Goal: Transaction & Acquisition: Book appointment/travel/reservation

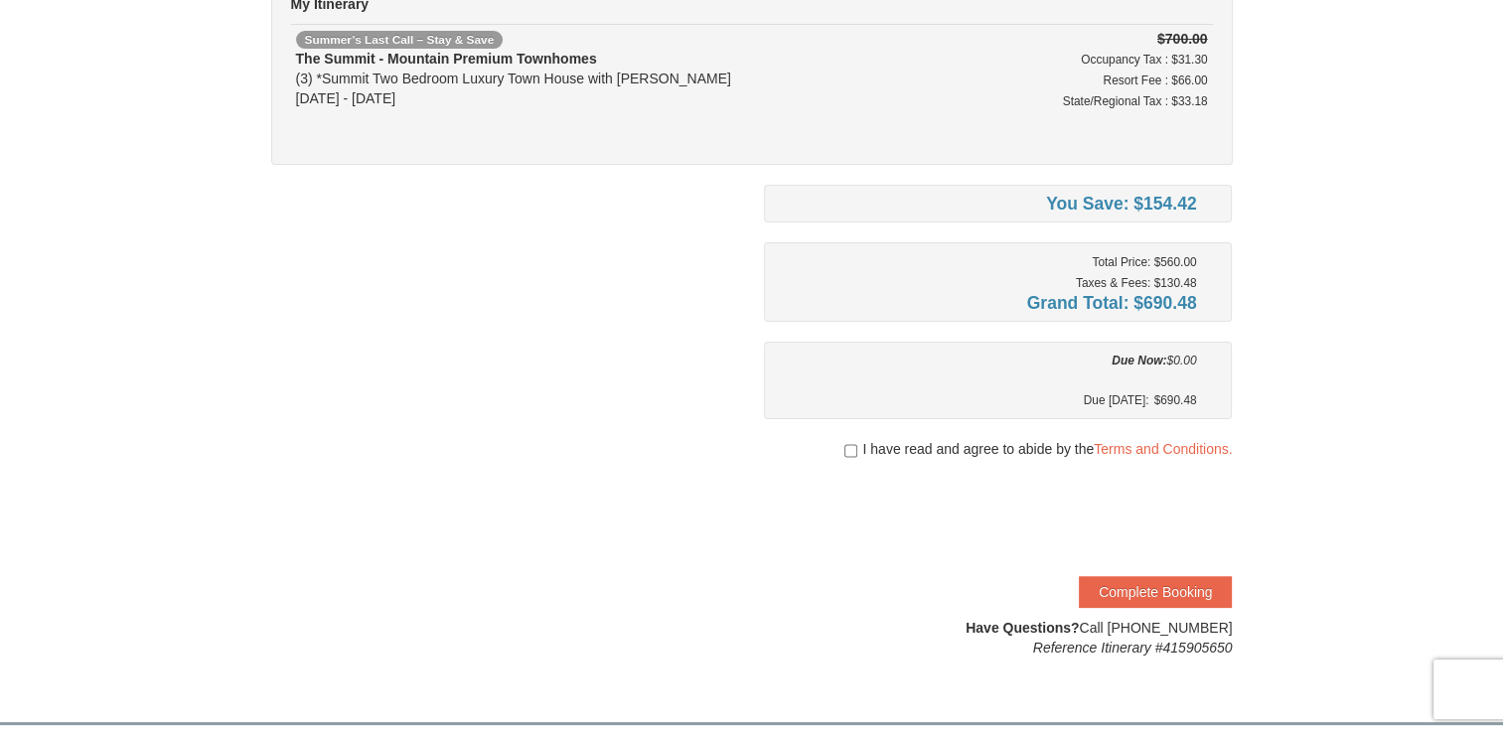
scroll to position [358, 0]
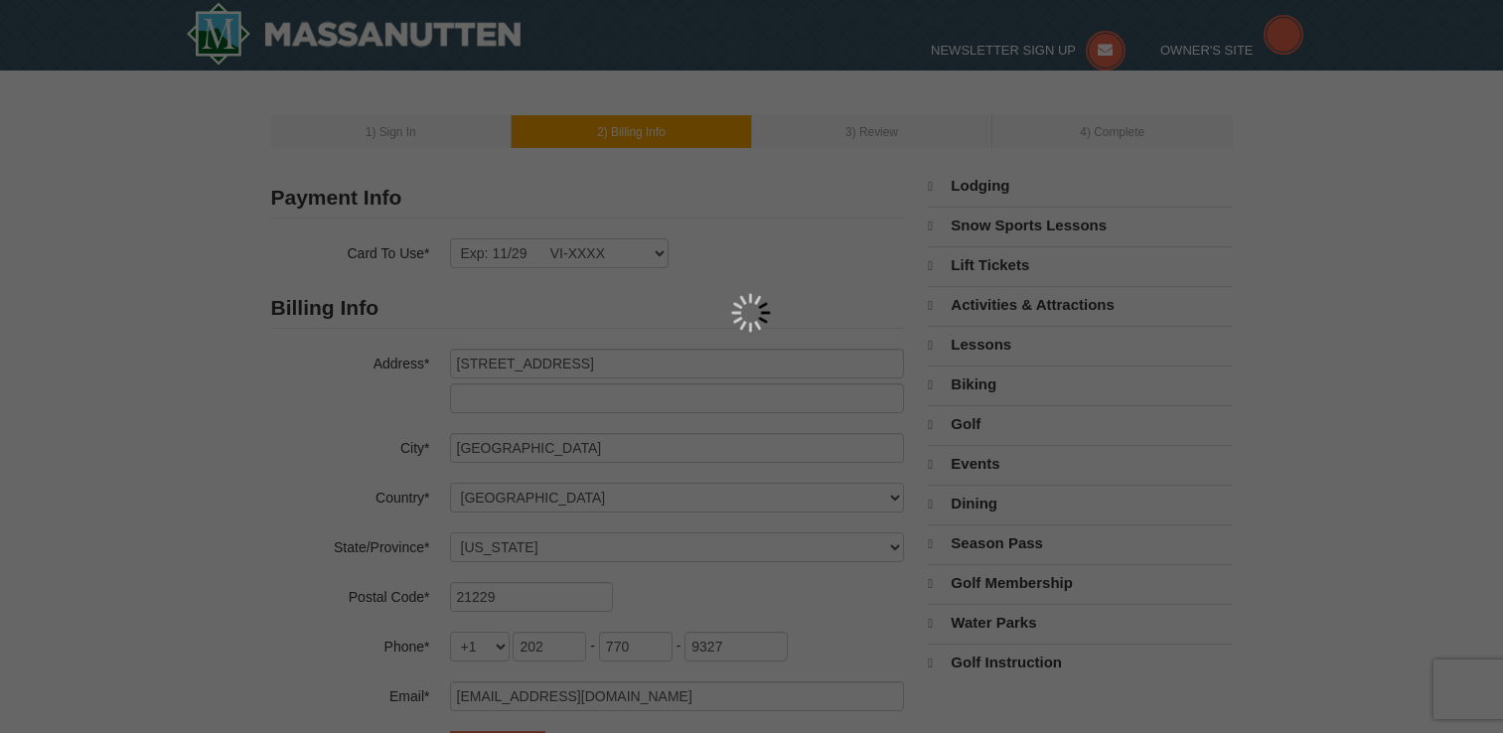
select select "MD"
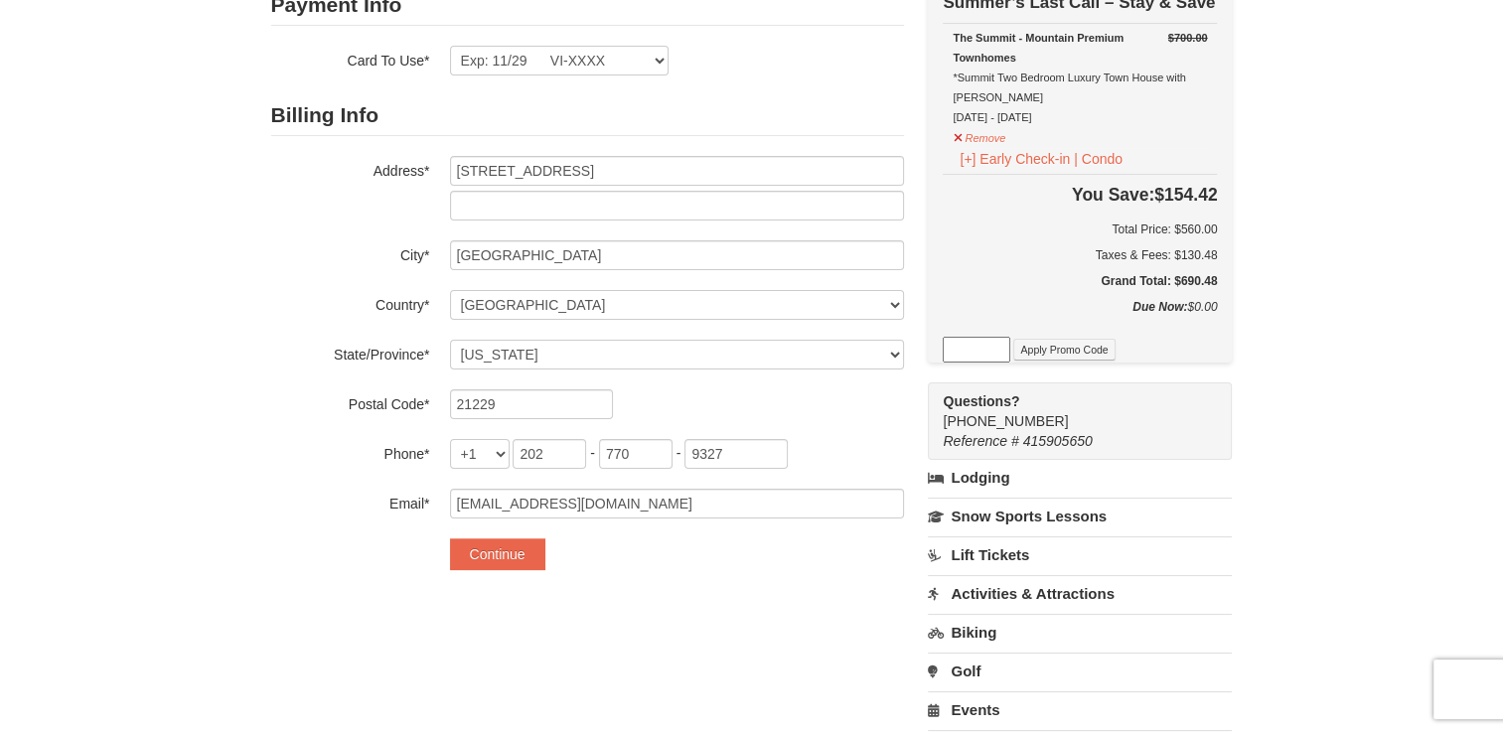
scroll to position [191, 0]
click at [966, 349] on input at bounding box center [977, 351] width 68 height 26
type input "SWING50IN24"
click at [1071, 350] on button "Apply Promo Code" at bounding box center [1063, 351] width 101 height 22
click at [985, 351] on input at bounding box center [977, 351] width 68 height 26
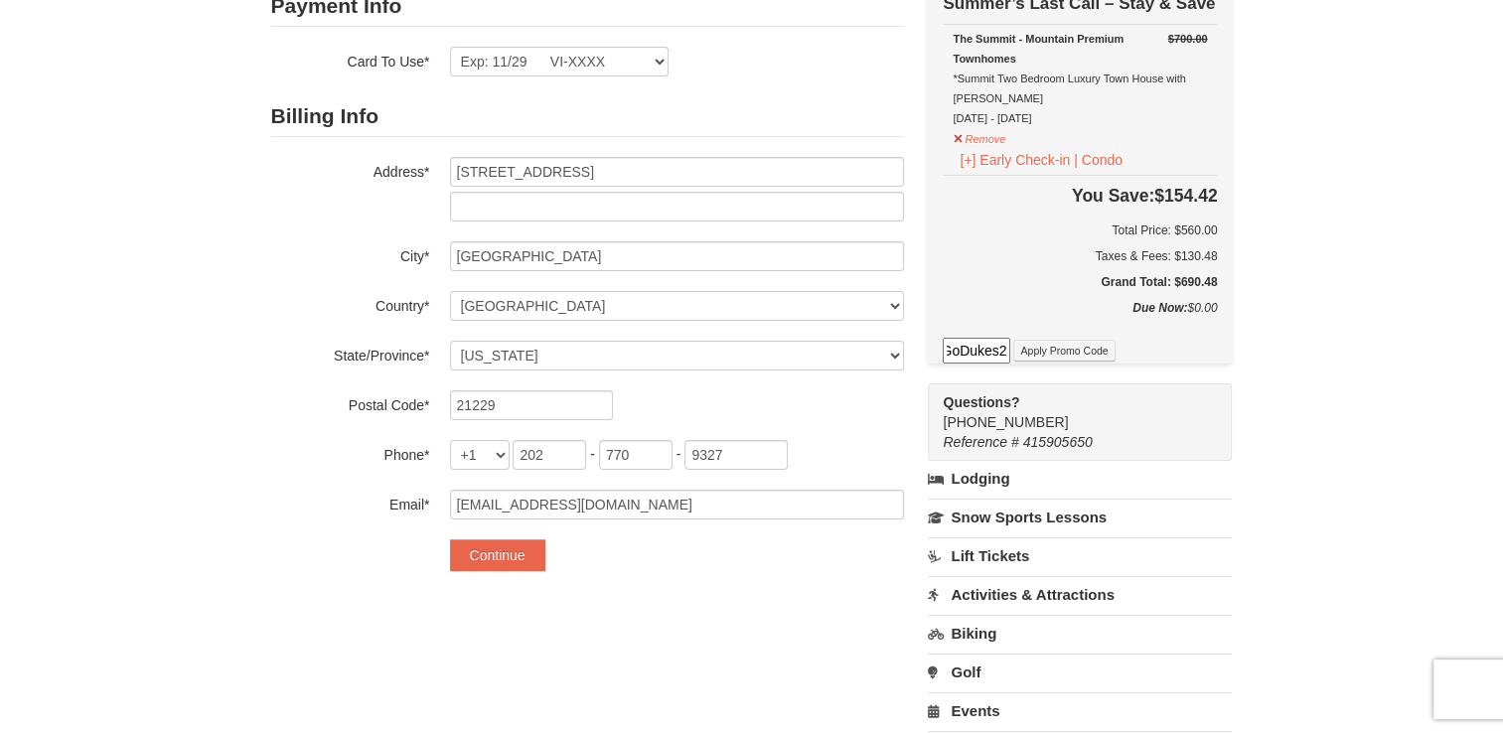
scroll to position [0, 13]
type input "GoDukes25"
click at [1064, 351] on button "Apply Promo Code" at bounding box center [1063, 351] width 101 height 22
click at [971, 352] on input at bounding box center [977, 351] width 68 height 26
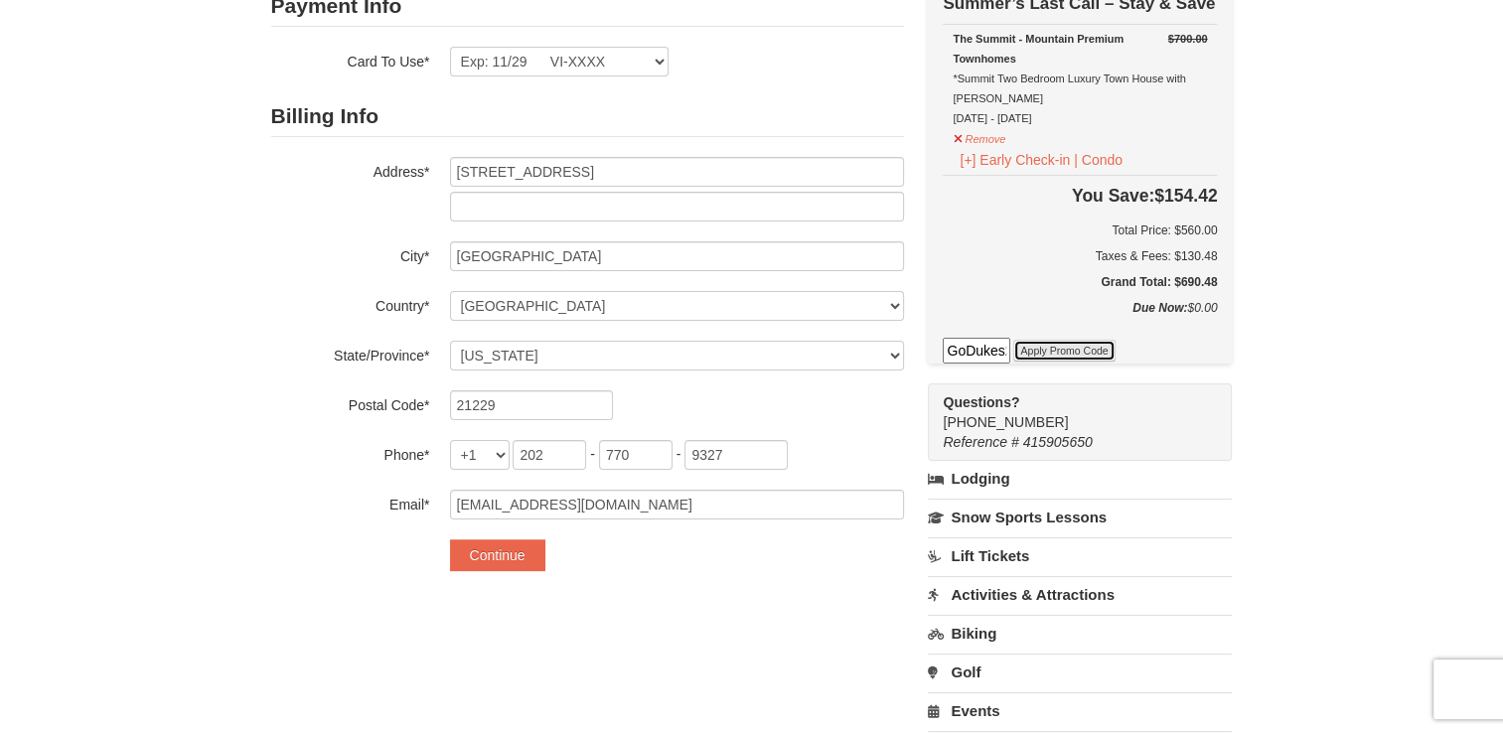
click at [1054, 344] on button "Apply Promo Code" at bounding box center [1063, 351] width 101 height 22
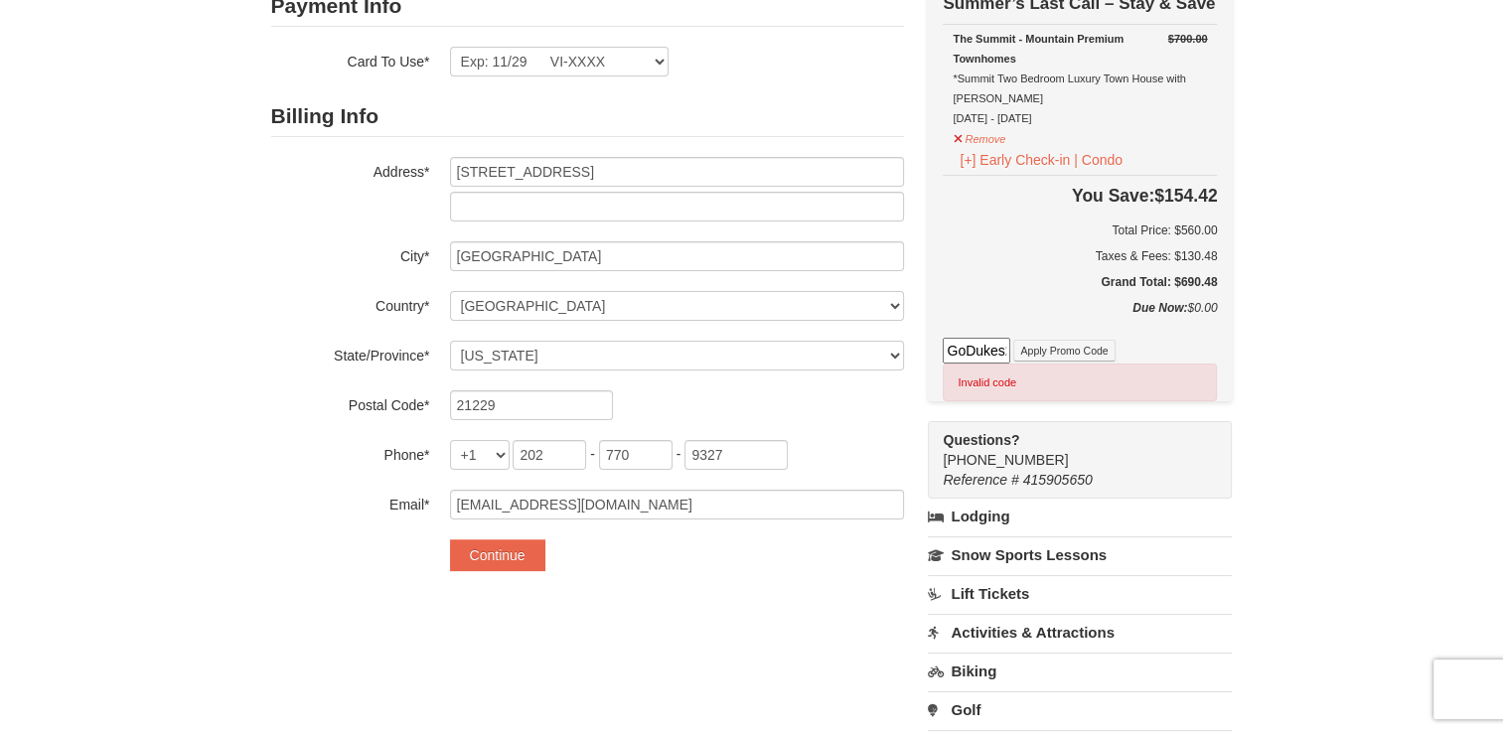
click at [963, 352] on input "GoDukes25." at bounding box center [977, 351] width 68 height 26
type input "GoDukes25"
click at [1053, 346] on button "Apply Promo Code" at bounding box center [1063, 351] width 101 height 22
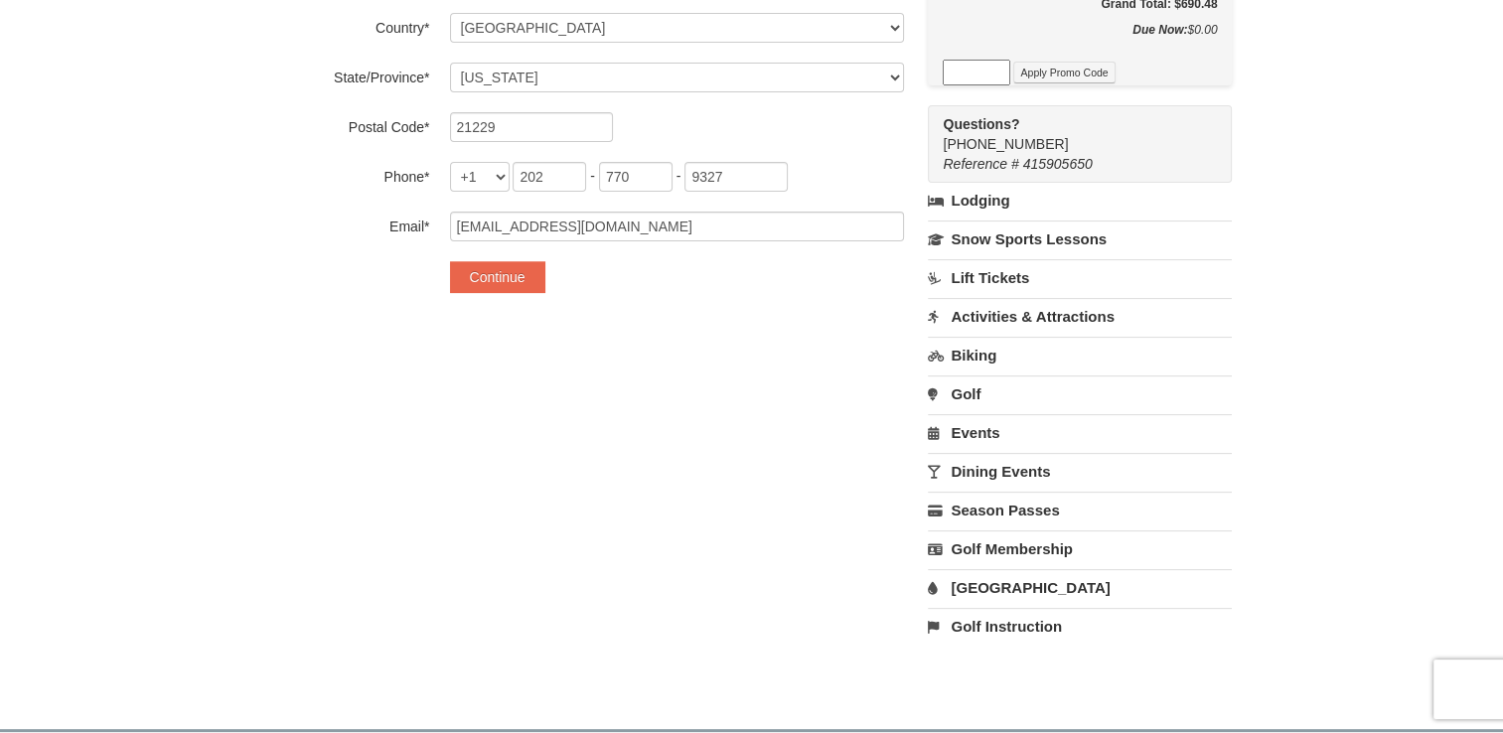
scroll to position [509, 0]
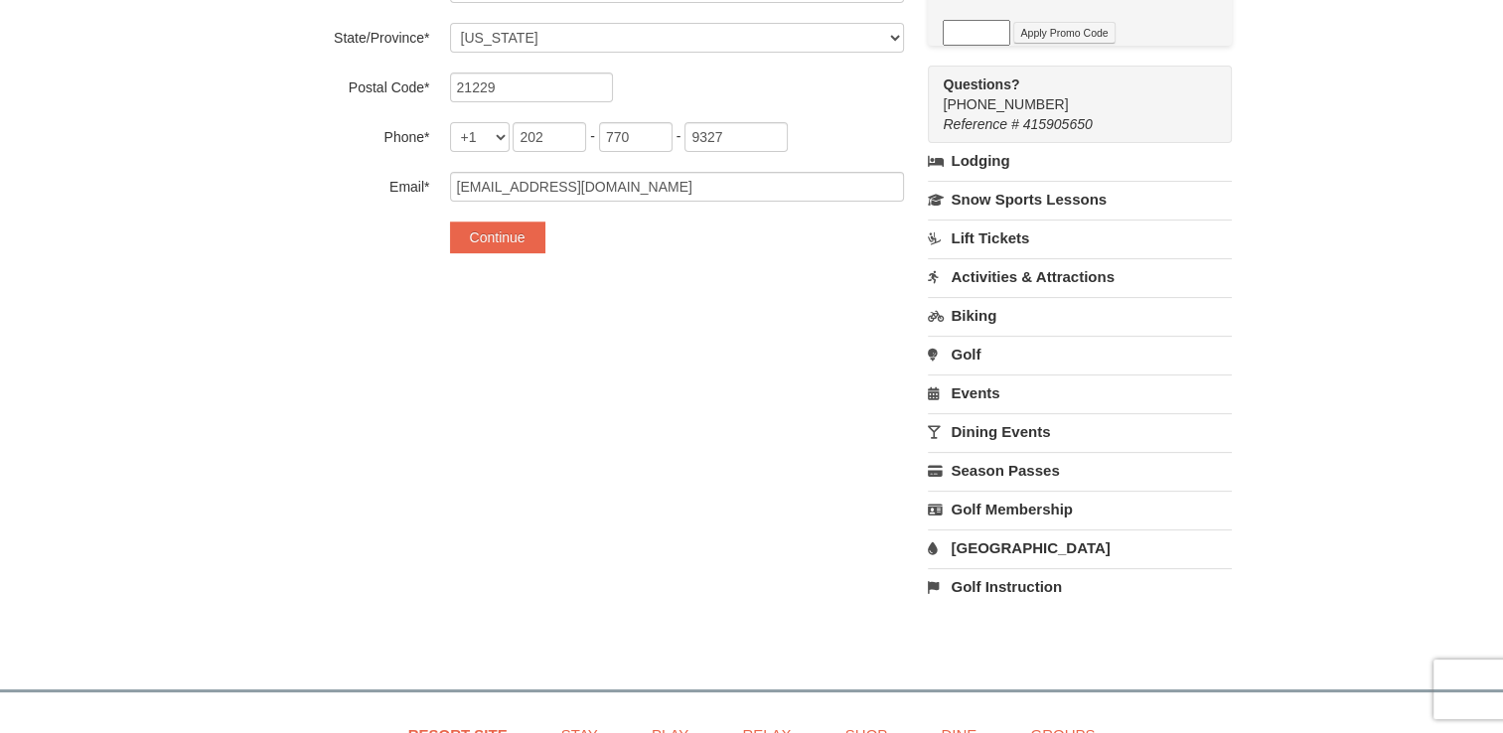
click at [1053, 346] on link "Golf" at bounding box center [1080, 354] width 304 height 37
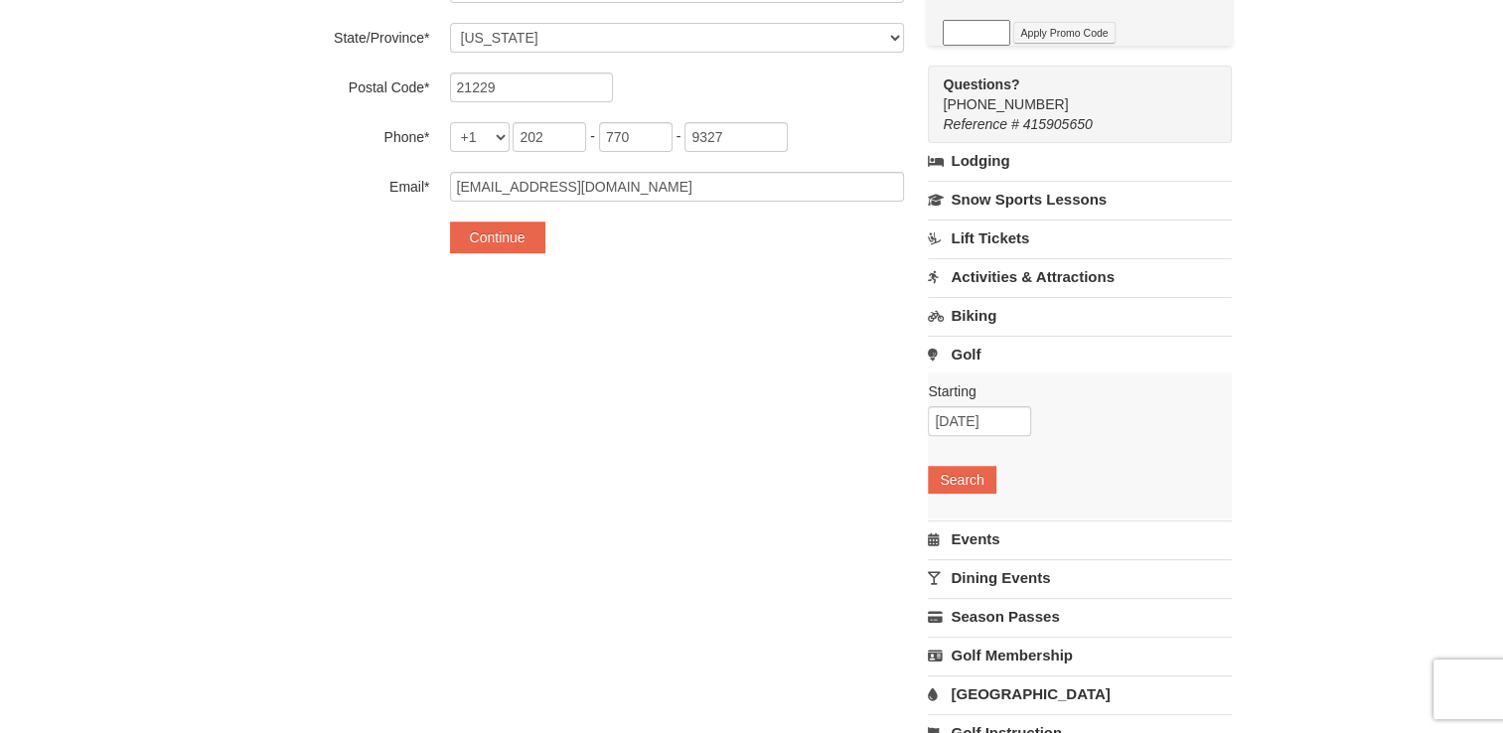
click at [1053, 346] on link "Golf" at bounding box center [1080, 354] width 304 height 37
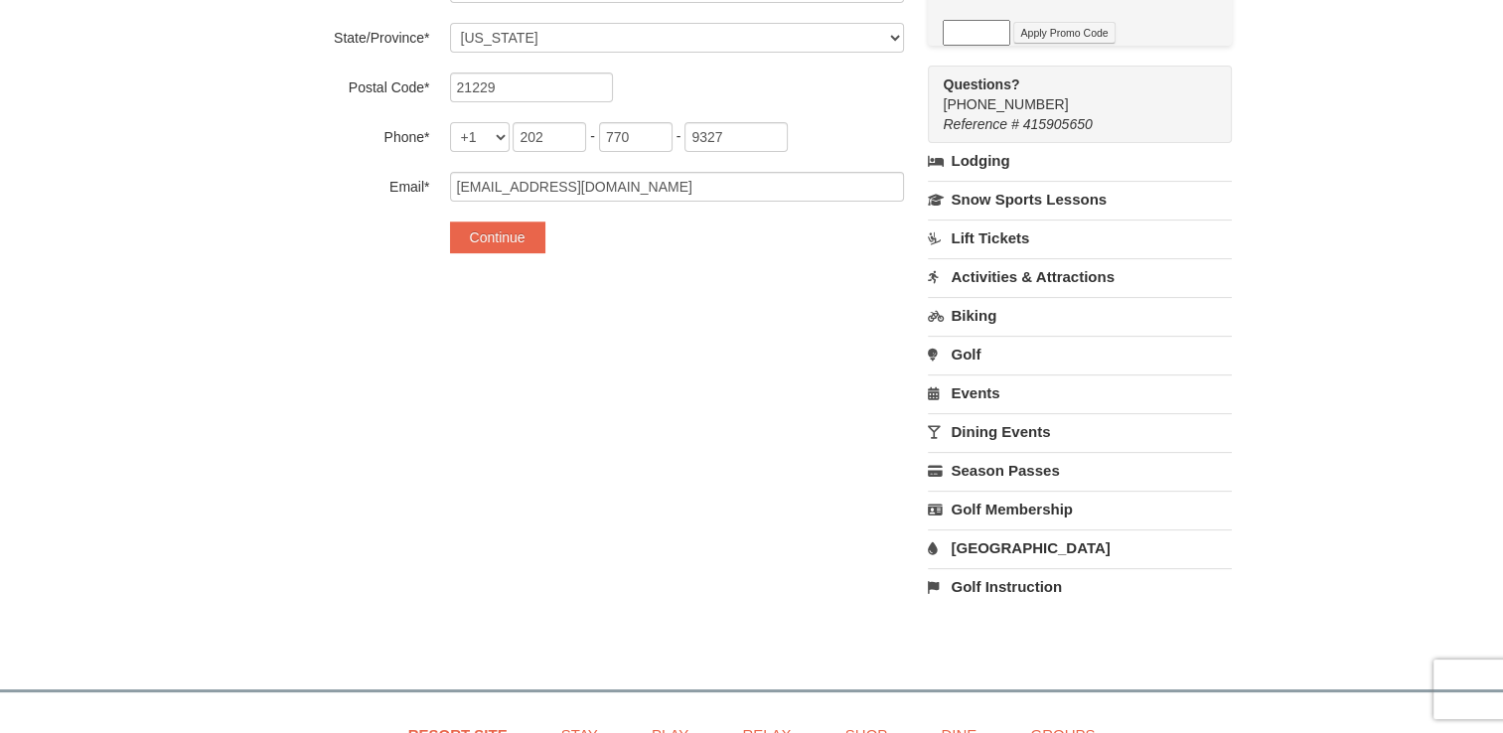
click at [1053, 346] on link "Golf" at bounding box center [1080, 354] width 304 height 37
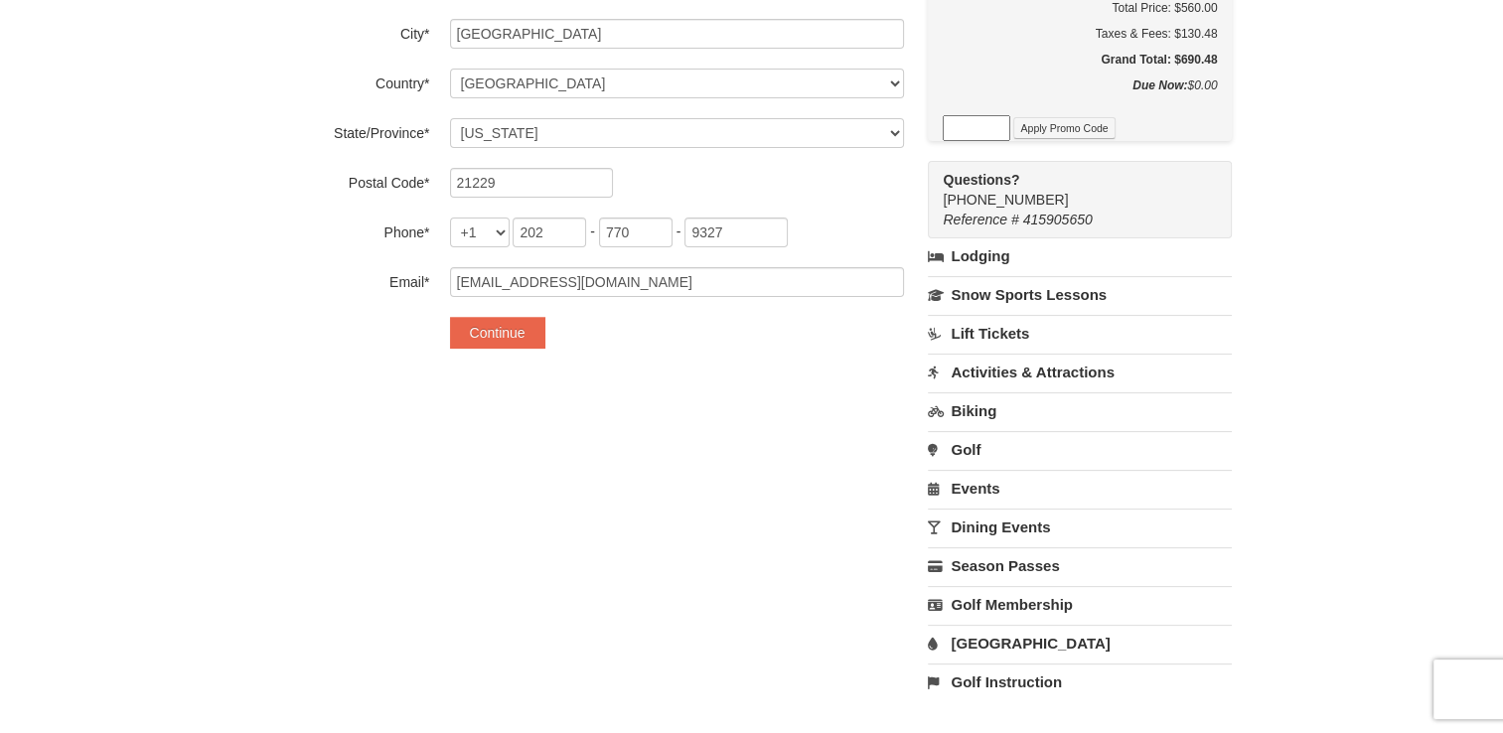
scroll to position [191, 0]
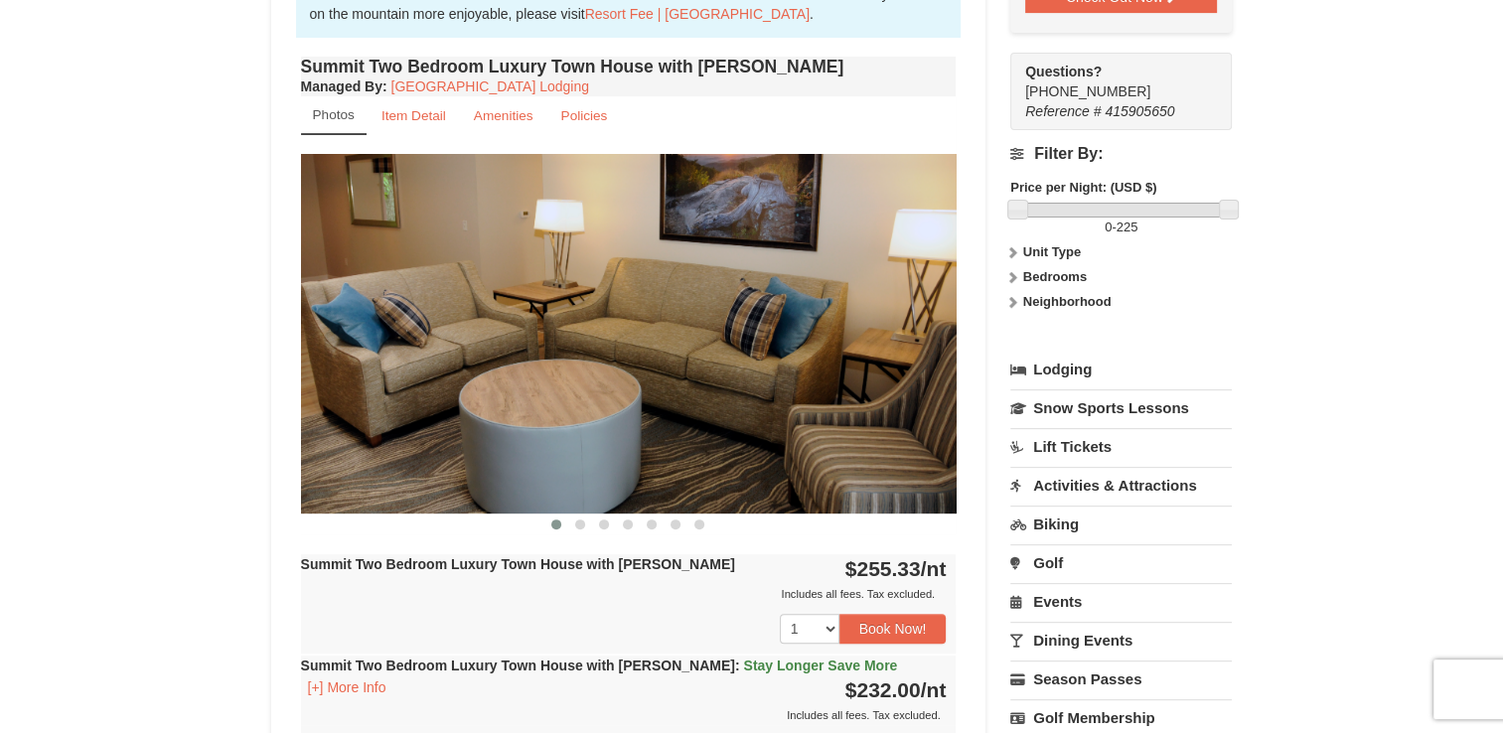
scroll to position [639, 0]
click at [521, 121] on small "Amenities" at bounding box center [504, 116] width 60 height 15
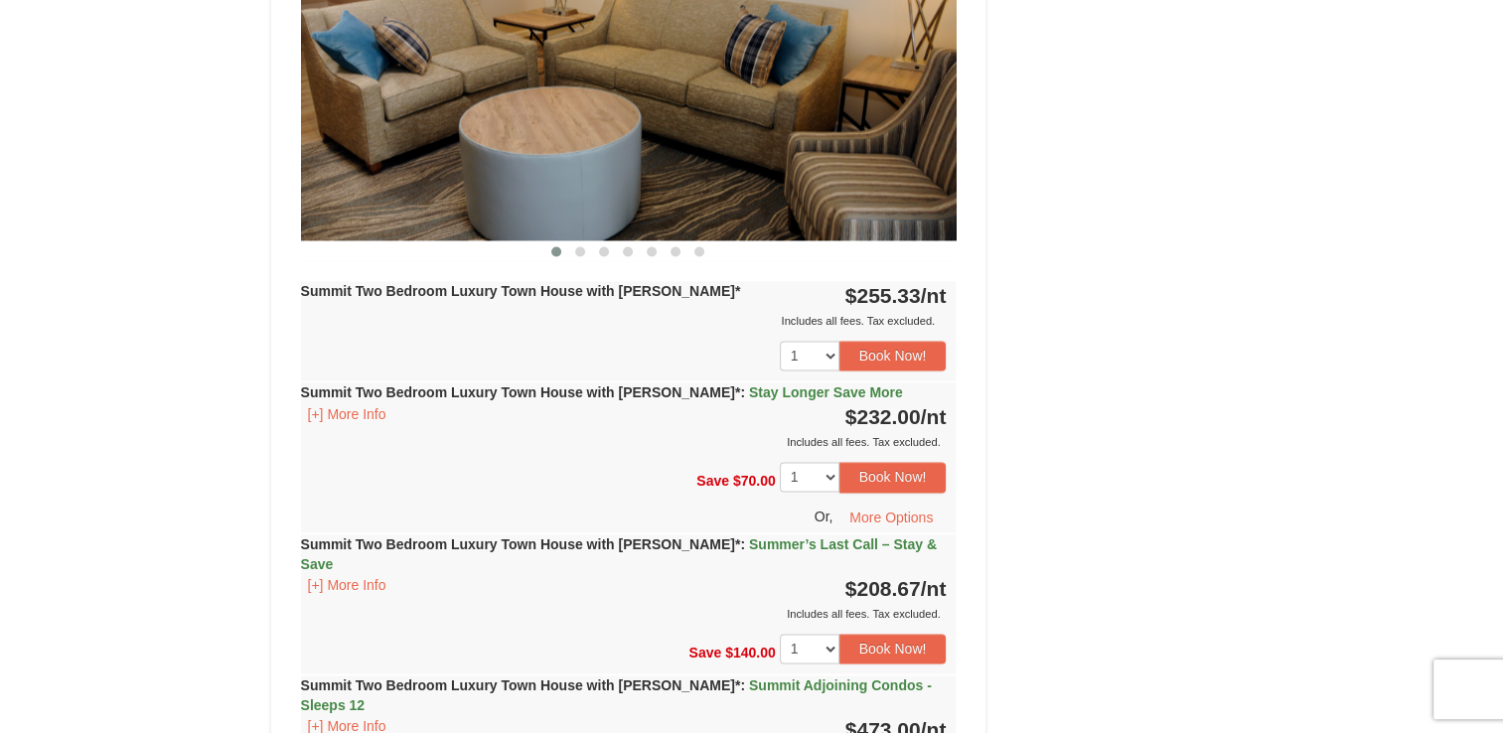
scroll to position [2981, 0]
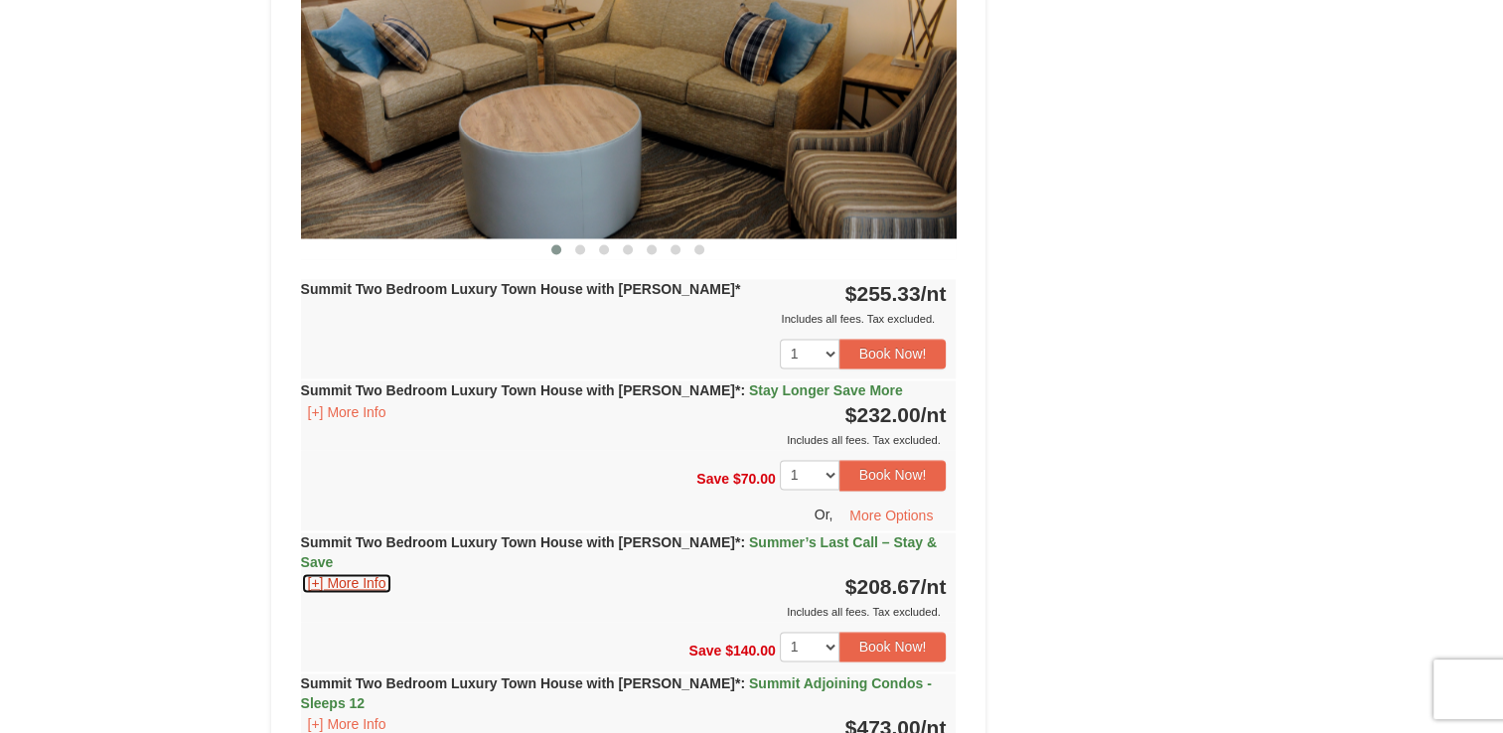
click at [359, 572] on button "[+] More Info" at bounding box center [347, 583] width 92 height 22
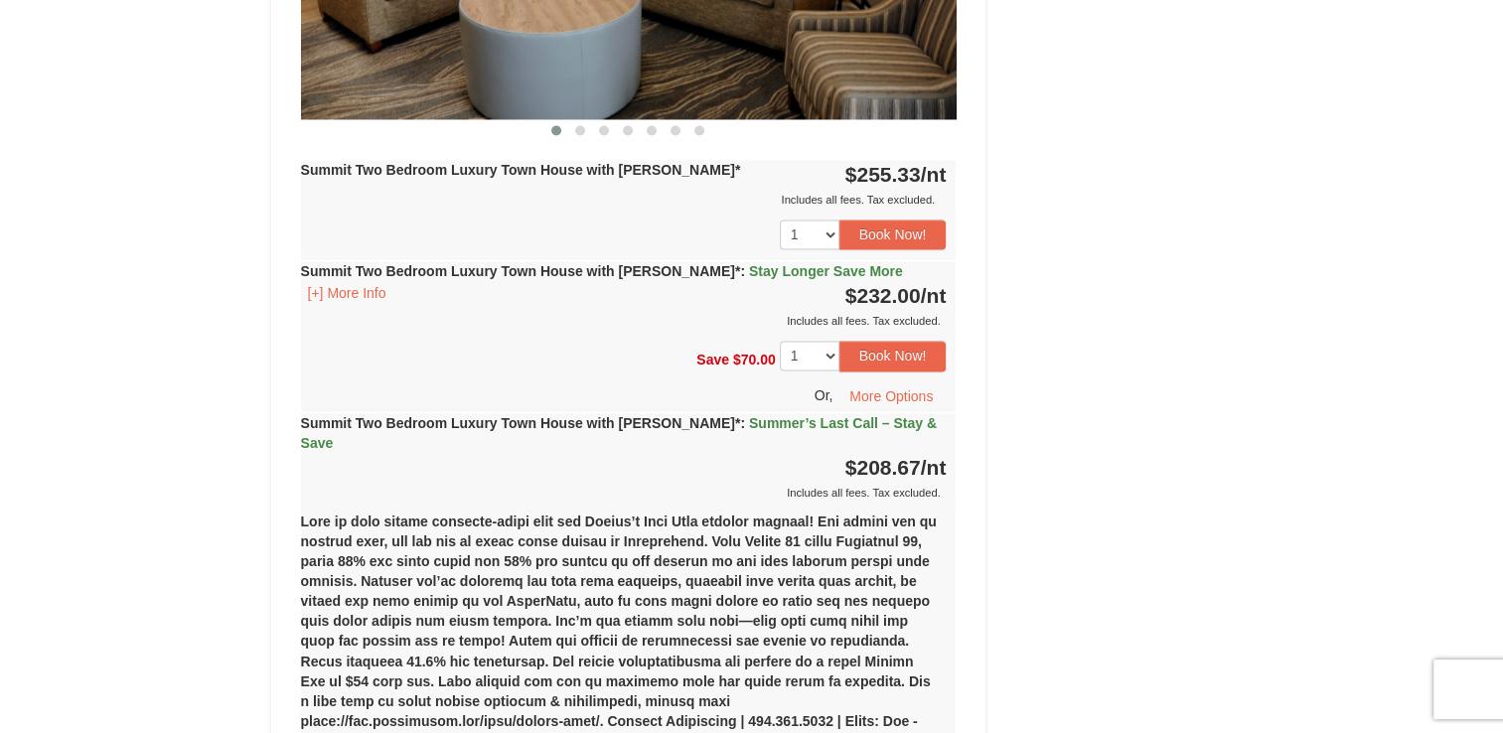
scroll to position [3140, 0]
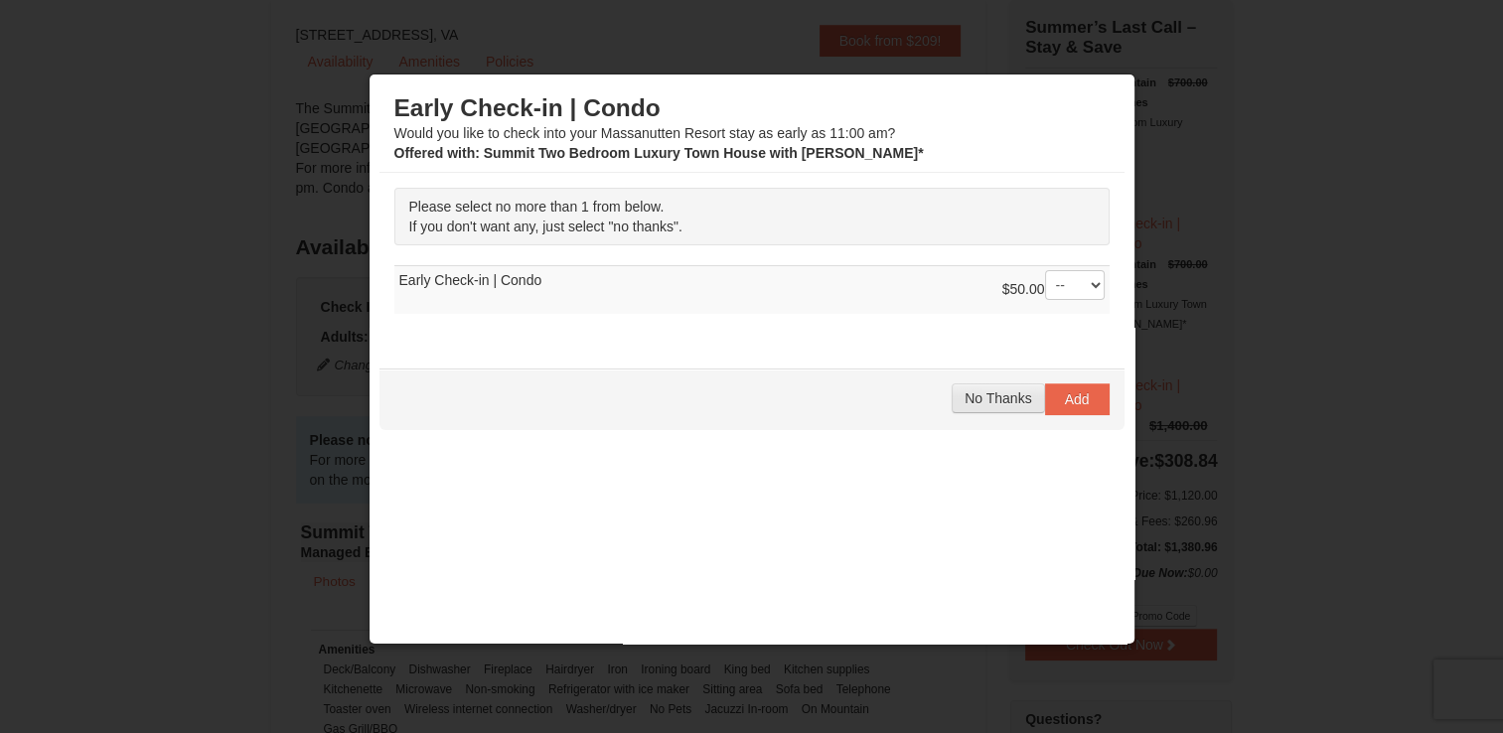
scroll to position [0, 0]
click at [982, 407] on button "No Thanks" at bounding box center [998, 399] width 92 height 30
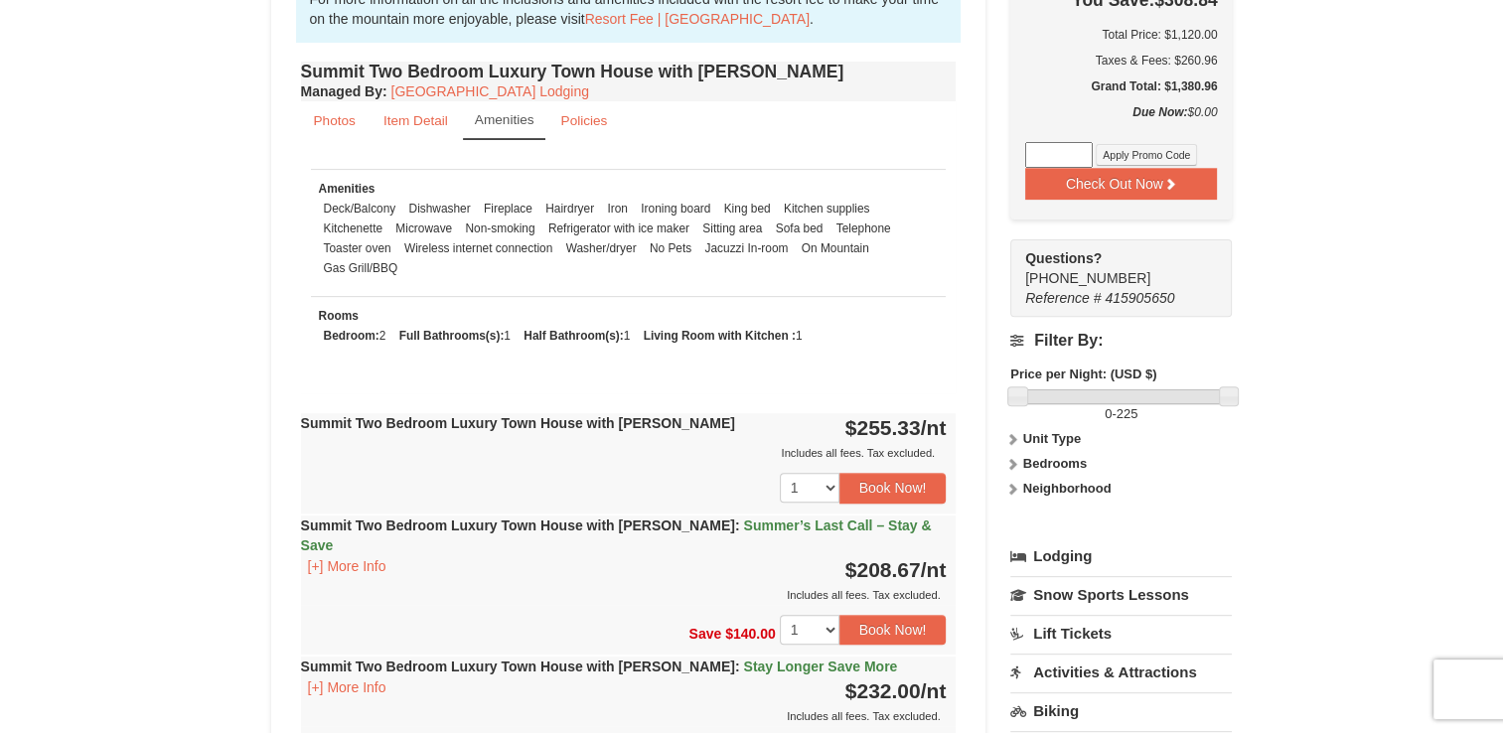
scroll to position [596, 0]
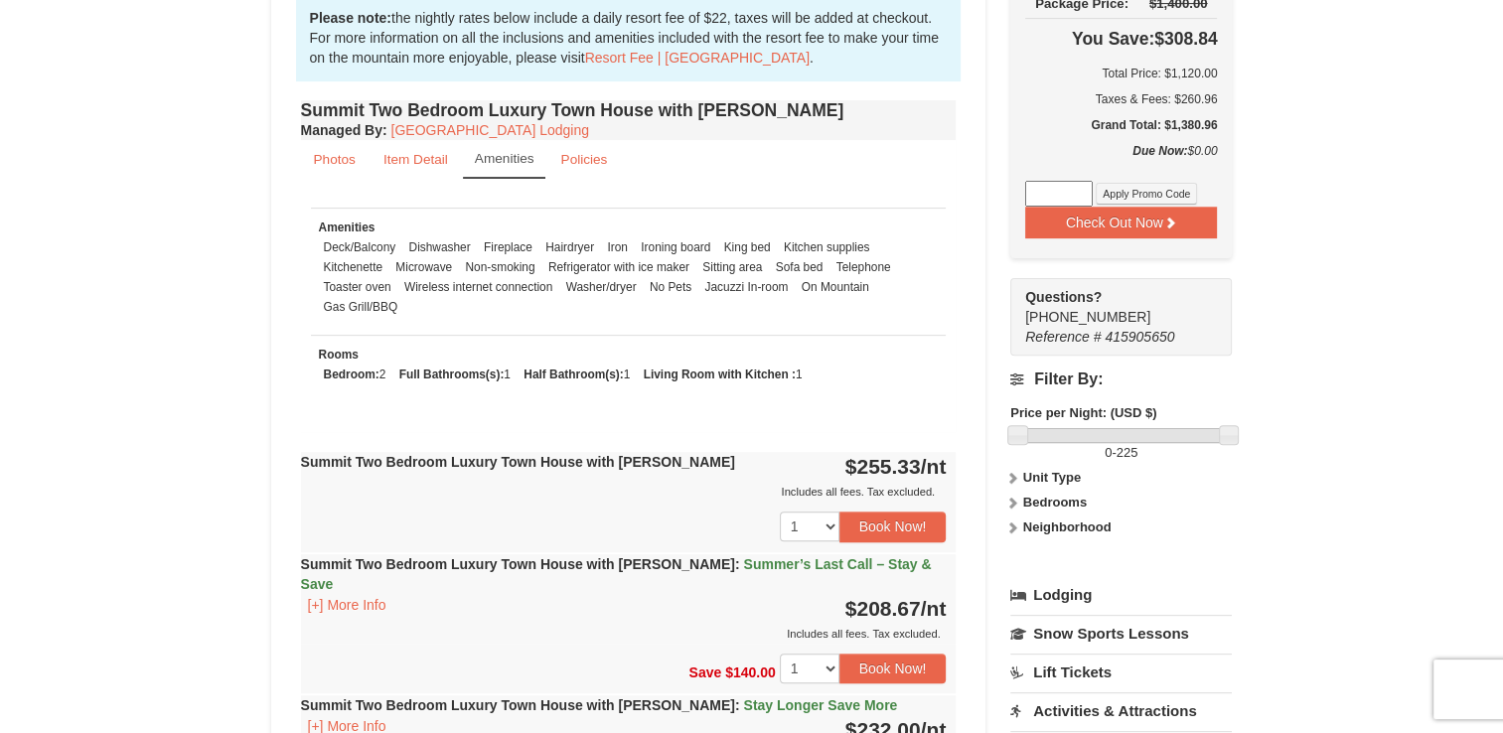
click at [1013, 471] on icon at bounding box center [1012, 478] width 14 height 14
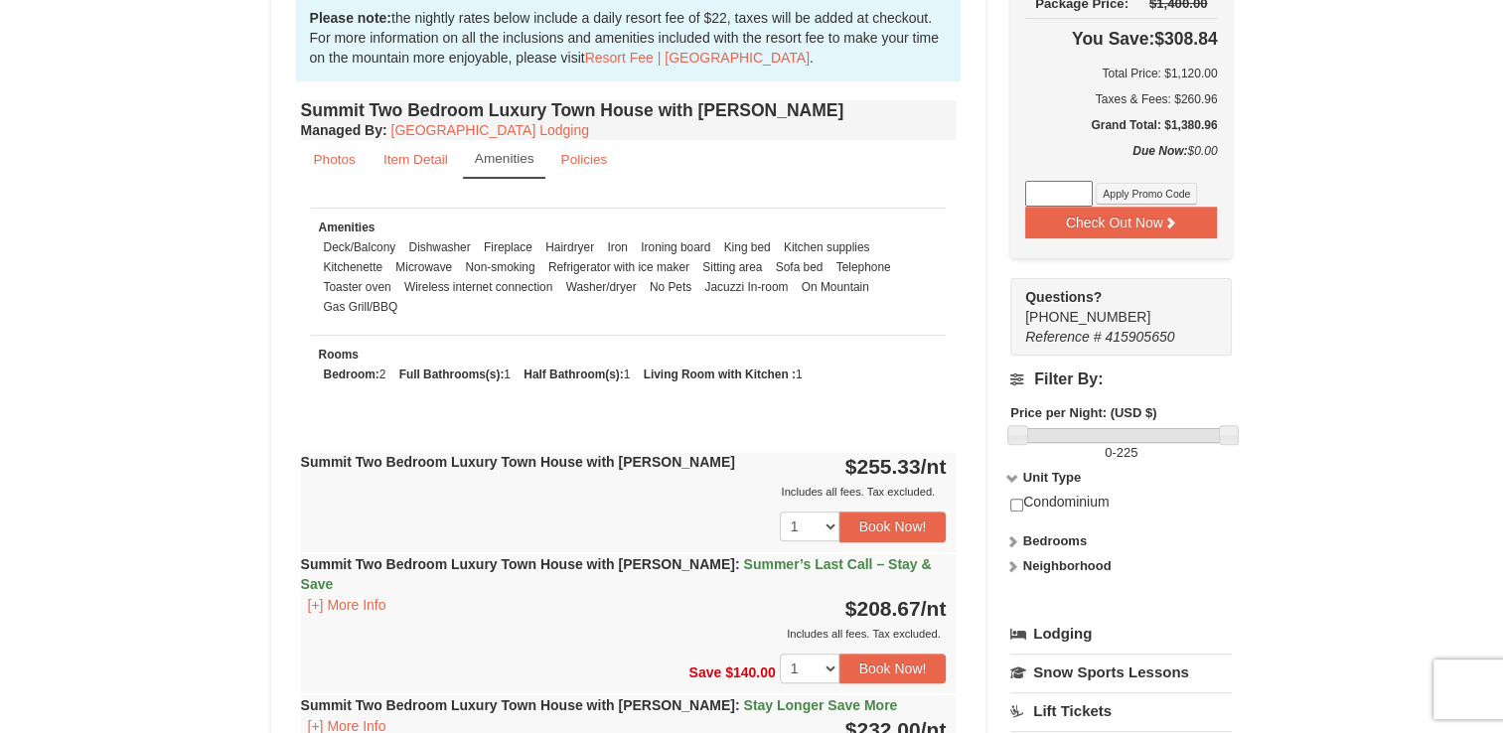
click at [1014, 559] on icon at bounding box center [1012, 566] width 14 height 14
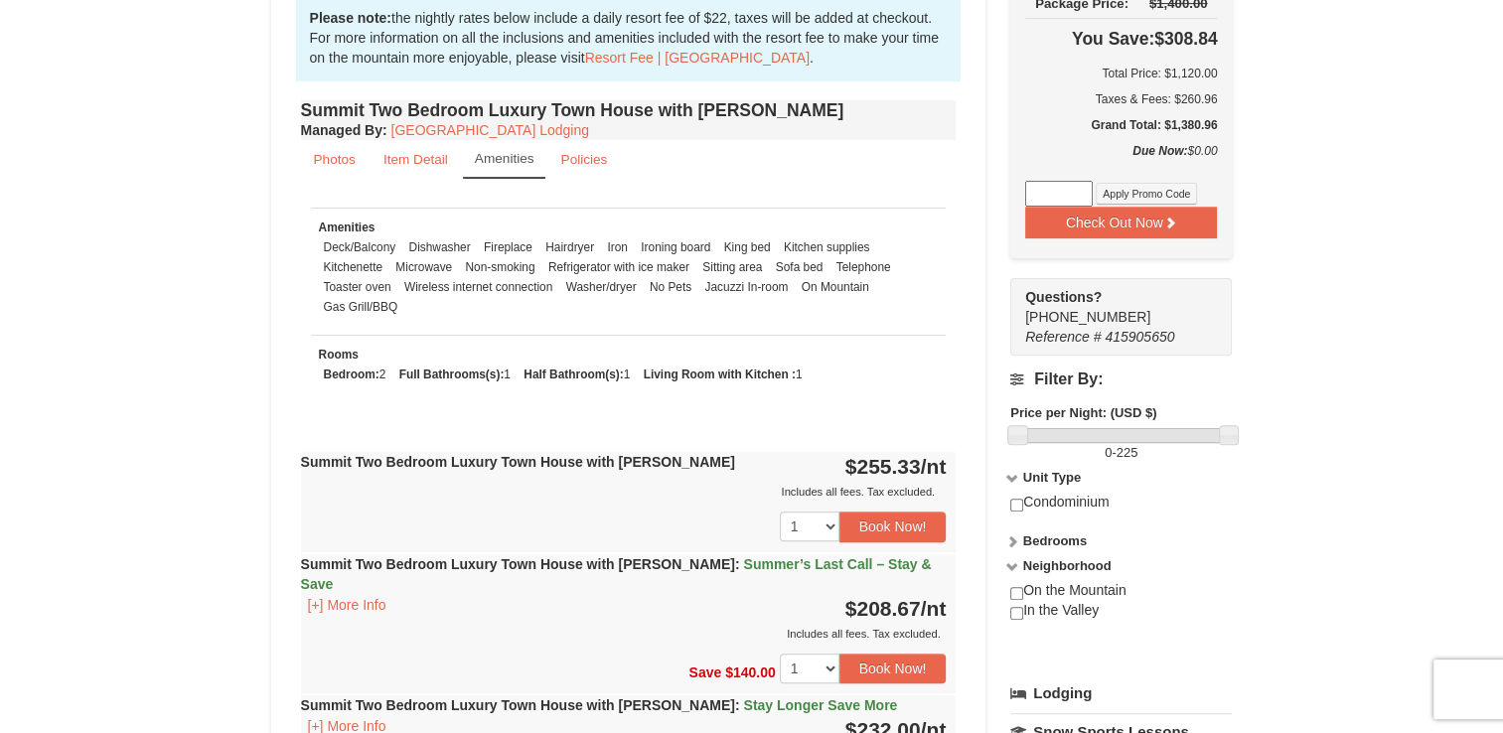
click at [1013, 535] on icon at bounding box center [1012, 542] width 14 height 14
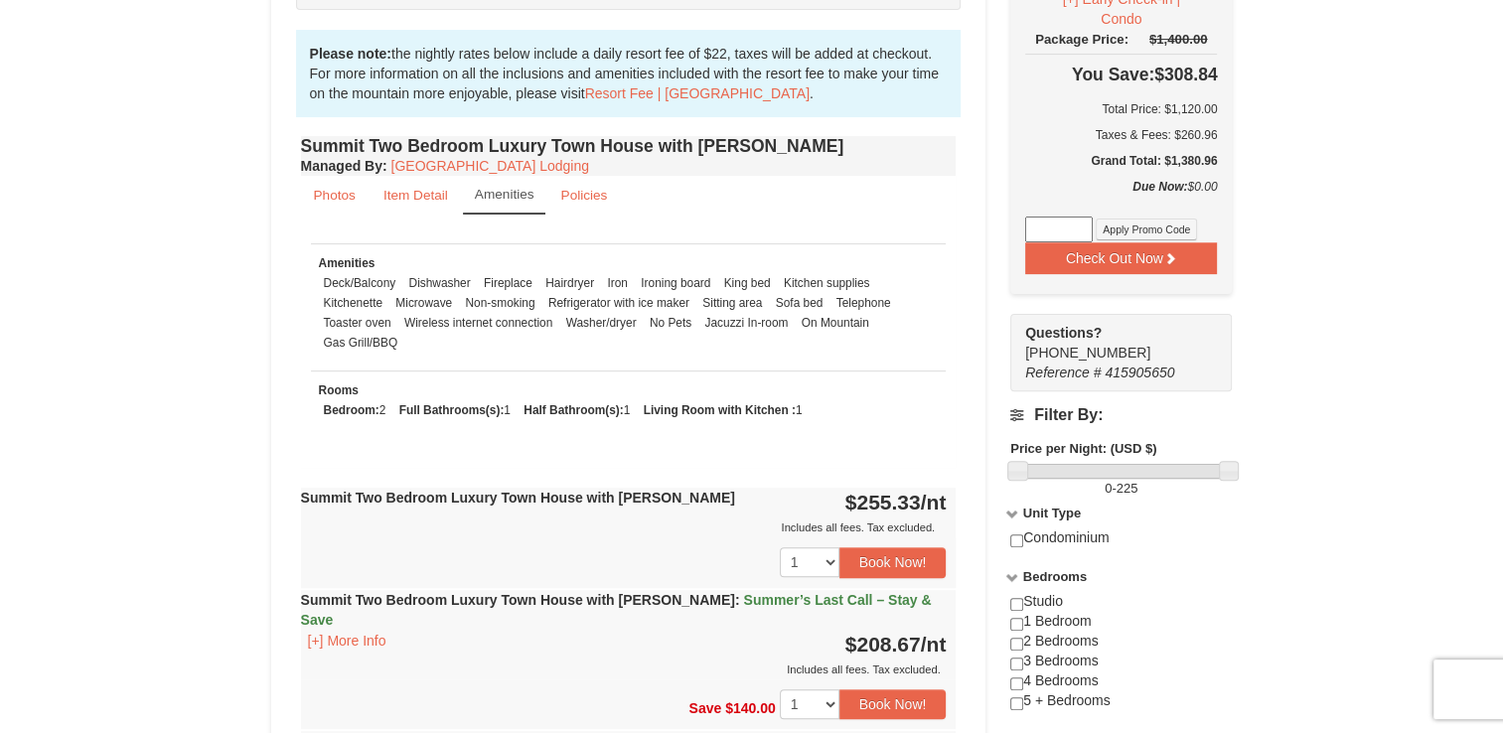
scroll to position [437, 0]
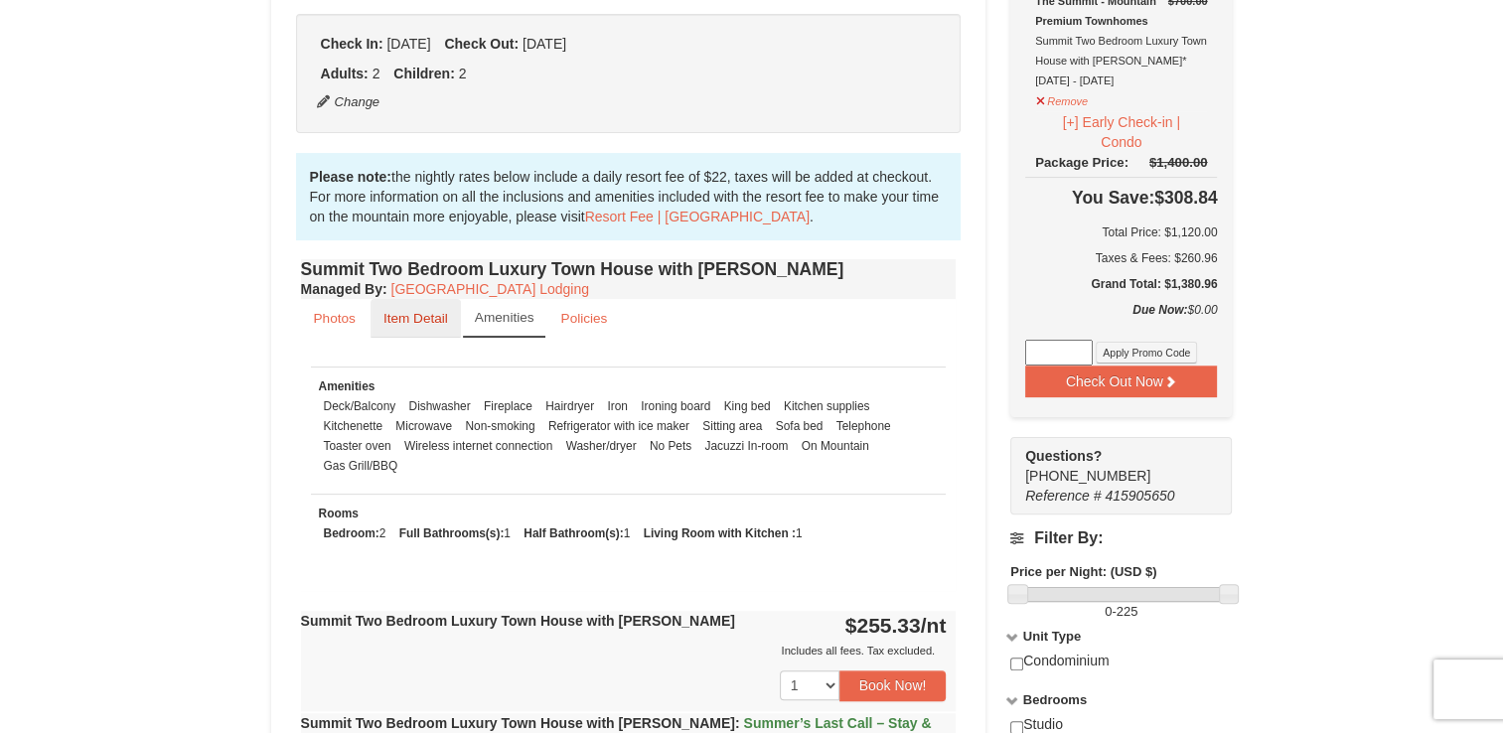
click at [413, 312] on small "Item Detail" at bounding box center [416, 318] width 65 height 15
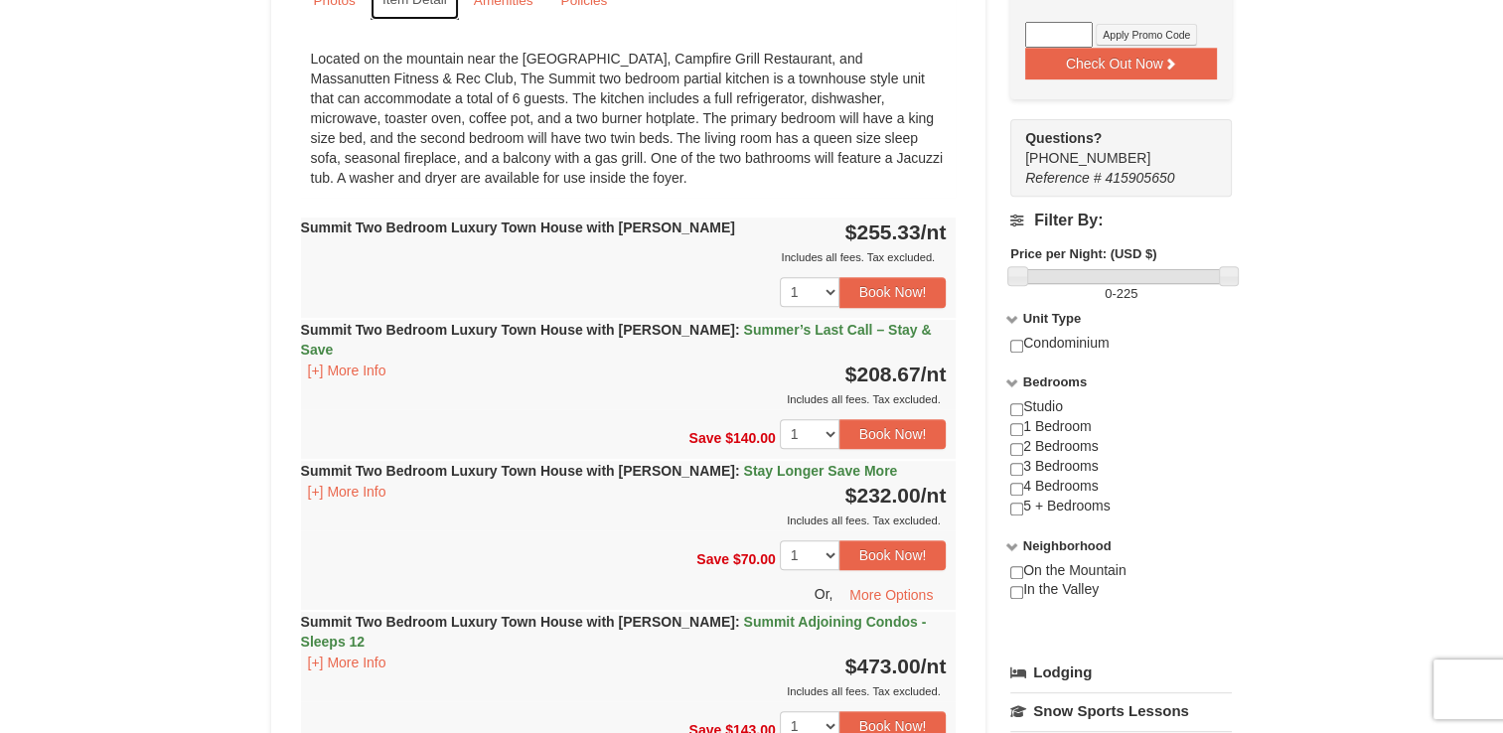
scroll to position [755, 0]
click at [357, 360] on button "[+] More Info" at bounding box center [347, 371] width 92 height 22
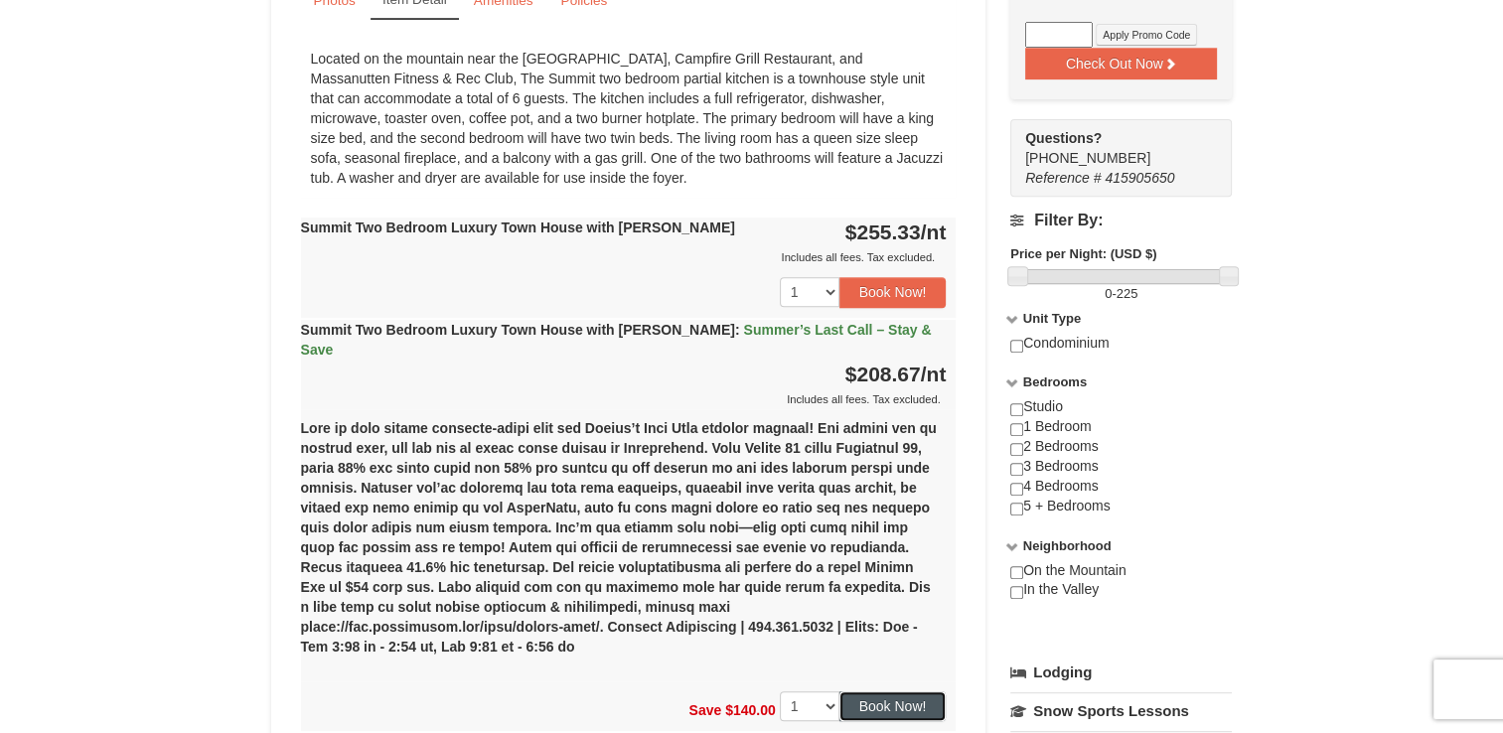
click at [894, 692] on button "Book Now!" at bounding box center [893, 707] width 107 height 30
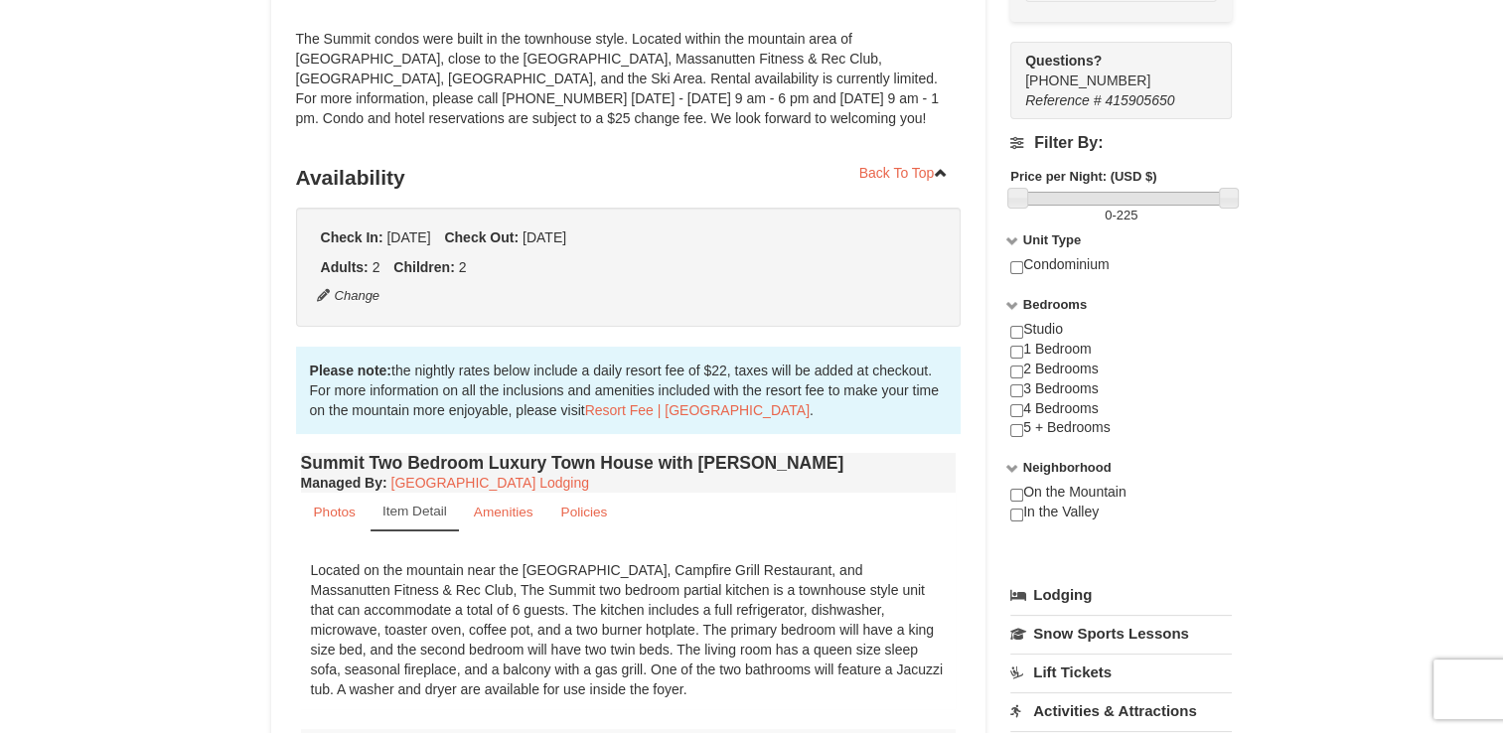
scroll to position [174, 0]
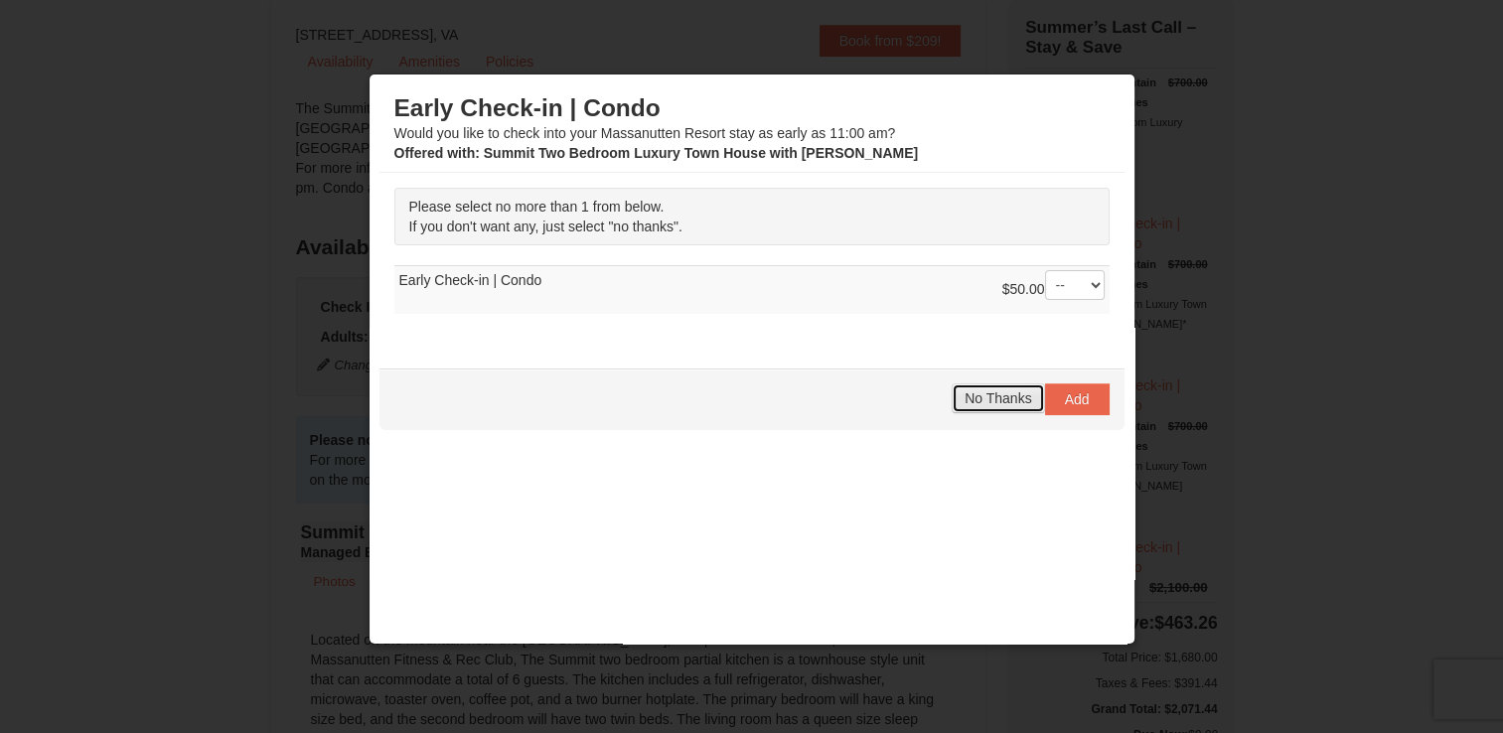
click at [966, 394] on span "No Thanks" at bounding box center [998, 398] width 67 height 16
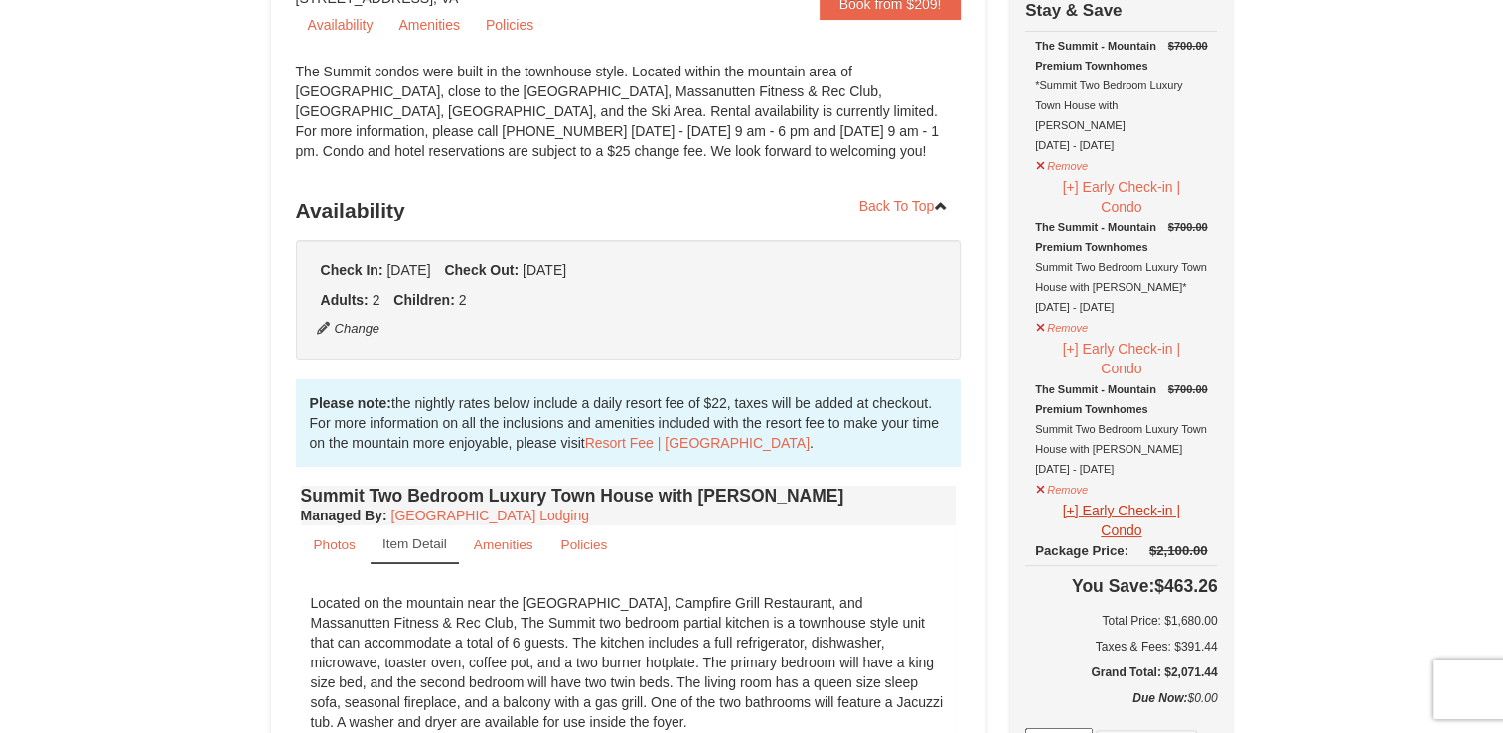
scroll to position [214, 0]
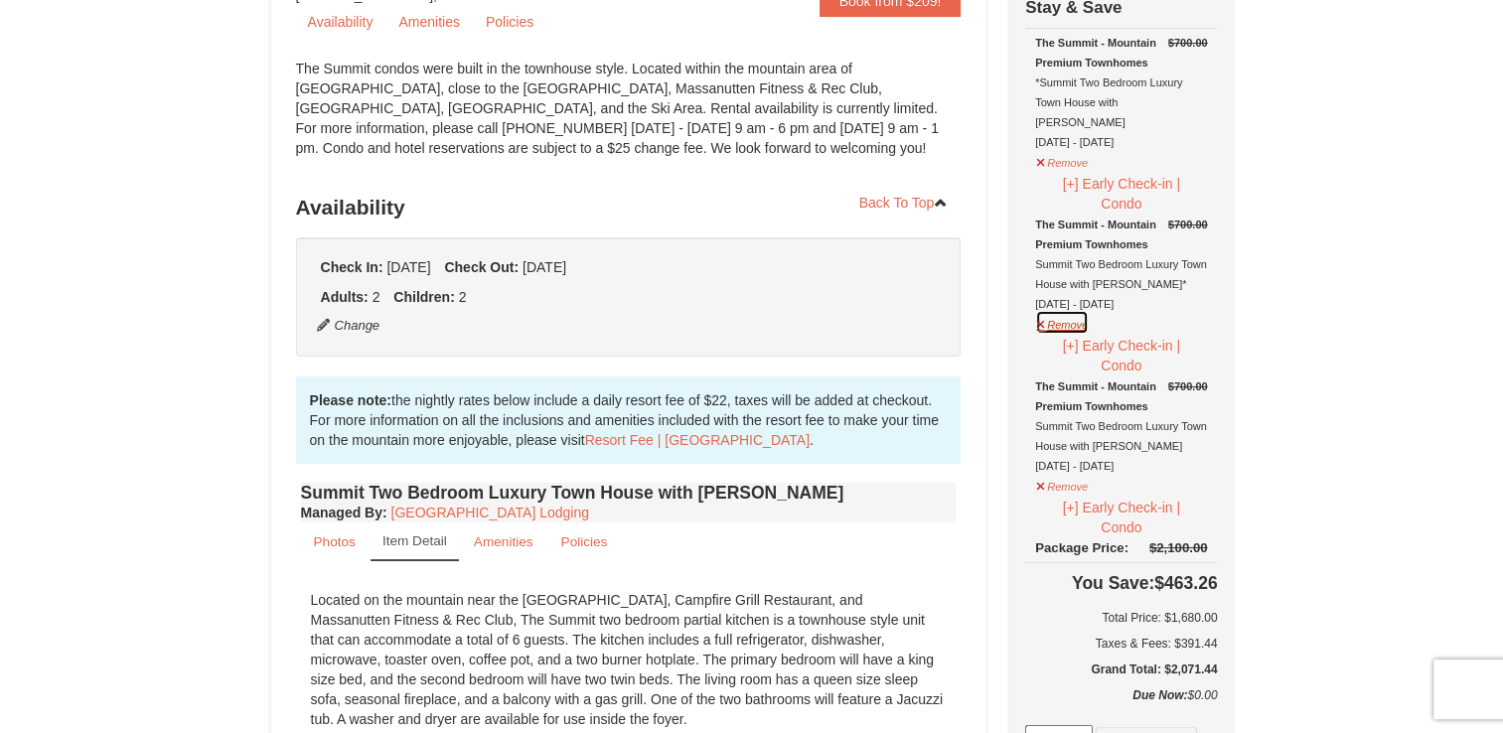
click at [1055, 310] on button "Remove" at bounding box center [1062, 322] width 54 height 25
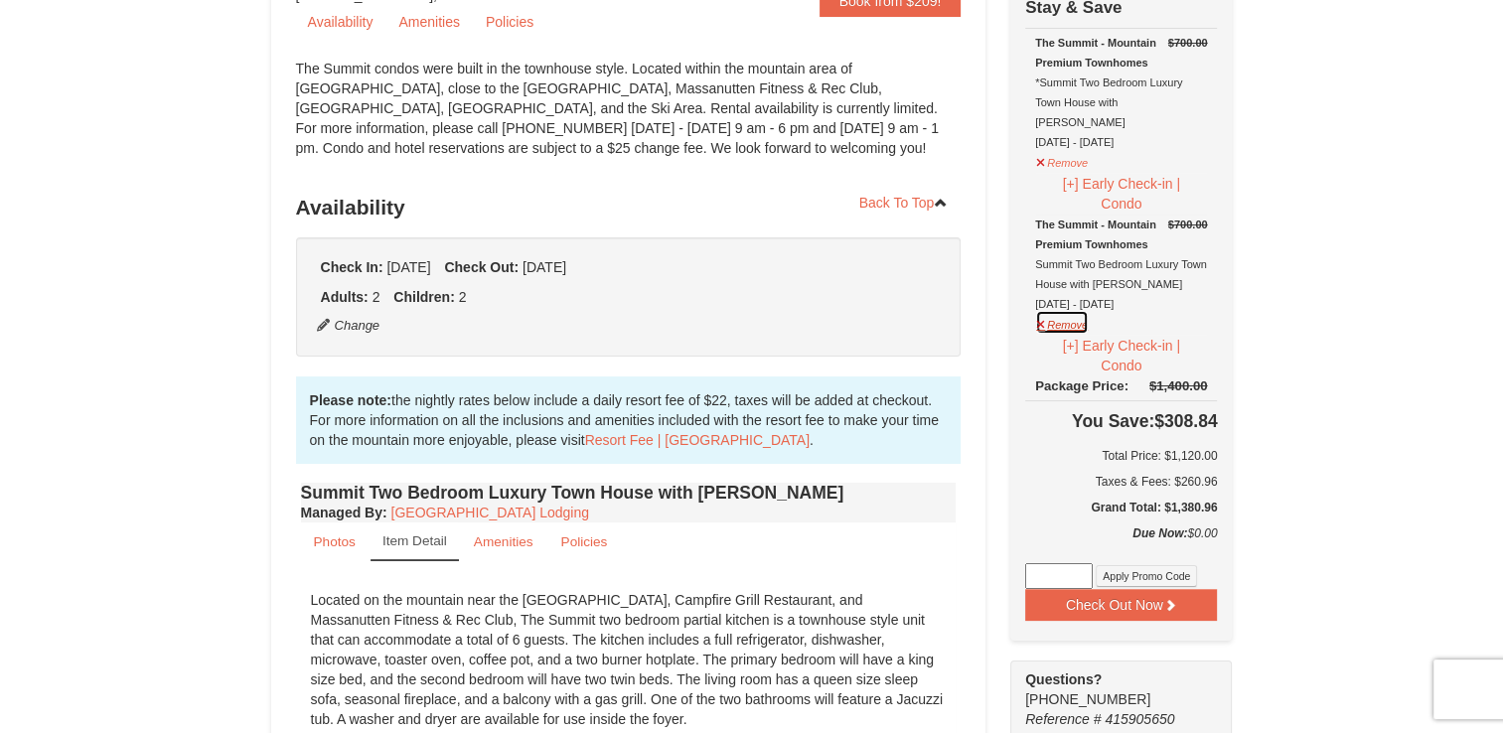
click at [1055, 310] on button "Remove" at bounding box center [1062, 322] width 54 height 25
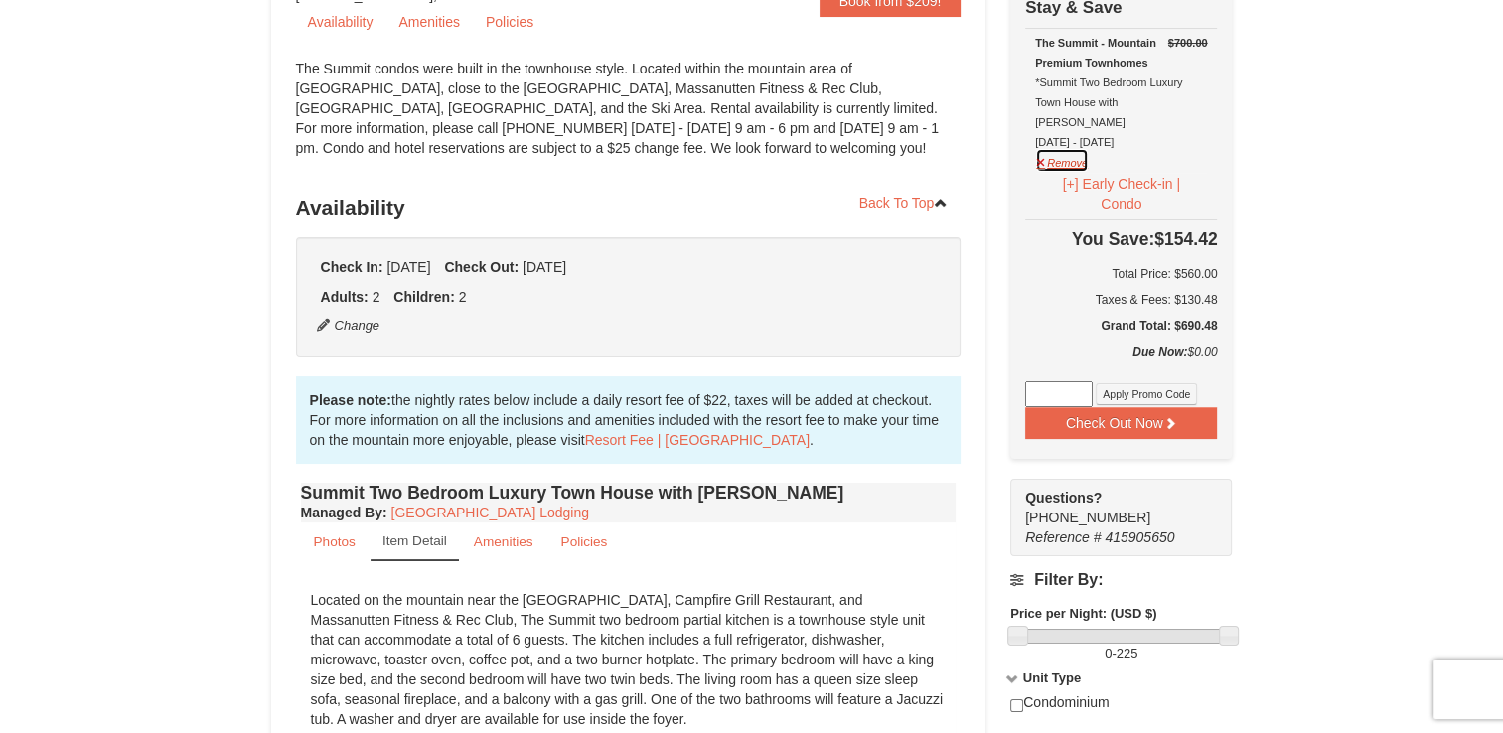
click at [1064, 148] on button "Remove" at bounding box center [1062, 160] width 54 height 25
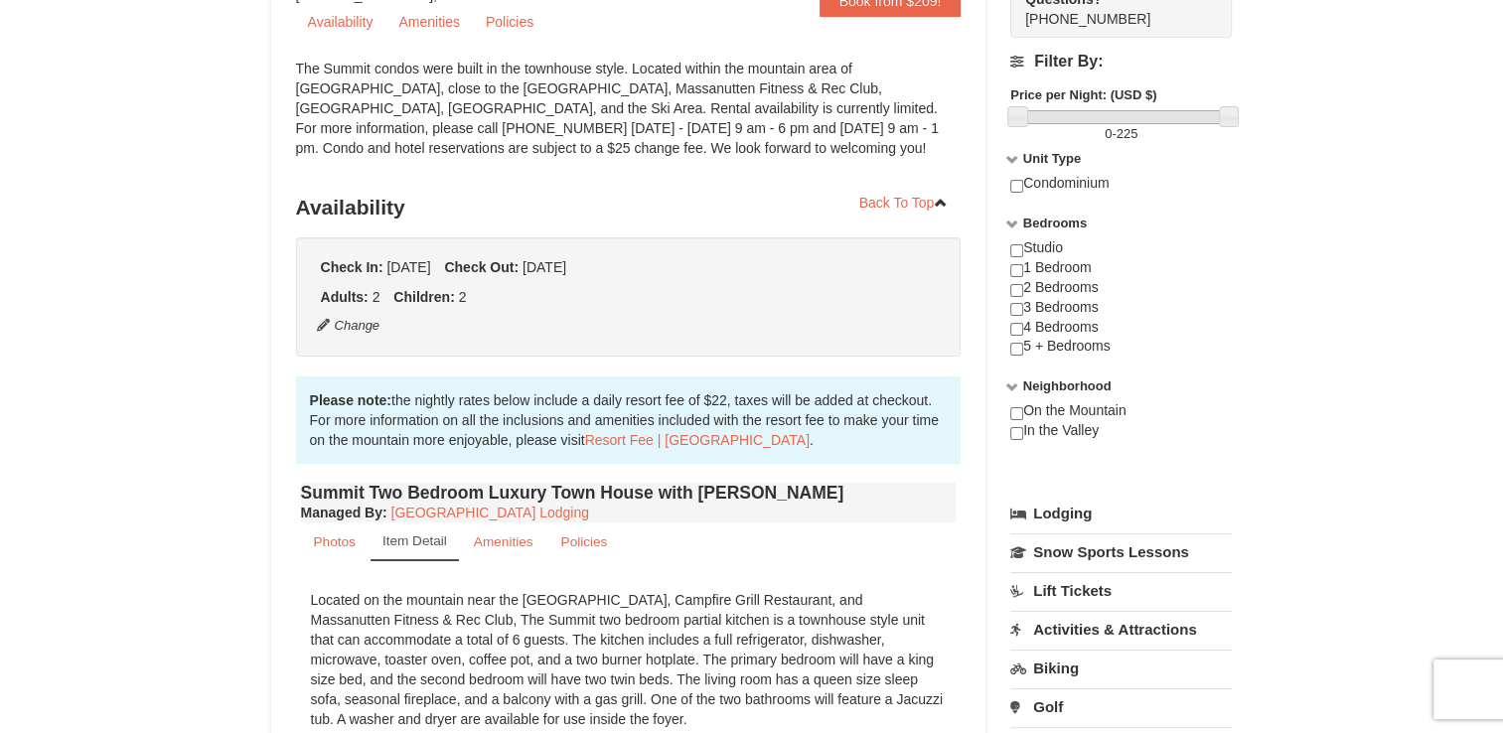
scroll to position [0, 0]
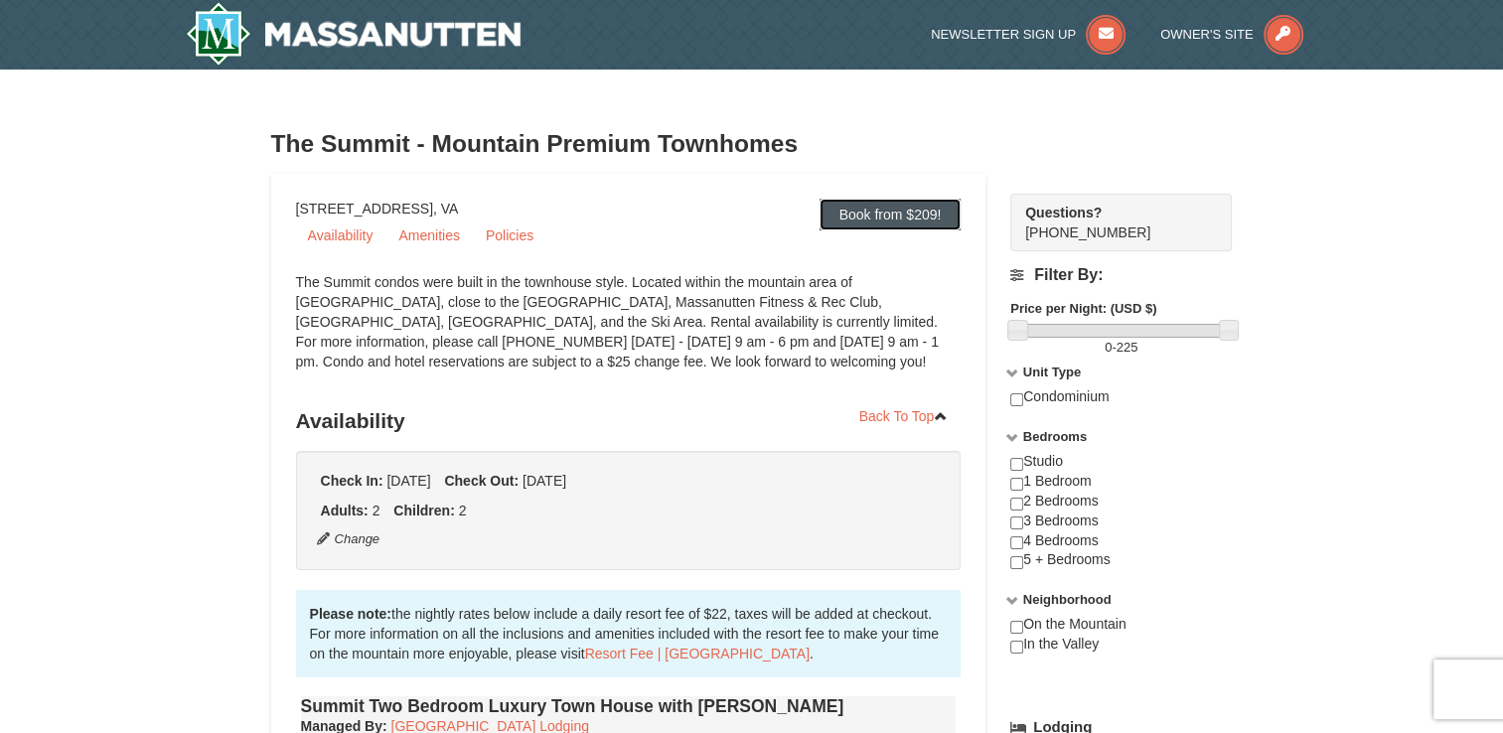
click at [873, 221] on link "Book from $209!" at bounding box center [891, 215] width 142 height 32
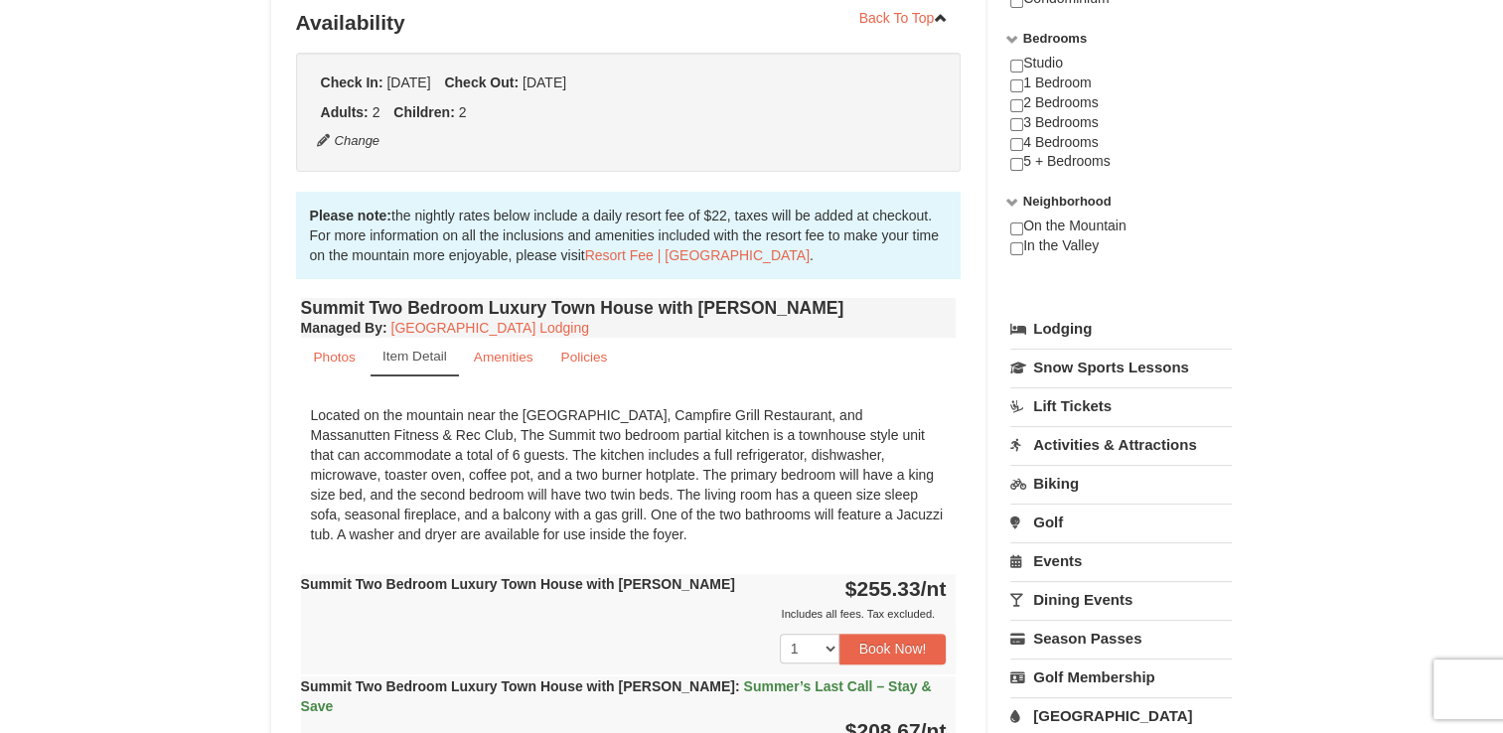
scroll to position [401, 0]
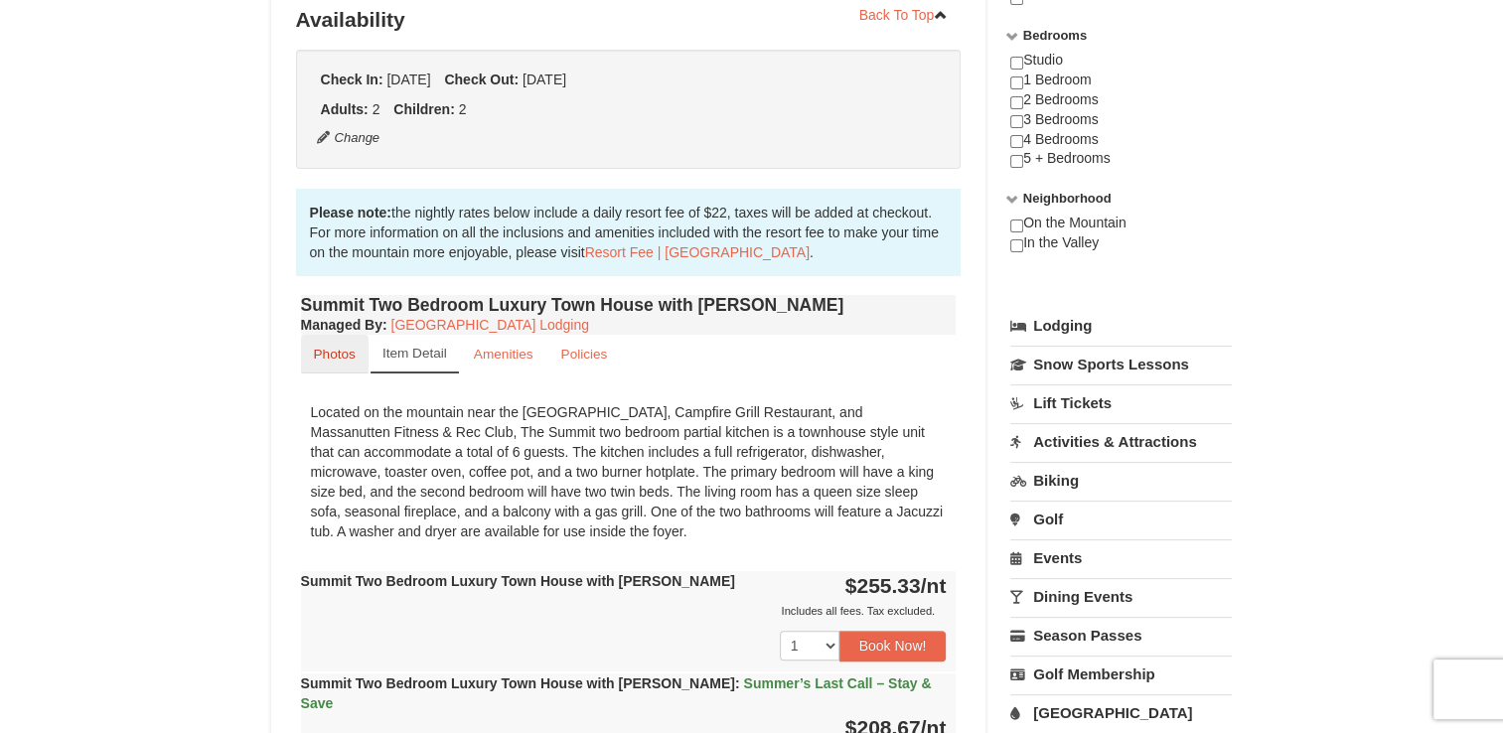
click at [338, 356] on small "Photos" at bounding box center [335, 354] width 42 height 15
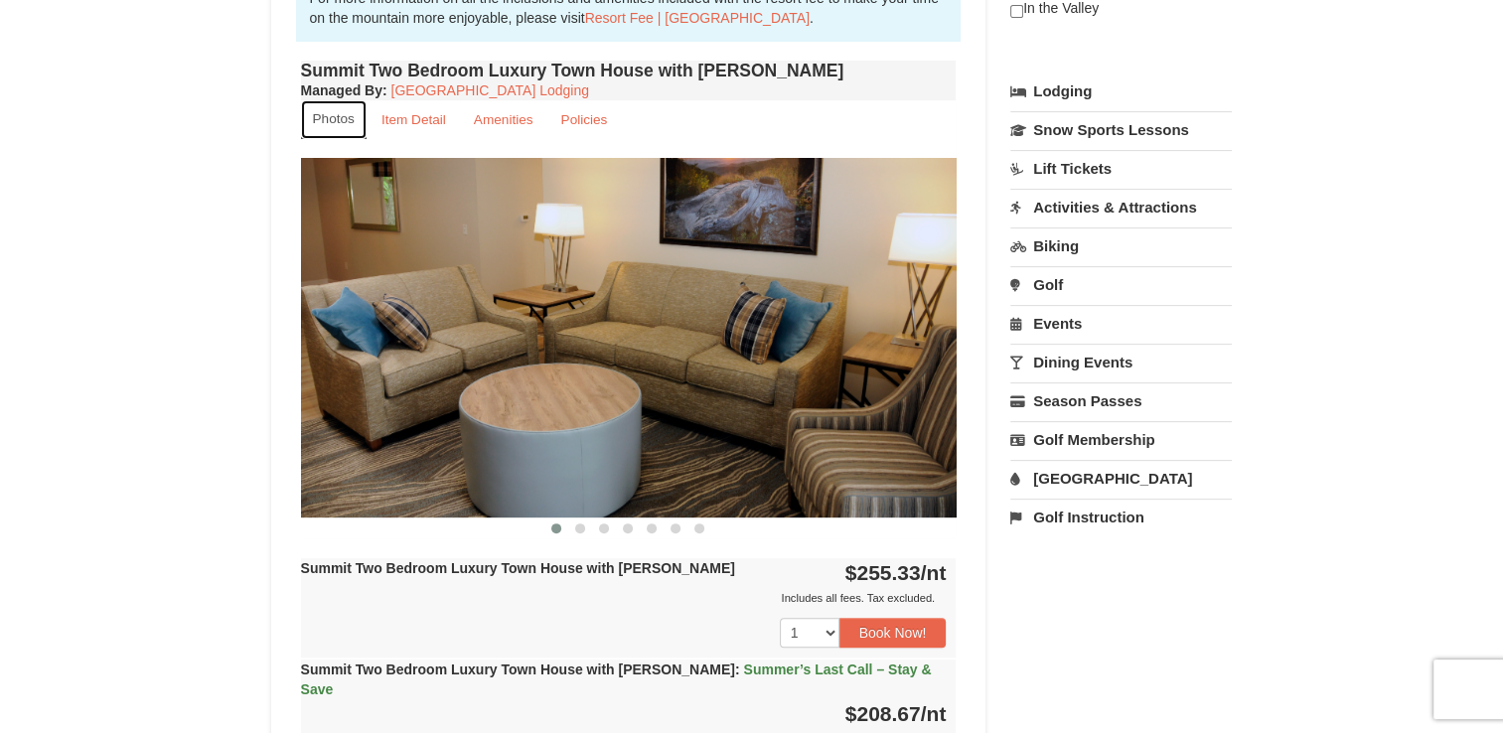
scroll to position [640, 0]
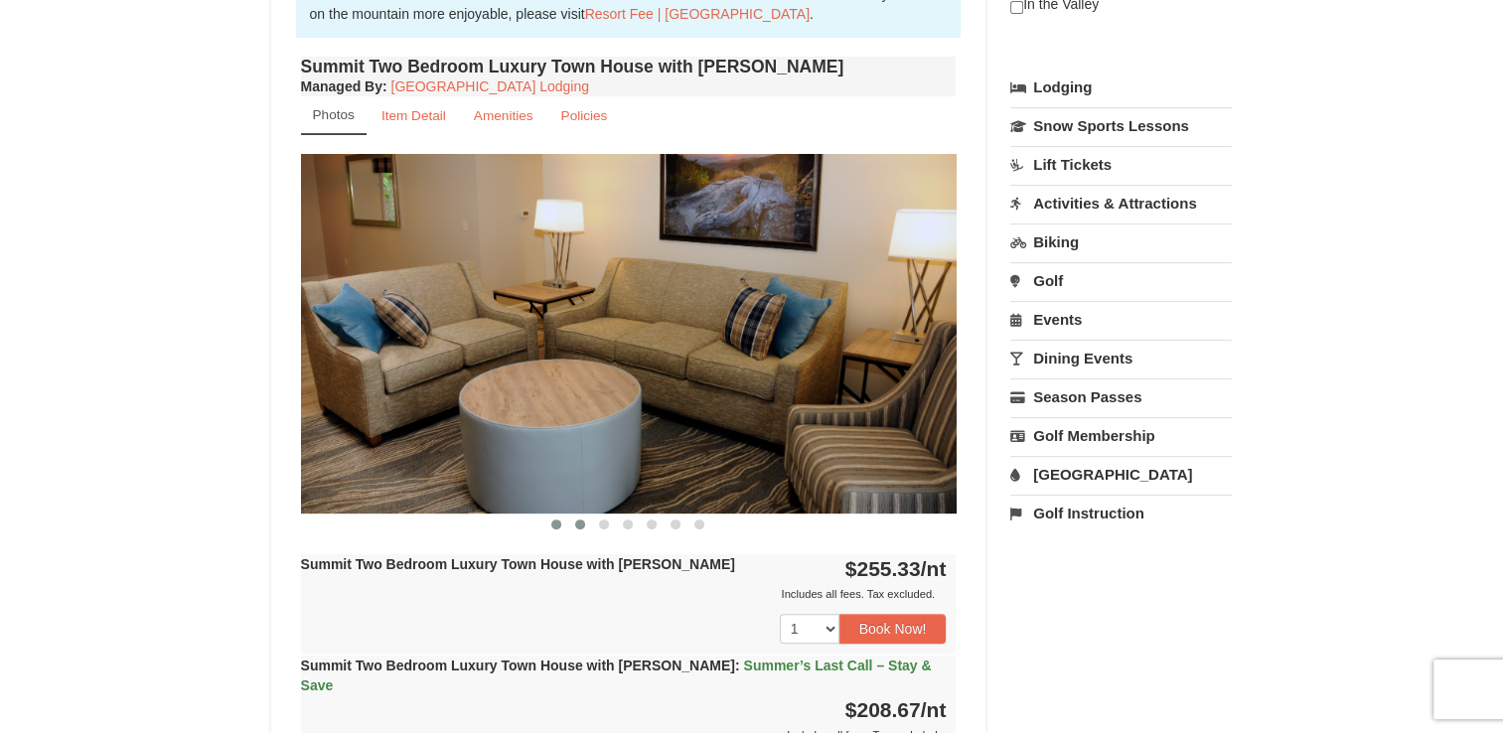
click at [580, 520] on span at bounding box center [580, 525] width 10 height 10
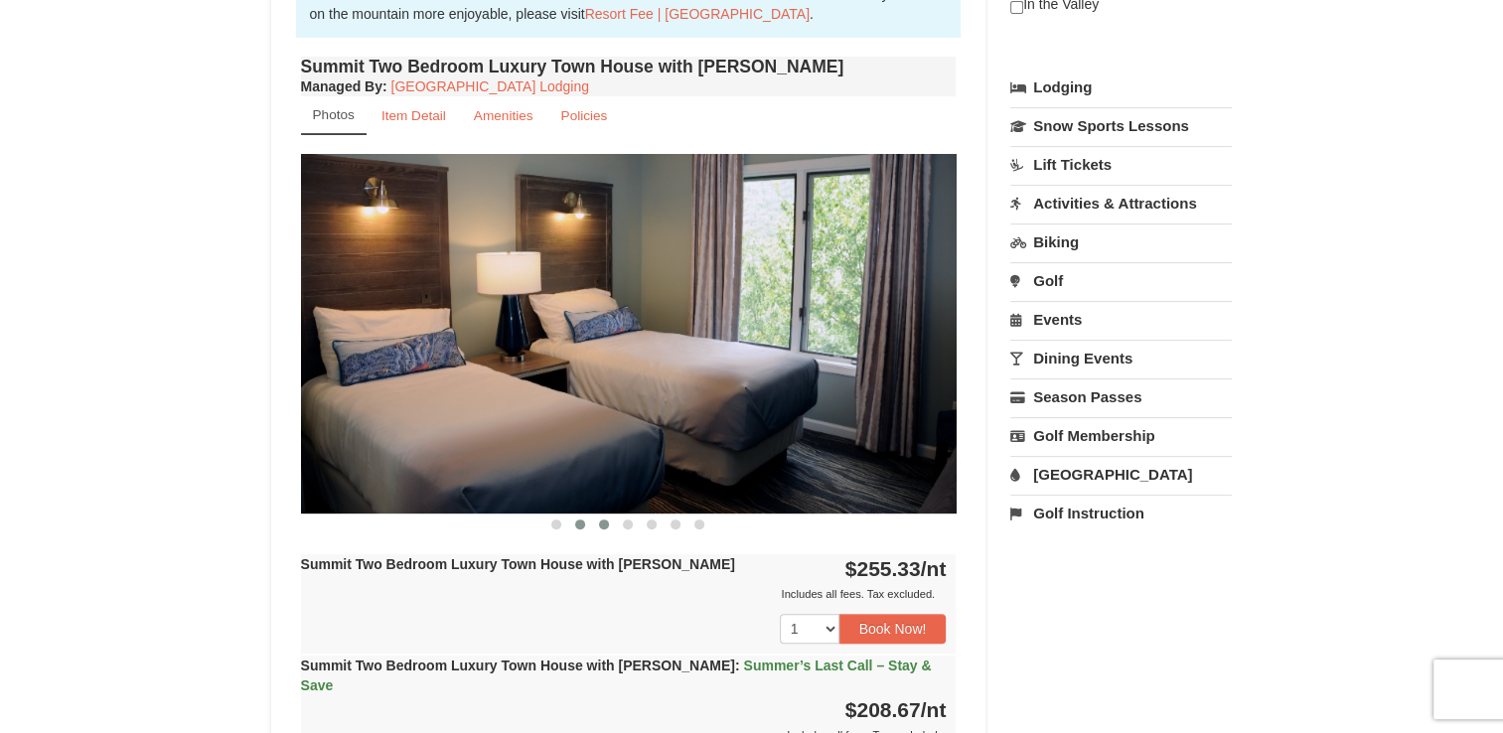
click at [598, 524] on button at bounding box center [604, 525] width 24 height 20
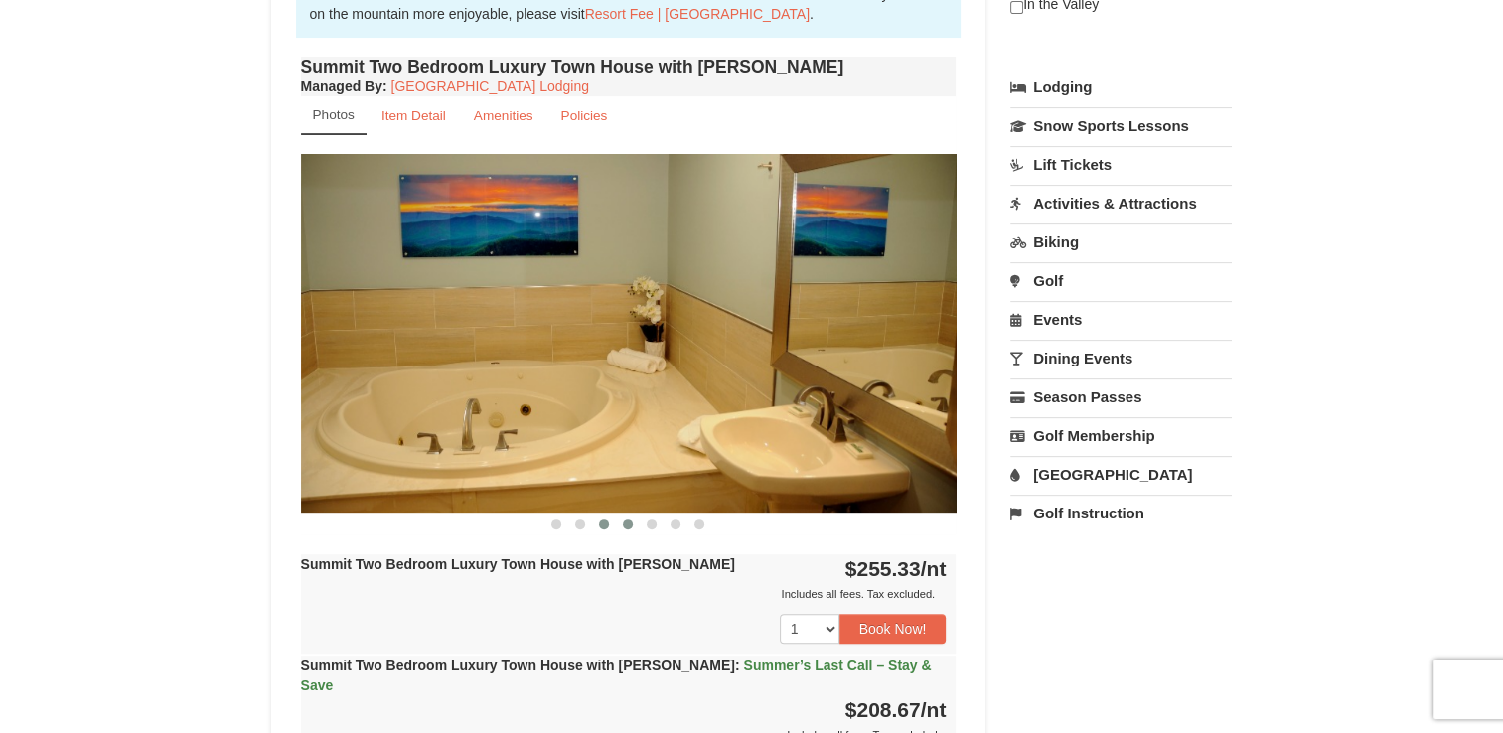
click at [624, 524] on span at bounding box center [628, 525] width 10 height 10
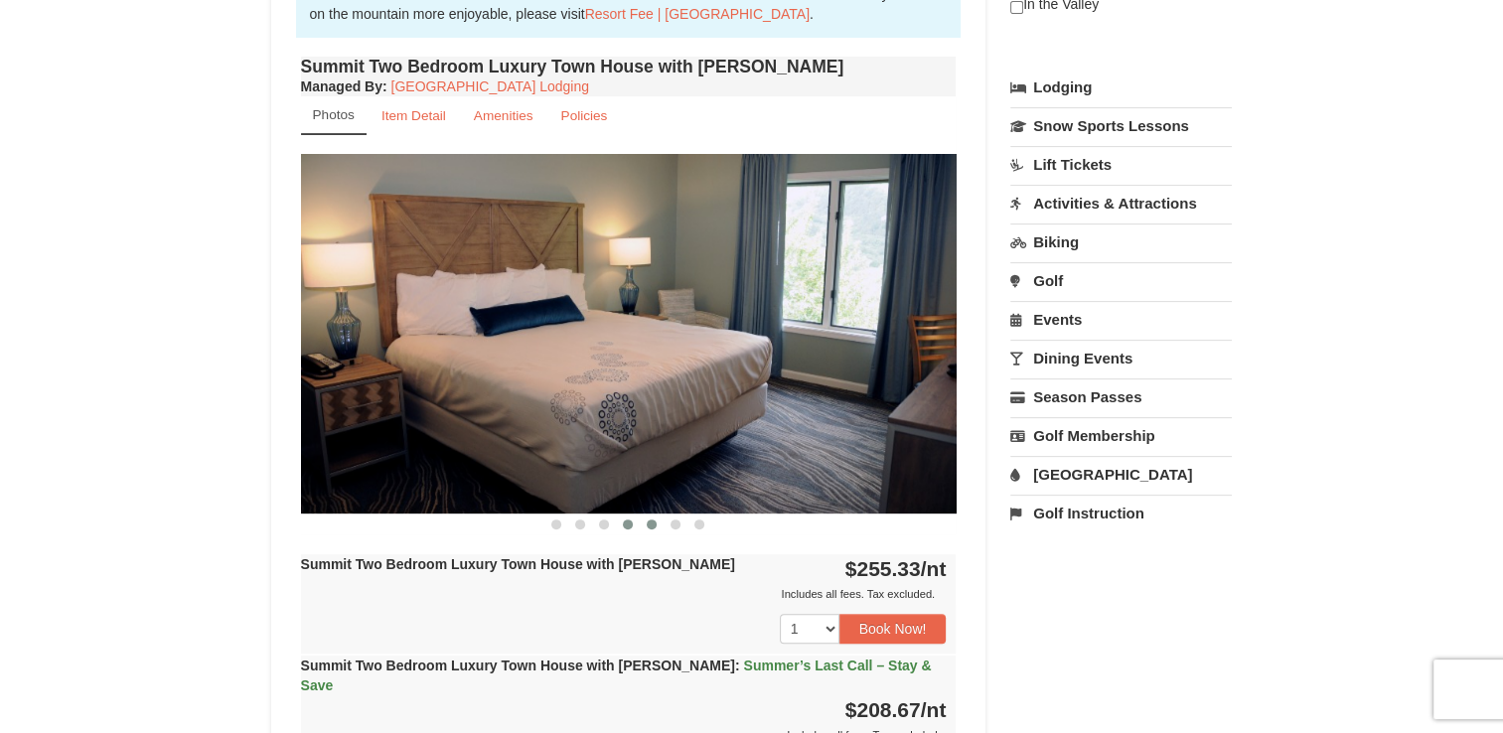
click at [653, 528] on button at bounding box center [652, 525] width 24 height 20
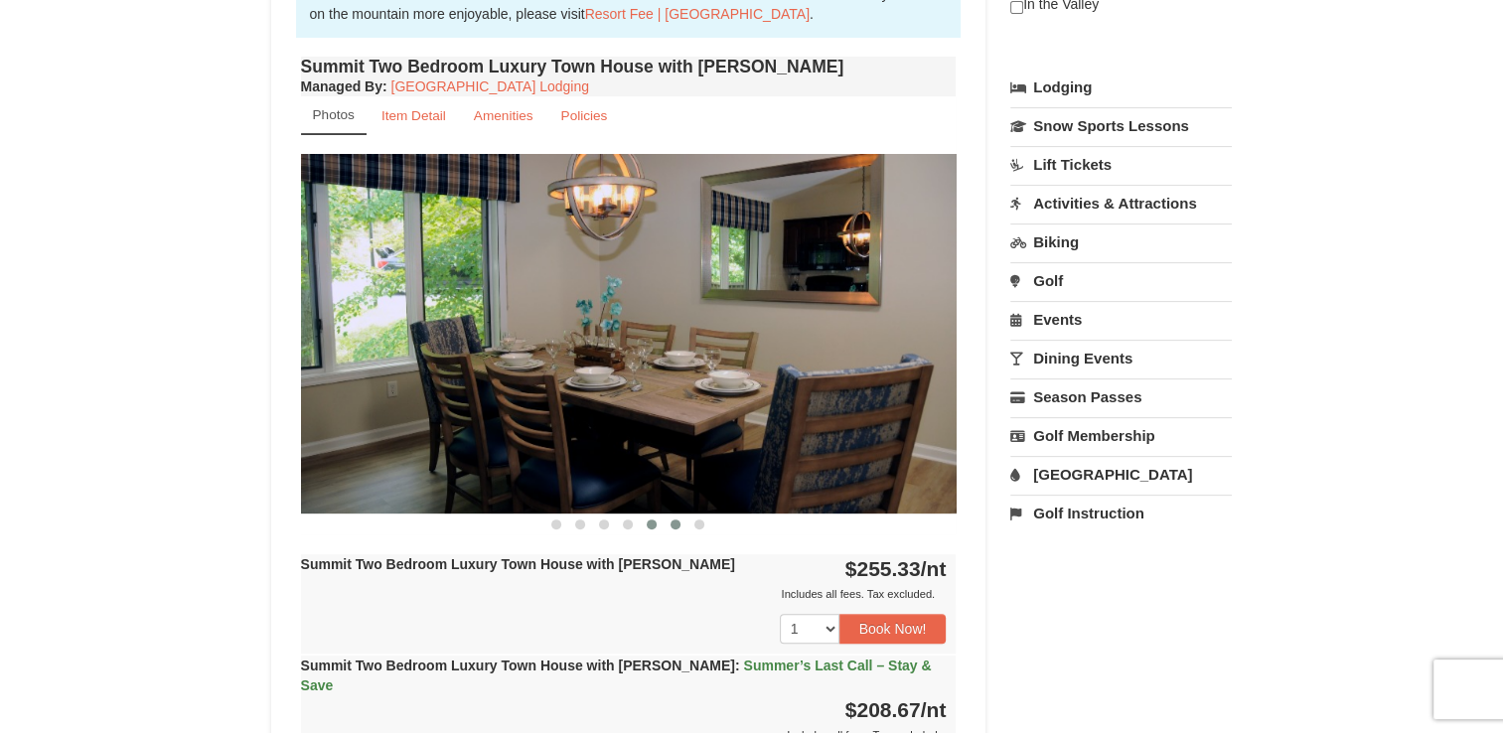
click at [672, 528] on button at bounding box center [676, 525] width 24 height 20
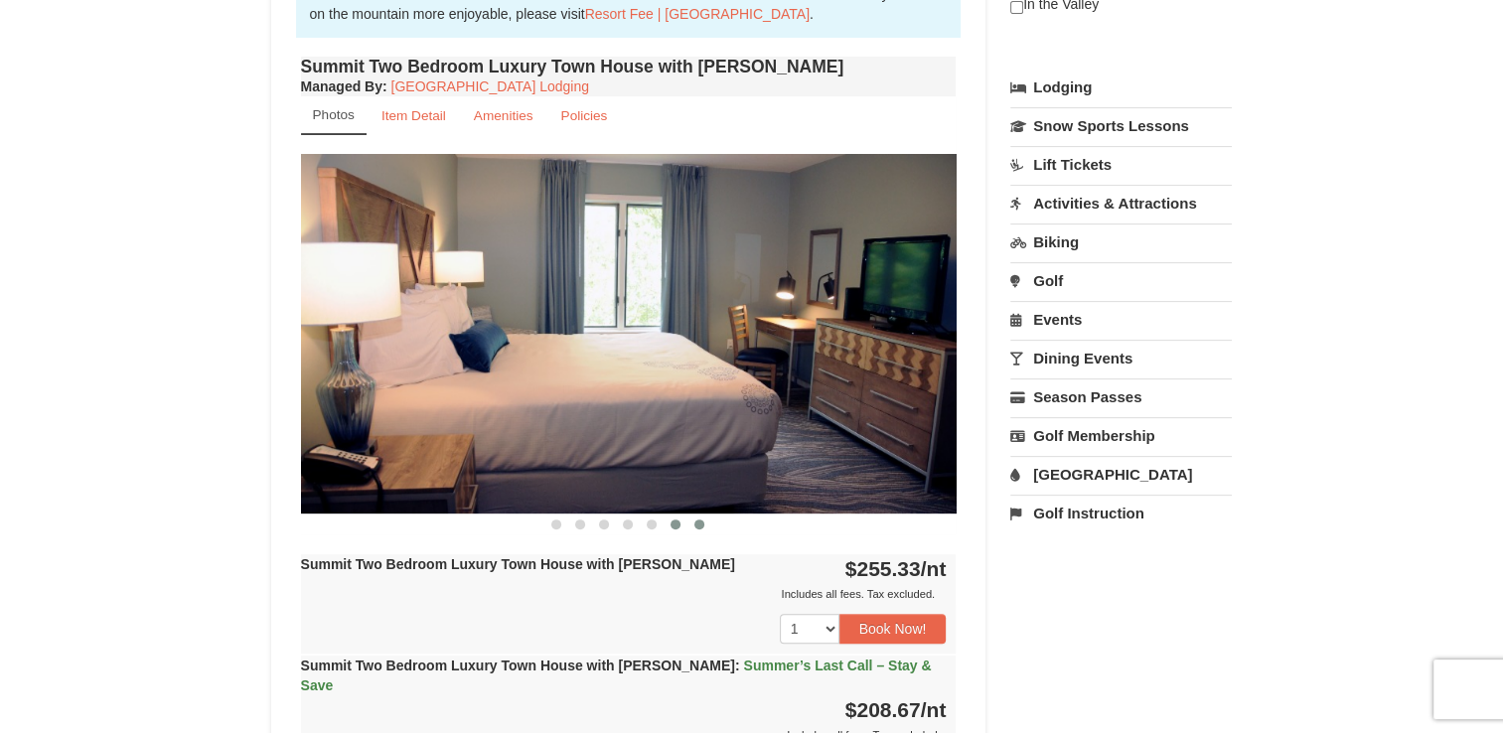
click at [691, 523] on button at bounding box center [700, 525] width 24 height 20
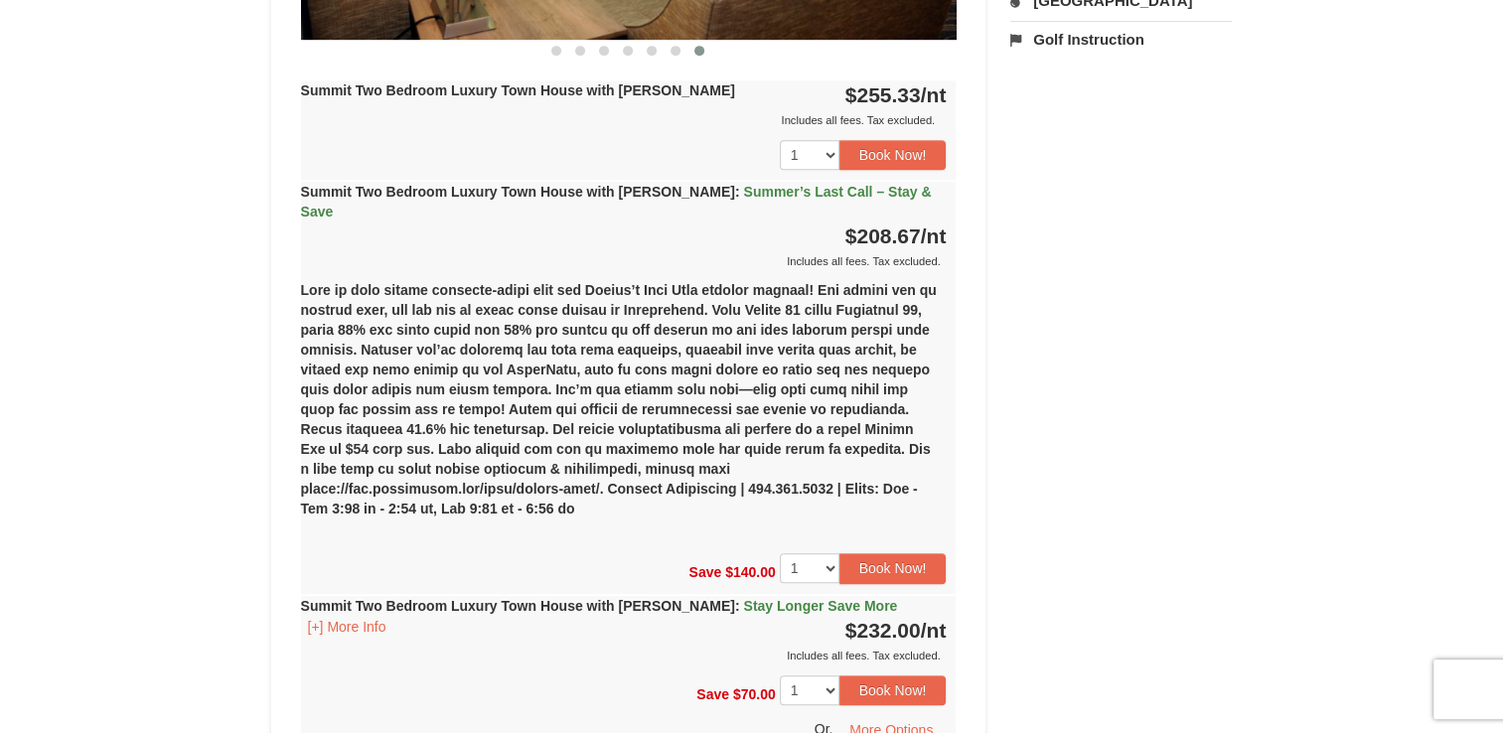
scroll to position [1117, 0]
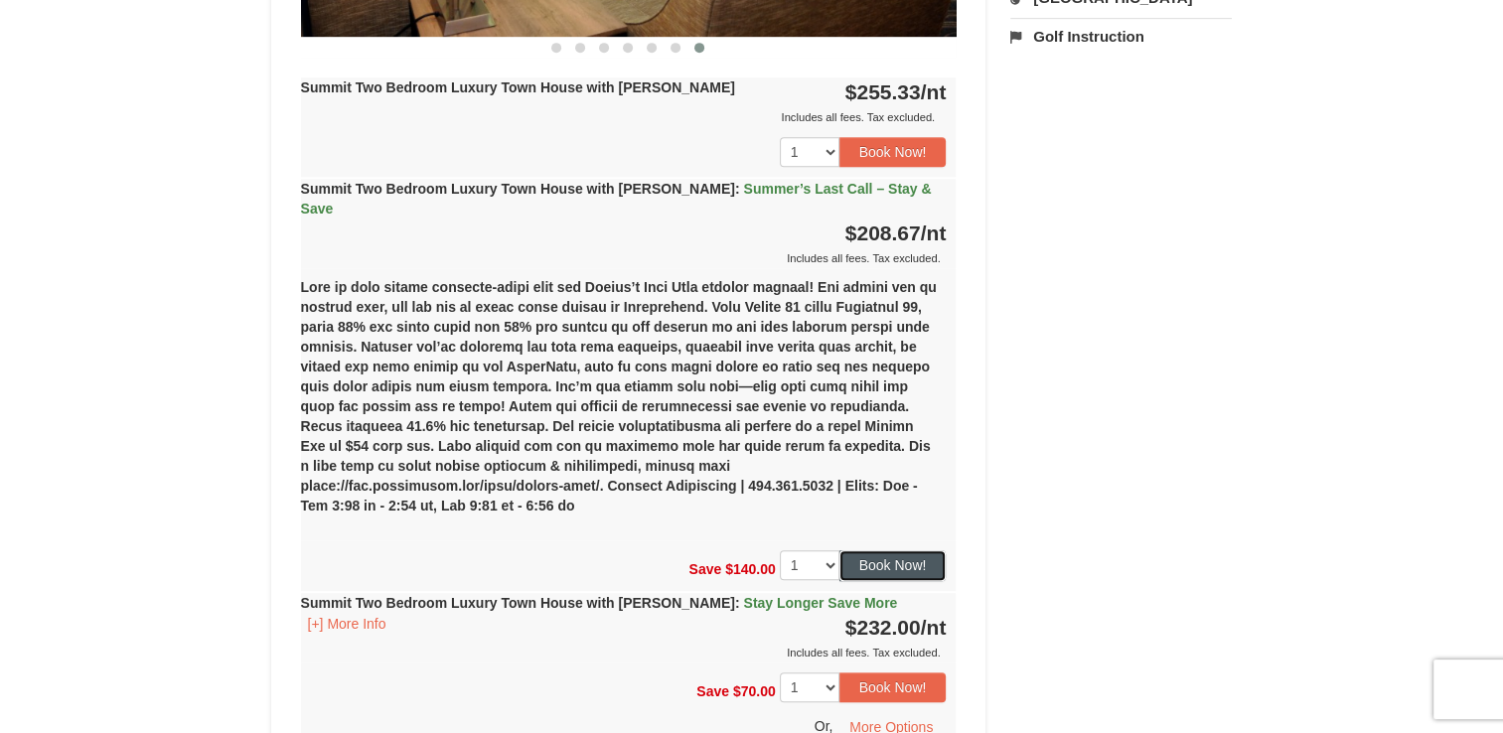
click at [896, 550] on button "Book Now!" at bounding box center [893, 565] width 107 height 30
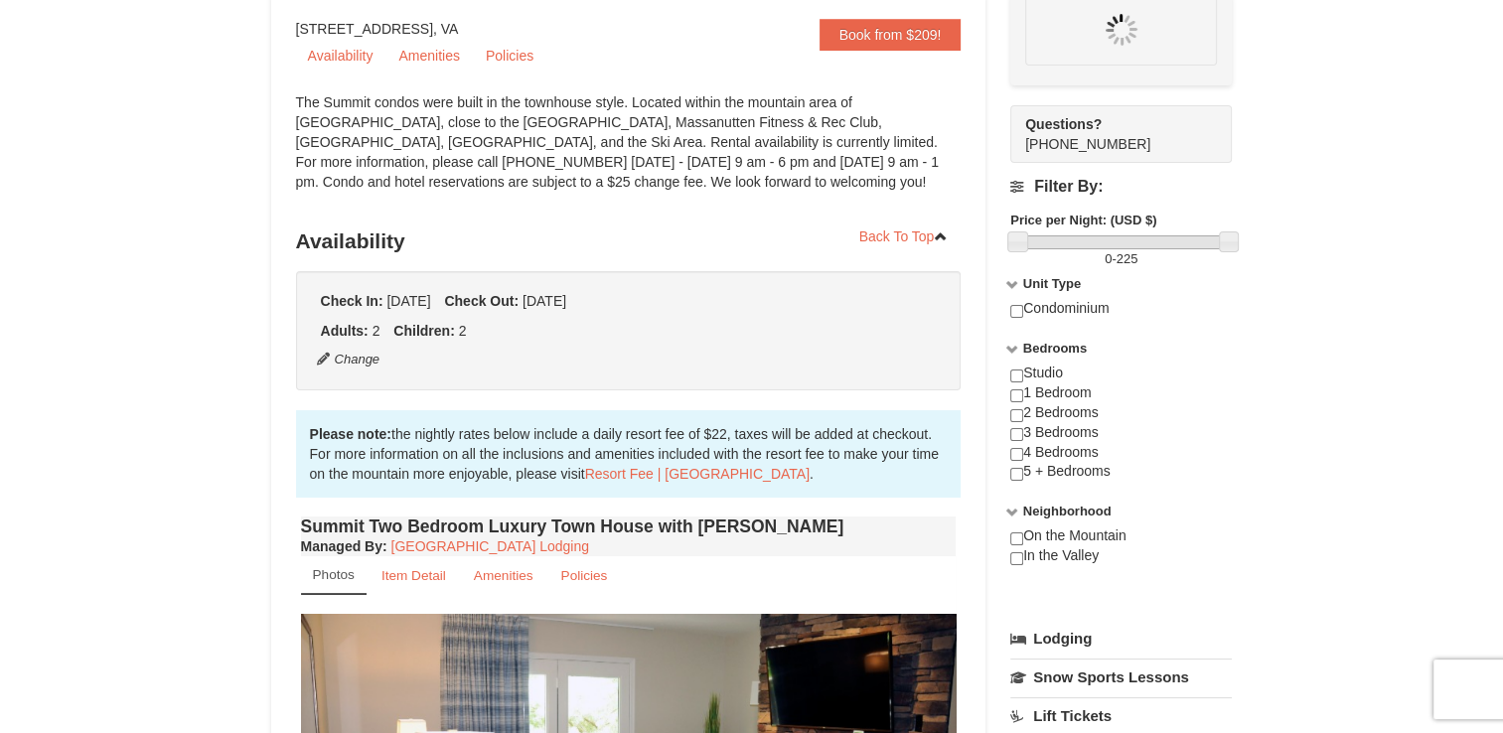
scroll to position [174, 0]
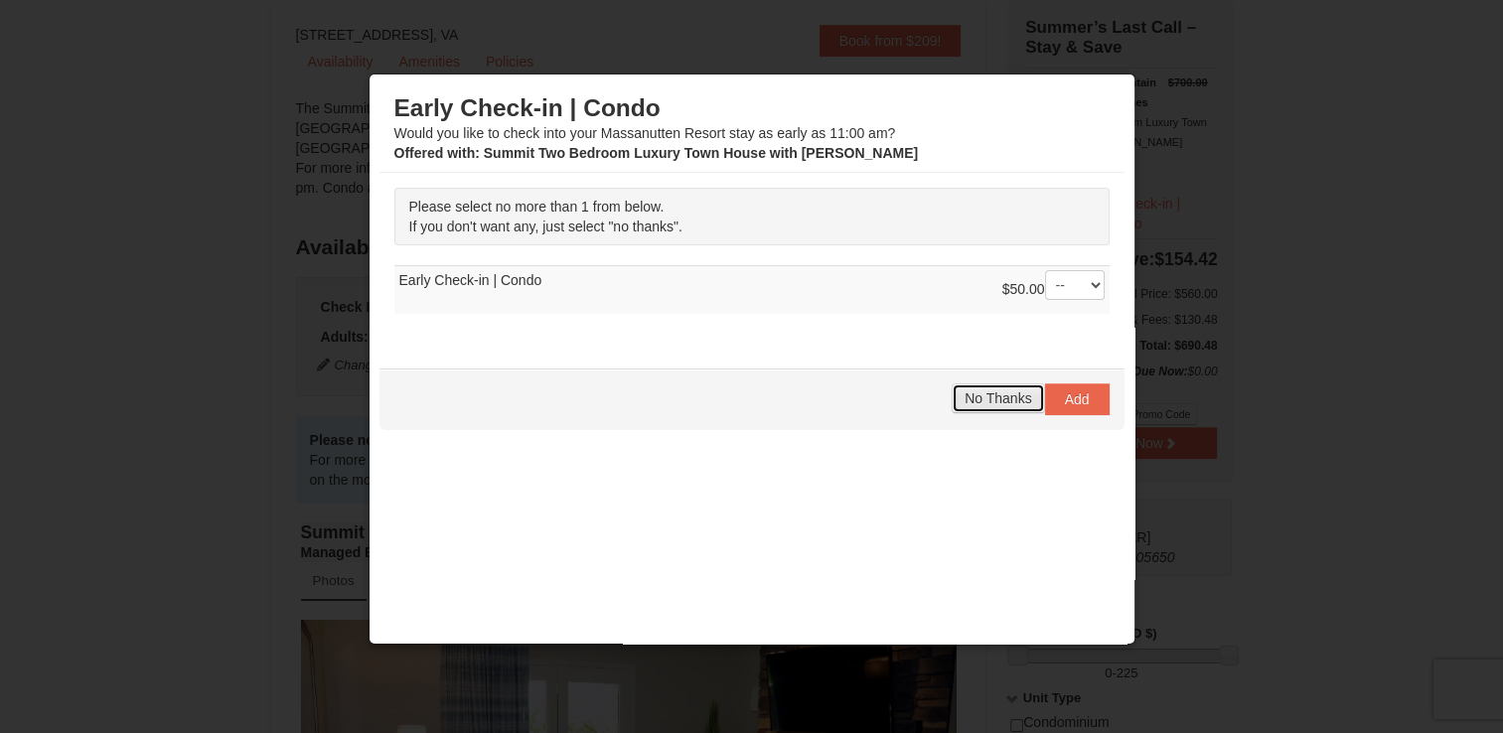
click at [976, 399] on span "No Thanks" at bounding box center [998, 398] width 67 height 16
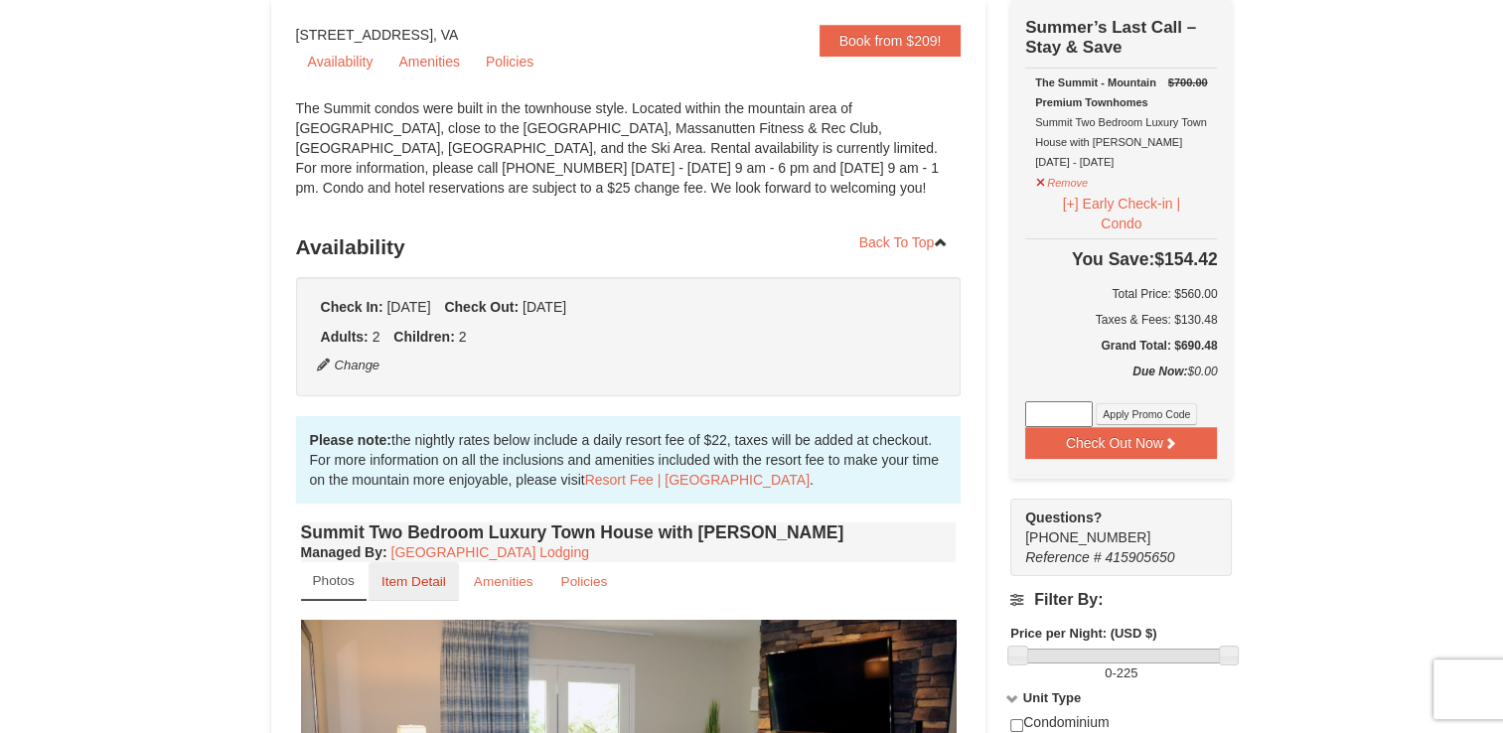
click at [407, 589] on link "Item Detail" at bounding box center [414, 581] width 90 height 39
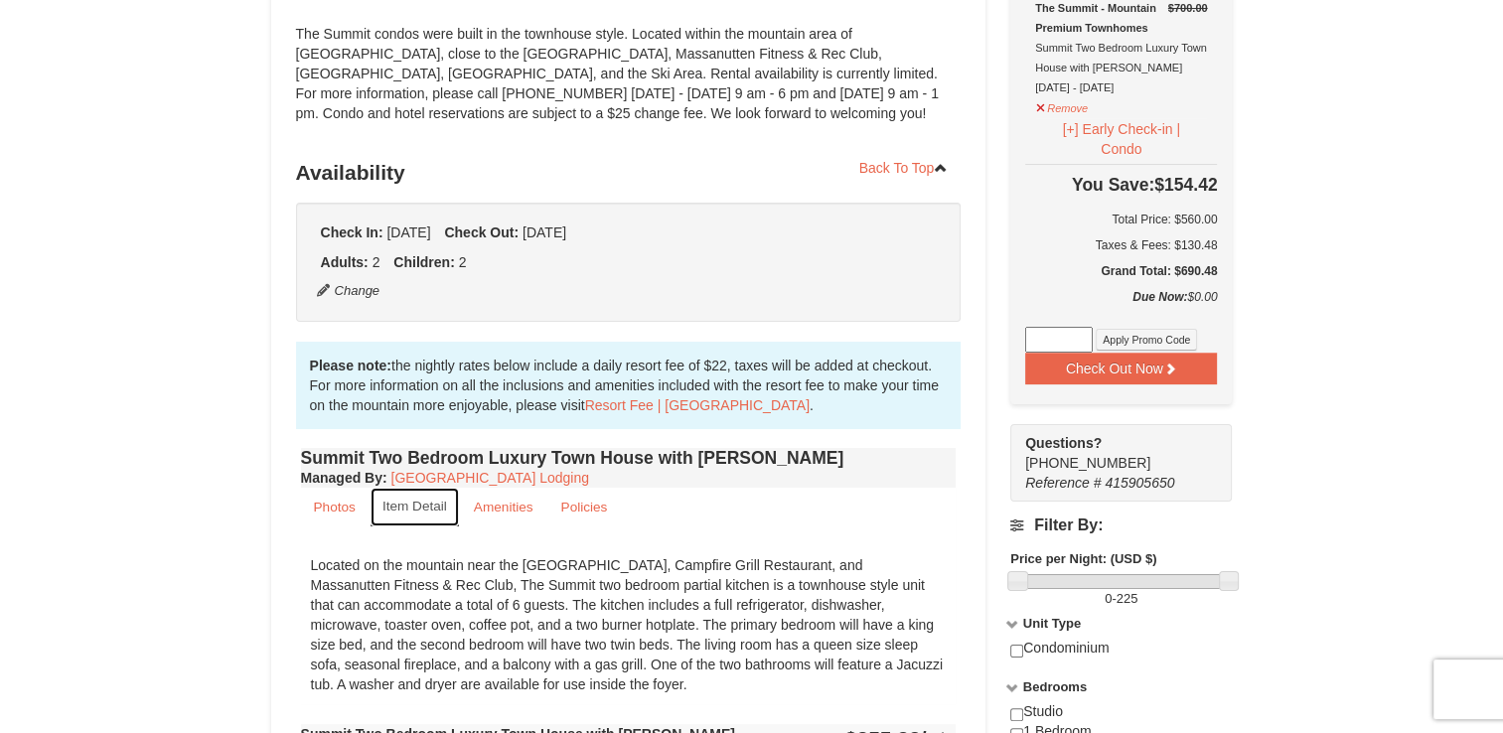
scroll to position [253, 0]
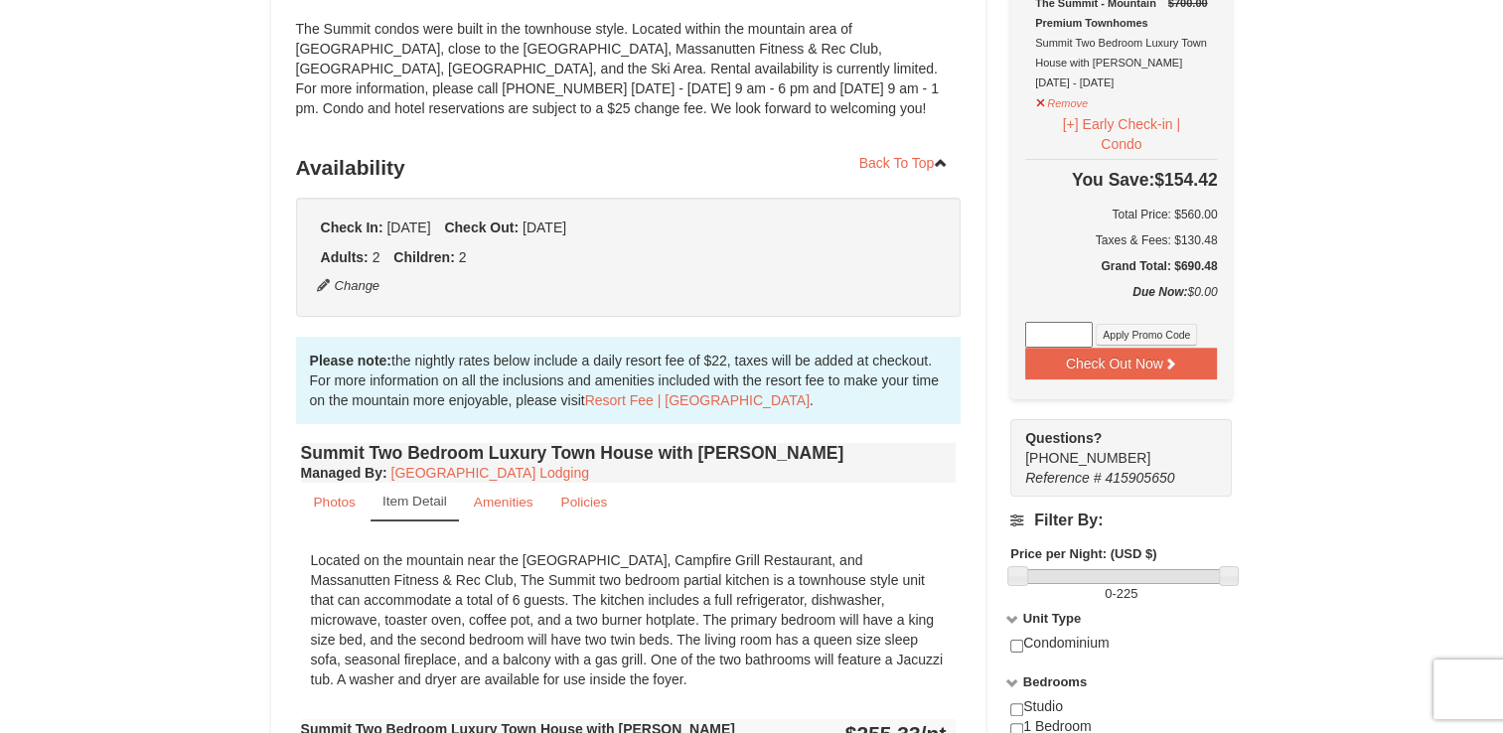
click at [1038, 339] on input at bounding box center [1059, 335] width 68 height 26
type input "GoDukes25"
click at [1130, 332] on button "Apply Promo Code" at bounding box center [1146, 335] width 101 height 22
click at [1136, 361] on button "Check Out Now" at bounding box center [1121, 364] width 192 height 32
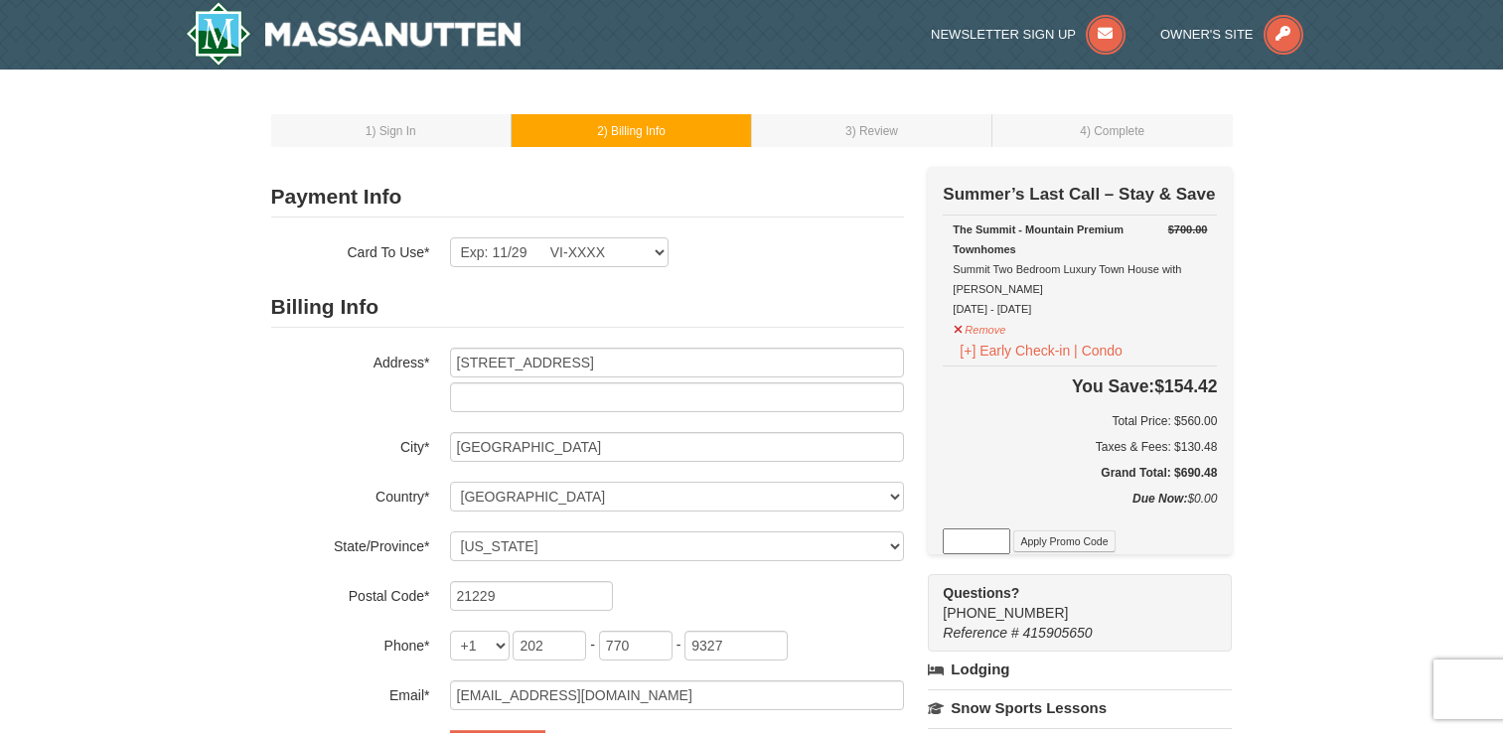
select select "MD"
click at [1295, 394] on div "1 ) Sign In 2 ) Billing Info 3 ) Review ) Complete ×" at bounding box center [751, 624] width 1503 height 1109
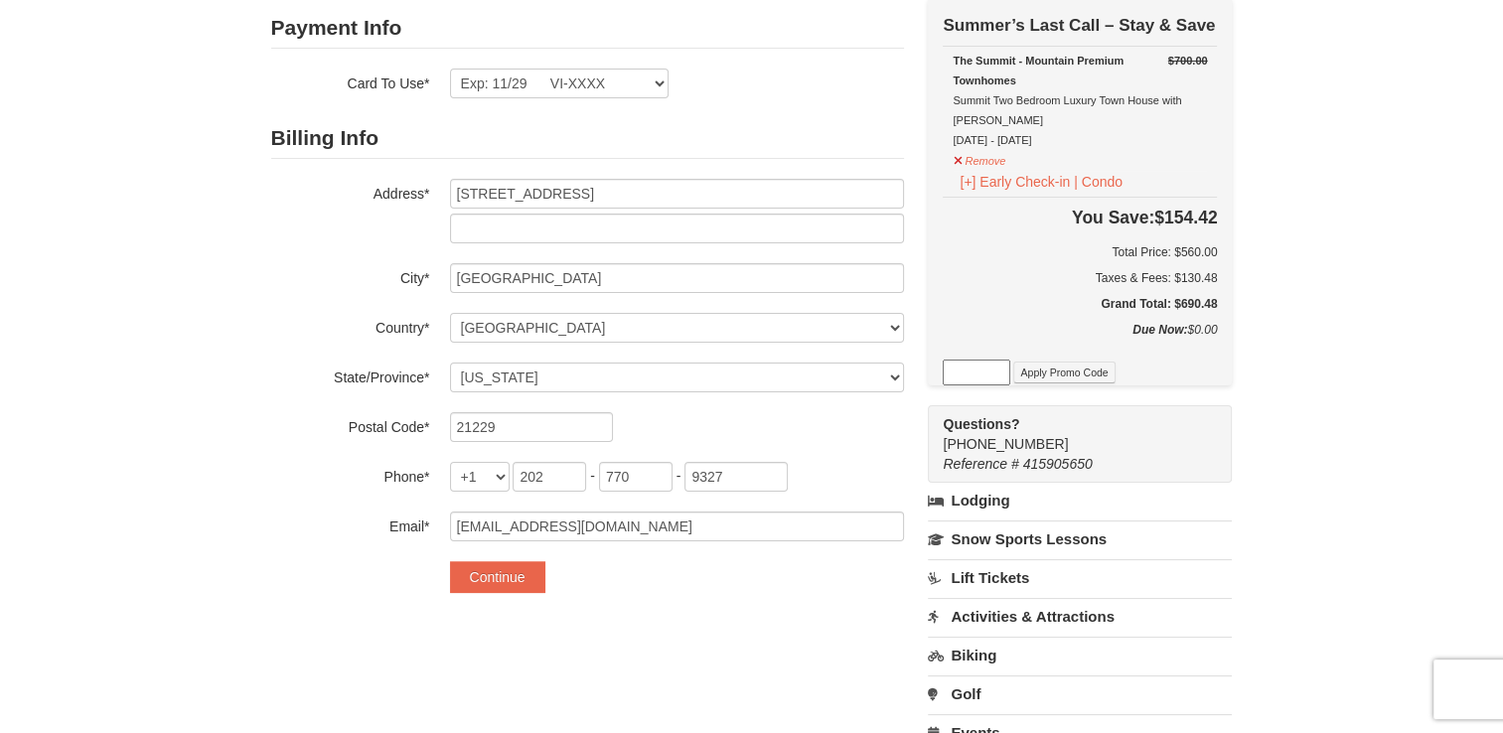
scroll to position [159, 0]
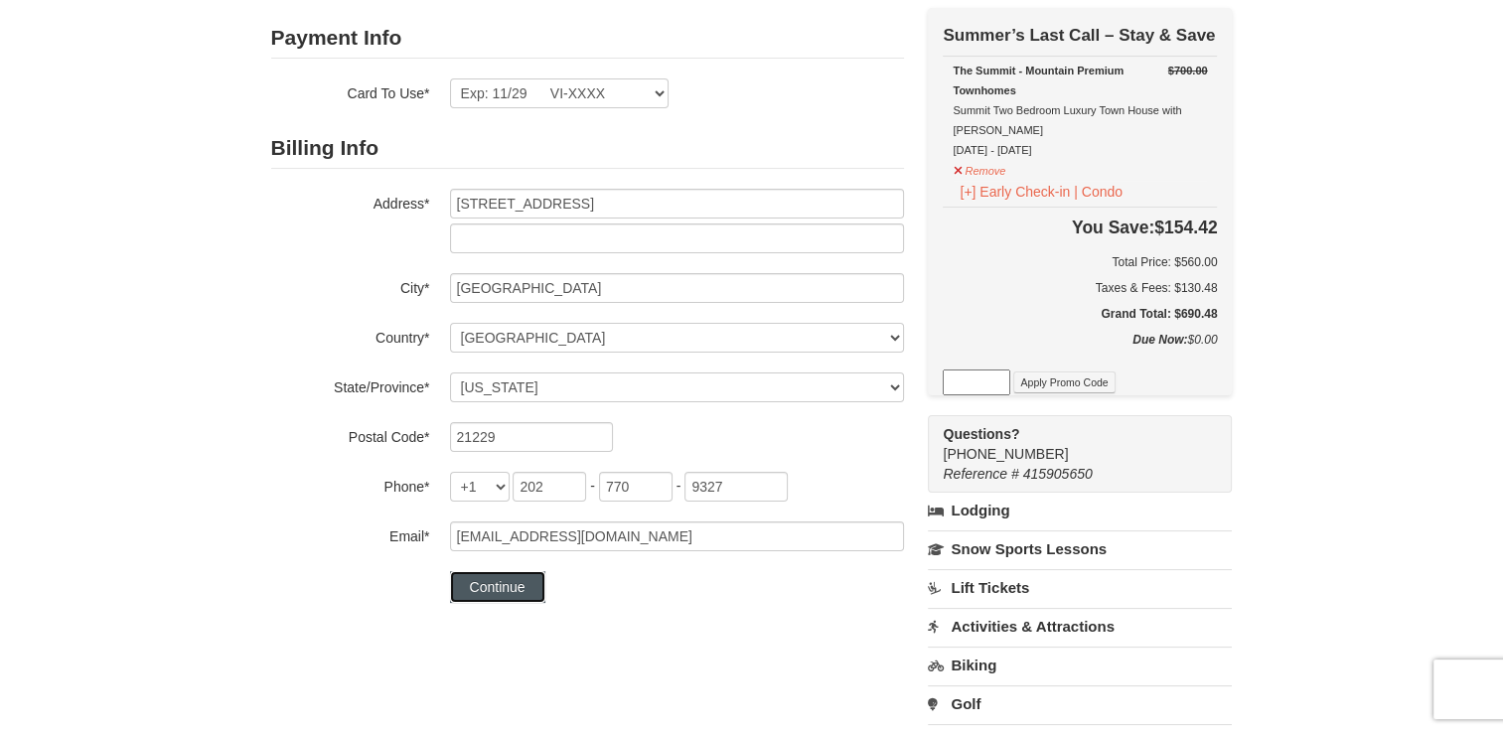
click at [489, 585] on button "Continue" at bounding box center [497, 587] width 95 height 32
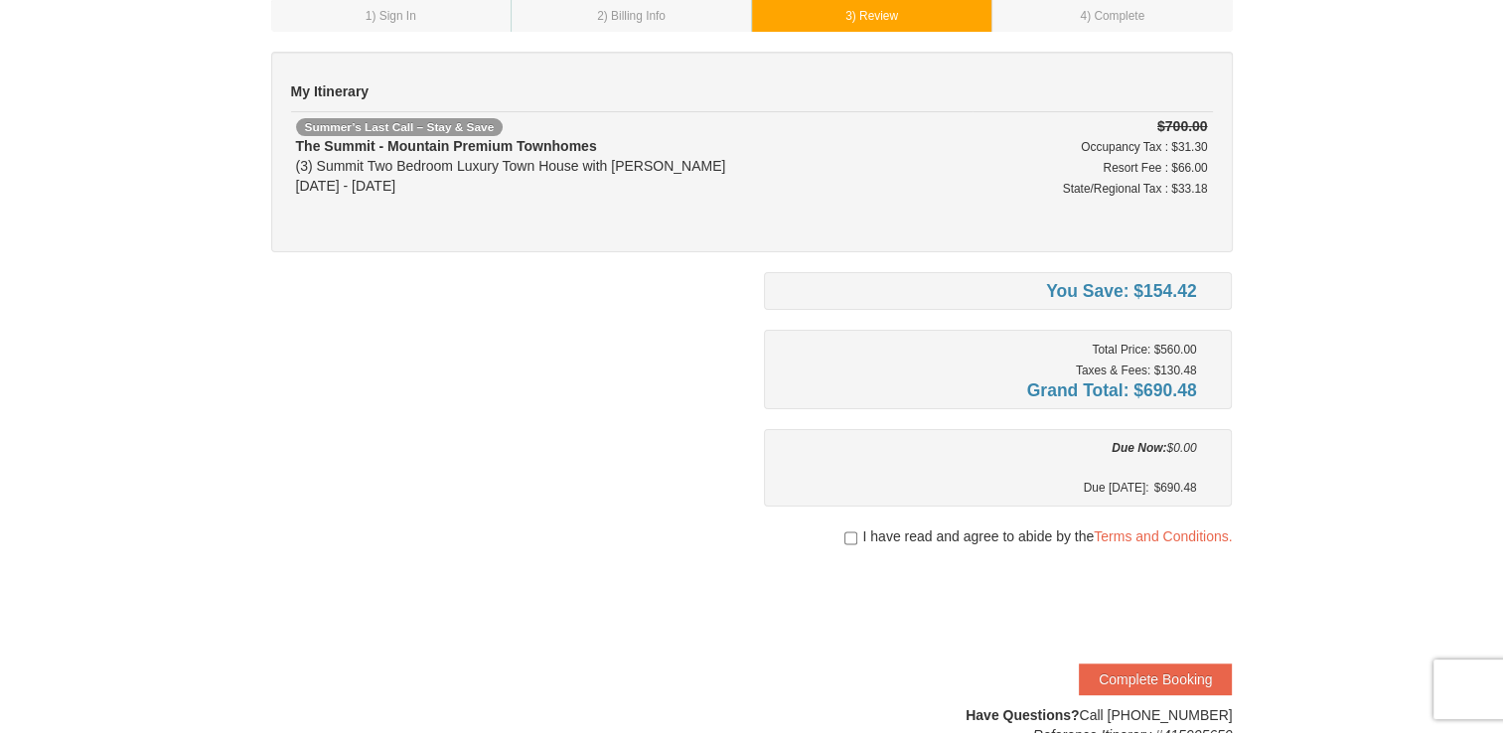
scroll to position [119, 0]
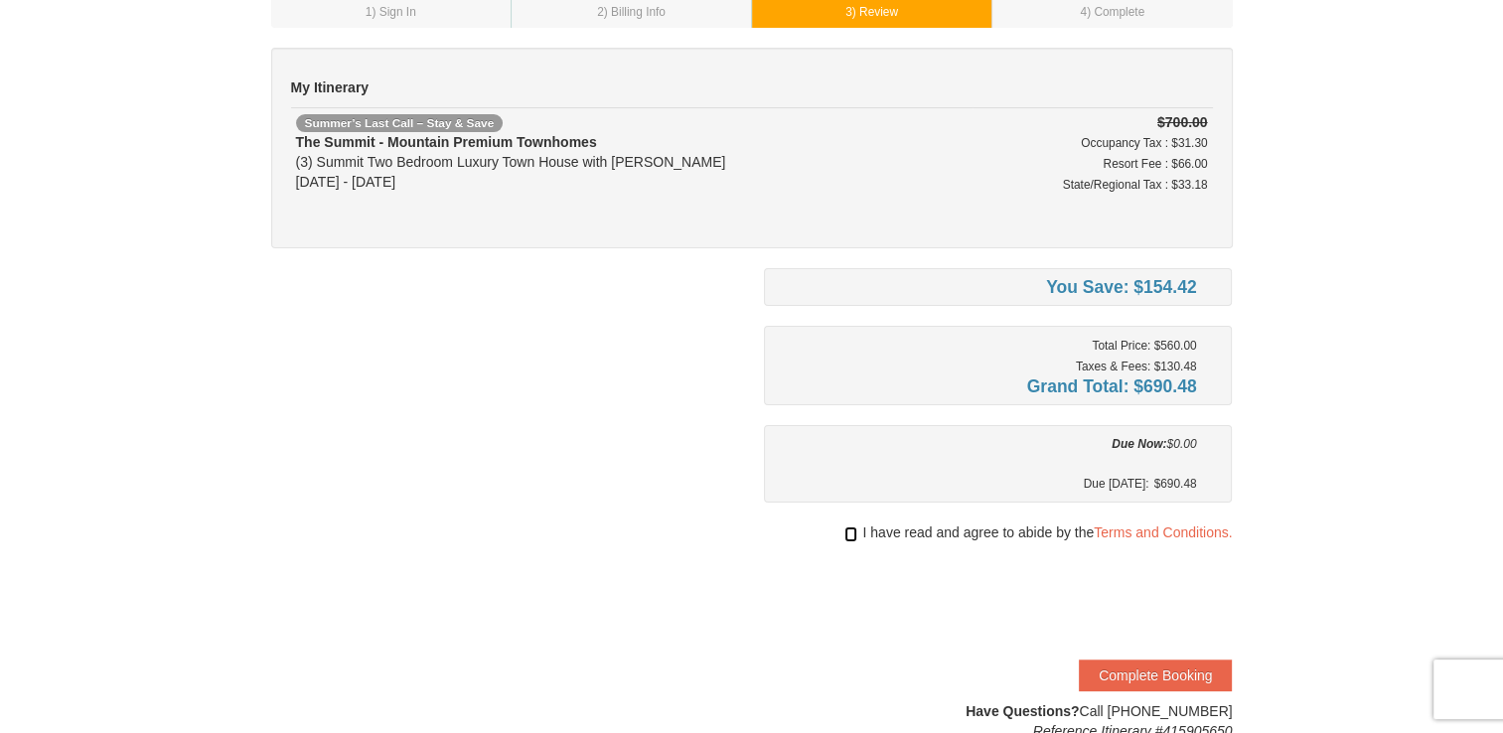
click at [849, 535] on input "checkbox" at bounding box center [851, 535] width 13 height 16
checkbox input "true"
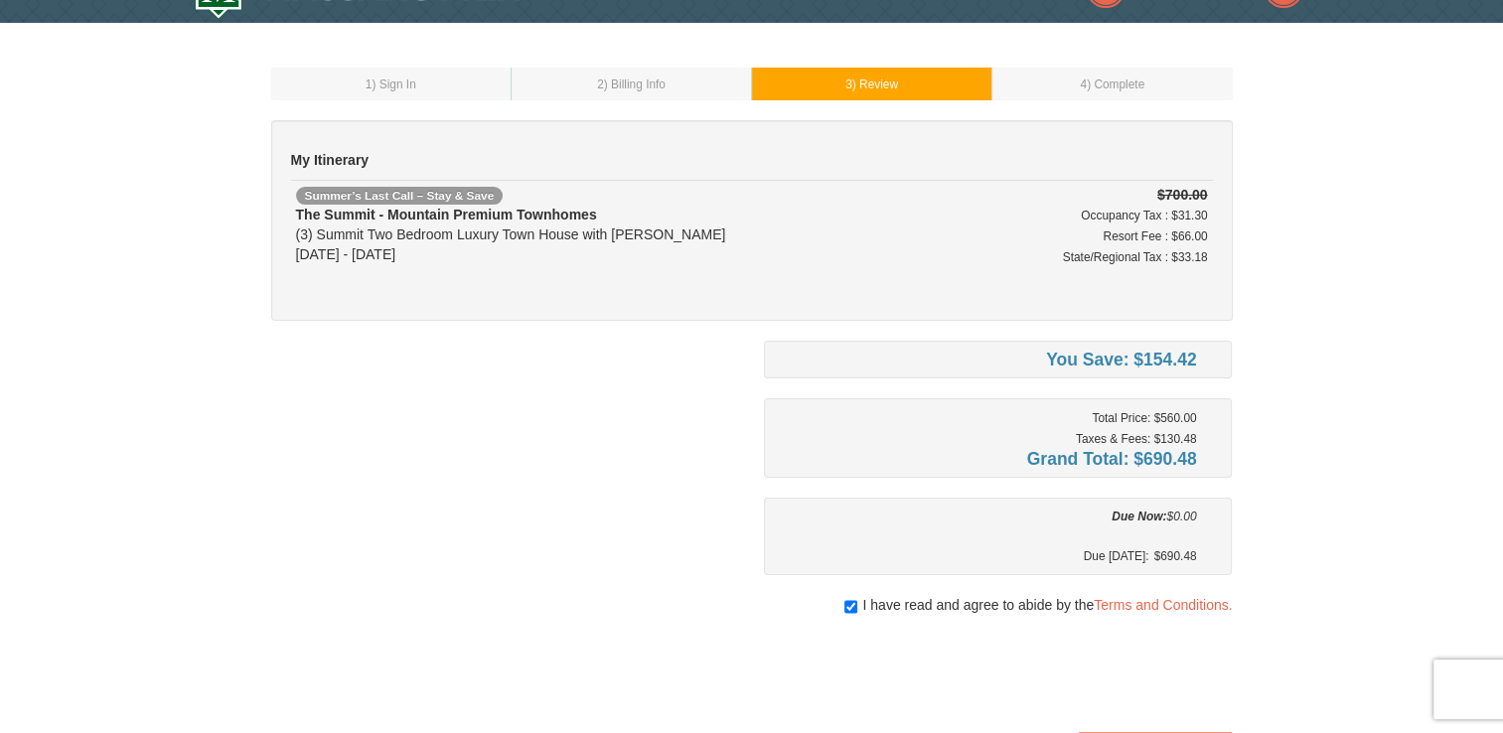
scroll to position [0, 0]
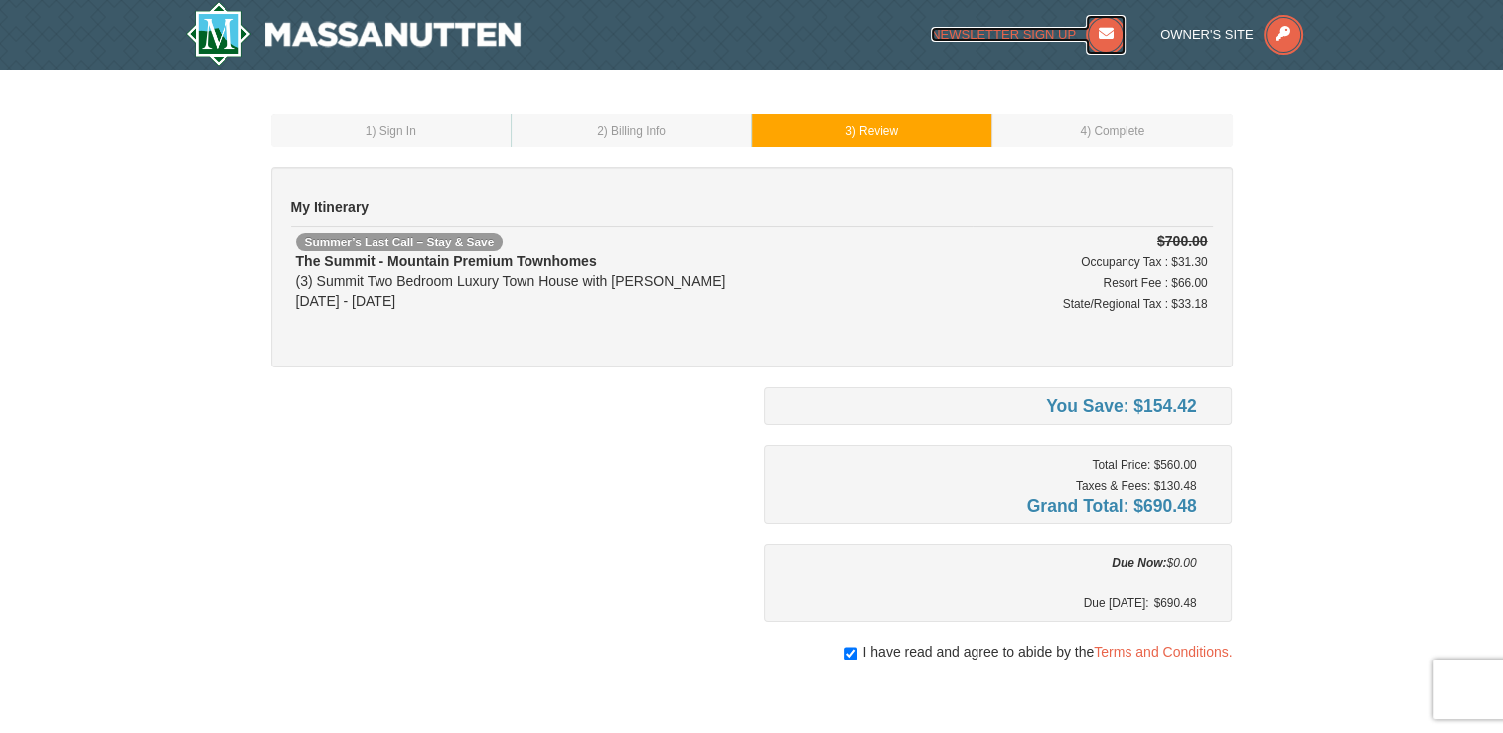
click at [1098, 27] on icon at bounding box center [1106, 35] width 40 height 40
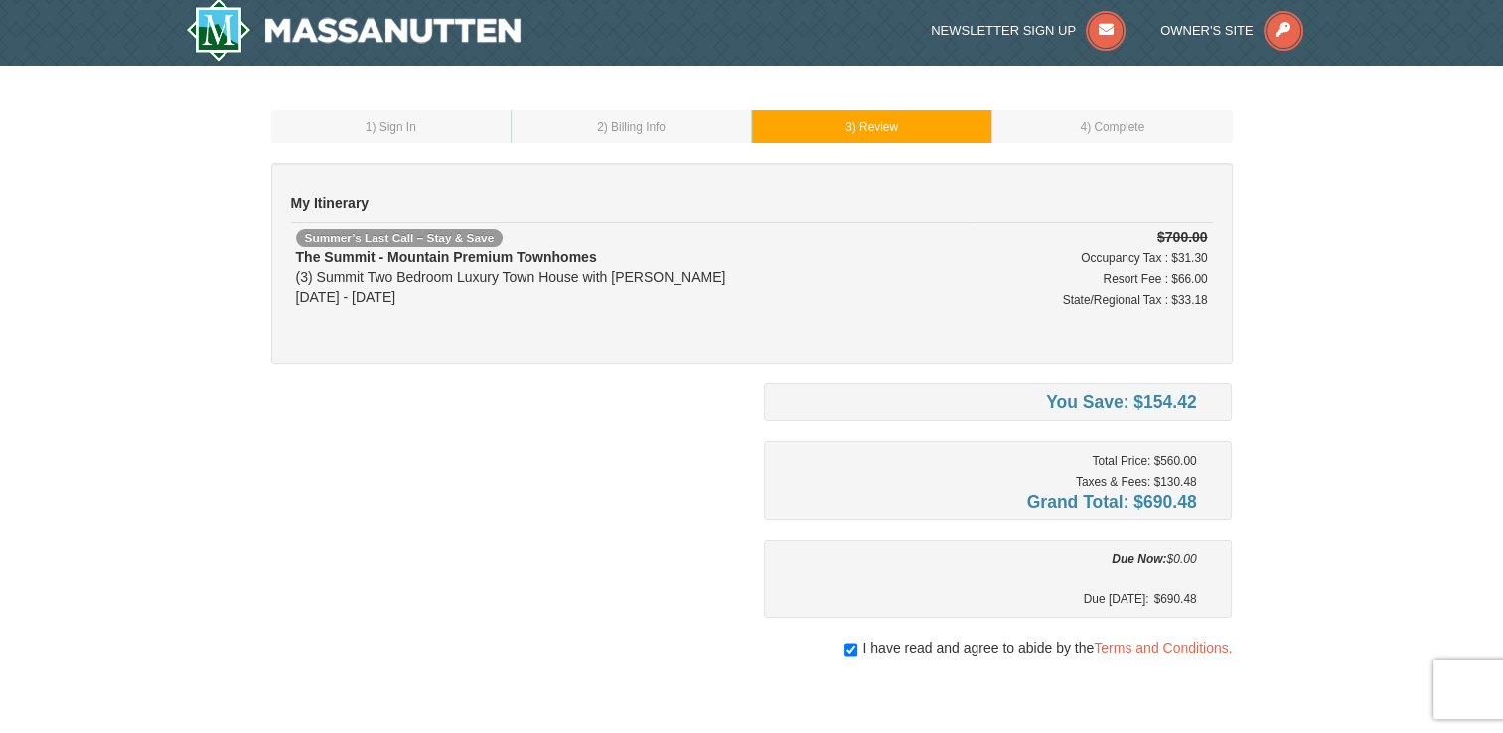
click at [1341, 537] on div "1 ) Sign In 2 ) Billing Info 3 ) Review ) Complete ×" at bounding box center [751, 484] width 1503 height 836
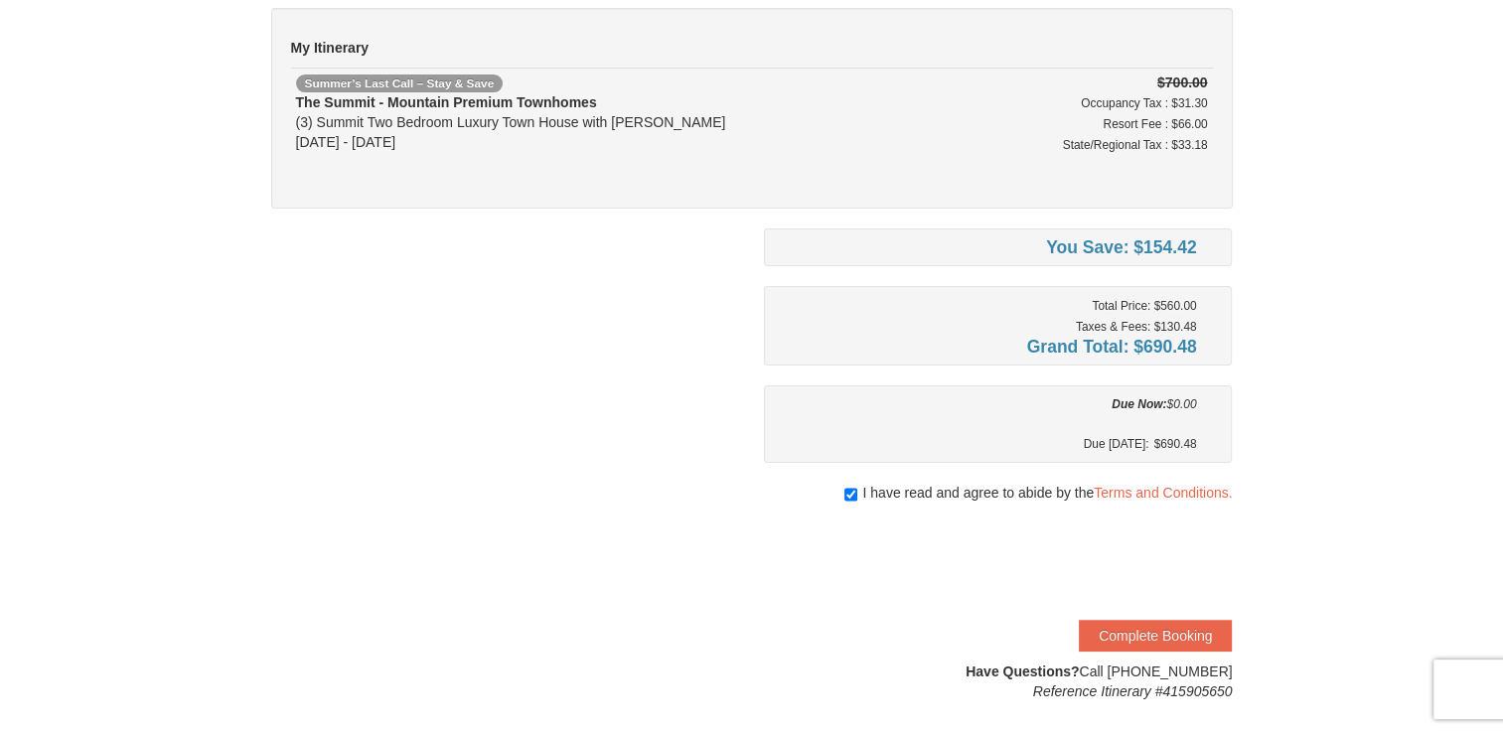
scroll to position [199, 0]
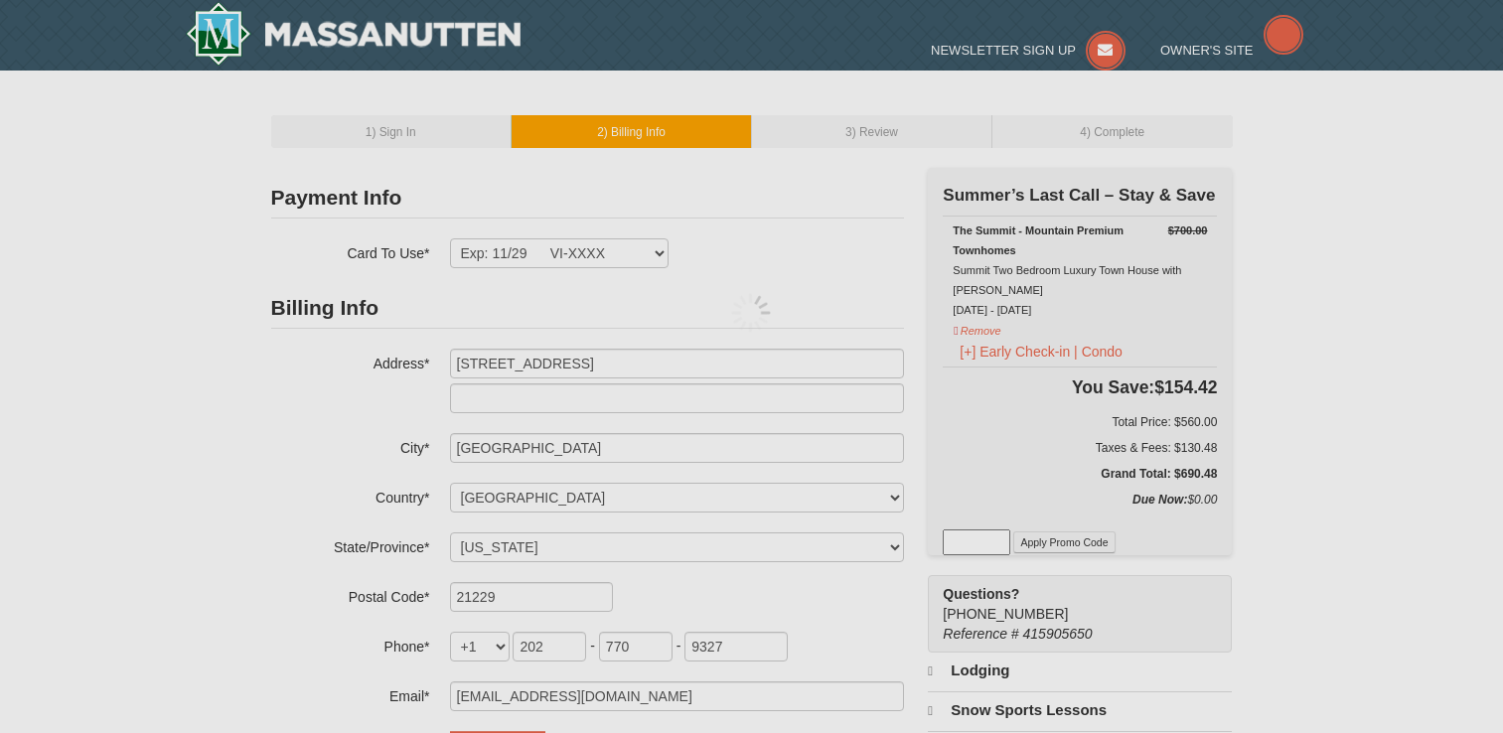
select select "MD"
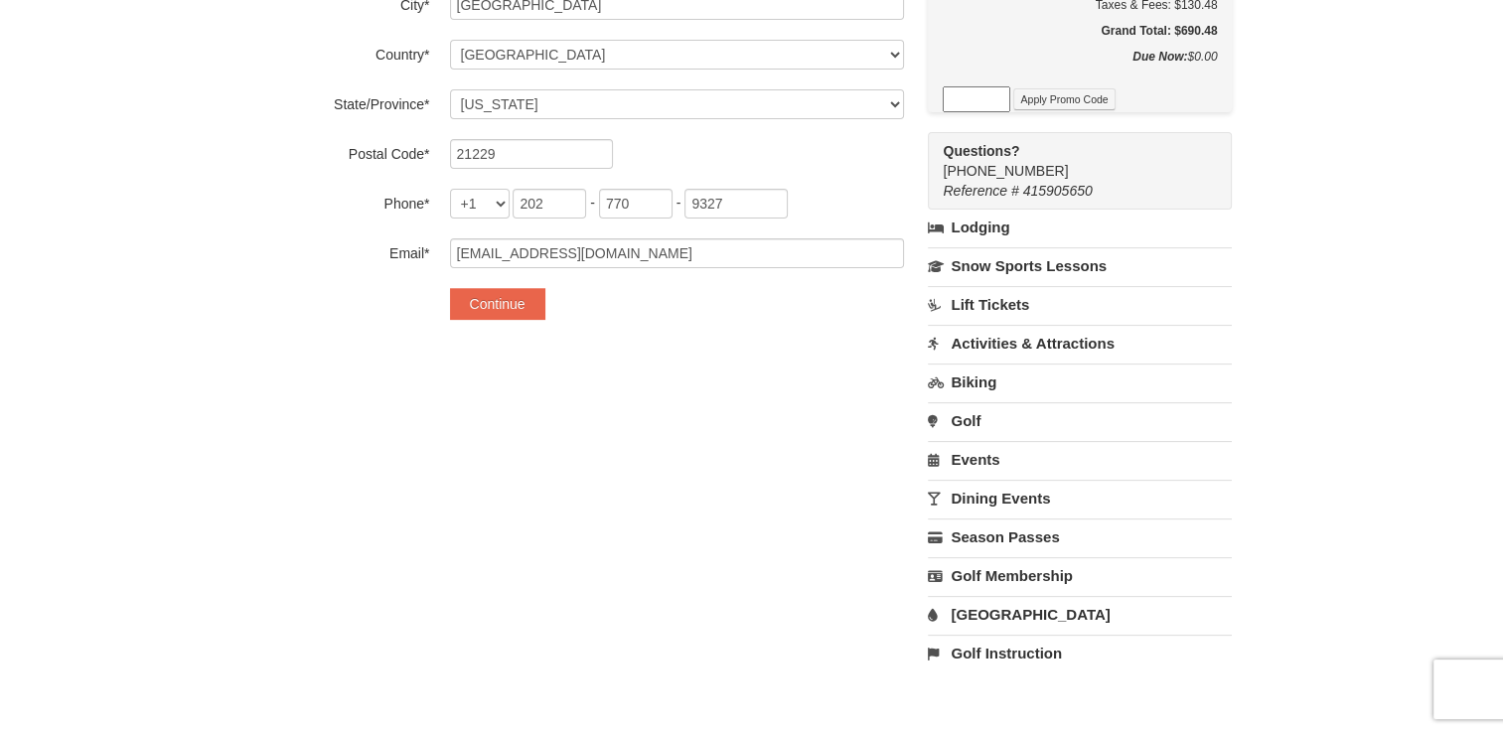
scroll to position [437, 0]
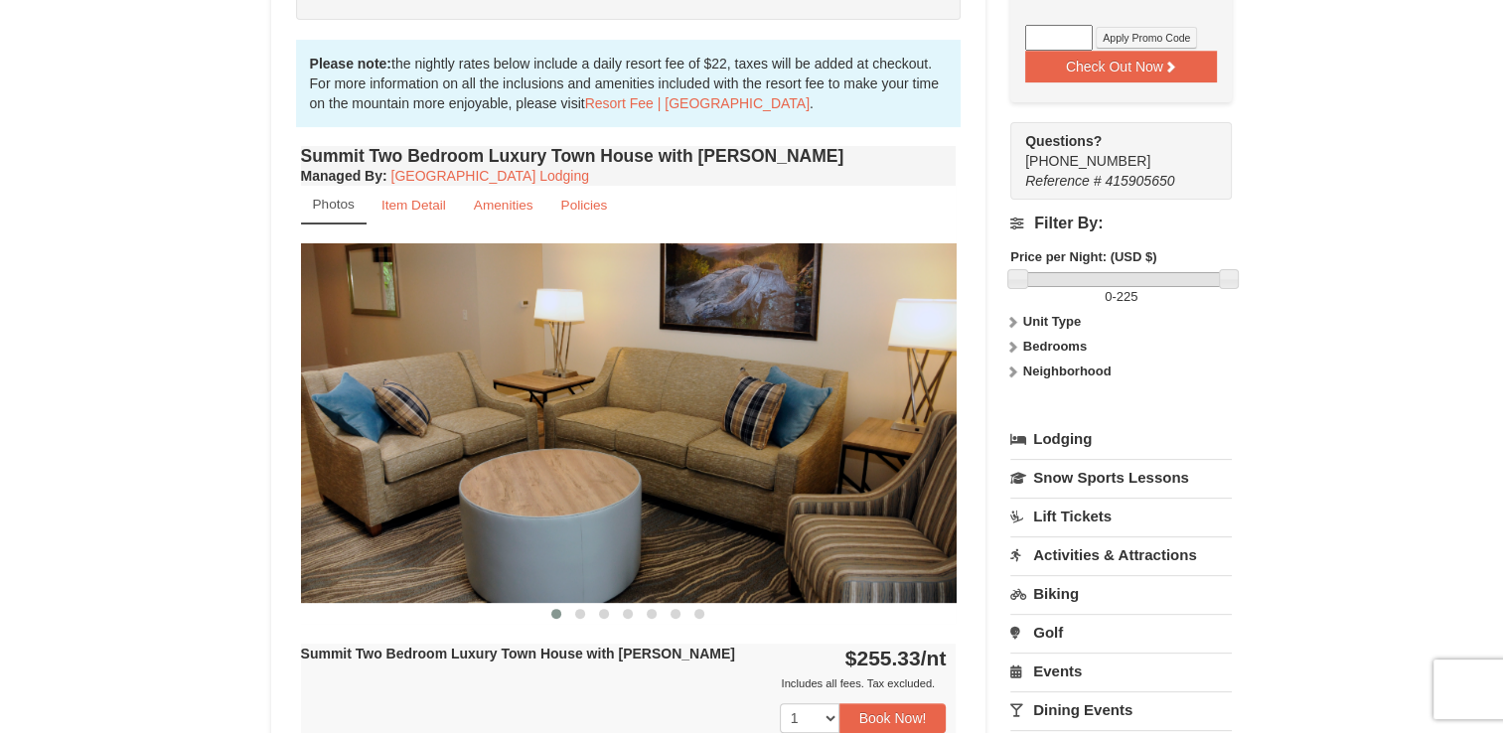
scroll to position [556, 0]
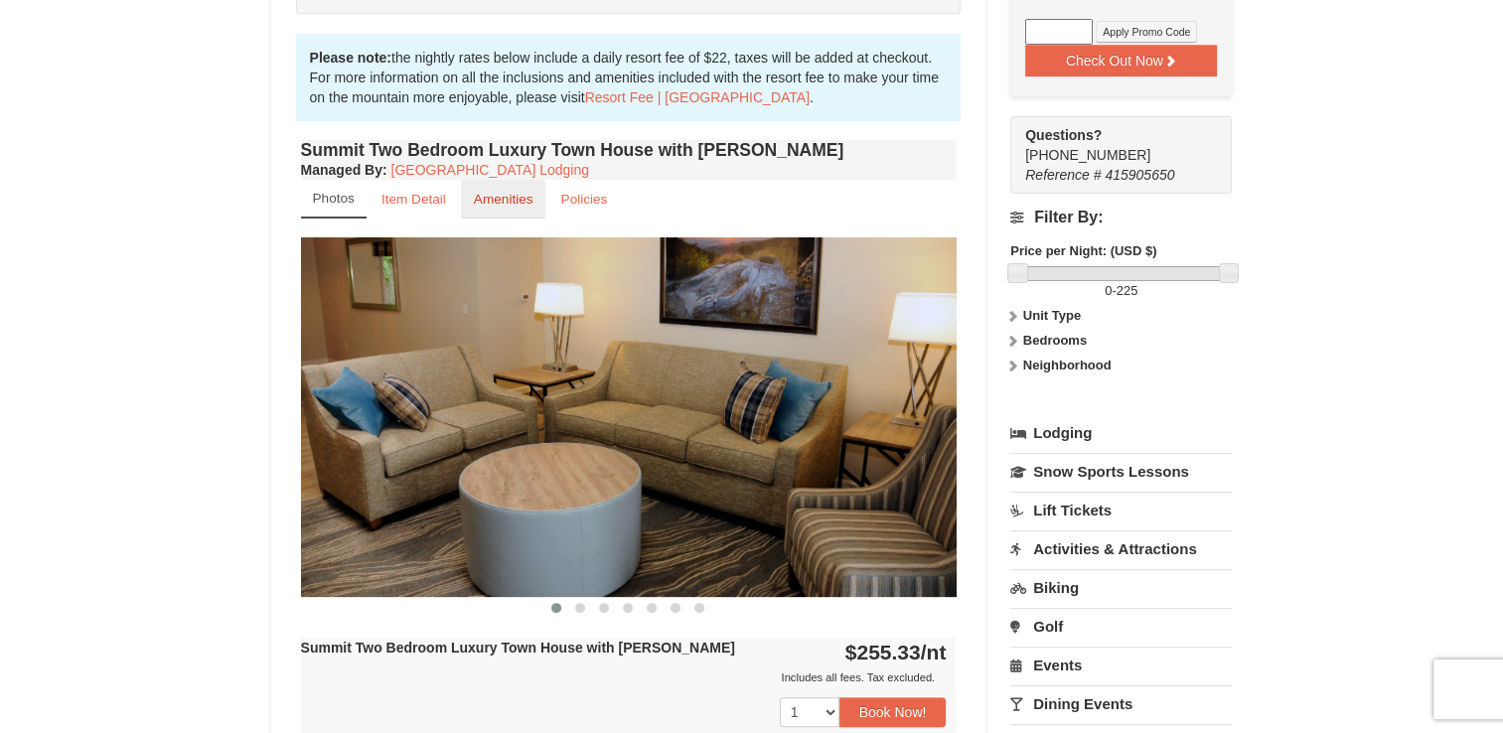
click at [498, 205] on small "Amenities" at bounding box center [504, 199] width 60 height 15
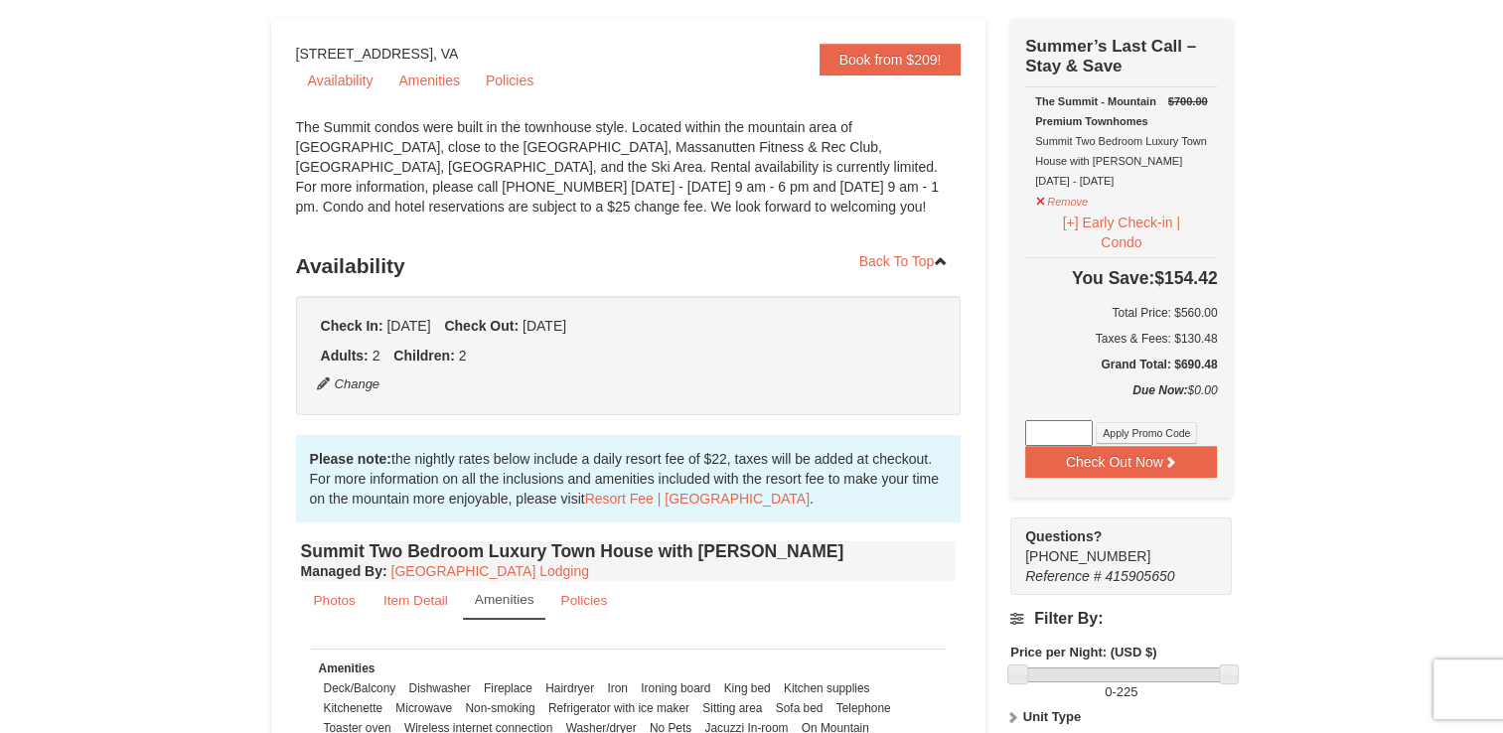
scroll to position [159, 0]
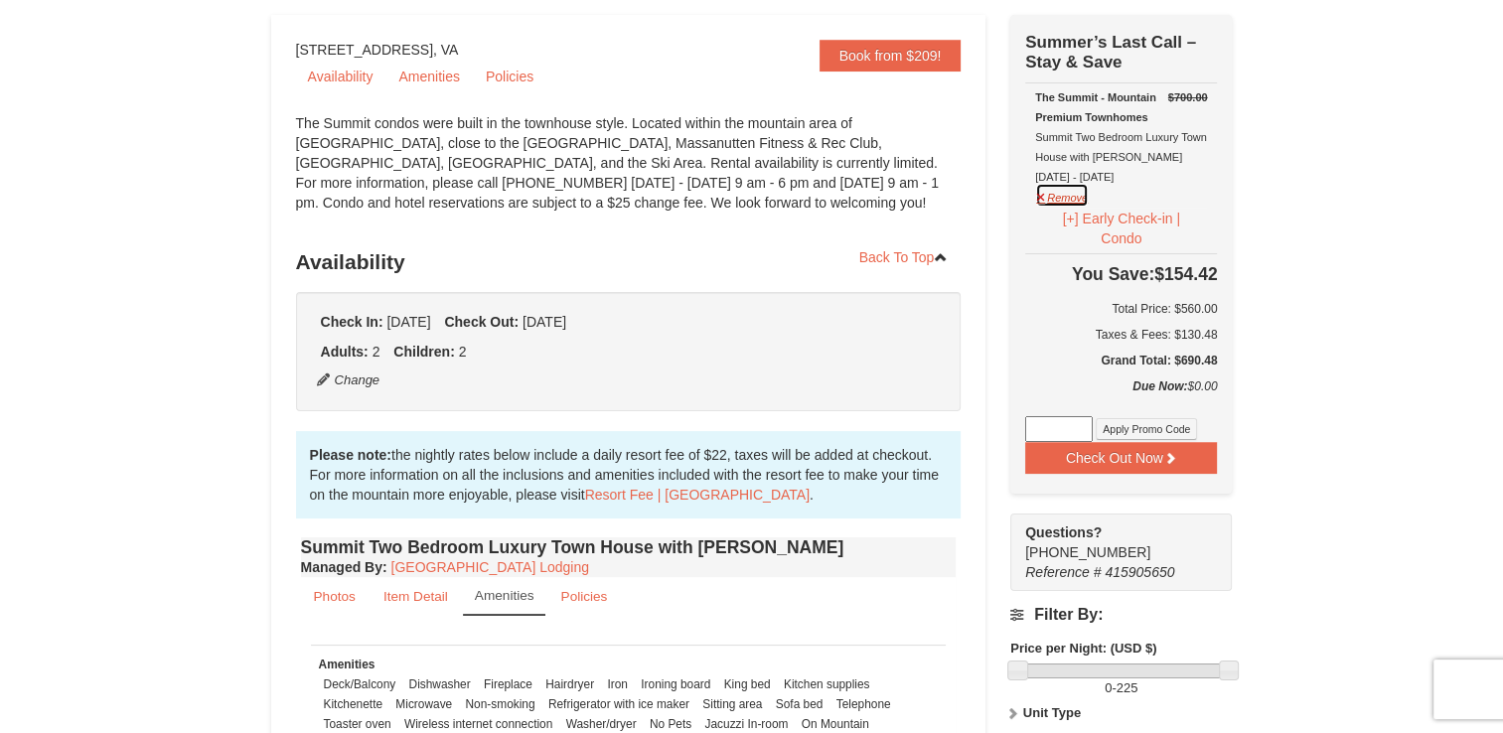
click at [1061, 198] on button "Remove" at bounding box center [1062, 195] width 54 height 25
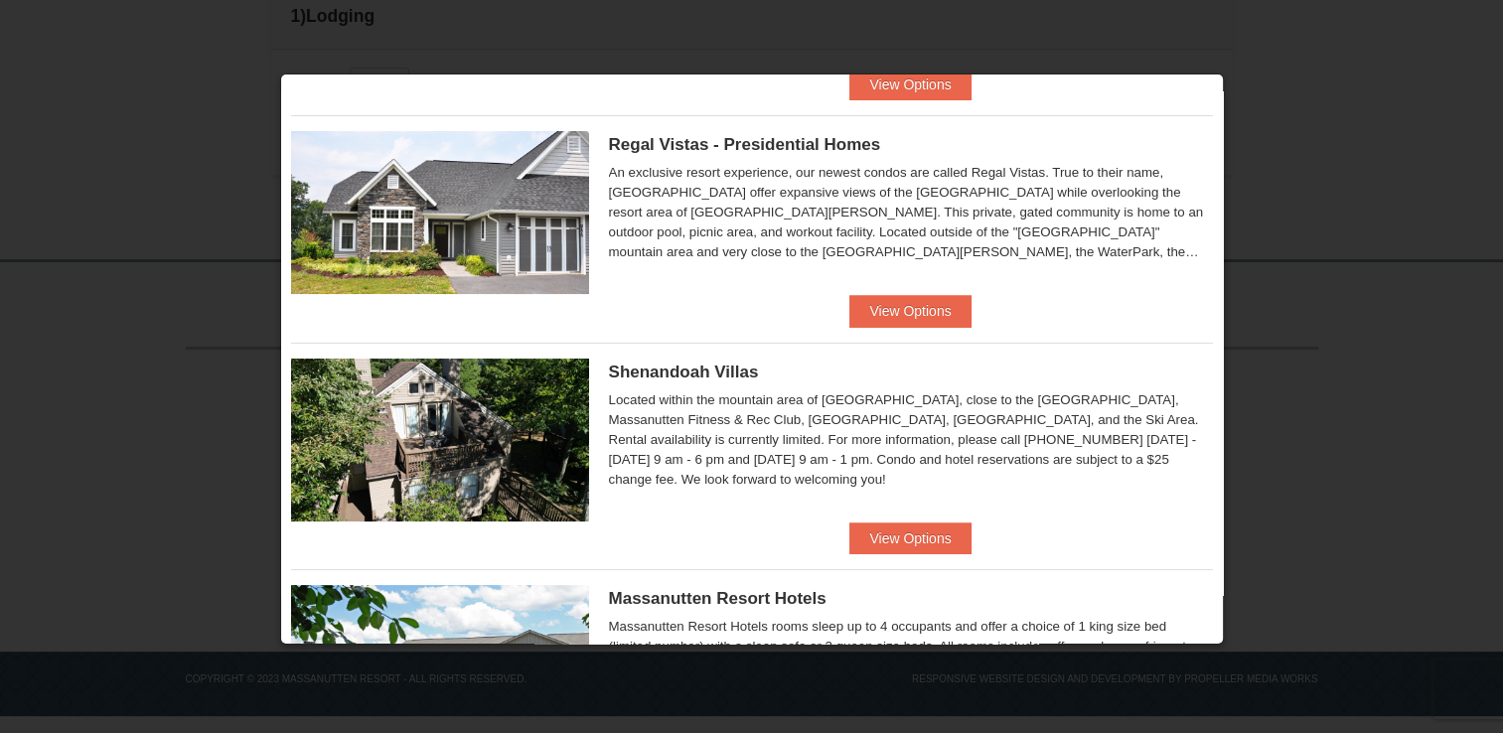
scroll to position [241, 0]
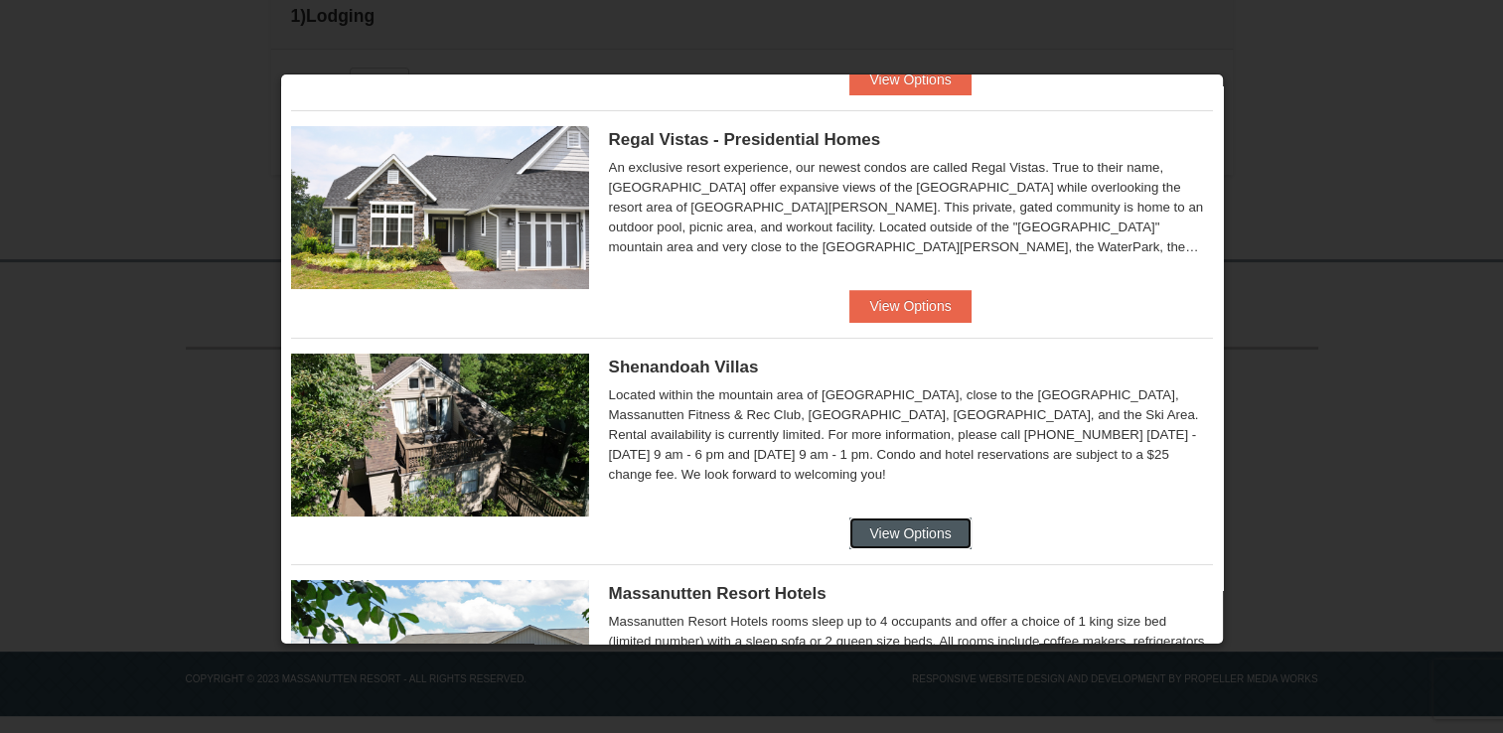
click at [892, 535] on button "View Options" at bounding box center [910, 534] width 121 height 32
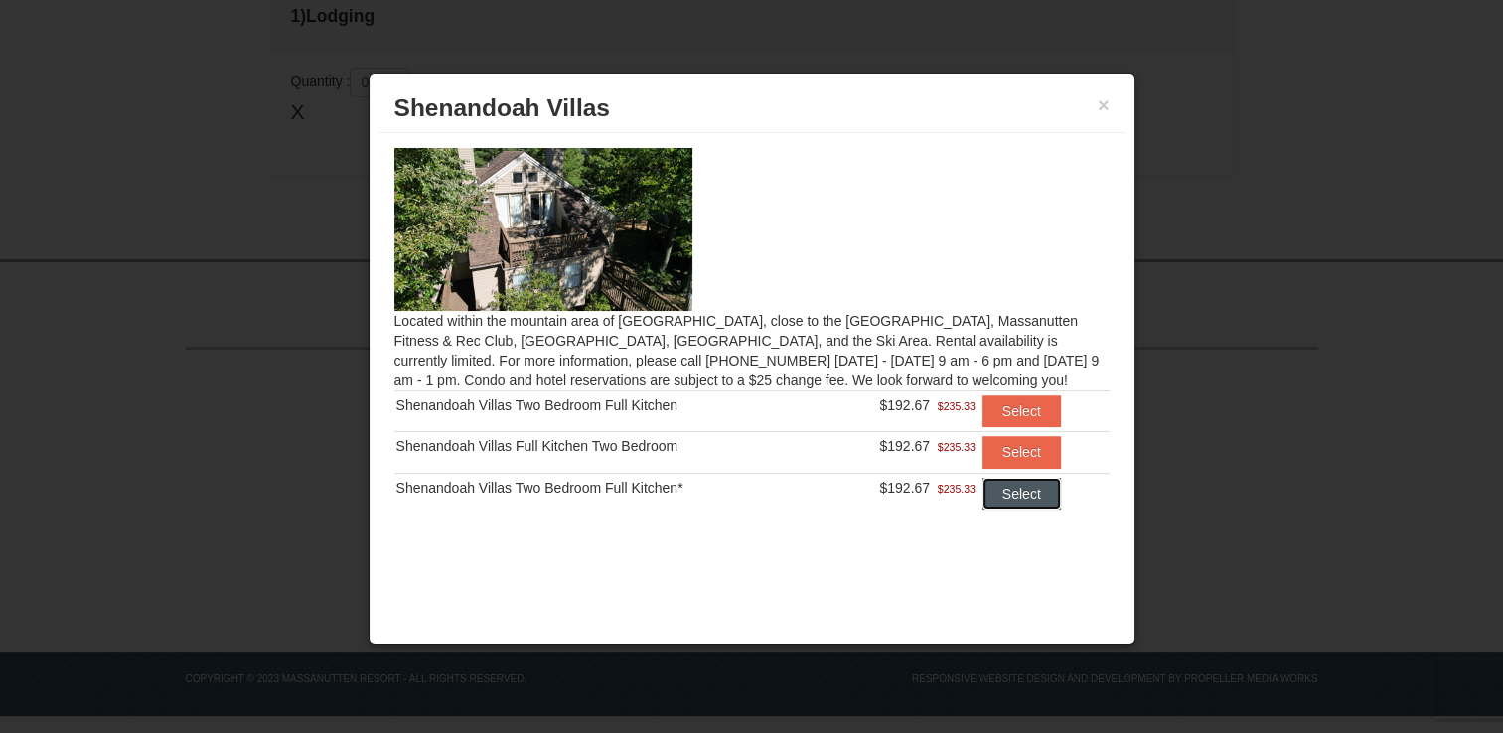
click at [1016, 495] on button "Select" at bounding box center [1022, 494] width 78 height 32
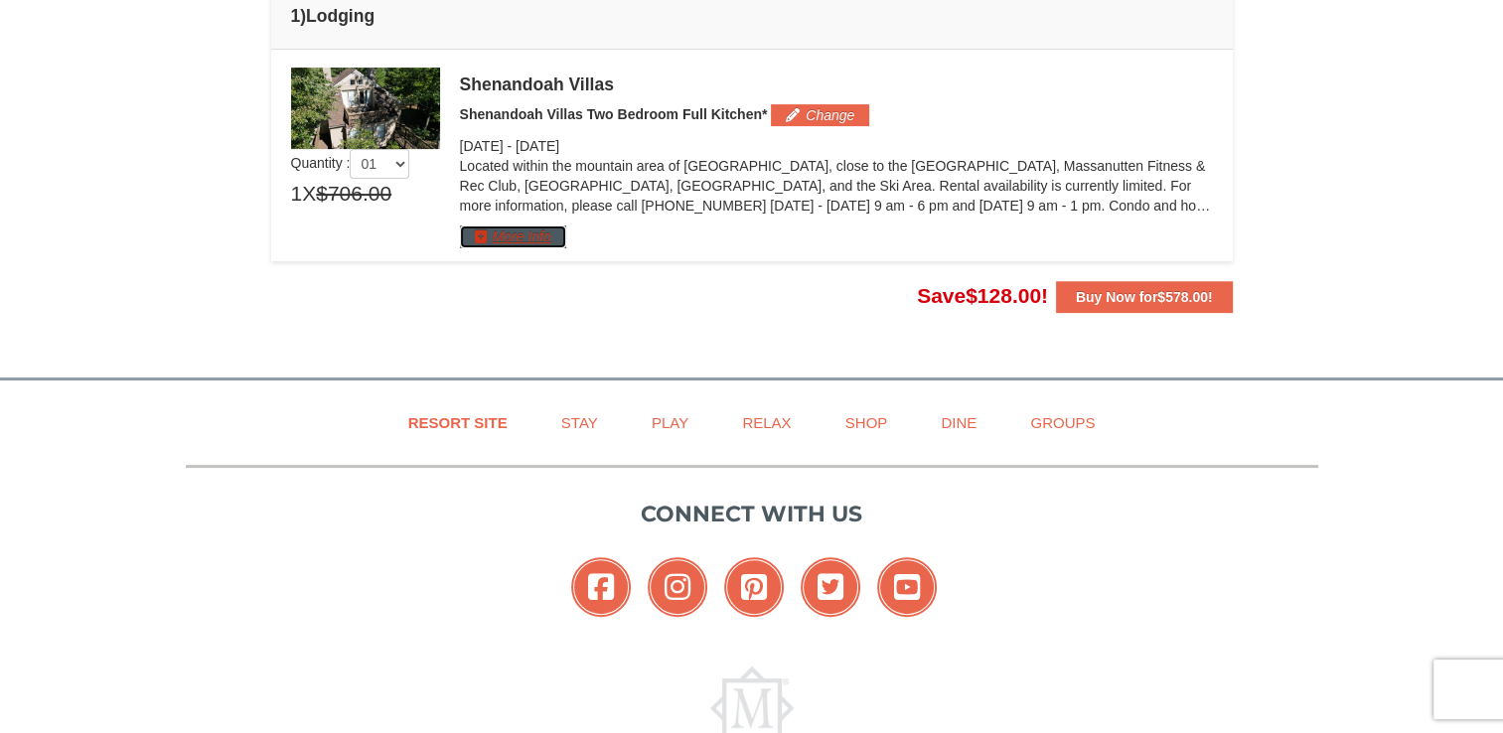
click at [511, 236] on button "More Info" at bounding box center [513, 237] width 106 height 22
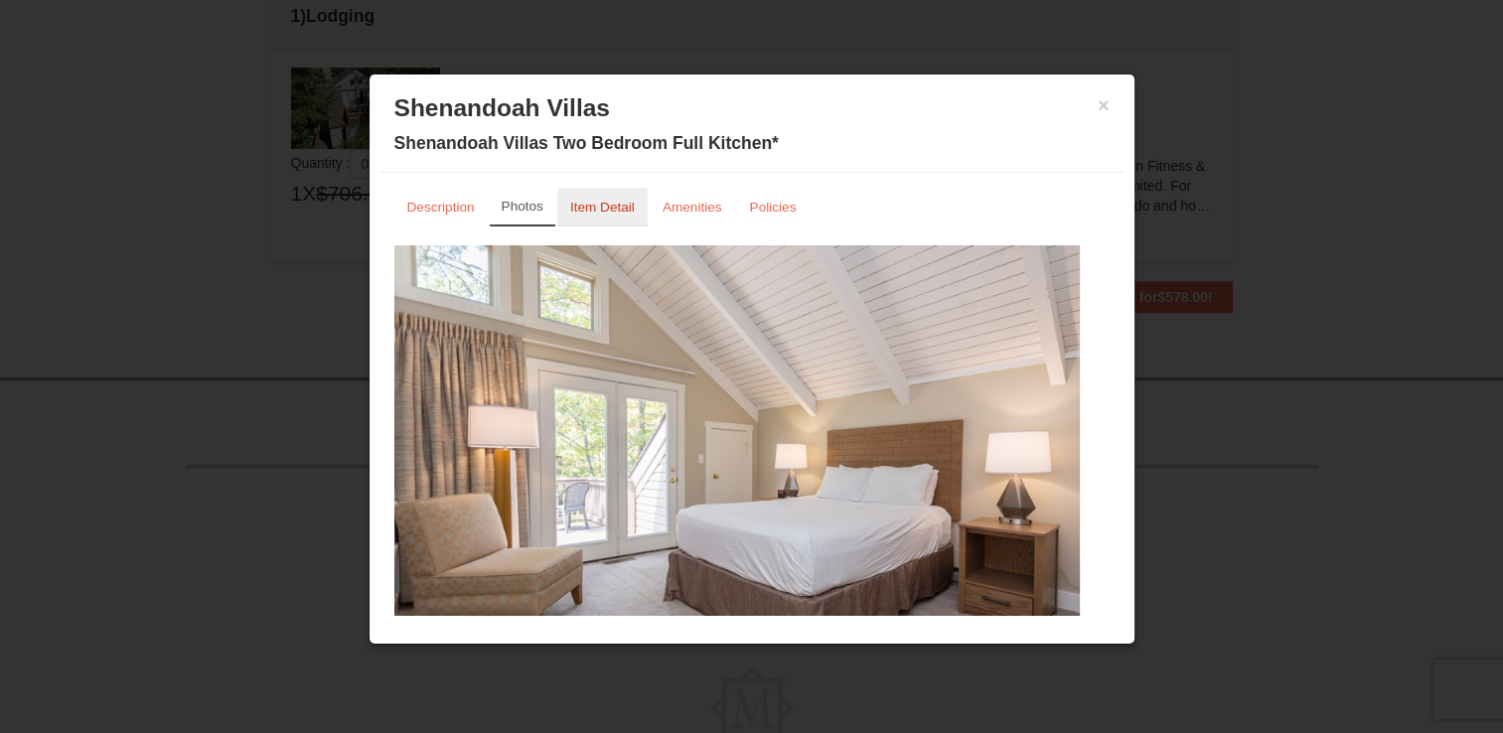
click at [572, 208] on small "Item Detail" at bounding box center [602, 207] width 65 height 15
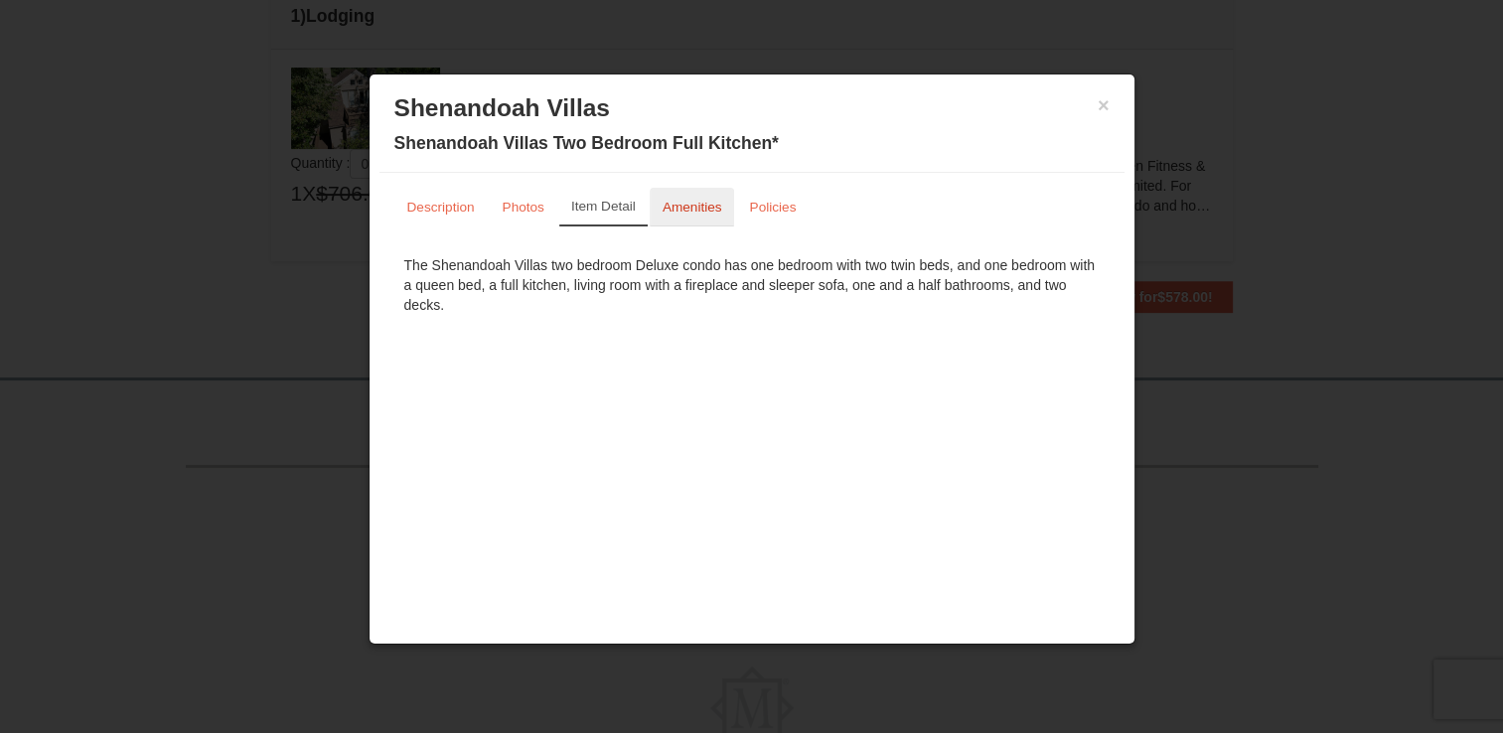
click at [712, 203] on small "Amenities" at bounding box center [693, 207] width 60 height 15
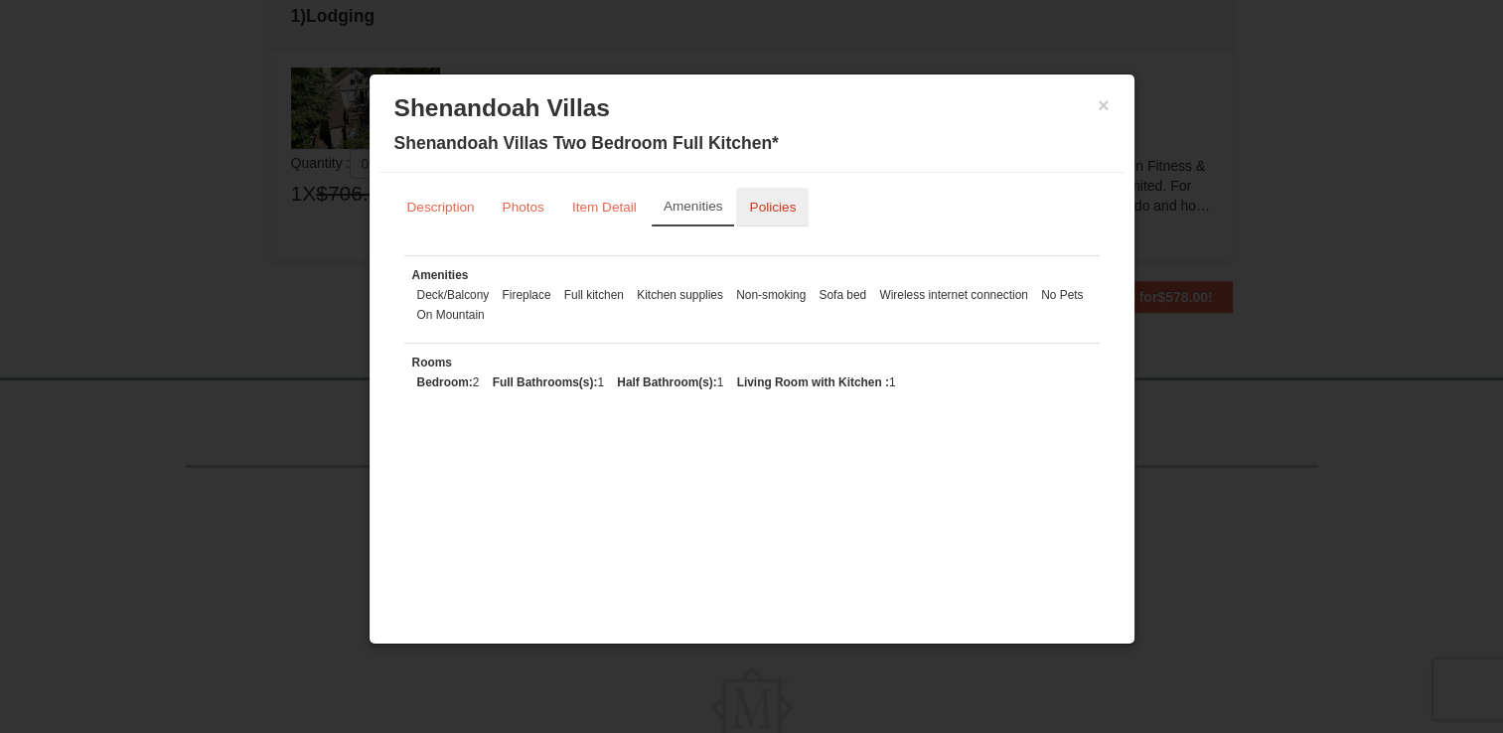
click at [780, 212] on small "Policies" at bounding box center [772, 207] width 47 height 15
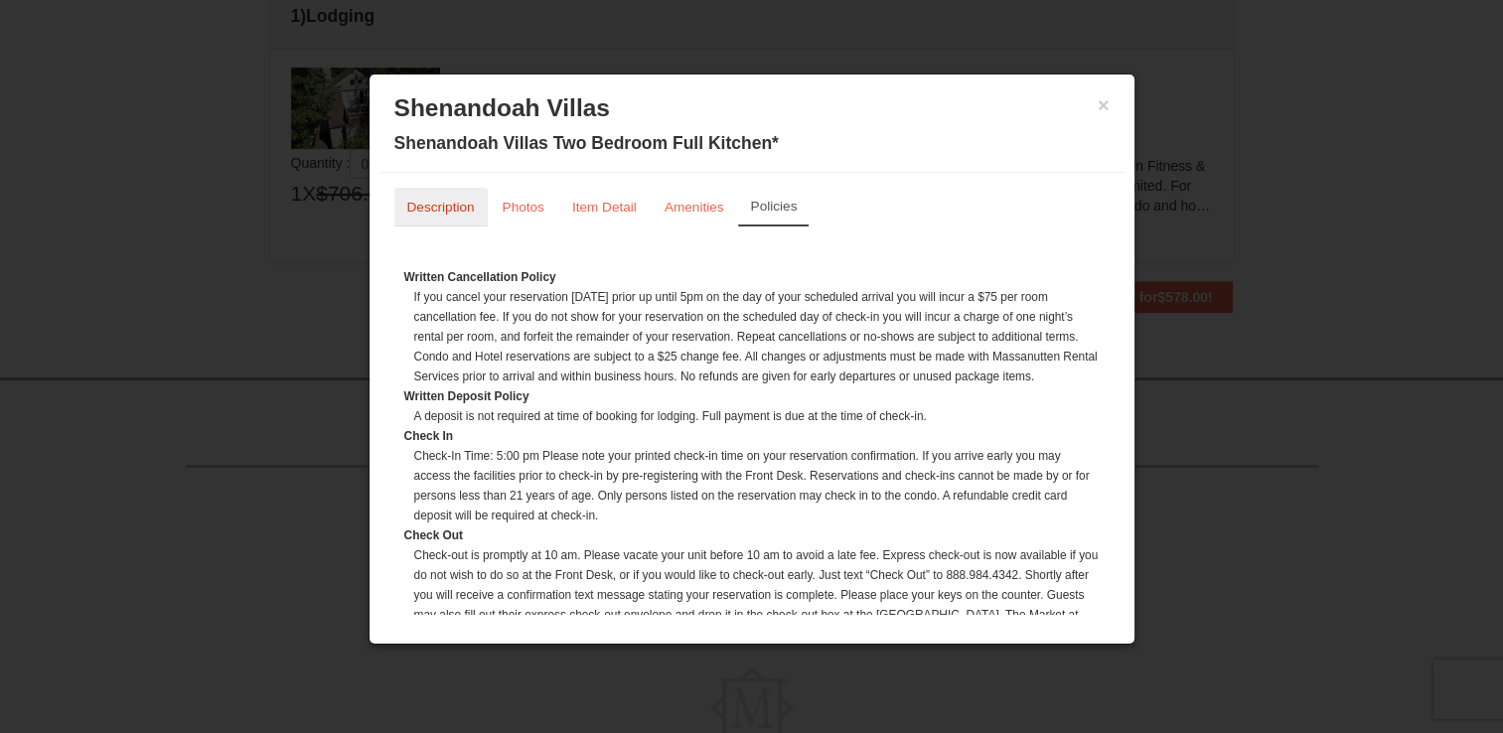
click at [460, 201] on small "Description" at bounding box center [441, 207] width 68 height 15
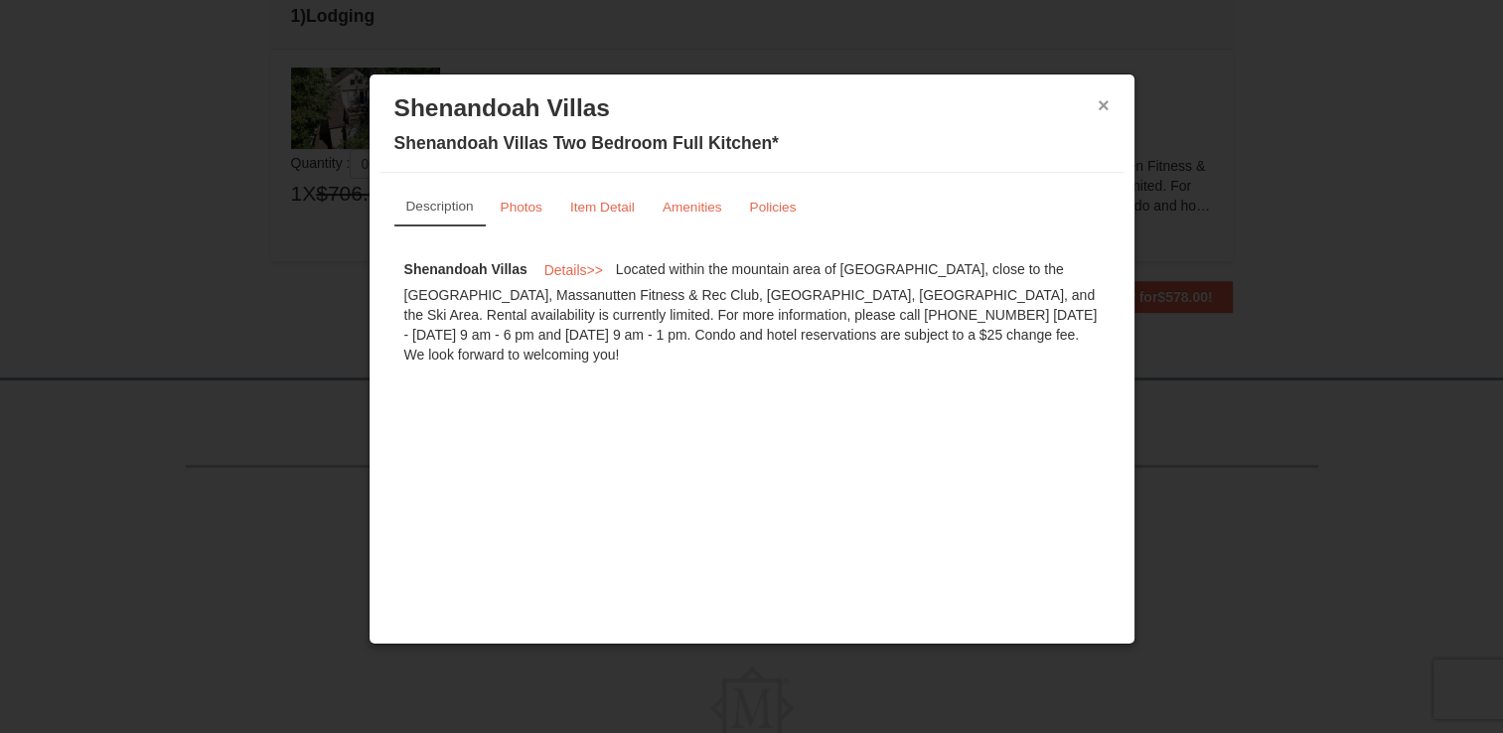
click at [1105, 108] on button "×" at bounding box center [1104, 105] width 12 height 20
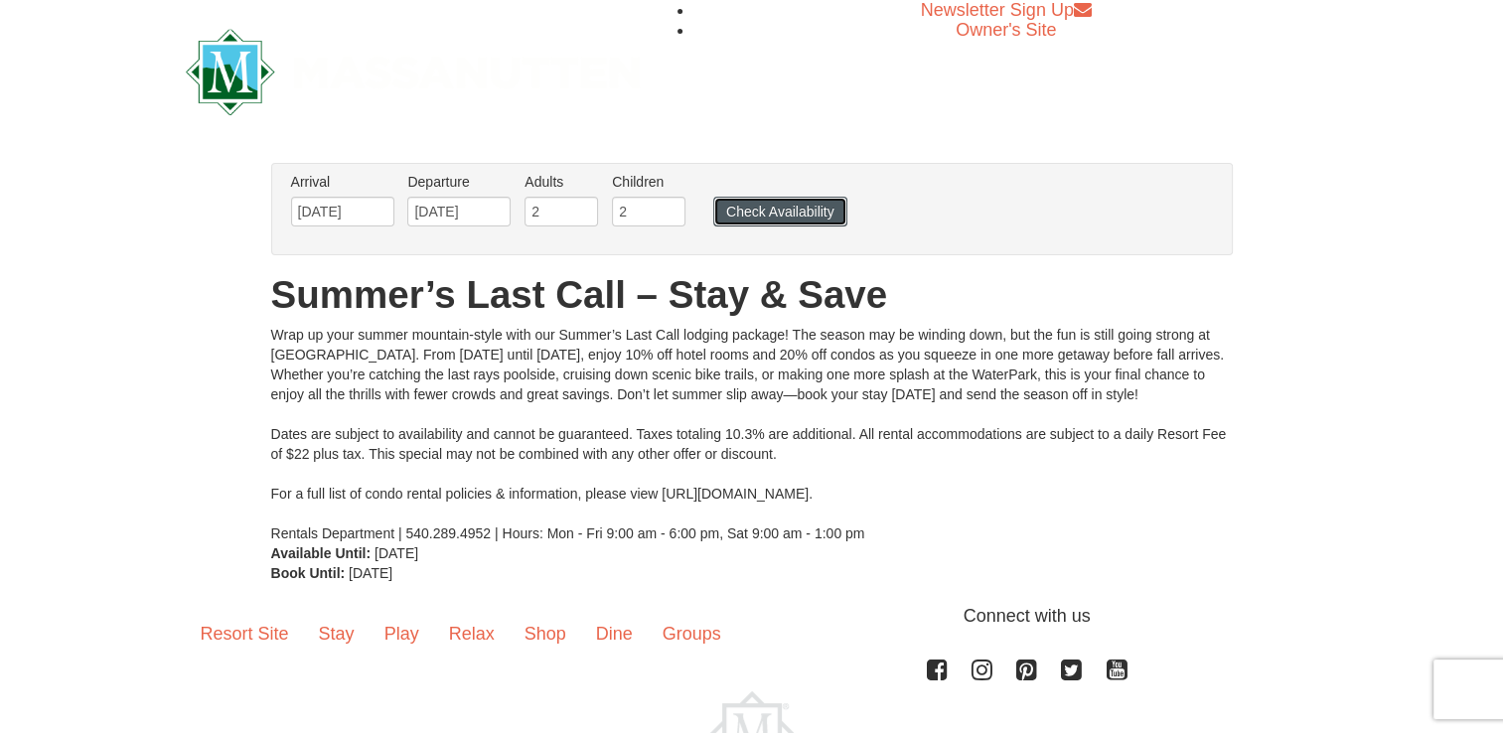
click at [755, 208] on button "Check Availability" at bounding box center [780, 212] width 134 height 30
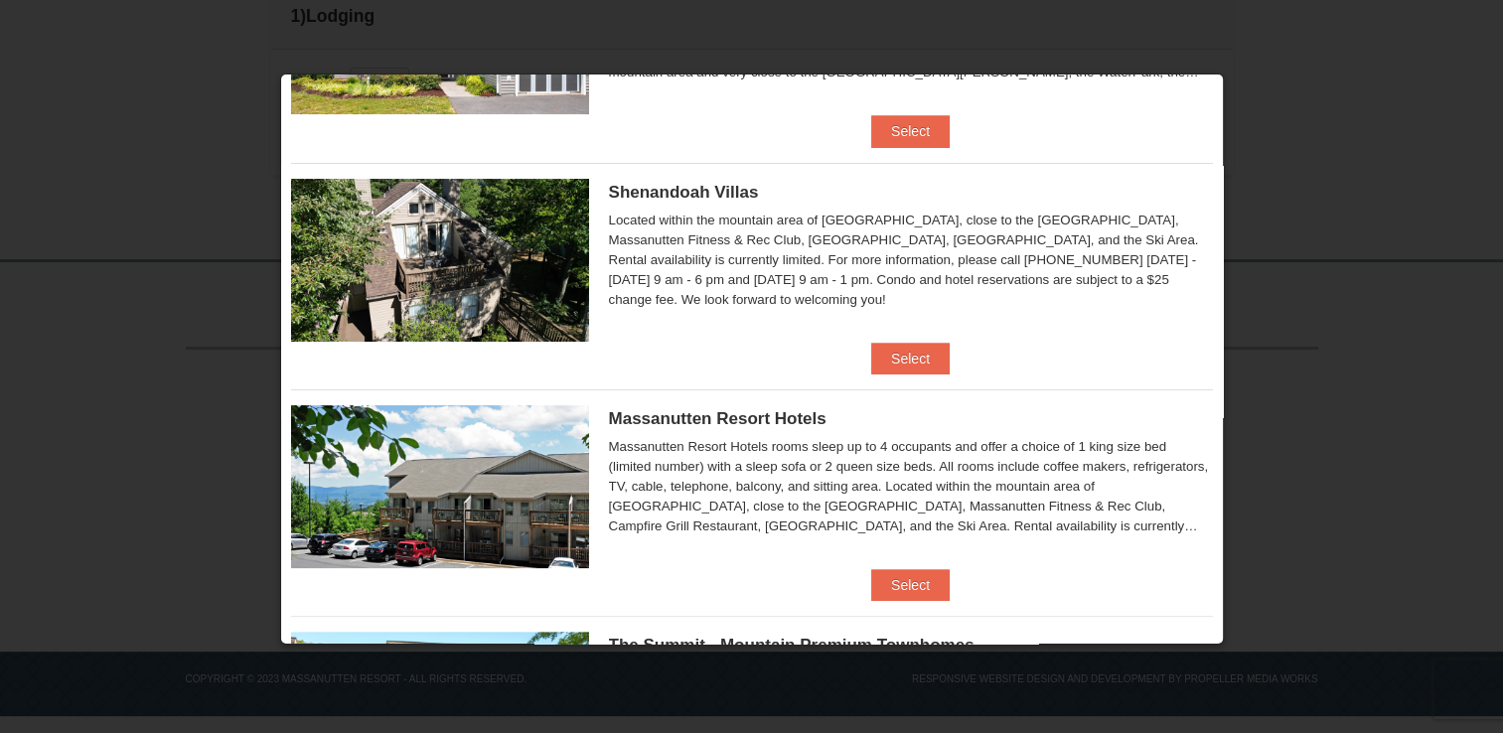
scroll to position [412, 0]
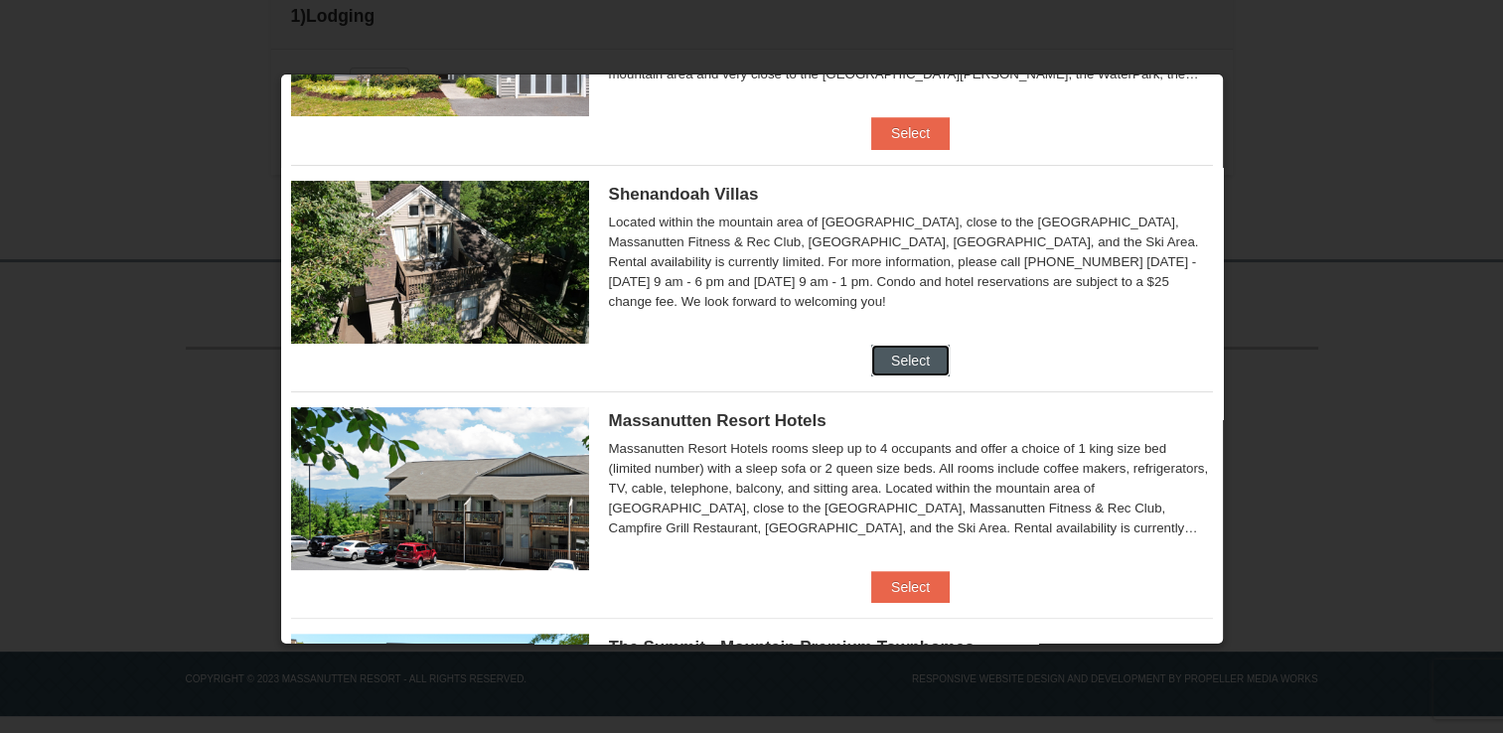
click at [891, 360] on button "Select" at bounding box center [910, 361] width 78 height 32
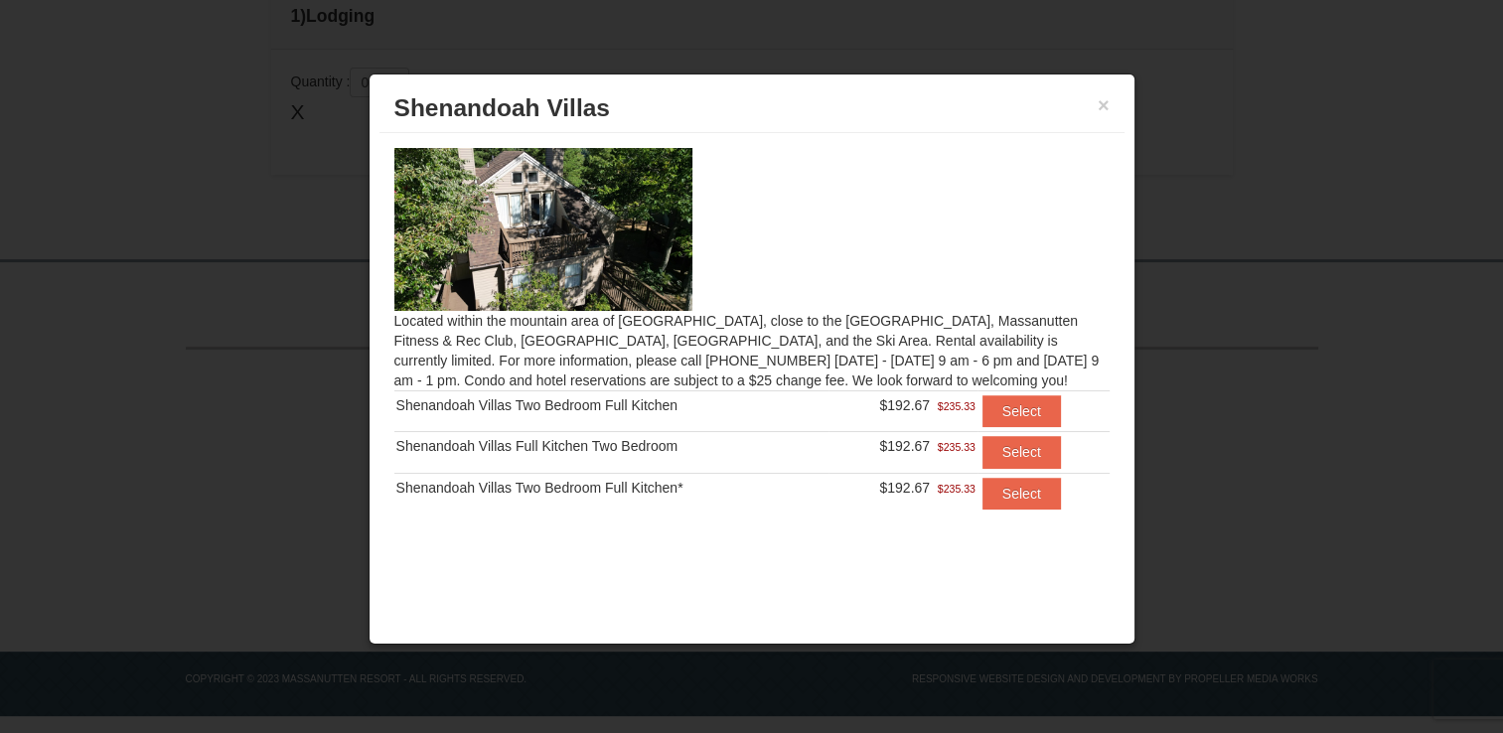
scroll to position [583, 0]
click at [1021, 487] on button "Select" at bounding box center [1022, 494] width 78 height 32
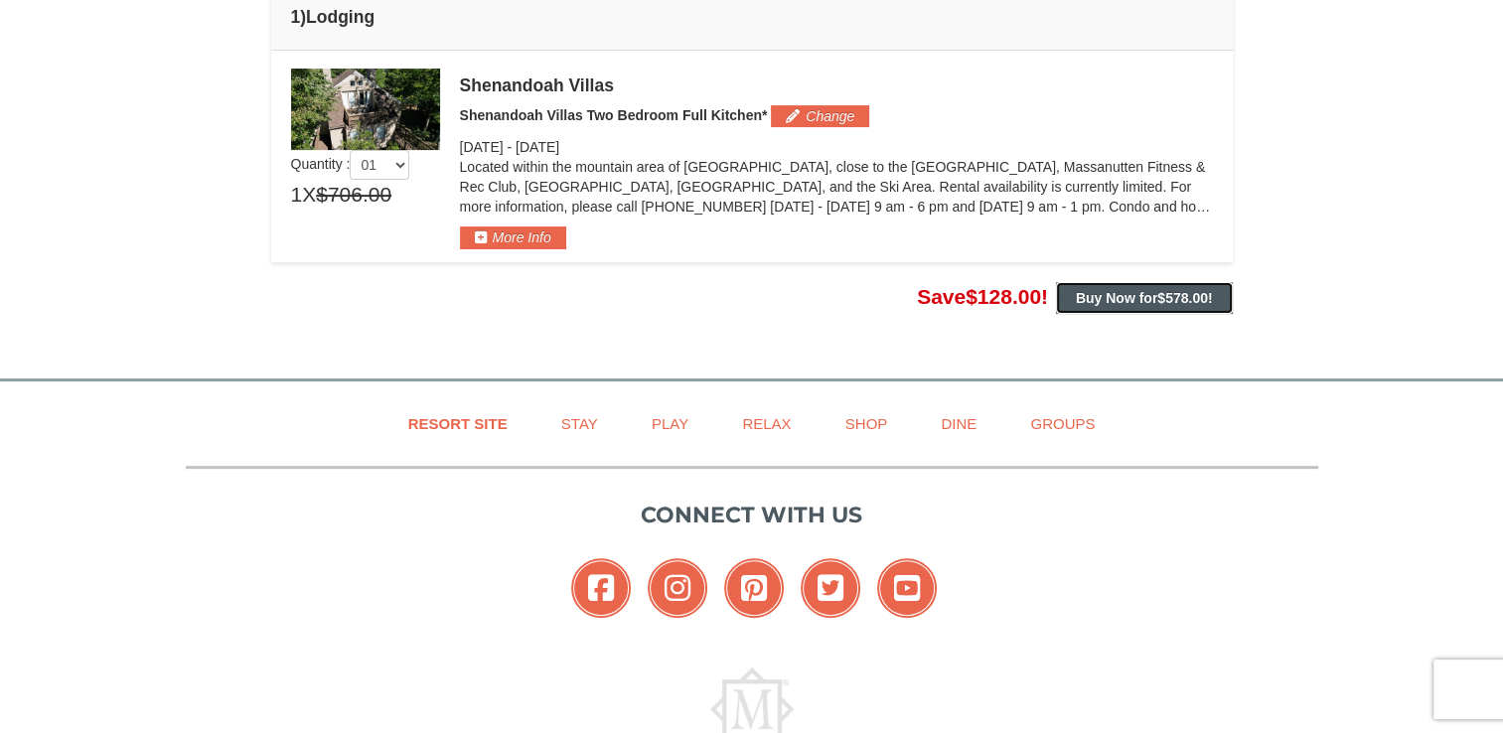
click at [1144, 299] on strong "Buy Now for $578.00 !" at bounding box center [1144, 298] width 137 height 16
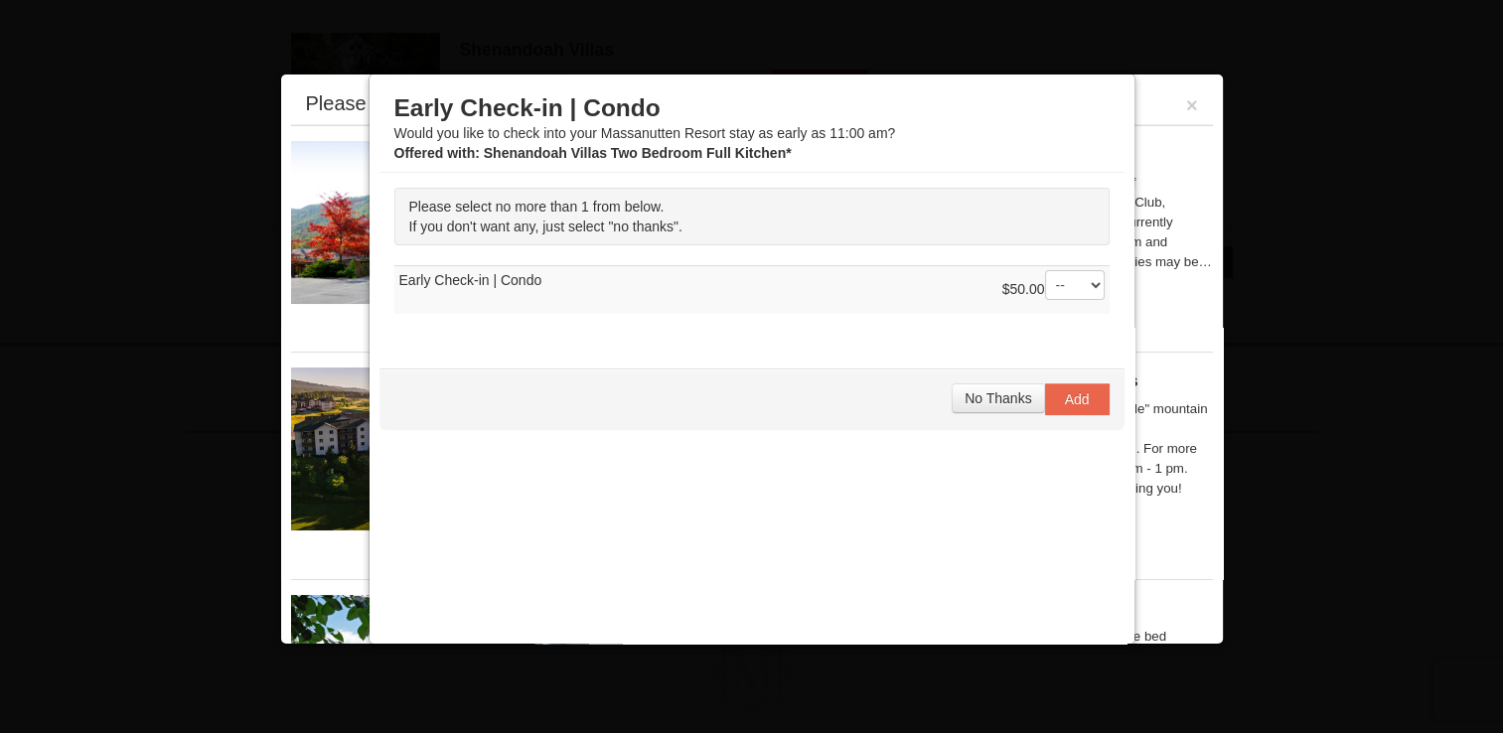
scroll to position [618, 0]
click at [967, 398] on span "No Thanks" at bounding box center [998, 398] width 67 height 16
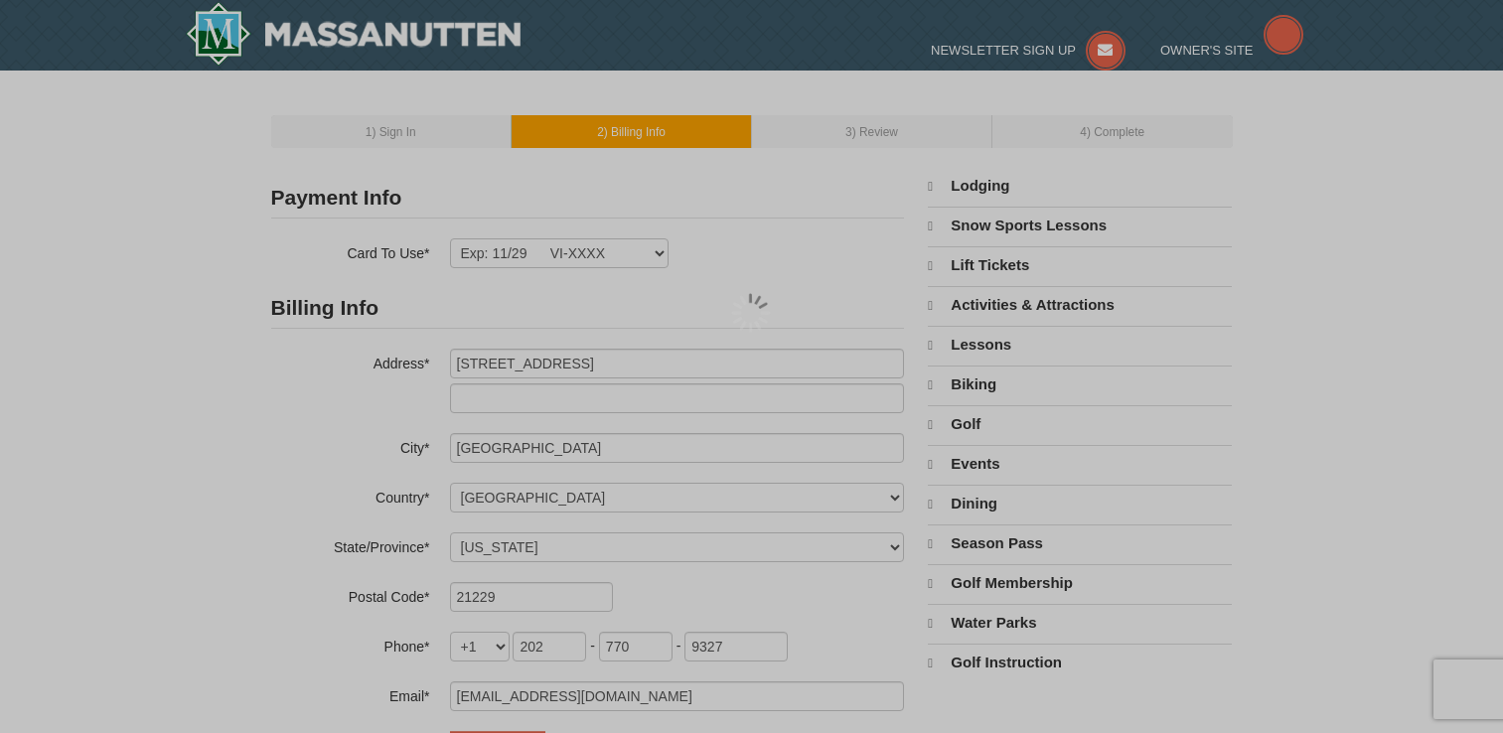
select select "MD"
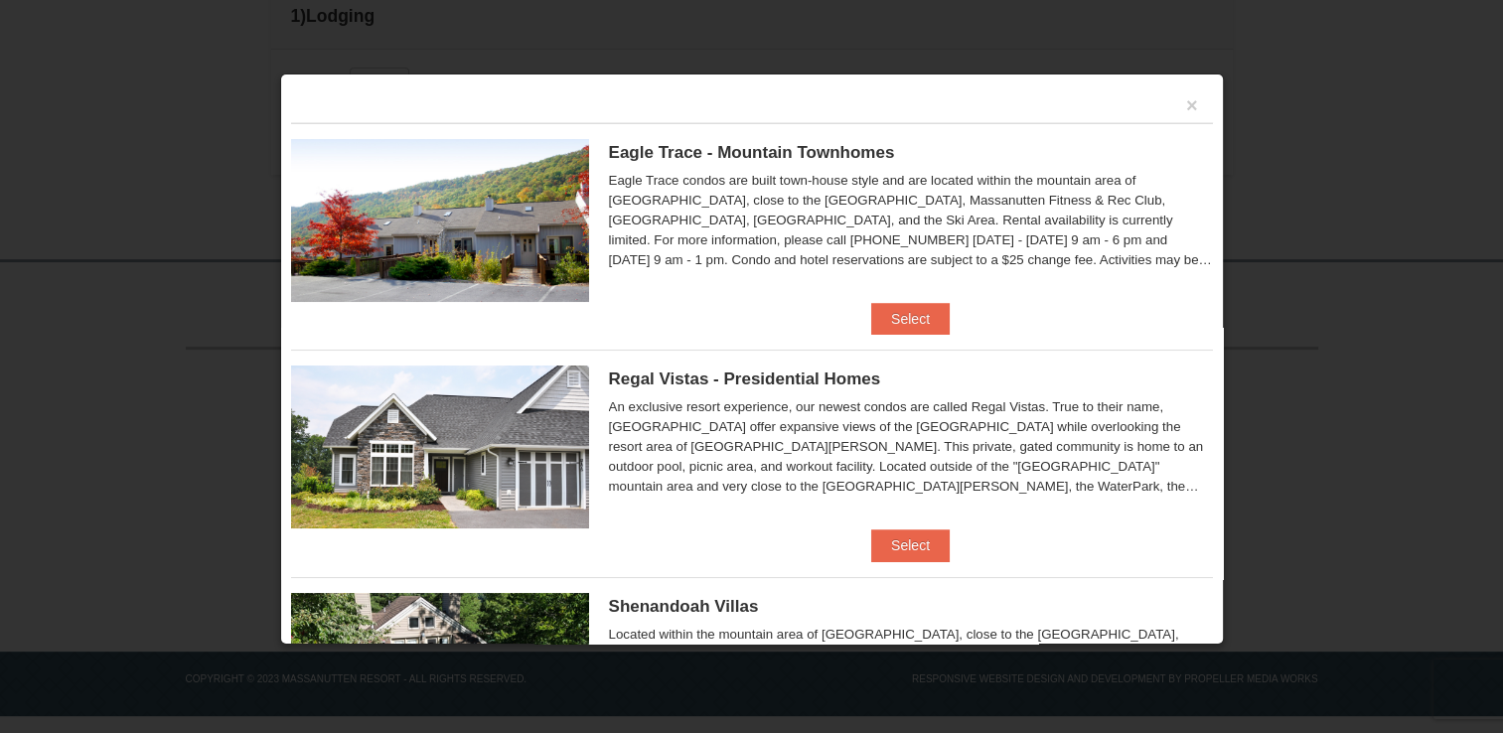
click at [1230, 173] on div at bounding box center [751, 366] width 1503 height 733
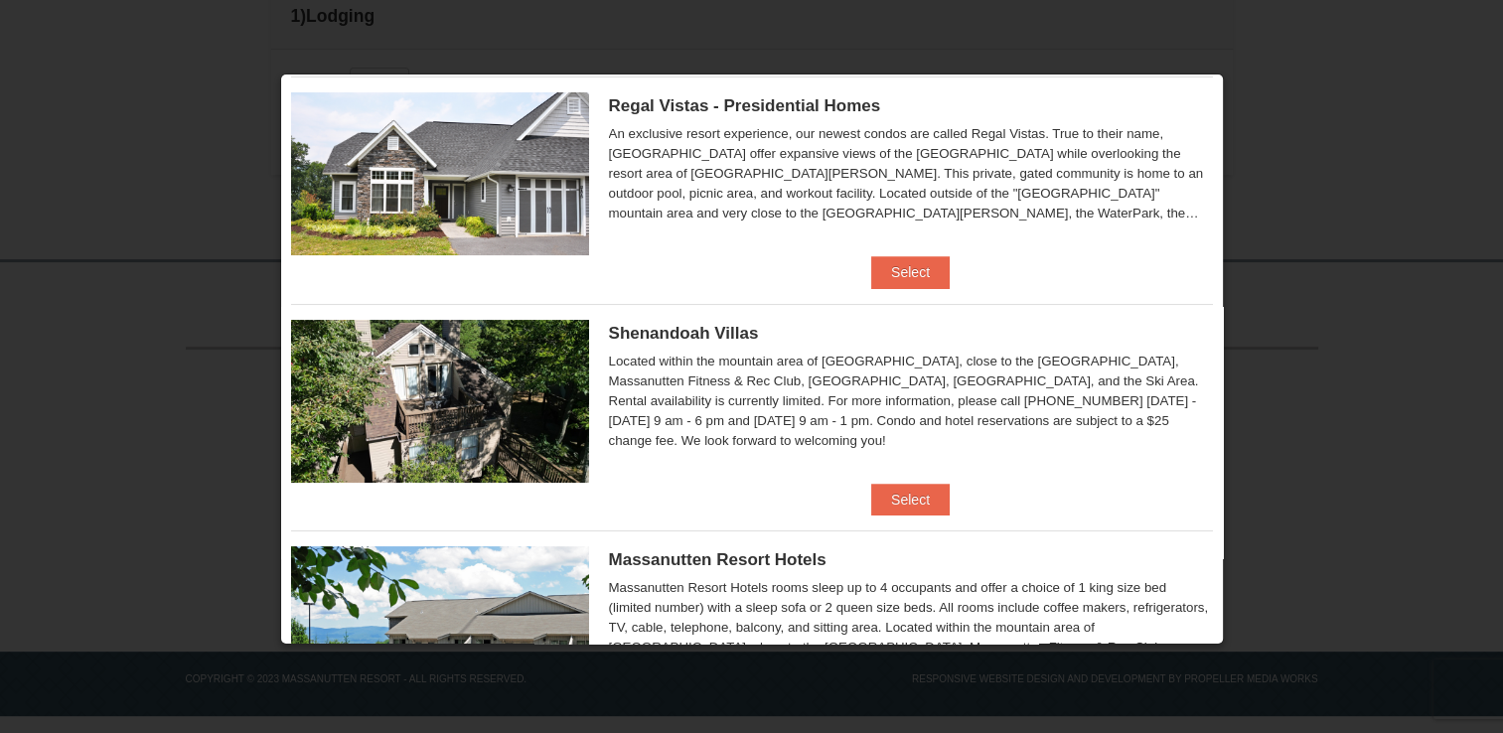
scroll to position [289, 0]
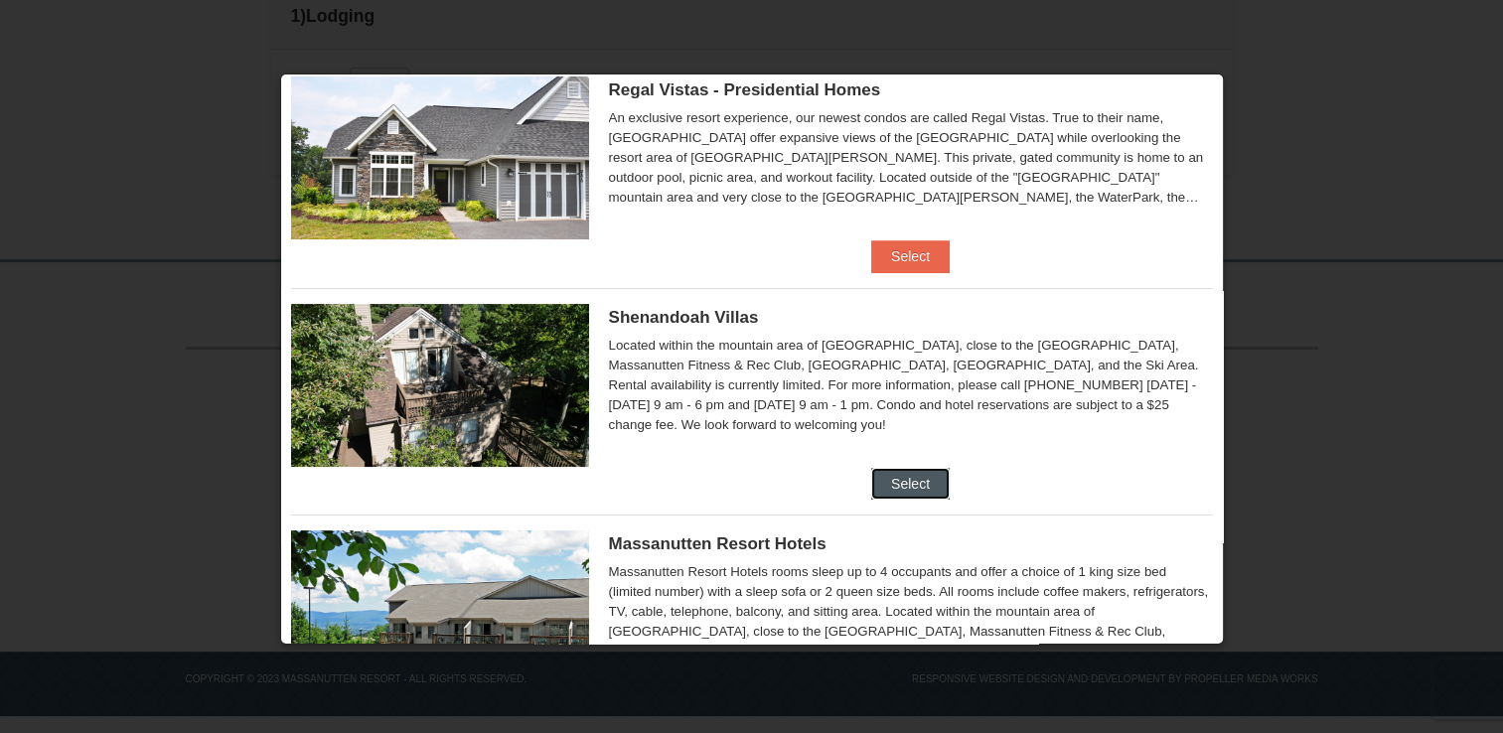
click at [910, 487] on button "Select" at bounding box center [910, 484] width 78 height 32
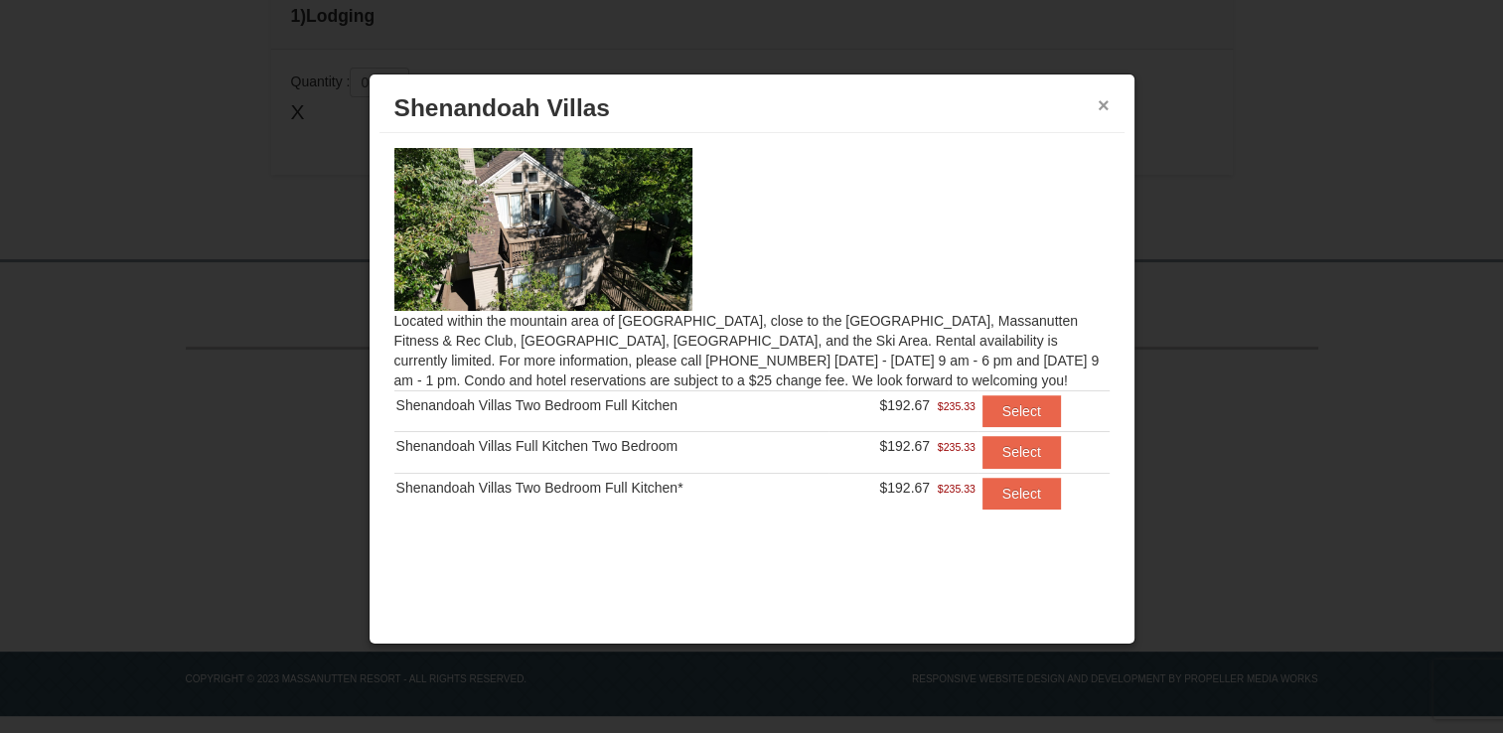
click at [1101, 105] on button "×" at bounding box center [1104, 105] width 12 height 20
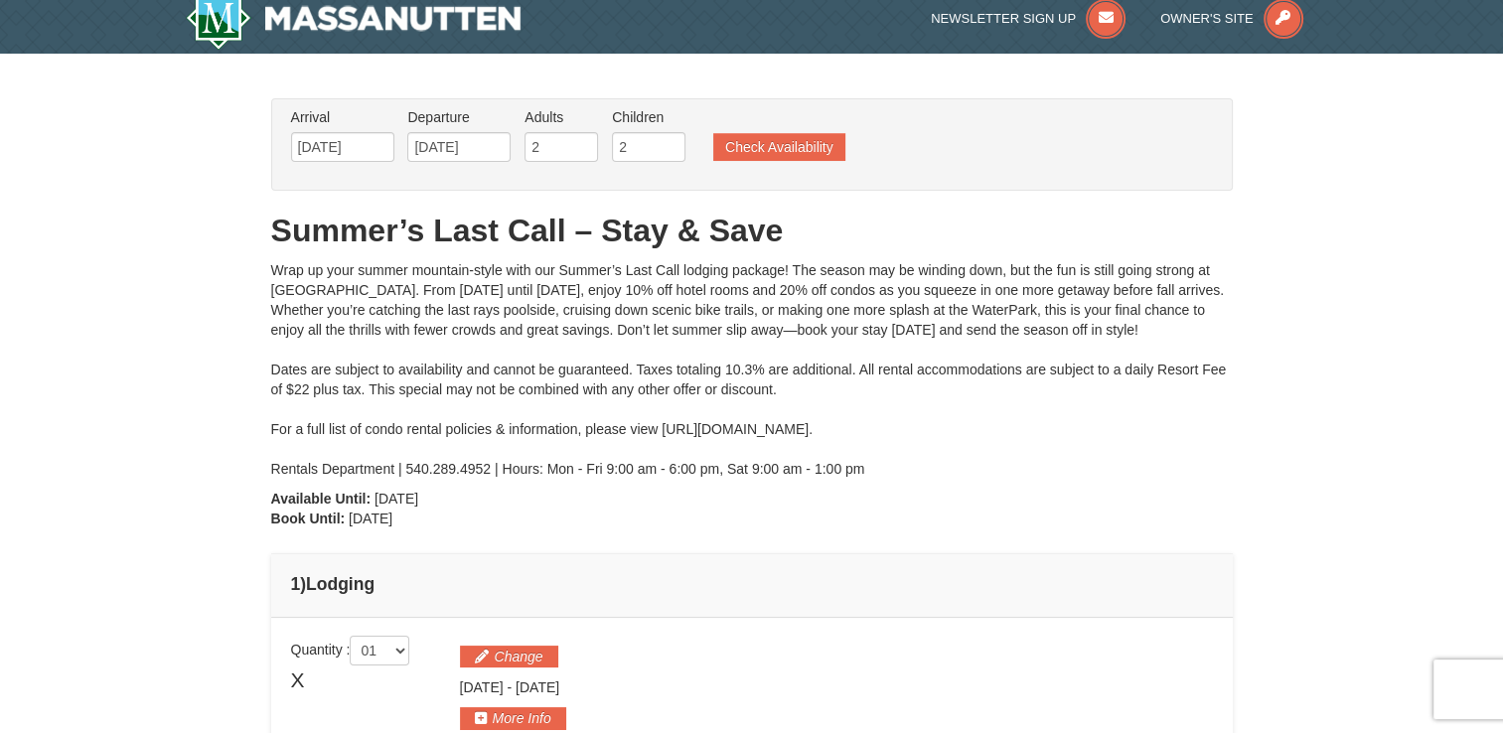
scroll to position [0, 0]
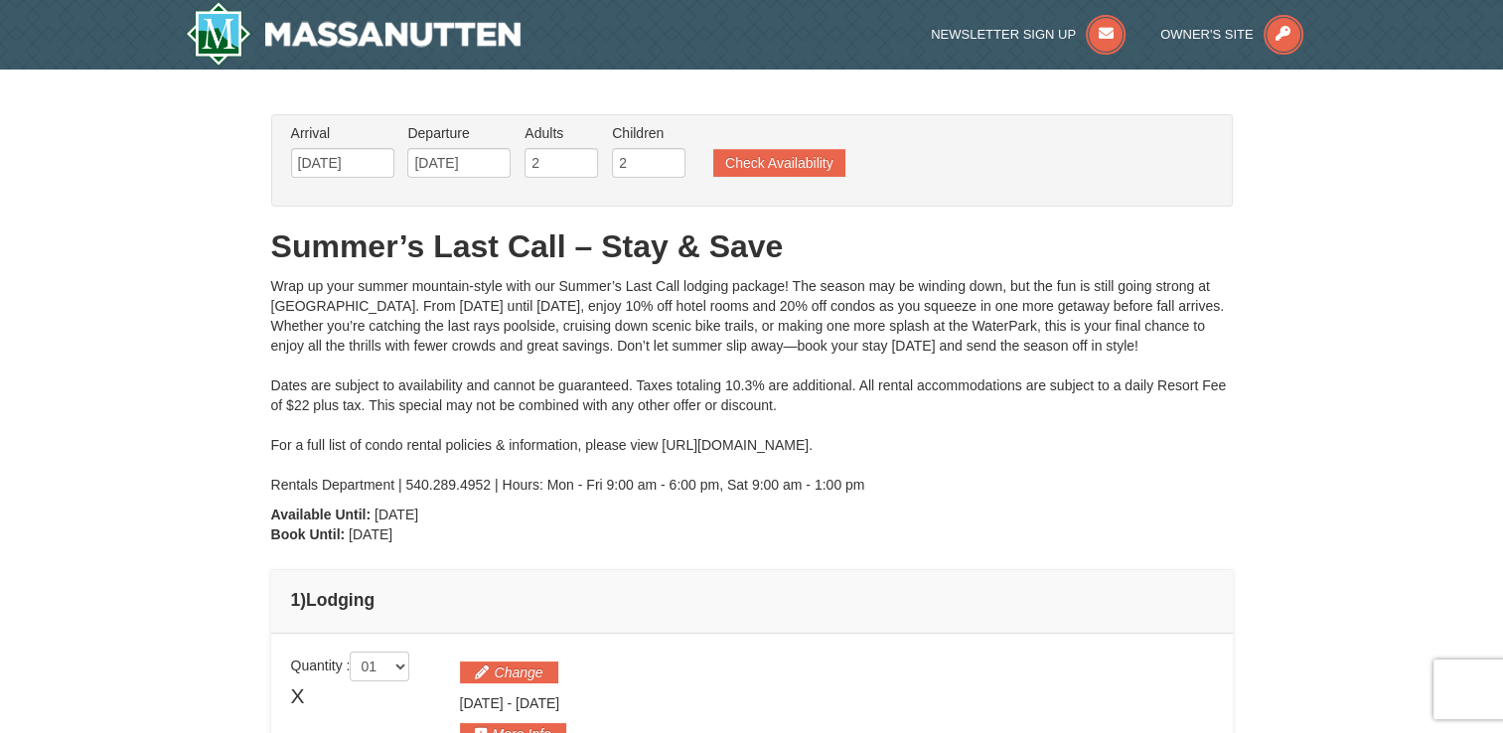
click at [186, 127] on div "× From: To: Adults: 2 Children: 2 Change Arrival Please format dates MM/DD/YYYY…" at bounding box center [751, 447] width 1503 height 754
click at [810, 143] on ul "Arrival Please format dates MM/DD/YYYY Please format dates MM/DD/YYYY 09/11/202…" at bounding box center [741, 155] width 911 height 65
click at [812, 173] on button "Check Availability" at bounding box center [779, 163] width 132 height 28
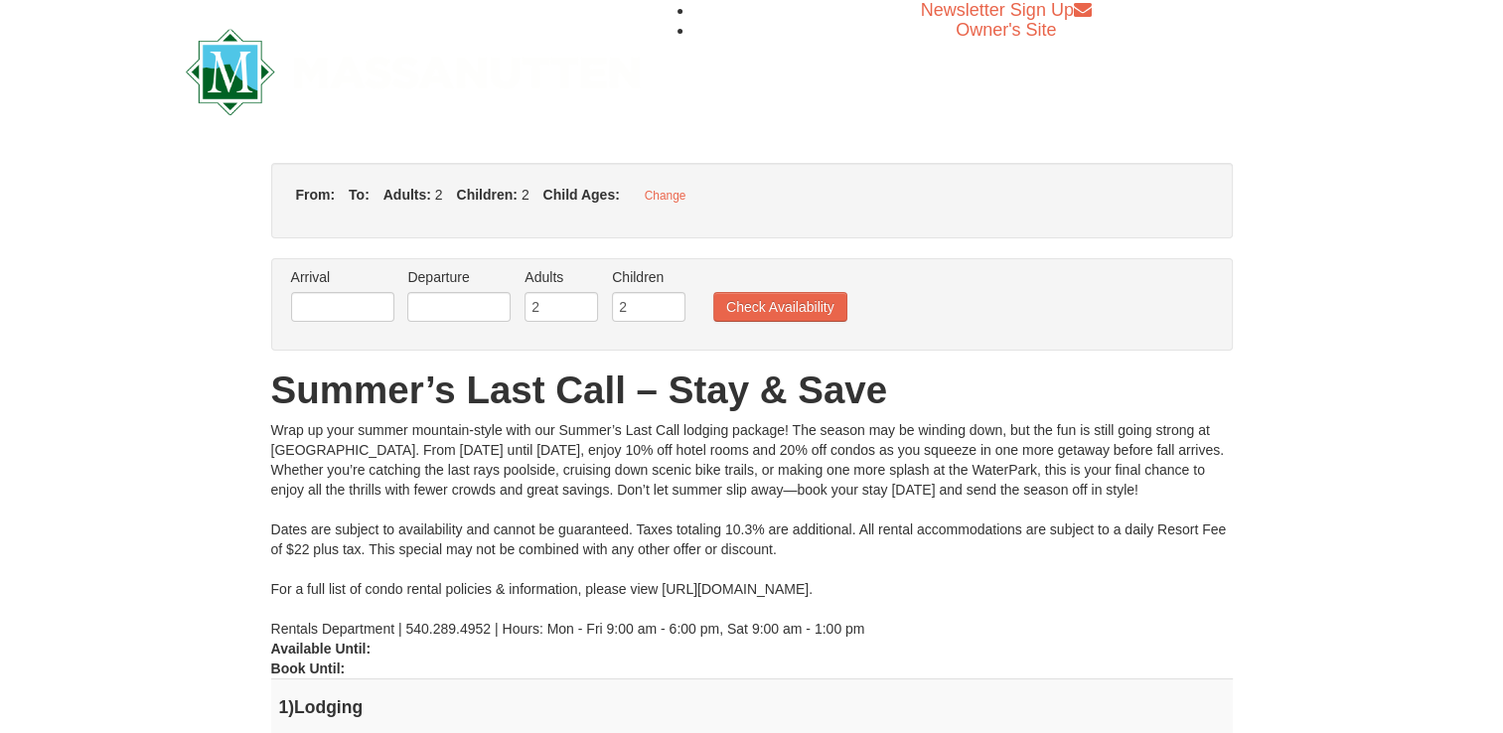
type input "[DATE]"
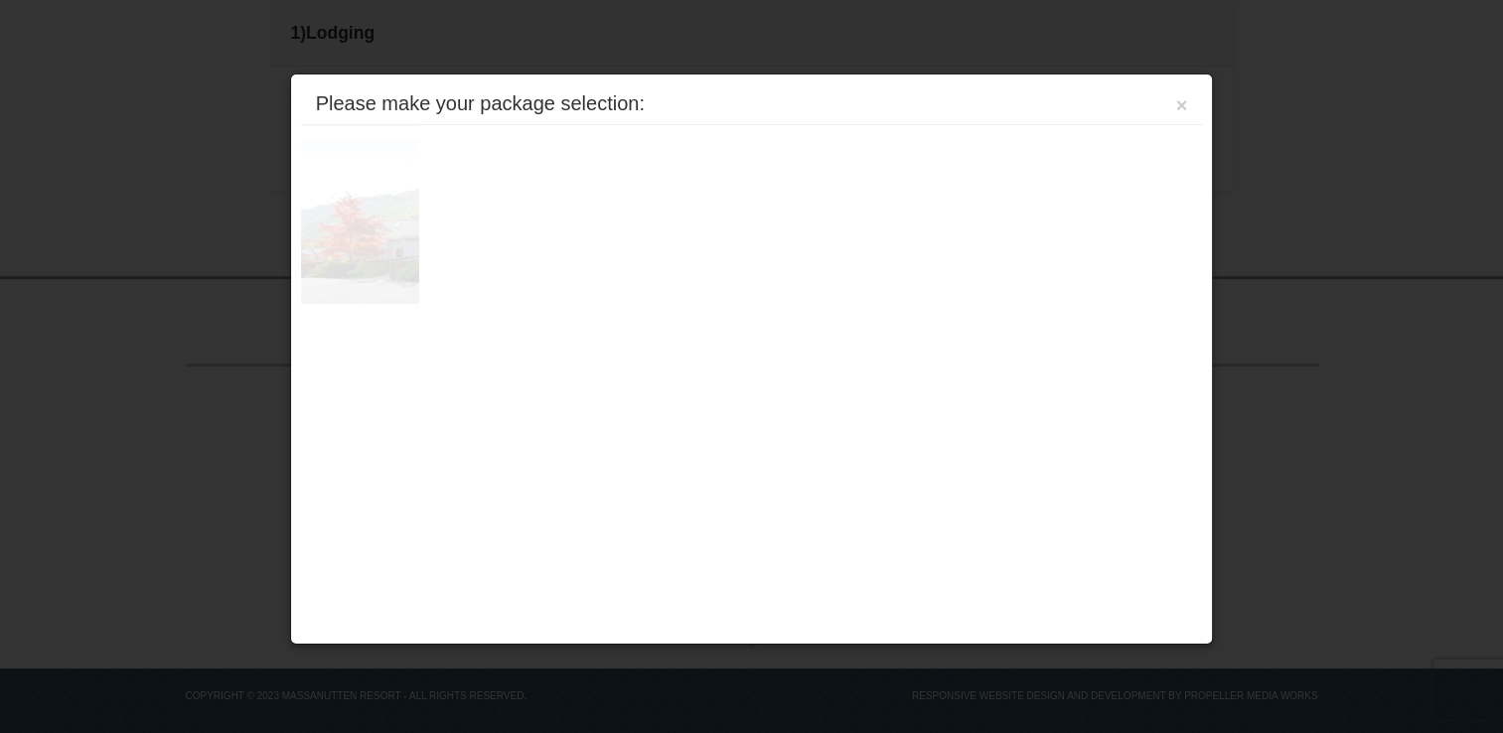
scroll to position [584, 0]
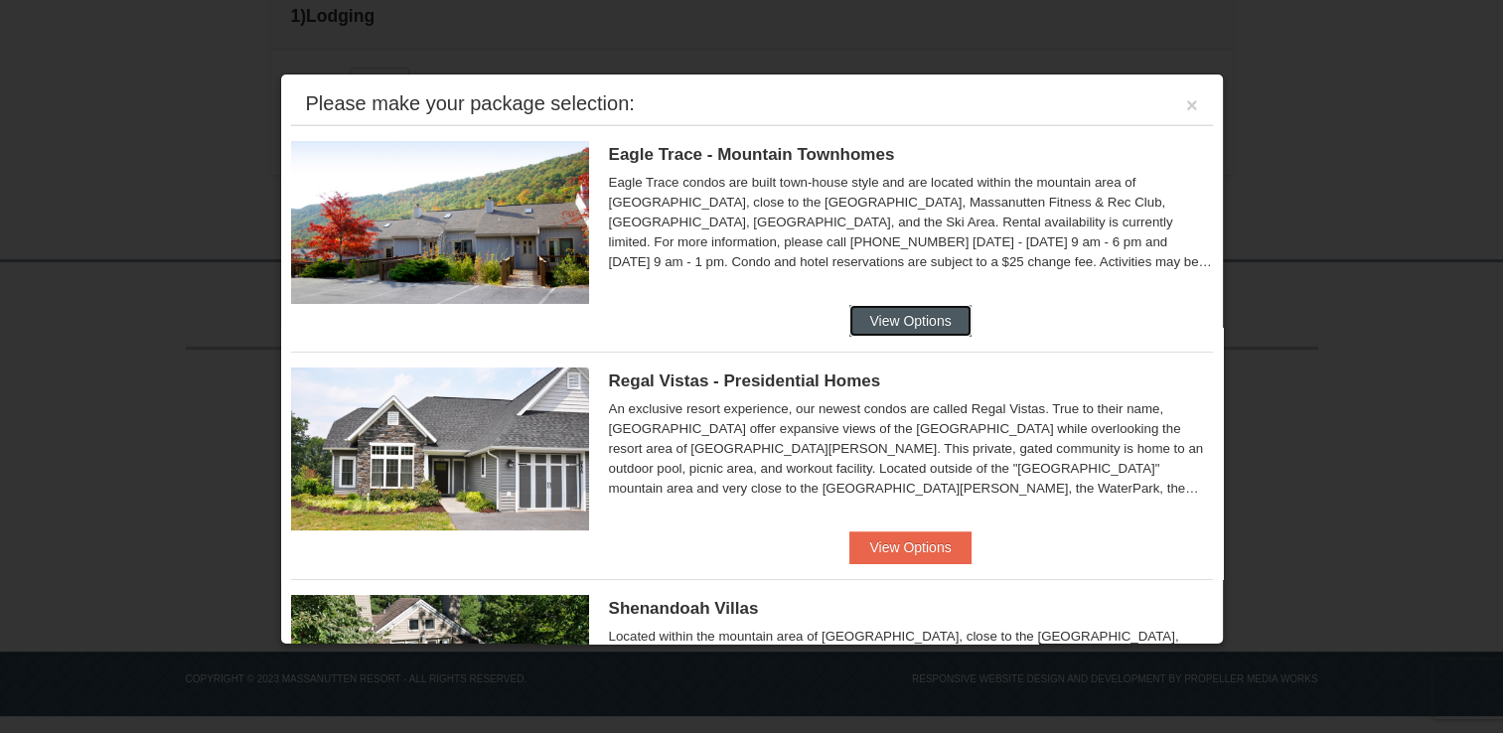
click at [894, 320] on button "View Options" at bounding box center [910, 321] width 121 height 32
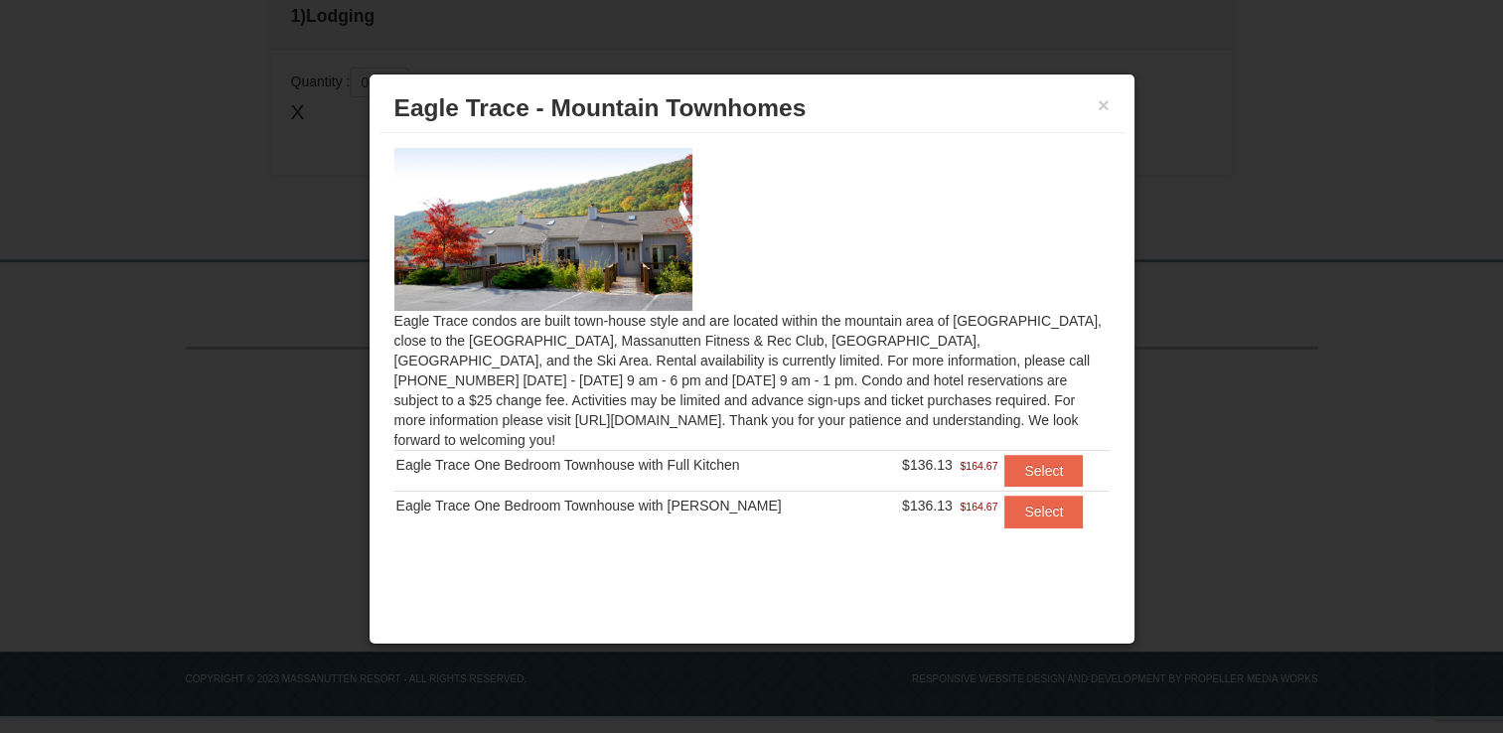
click at [894, 320] on div "Eagle Trace condos are built town-house style and are located within the mounta…" at bounding box center [752, 350] width 745 height 434
click at [1041, 496] on button "Select" at bounding box center [1043, 512] width 78 height 32
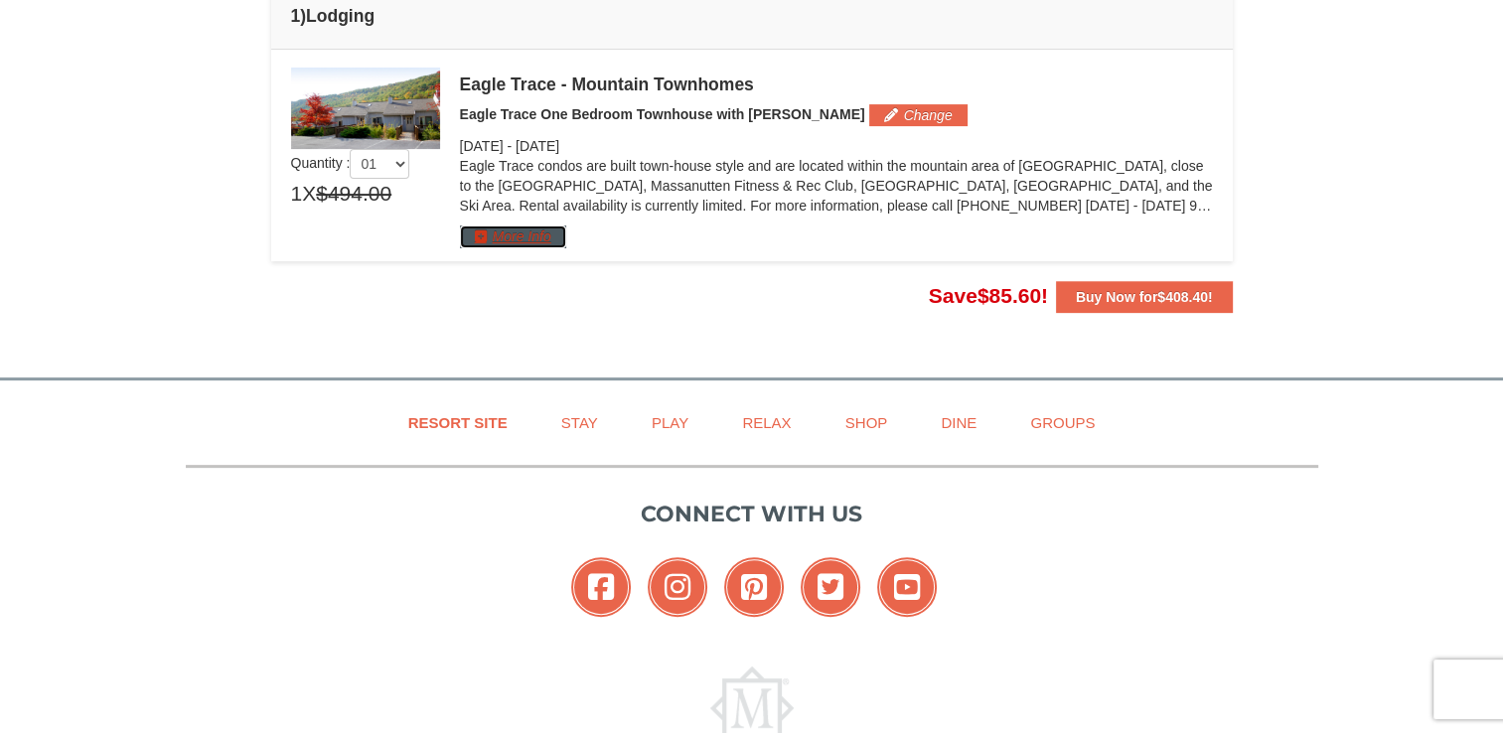
click at [512, 235] on button "More Info" at bounding box center [513, 237] width 106 height 22
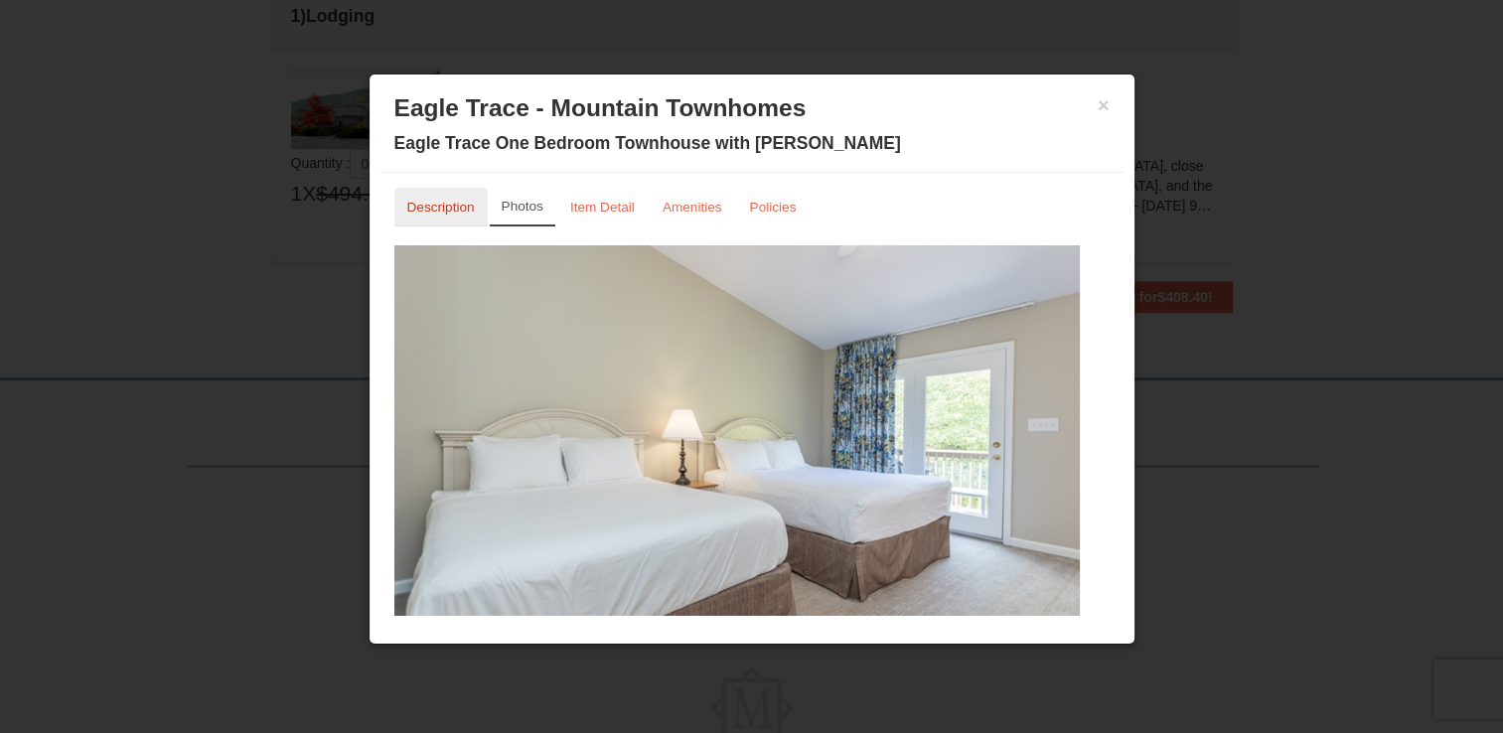
click at [446, 206] on small "Description" at bounding box center [441, 207] width 68 height 15
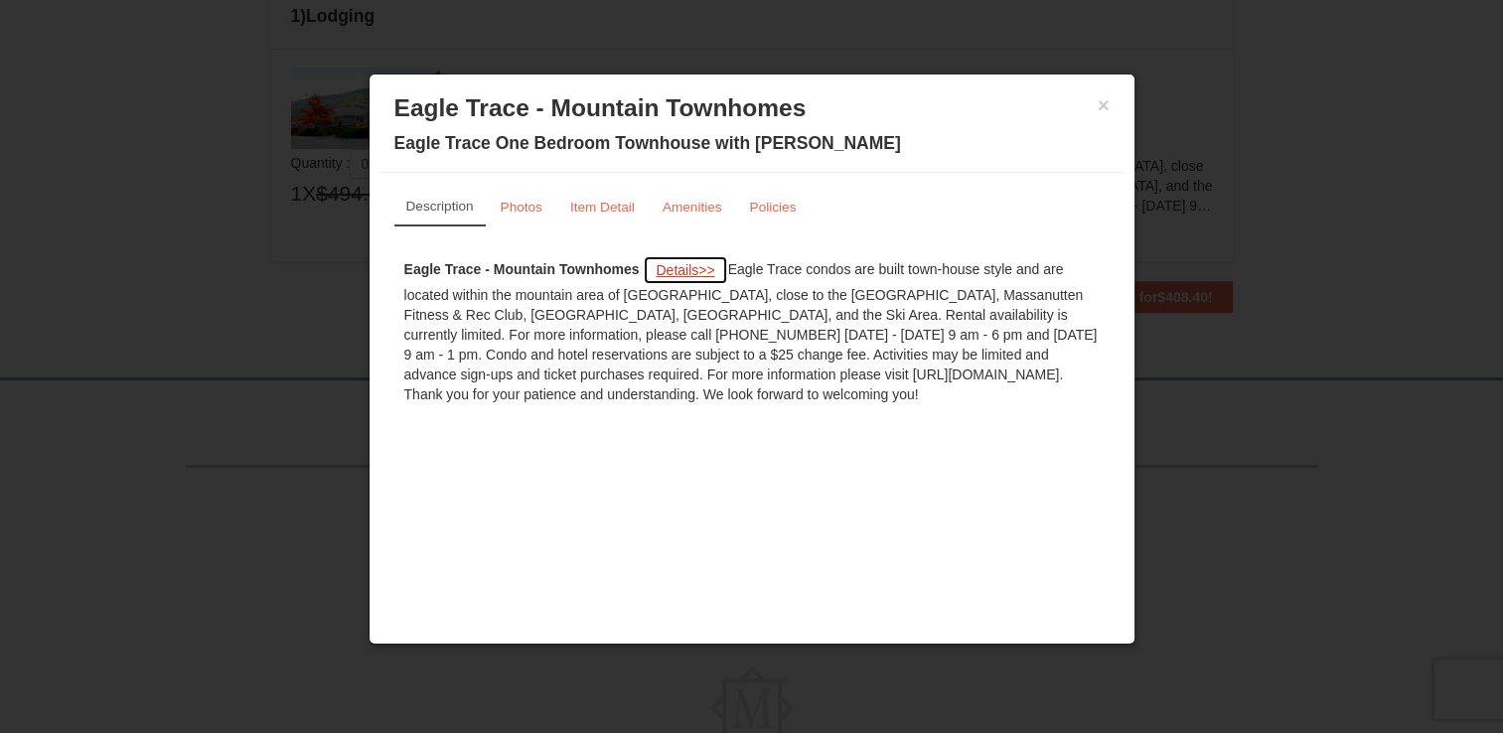
click at [681, 269] on span "Details" at bounding box center [677, 270] width 43 height 16
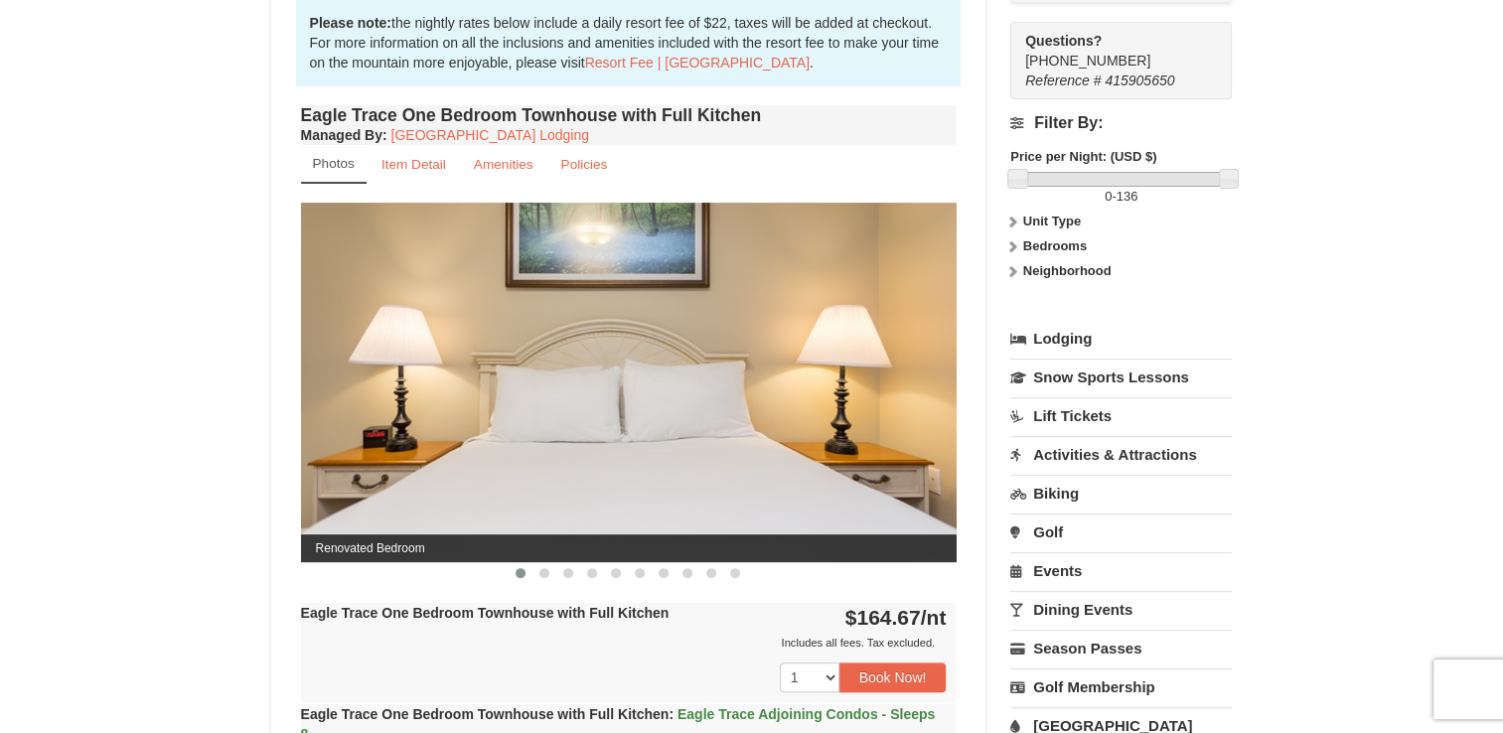
scroll to position [636, 0]
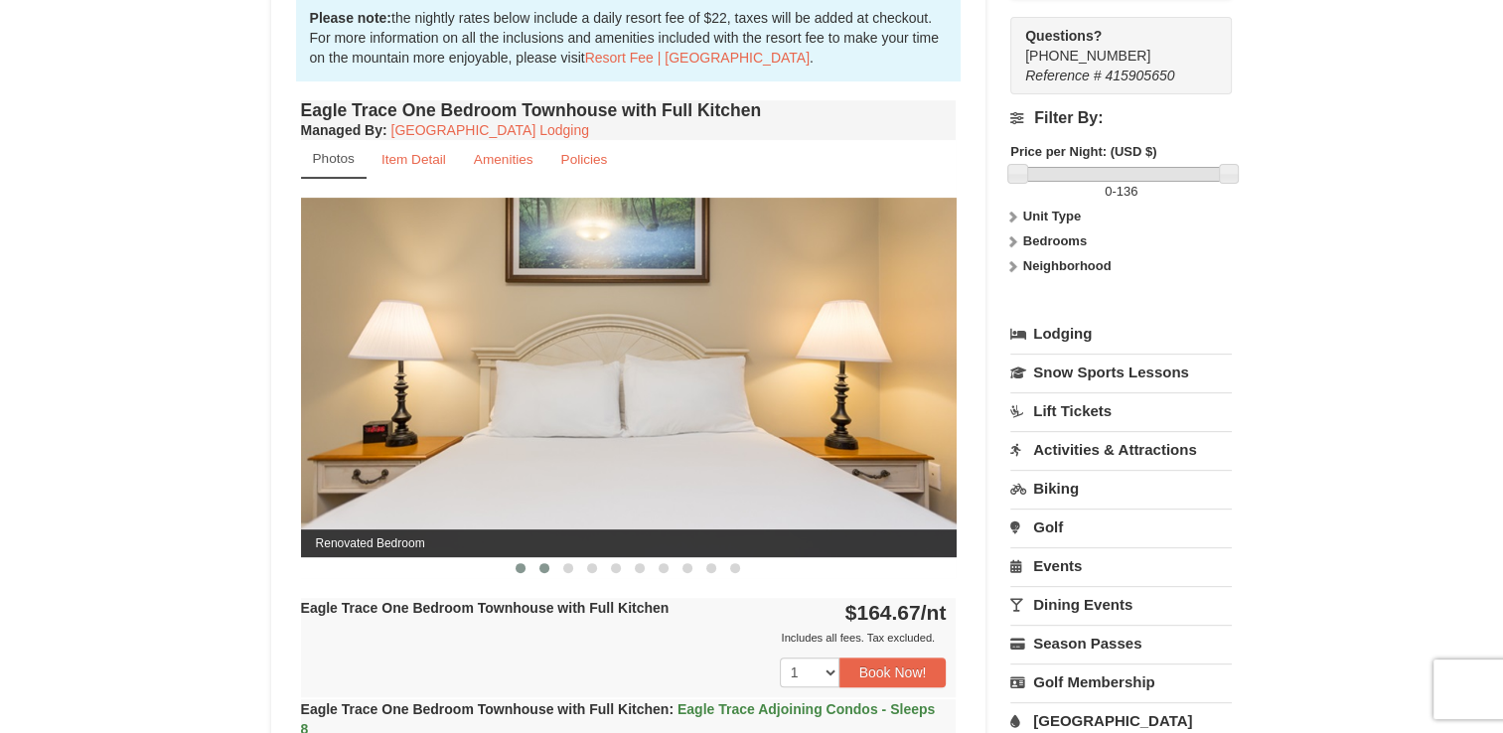
click at [544, 567] on span at bounding box center [545, 568] width 10 height 10
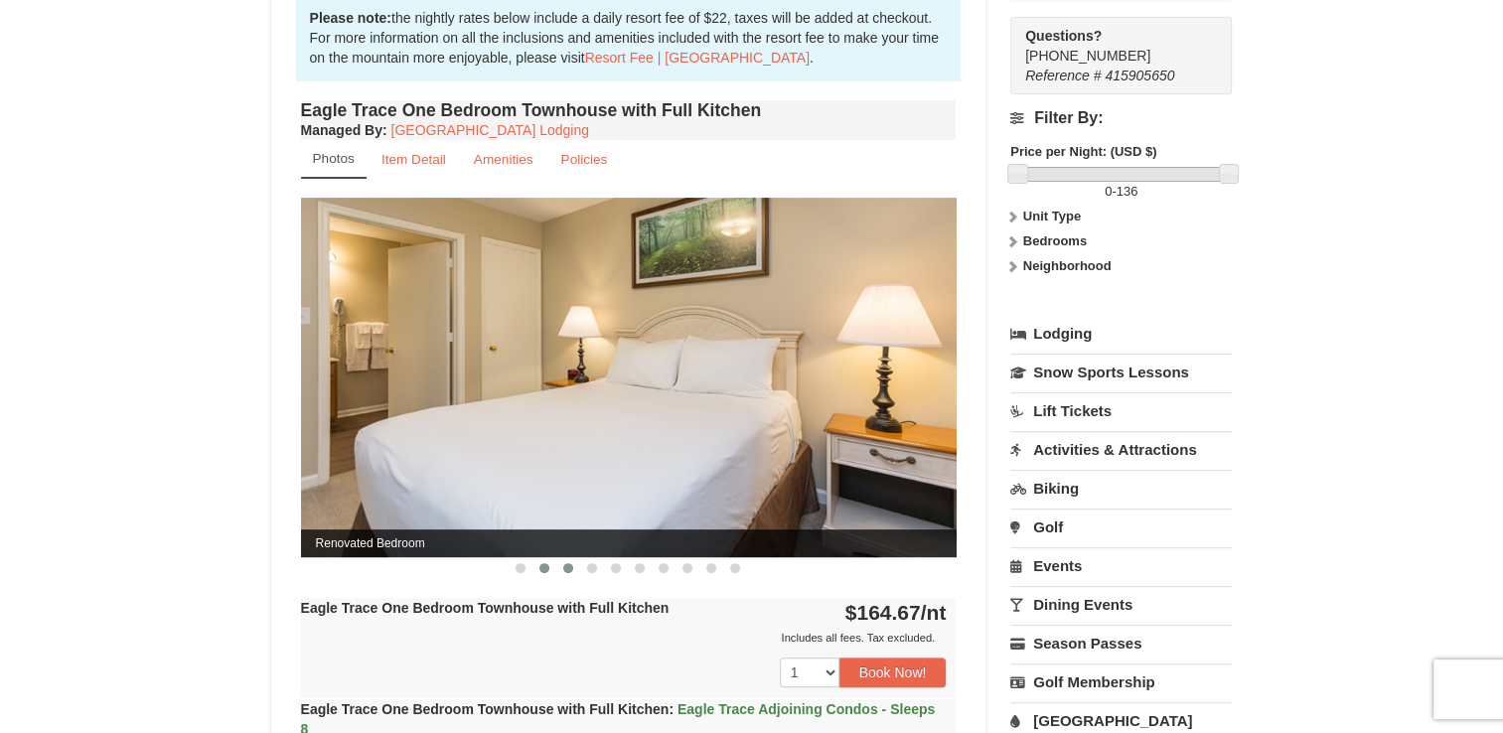
click at [565, 570] on span at bounding box center [568, 568] width 10 height 10
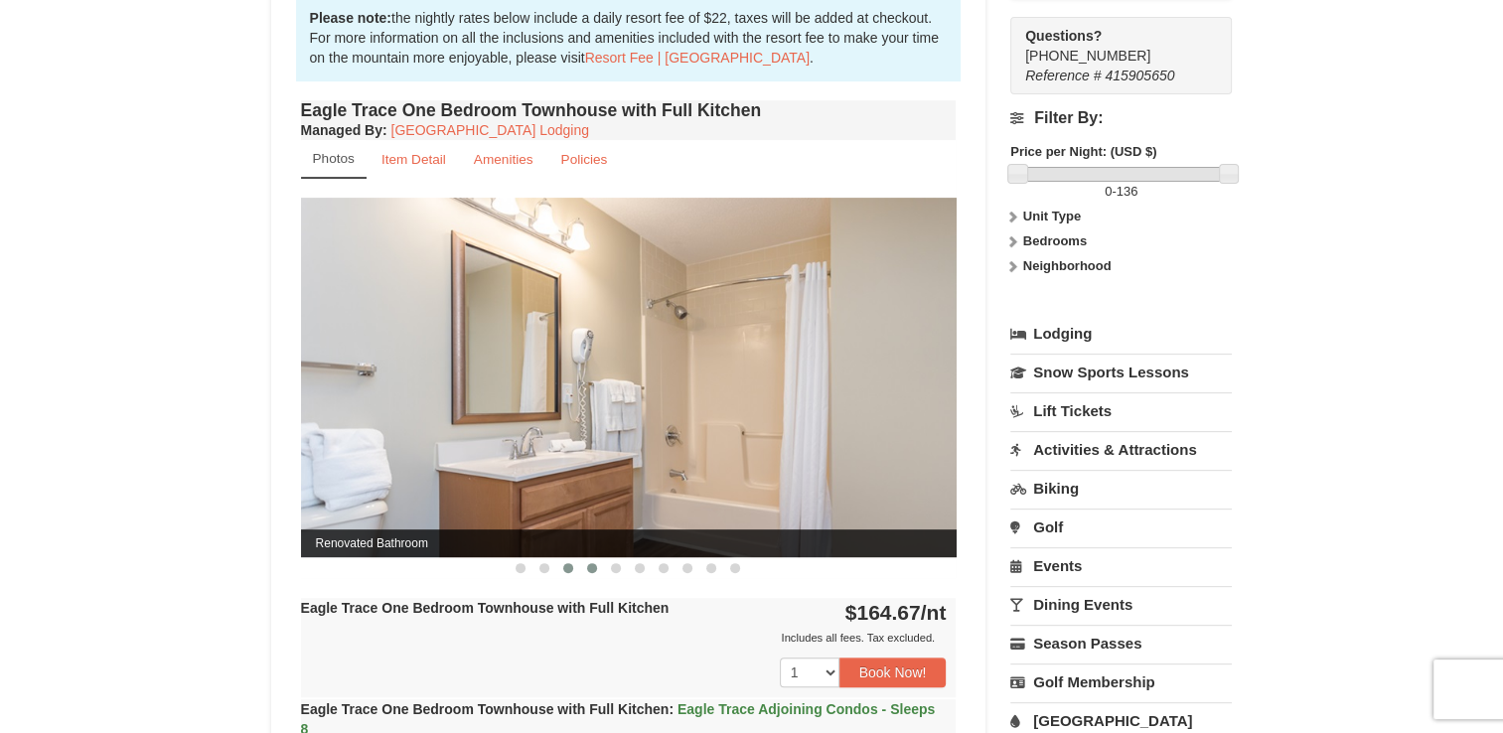
click at [596, 563] on span at bounding box center [592, 568] width 10 height 10
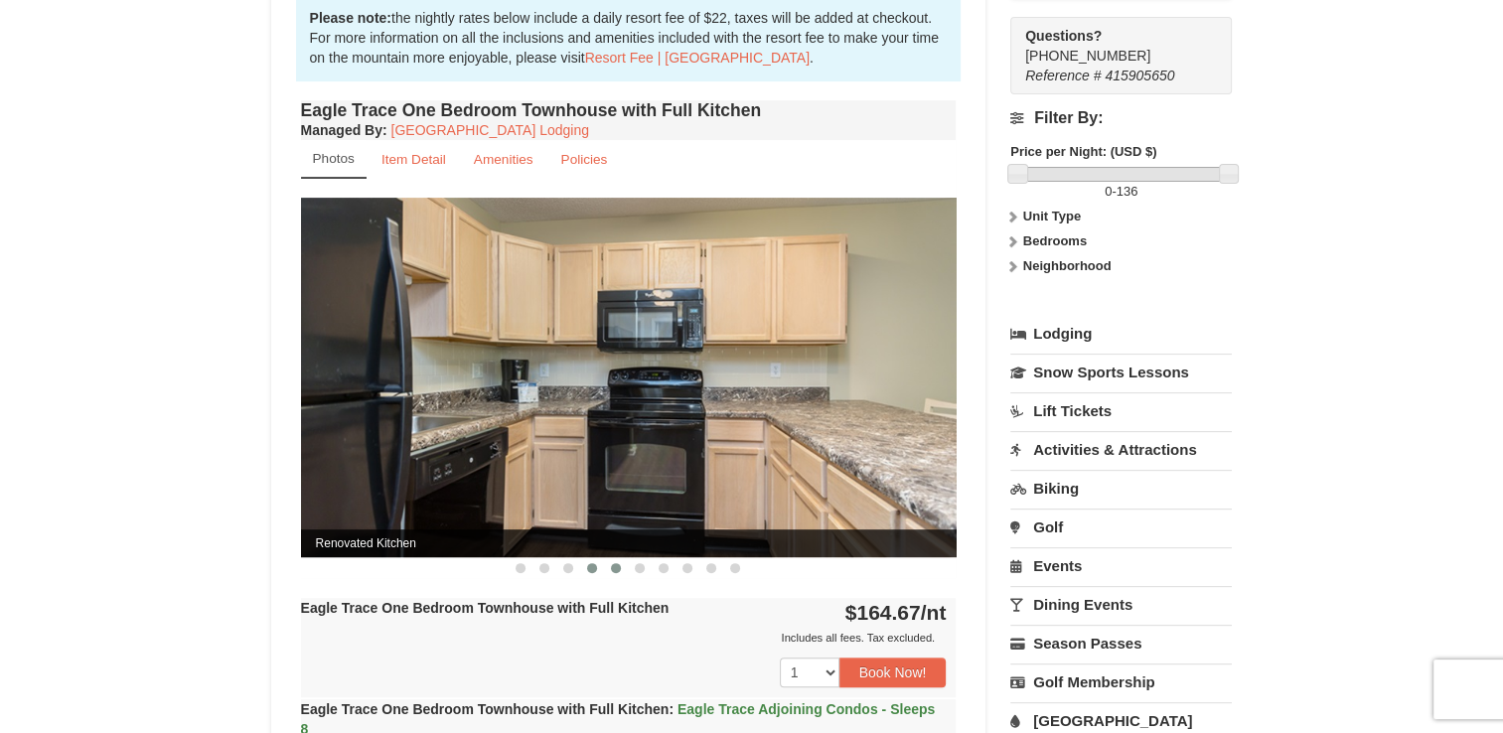
click at [614, 568] on span at bounding box center [616, 568] width 10 height 10
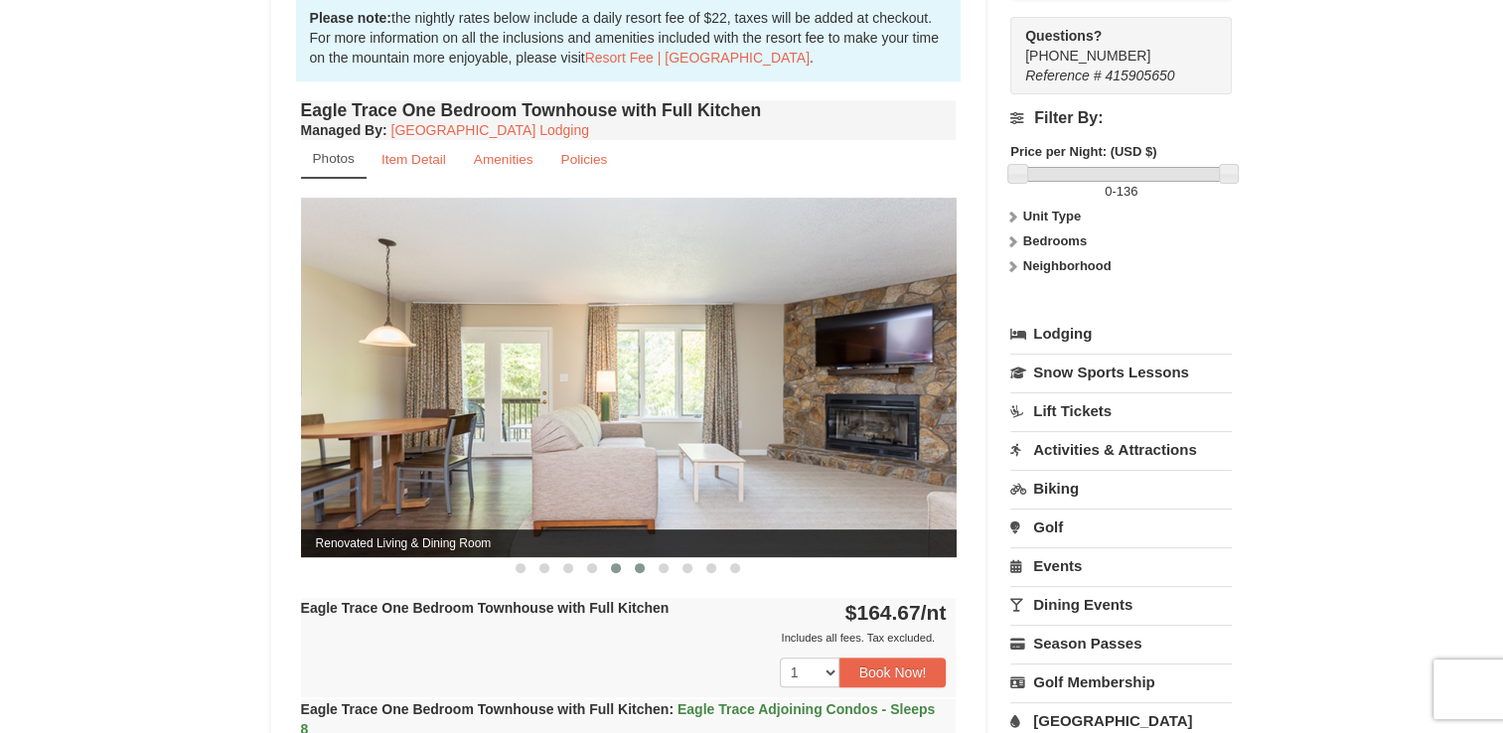
click at [638, 568] on span at bounding box center [640, 568] width 10 height 10
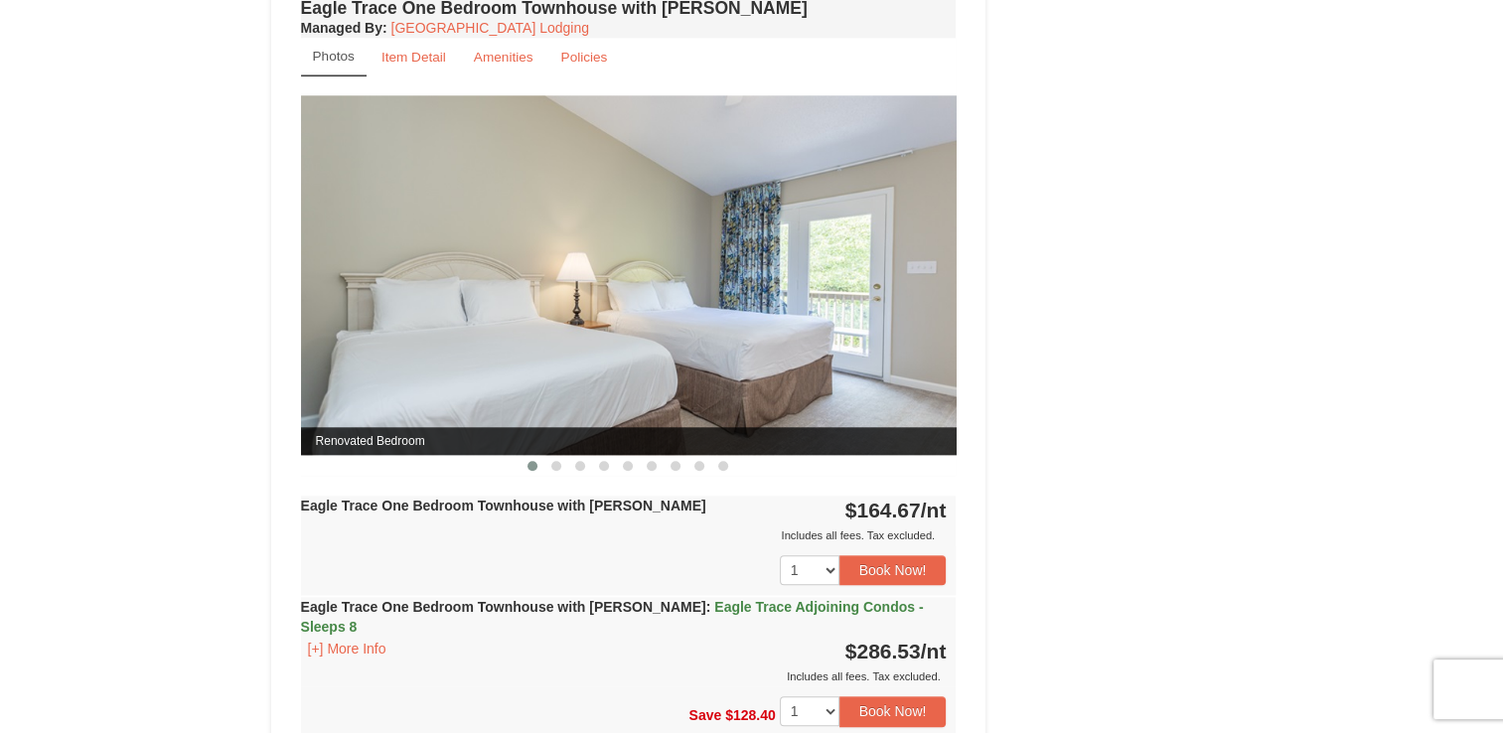
scroll to position [1828, 0]
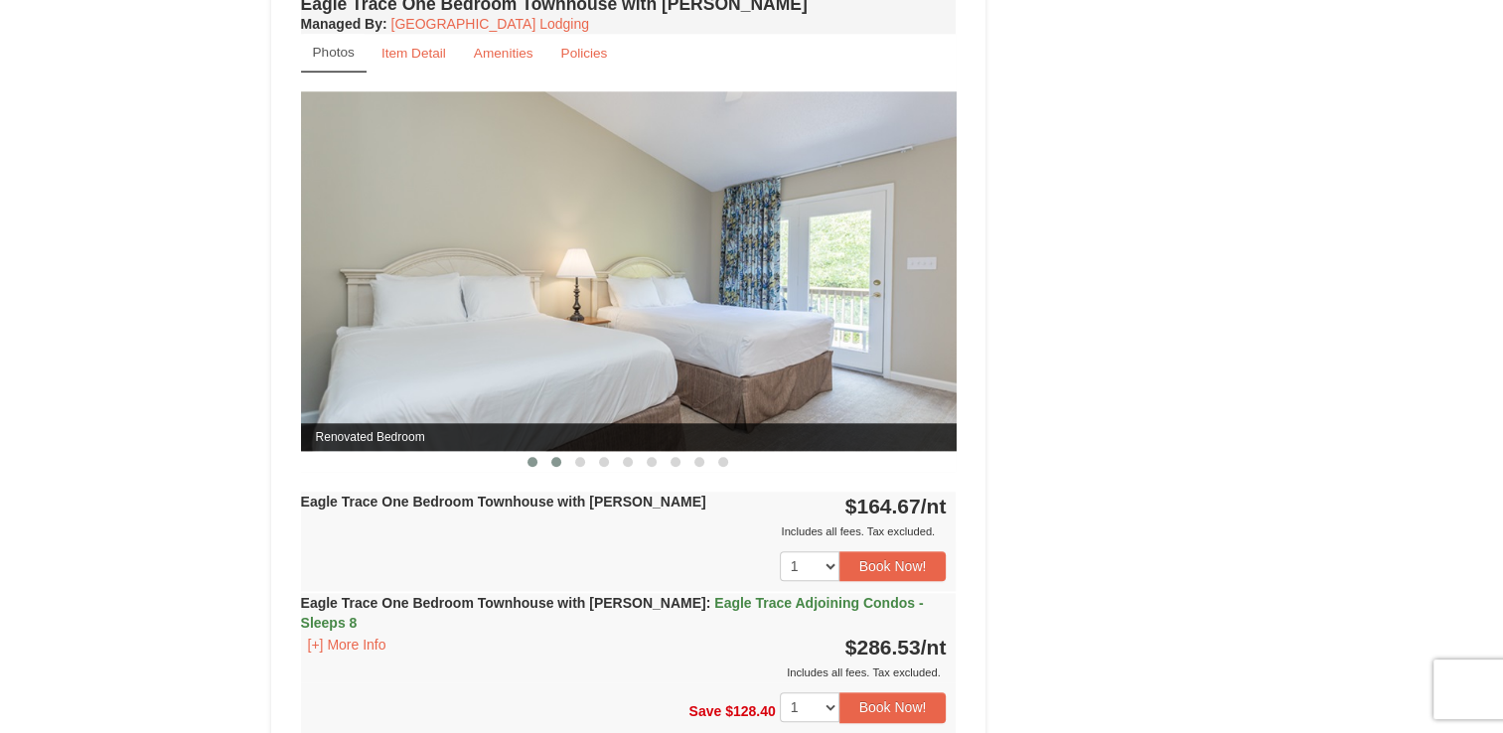
click at [552, 457] on span at bounding box center [556, 462] width 10 height 10
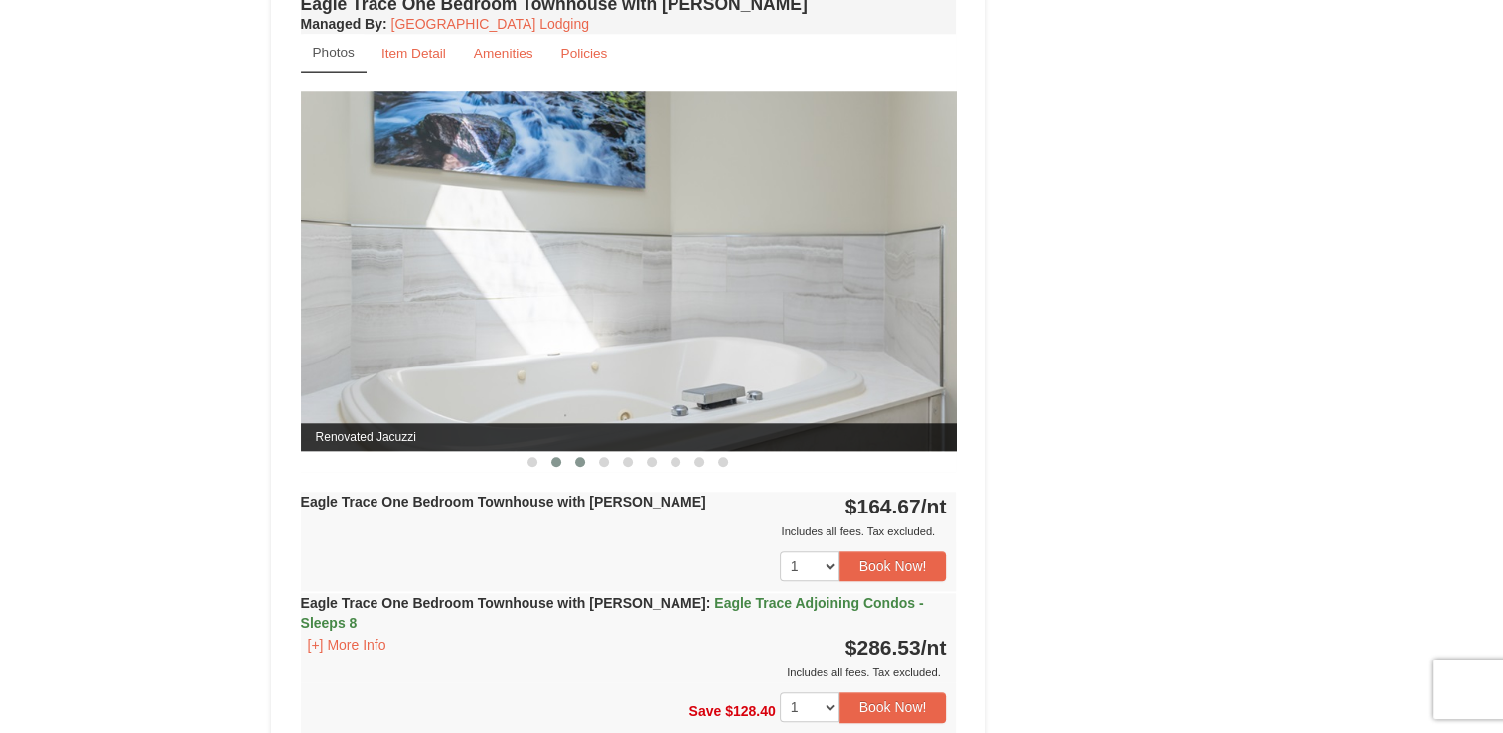
click at [577, 457] on span at bounding box center [580, 462] width 10 height 10
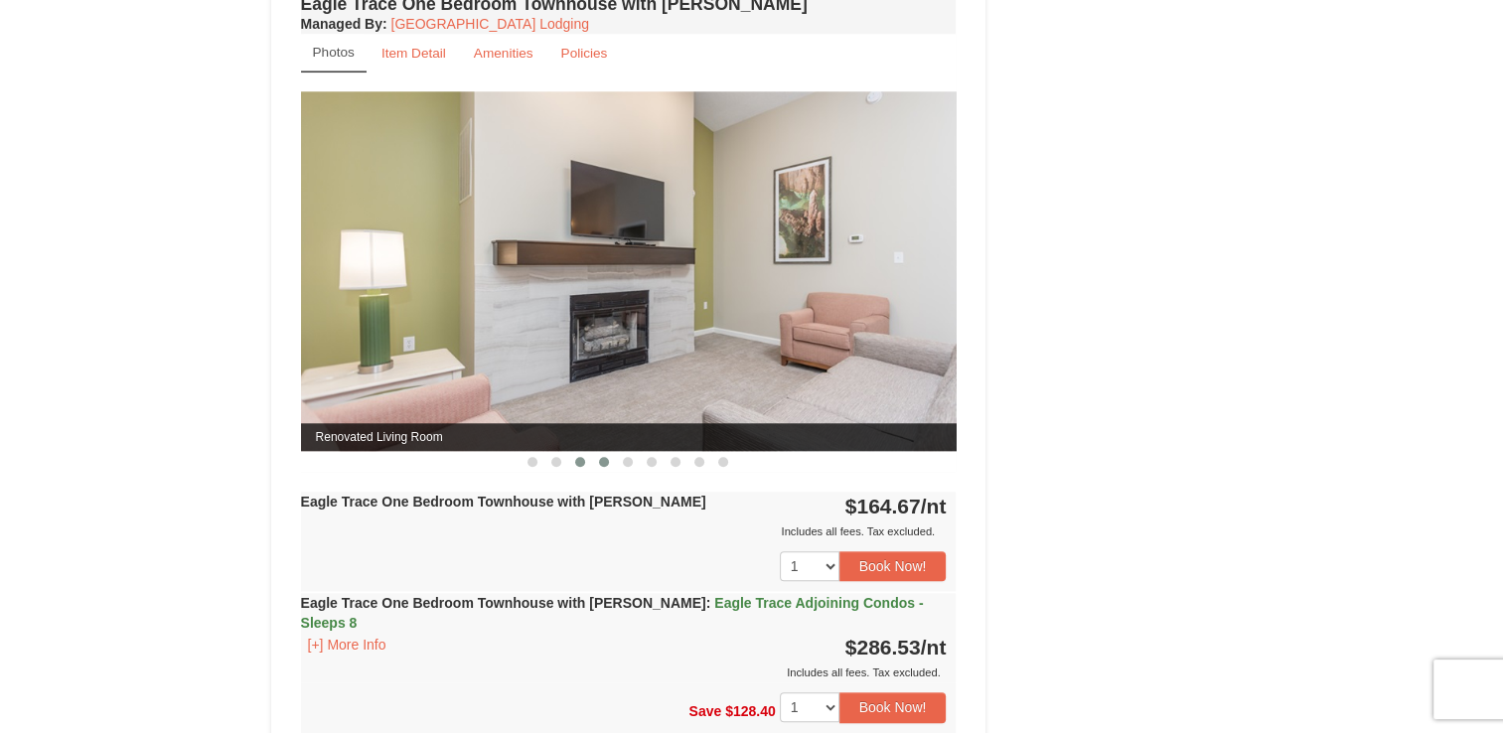
click at [607, 459] on span at bounding box center [604, 462] width 10 height 10
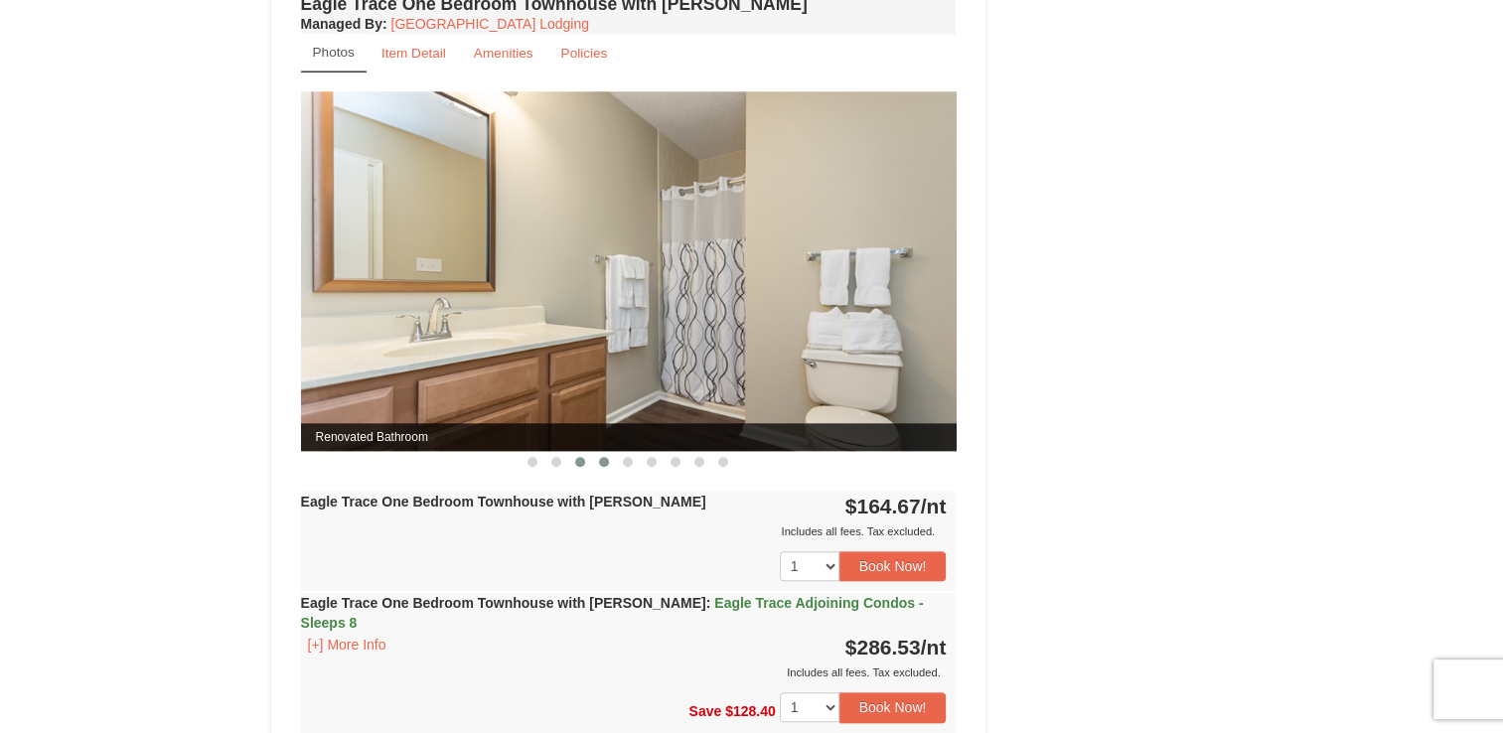
click at [576, 463] on button at bounding box center [580, 462] width 24 height 20
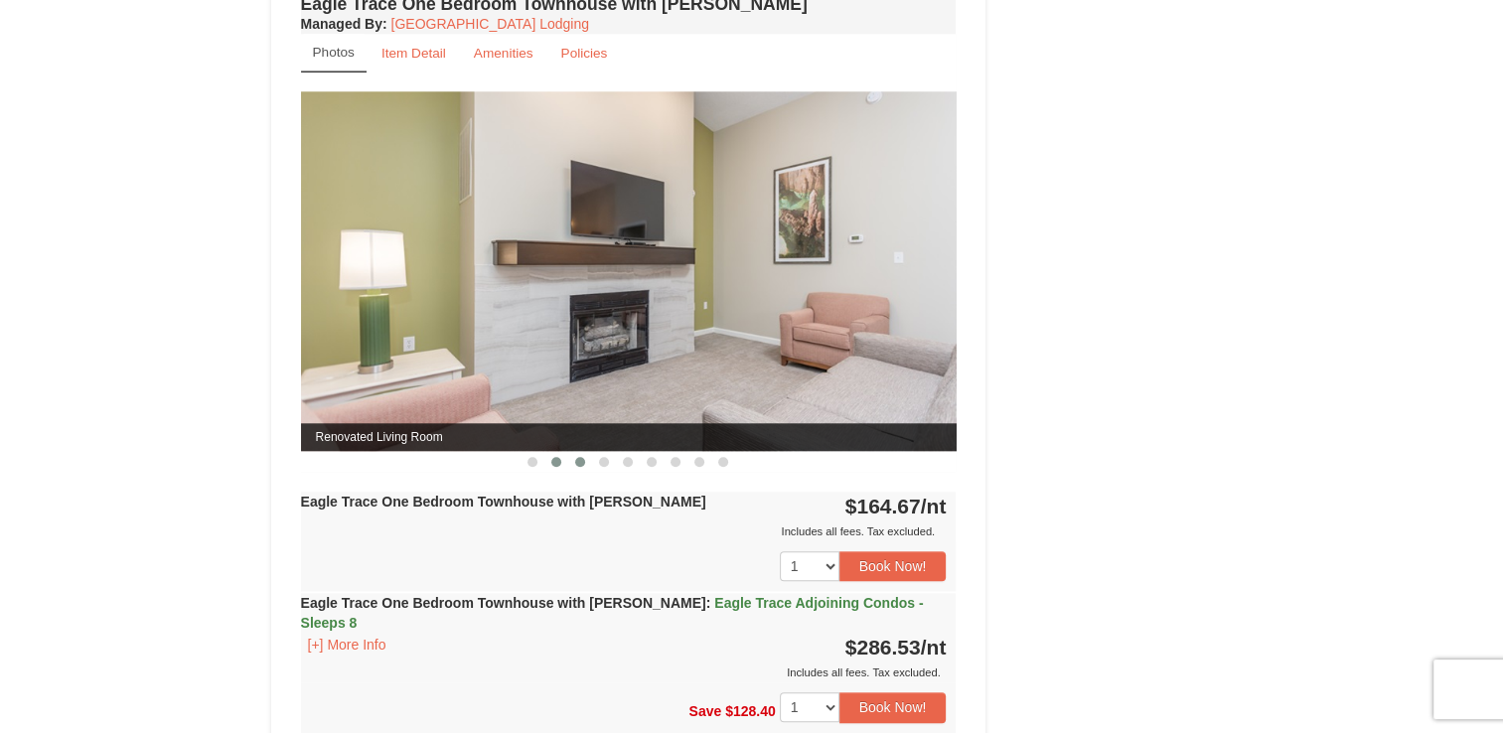
click at [553, 463] on span at bounding box center [556, 462] width 10 height 10
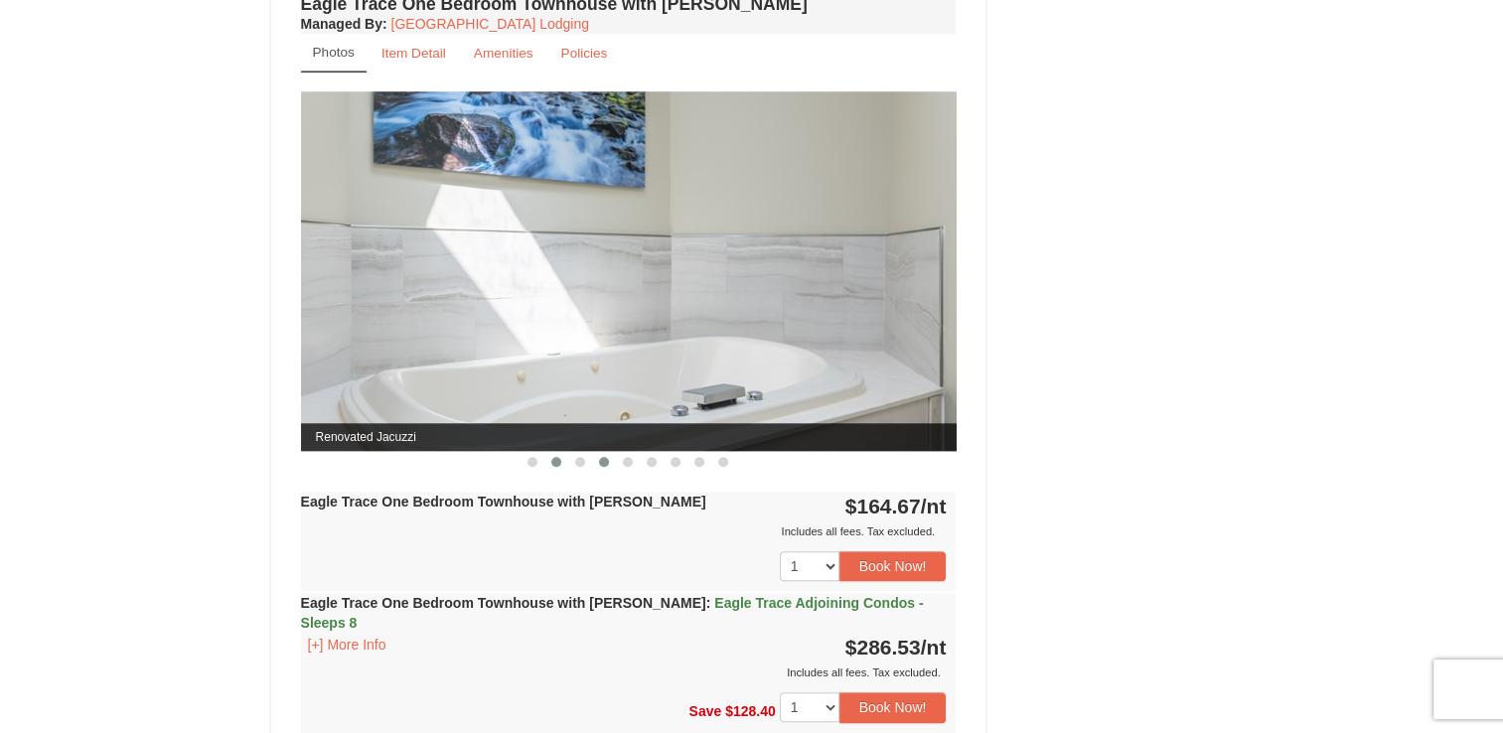
click at [601, 458] on span at bounding box center [604, 462] width 10 height 10
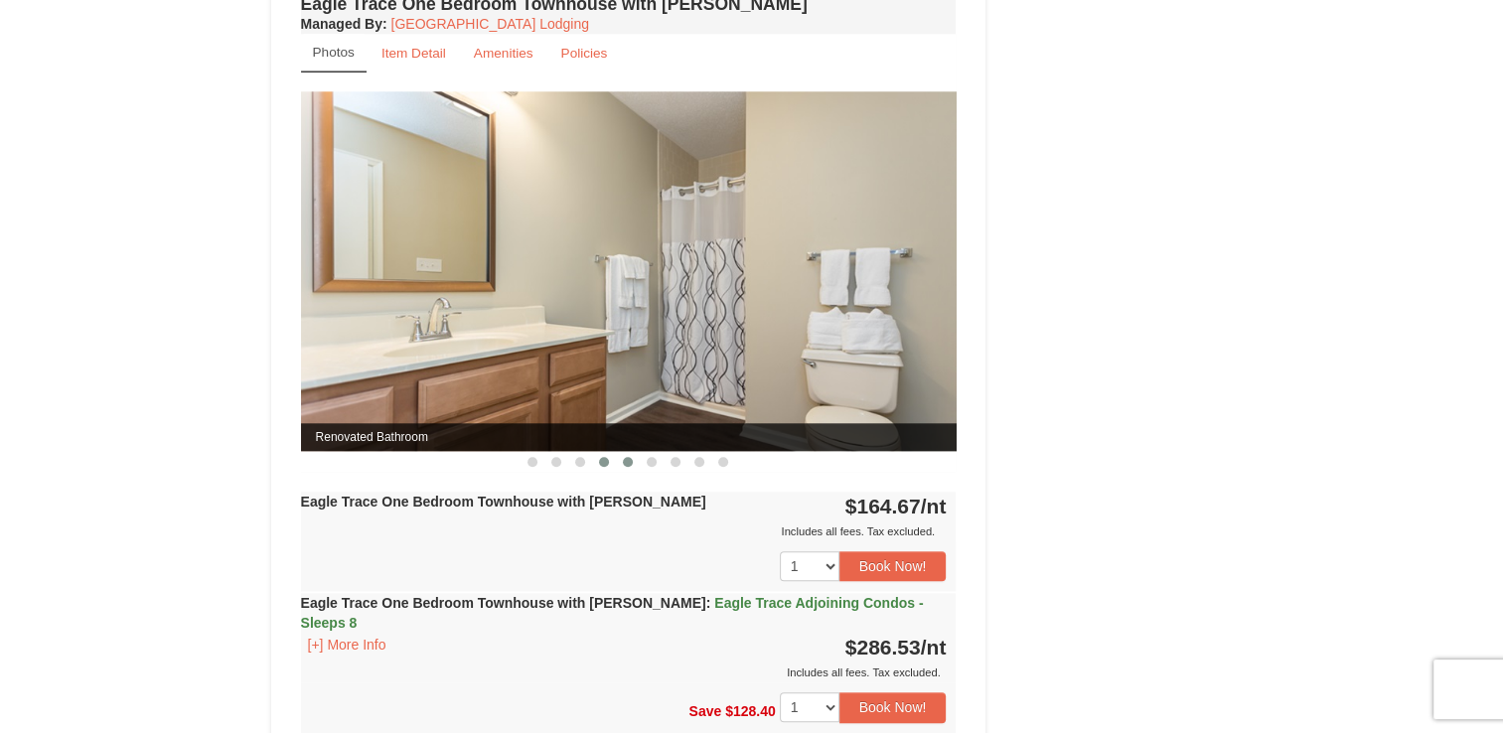
click at [628, 458] on span at bounding box center [628, 462] width 10 height 10
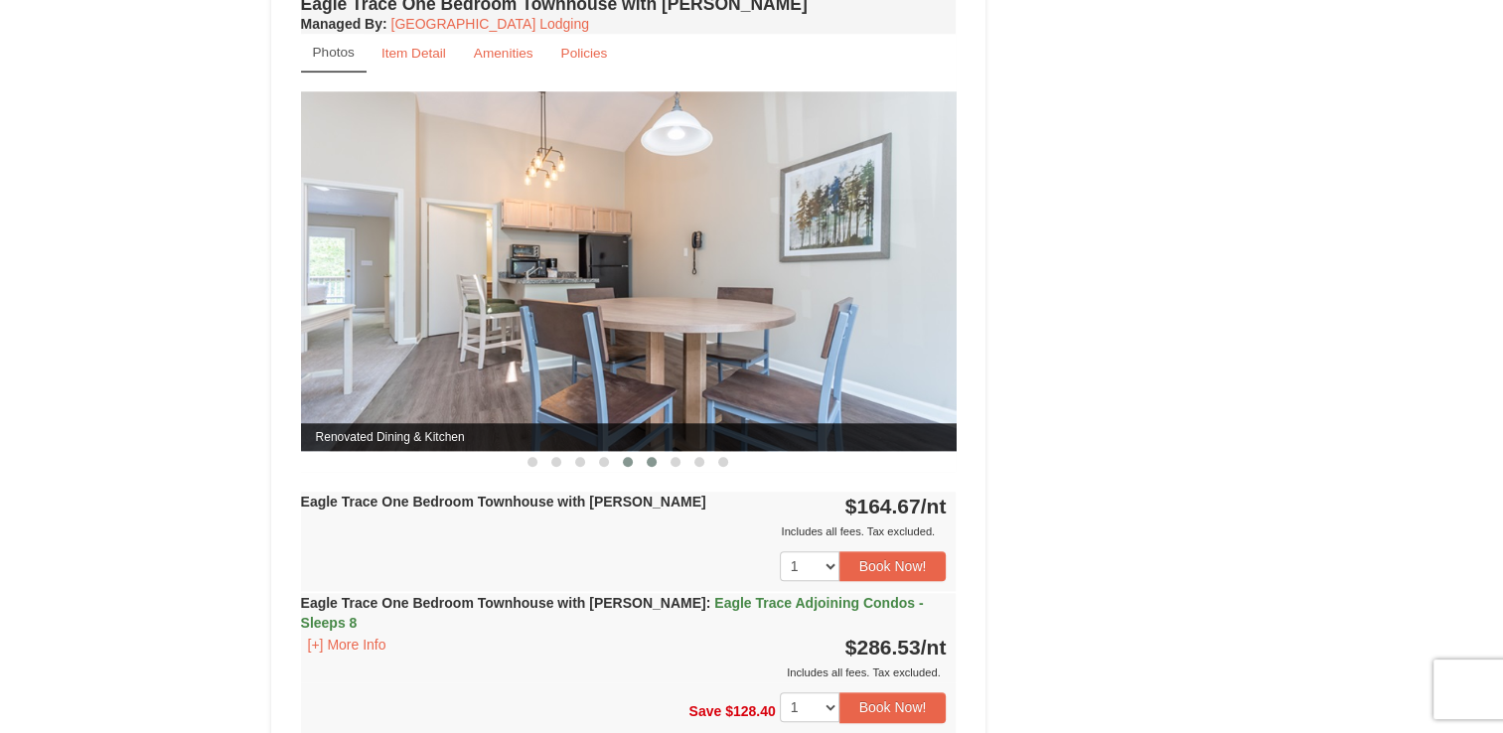
click at [656, 458] on span at bounding box center [652, 462] width 10 height 10
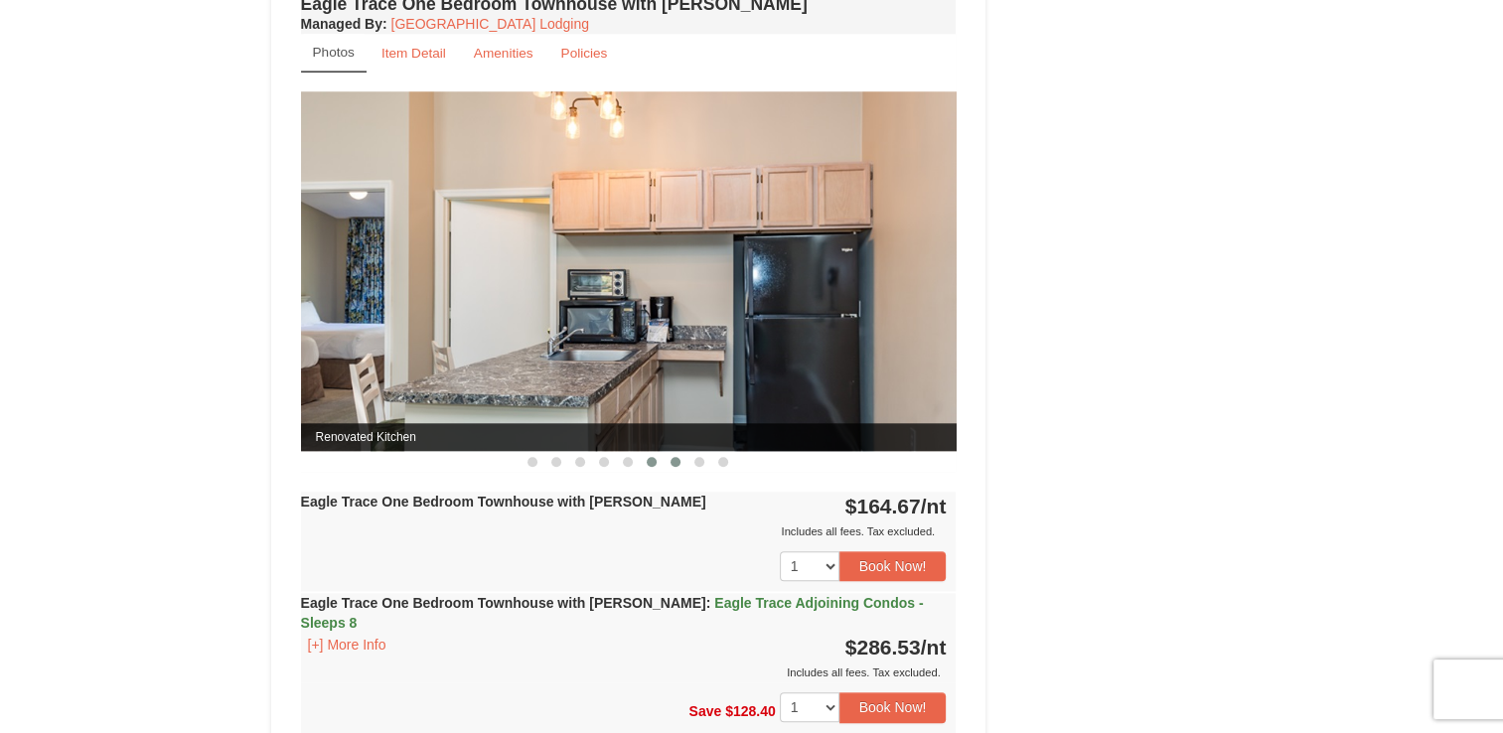
click at [674, 459] on span at bounding box center [676, 462] width 10 height 10
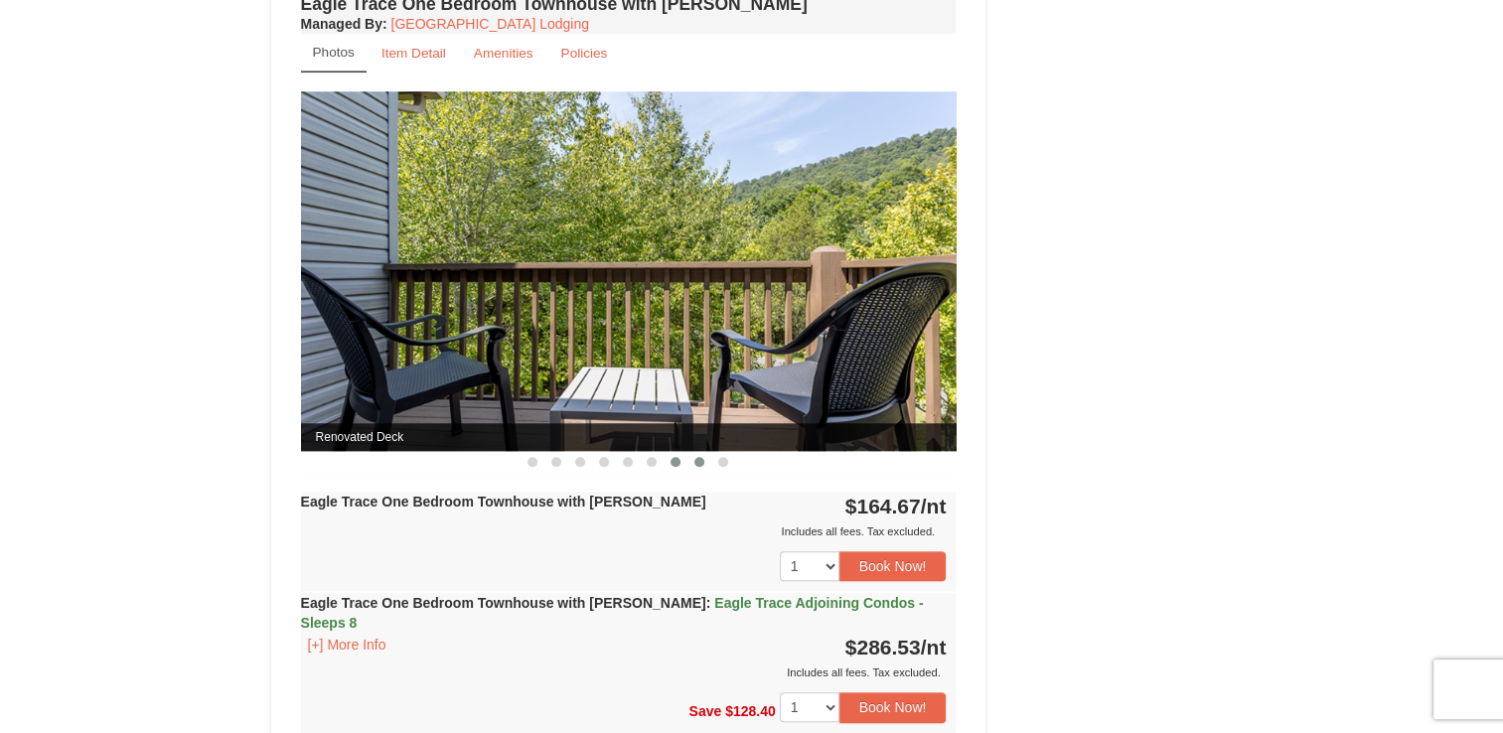
click at [695, 459] on span at bounding box center [700, 462] width 10 height 10
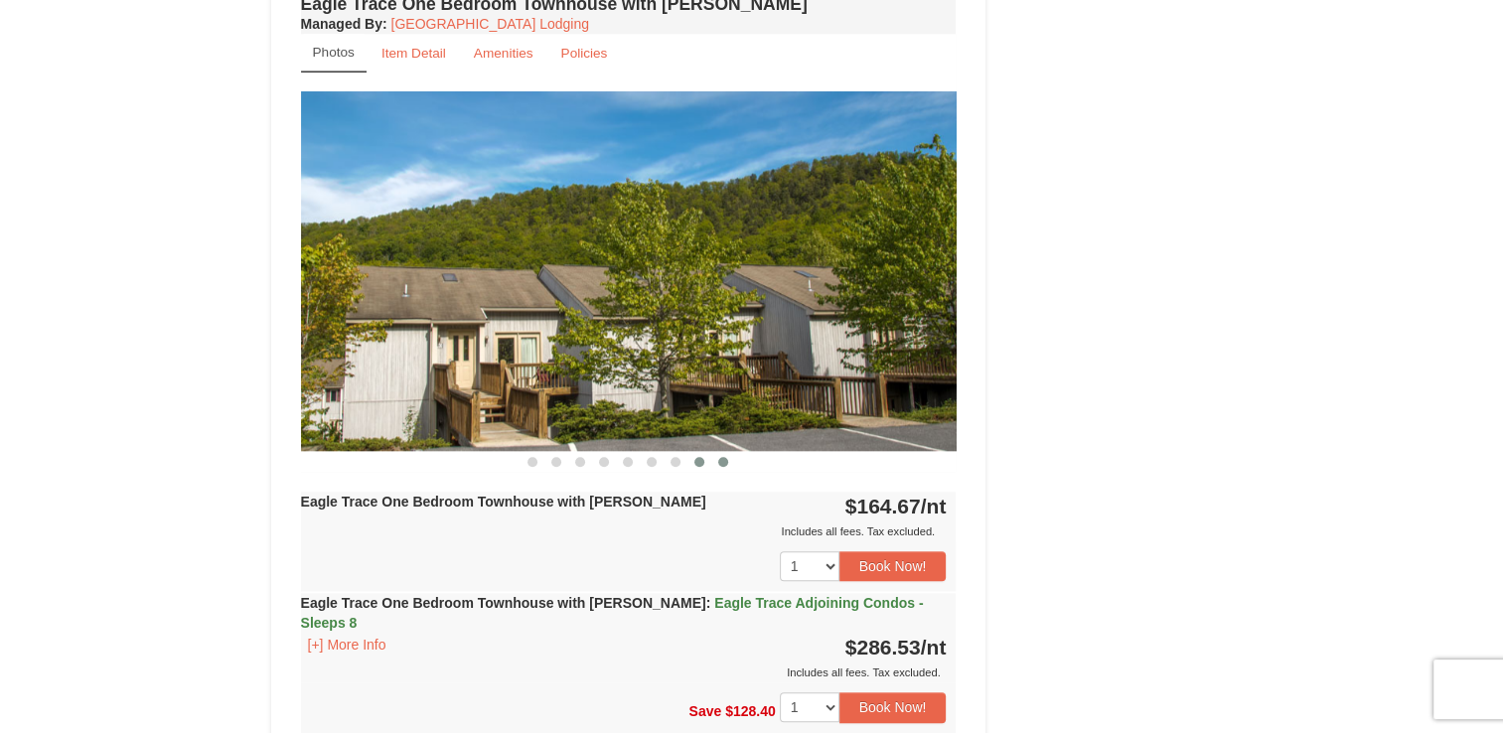
click at [719, 457] on span at bounding box center [723, 462] width 10 height 10
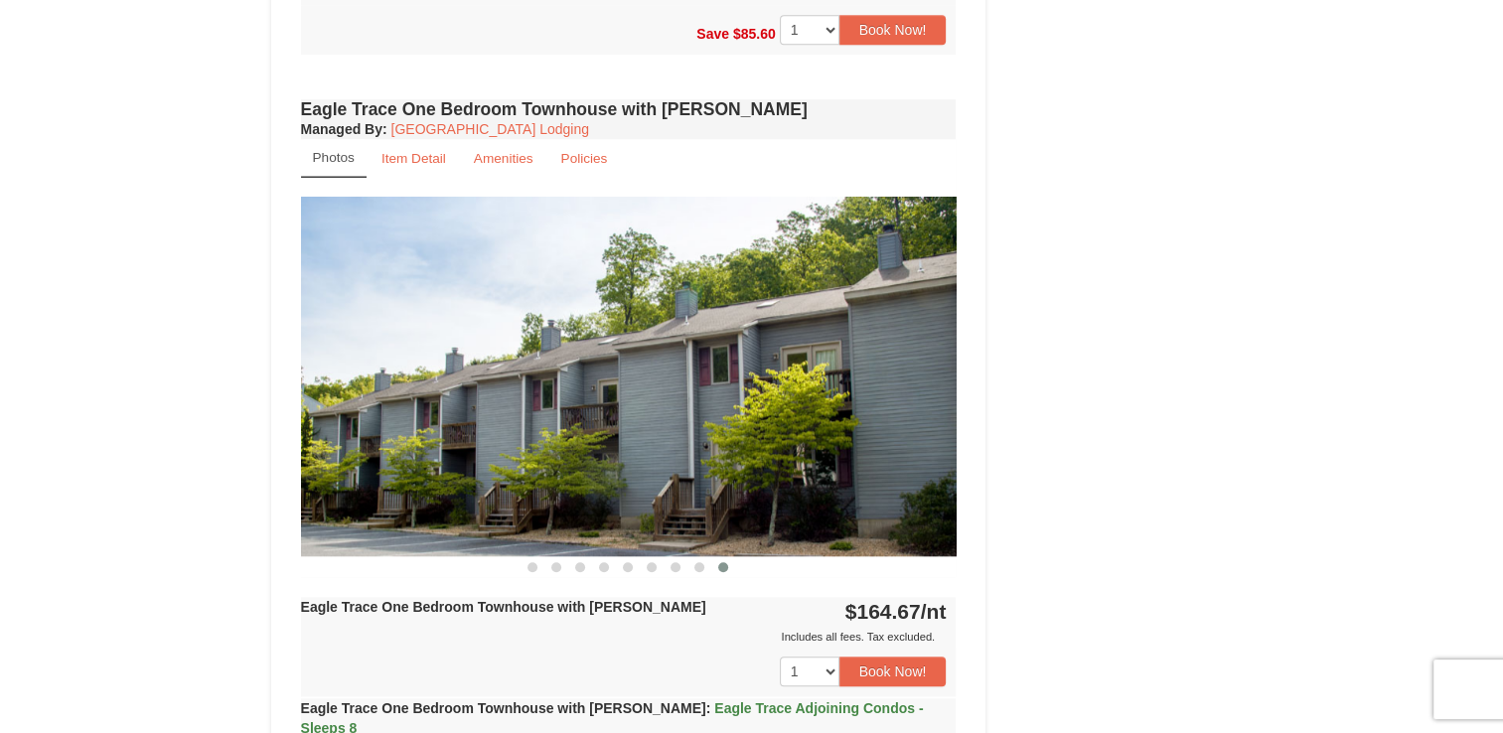
scroll to position [1725, 0]
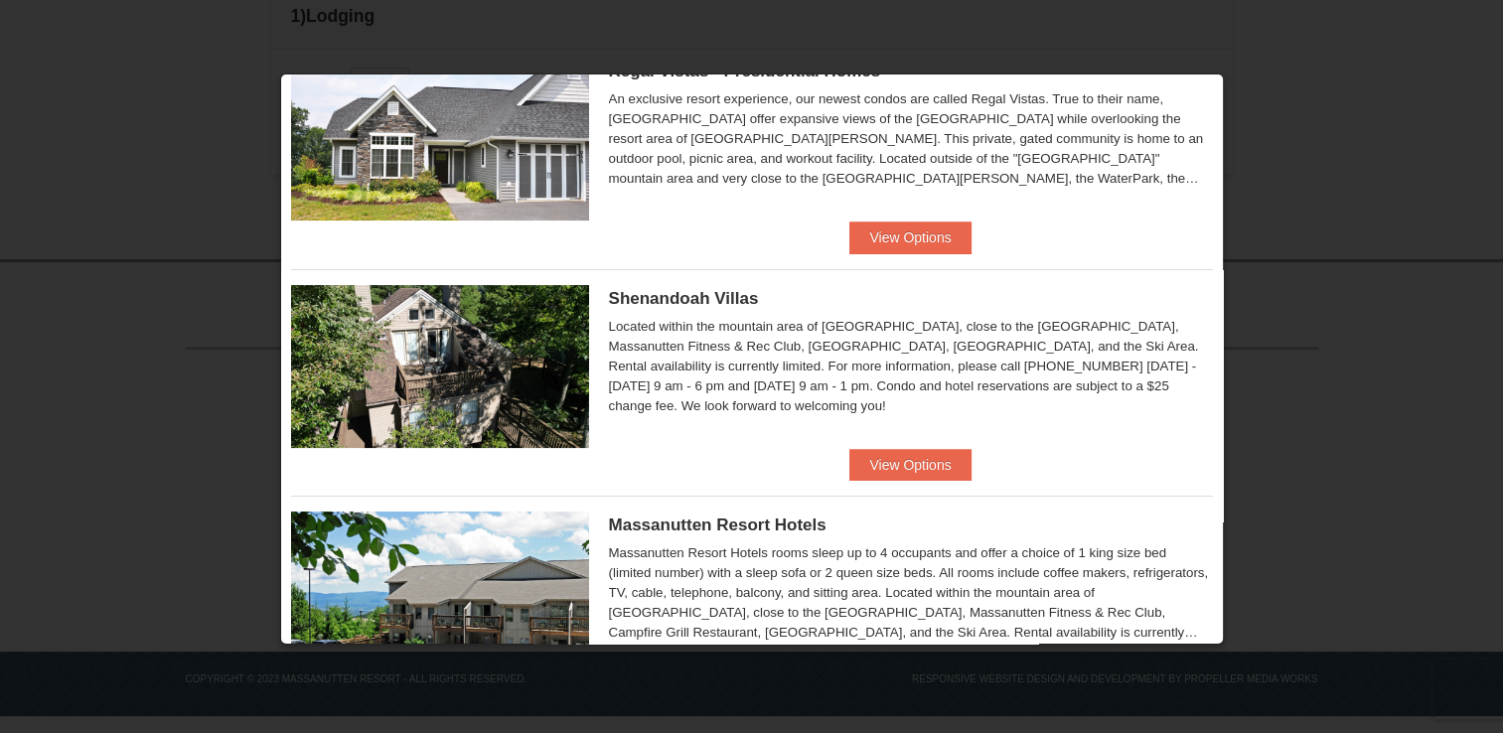
scroll to position [318, 0]
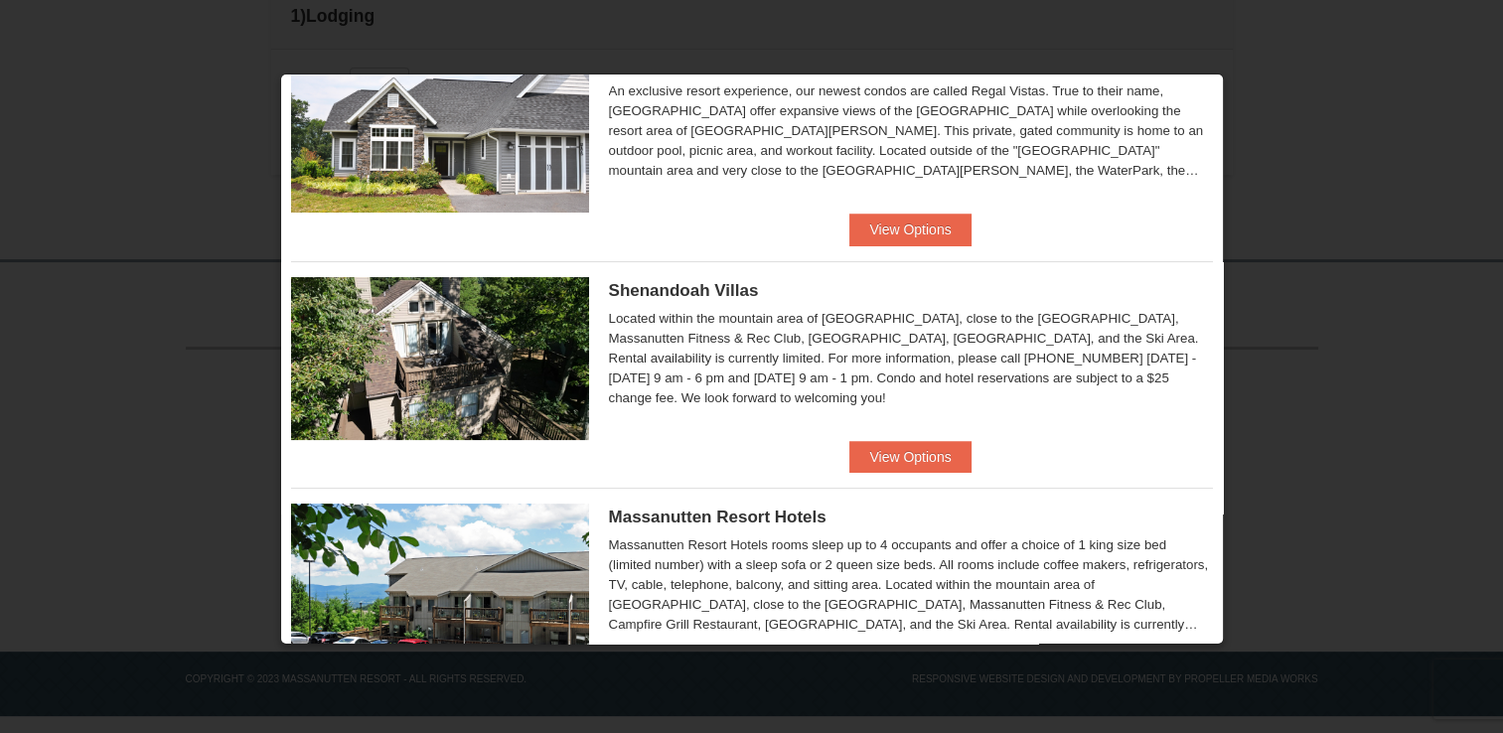
drag, startPoint x: 1207, startPoint y: 628, endPoint x: 1284, endPoint y: 154, distance: 480.1
click at [1284, 154] on div at bounding box center [751, 366] width 1503 height 733
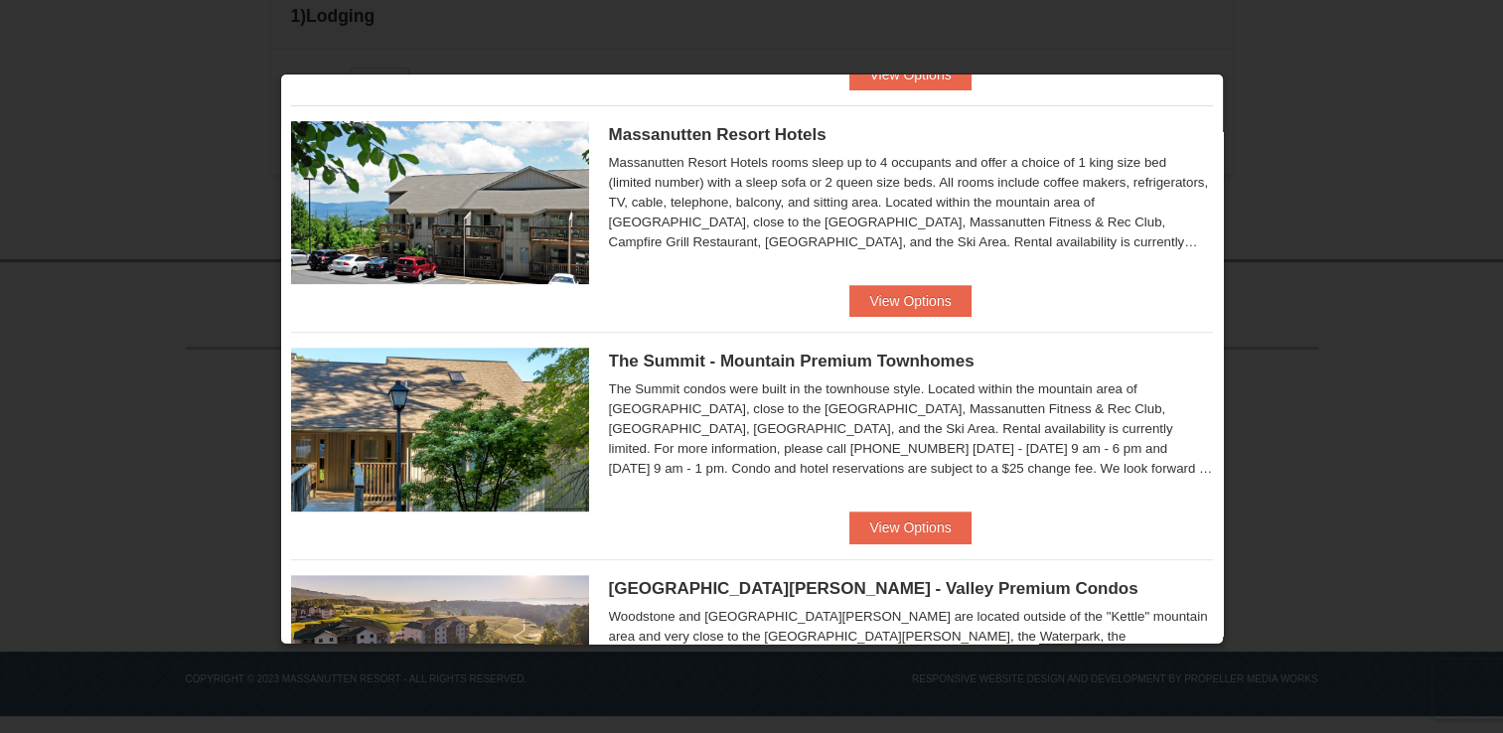
scroll to position [715, 0]
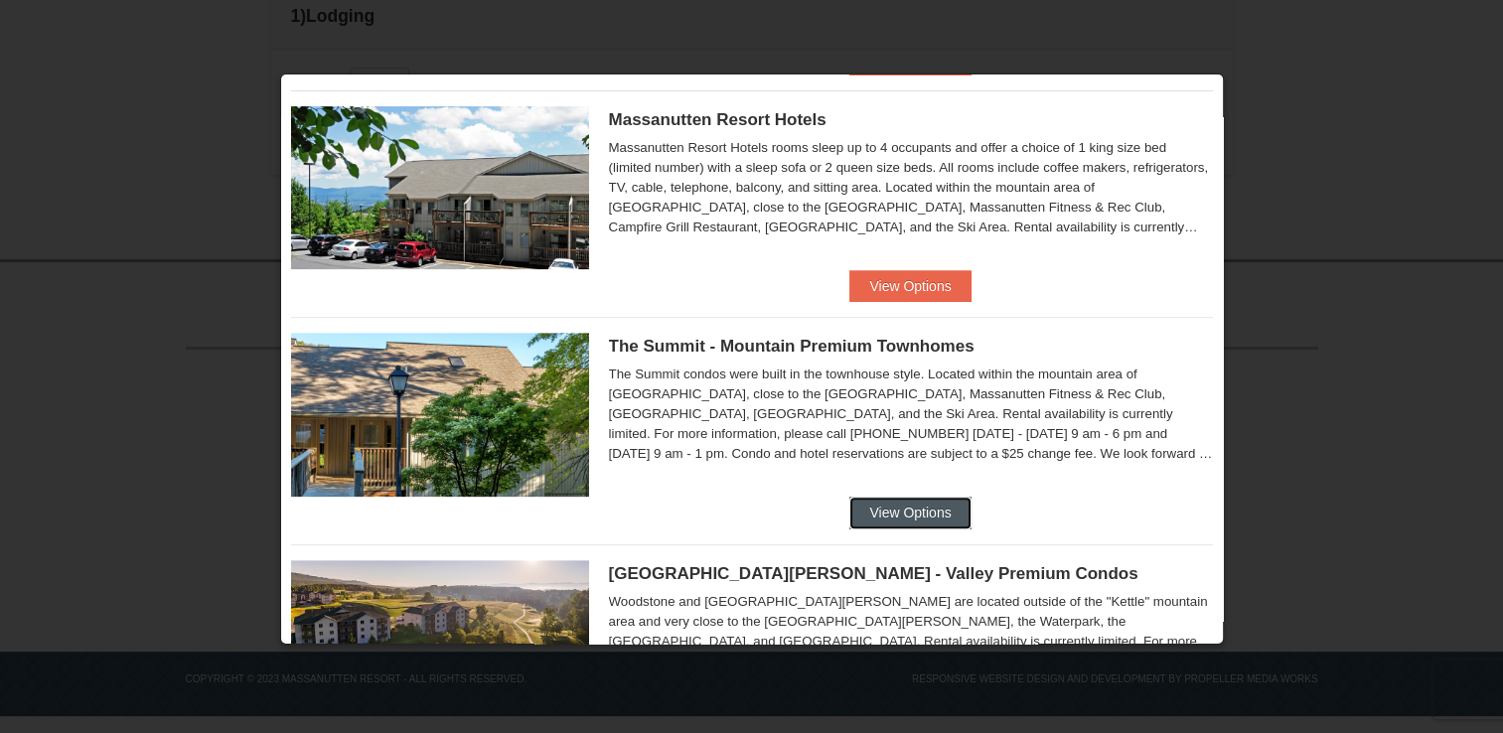
click at [912, 511] on button "View Options" at bounding box center [910, 513] width 121 height 32
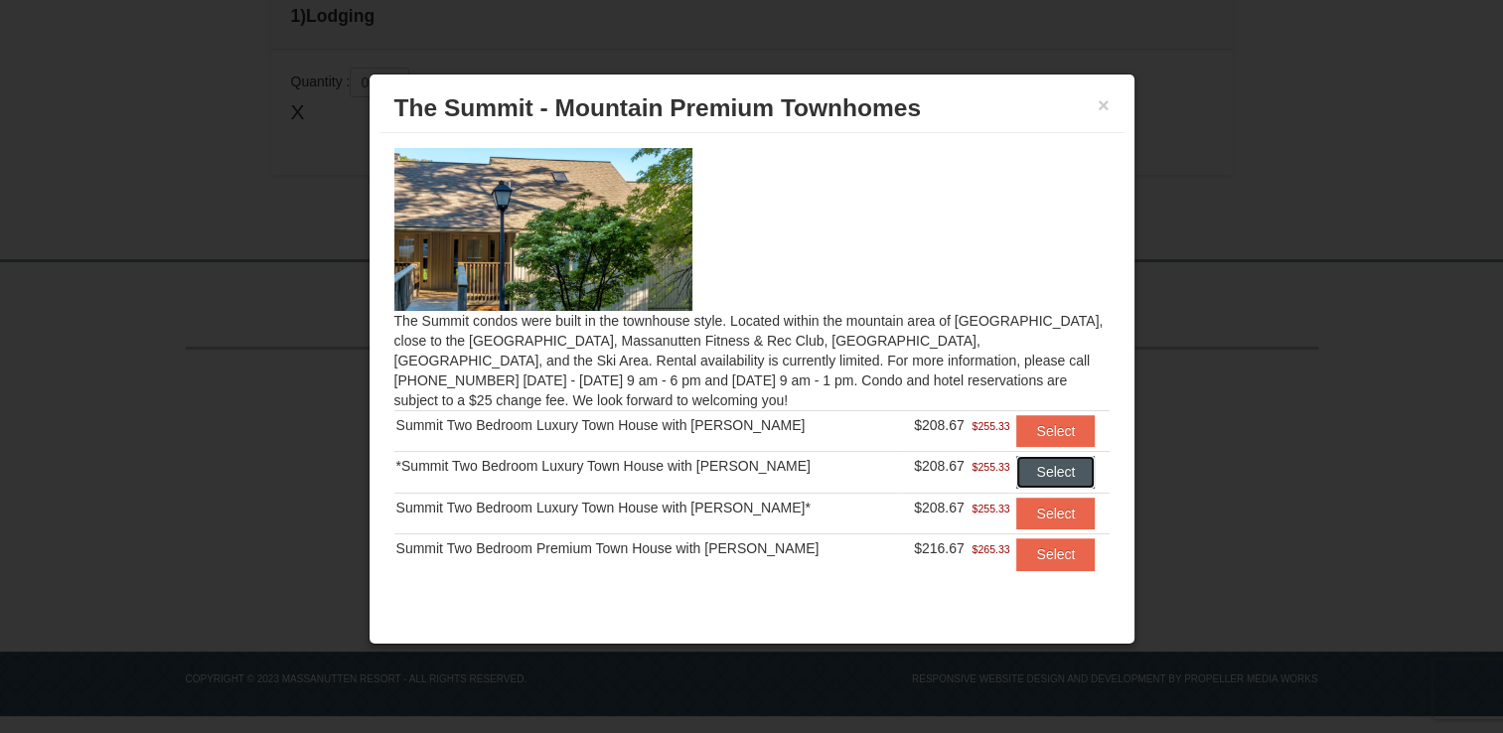
click at [1052, 471] on button "Select" at bounding box center [1055, 472] width 78 height 32
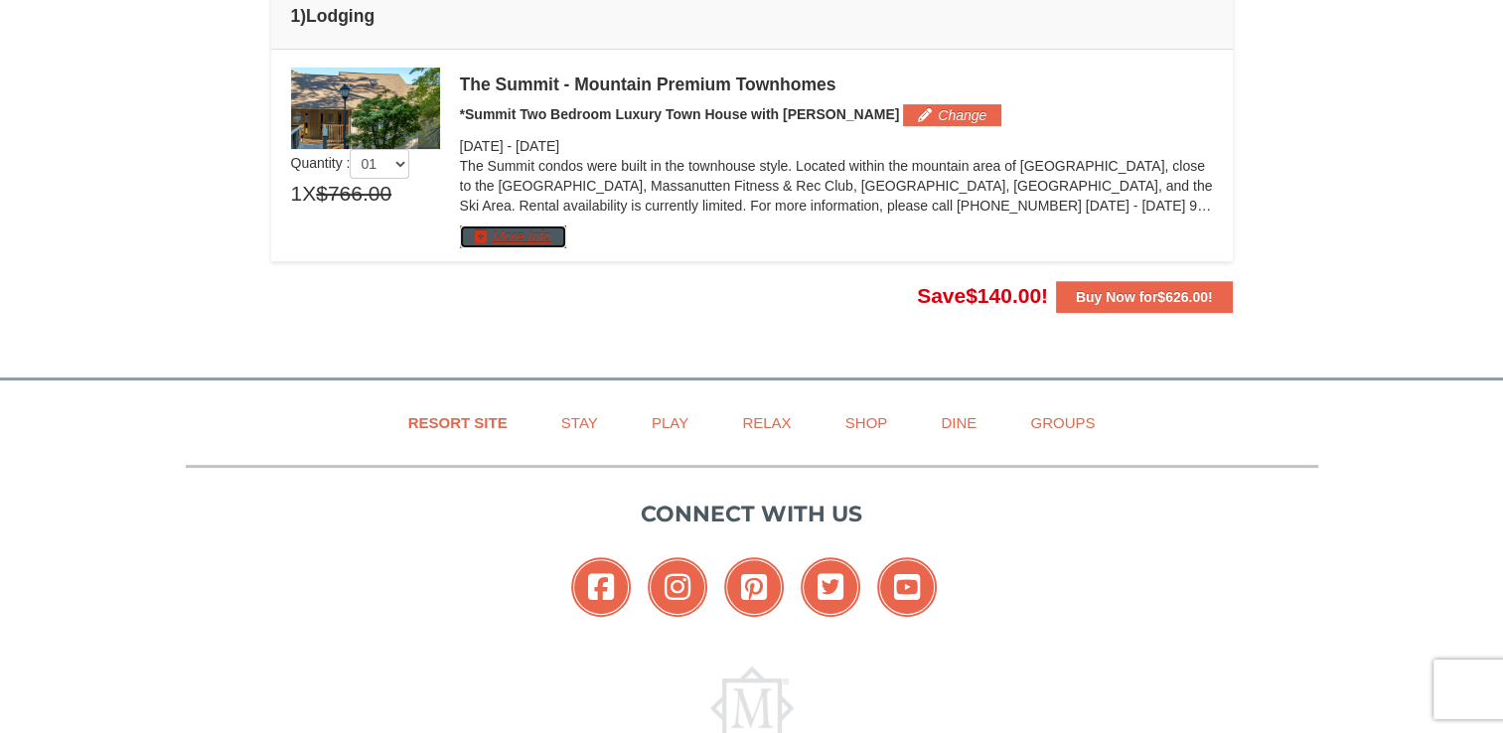
click at [527, 240] on button "More Info" at bounding box center [513, 237] width 106 height 22
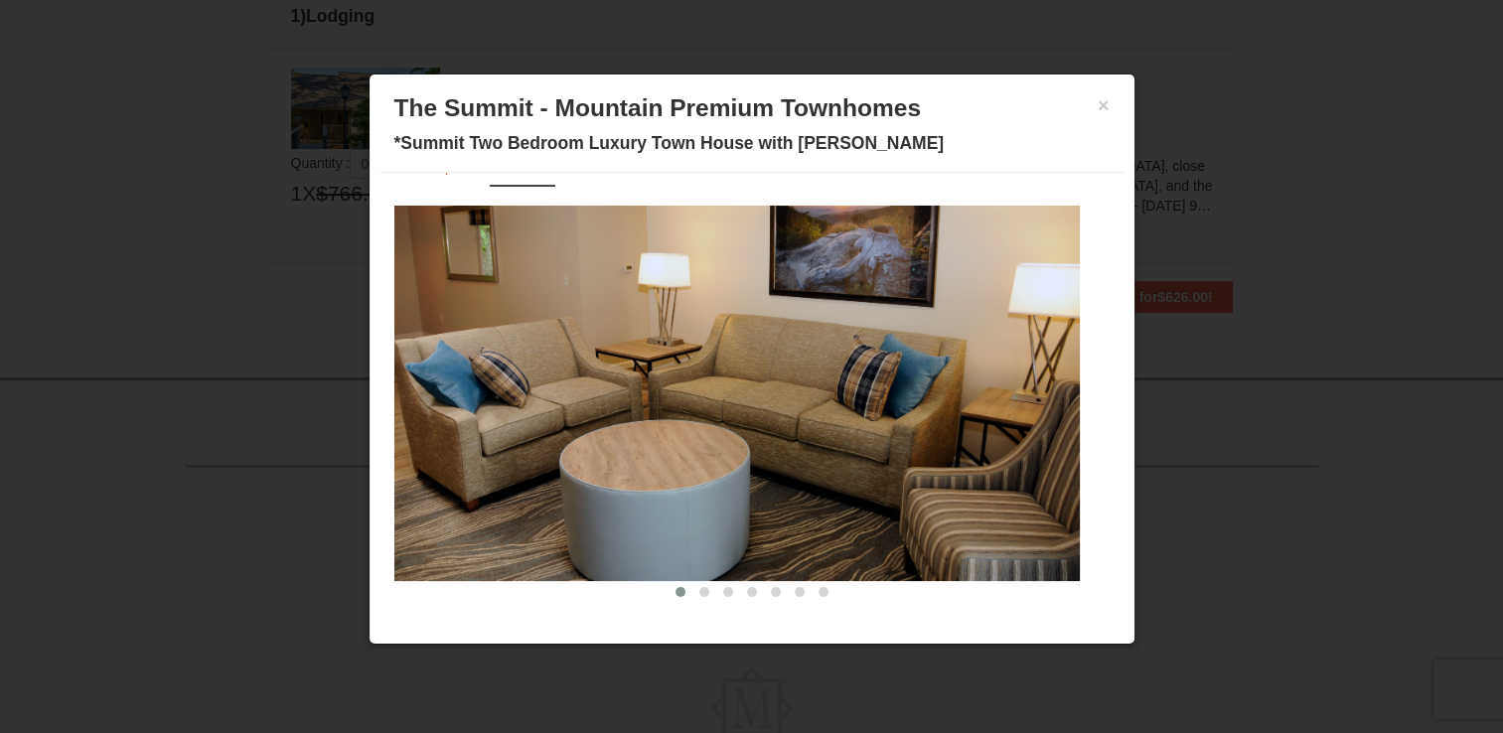
scroll to position [40, 0]
click at [693, 586] on button at bounding box center [705, 592] width 24 height 20
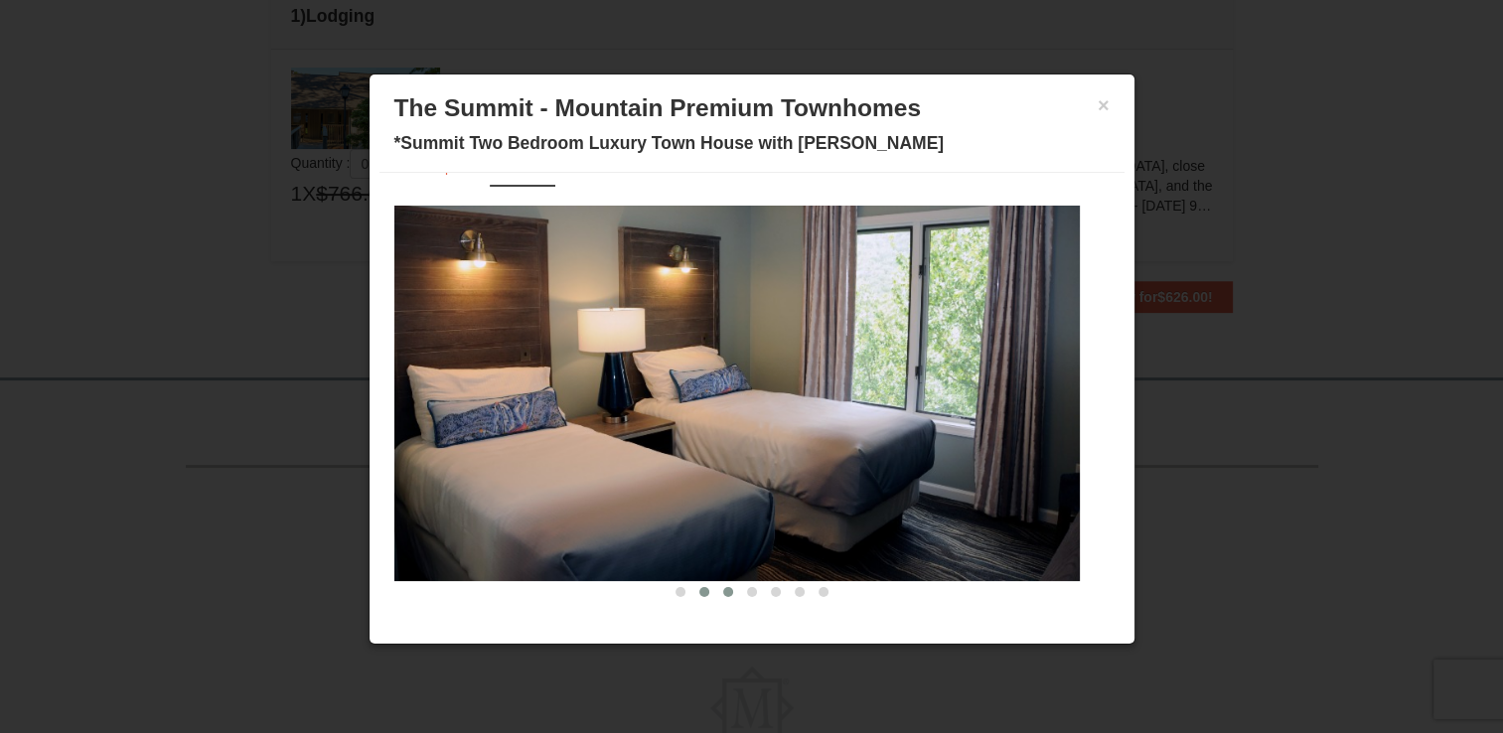
click at [716, 594] on button at bounding box center [728, 592] width 24 height 20
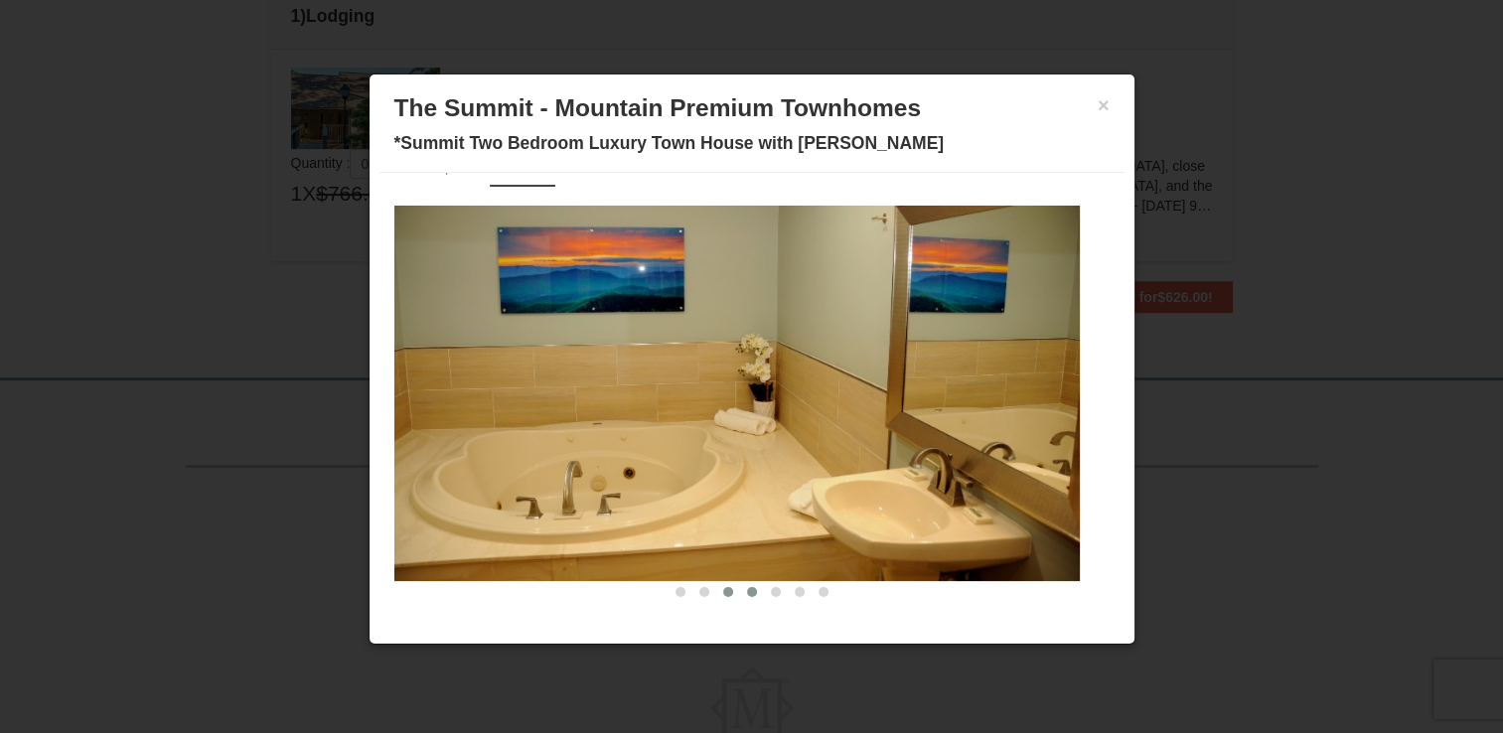
click at [747, 592] on span at bounding box center [752, 592] width 10 height 10
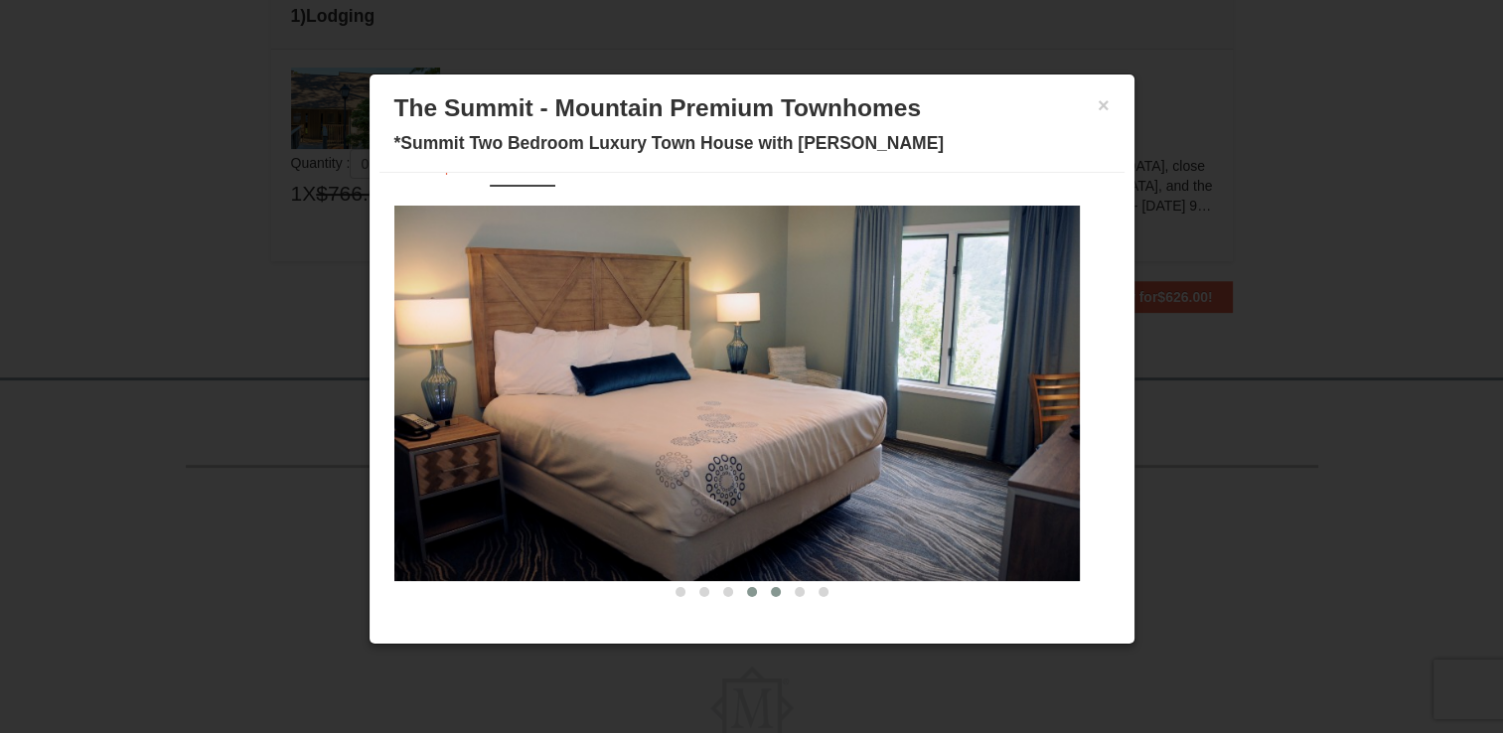
click at [764, 592] on button at bounding box center [776, 592] width 24 height 20
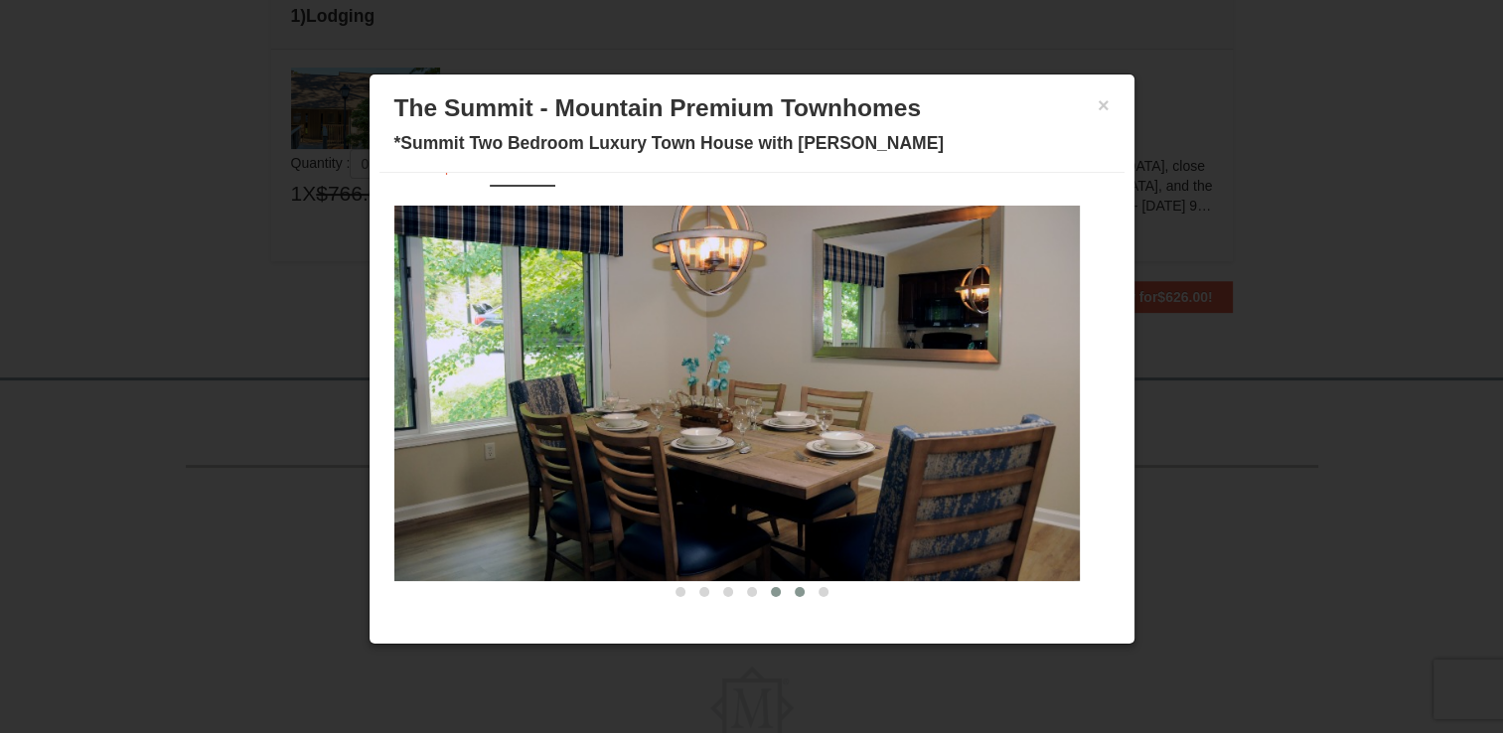
click at [788, 590] on button at bounding box center [800, 592] width 24 height 20
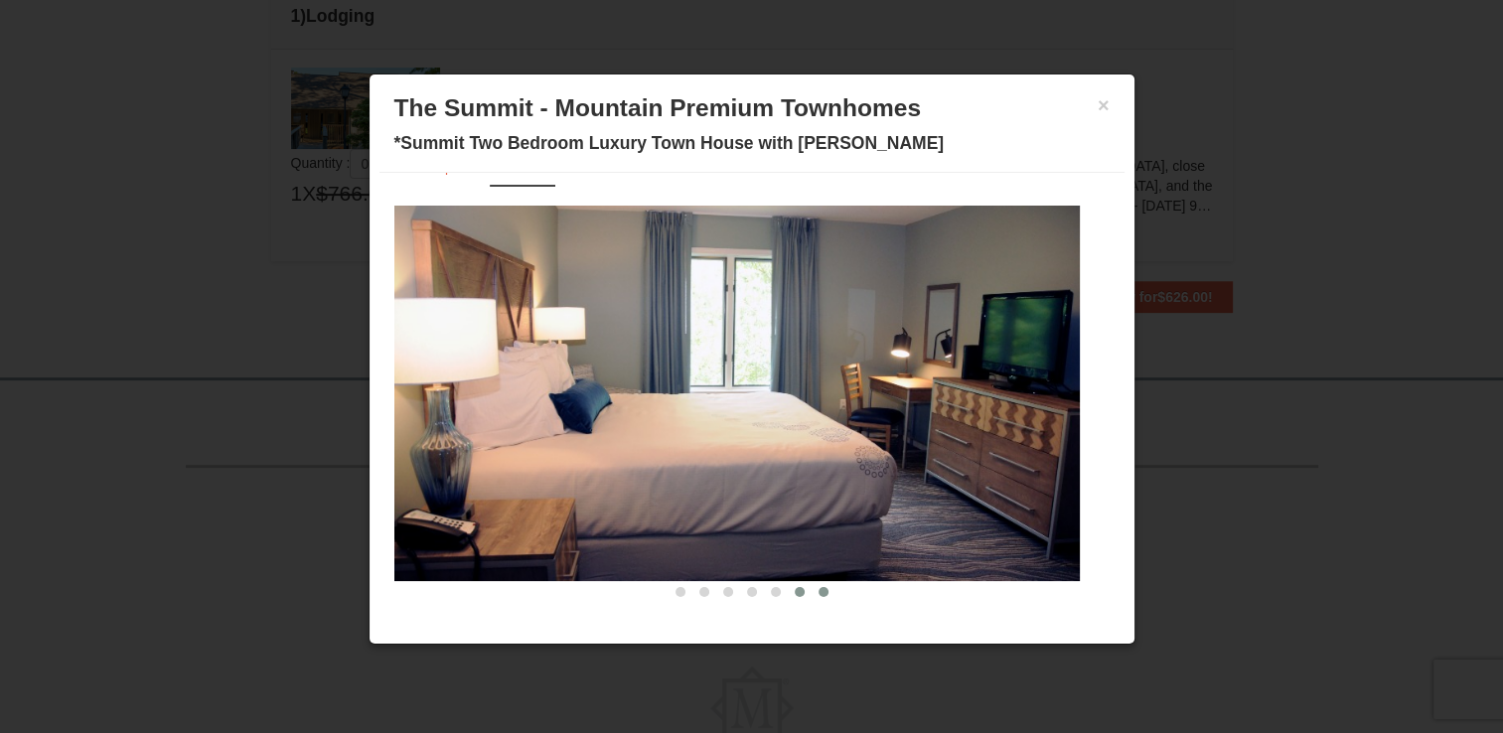
click at [819, 590] on span at bounding box center [824, 592] width 10 height 10
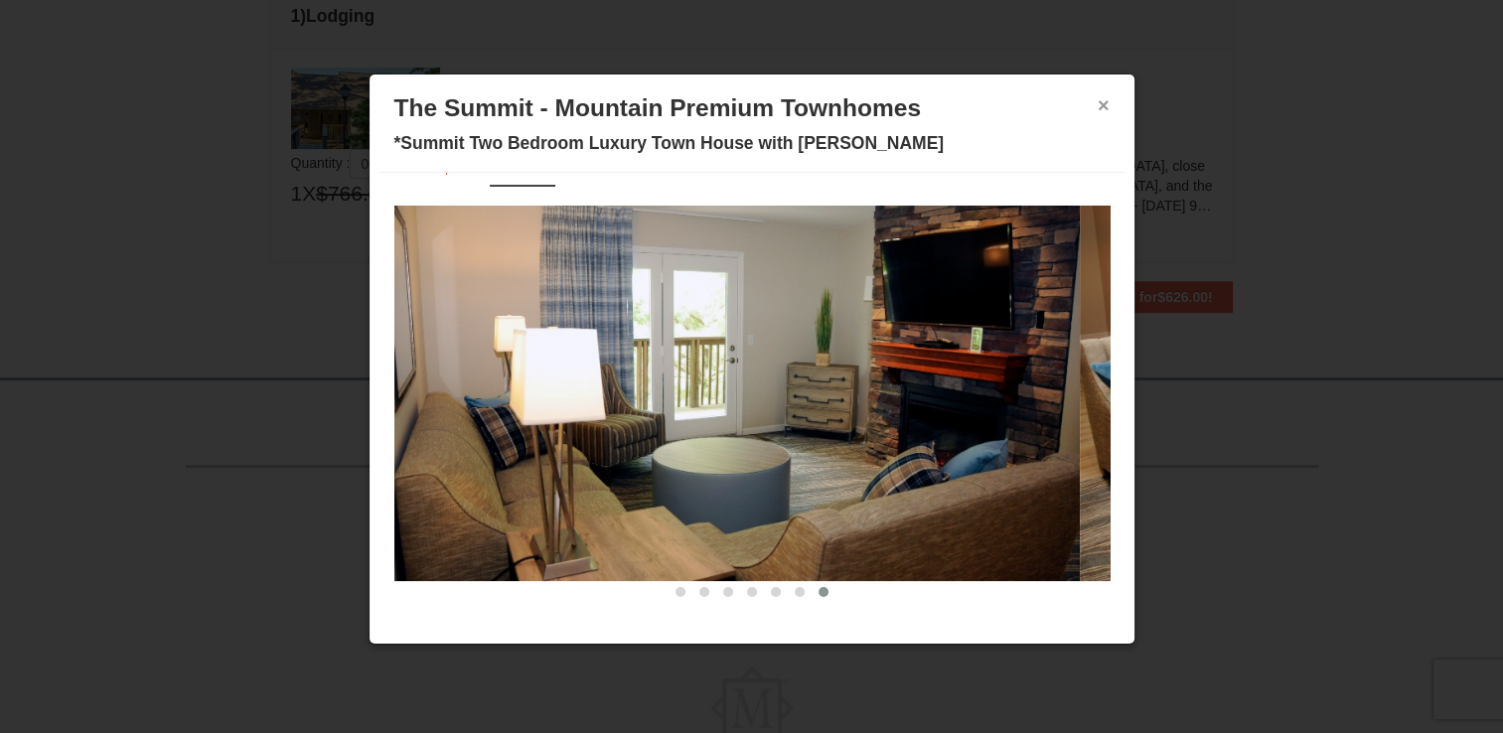
click at [1098, 100] on button "×" at bounding box center [1104, 105] width 12 height 20
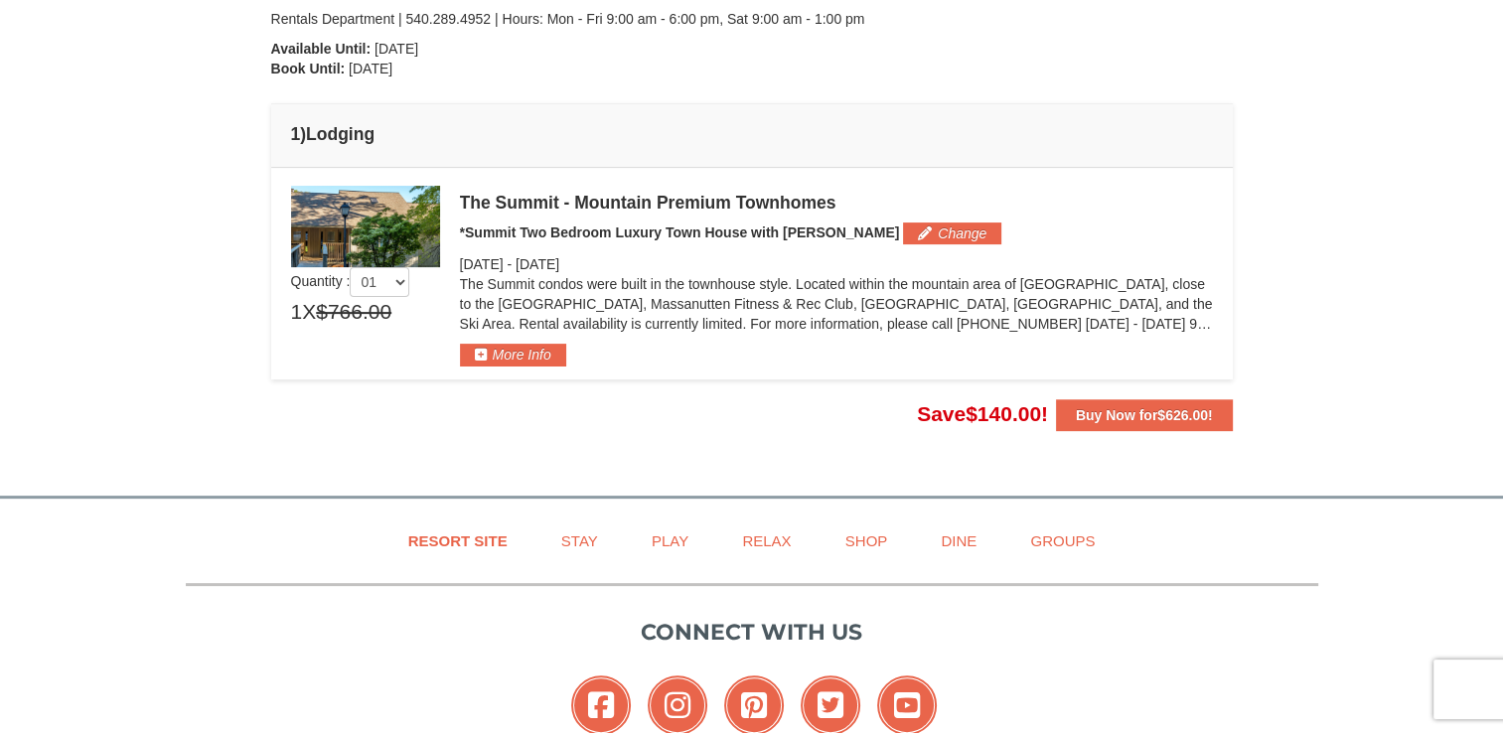
scroll to position [465, 0]
click at [506, 355] on button "More Info" at bounding box center [513, 356] width 106 height 22
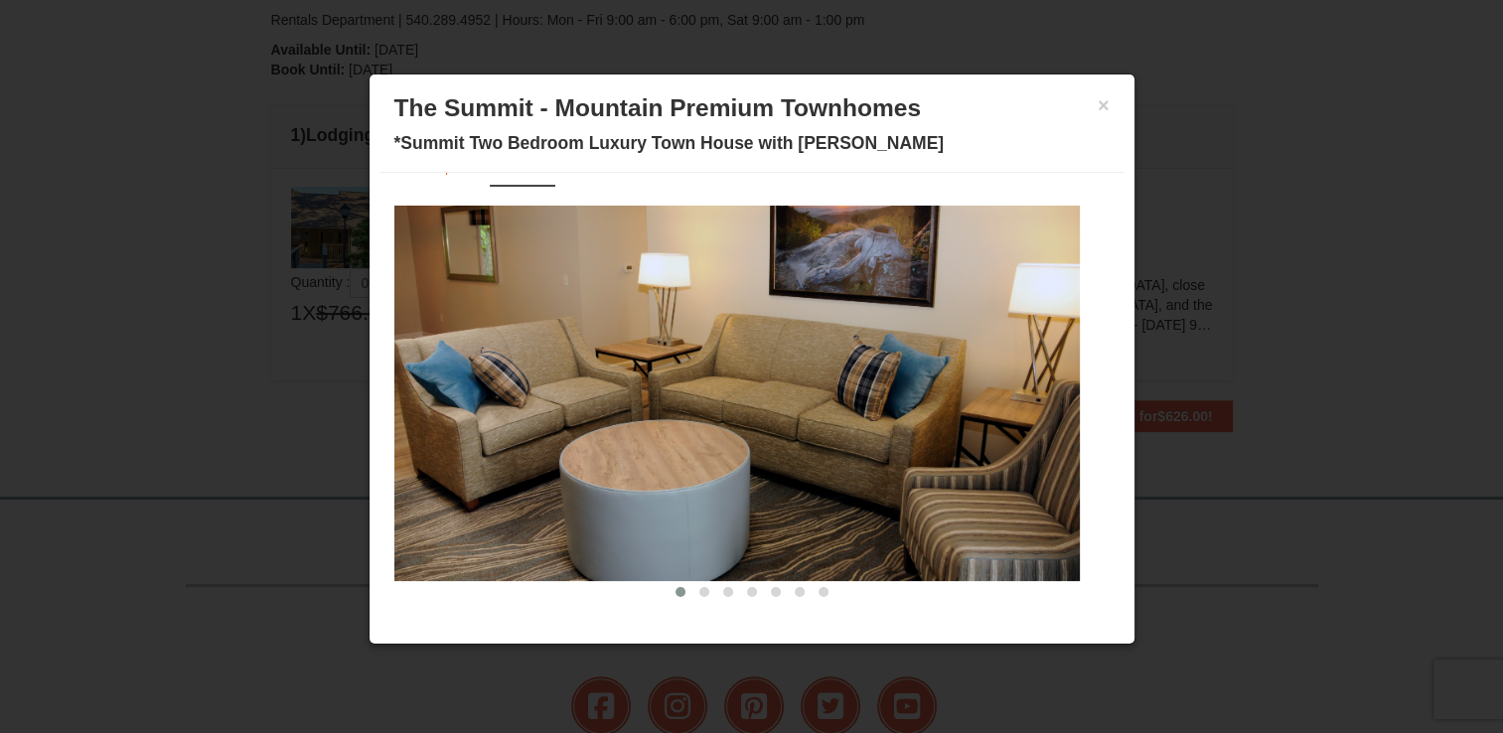
scroll to position [40, 0]
click at [770, 591] on button at bounding box center [776, 592] width 24 height 20
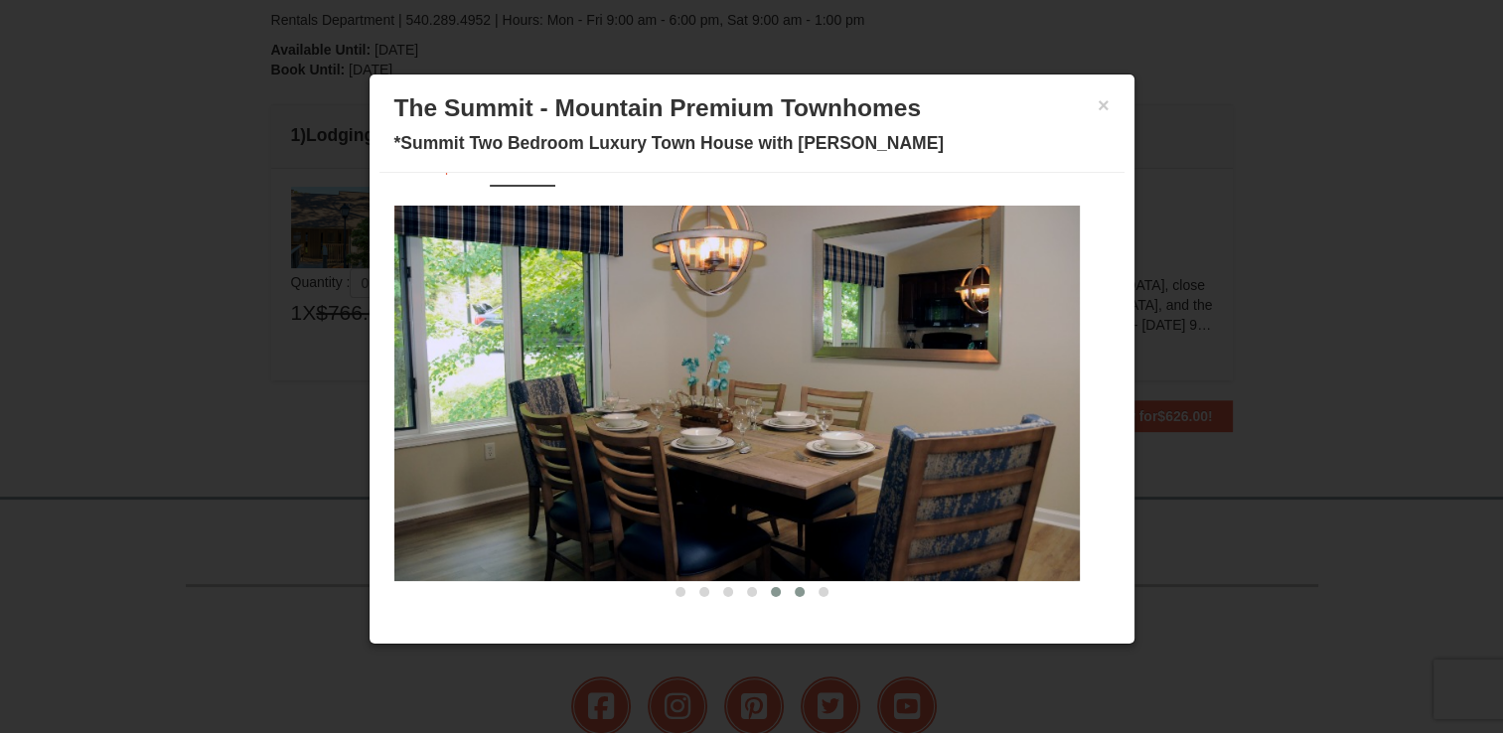
click at [795, 591] on span at bounding box center [800, 592] width 10 height 10
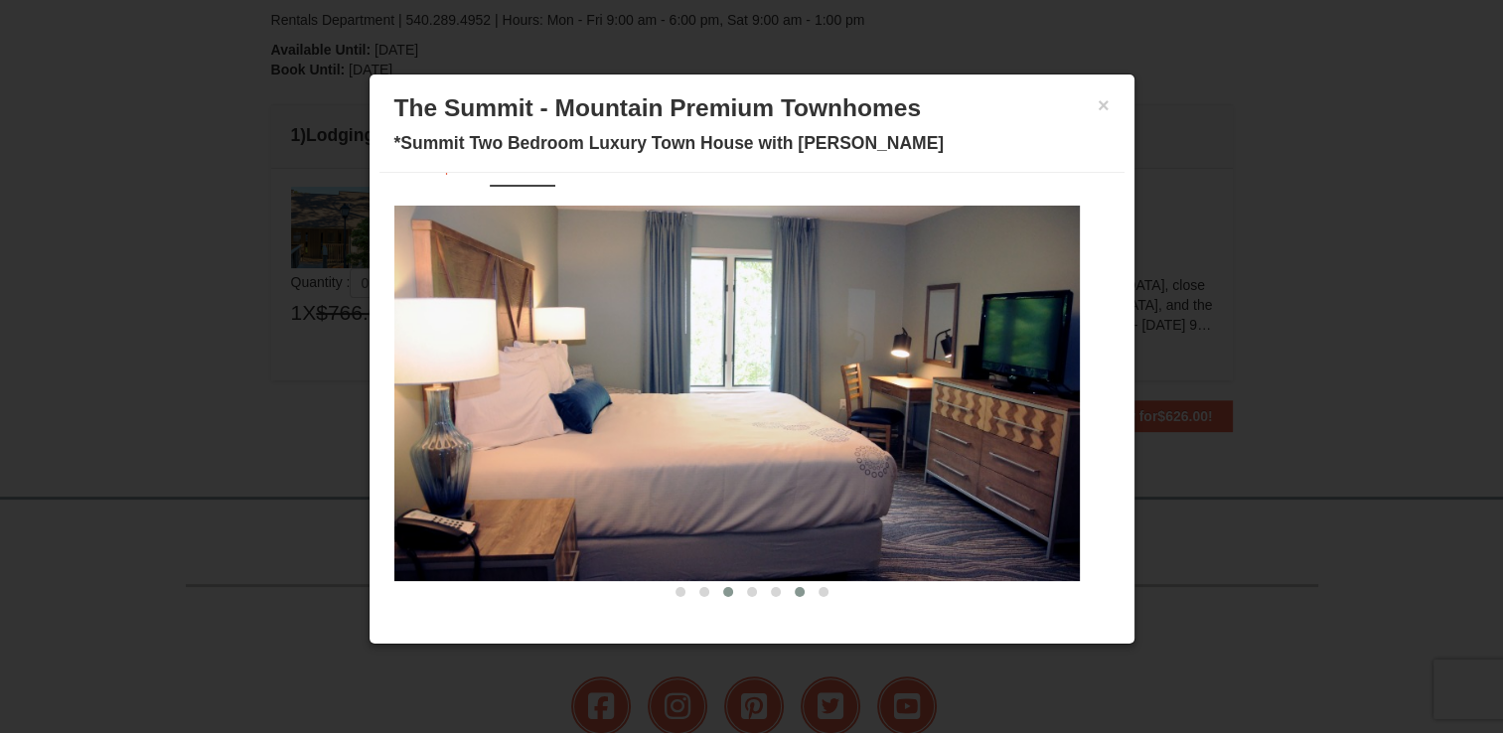
click at [719, 594] on button at bounding box center [728, 592] width 24 height 20
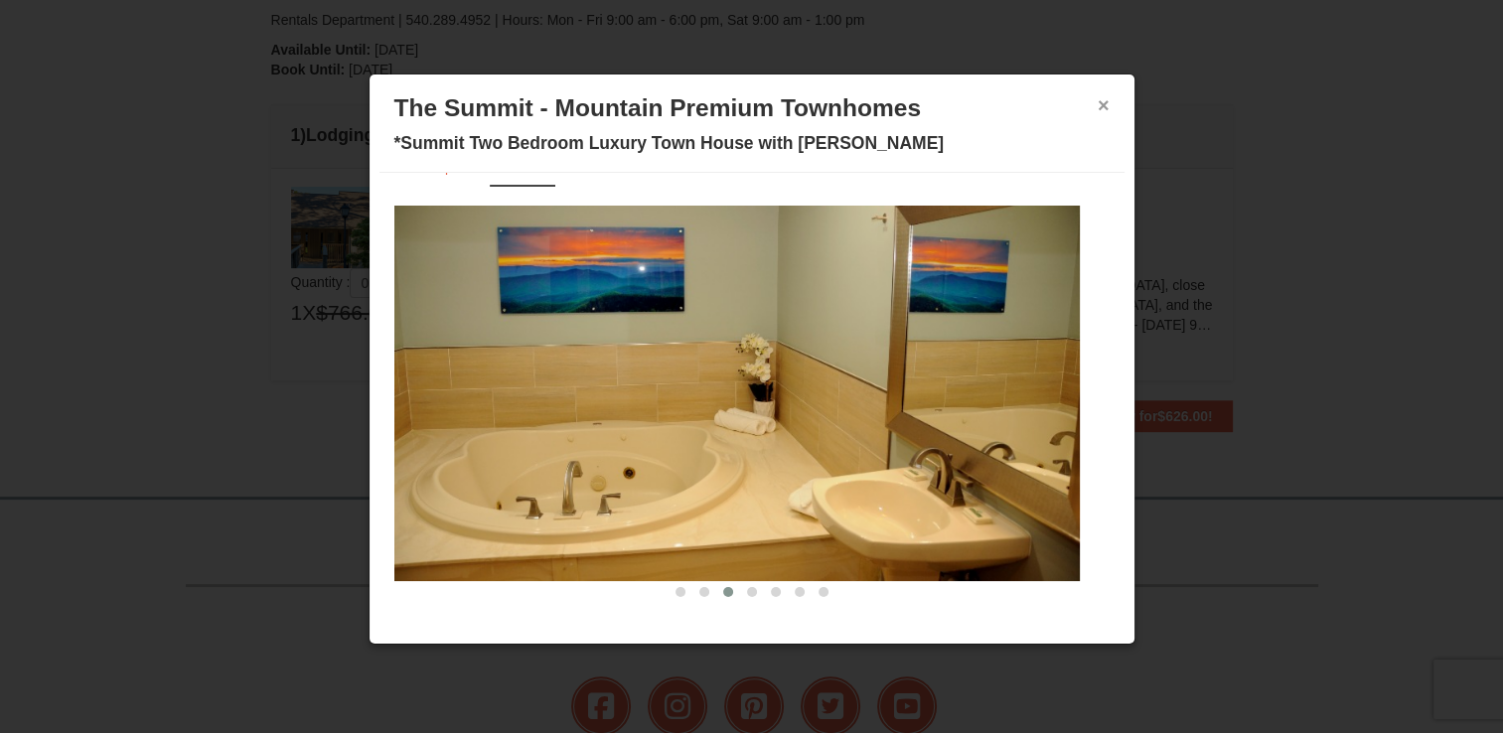
click at [1098, 101] on button "×" at bounding box center [1104, 105] width 12 height 20
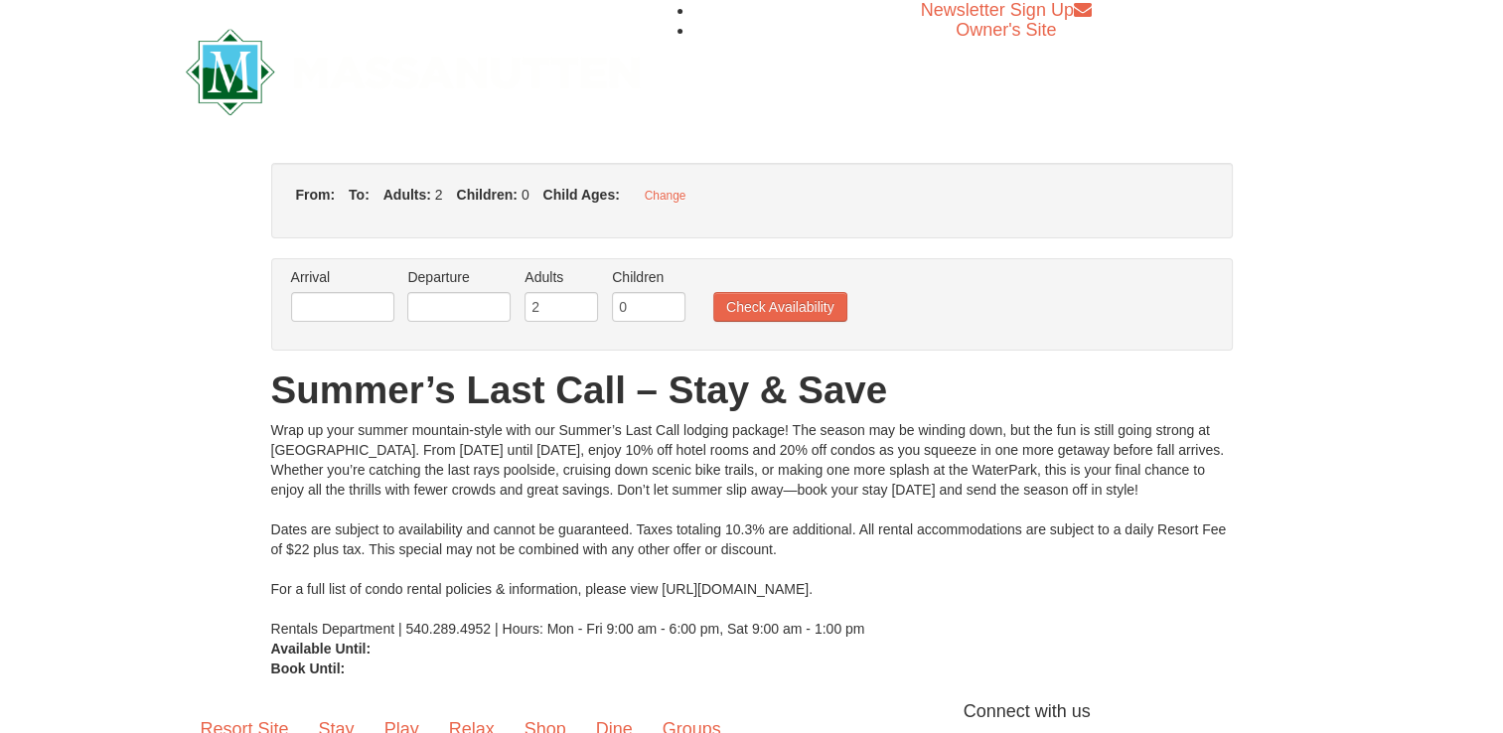
type input "[DATE]"
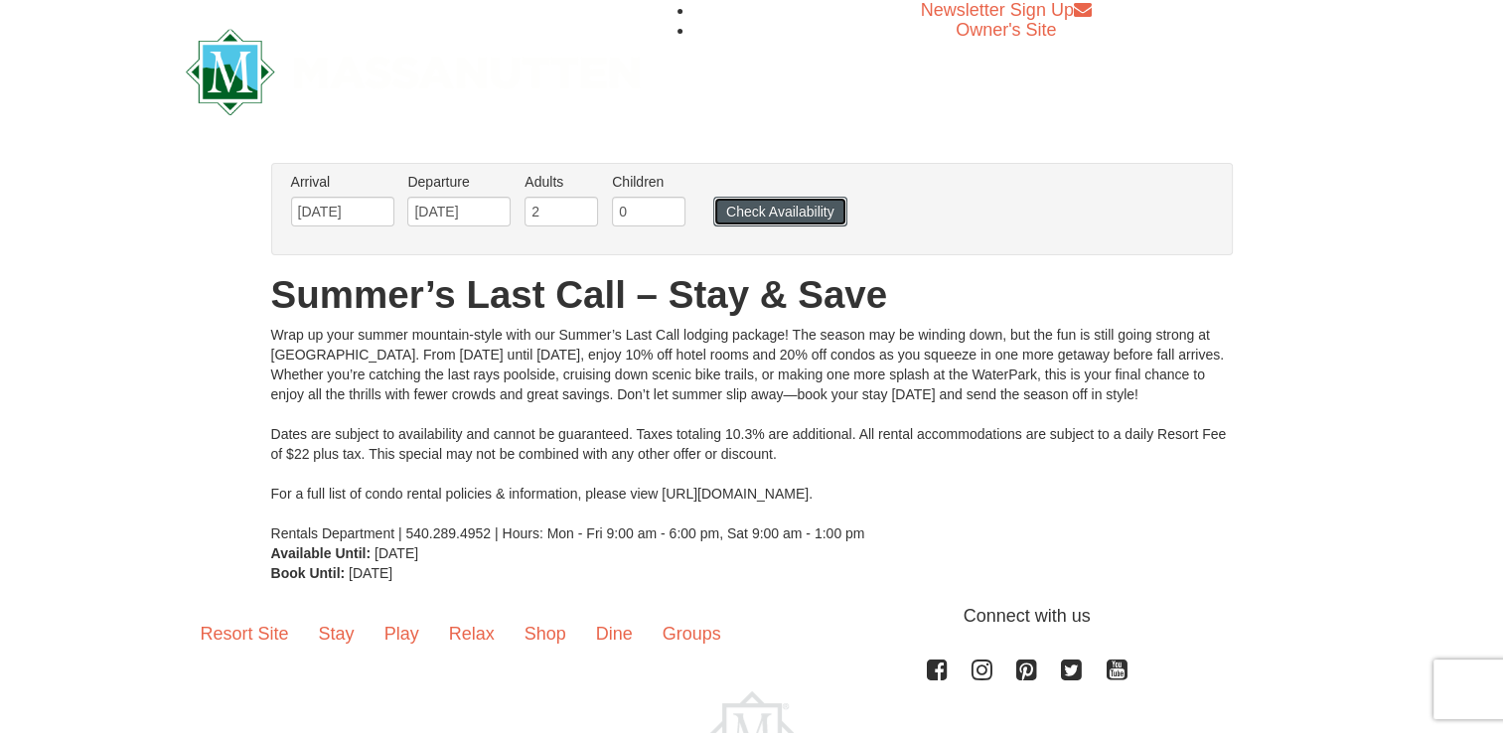
click at [763, 207] on button "Check Availability" at bounding box center [780, 212] width 134 height 30
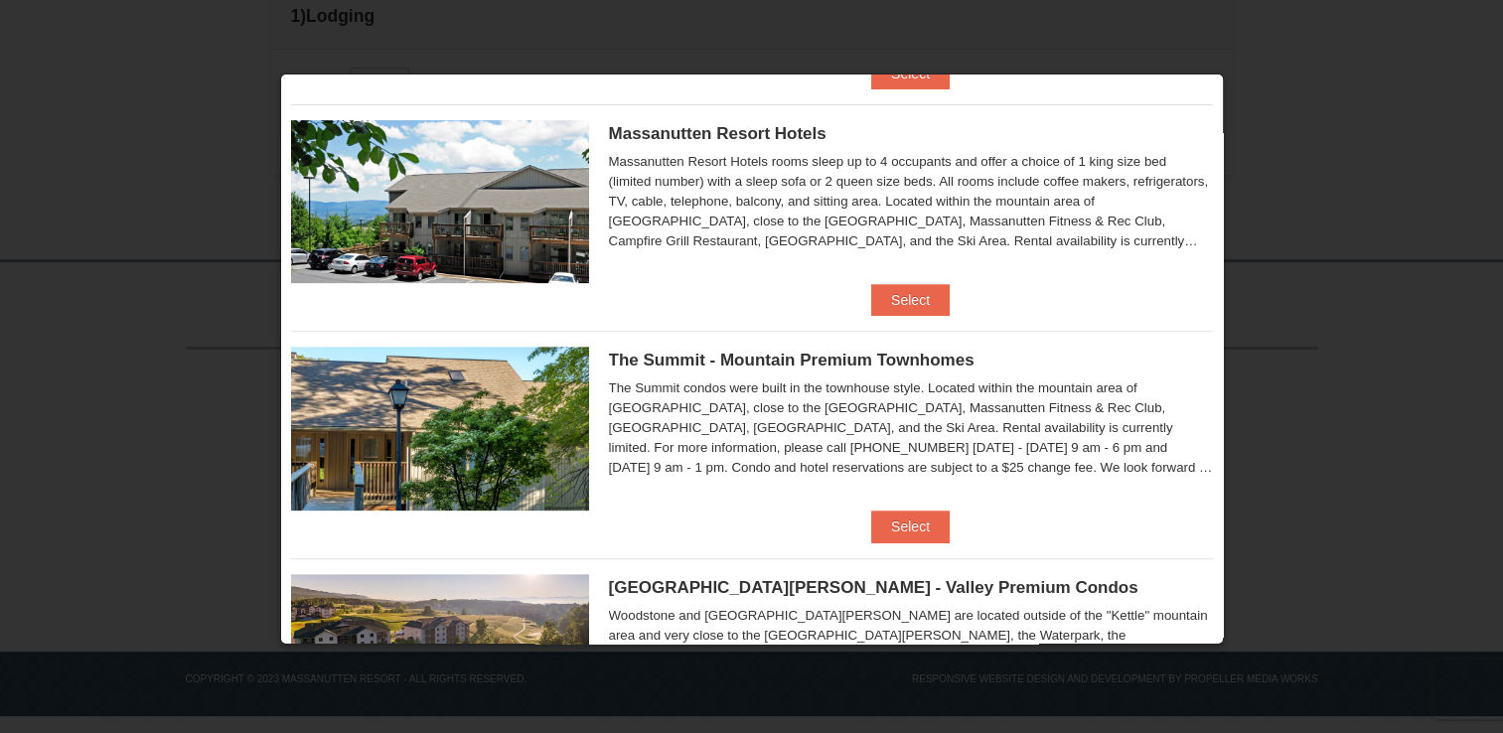
scroll to position [697, 0]
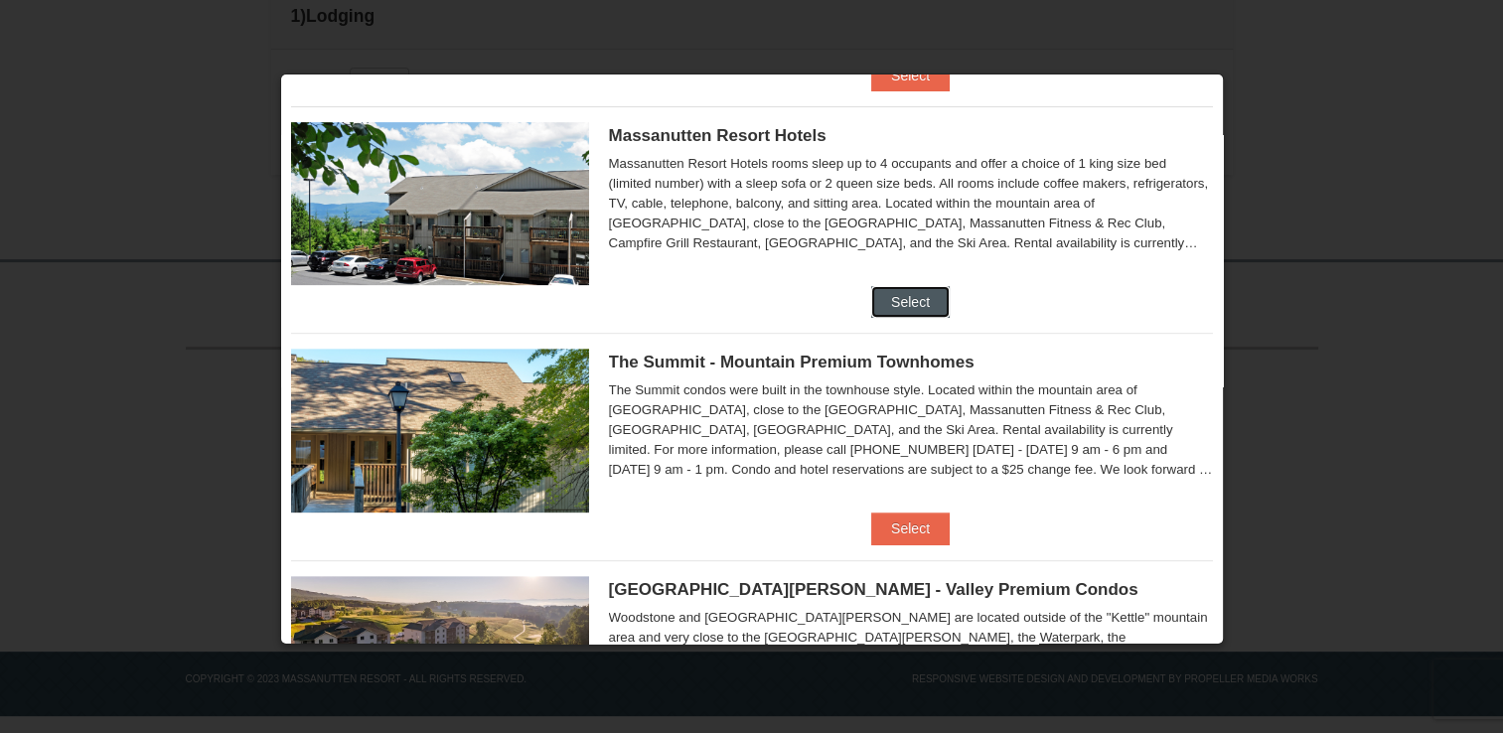
click at [910, 298] on button "Select" at bounding box center [910, 302] width 78 height 32
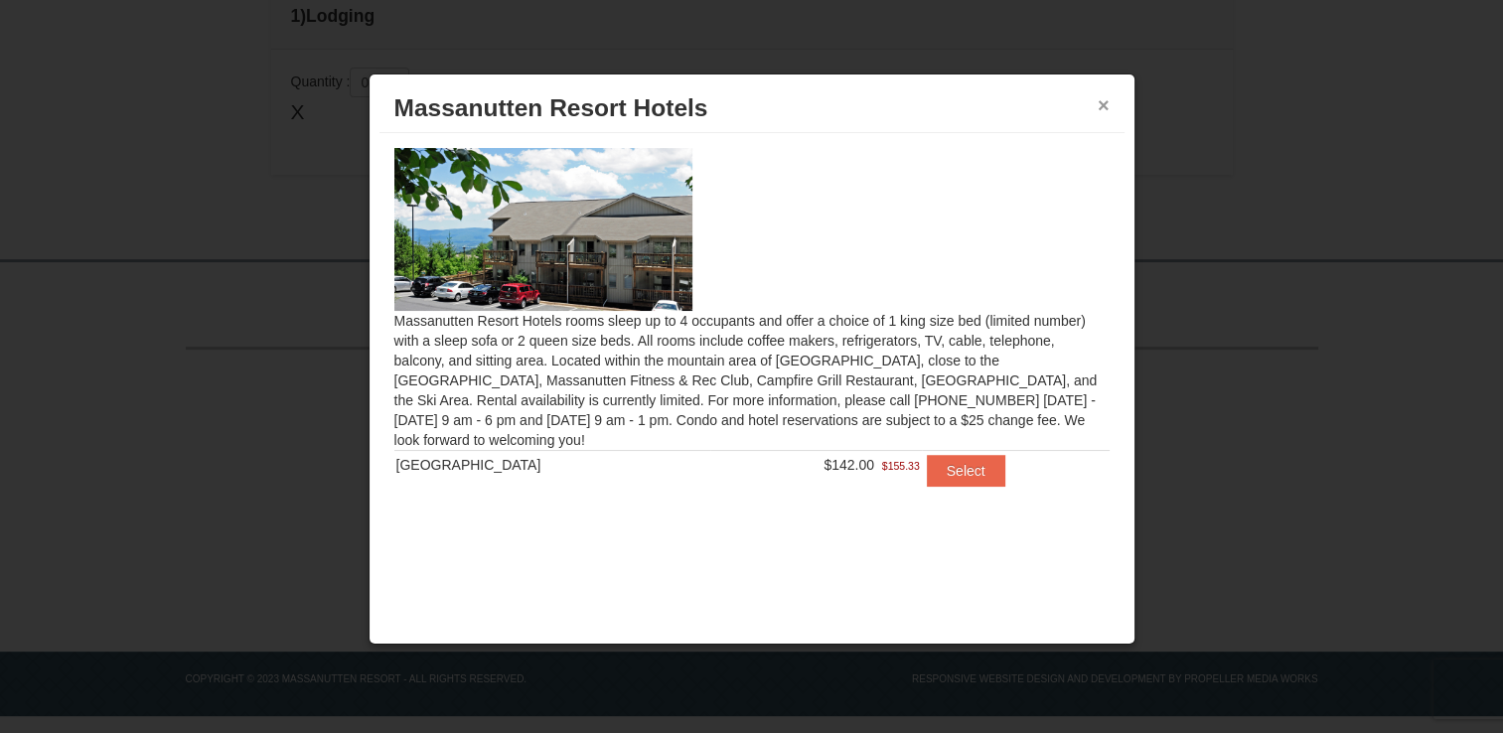
click at [1103, 101] on button "×" at bounding box center [1104, 105] width 12 height 20
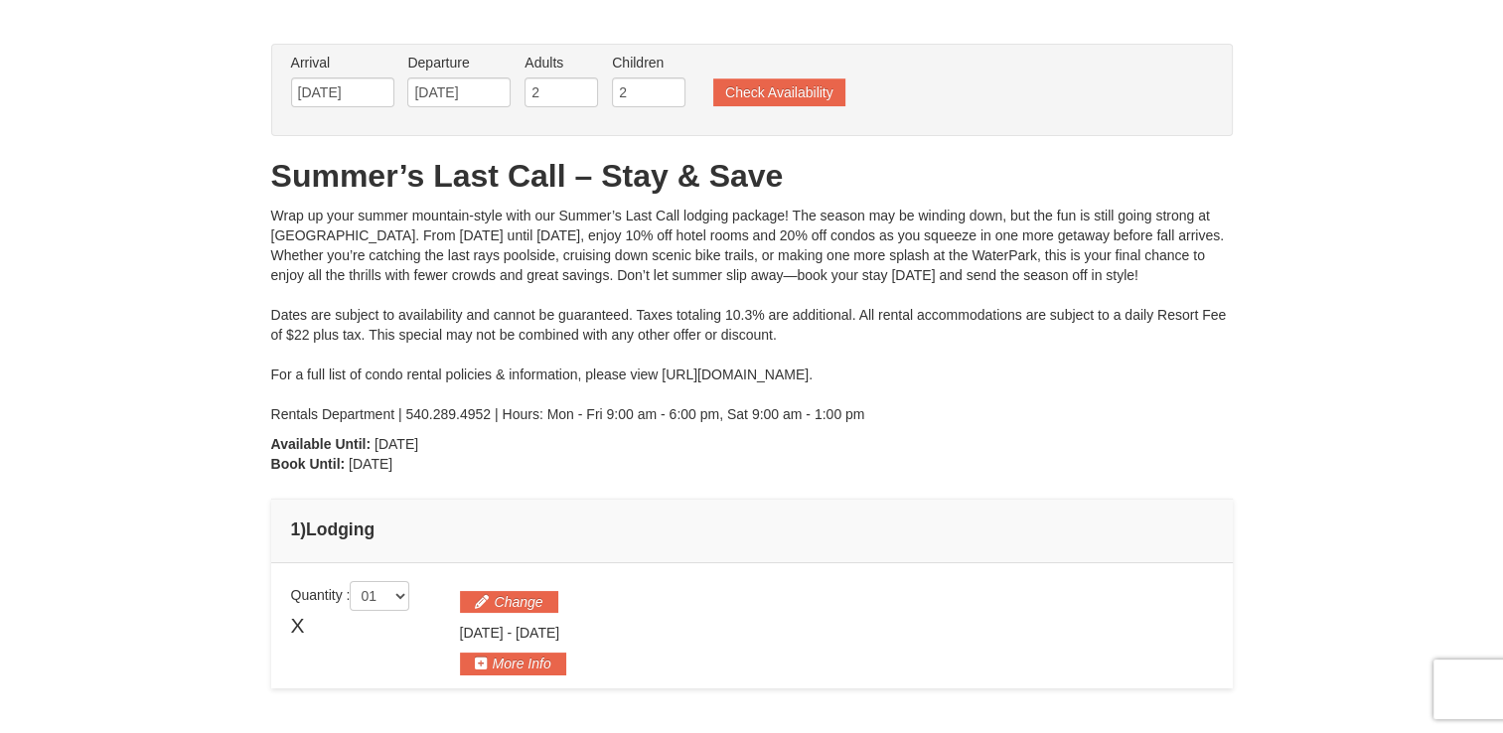
scroll to position [68, 0]
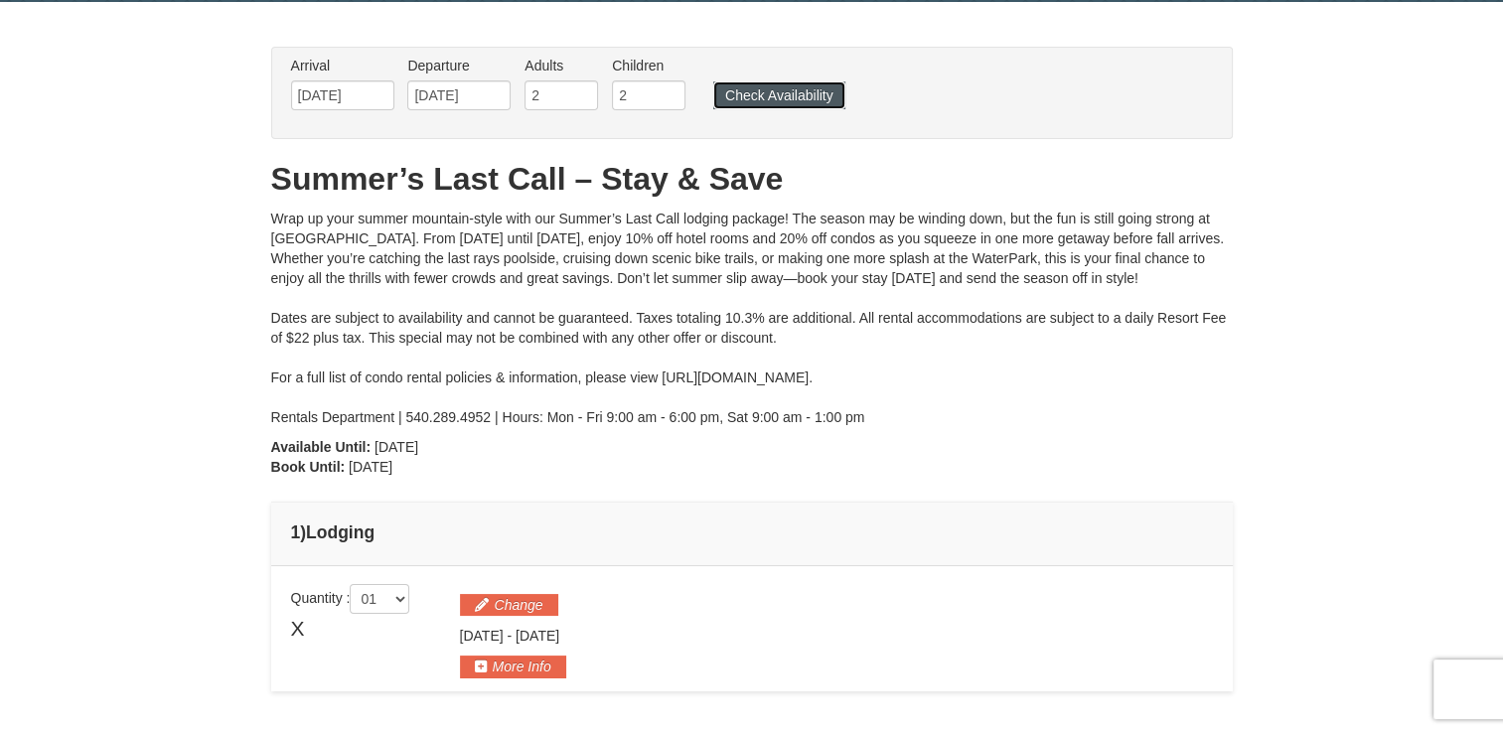
click at [781, 86] on button "Check Availability" at bounding box center [779, 95] width 132 height 28
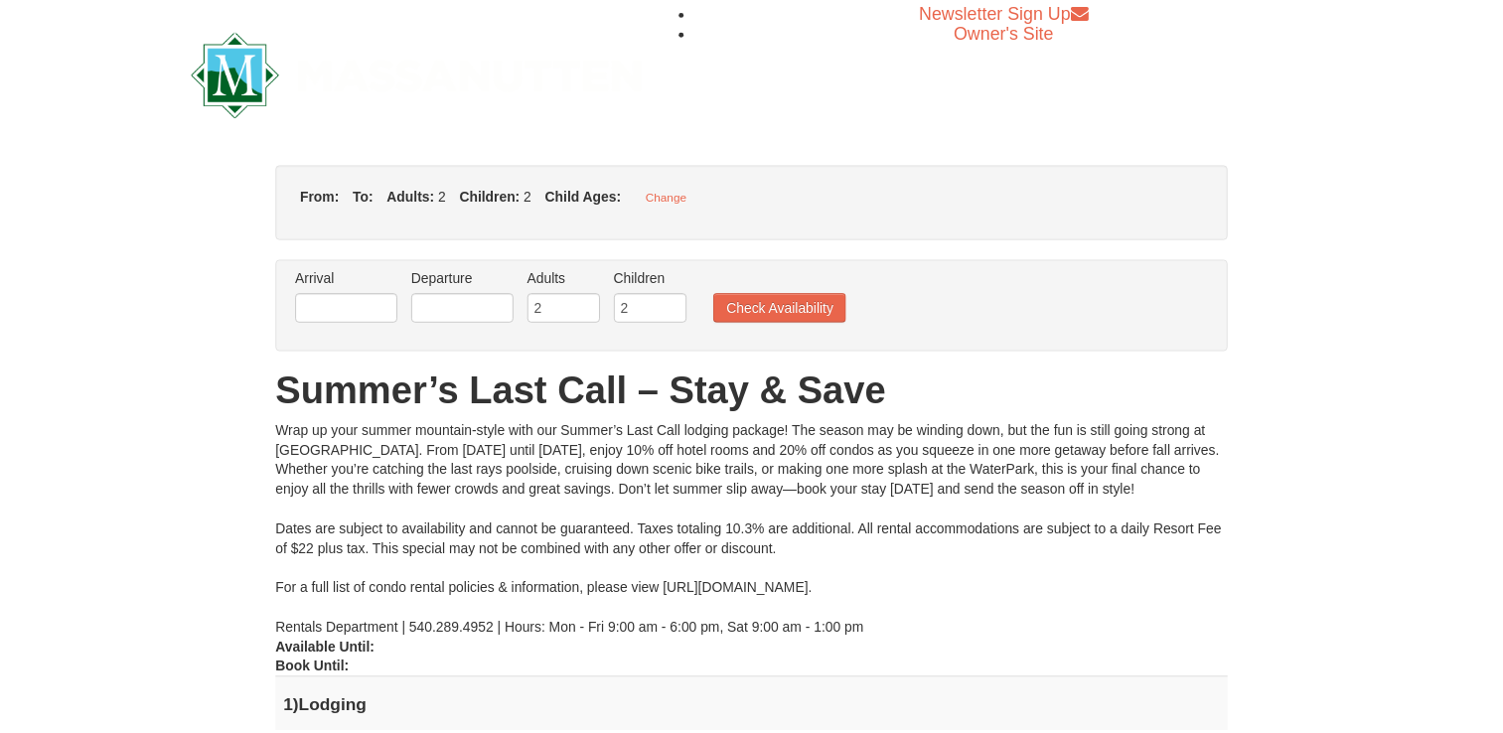
scroll to position [68, 0]
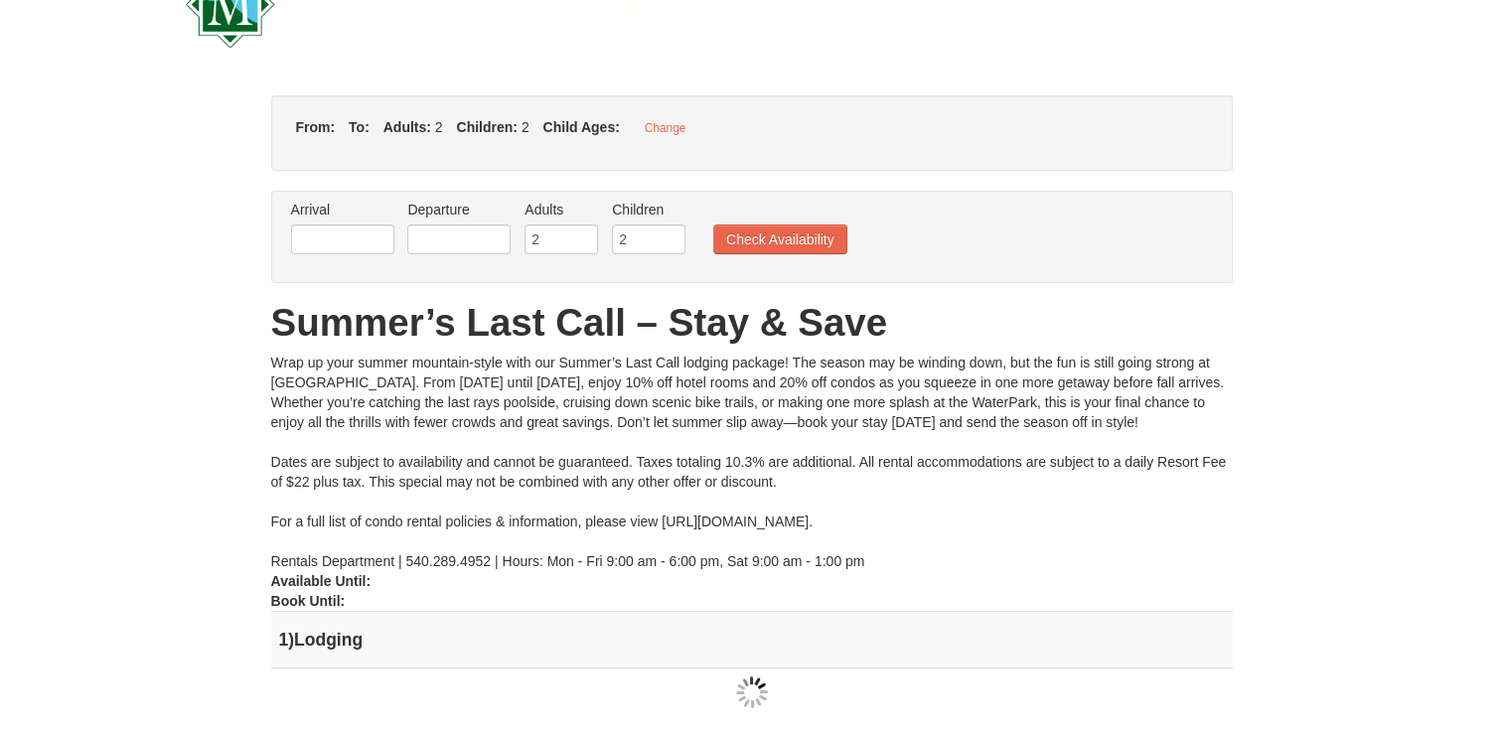
type input "[DATE]"
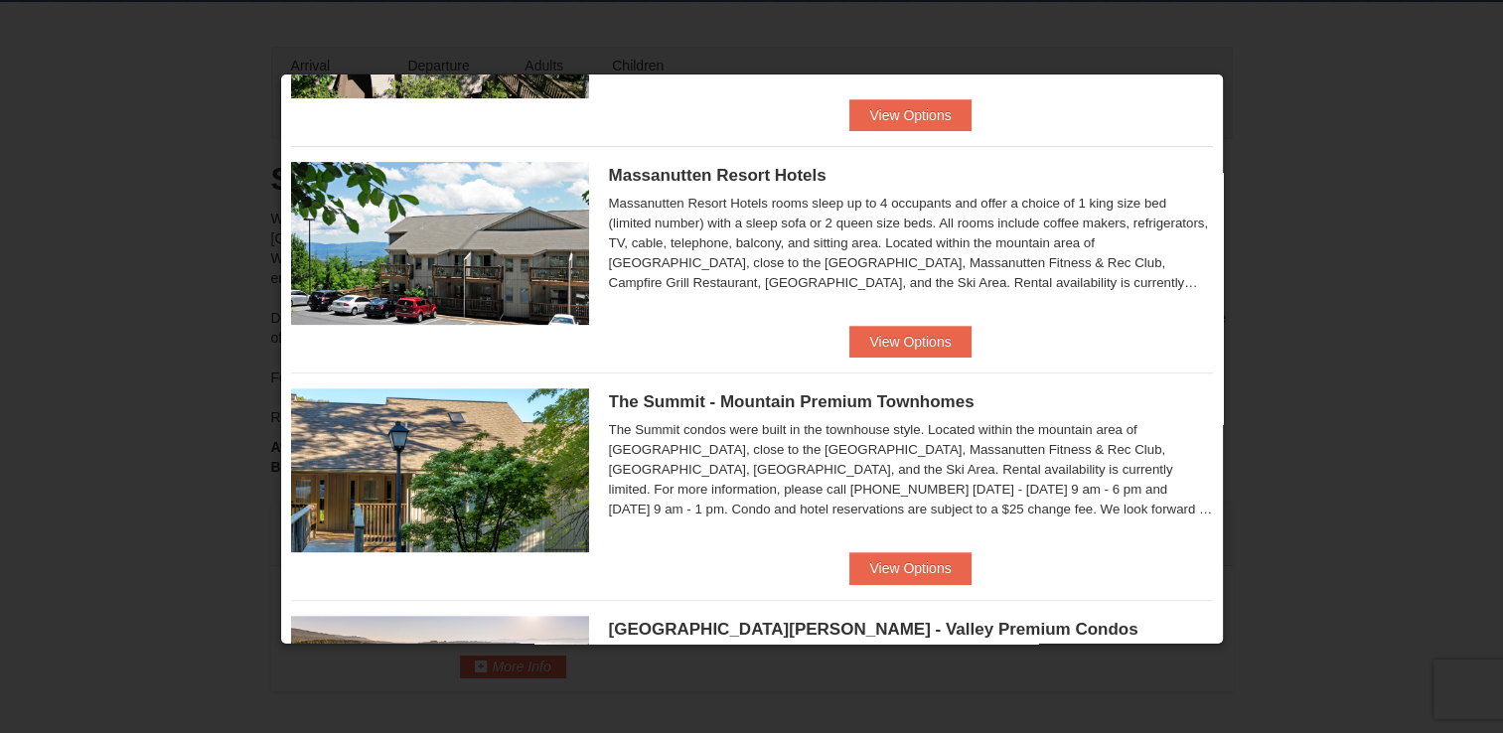
scroll to position [620, 0]
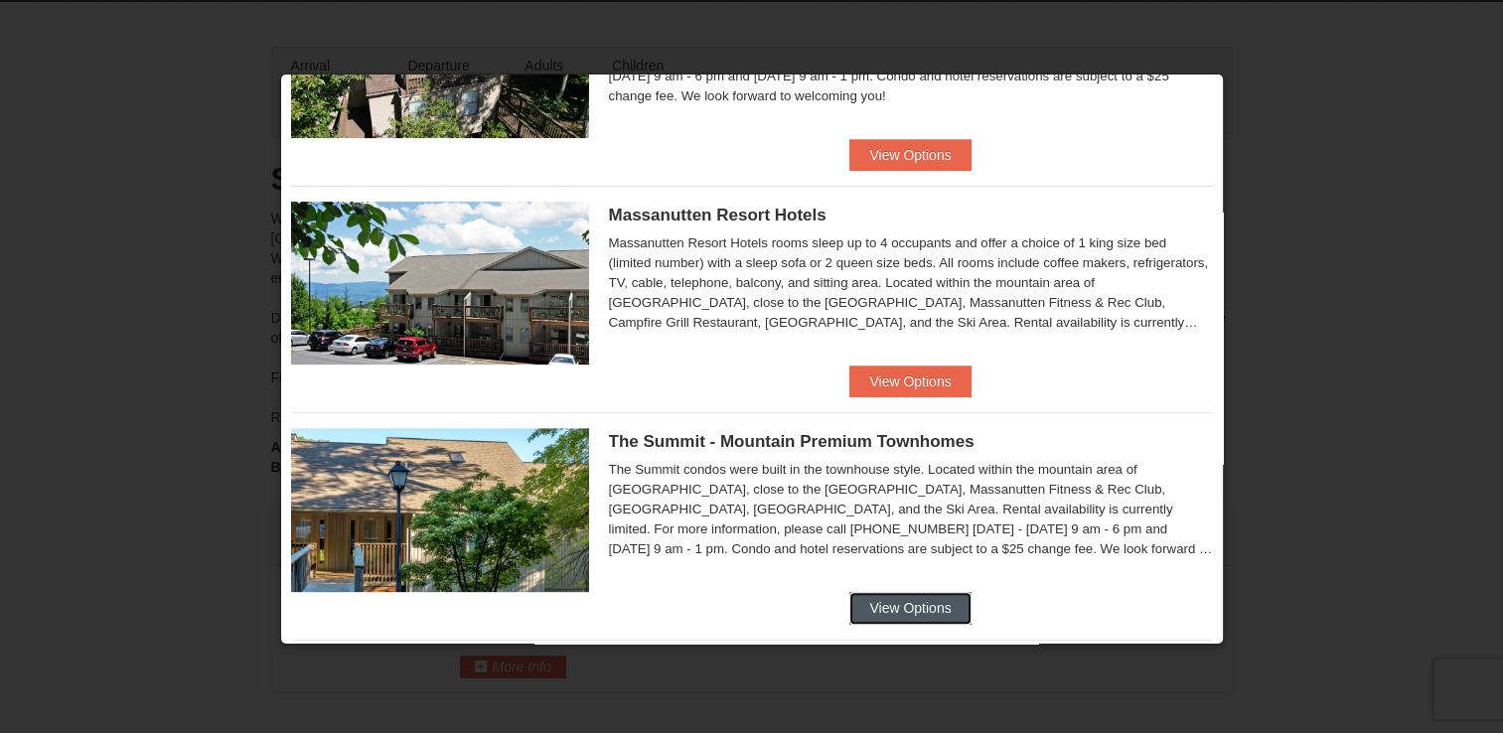
click at [914, 606] on button "View Options" at bounding box center [910, 608] width 121 height 32
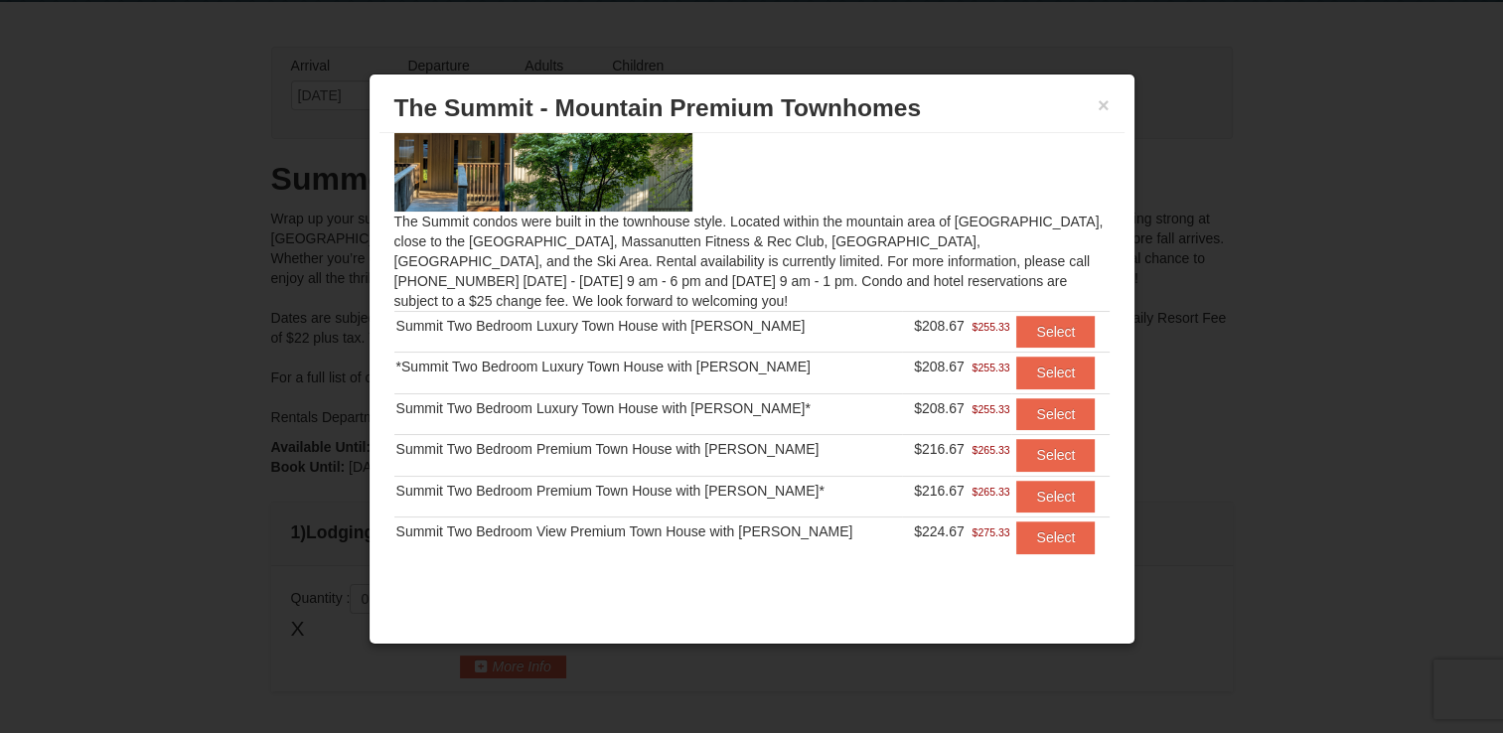
scroll to position [115, 0]
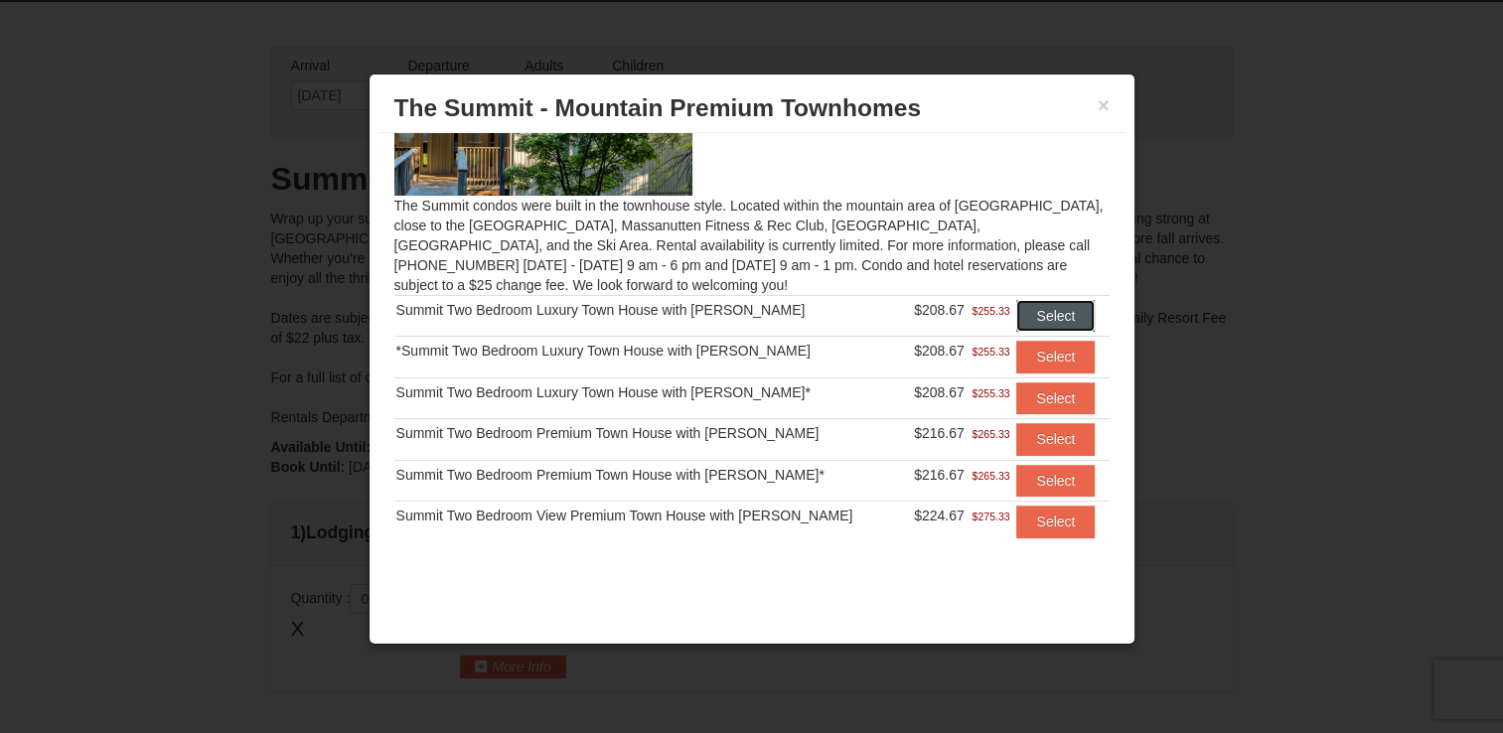
click at [1021, 314] on button "Select" at bounding box center [1055, 316] width 78 height 32
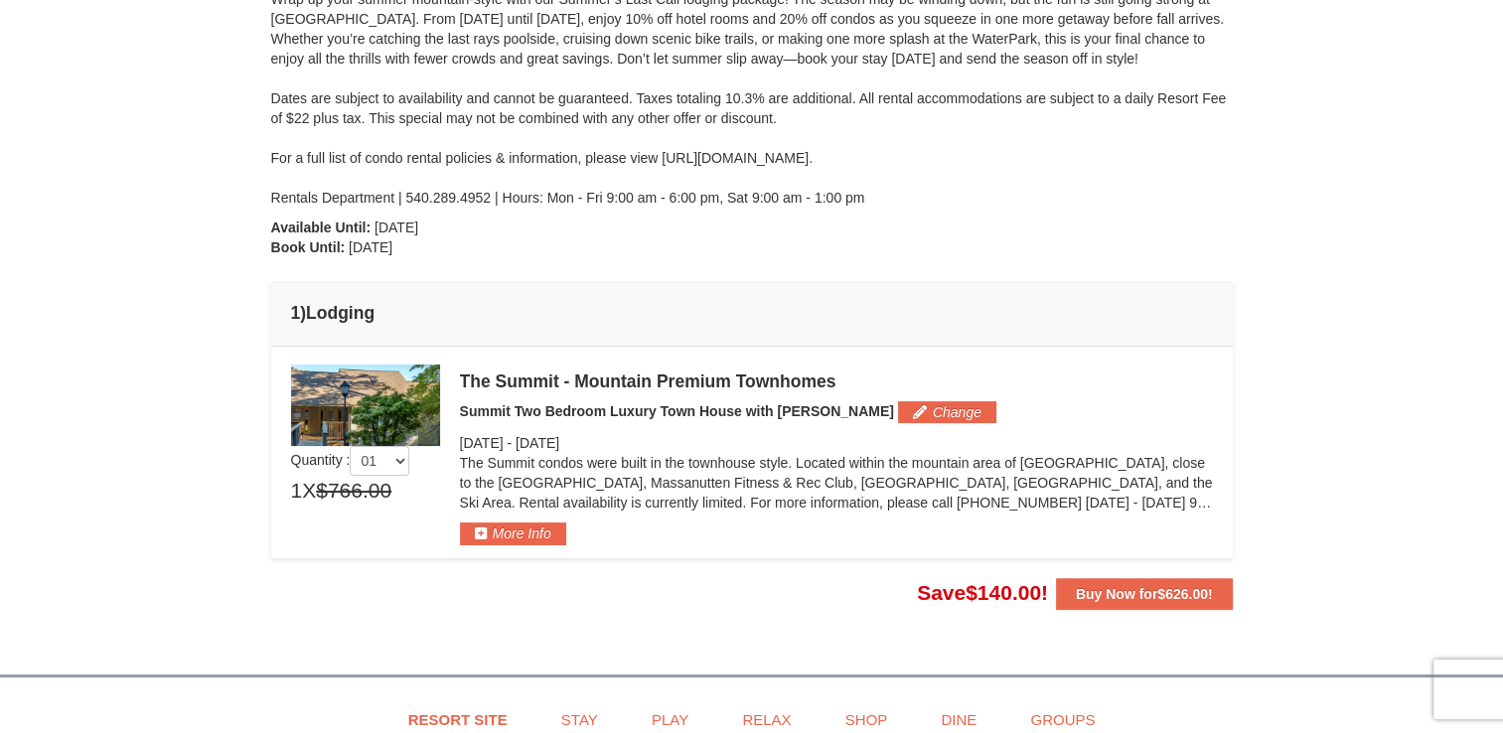
scroll to position [306, 0]
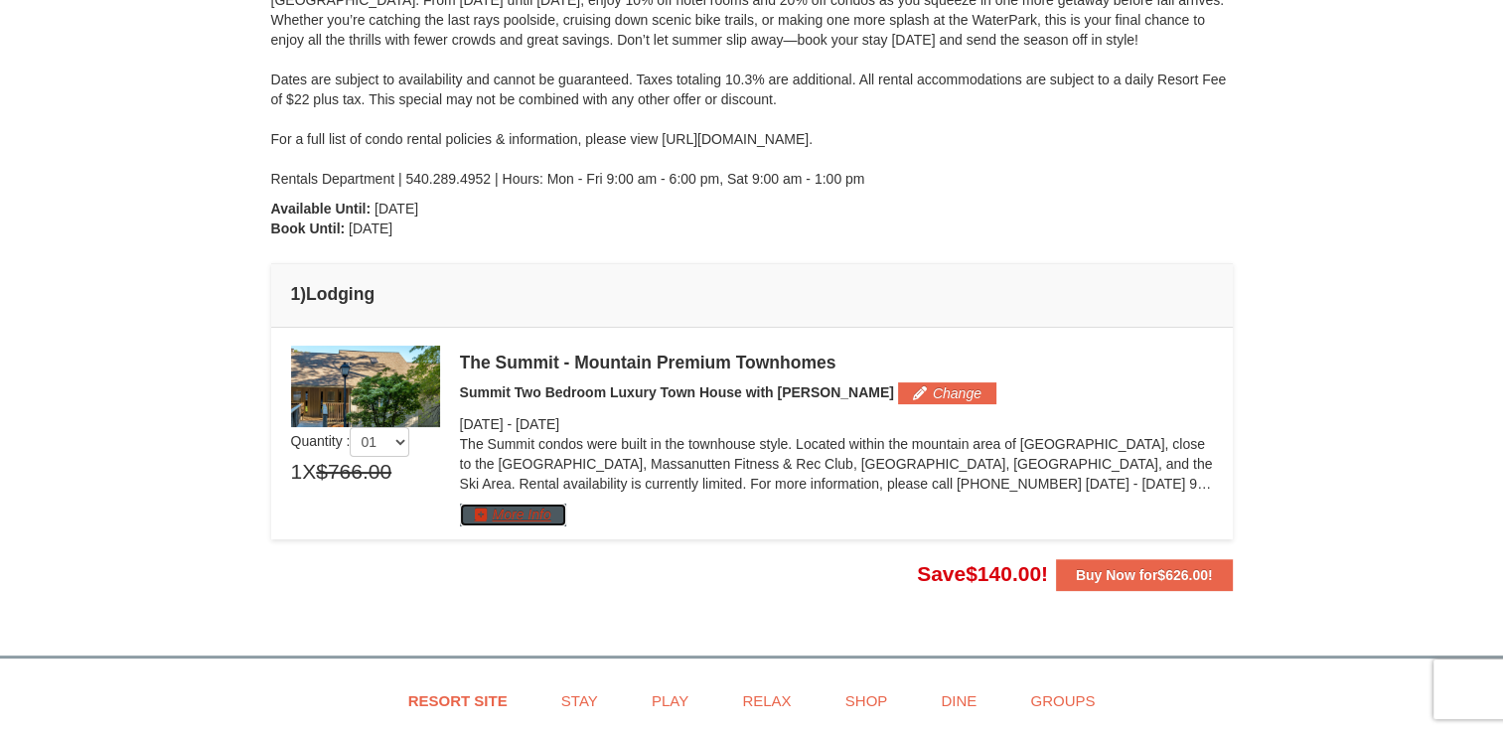
click at [492, 519] on button "More Info" at bounding box center [513, 515] width 106 height 22
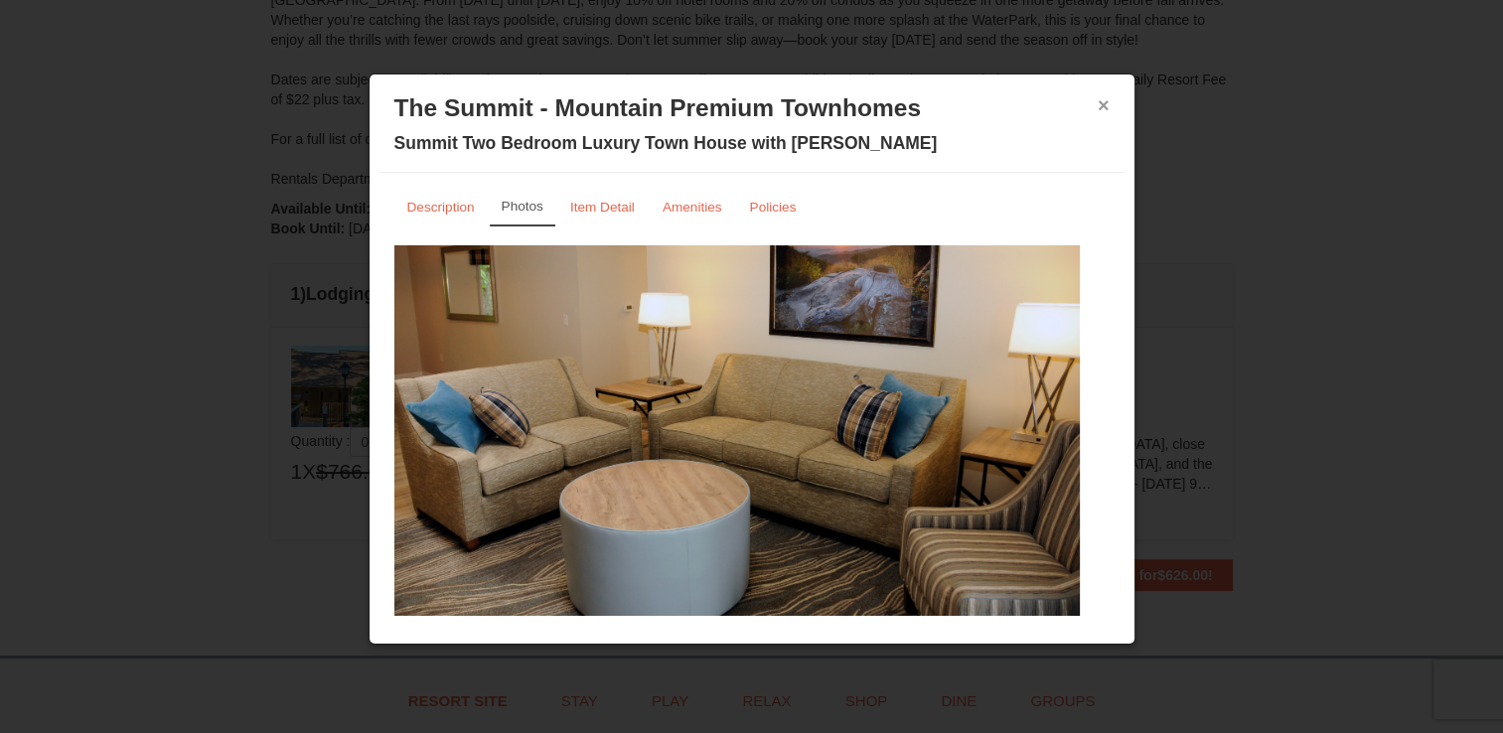
click at [1098, 101] on button "×" at bounding box center [1104, 105] width 12 height 20
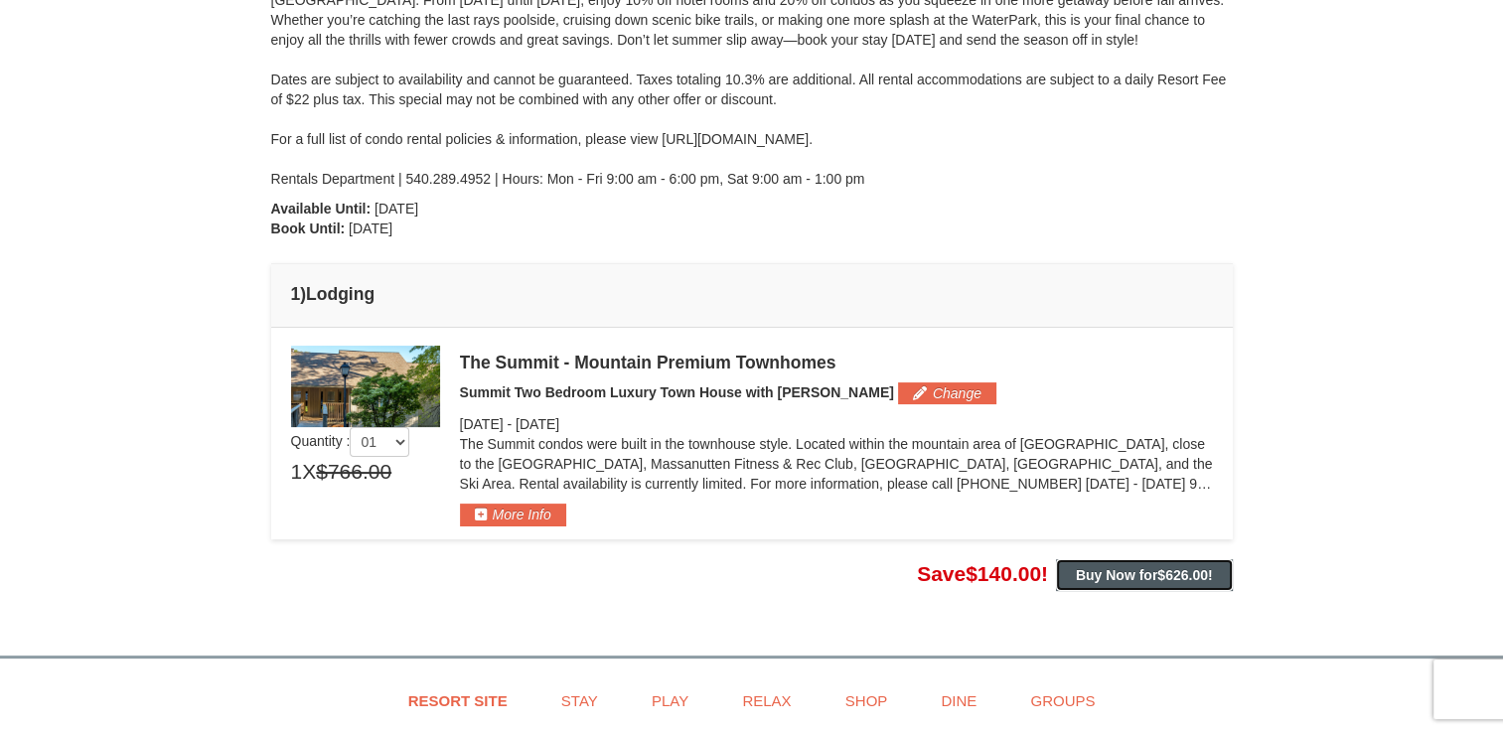
click at [1155, 571] on strong "Buy Now for $626.00 !" at bounding box center [1144, 575] width 137 height 16
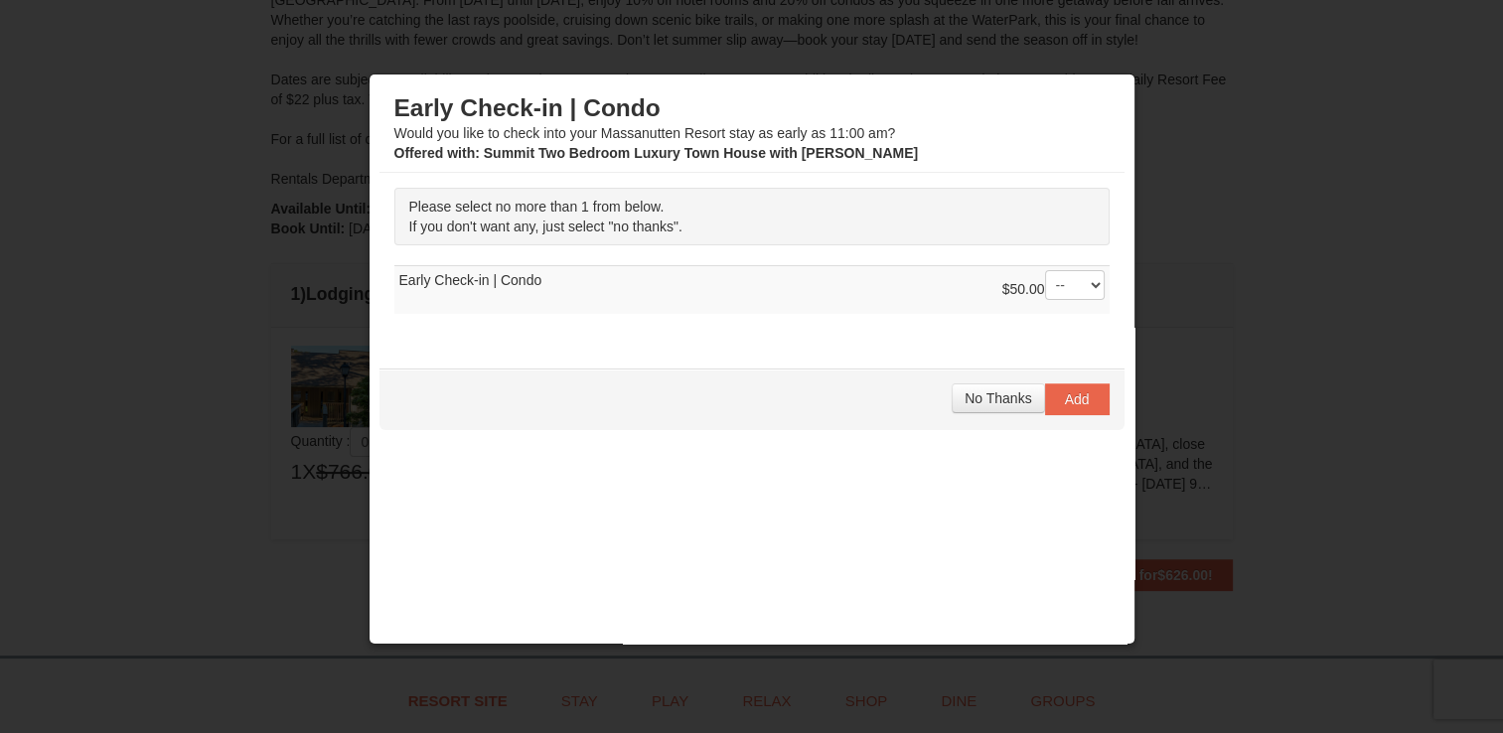
click at [1202, 196] on div at bounding box center [751, 366] width 1503 height 733
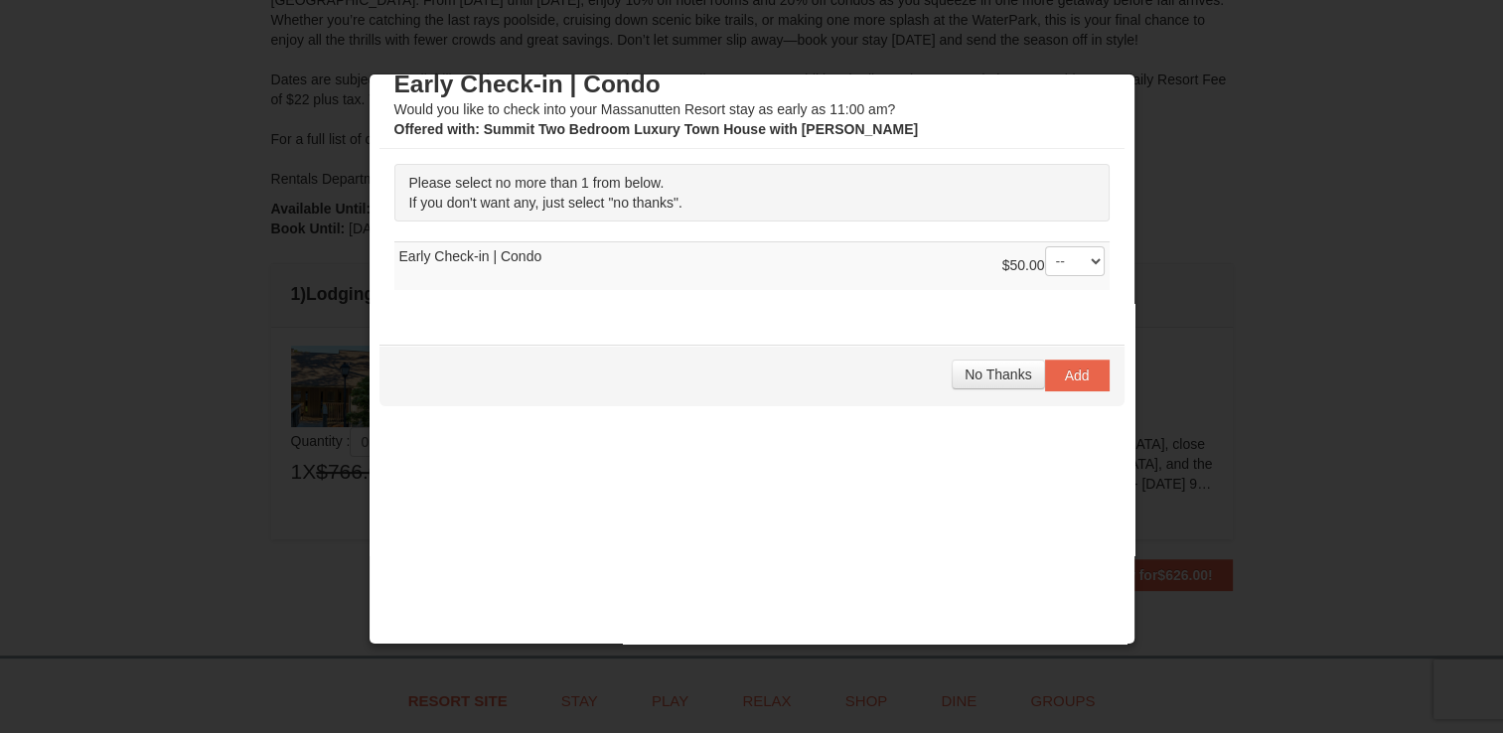
scroll to position [36, 0]
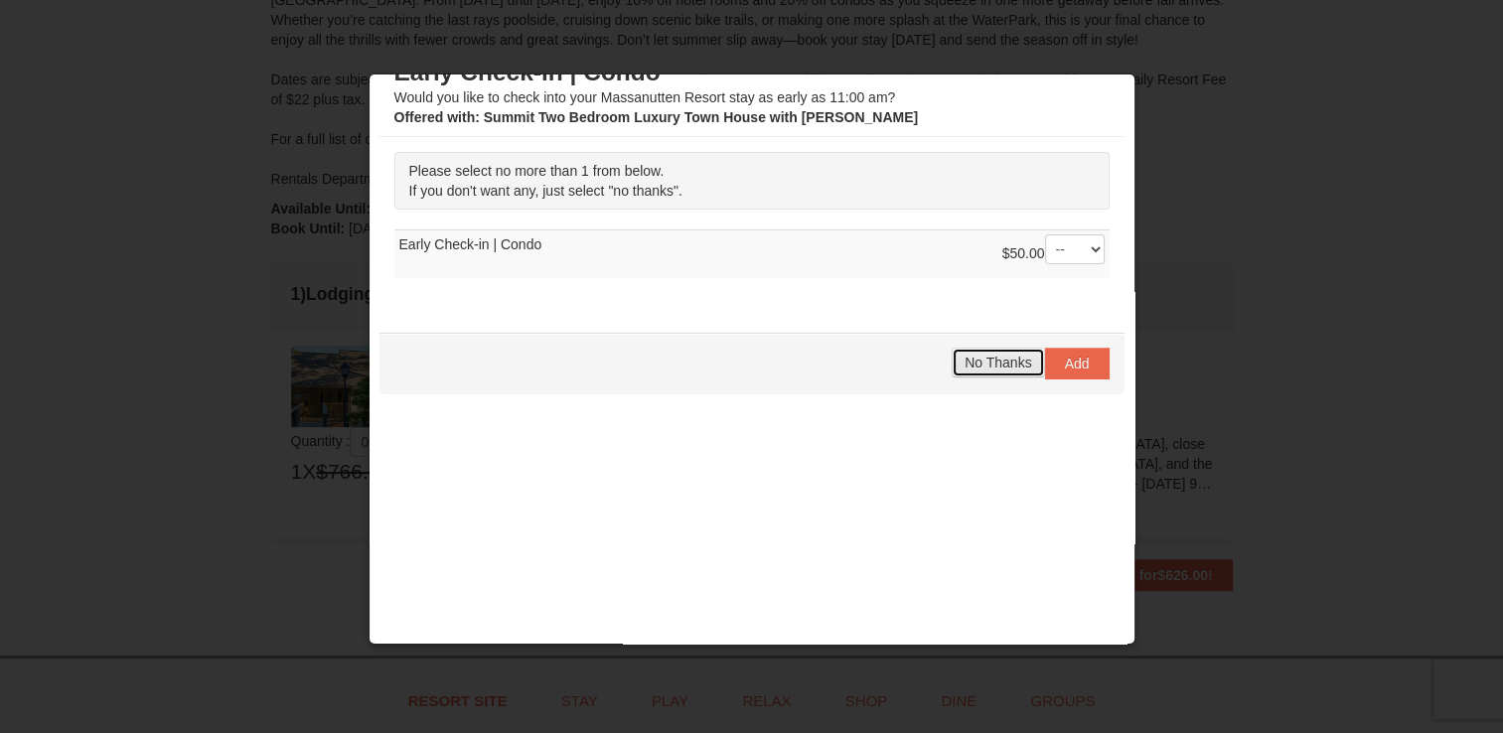
click at [965, 356] on span "No Thanks" at bounding box center [998, 363] width 67 height 16
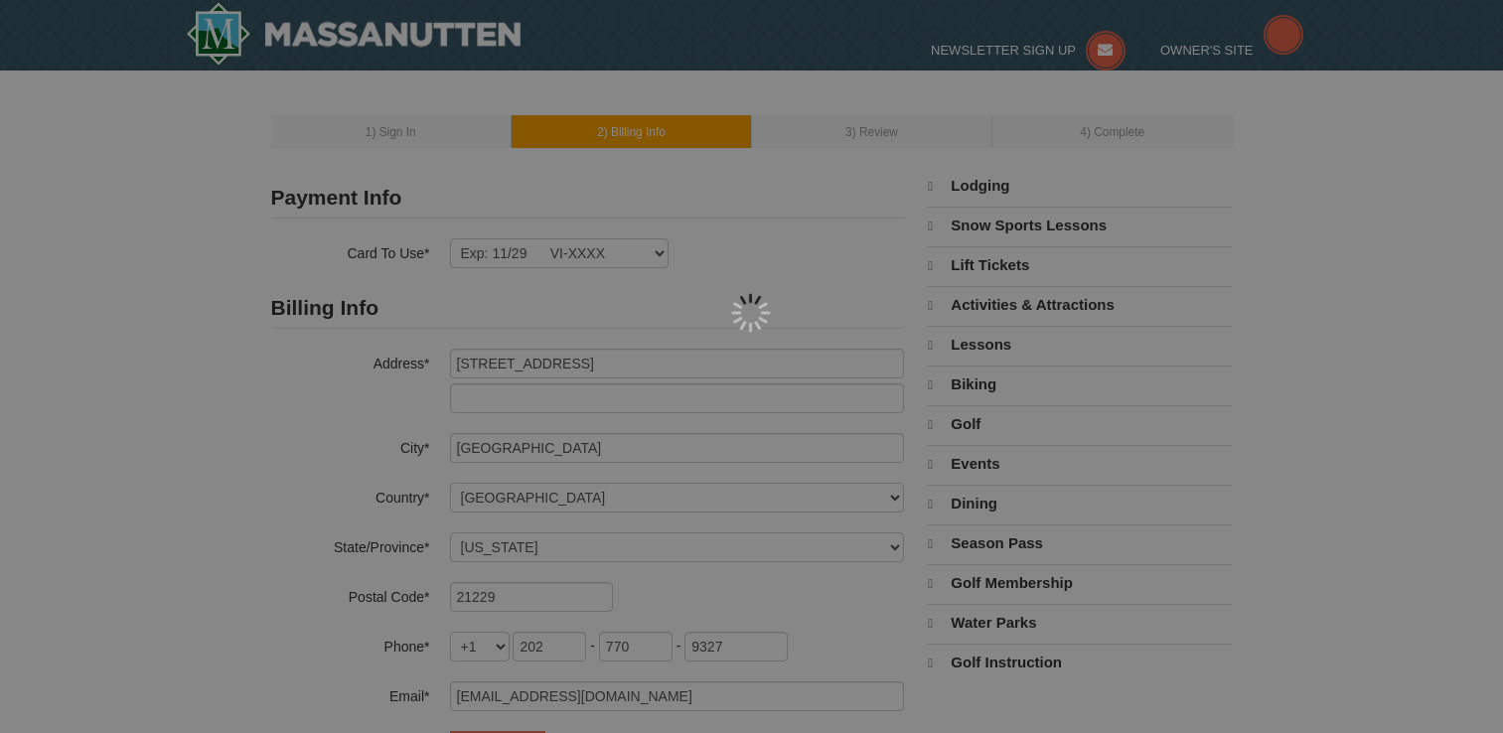
select select "MD"
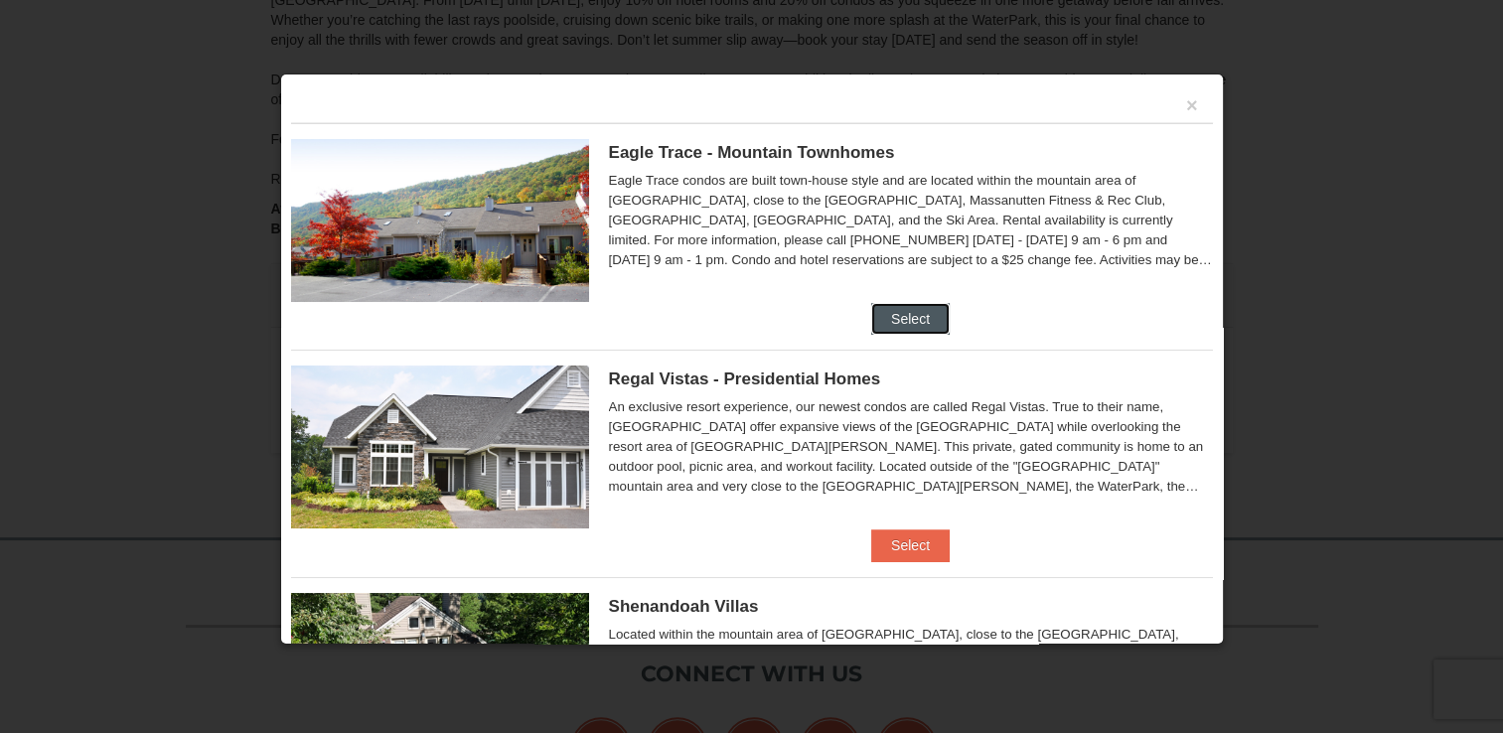
click at [900, 308] on button "Select" at bounding box center [910, 319] width 78 height 32
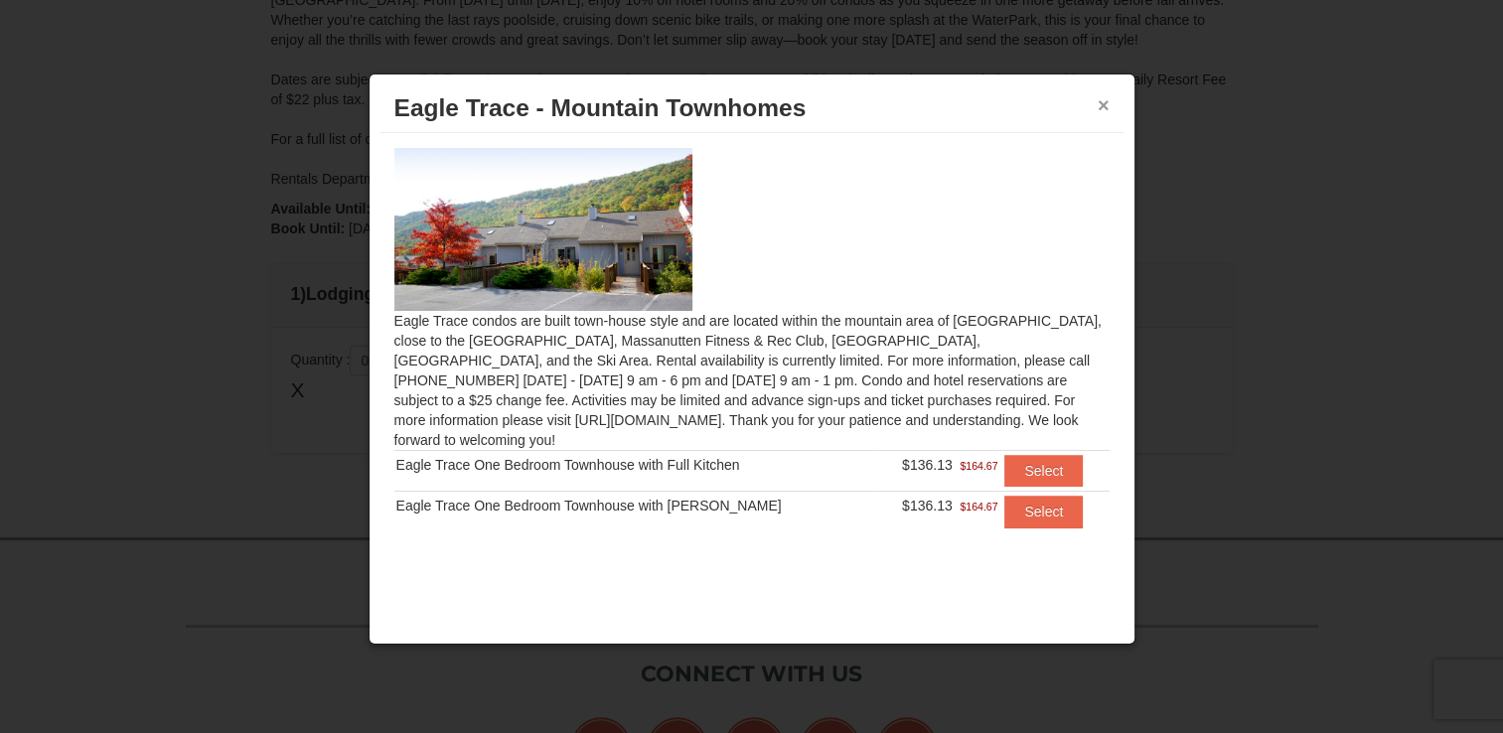
click at [1102, 95] on button "×" at bounding box center [1104, 105] width 12 height 20
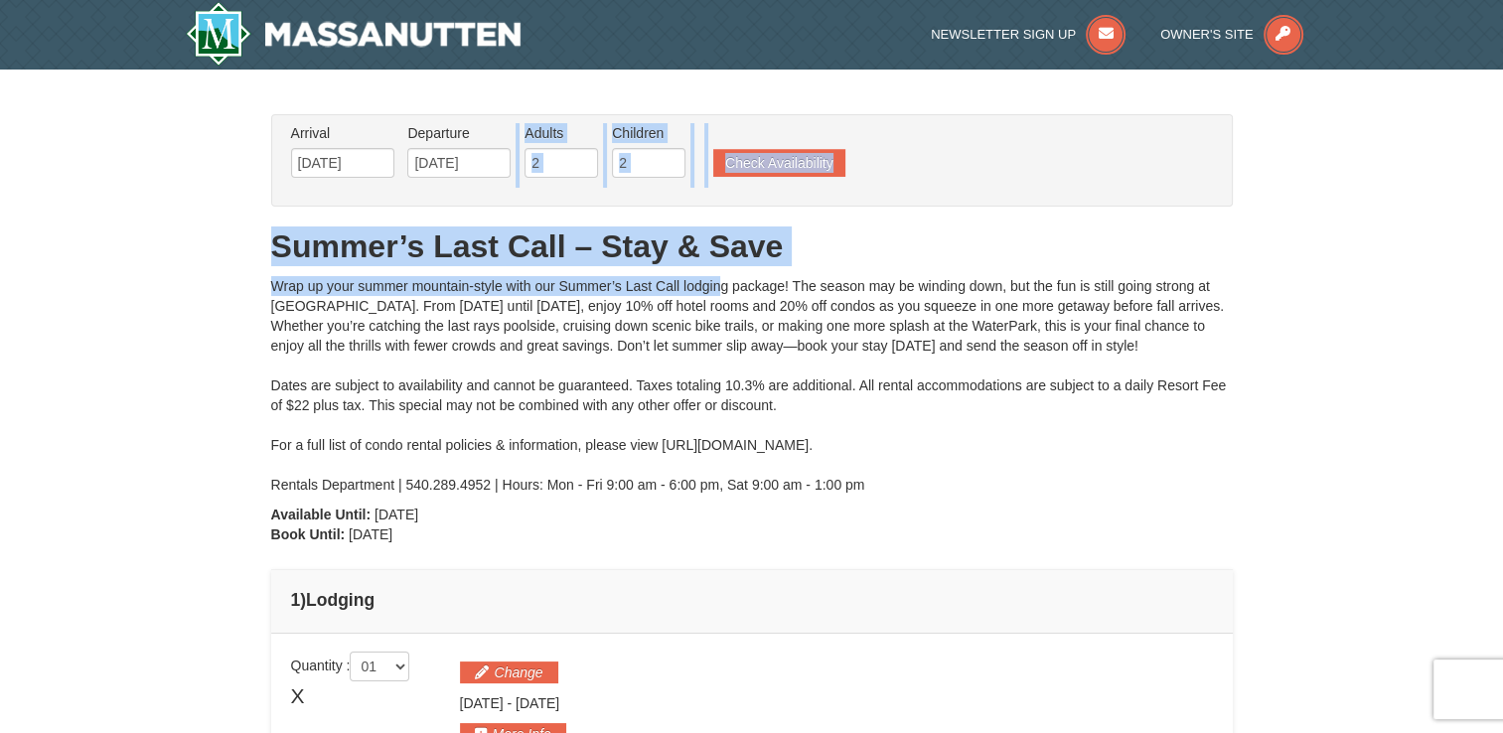
drag, startPoint x: 671, startPoint y: 275, endPoint x: 412, endPoint y: 189, distance: 272.4
click at [412, 189] on div "From: To: Adults: 2 Children: 2 Change Arrival Please format dates MM/DD/YYYY P…" at bounding box center [752, 446] width 962 height 665
click at [783, 157] on button "Check Availability" at bounding box center [779, 163] width 132 height 28
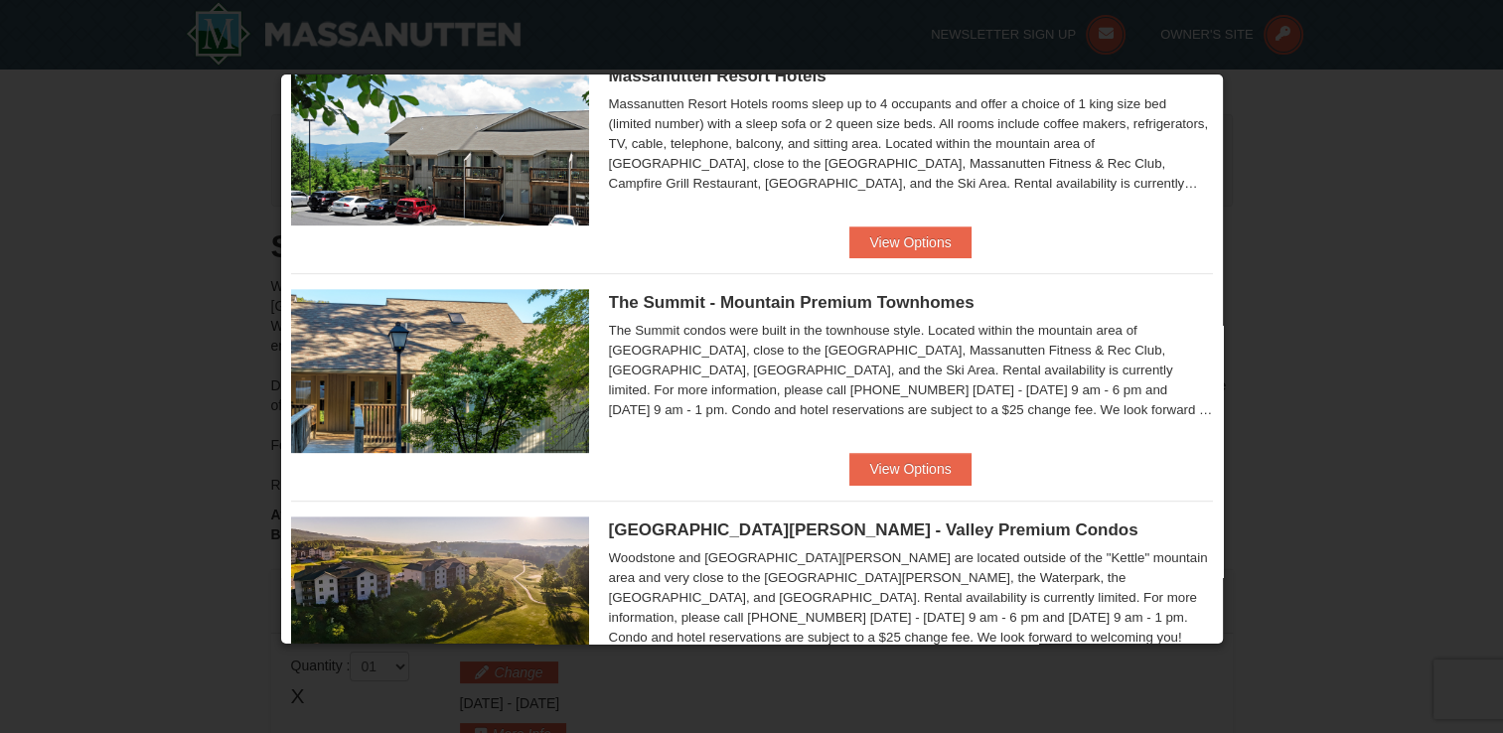
scroll to position [765, 0]
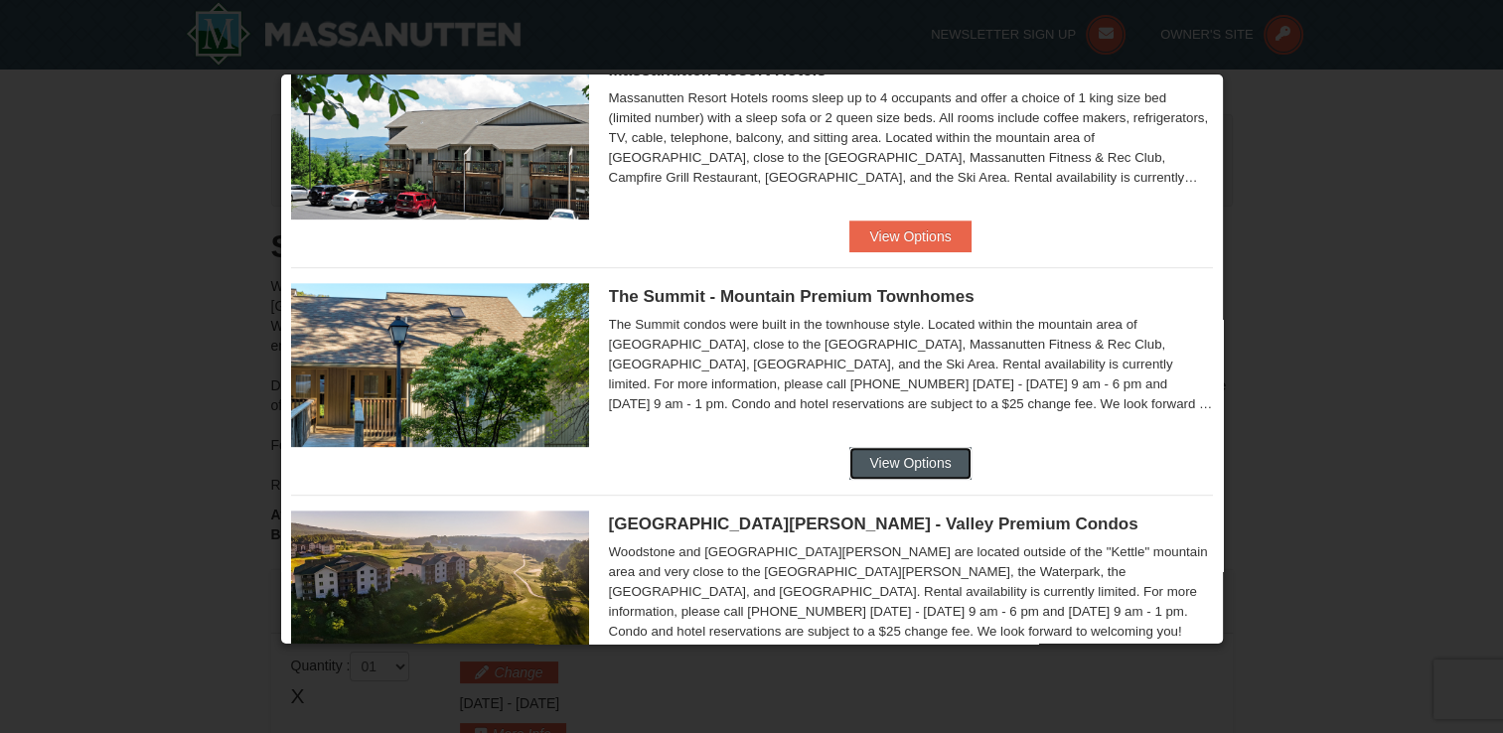
click at [866, 467] on button "View Options" at bounding box center [910, 463] width 121 height 32
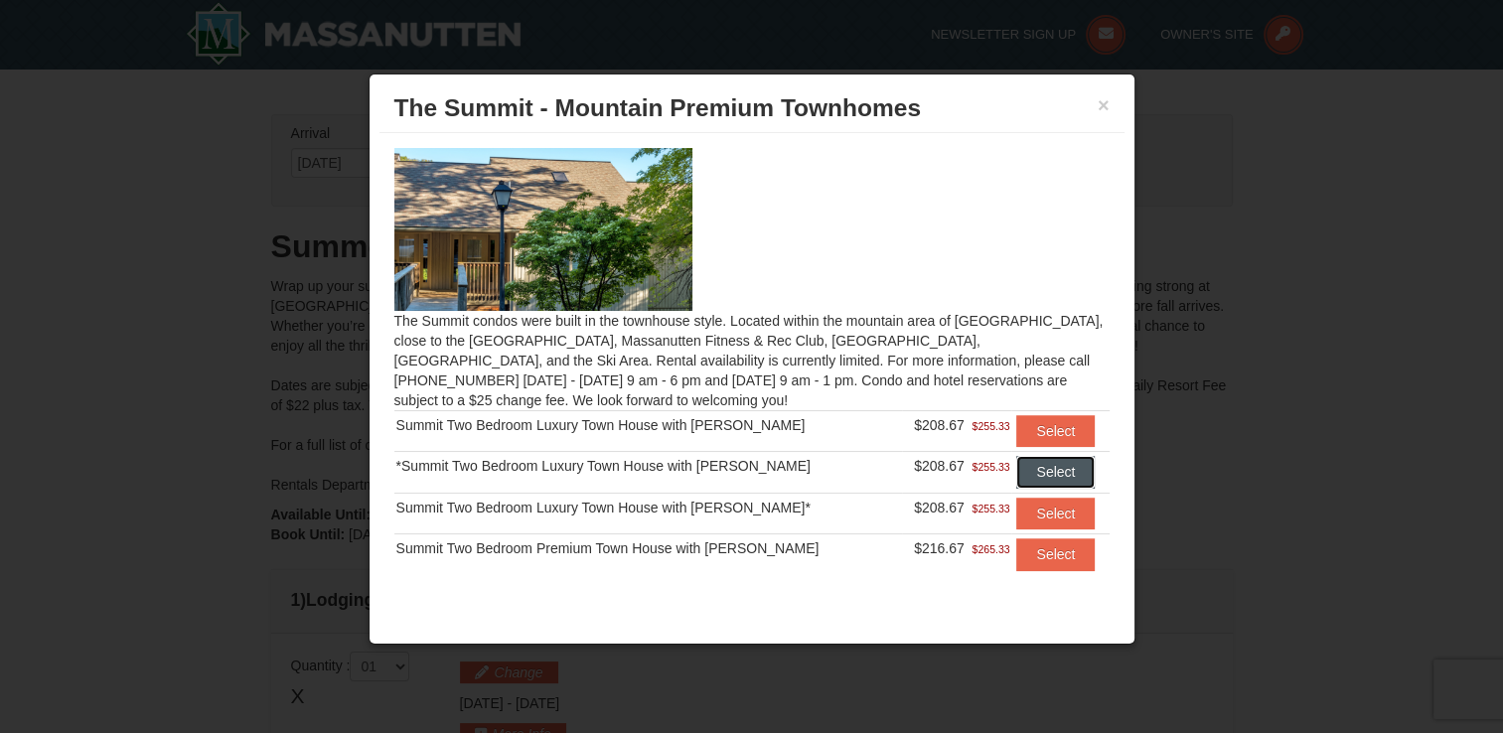
click at [1033, 465] on button "Select" at bounding box center [1055, 472] width 78 height 32
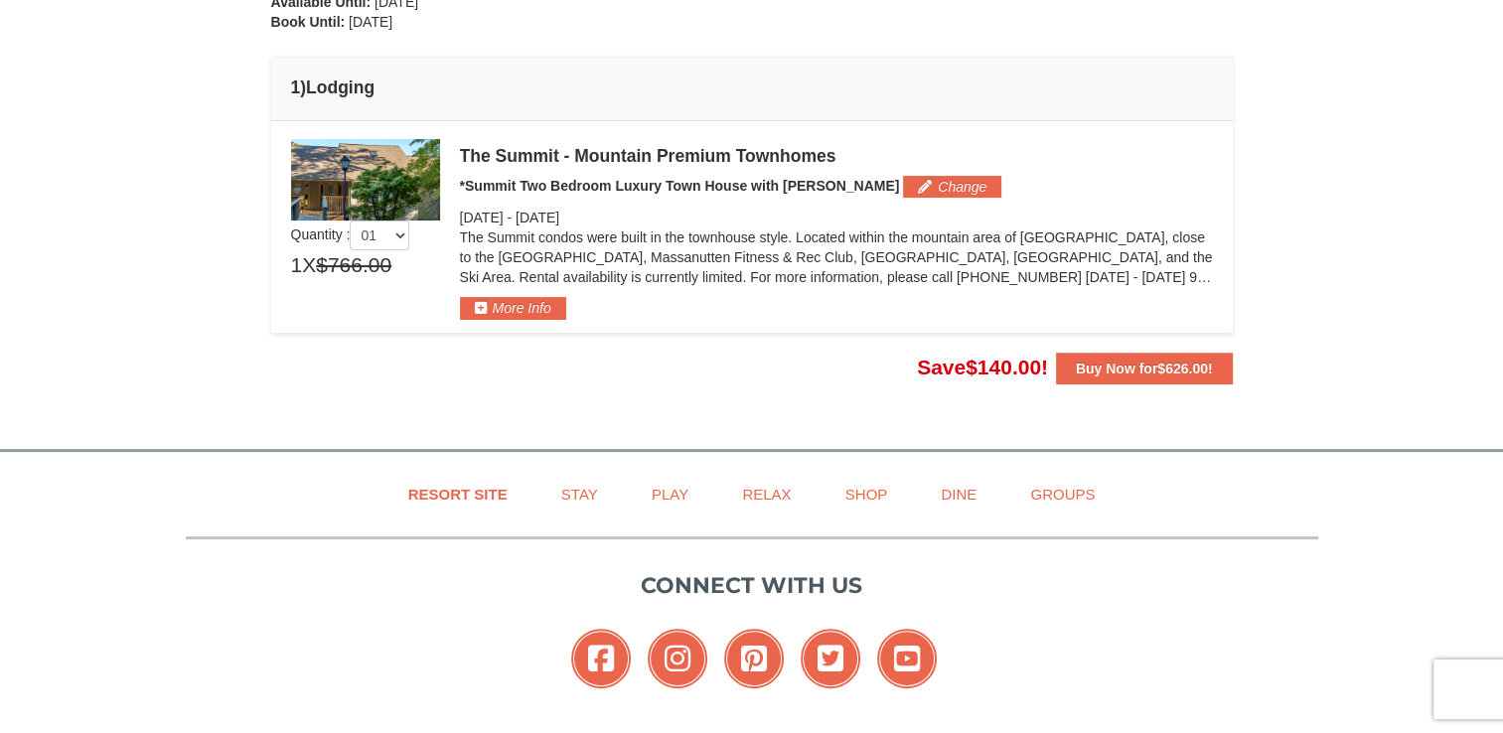
scroll to position [517, 0]
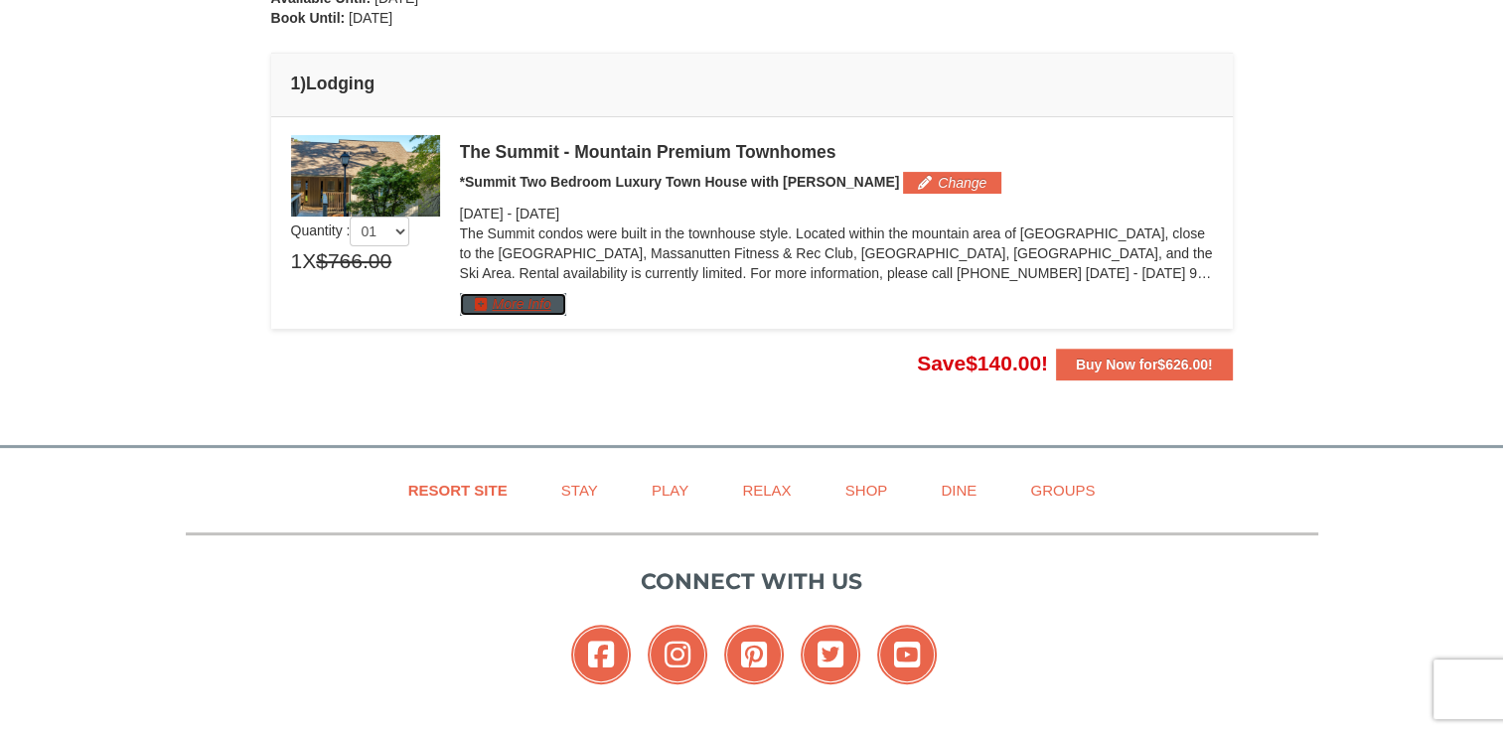
click at [535, 304] on button "More Info" at bounding box center [513, 304] width 106 height 22
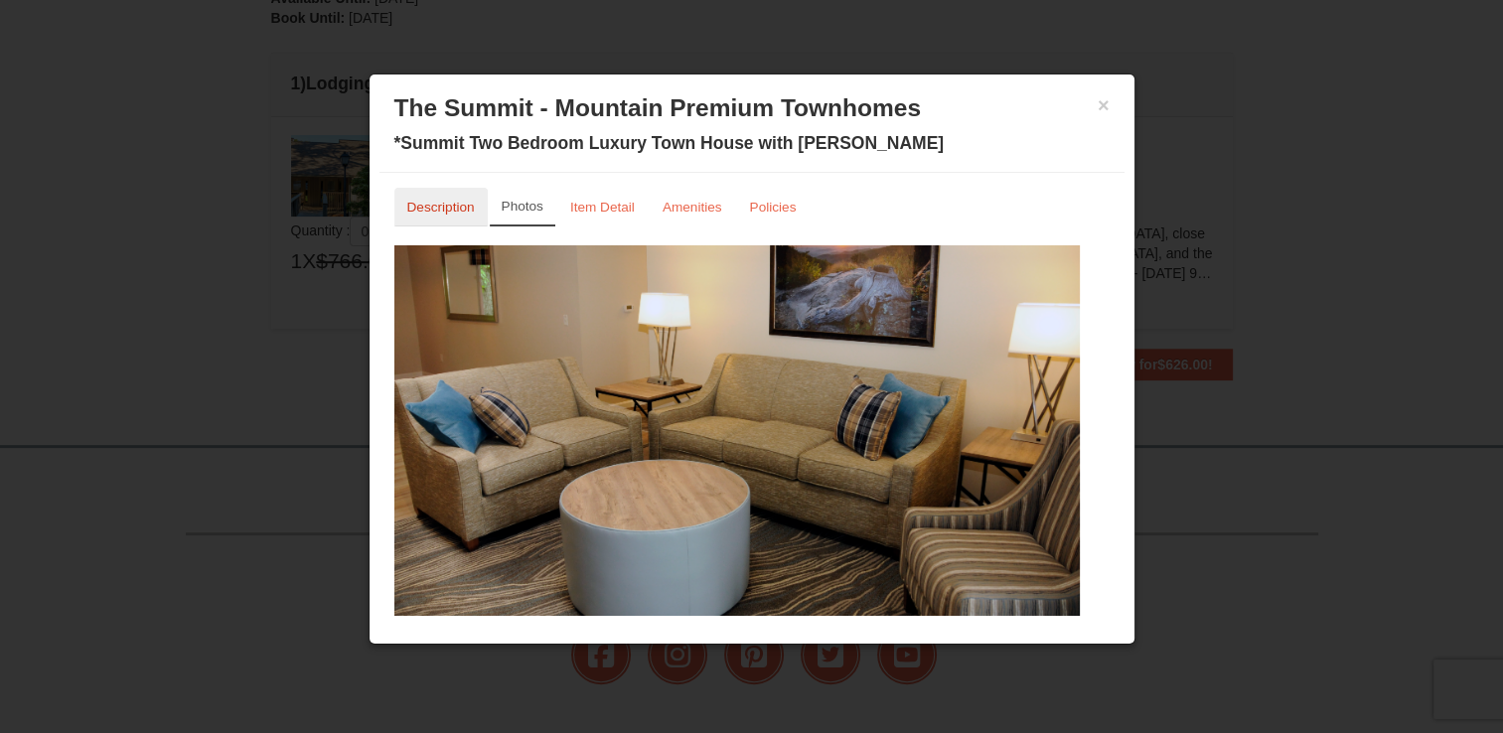
click at [435, 205] on small "Description" at bounding box center [441, 207] width 68 height 15
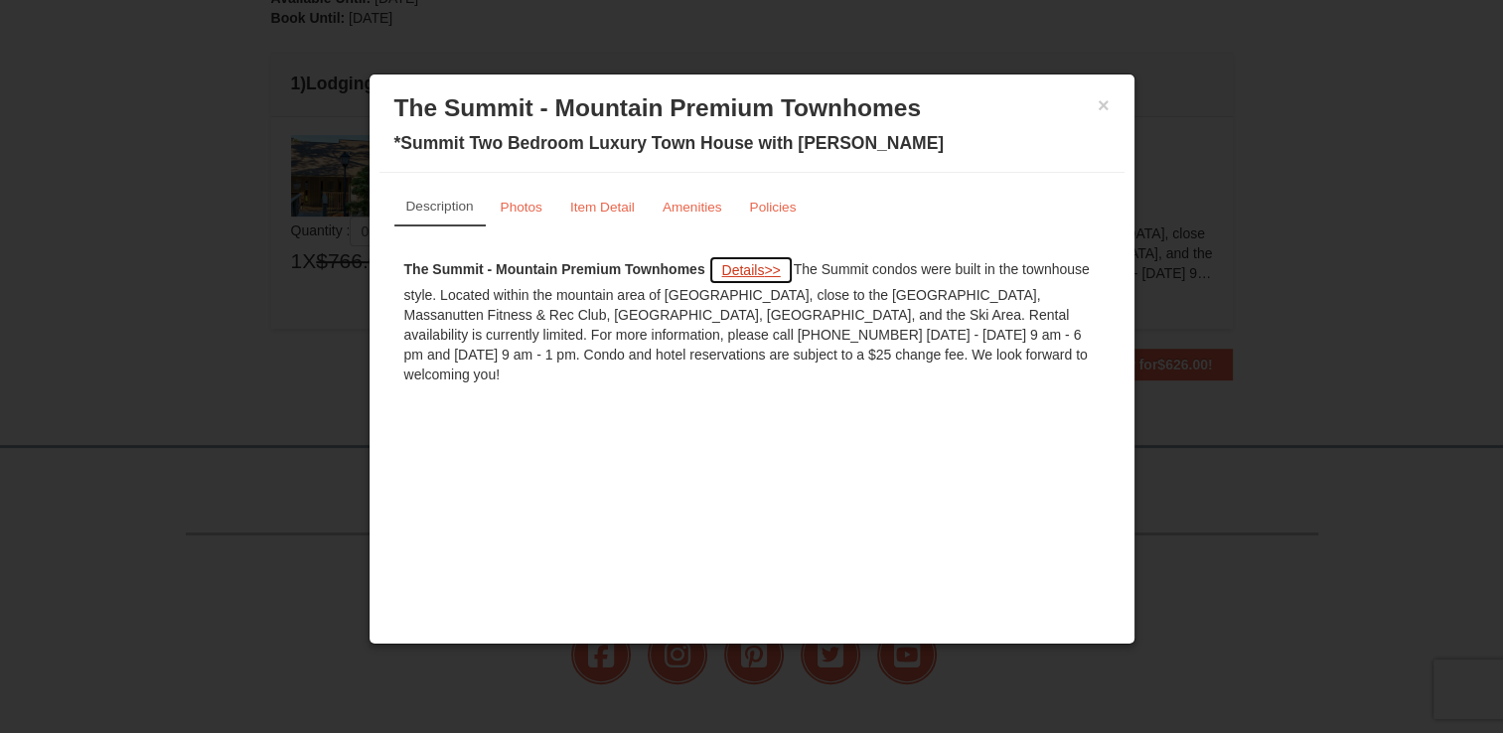
click at [739, 267] on span "Details" at bounding box center [742, 270] width 43 height 16
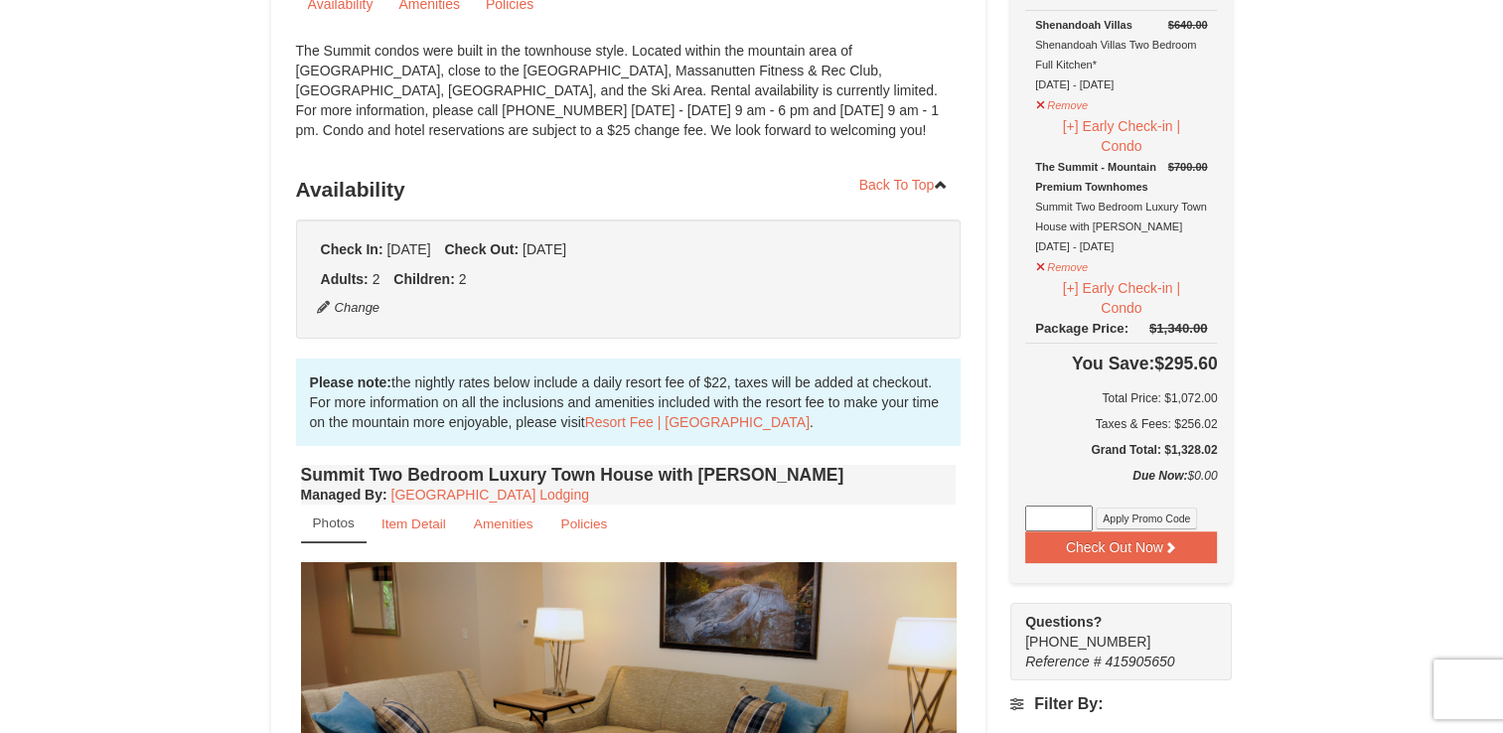
scroll to position [278, 0]
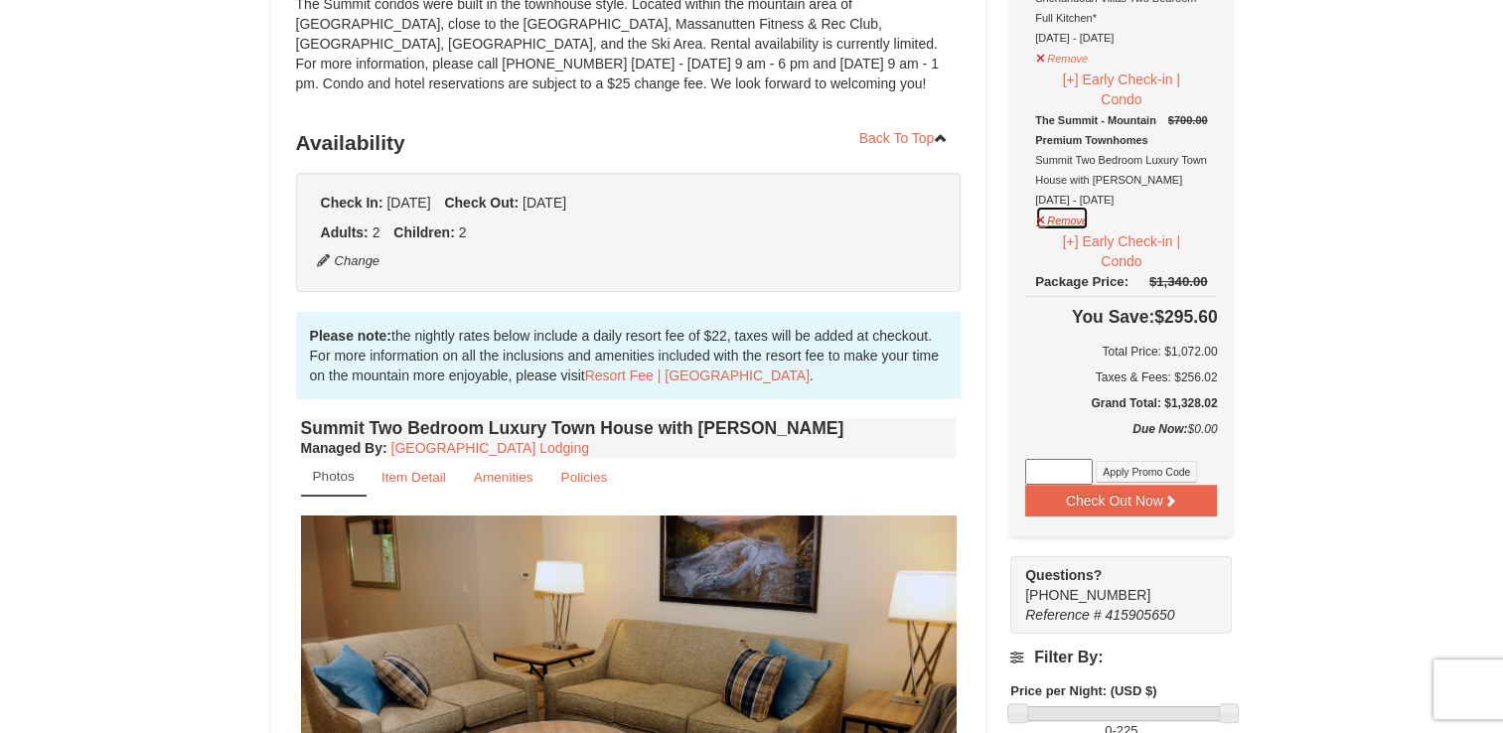
click at [1049, 219] on button "Remove" at bounding box center [1062, 218] width 54 height 25
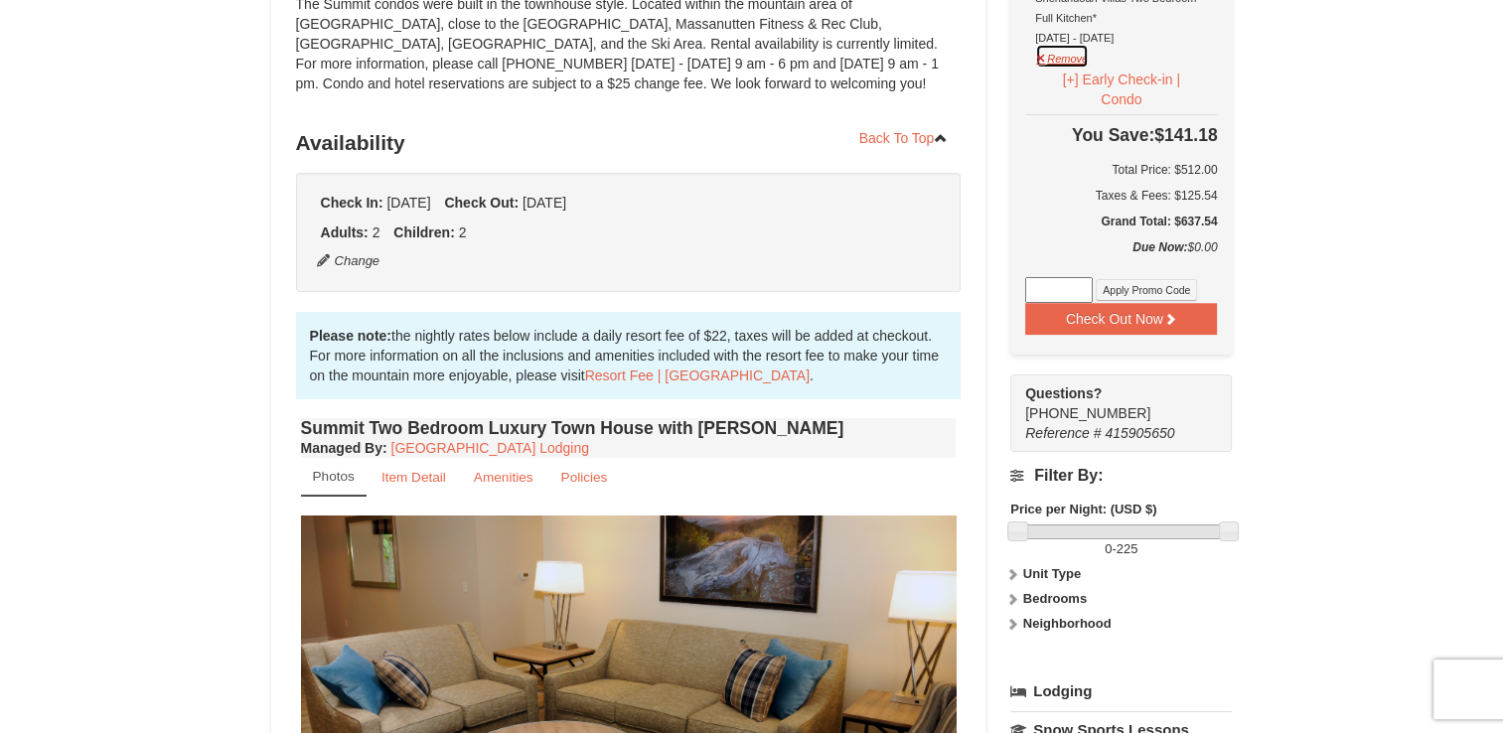
click at [1049, 52] on button "Remove" at bounding box center [1062, 56] width 54 height 25
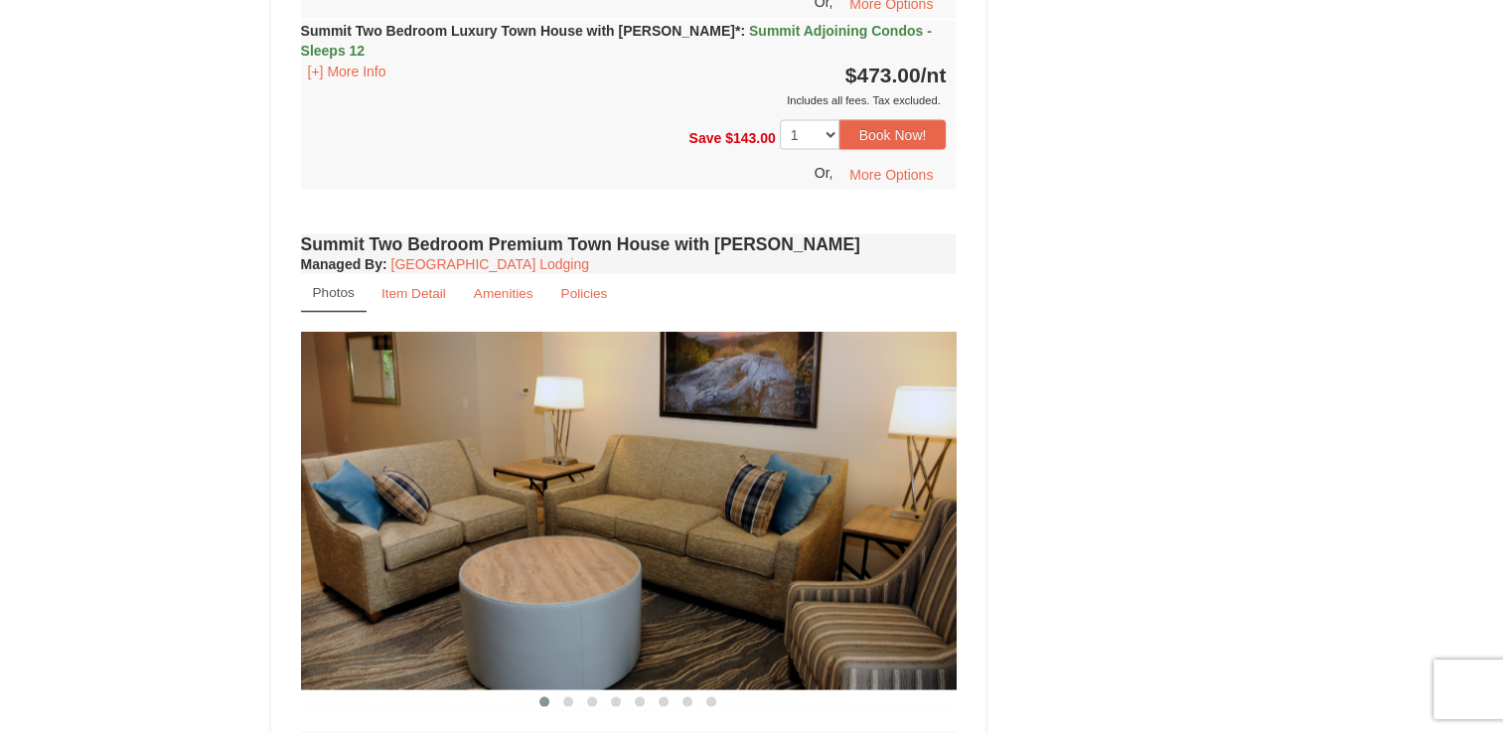
scroll to position [3776, 0]
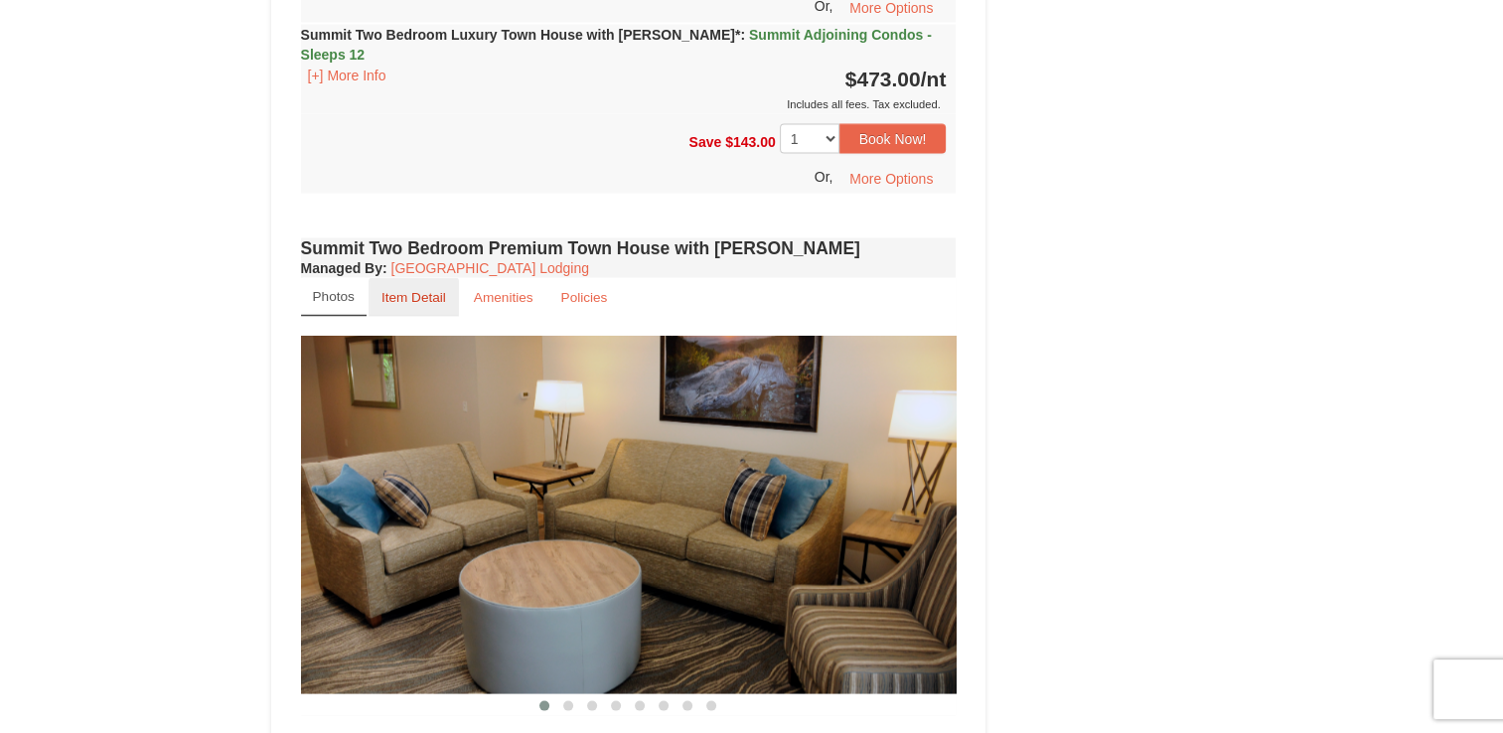
click at [414, 290] on small "Item Detail" at bounding box center [414, 297] width 65 height 15
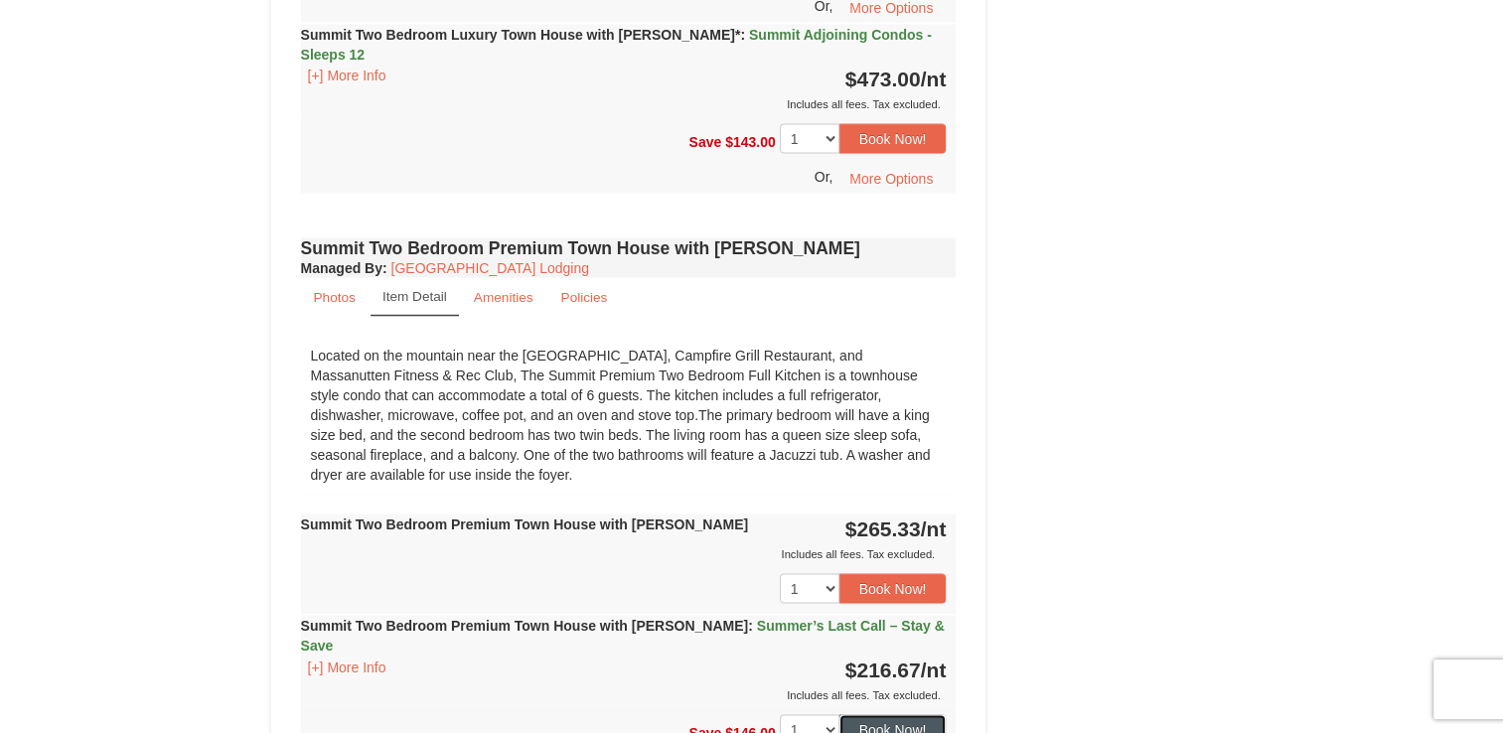
click at [898, 715] on button "Book Now!" at bounding box center [893, 730] width 107 height 30
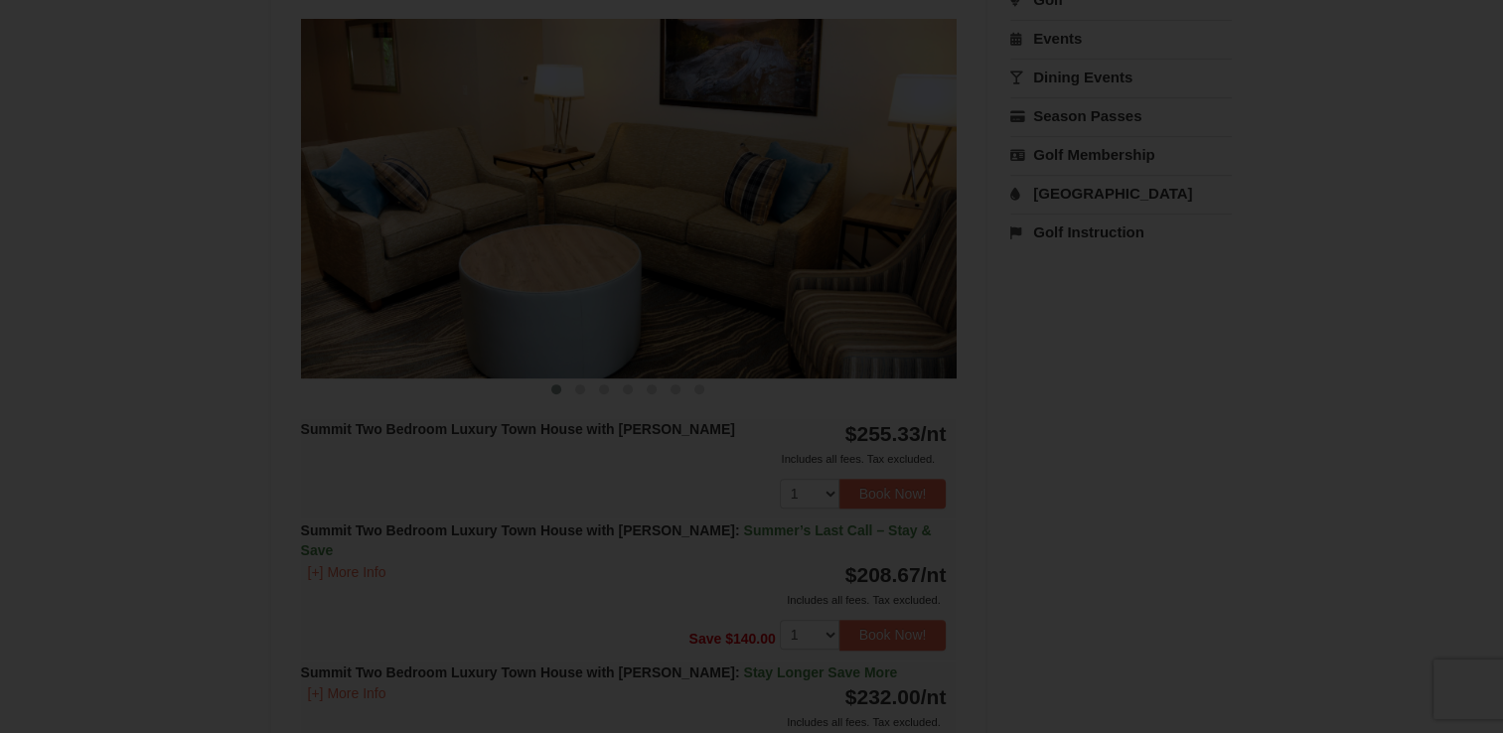
scroll to position [174, 0]
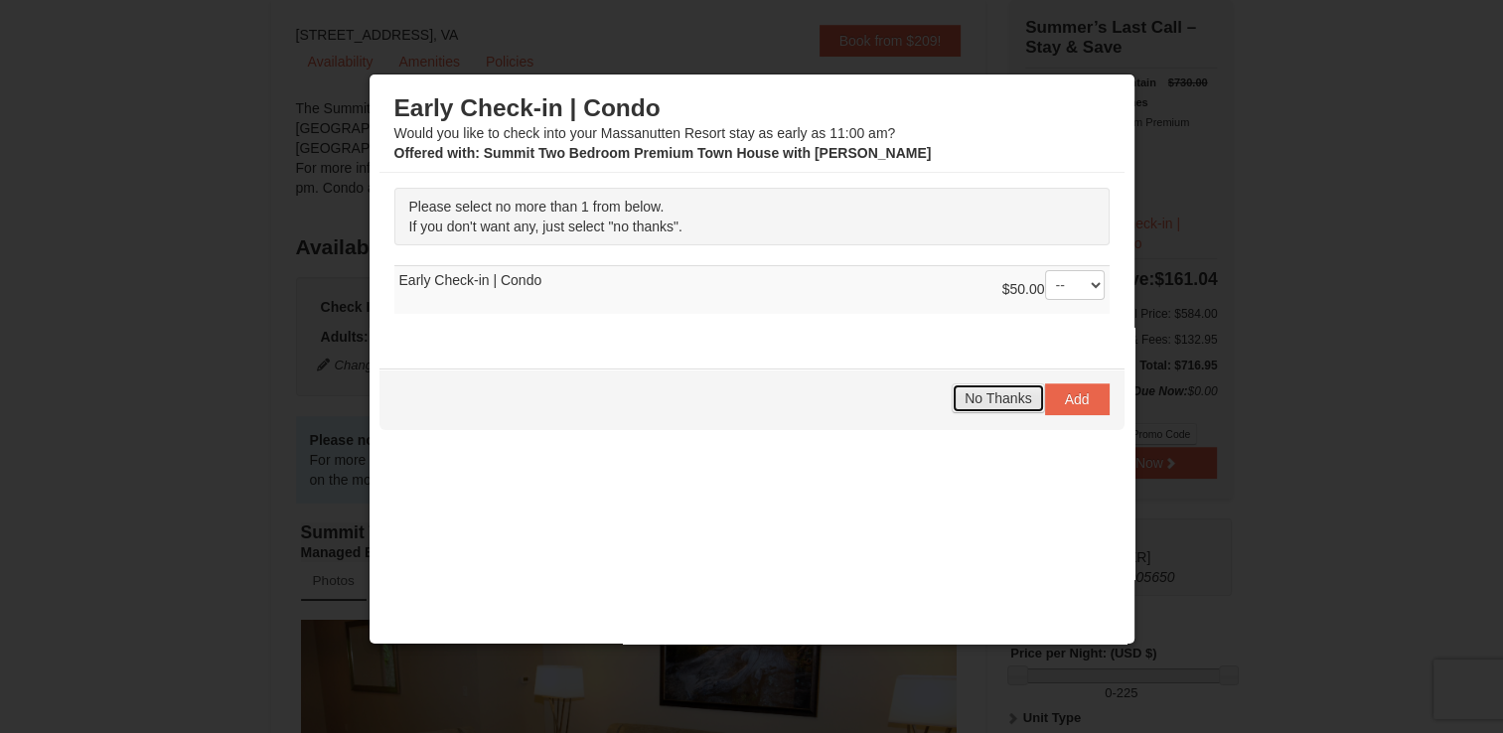
click at [980, 394] on span "No Thanks" at bounding box center [998, 398] width 67 height 16
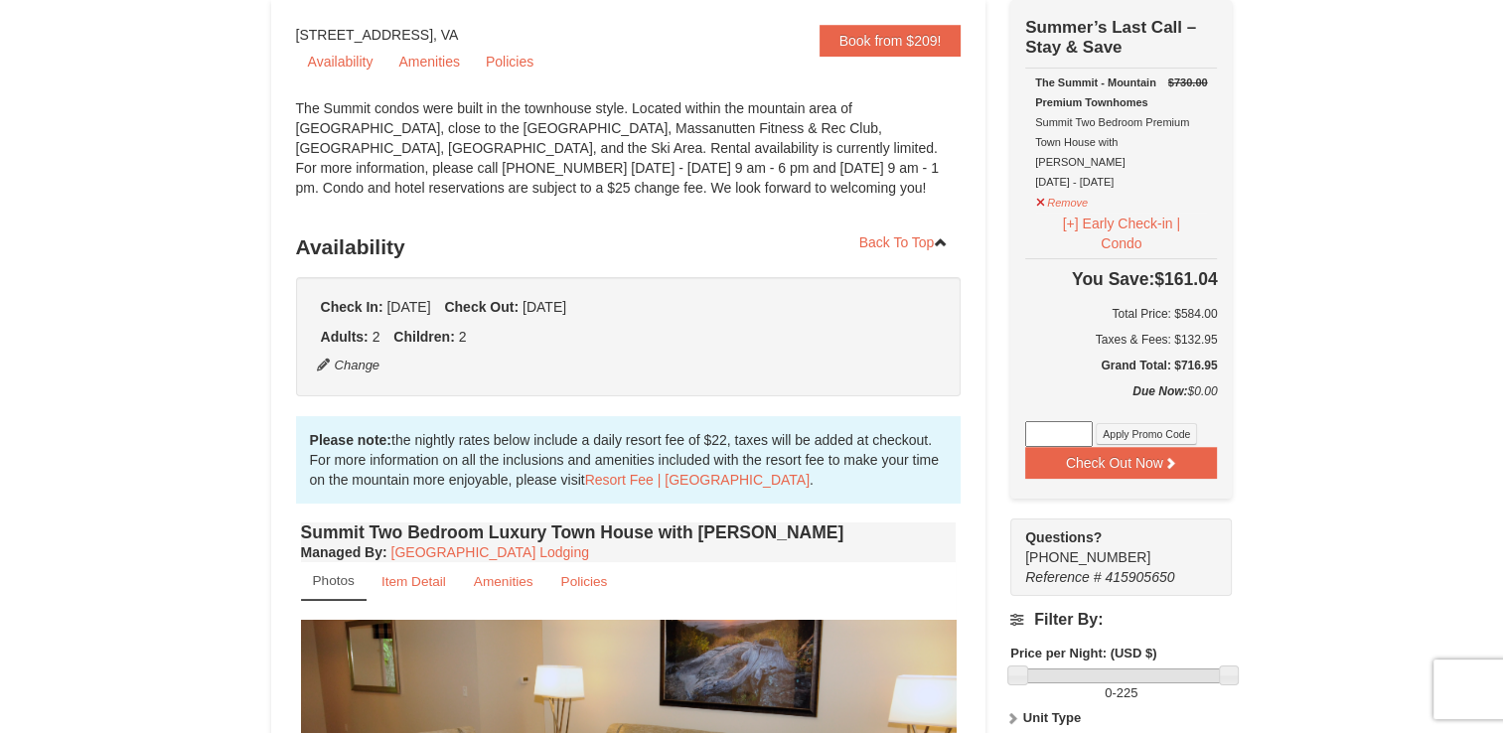
click at [1057, 421] on input at bounding box center [1059, 434] width 68 height 26
type input "GoDukes25"
click at [1140, 423] on button "Apply Promo Code" at bounding box center [1146, 434] width 101 height 22
click at [1057, 421] on input at bounding box center [1059, 434] width 68 height 26
type input "SWING50IN24"
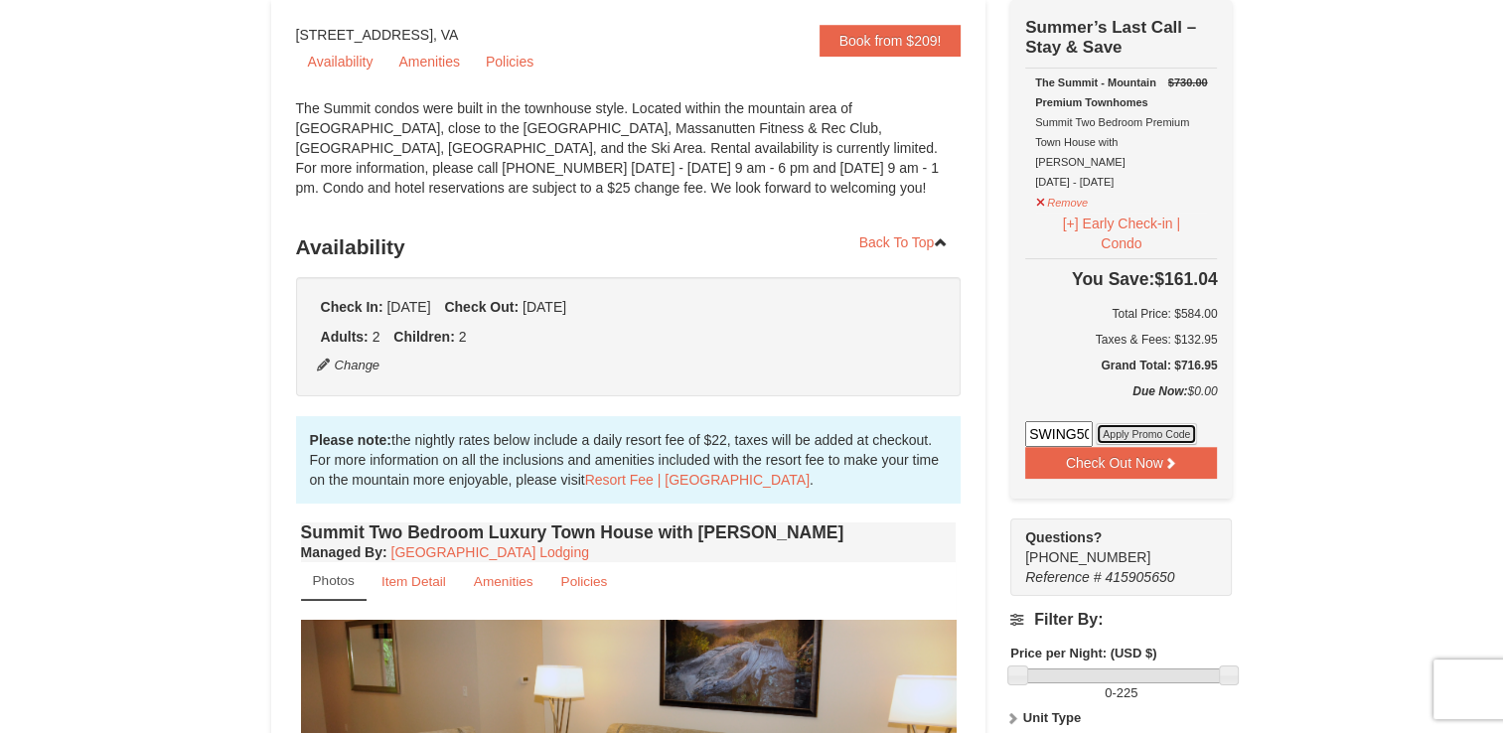
click at [1126, 423] on button "Apply Promo Code" at bounding box center [1146, 434] width 101 height 22
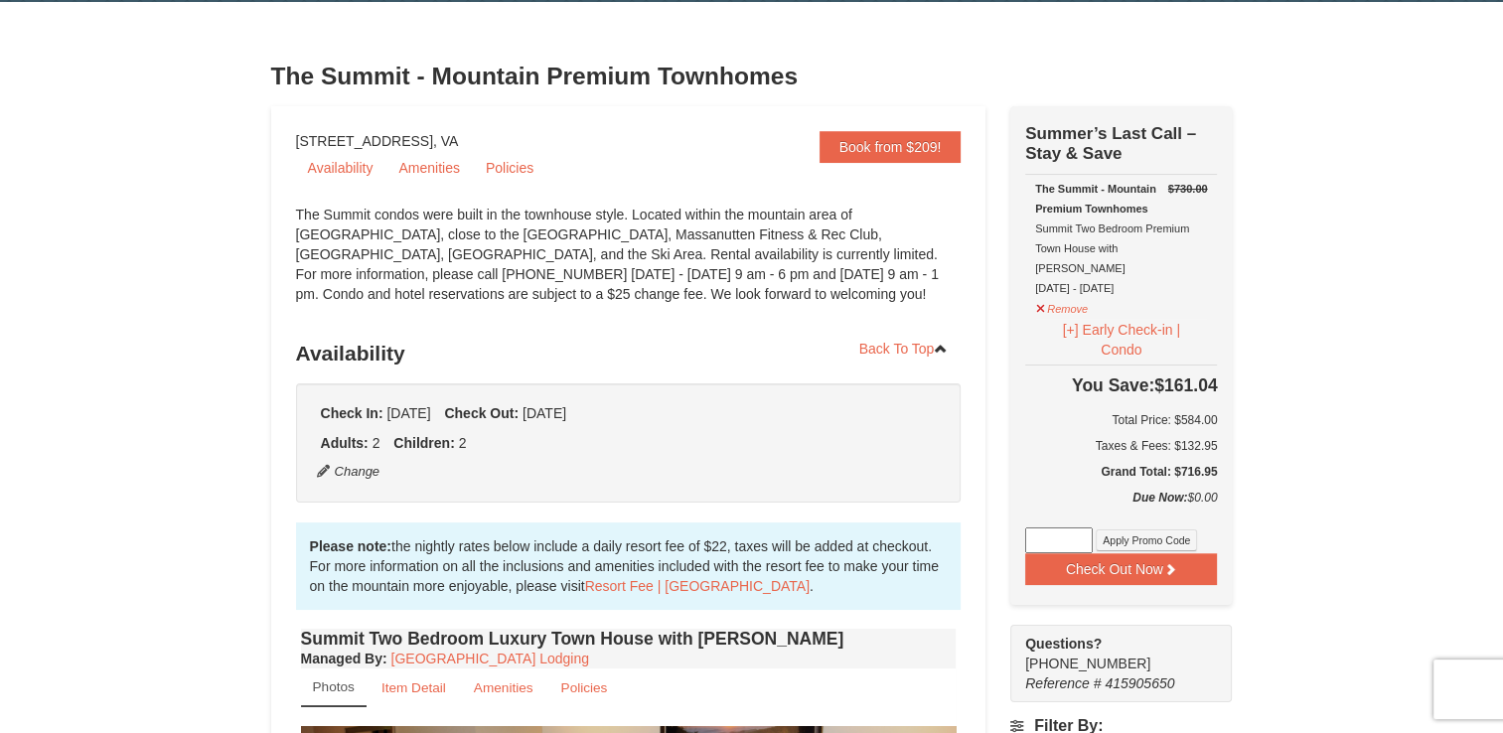
scroll to position [0, 0]
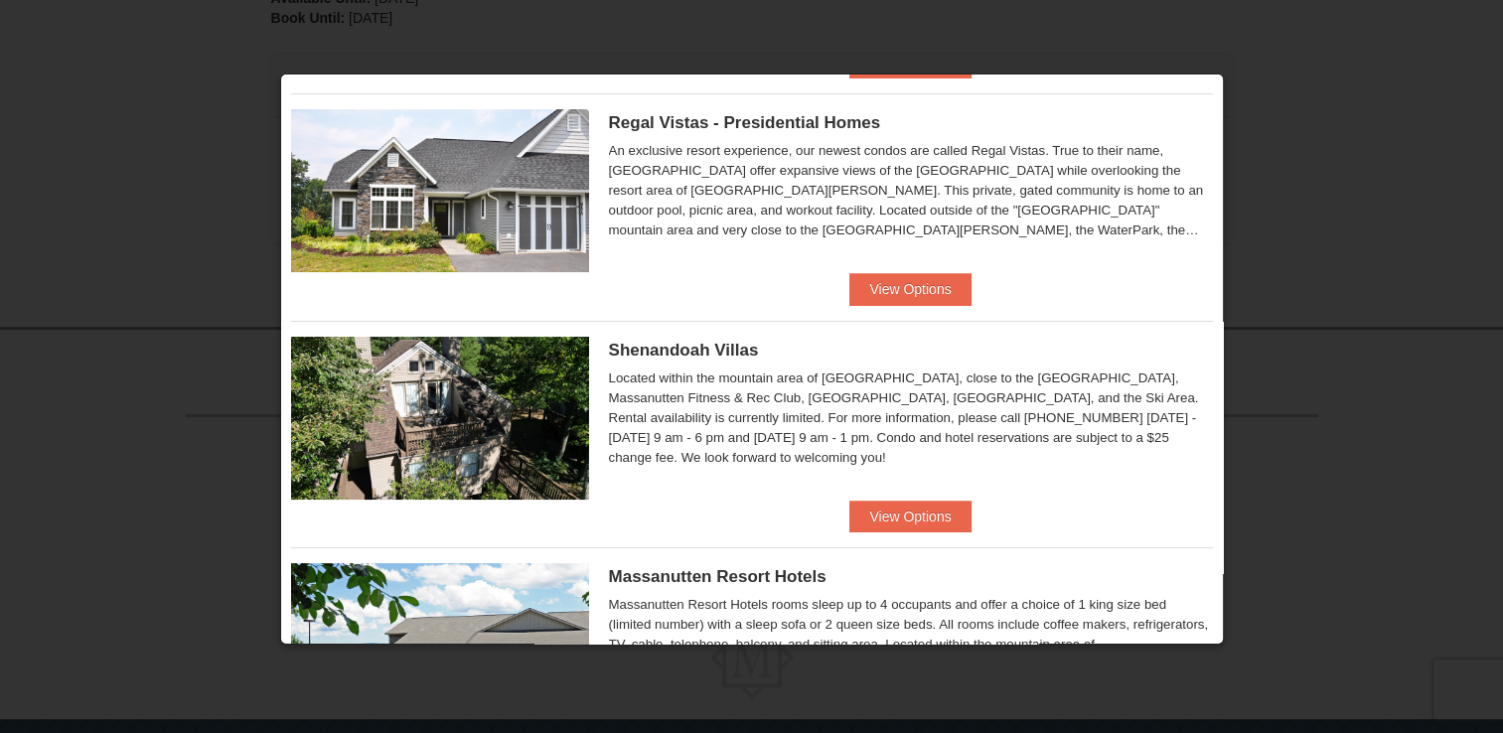
scroll to position [279, 0]
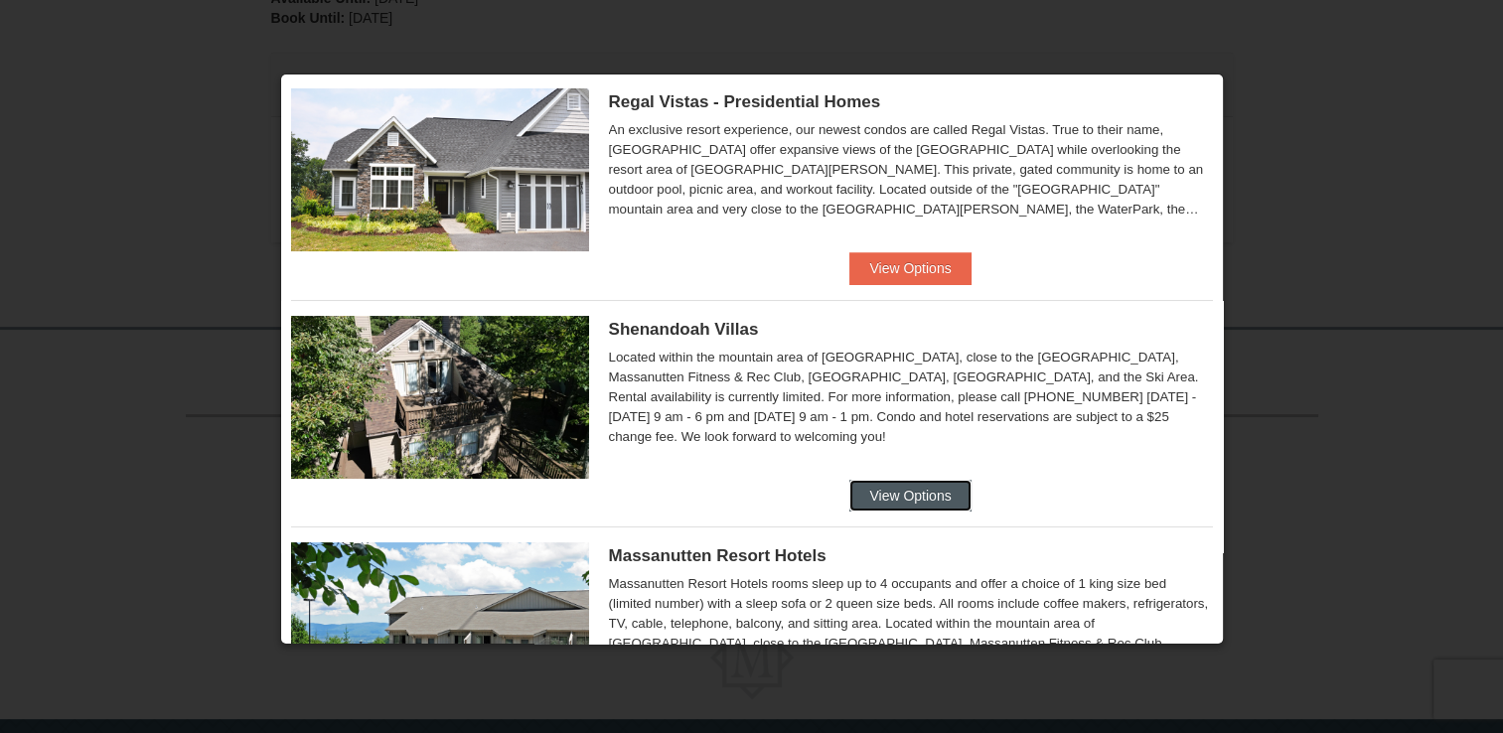
click at [857, 485] on button "View Options" at bounding box center [910, 496] width 121 height 32
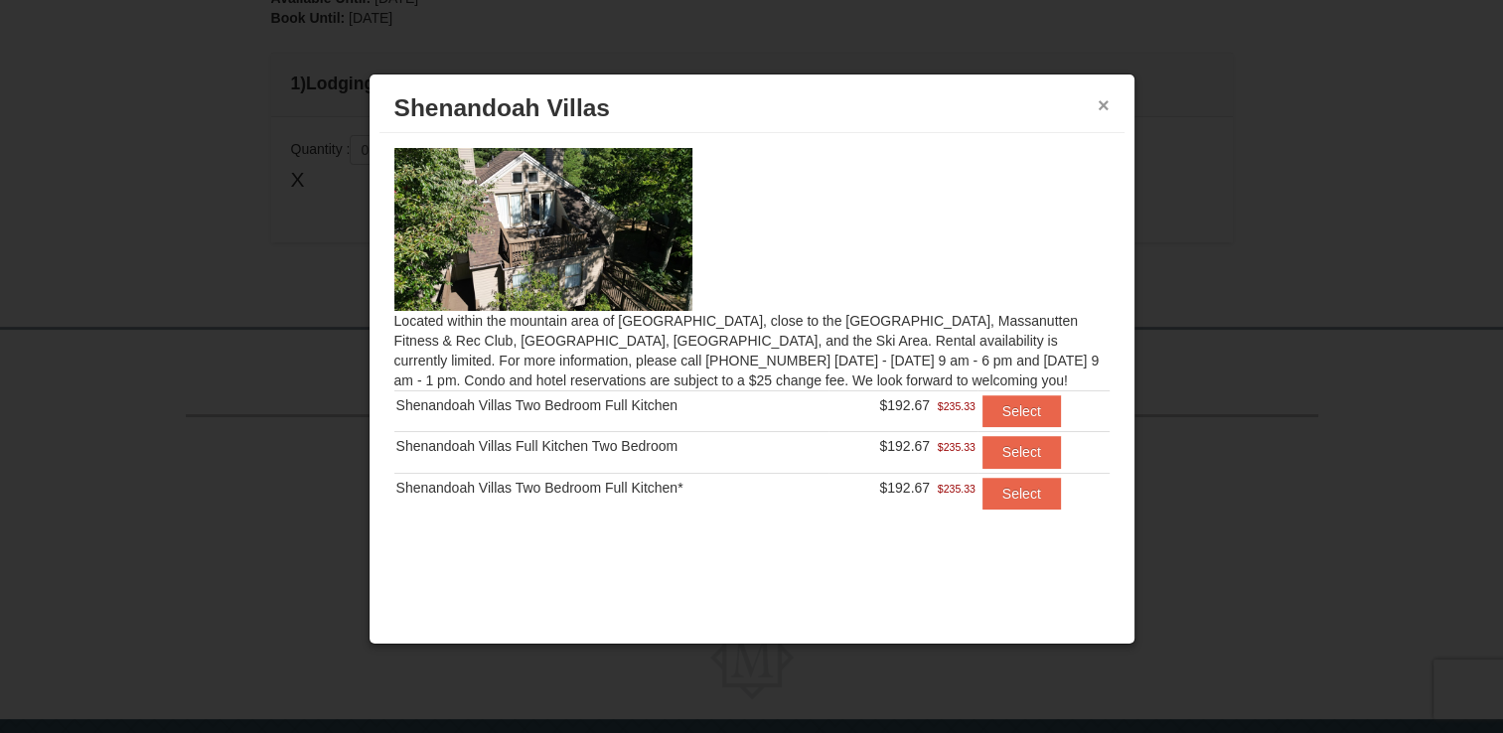
click at [1104, 97] on button "×" at bounding box center [1104, 105] width 12 height 20
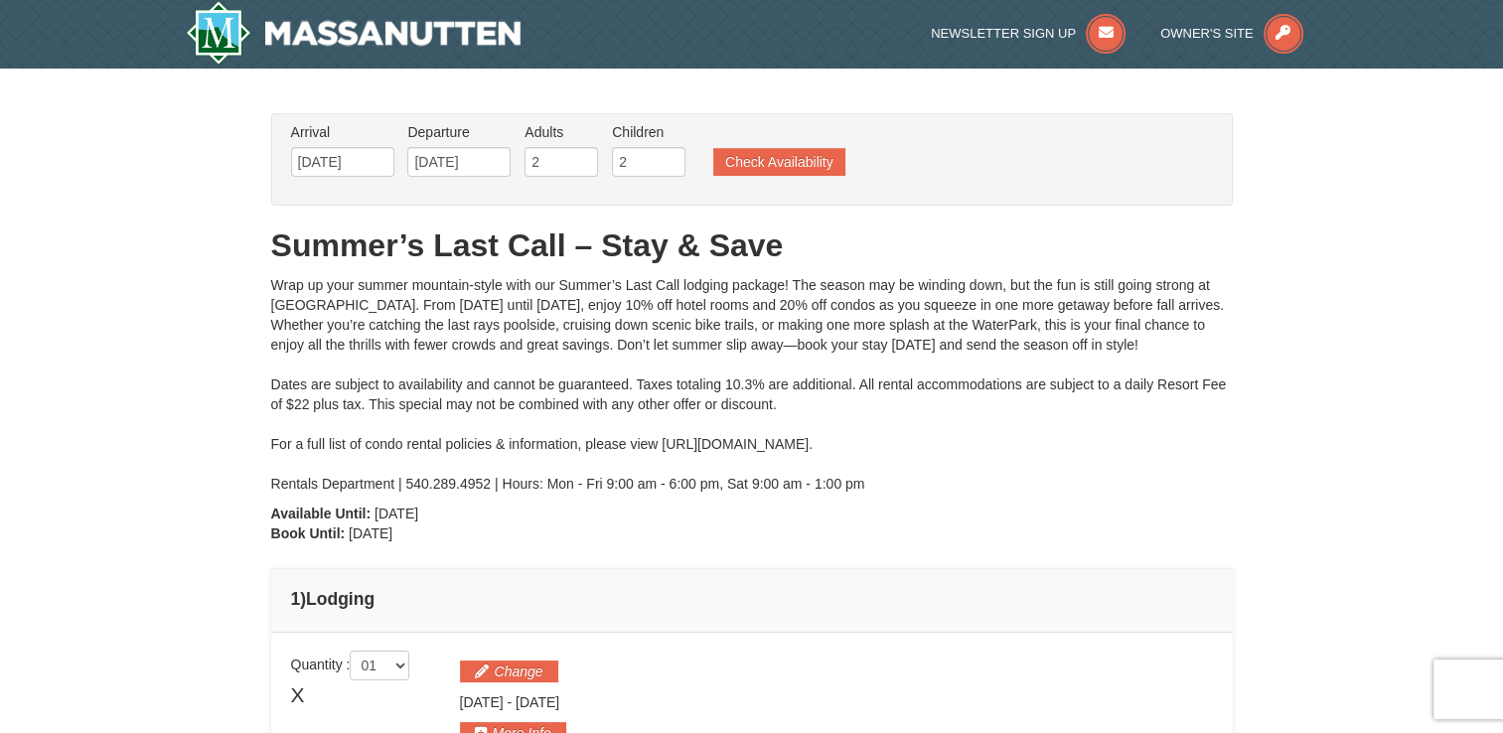
scroll to position [0, 0]
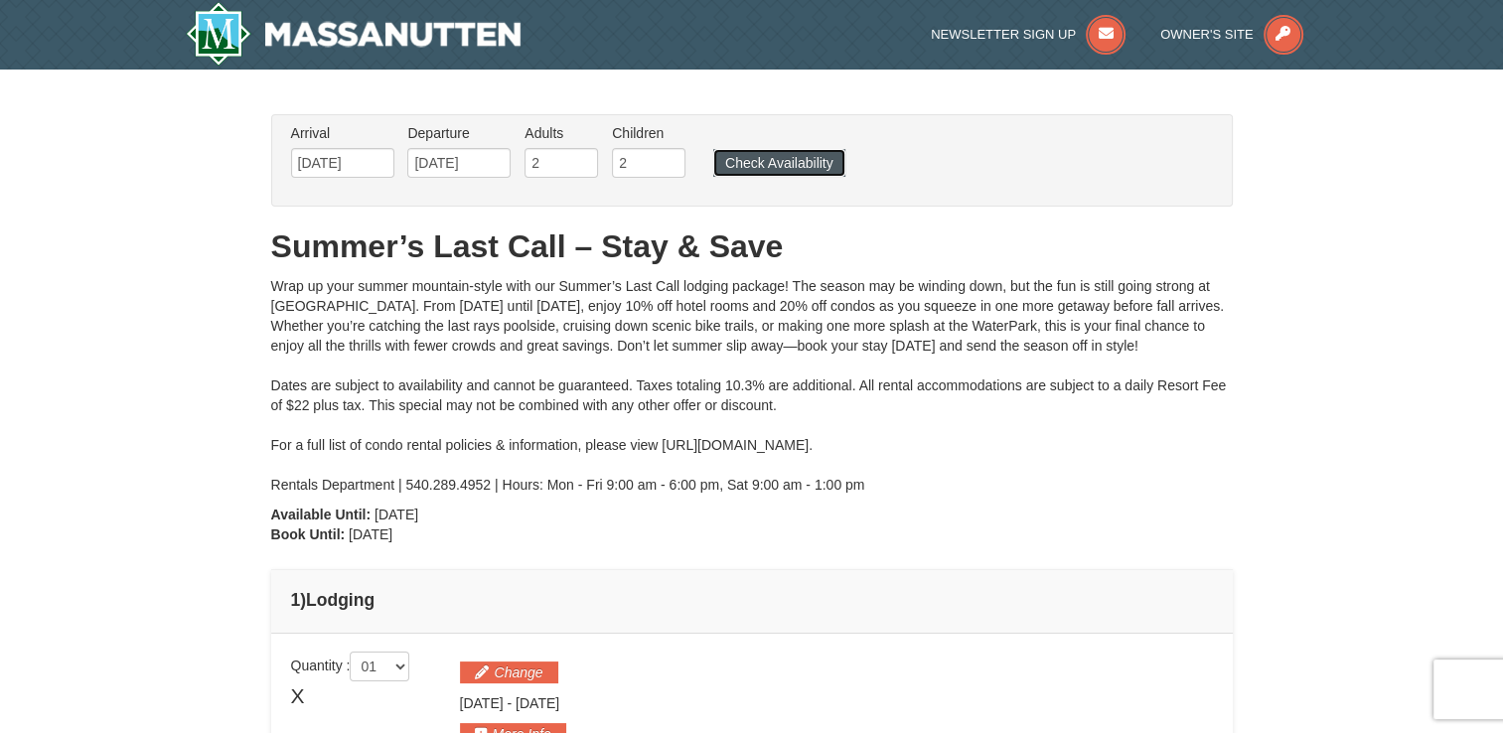
click at [759, 169] on button "Check Availability" at bounding box center [779, 163] width 132 height 28
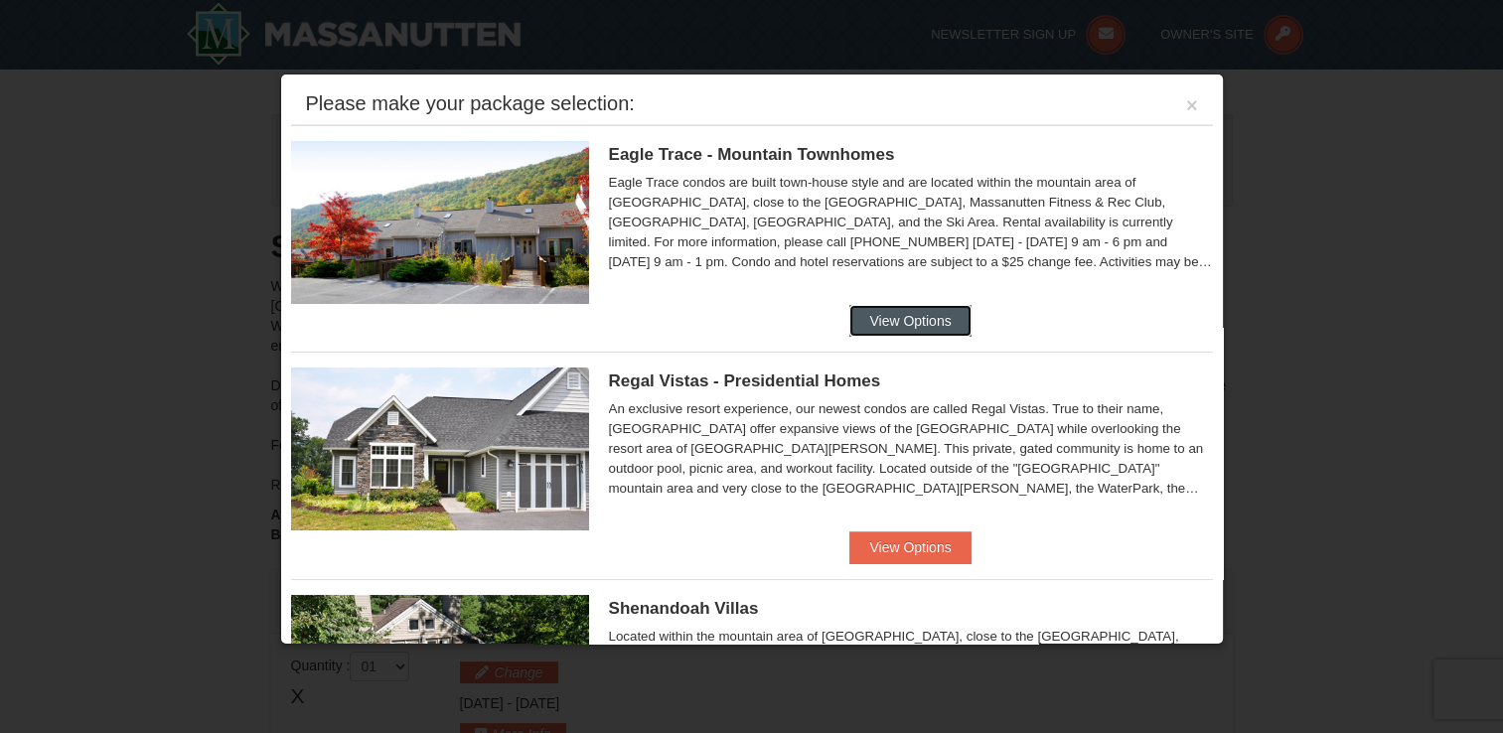
click at [886, 320] on button "View Options" at bounding box center [910, 321] width 121 height 32
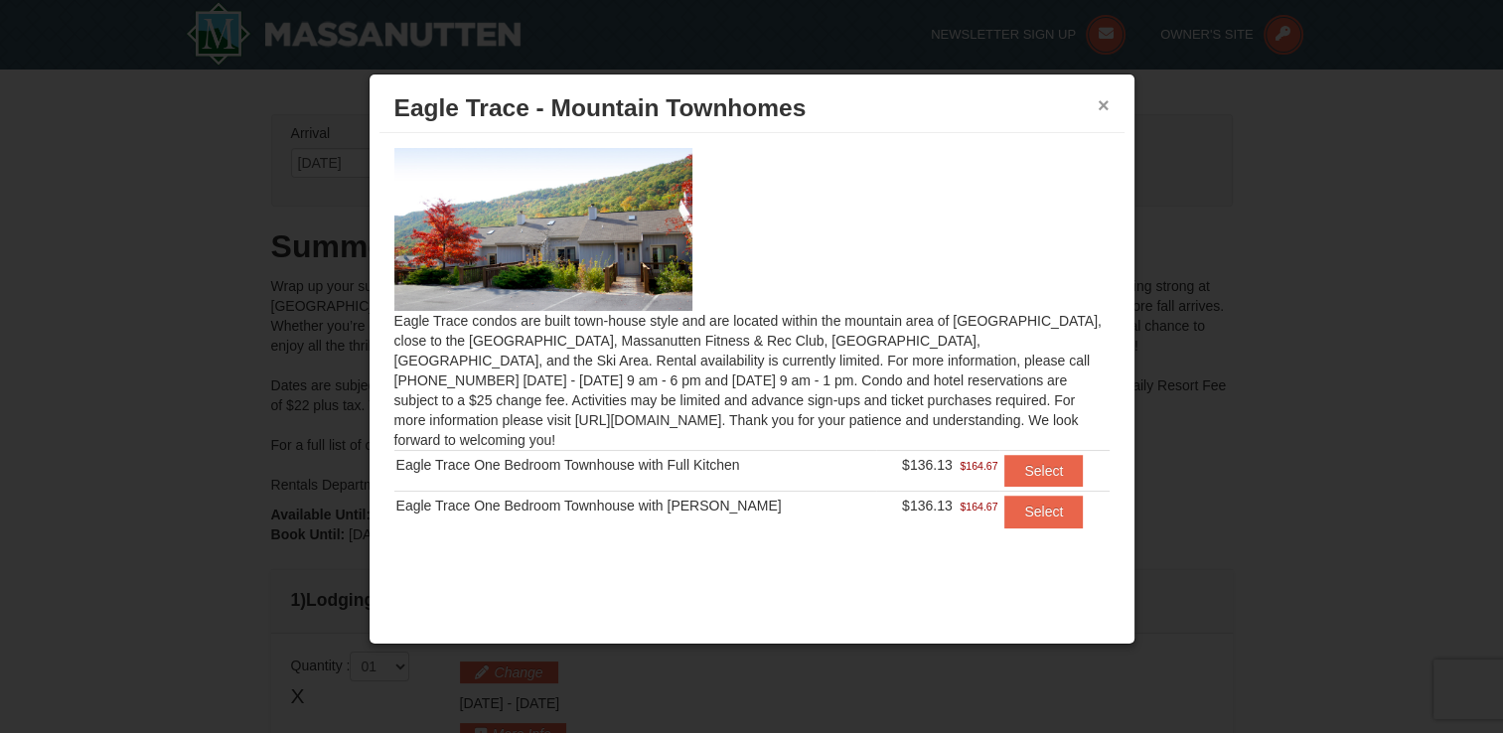
click at [1101, 101] on button "×" at bounding box center [1104, 105] width 12 height 20
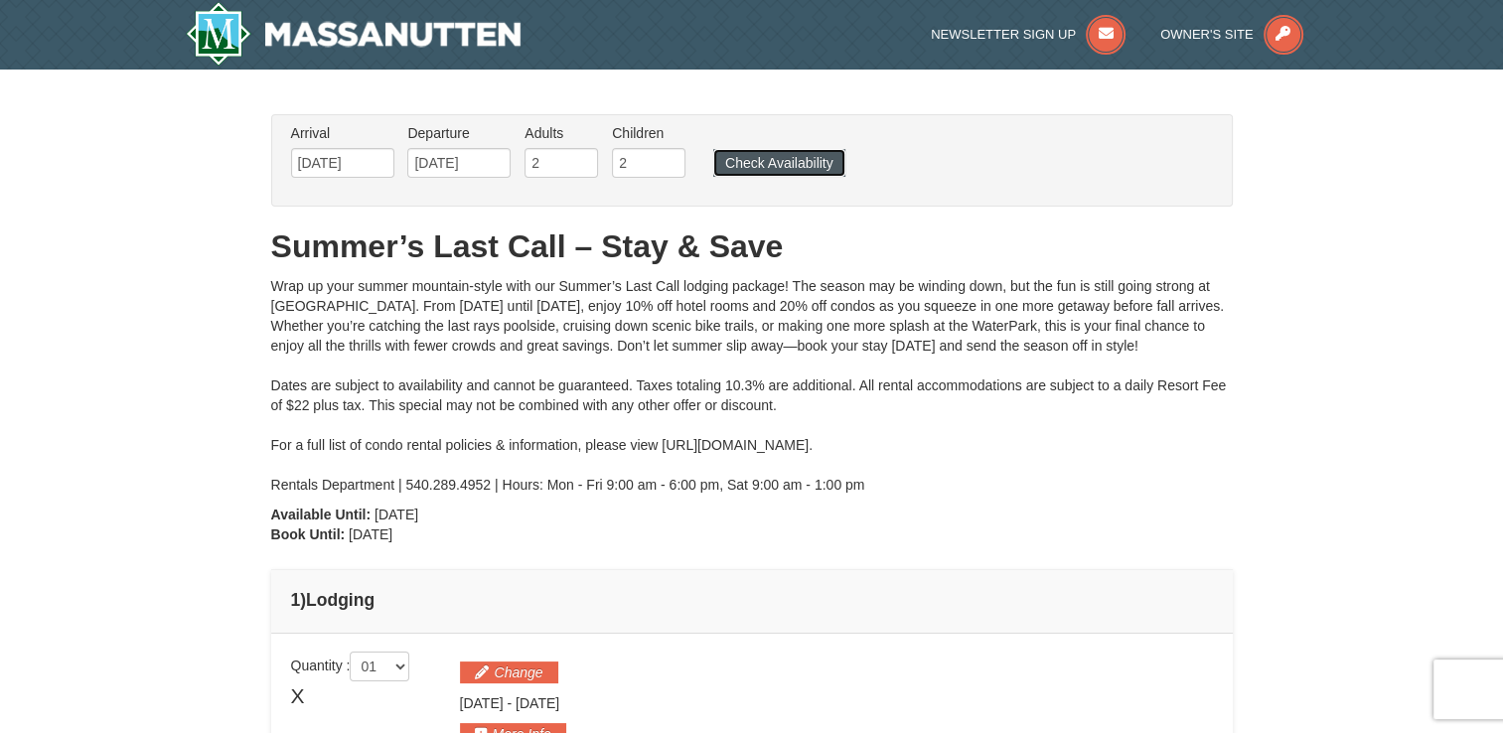
click at [783, 162] on button "Check Availability" at bounding box center [779, 163] width 132 height 28
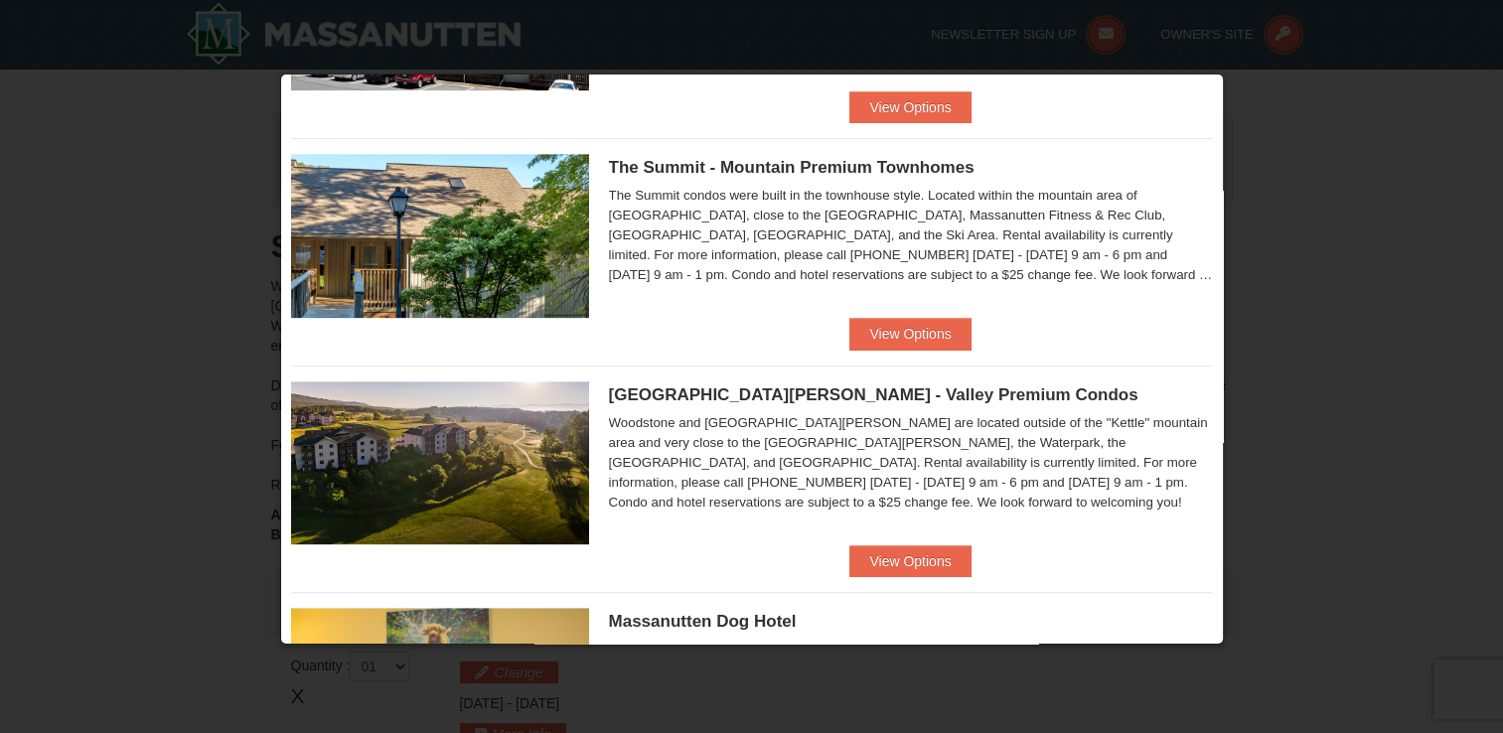
scroll to position [898, 0]
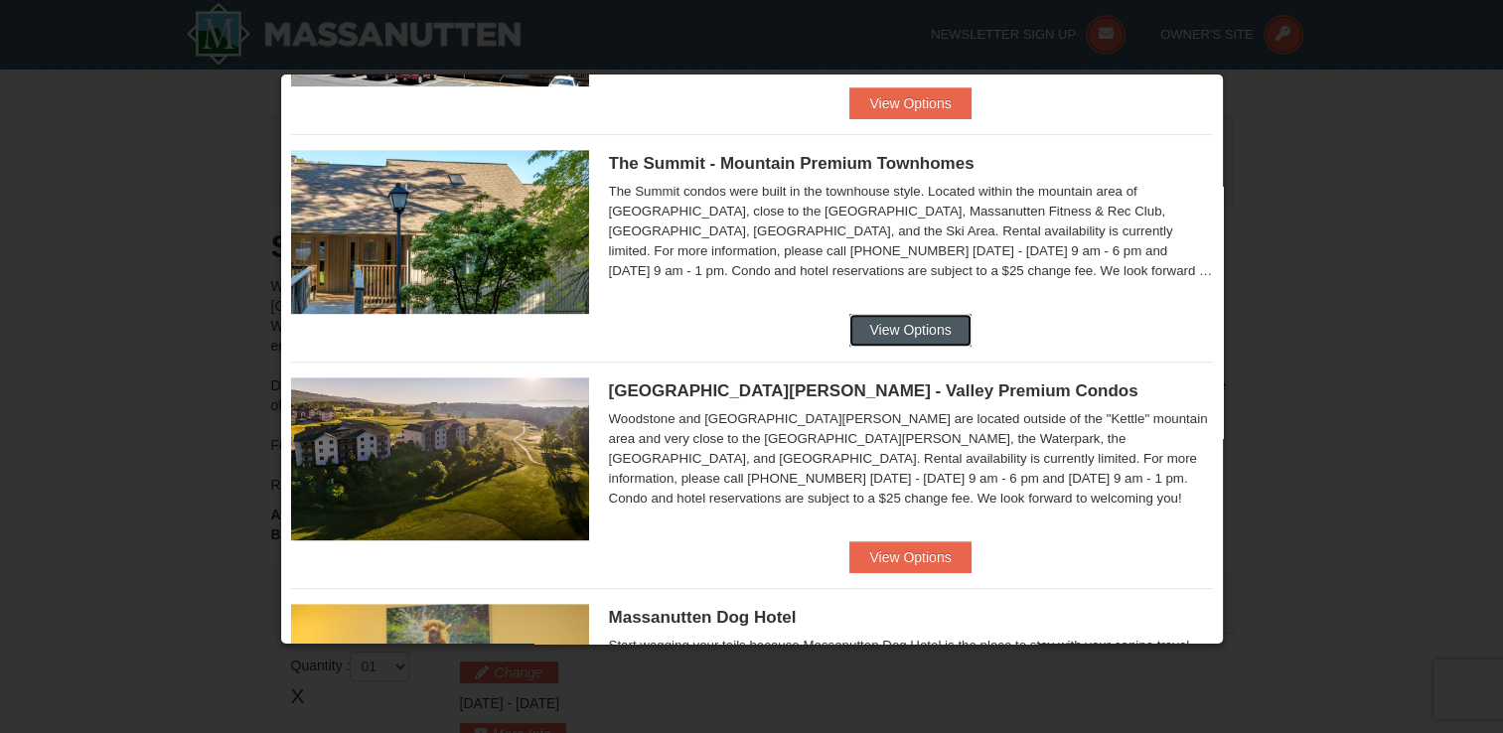
click at [922, 327] on button "View Options" at bounding box center [910, 330] width 121 height 32
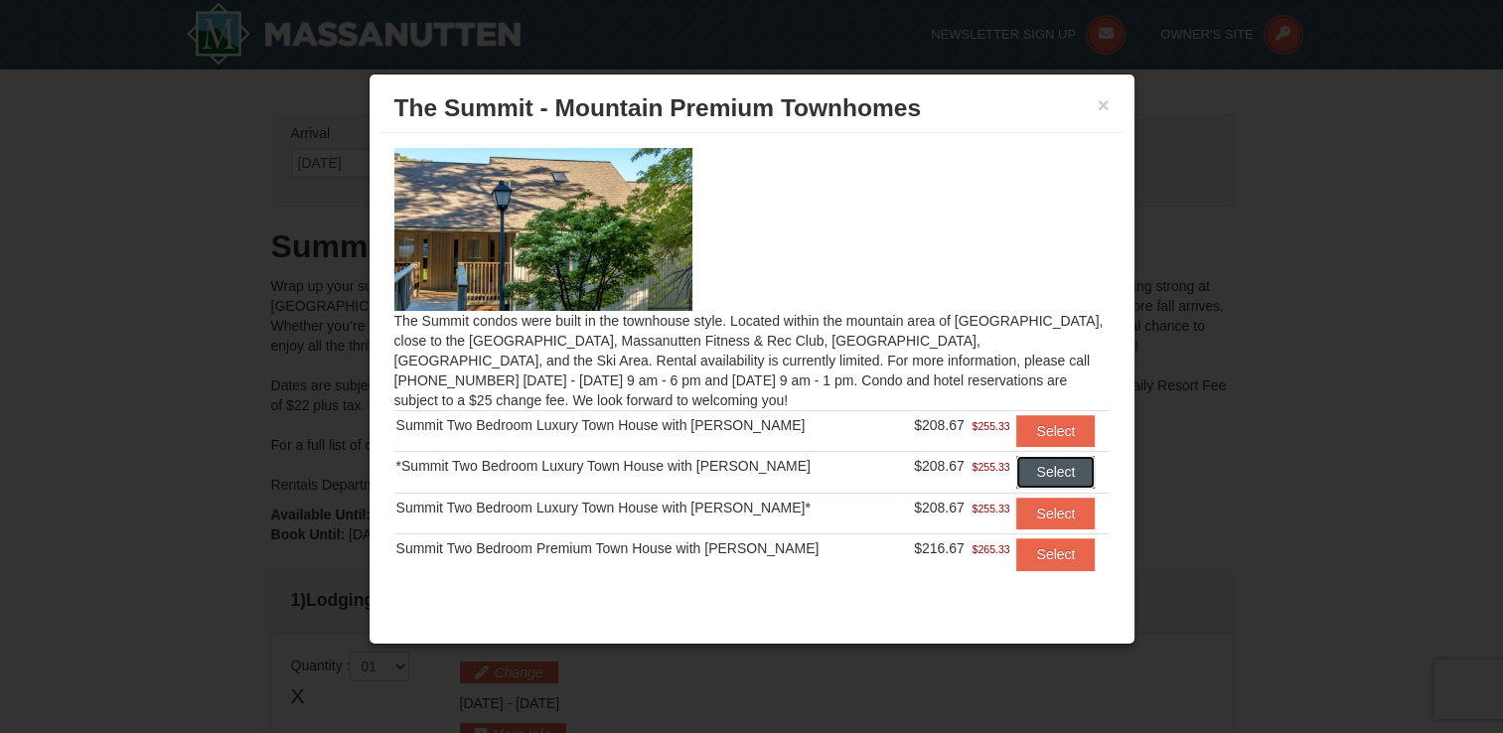
click at [1016, 478] on button "Select" at bounding box center [1055, 472] width 78 height 32
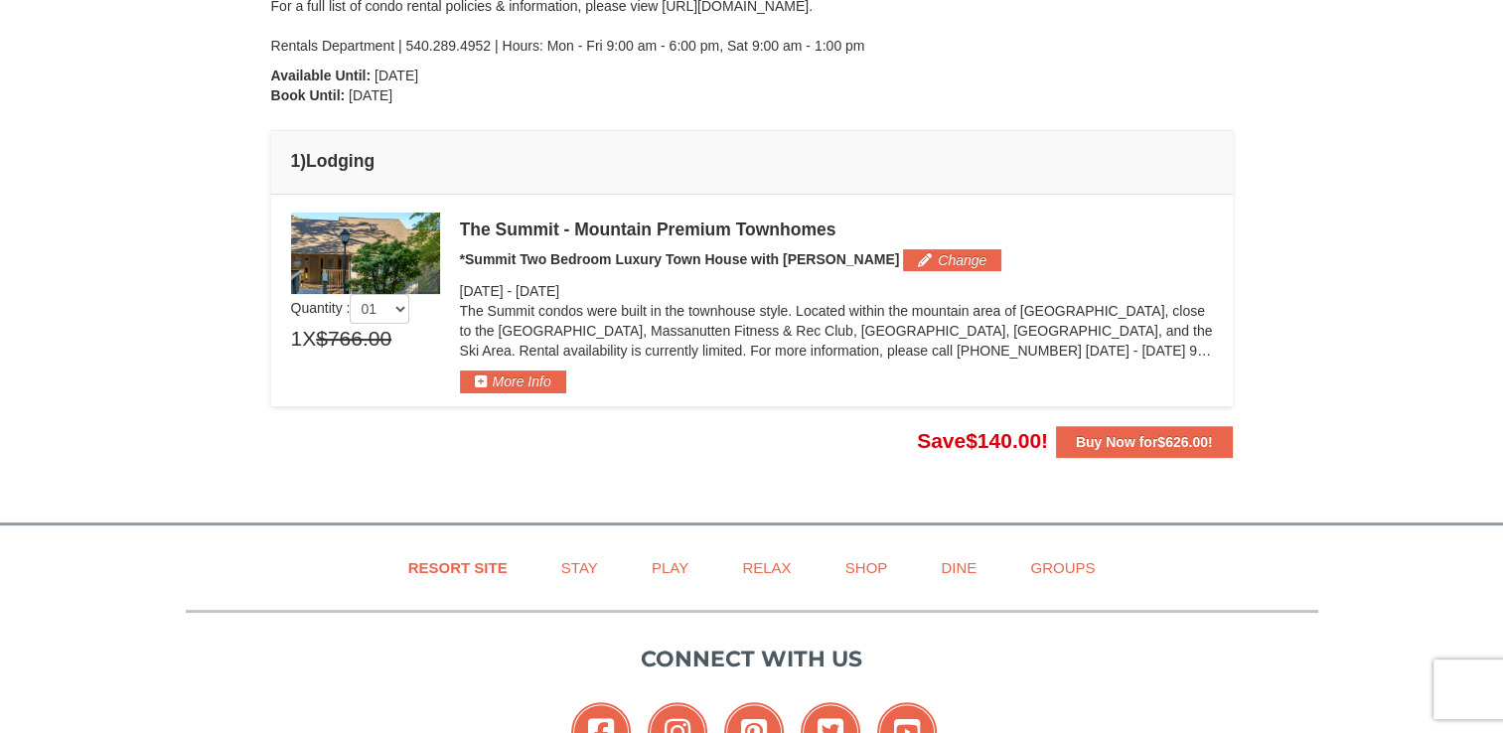
scroll to position [437, 0]
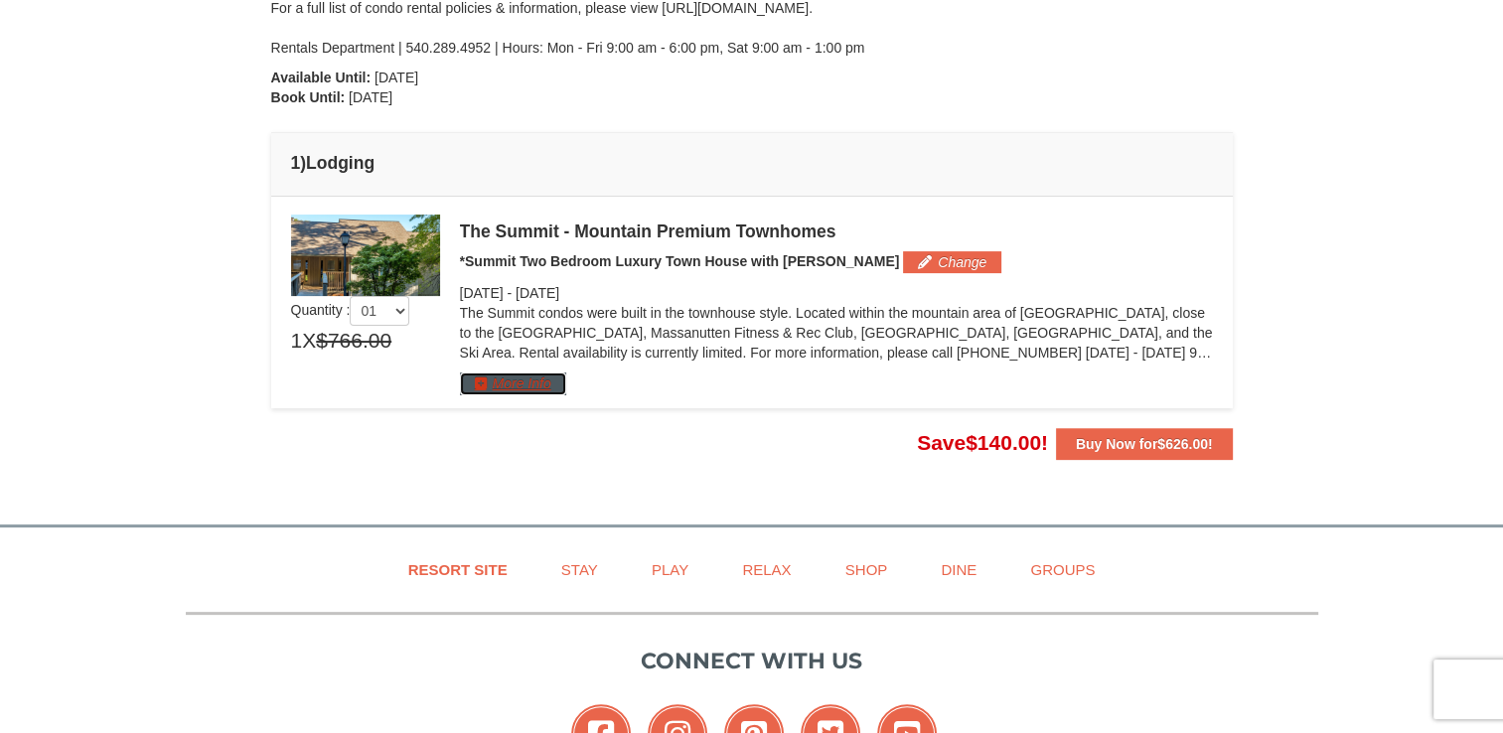
click at [521, 380] on button "More Info" at bounding box center [513, 384] width 106 height 22
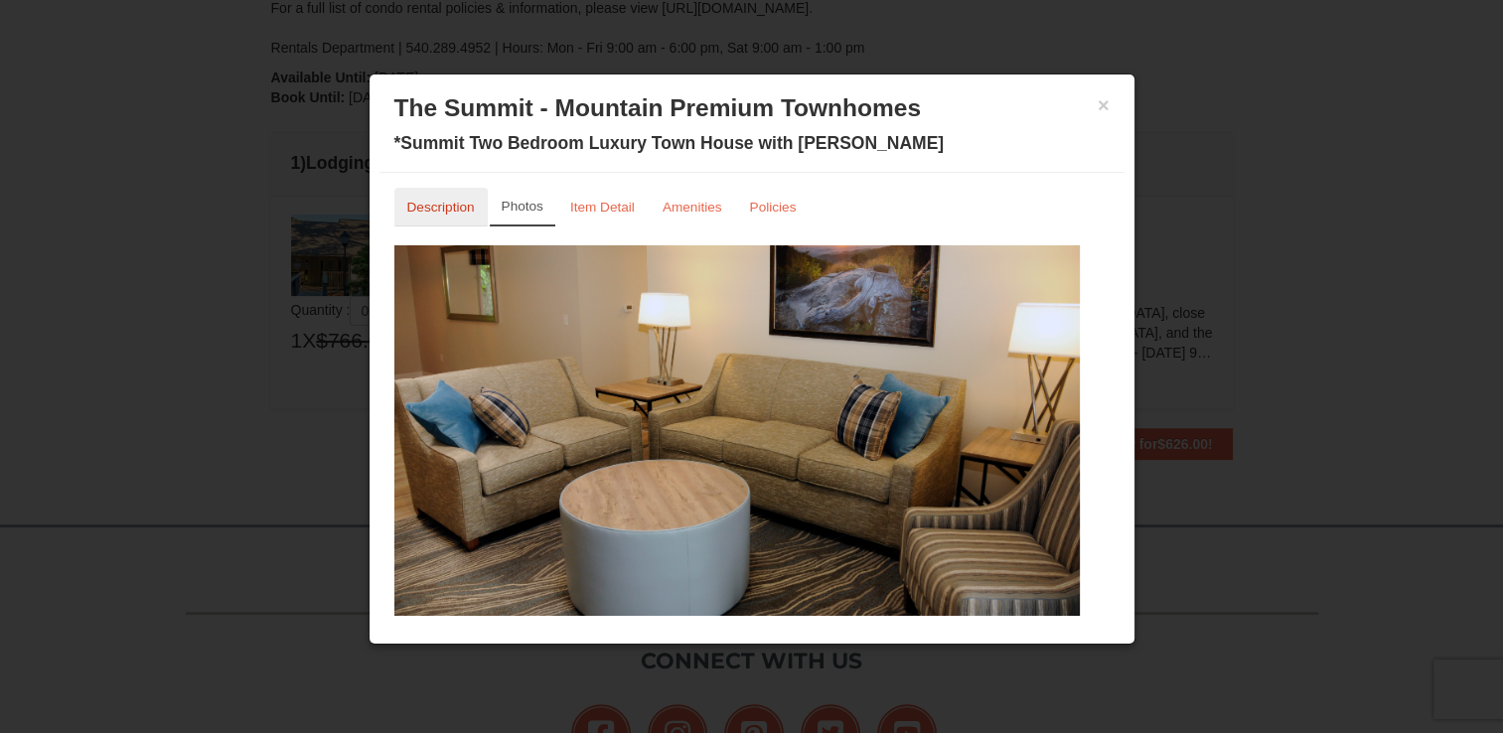
click at [445, 205] on small "Description" at bounding box center [441, 207] width 68 height 15
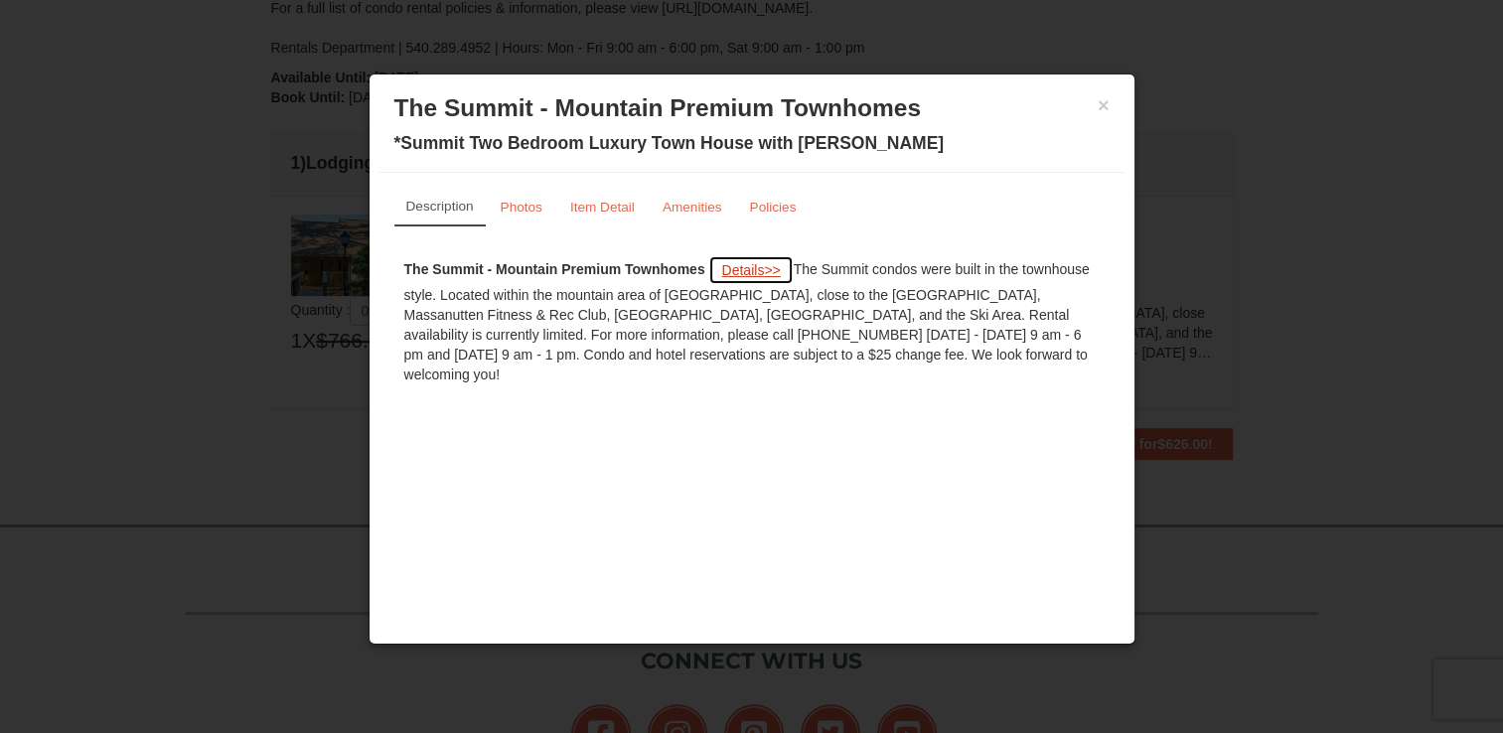
click at [755, 273] on span "Details" at bounding box center [742, 270] width 43 height 16
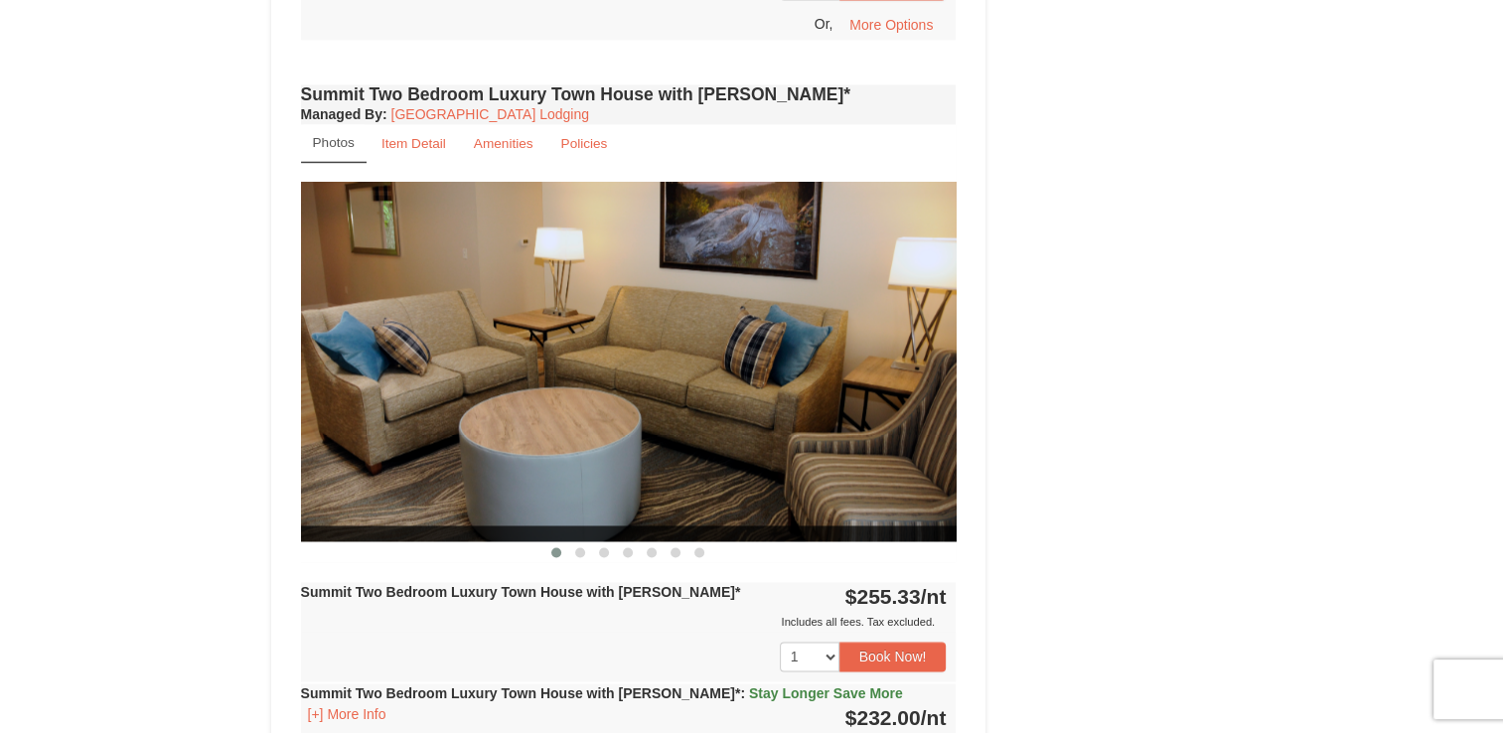
scroll to position [2703, 0]
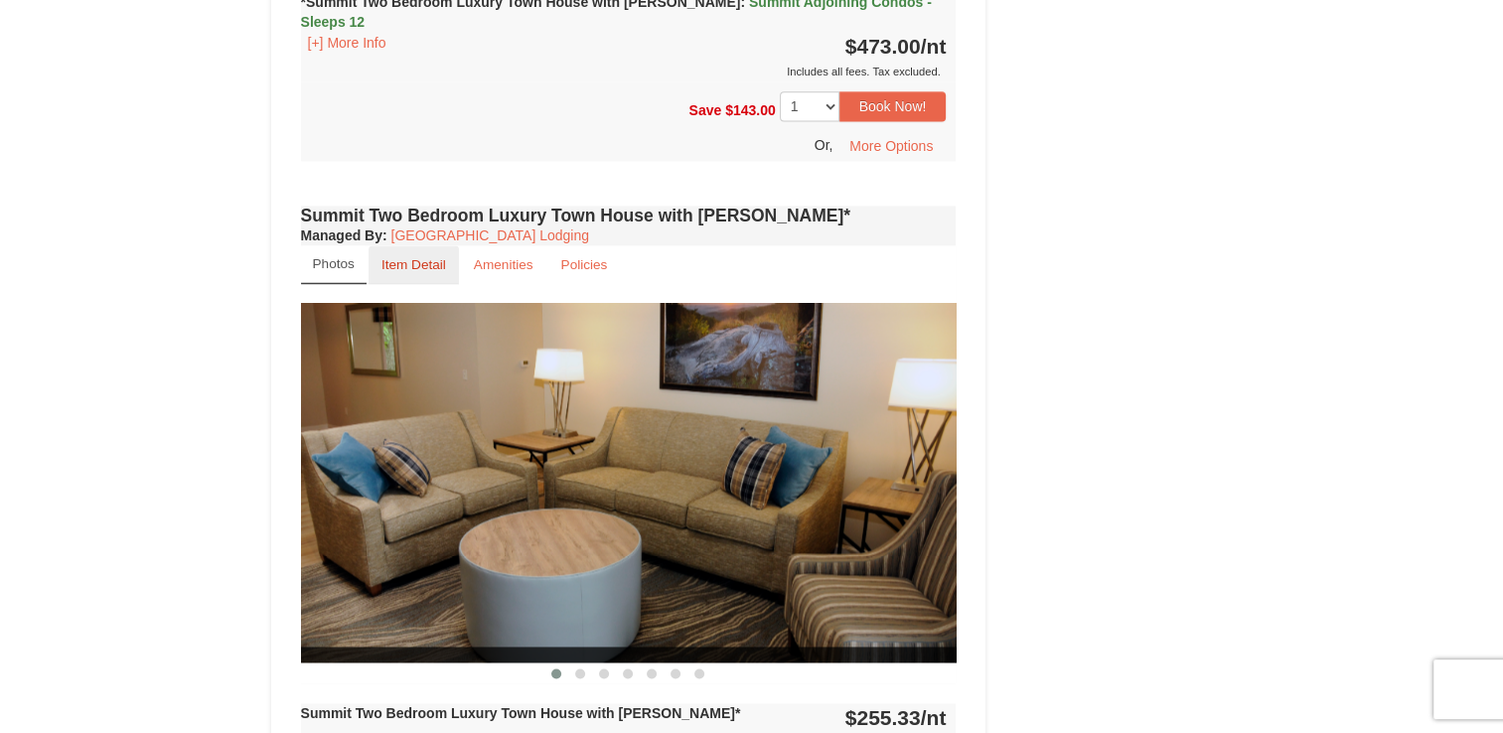
click at [396, 245] on link "Item Detail" at bounding box center [414, 264] width 90 height 39
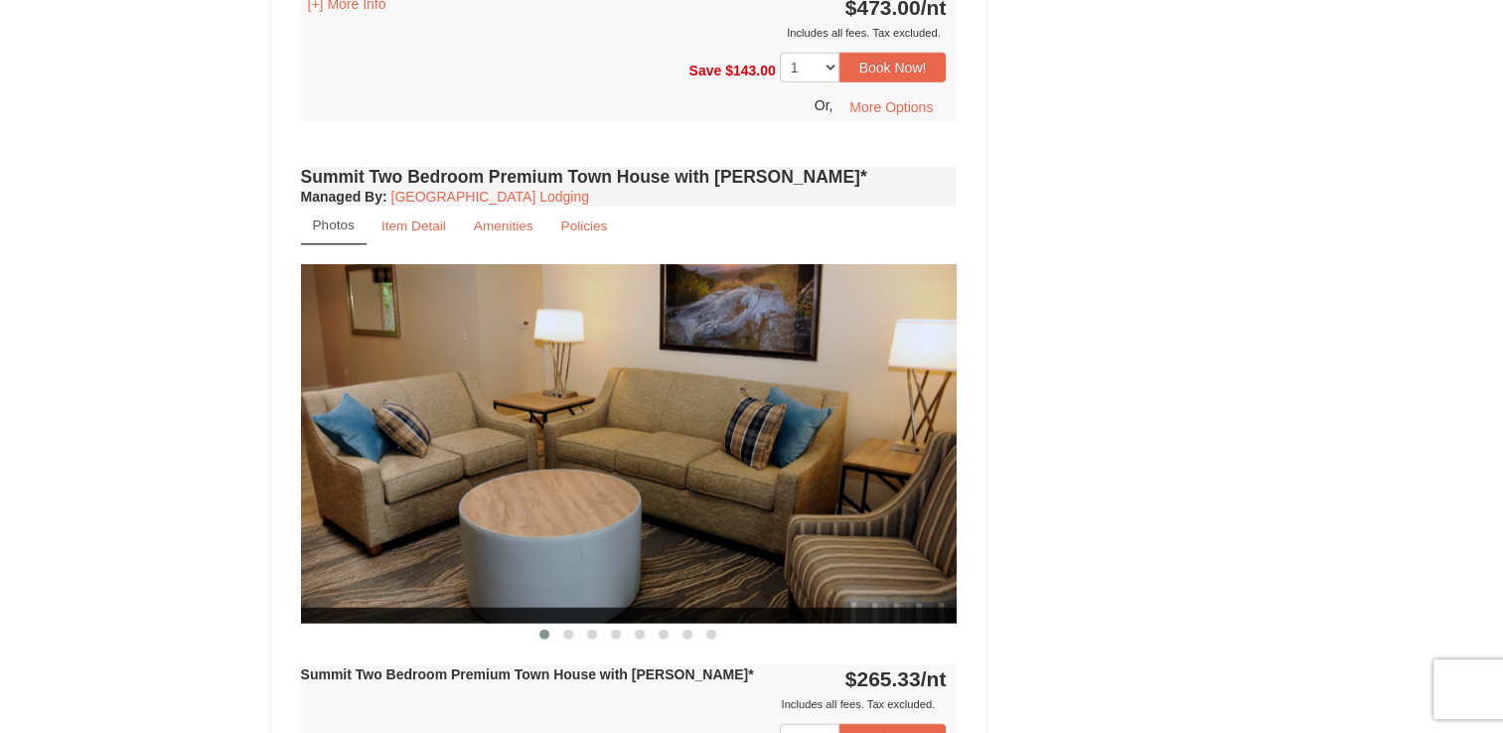
scroll to position [4729, 0]
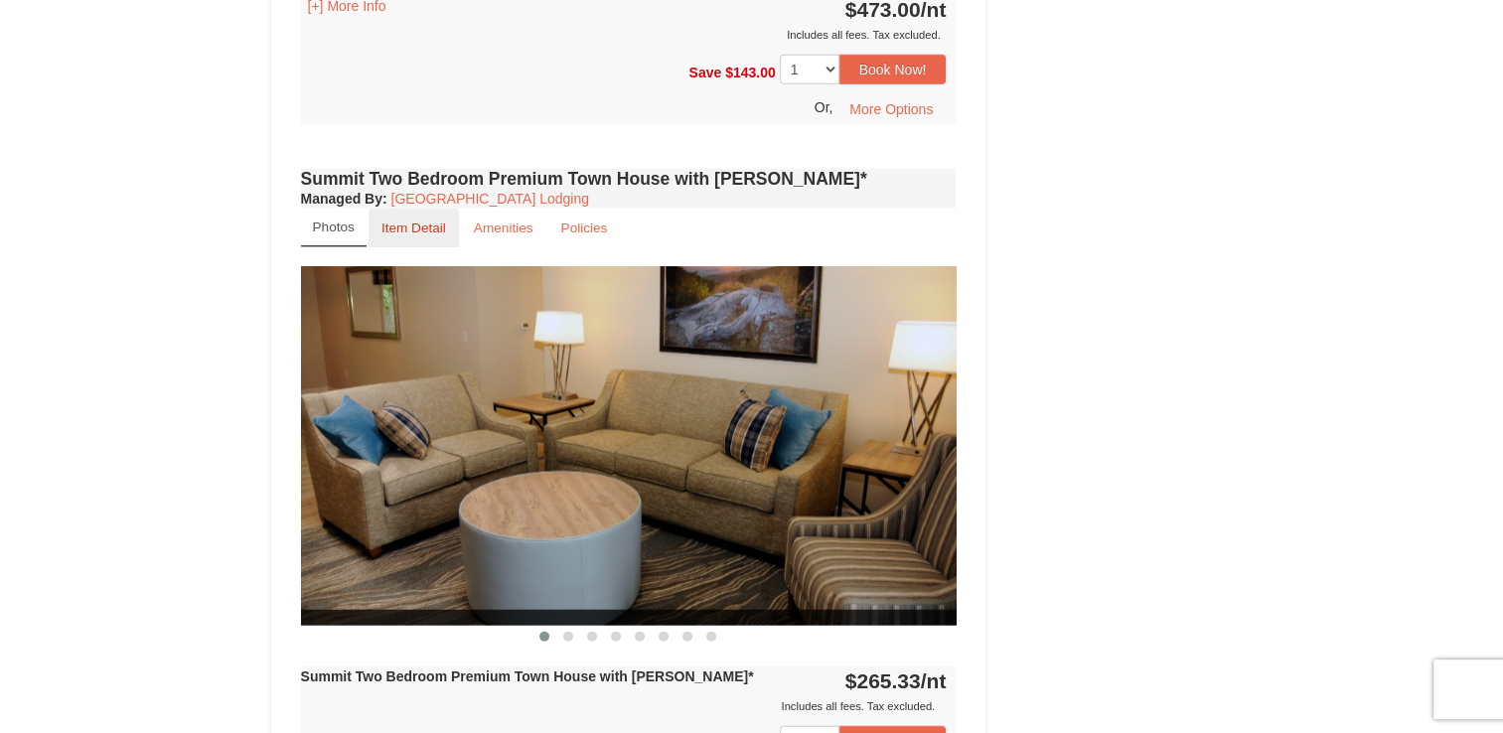
click at [413, 221] on small "Item Detail" at bounding box center [414, 228] width 65 height 15
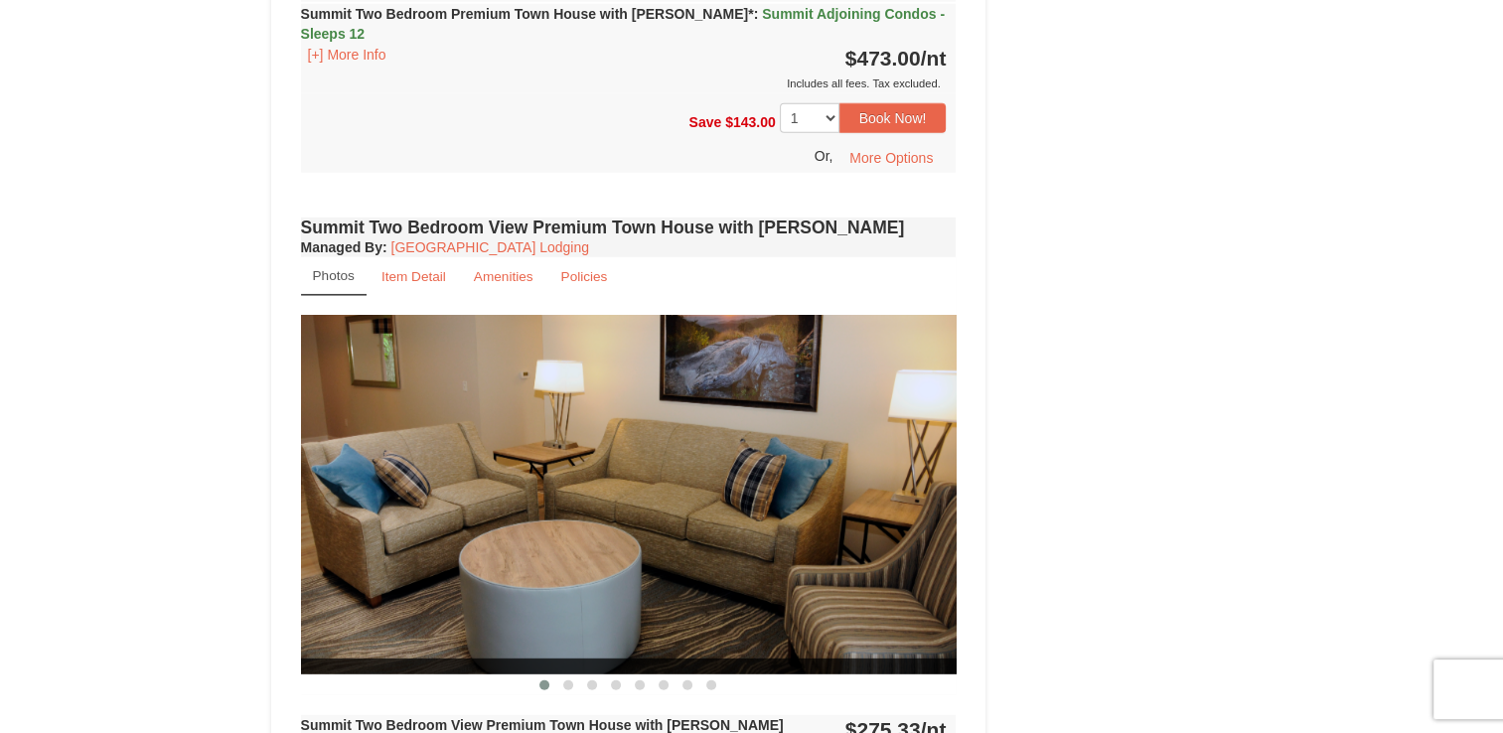
scroll to position [5564, 0]
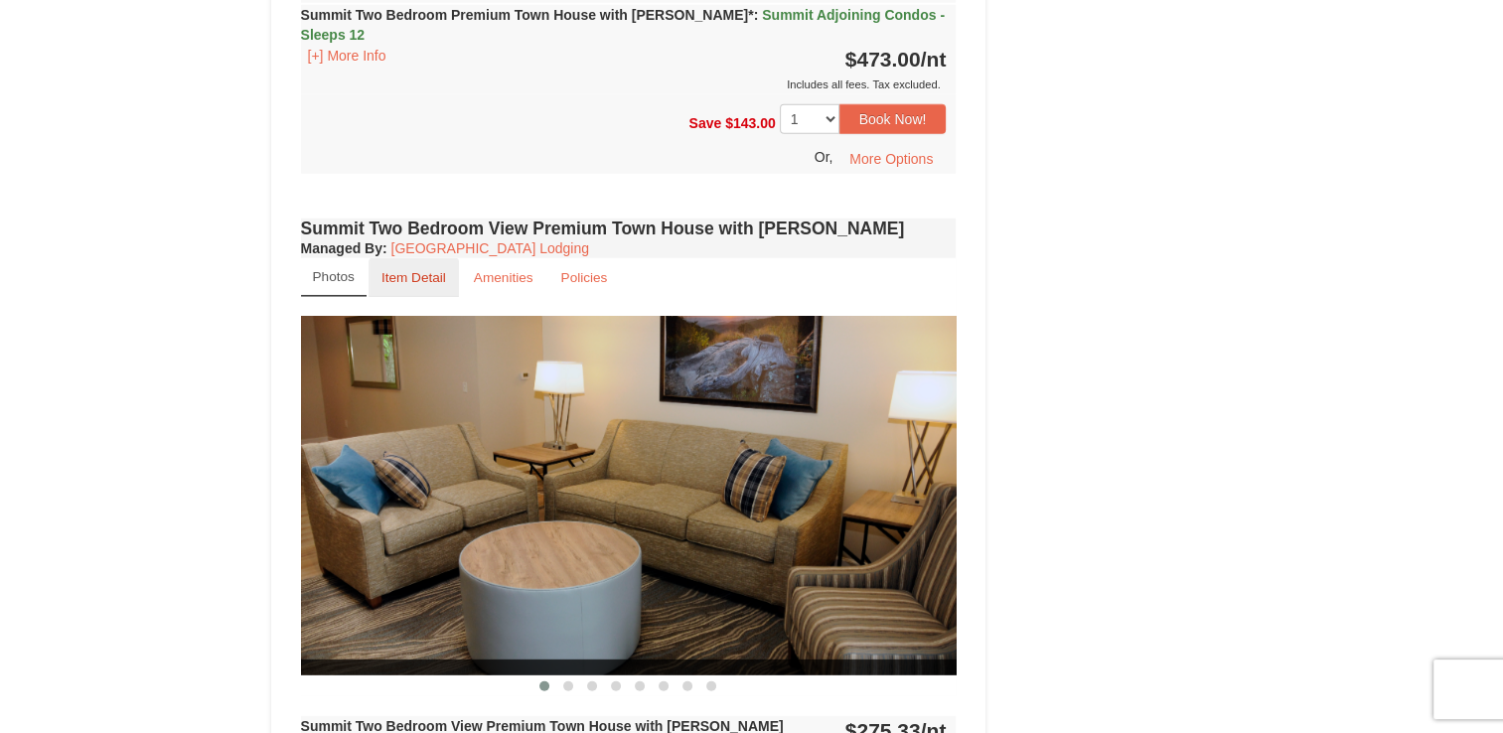
click at [404, 270] on small "Item Detail" at bounding box center [414, 277] width 65 height 15
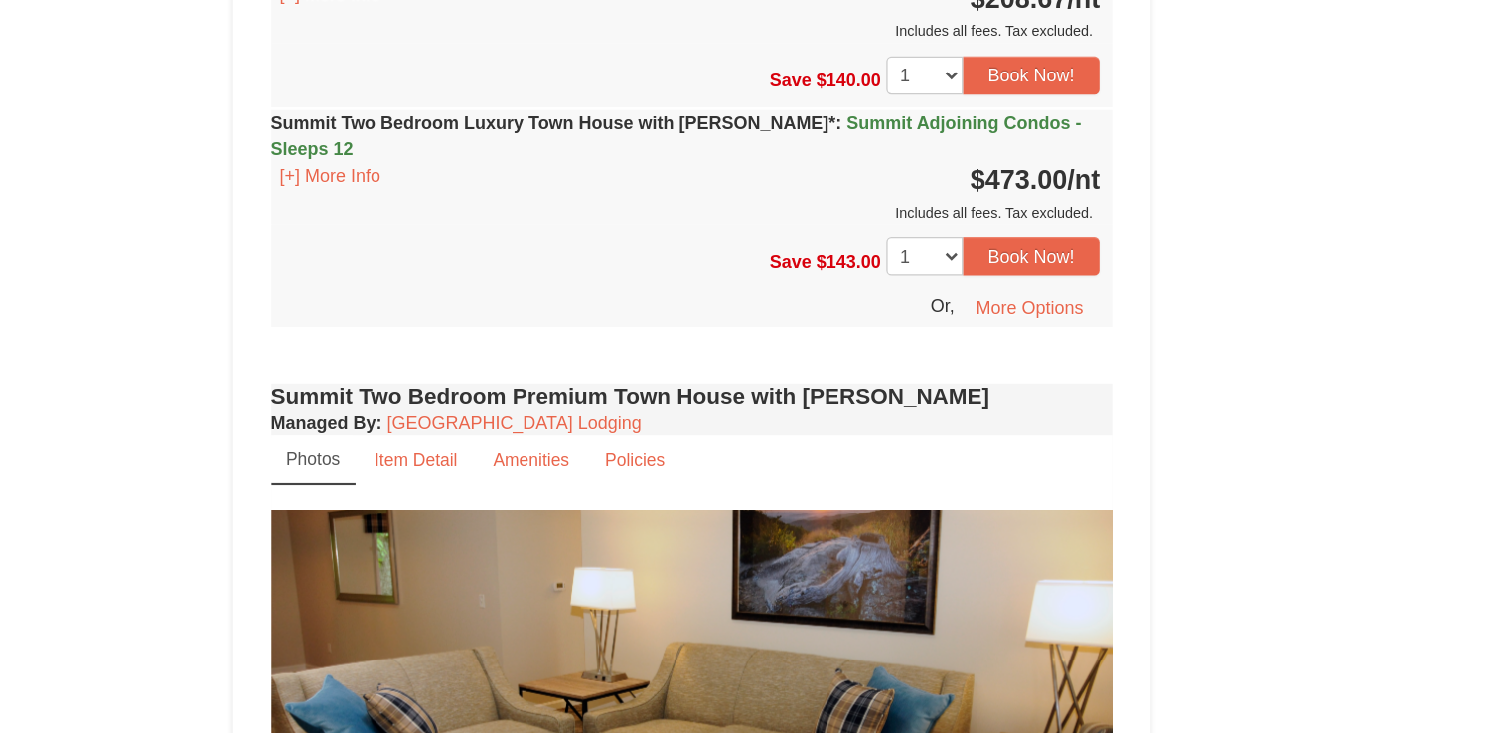
scroll to position [3442, 0]
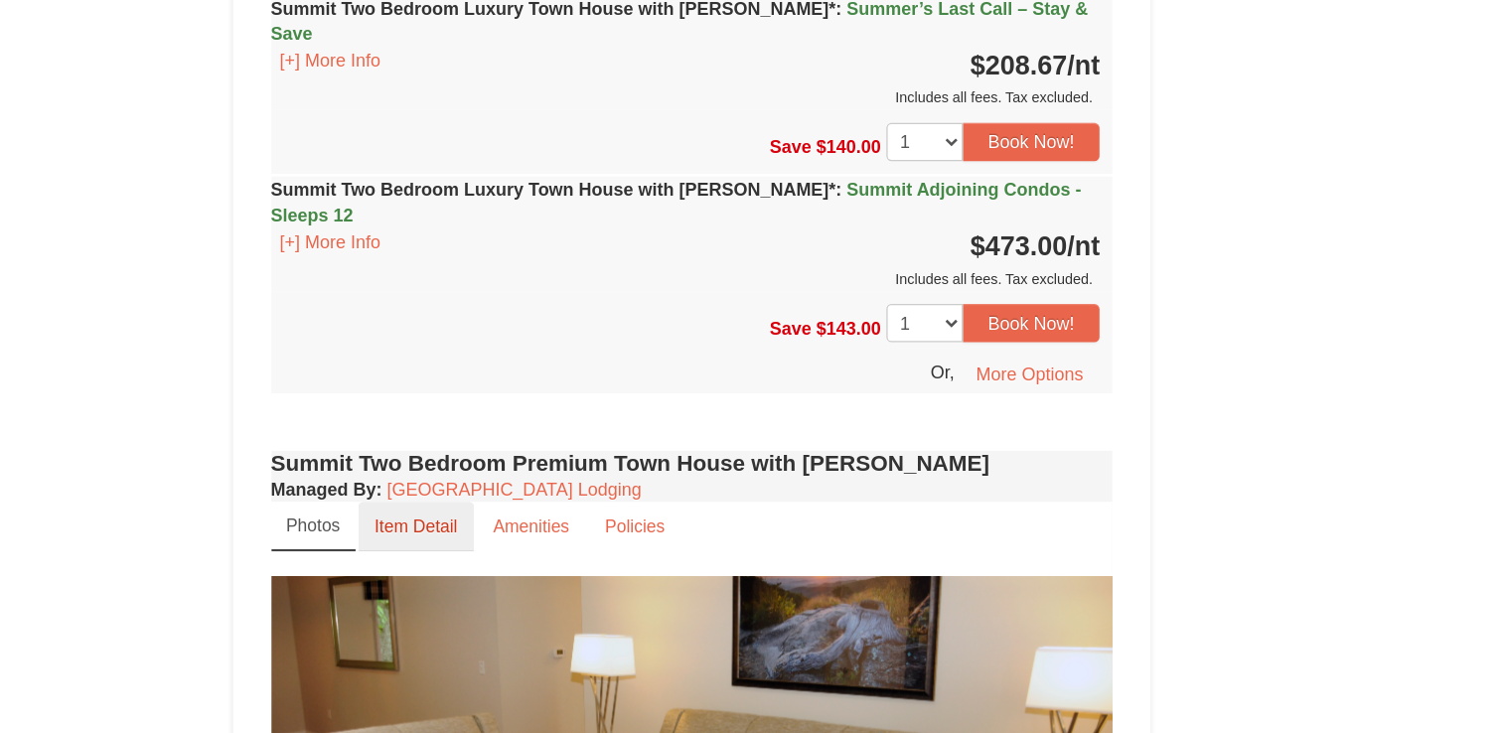
click at [402, 402] on small "Item Detail" at bounding box center [414, 409] width 65 height 15
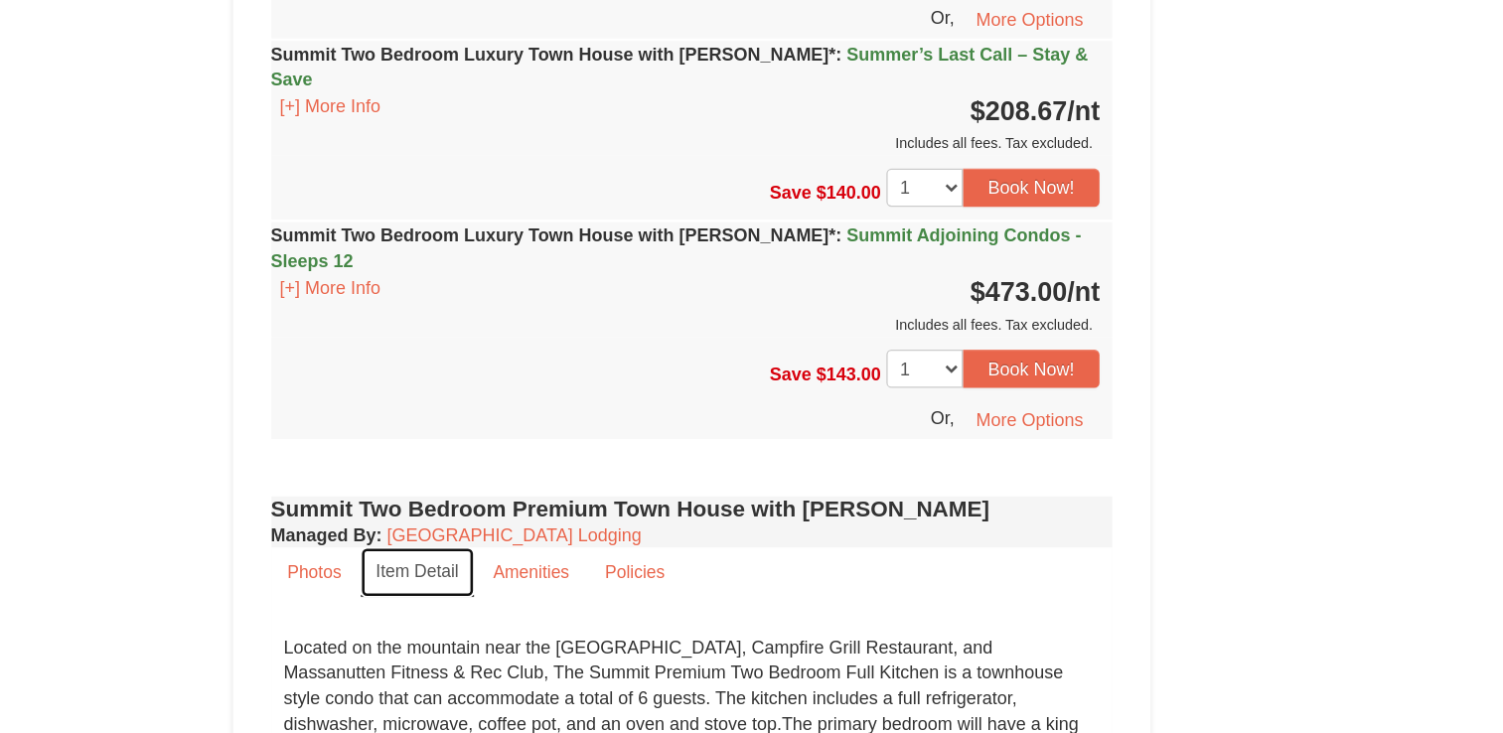
scroll to position [3402, 0]
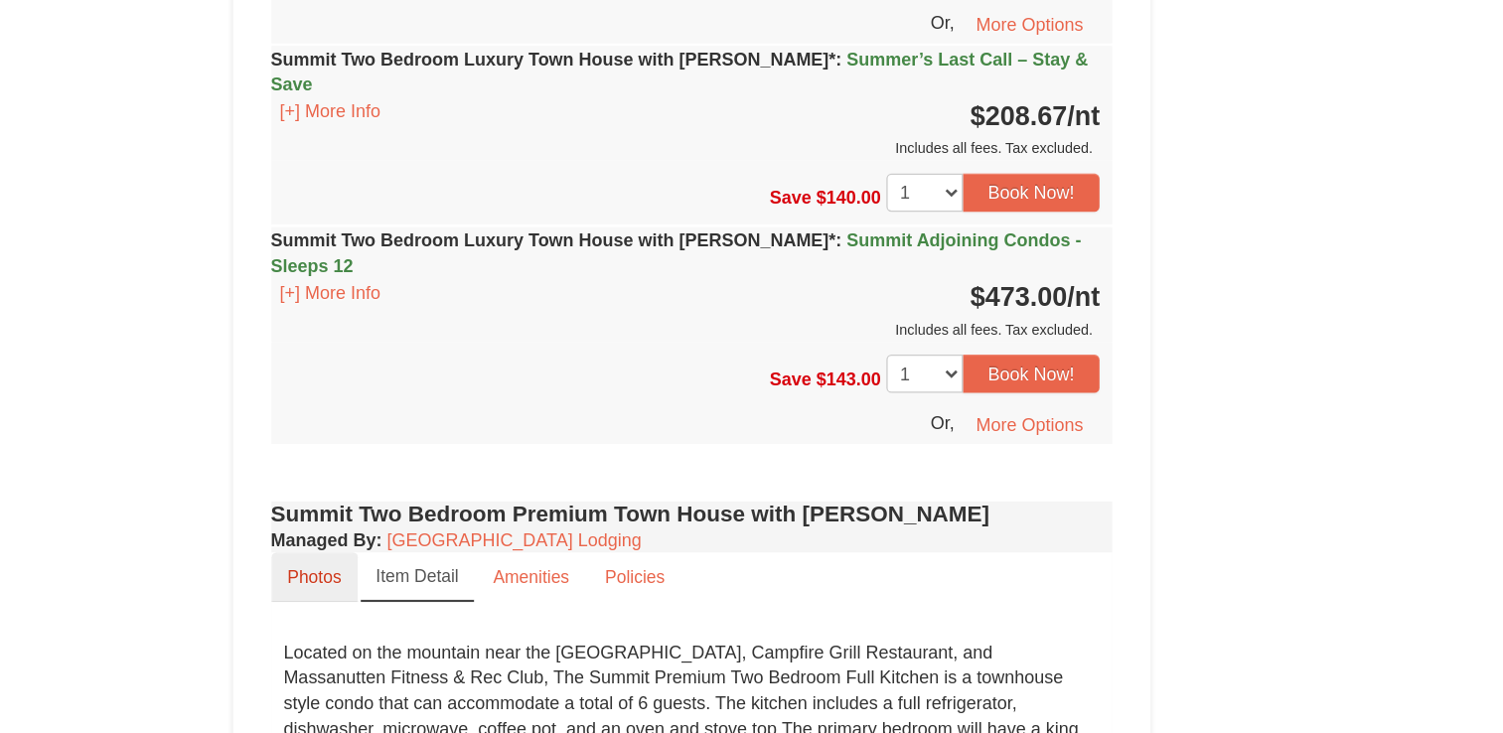
click at [333, 442] on small "Photos" at bounding box center [335, 449] width 42 height 15
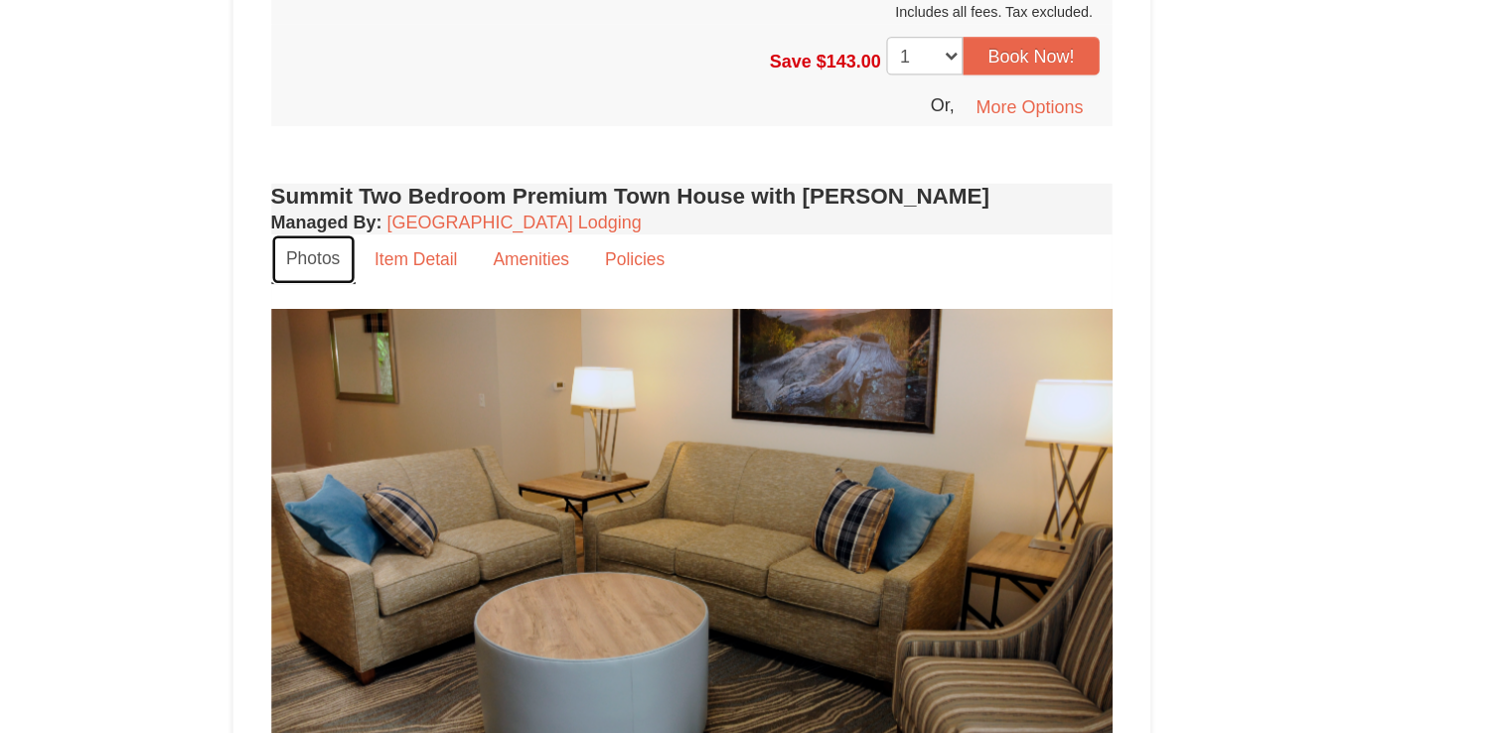
scroll to position [3517, 0]
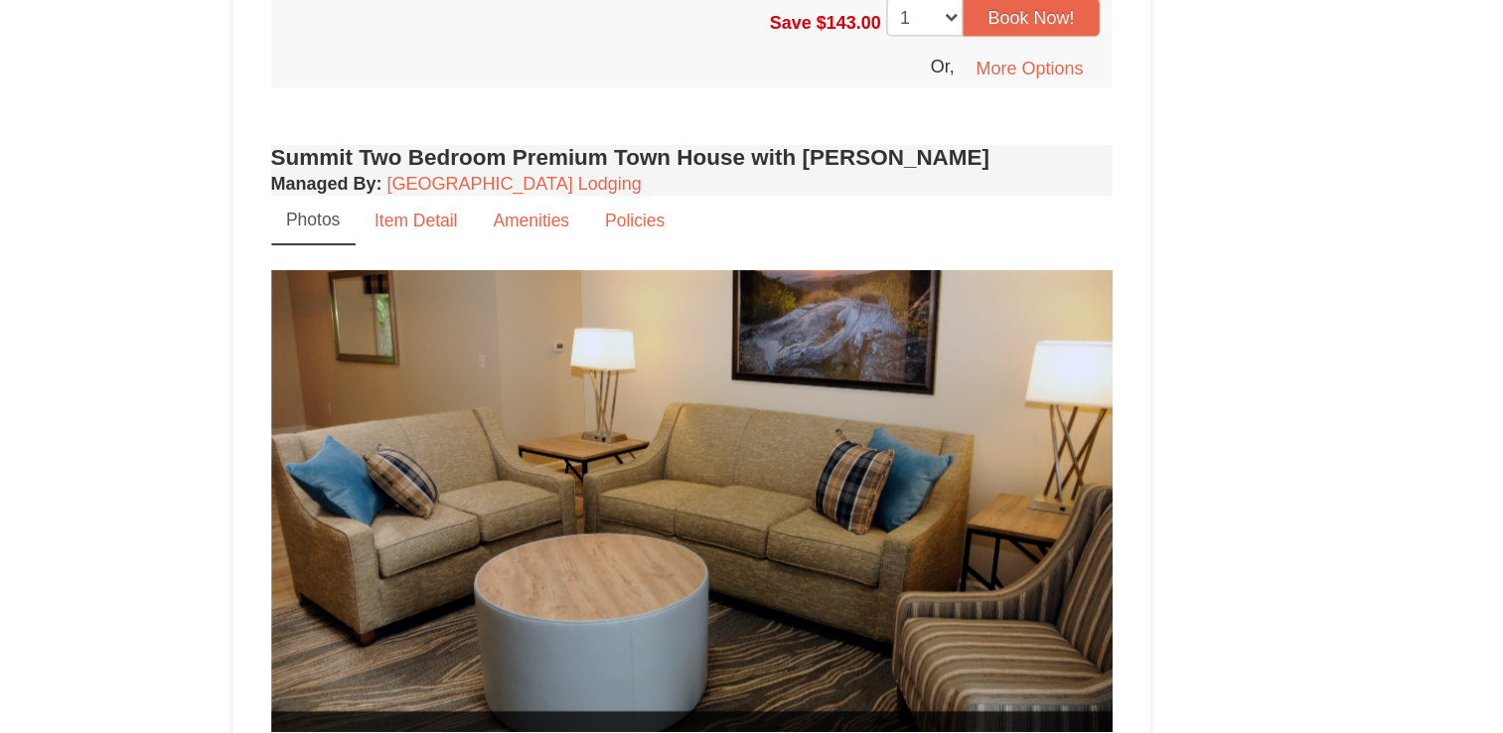
click at [571, 732] on span at bounding box center [568, 743] width 10 height 10
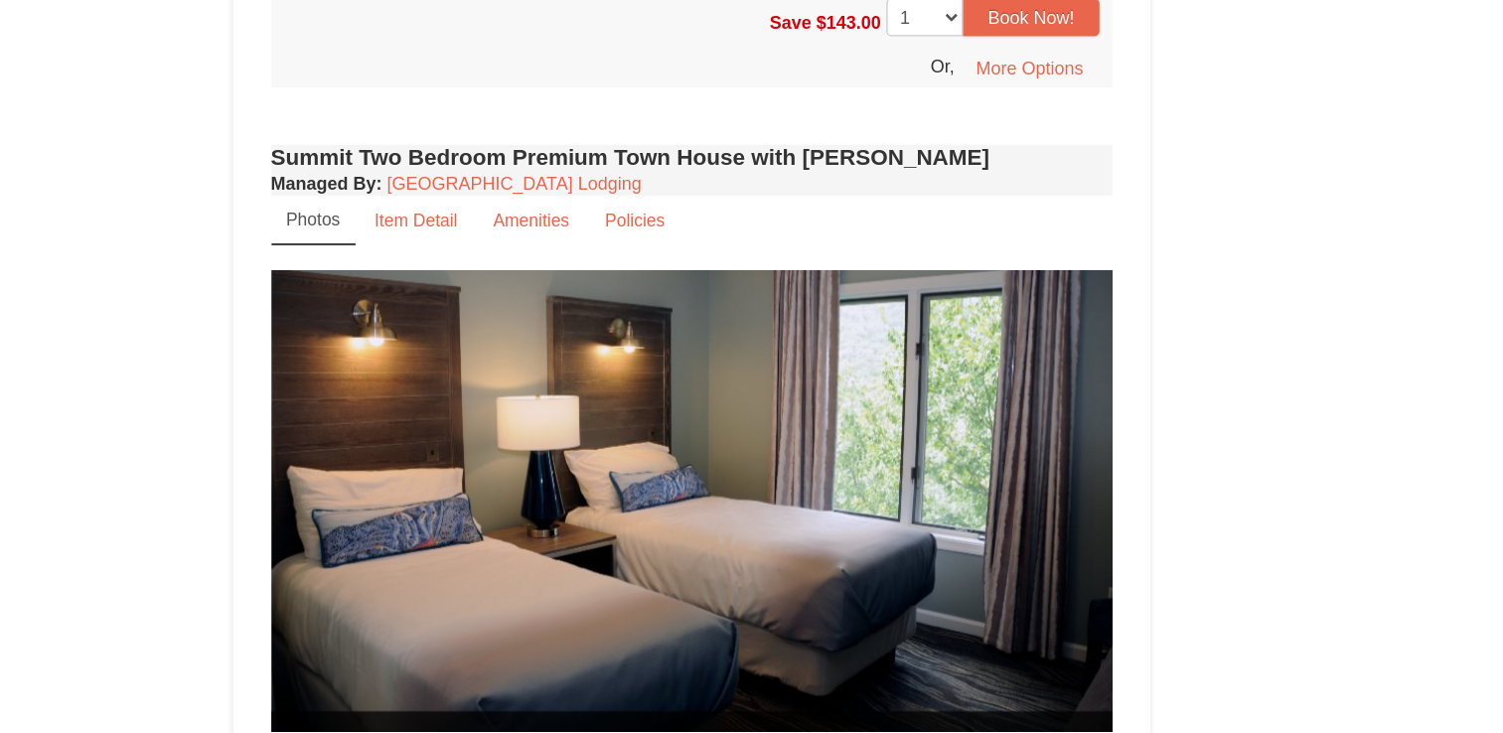
click at [595, 732] on span at bounding box center [592, 743] width 10 height 10
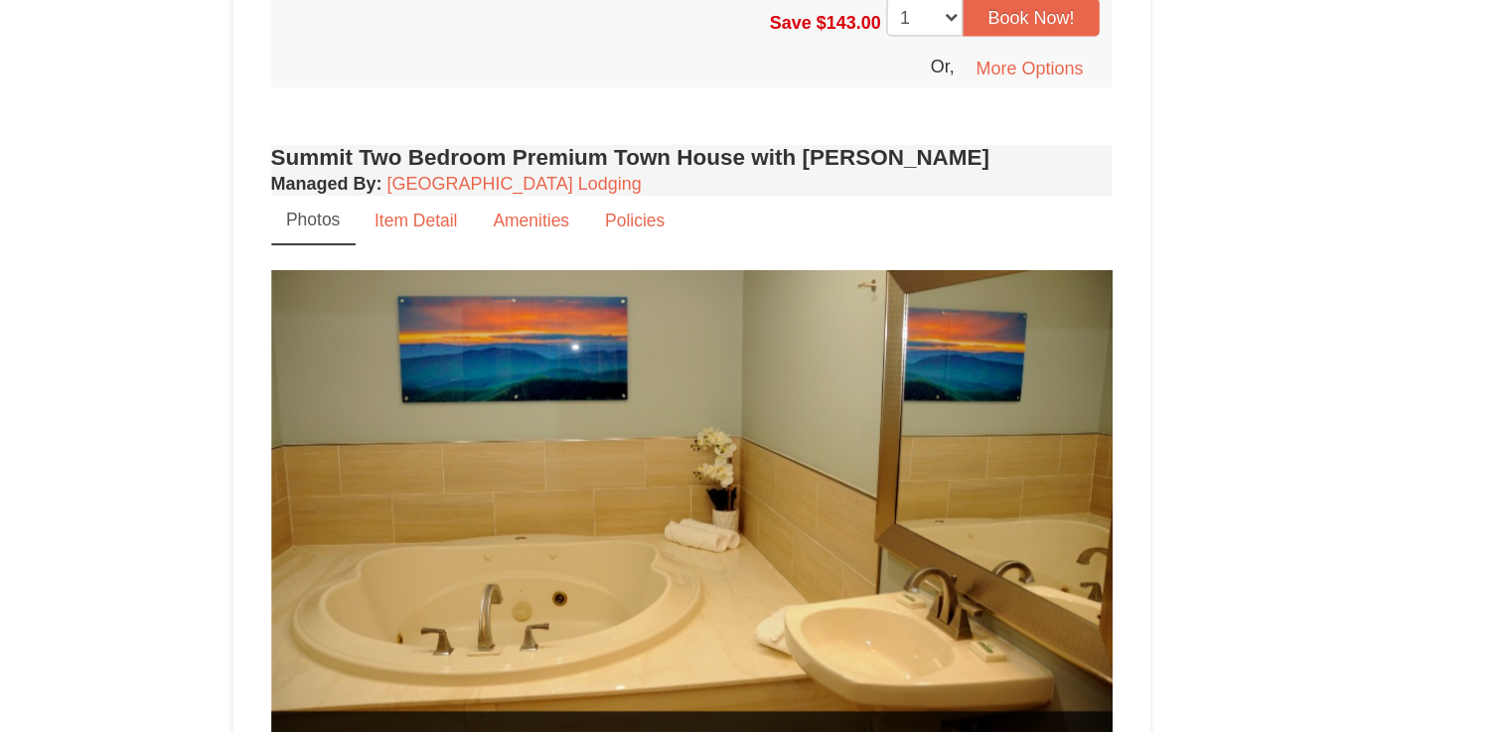
click at [620, 732] on button at bounding box center [616, 743] width 24 height 20
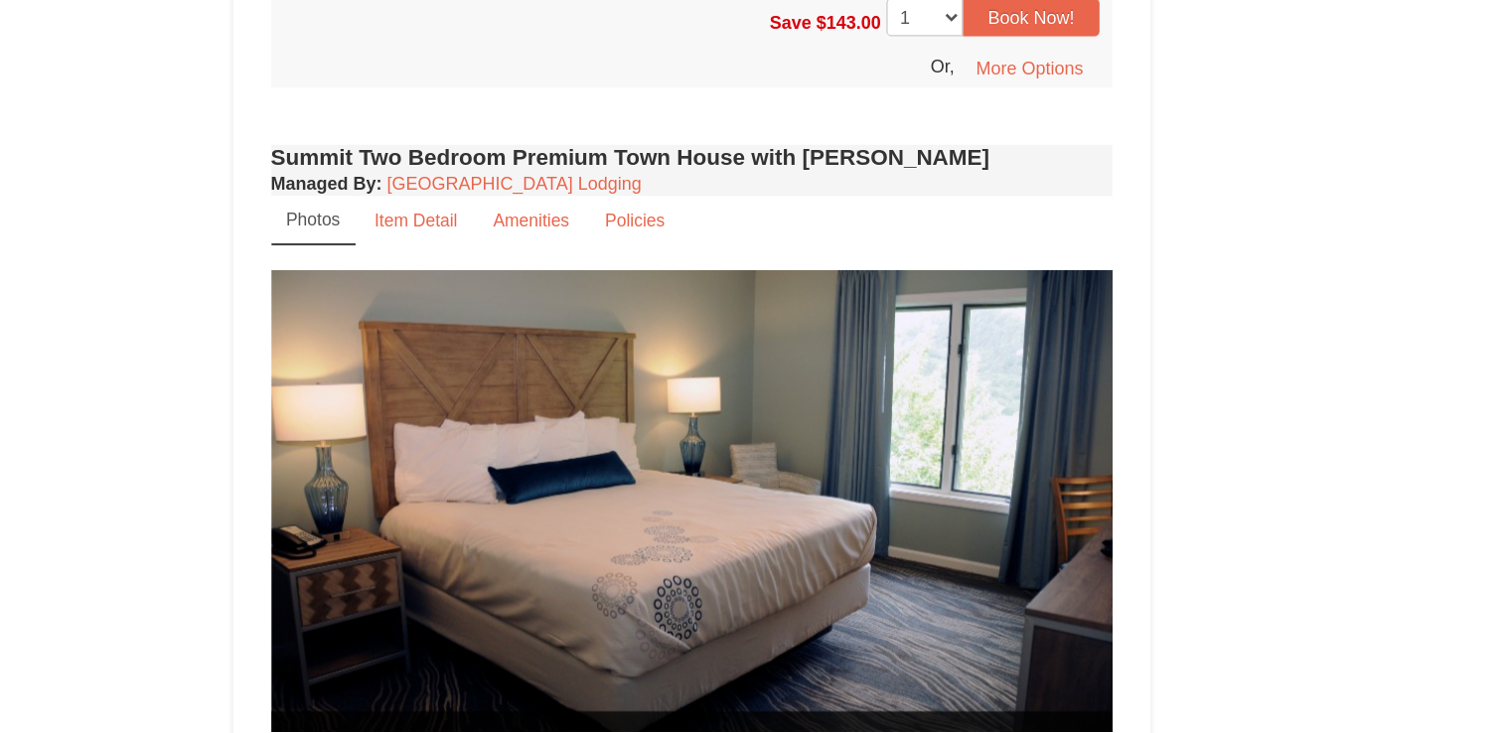
click at [645, 732] on button at bounding box center [640, 743] width 24 height 20
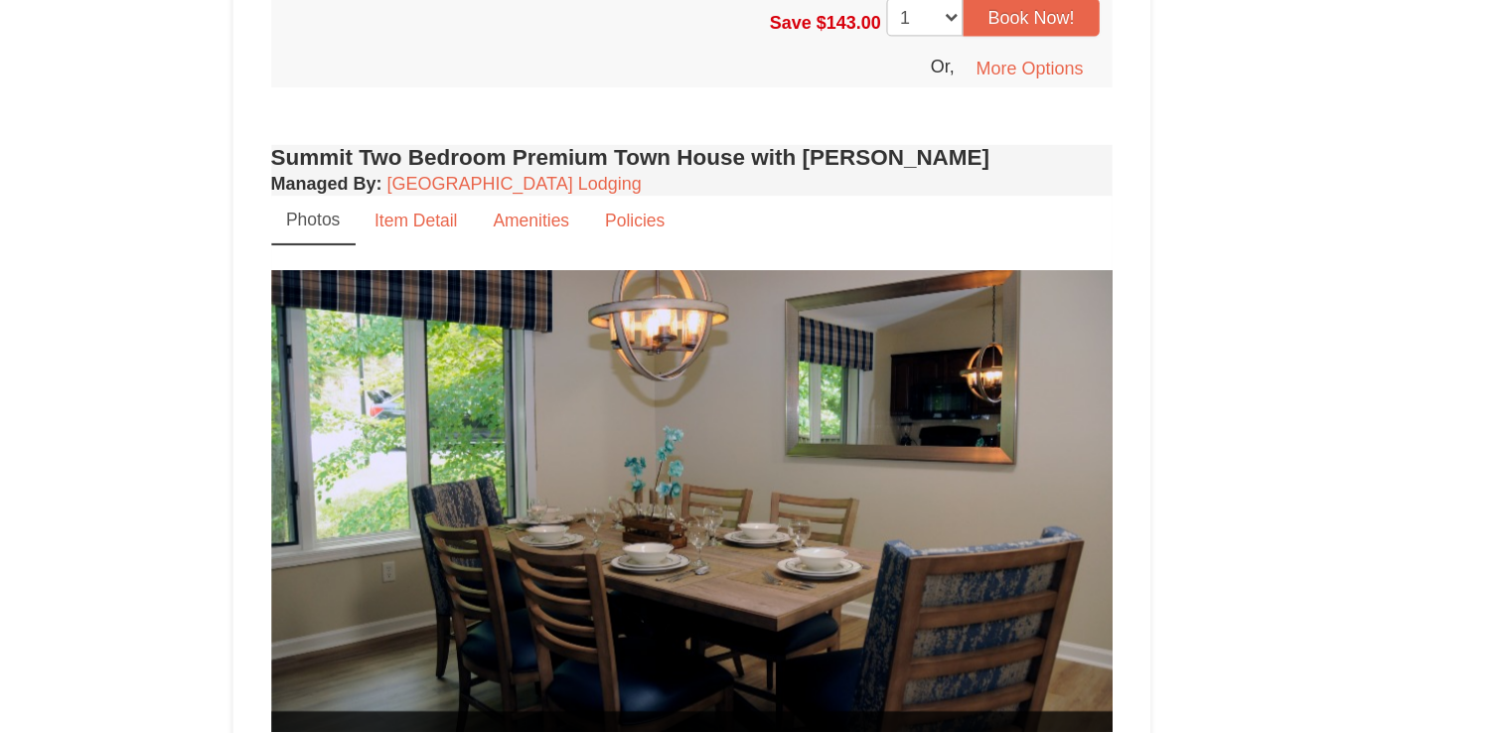
click at [663, 732] on span at bounding box center [664, 743] width 10 height 10
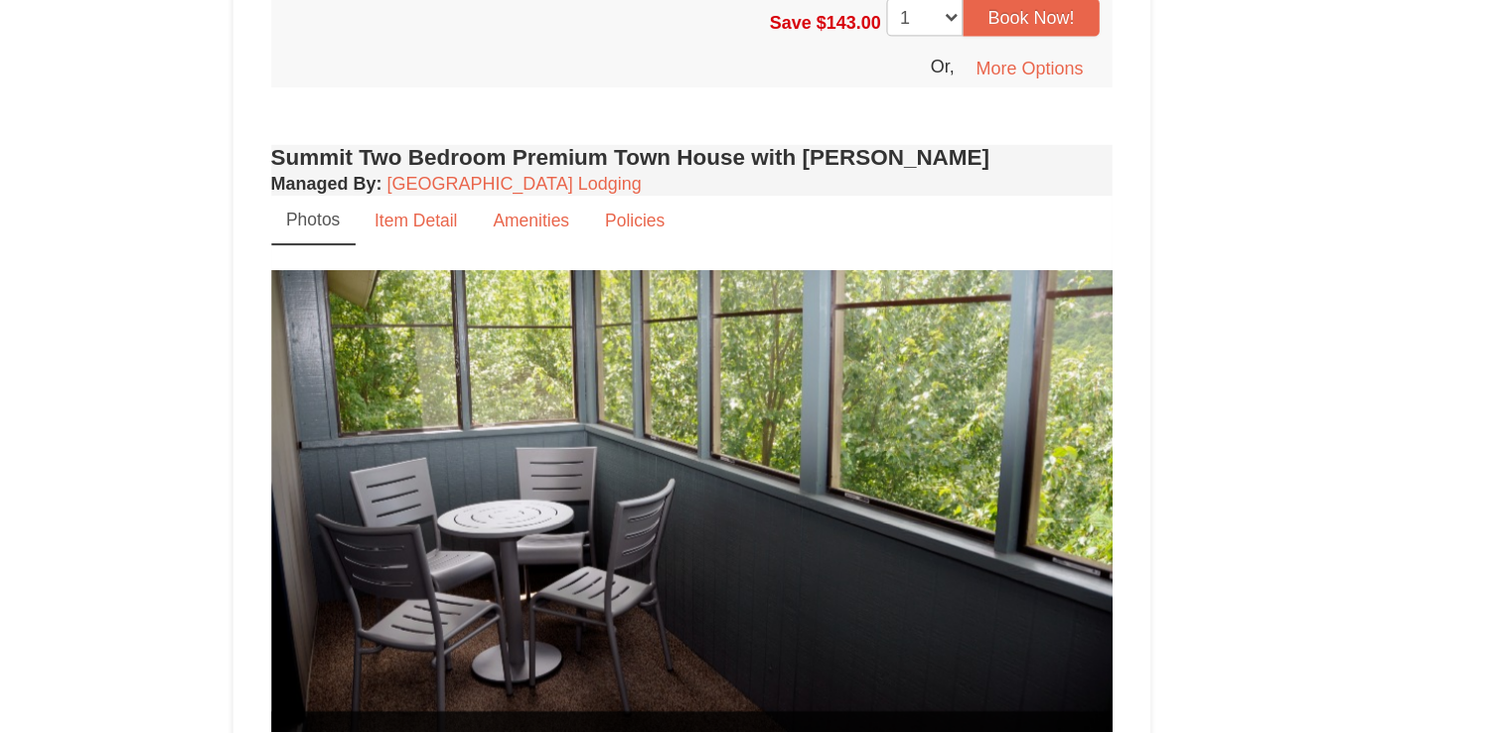
click at [693, 732] on button at bounding box center [688, 743] width 24 height 20
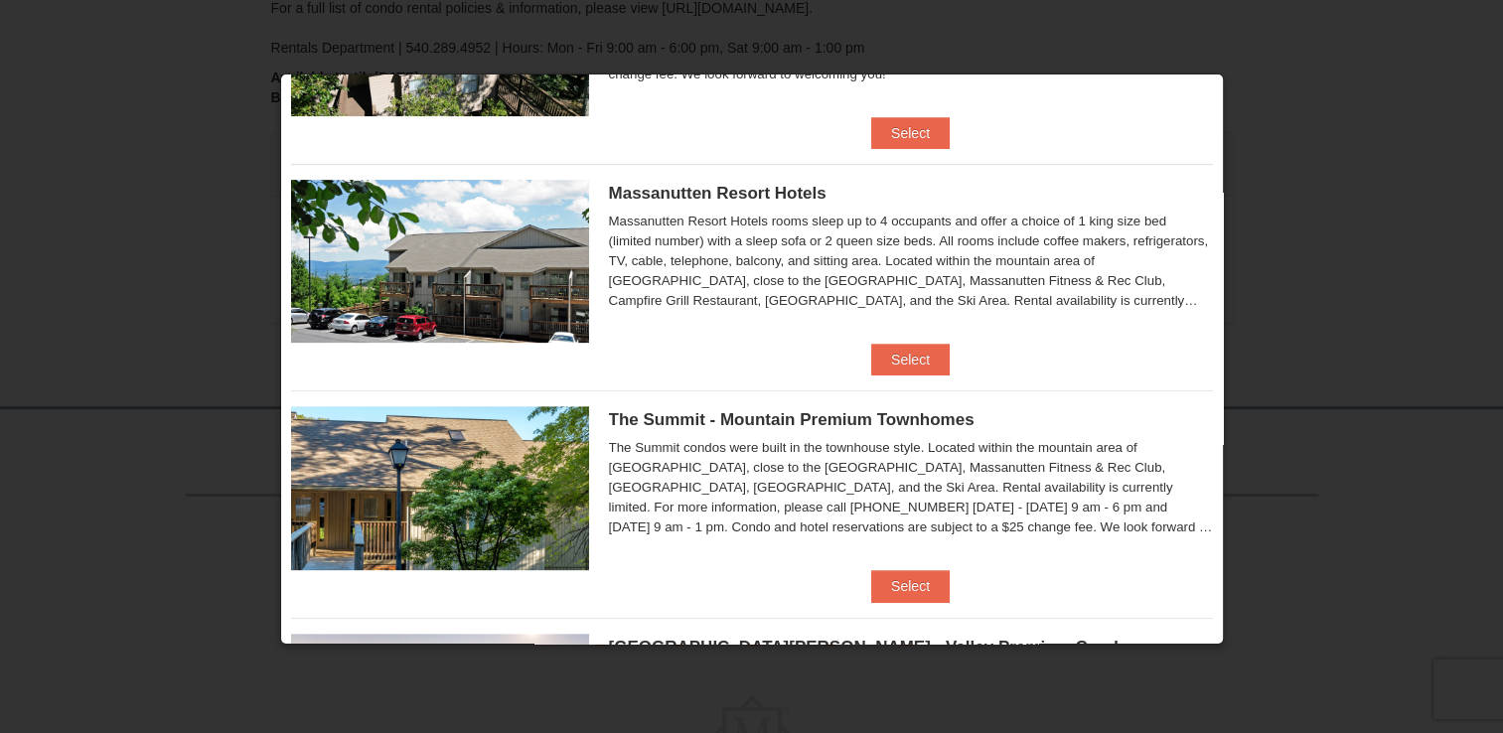
scroll to position [652, 0]
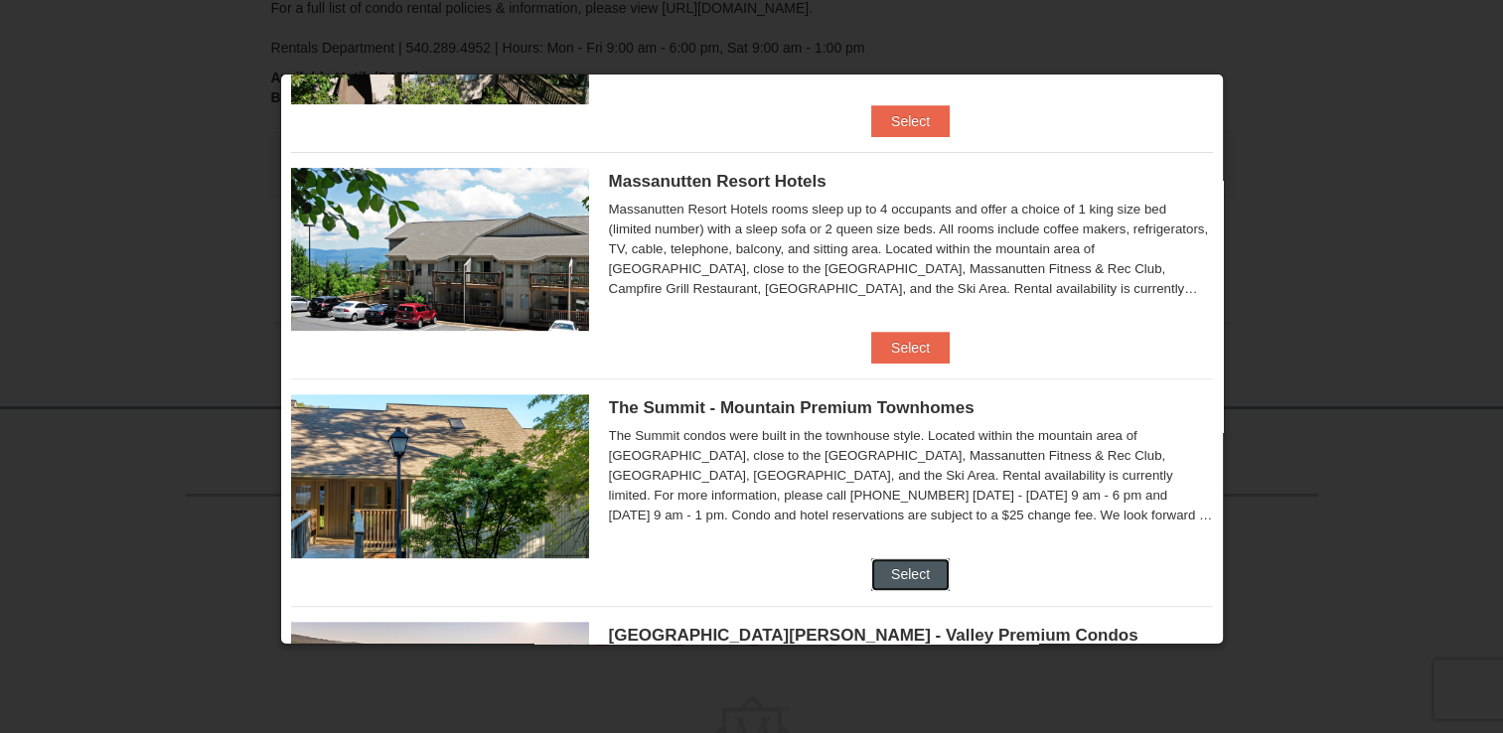
click at [907, 568] on button "Select" at bounding box center [910, 574] width 78 height 32
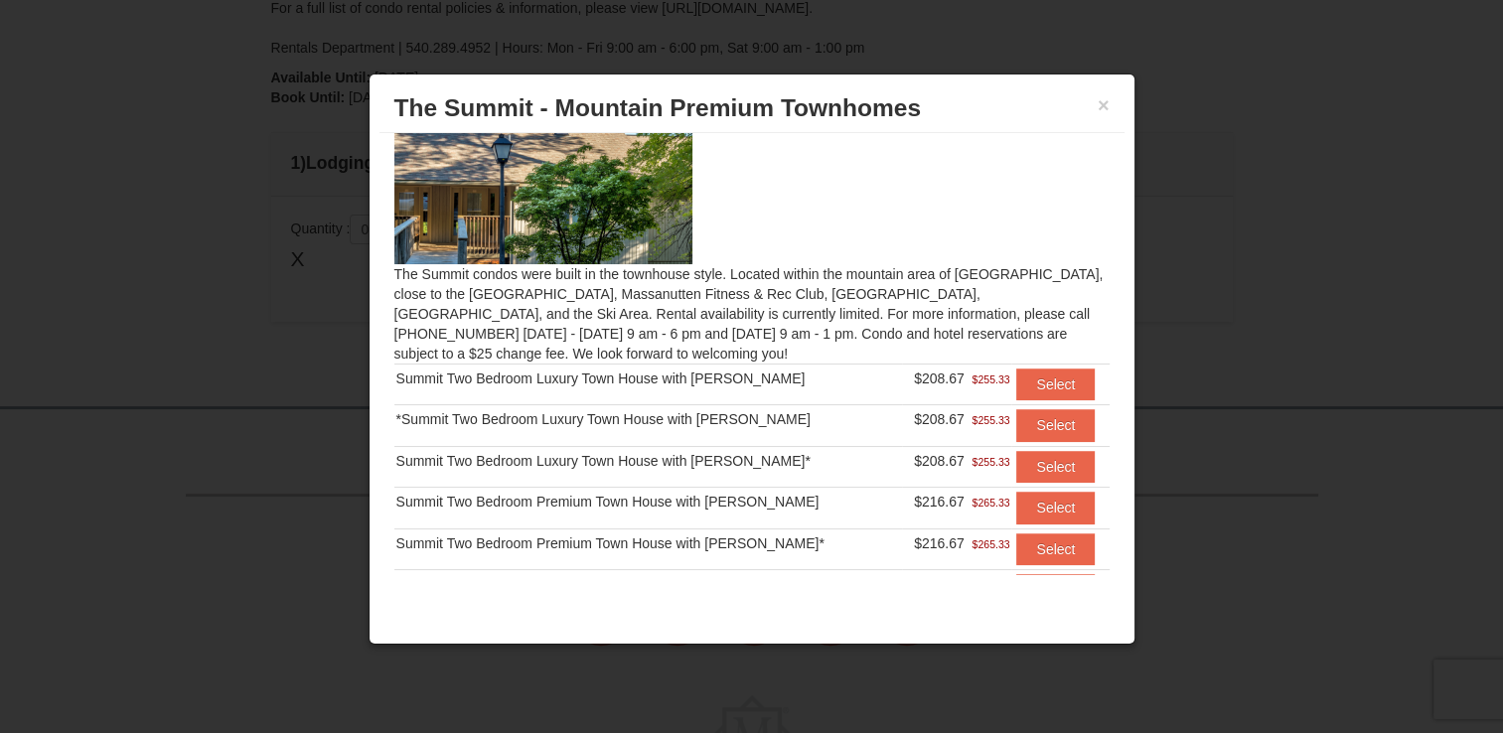
scroll to position [115, 0]
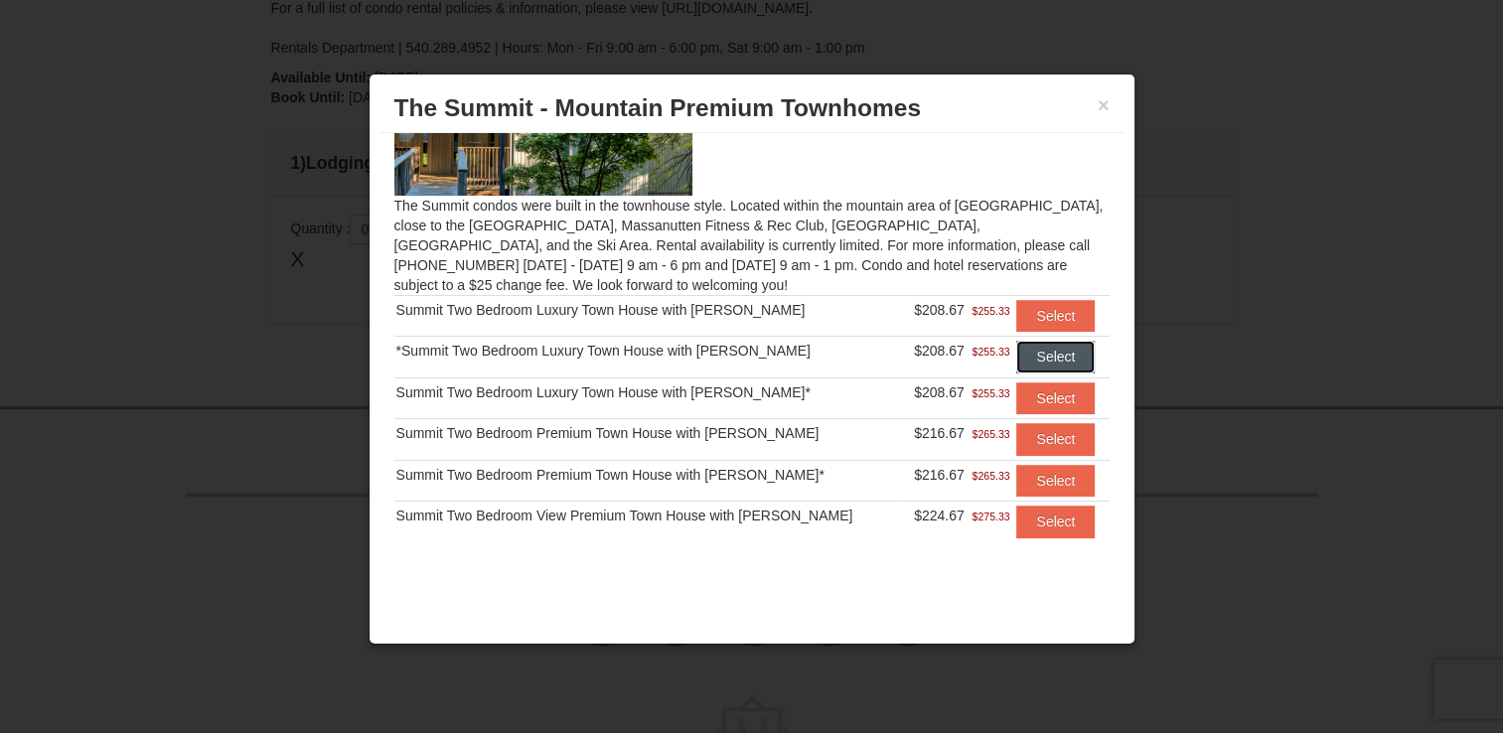
click at [1025, 360] on button "Select" at bounding box center [1055, 357] width 78 height 32
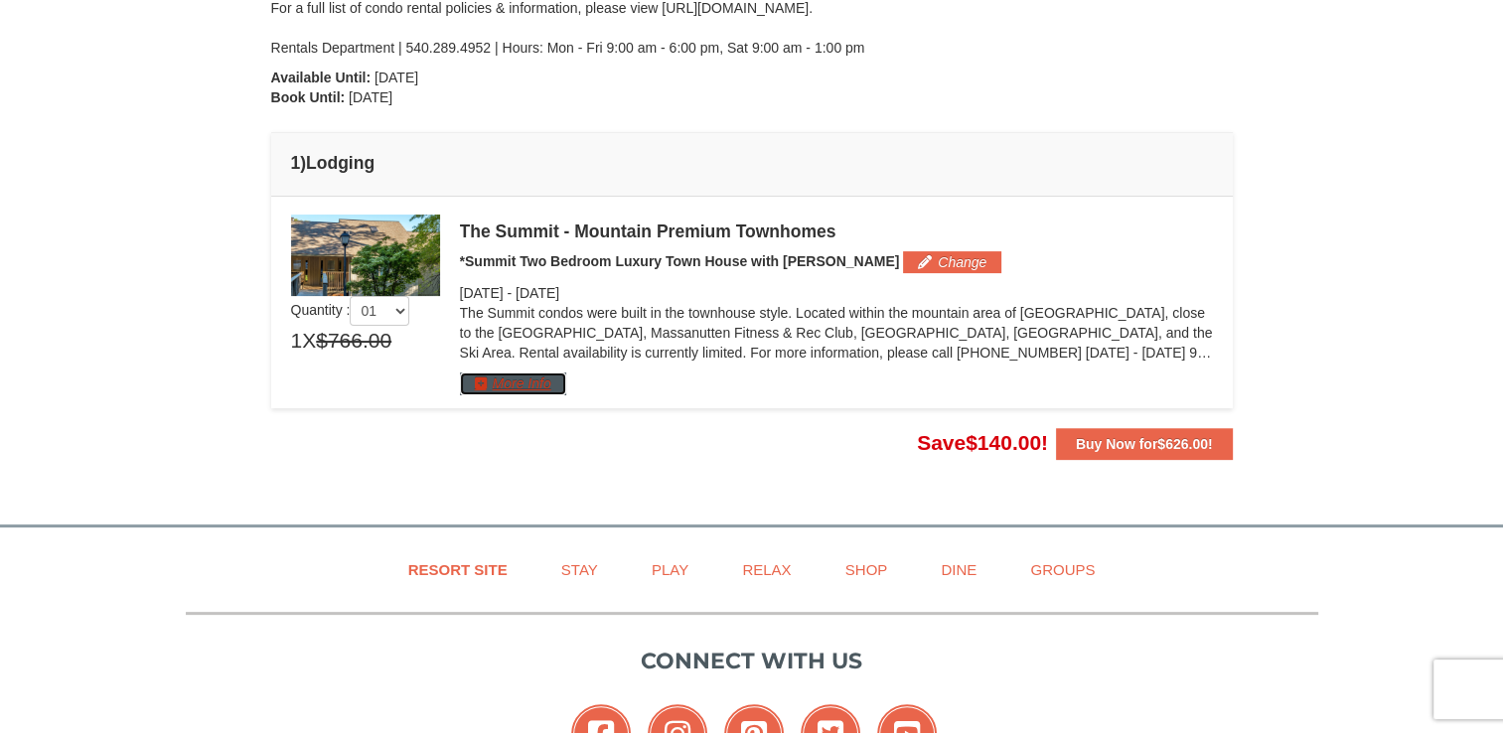
click at [509, 388] on button "More Info" at bounding box center [513, 384] width 106 height 22
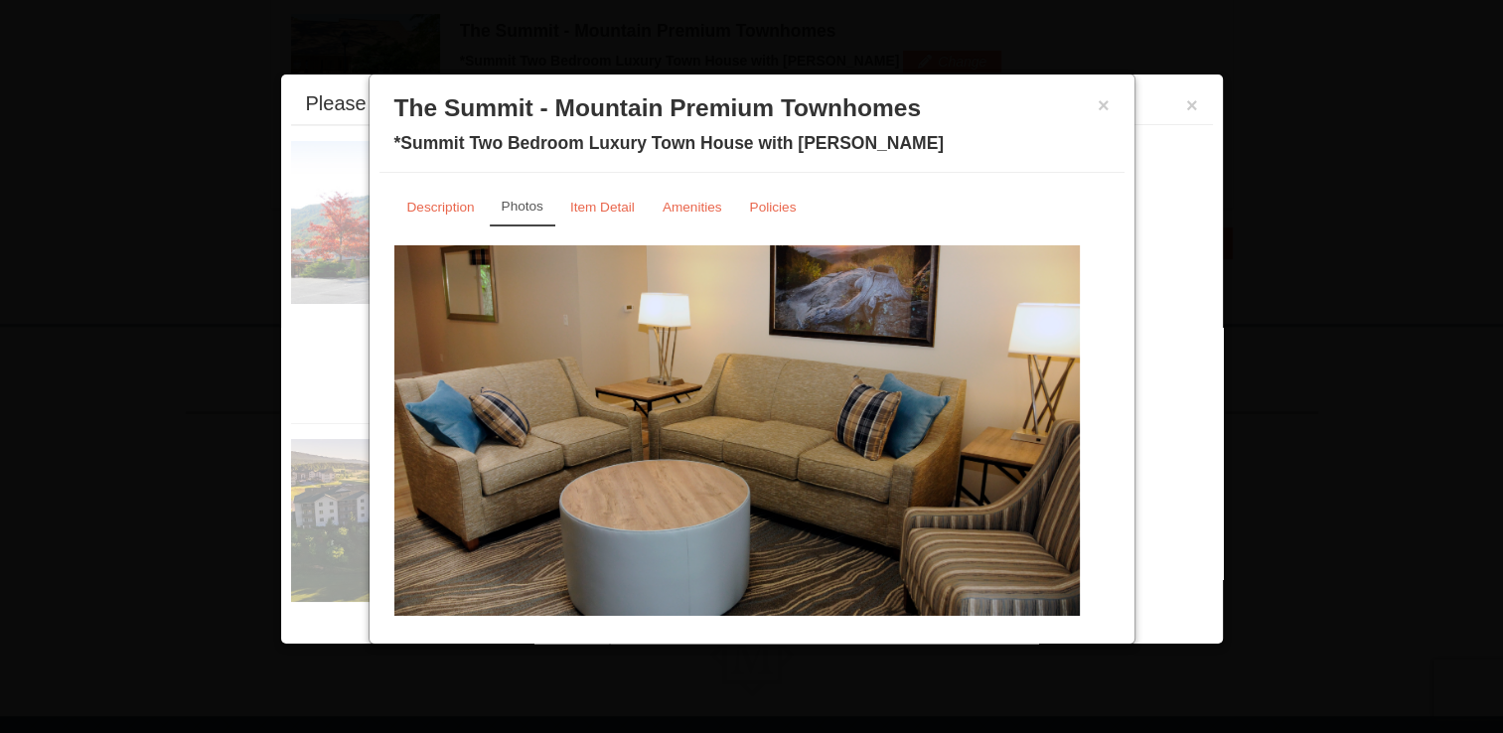
scroll to position [651, 0]
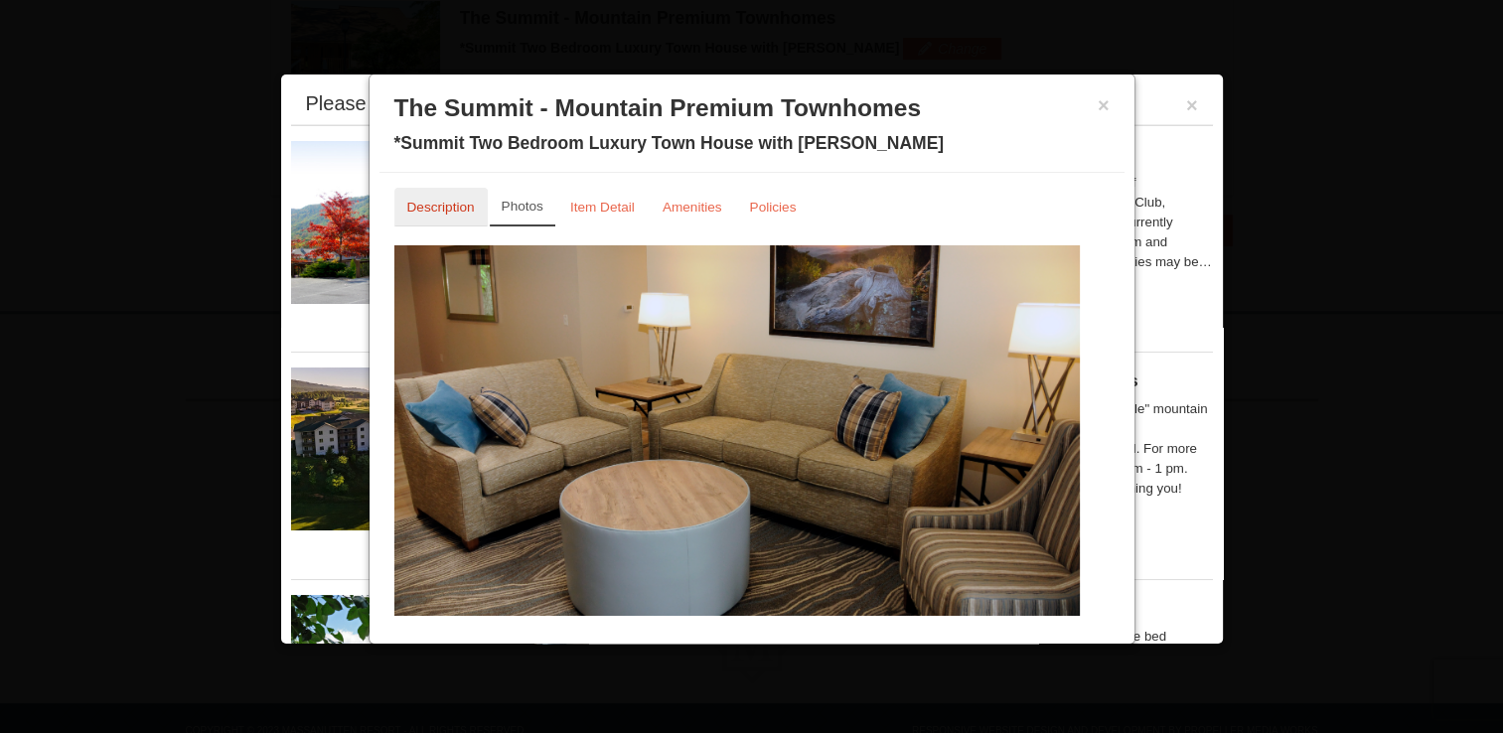
click at [450, 206] on small "Description" at bounding box center [441, 207] width 68 height 15
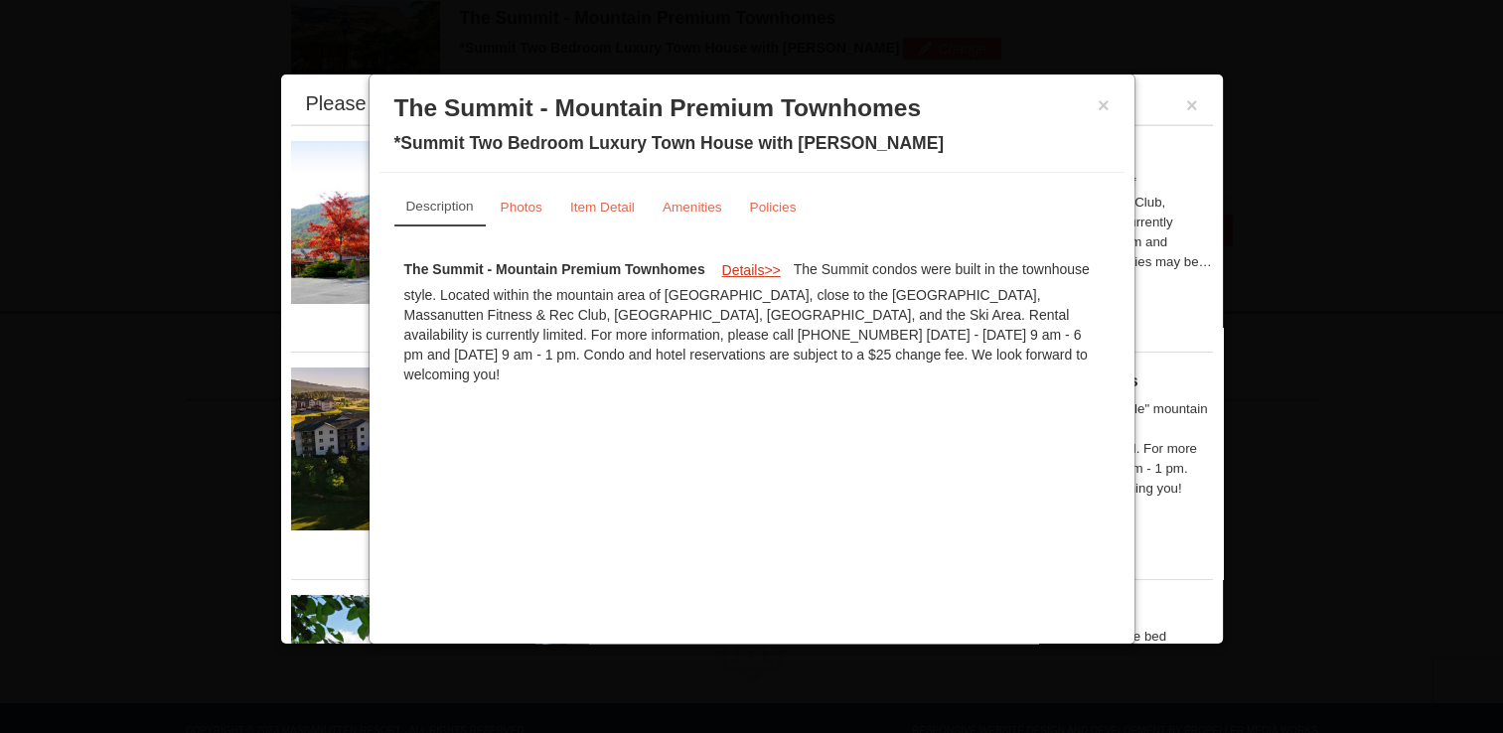
click at [755, 256] on button "Details >>" at bounding box center [750, 270] width 84 height 30
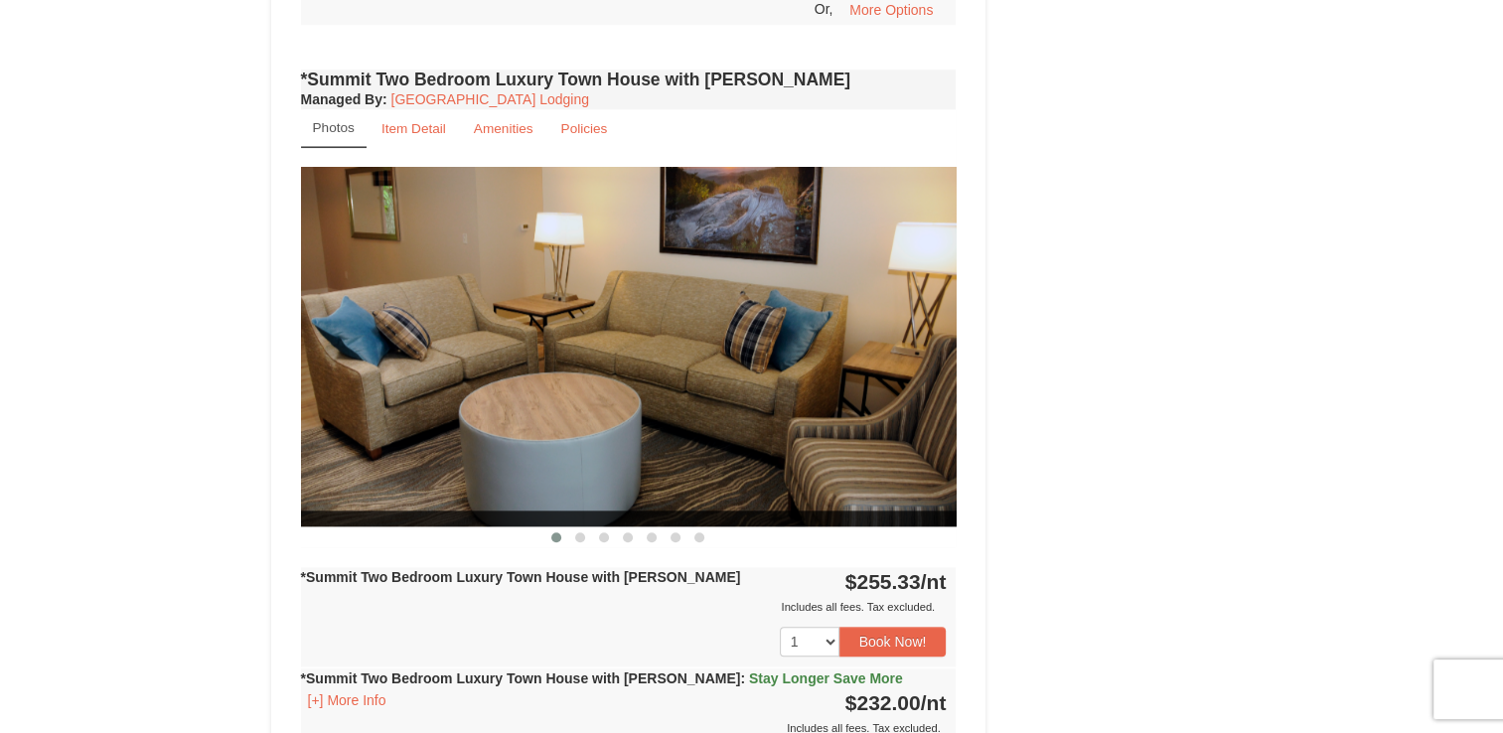
scroll to position [1709, 0]
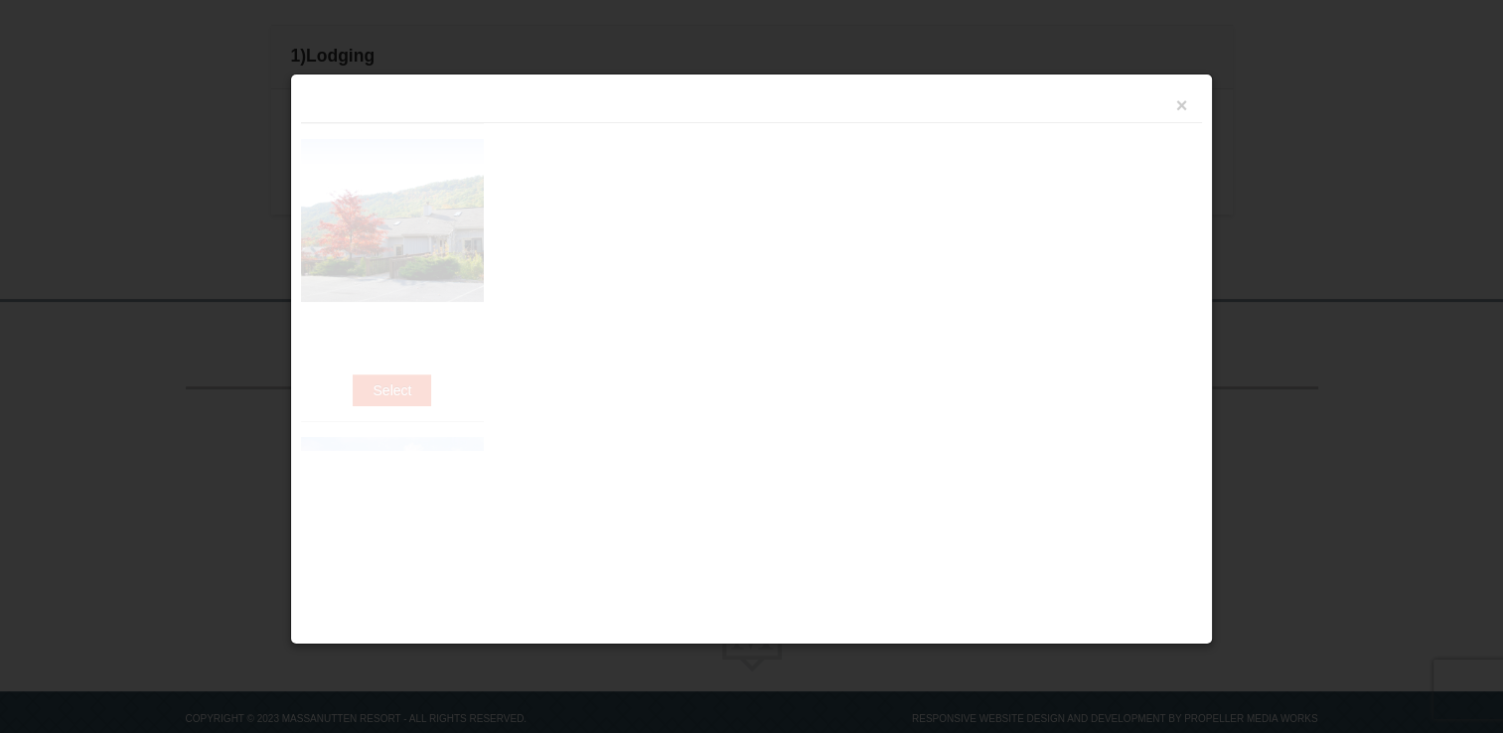
scroll to position [584, 0]
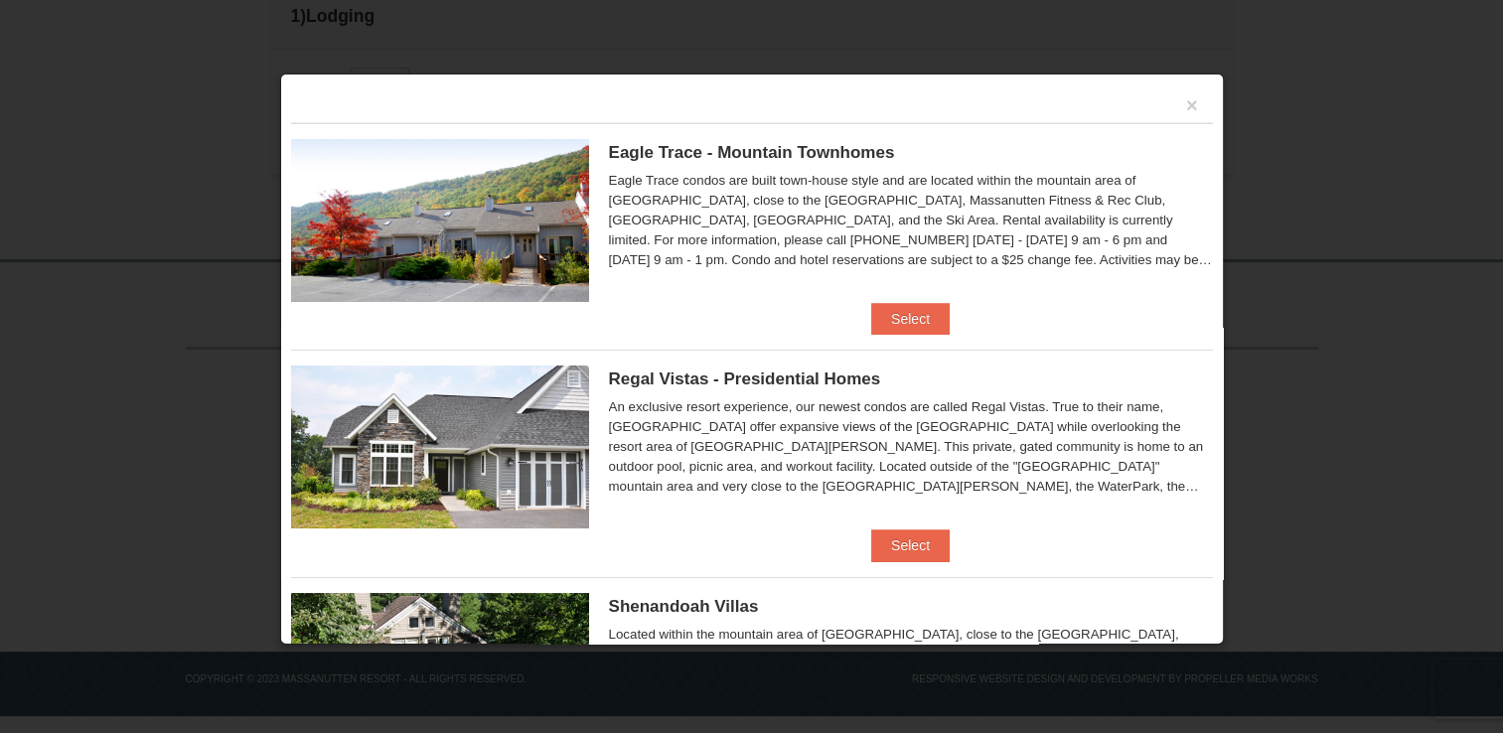
click at [731, 146] on span "Eagle Trace - Mountain Townhomes" at bounding box center [752, 152] width 286 height 19
click at [886, 312] on button "Select" at bounding box center [910, 319] width 78 height 32
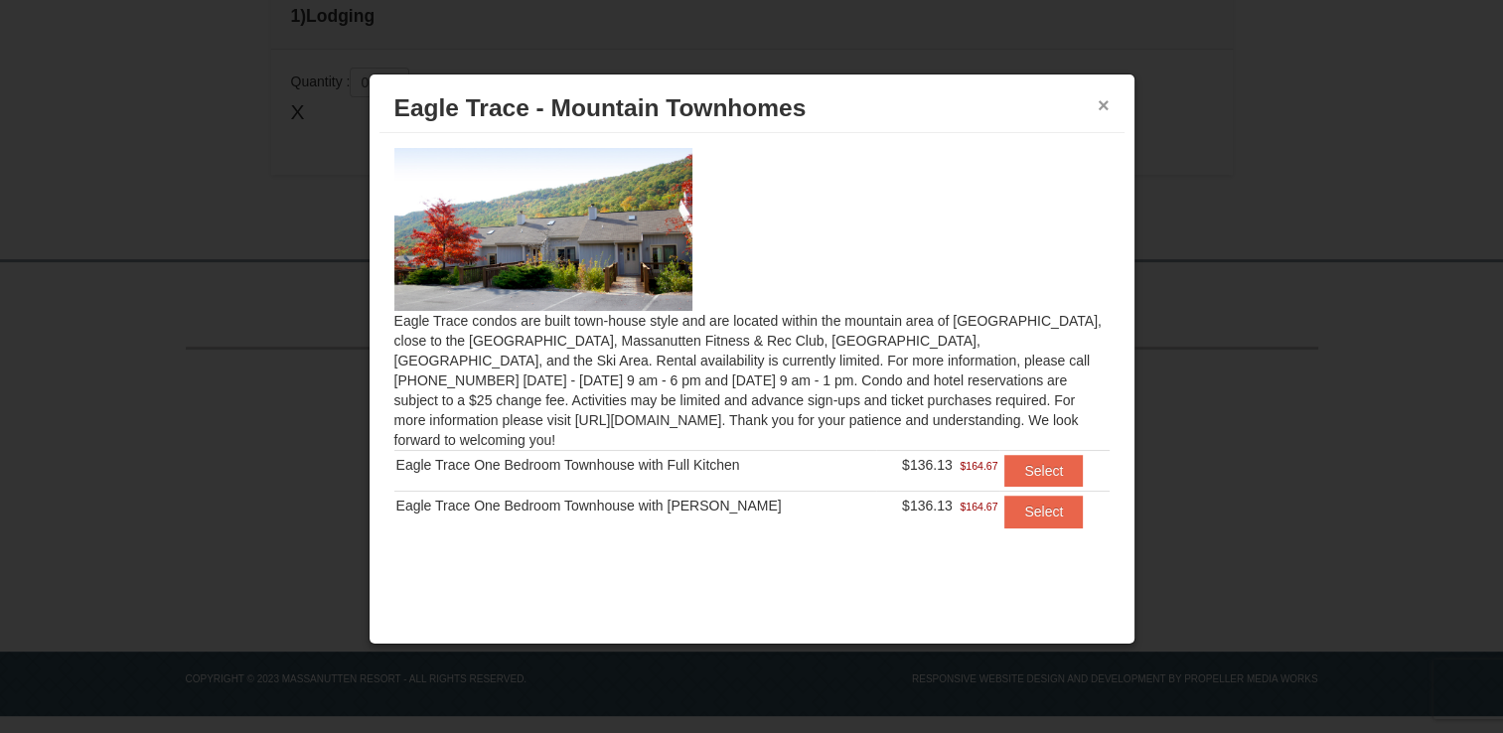
click at [1103, 106] on button "×" at bounding box center [1104, 105] width 12 height 20
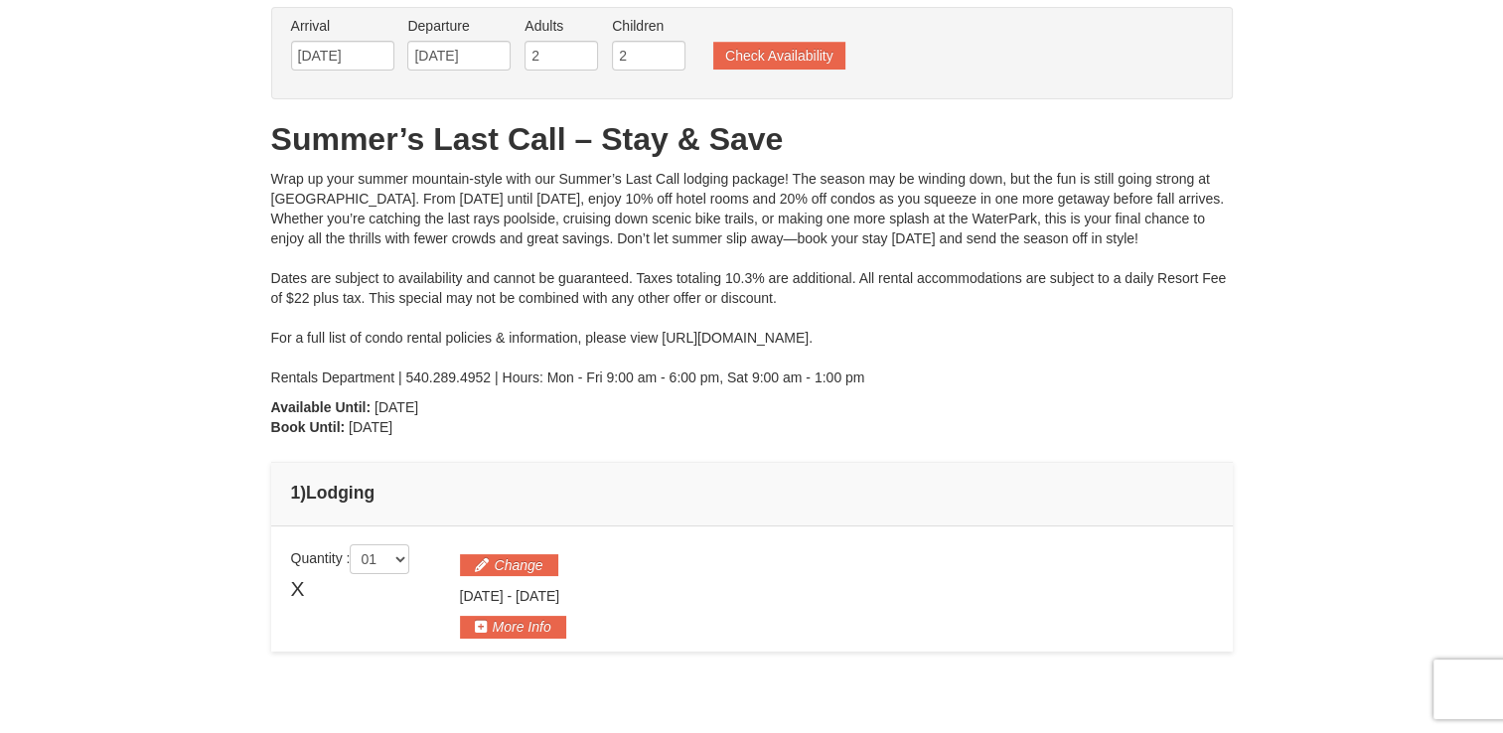
scroll to position [68, 0]
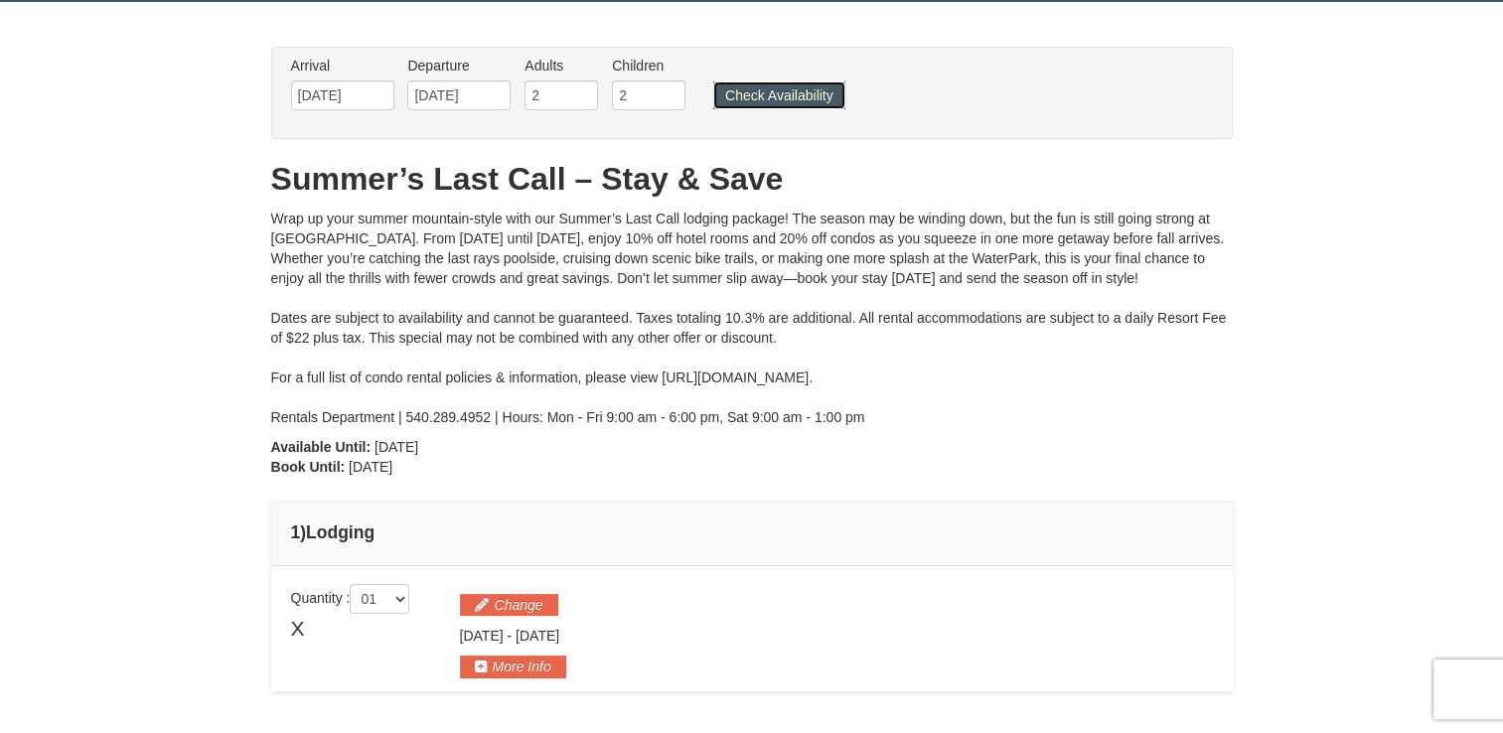
click at [794, 93] on button "Check Availability" at bounding box center [779, 95] width 132 height 28
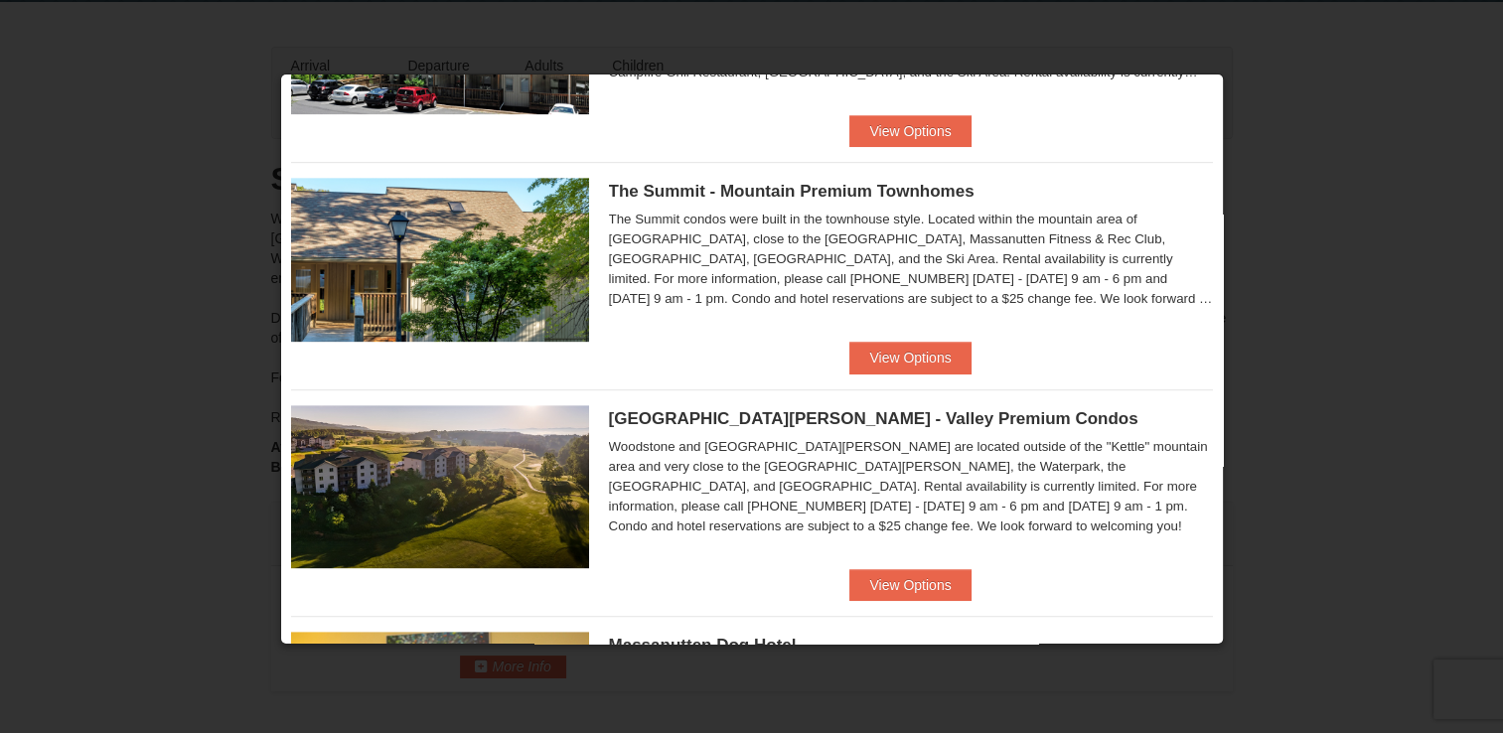
scroll to position [850, 0]
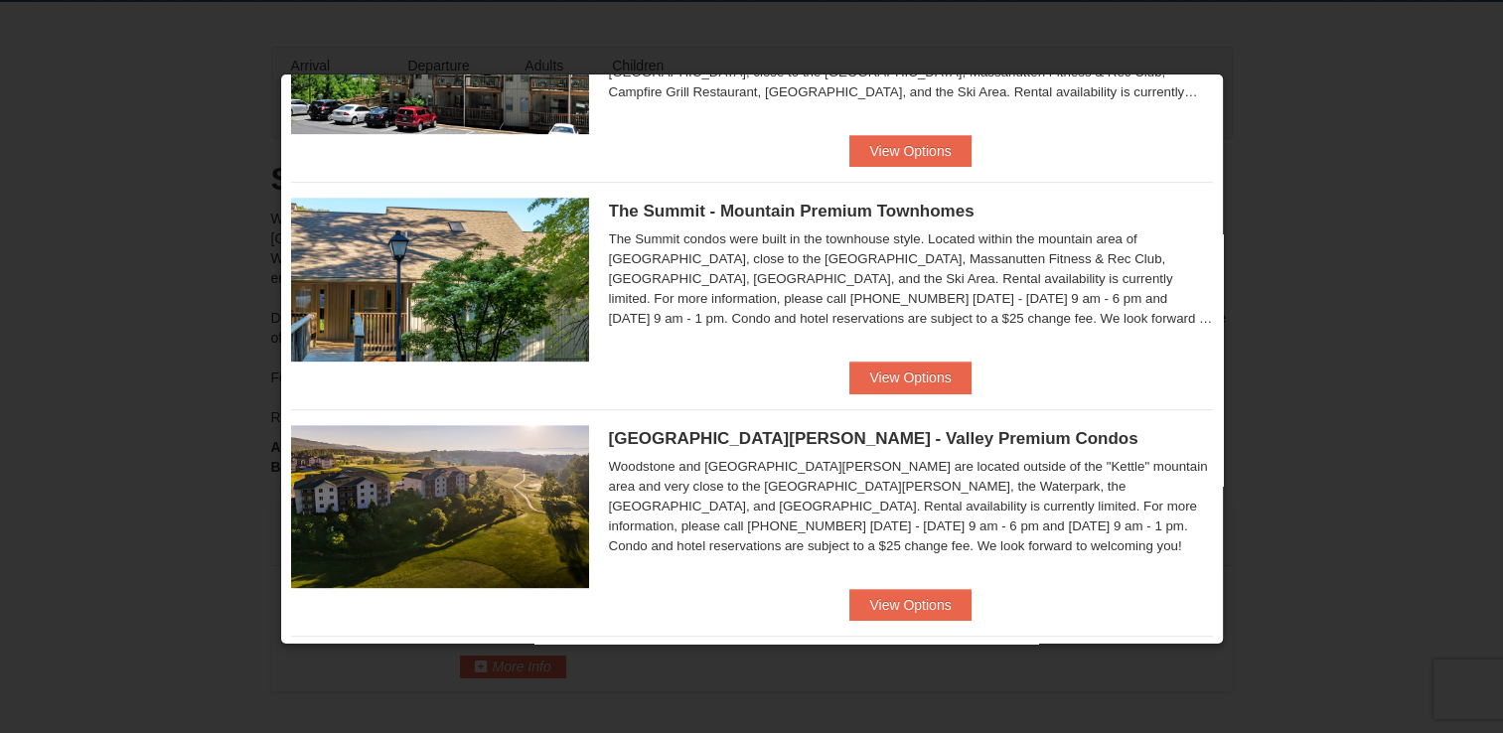
click at [1224, 470] on div at bounding box center [751, 366] width 1503 height 733
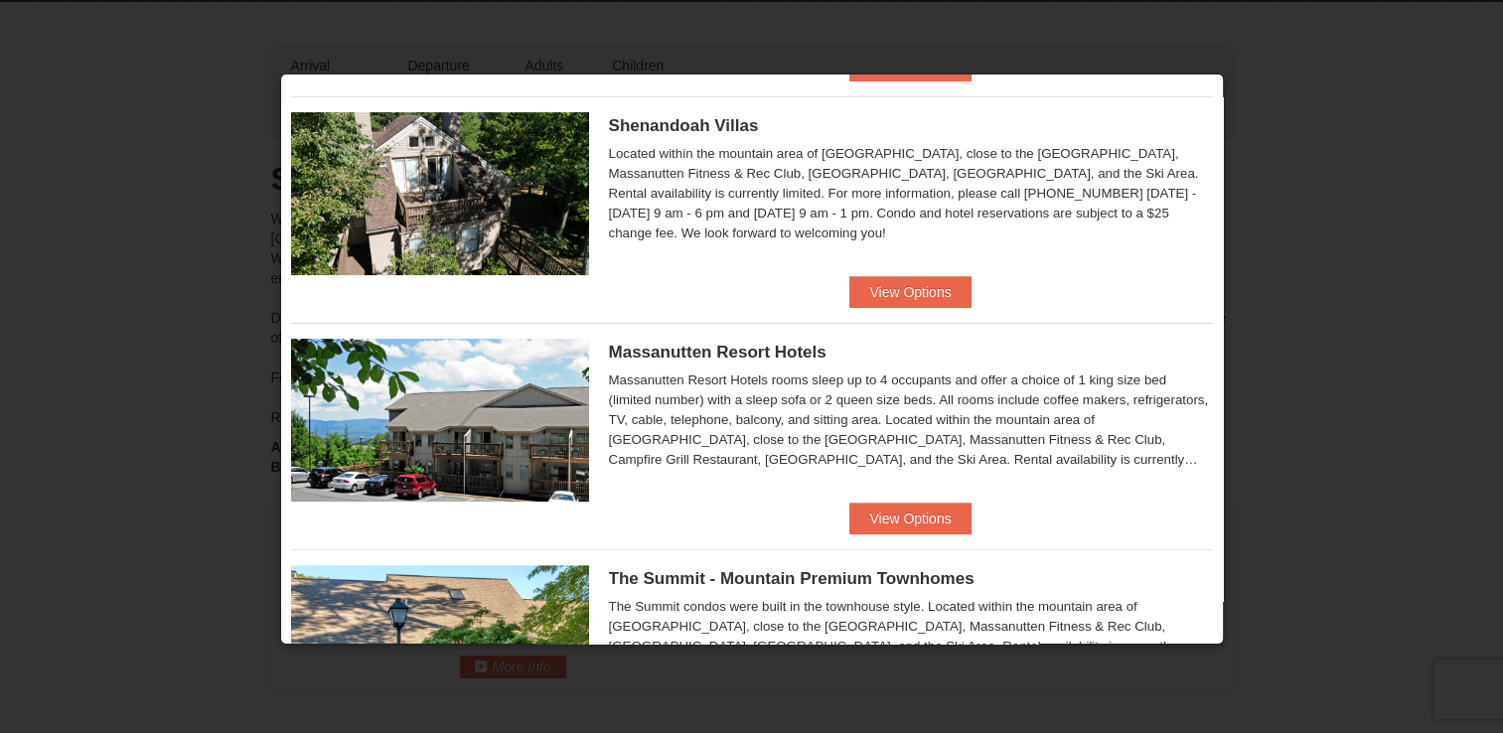
scroll to position [481, 0]
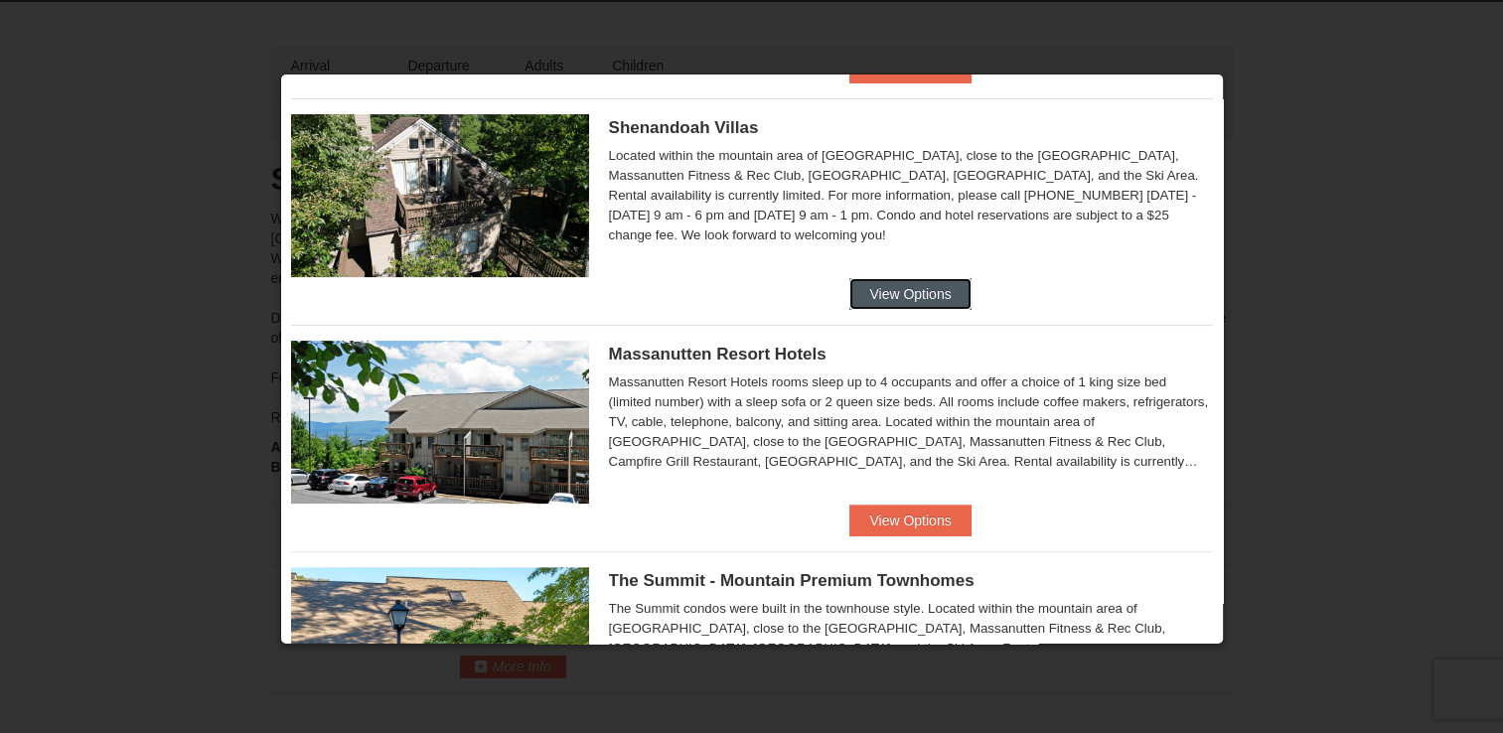
click at [909, 293] on button "View Options" at bounding box center [910, 294] width 121 height 32
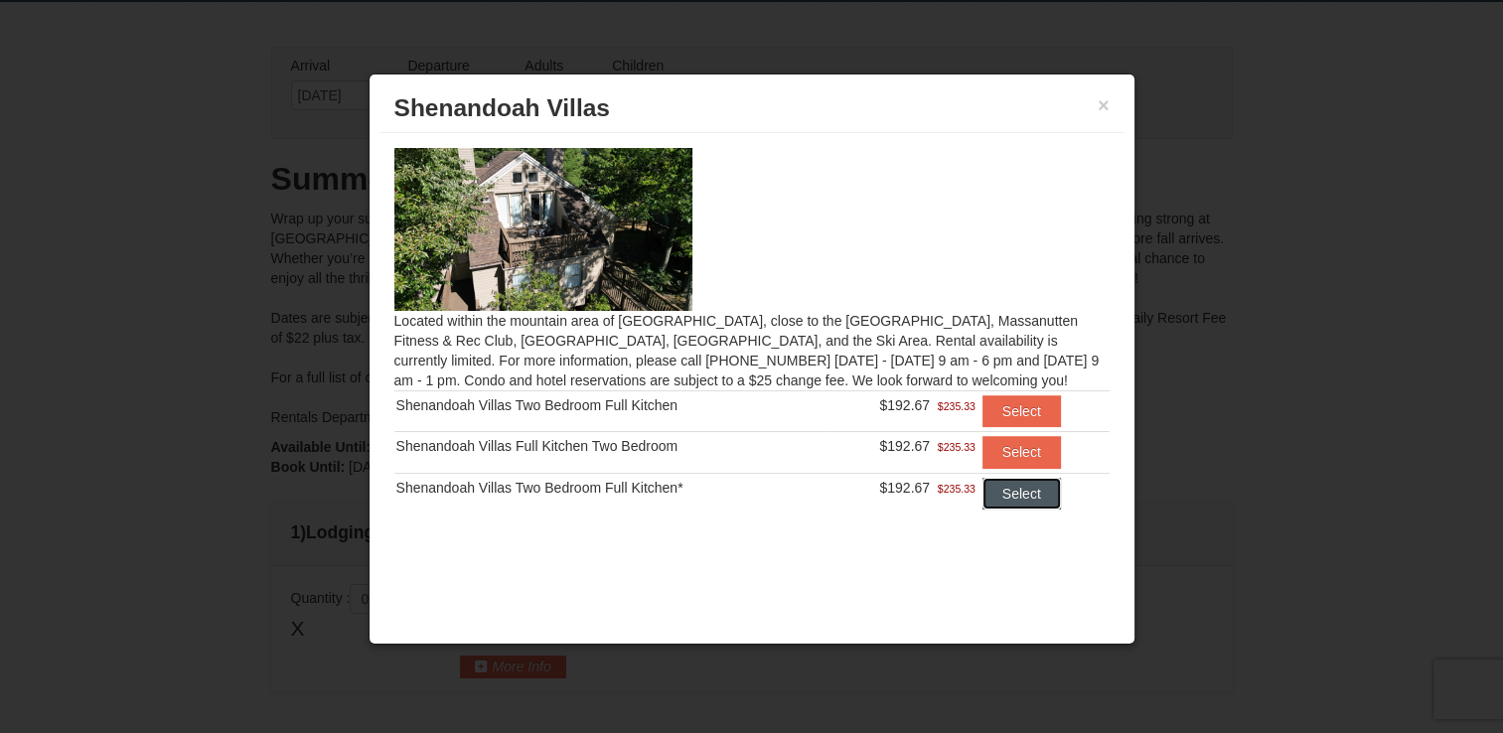
click at [1033, 502] on button "Select" at bounding box center [1022, 494] width 78 height 32
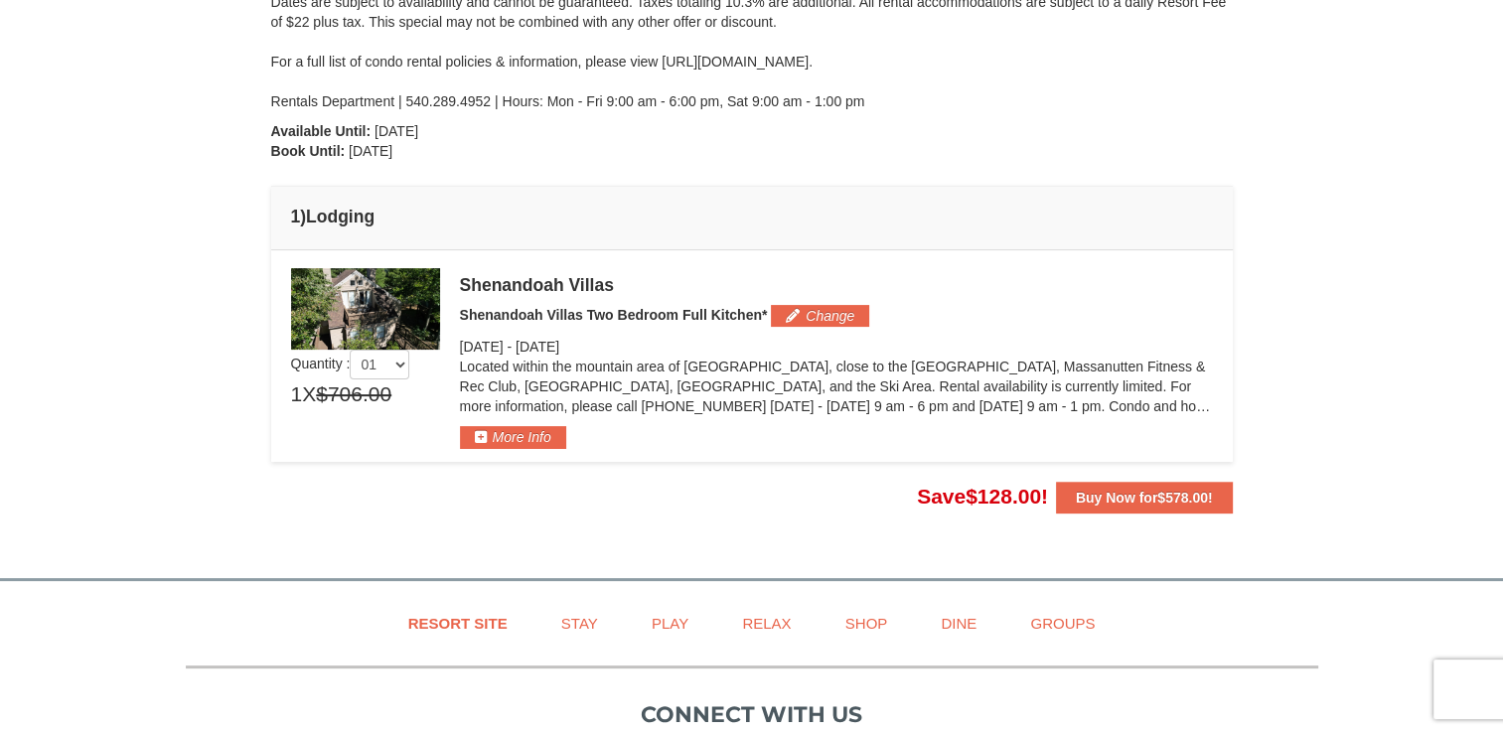
scroll to position [386, 0]
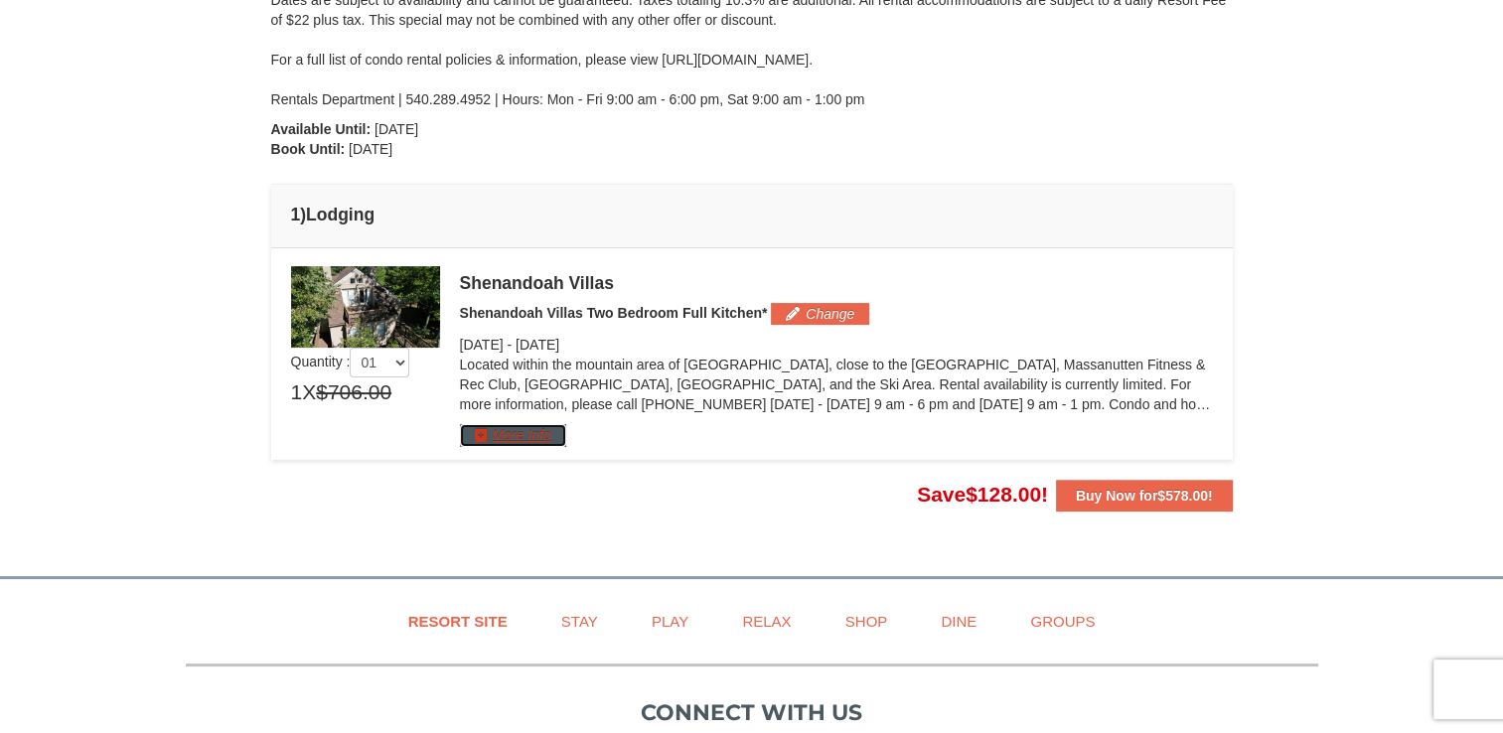
click at [518, 436] on button "More Info" at bounding box center [513, 435] width 106 height 22
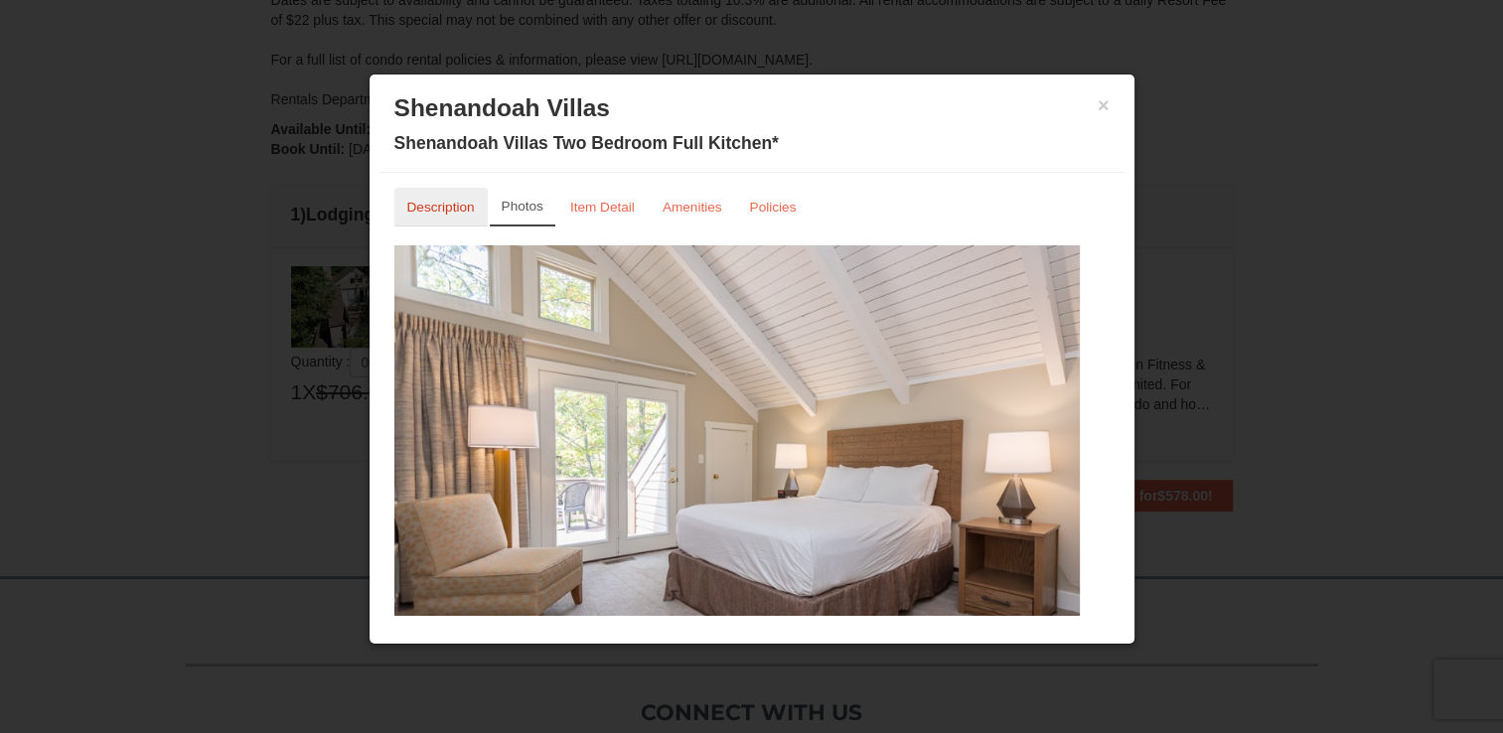
click at [422, 213] on small "Description" at bounding box center [441, 207] width 68 height 15
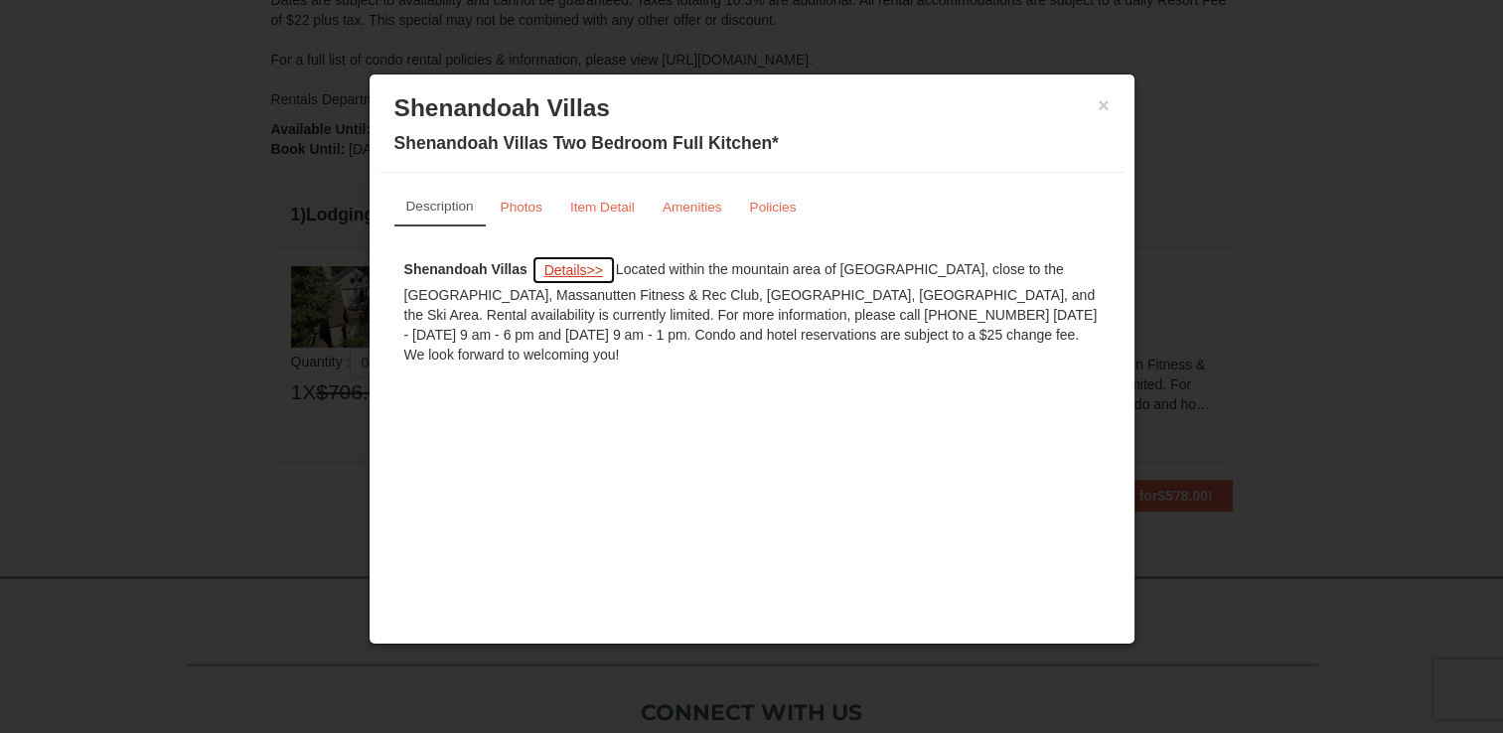
click at [561, 268] on span "Details" at bounding box center [565, 270] width 43 height 16
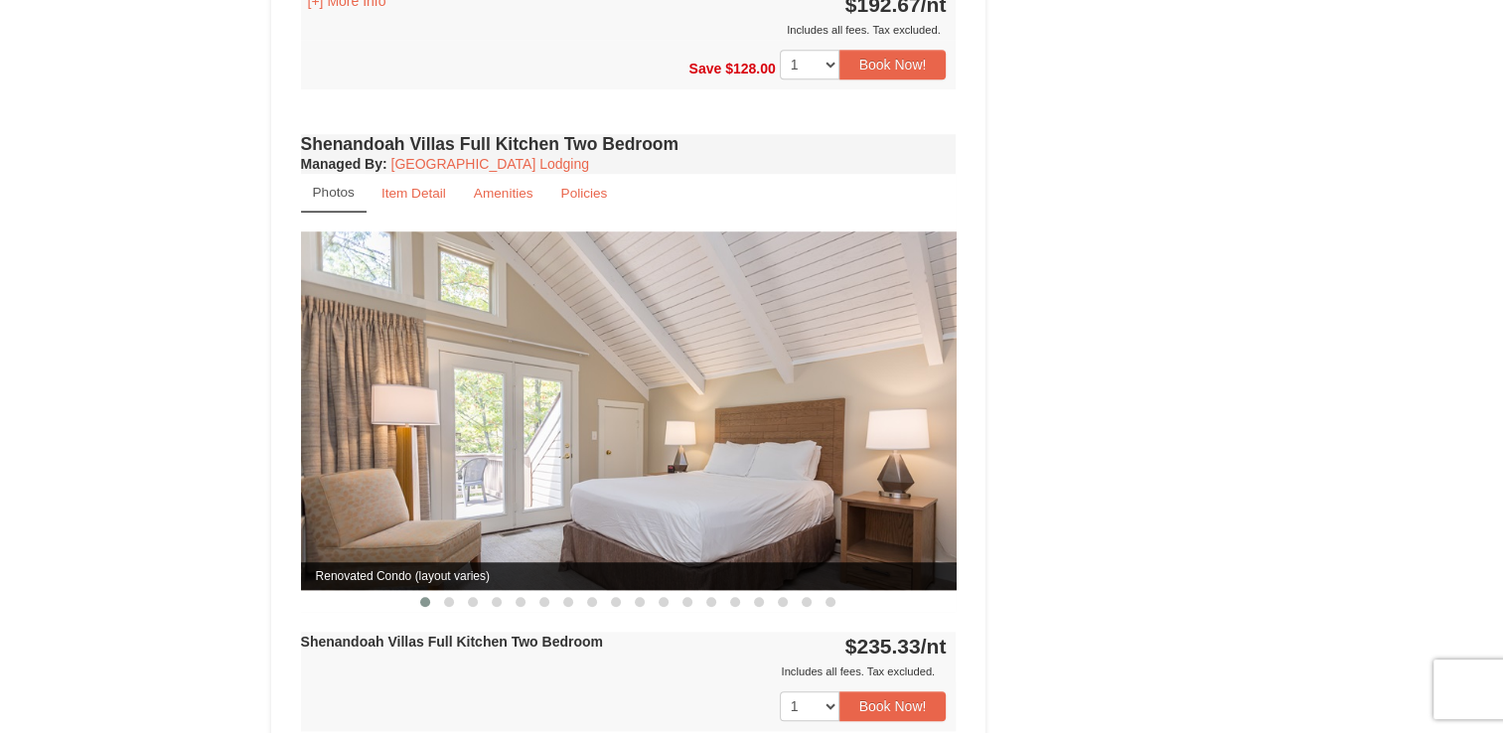
scroll to position [1431, 0]
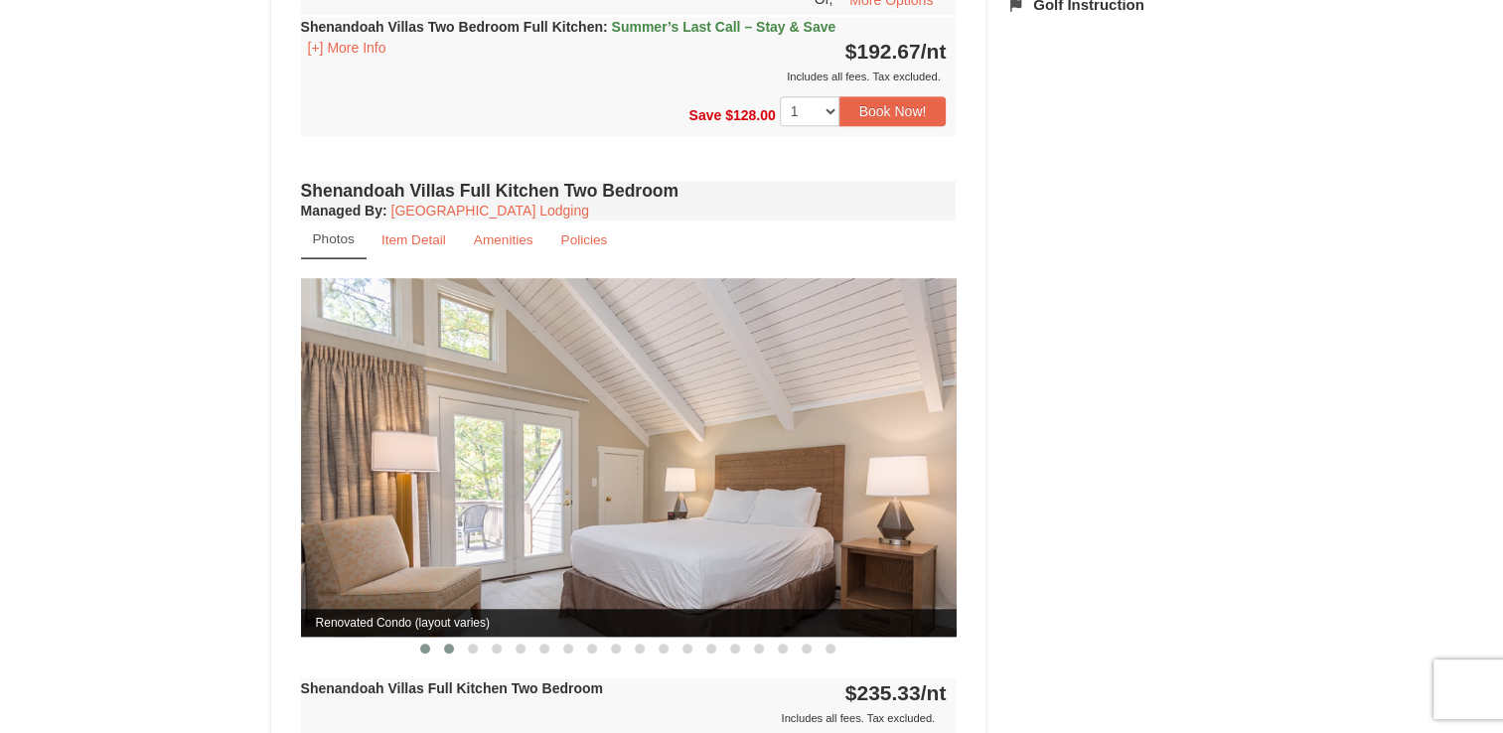
click at [450, 644] on span at bounding box center [449, 649] width 10 height 10
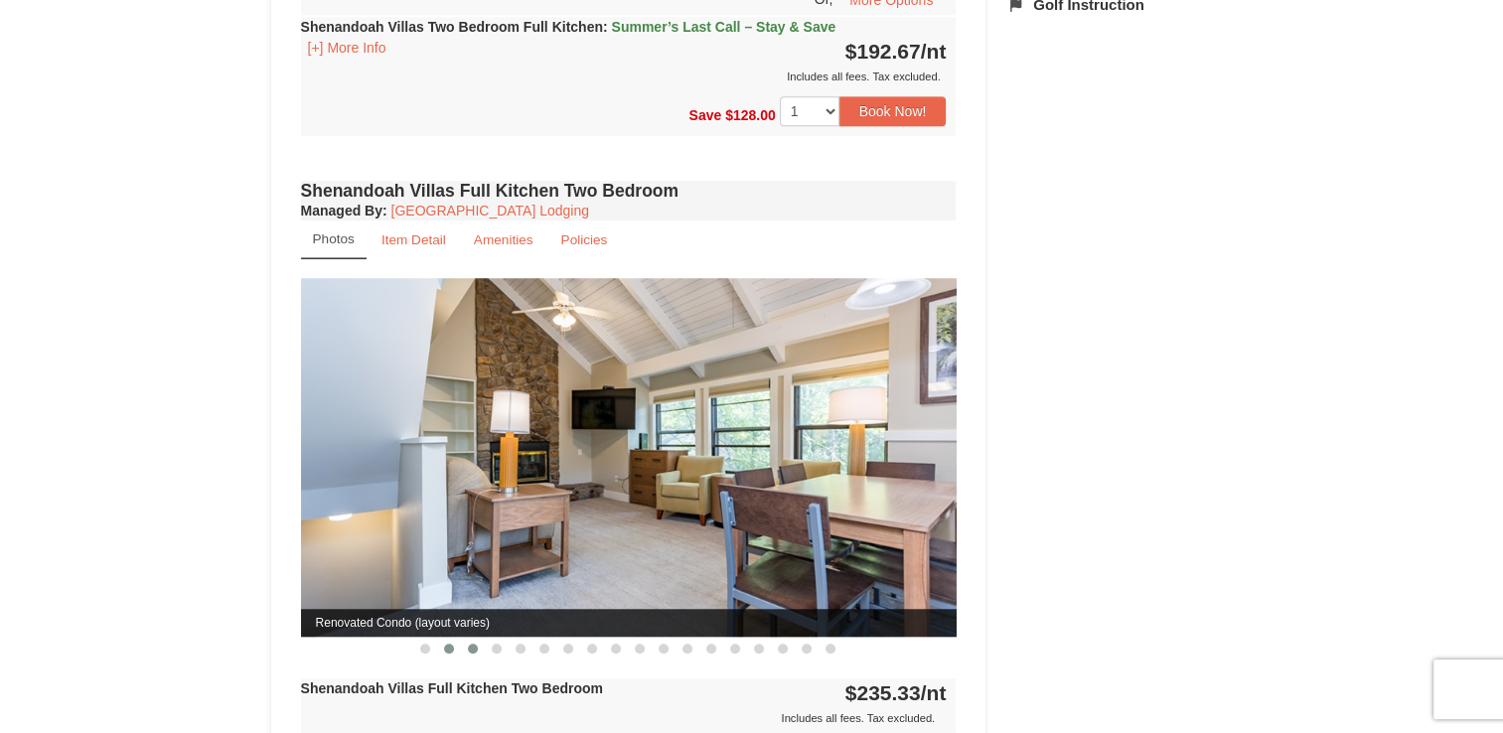
click at [469, 644] on span at bounding box center [473, 649] width 10 height 10
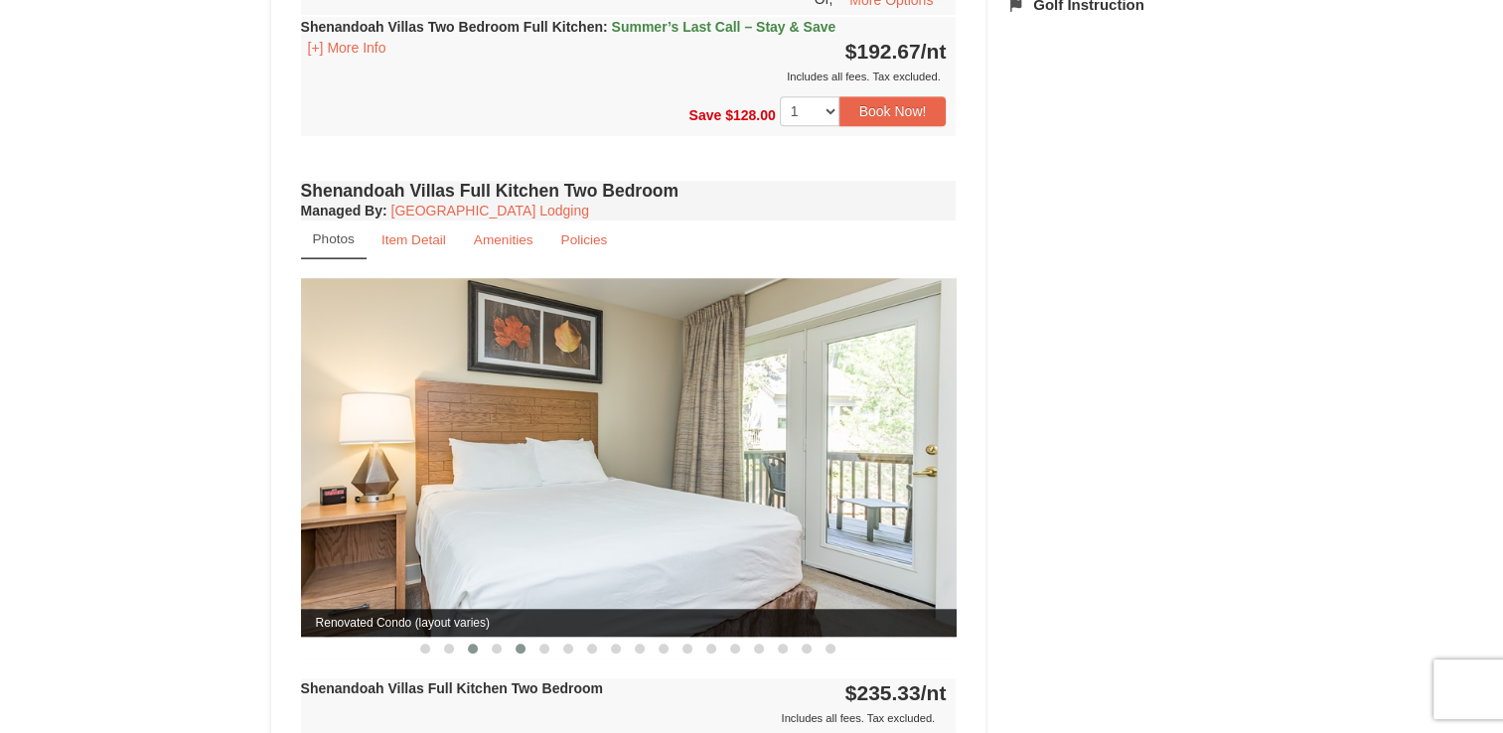
click at [521, 644] on span at bounding box center [521, 649] width 10 height 10
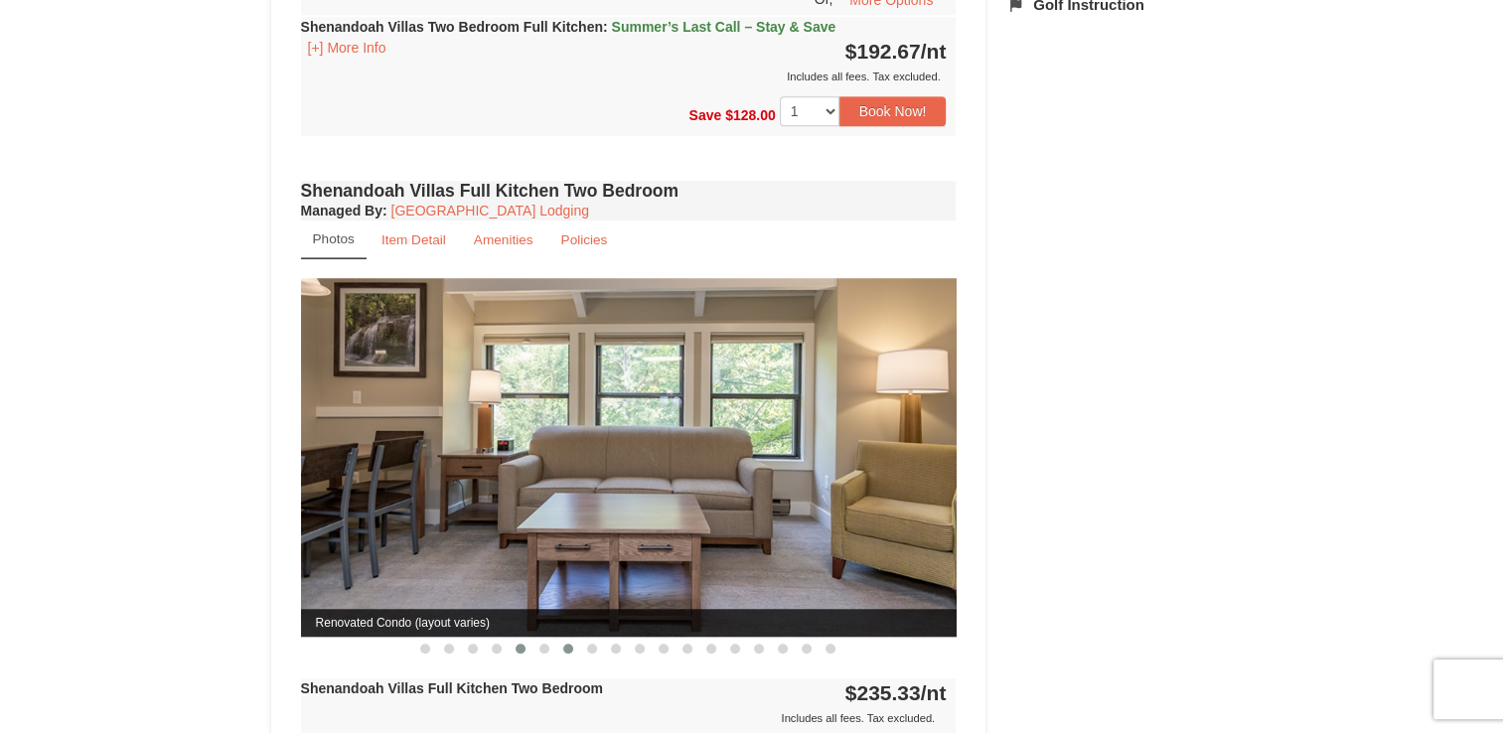
click at [558, 639] on button at bounding box center [568, 649] width 24 height 20
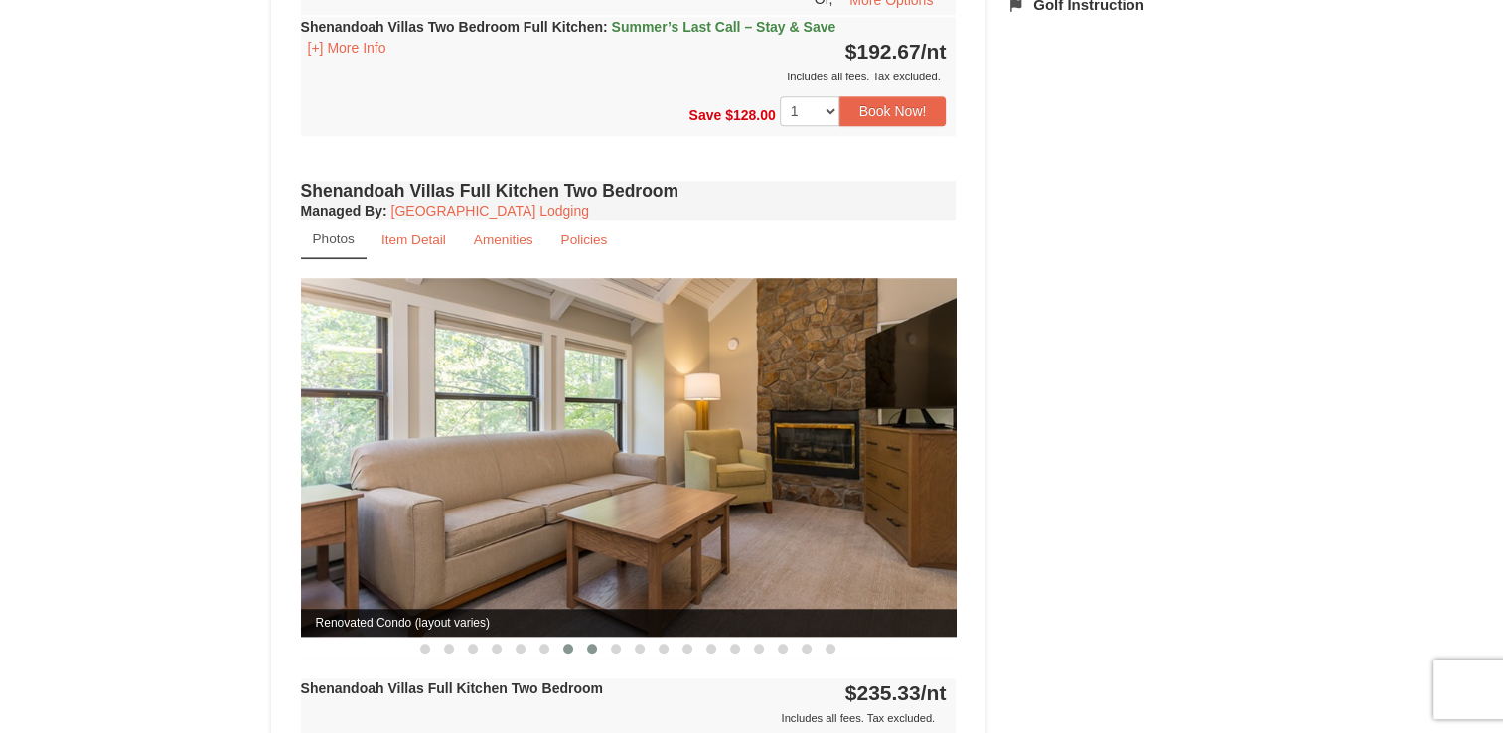
click at [585, 639] on button at bounding box center [592, 649] width 24 height 20
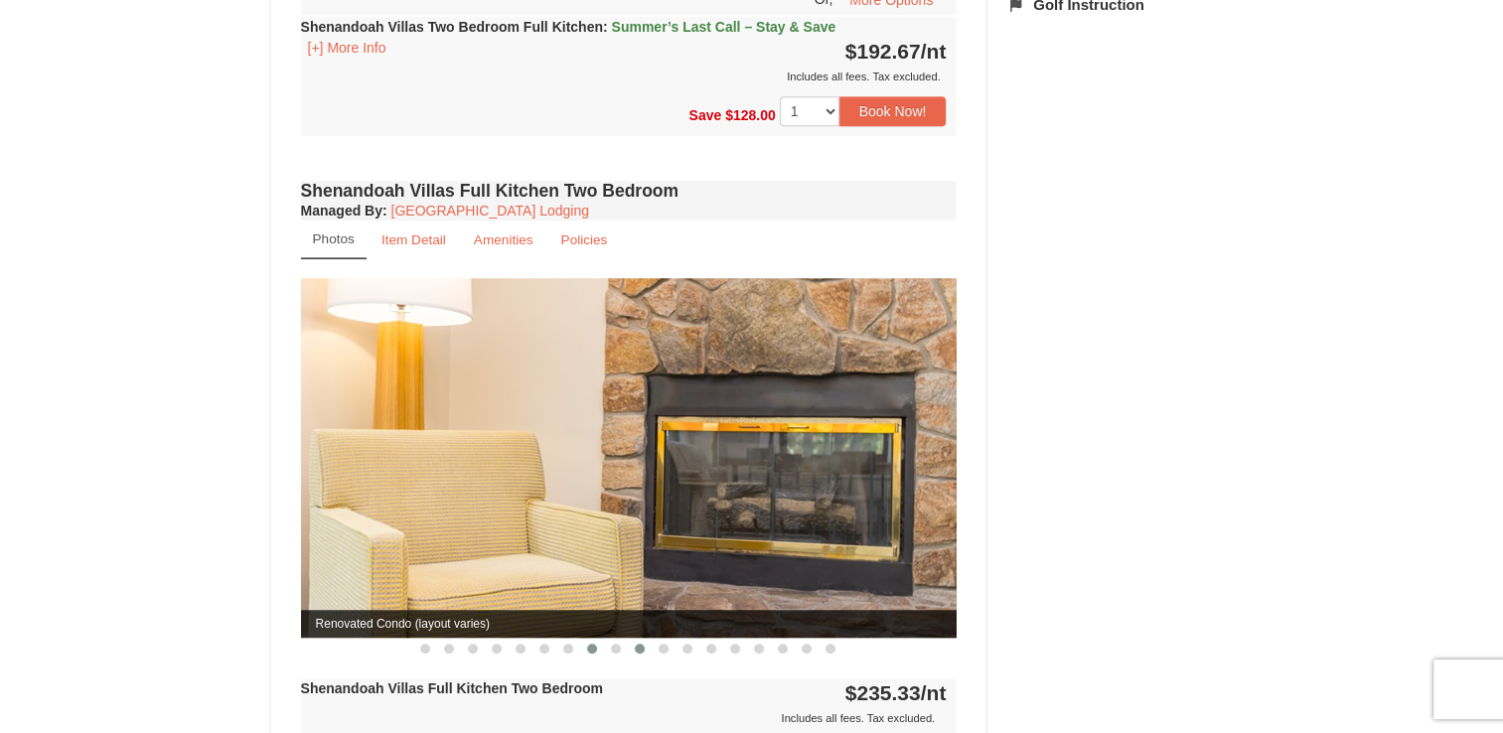
click at [636, 644] on span at bounding box center [640, 649] width 10 height 10
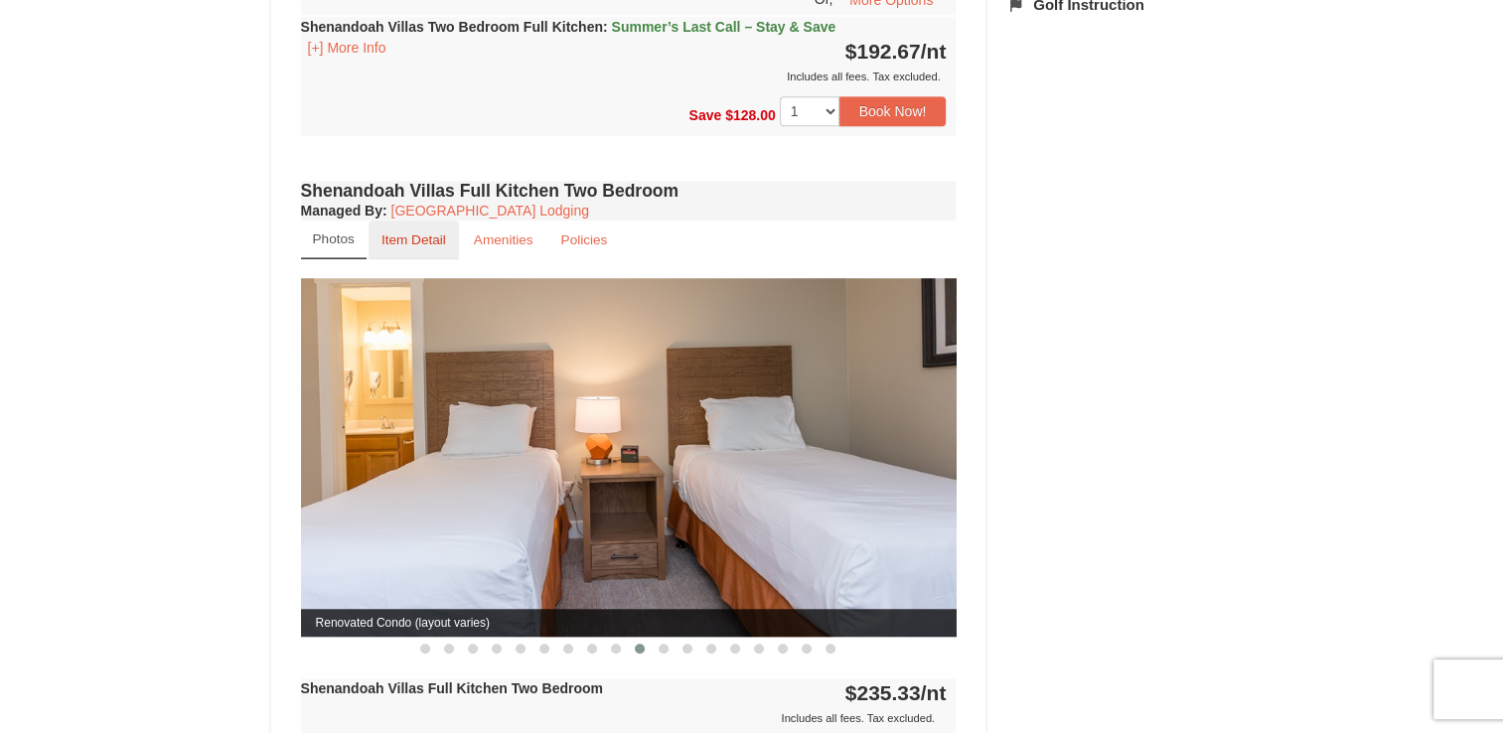
click at [424, 232] on small "Item Detail" at bounding box center [414, 239] width 65 height 15
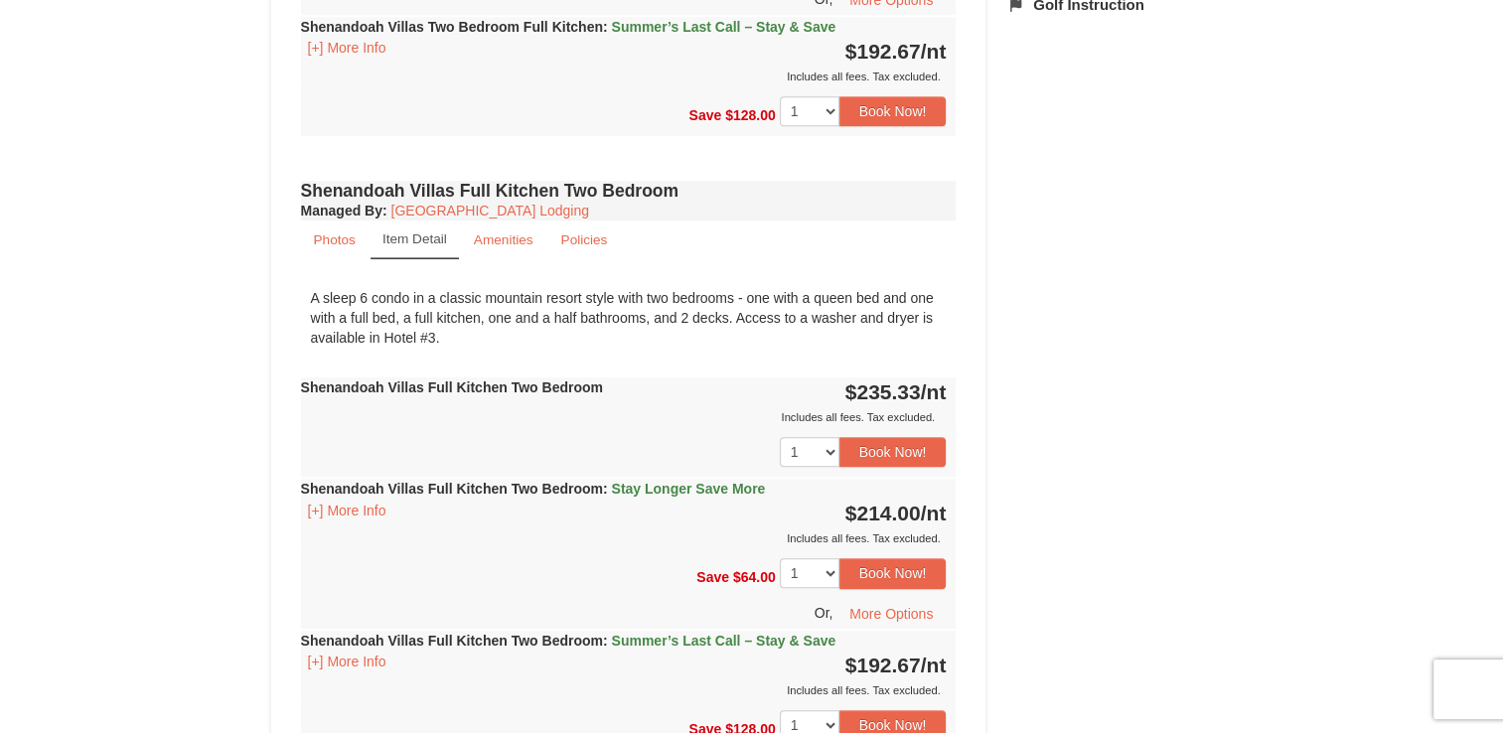
click at [202, 371] on div "× [GEOGRAPHIC_DATA] Book from $193! [STREET_ADDRESS], VA Availability Amenities…" at bounding box center [751, 393] width 1503 height 3508
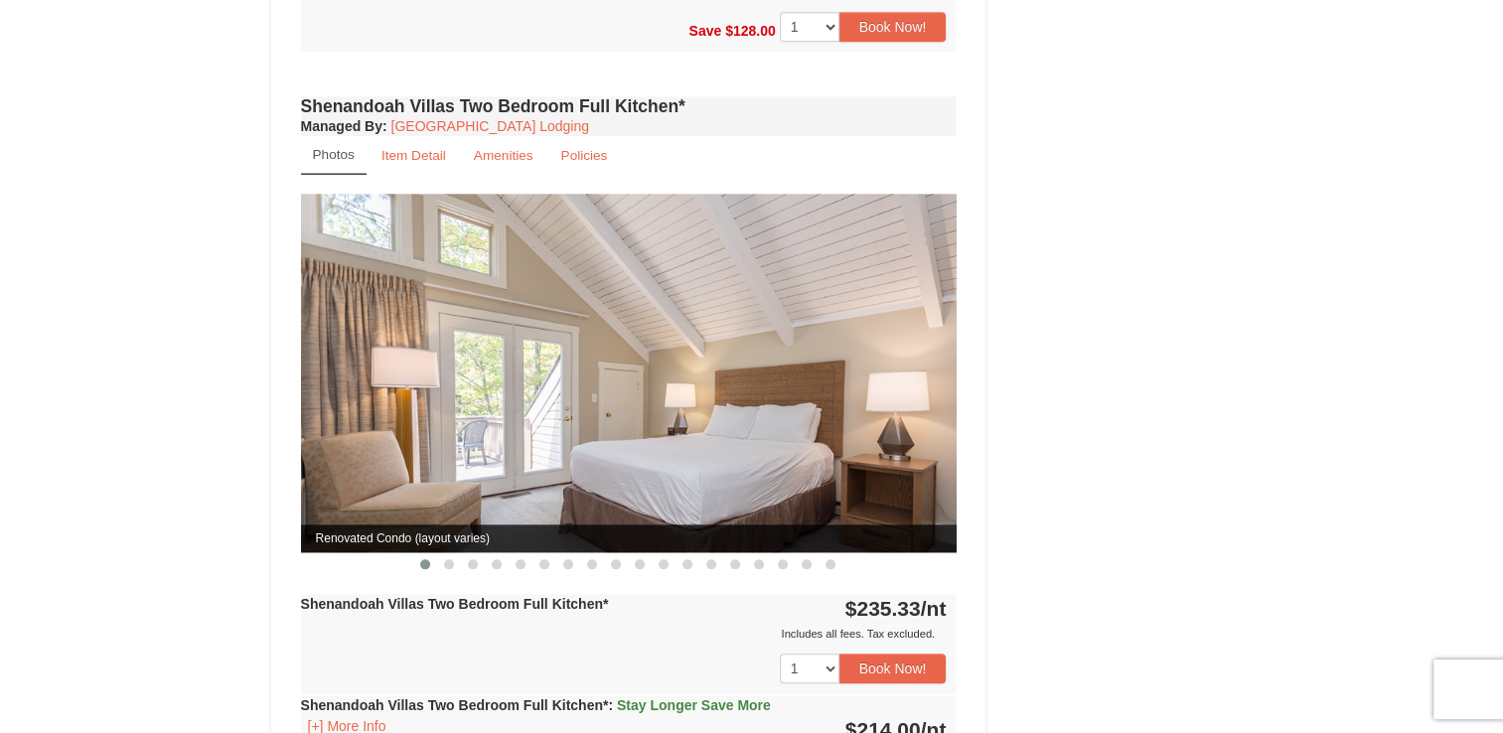
scroll to position [2067, 0]
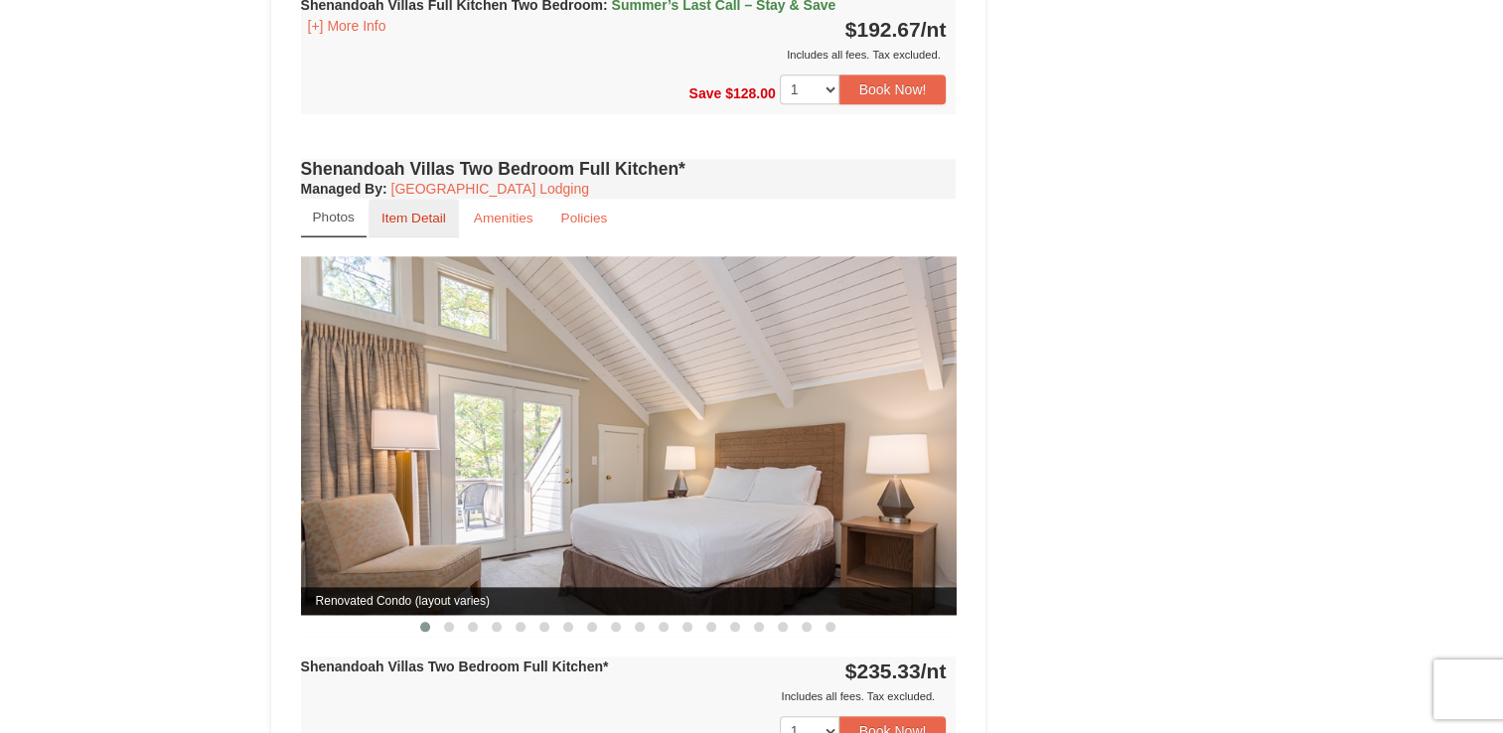
click at [393, 211] on small "Item Detail" at bounding box center [414, 218] width 65 height 15
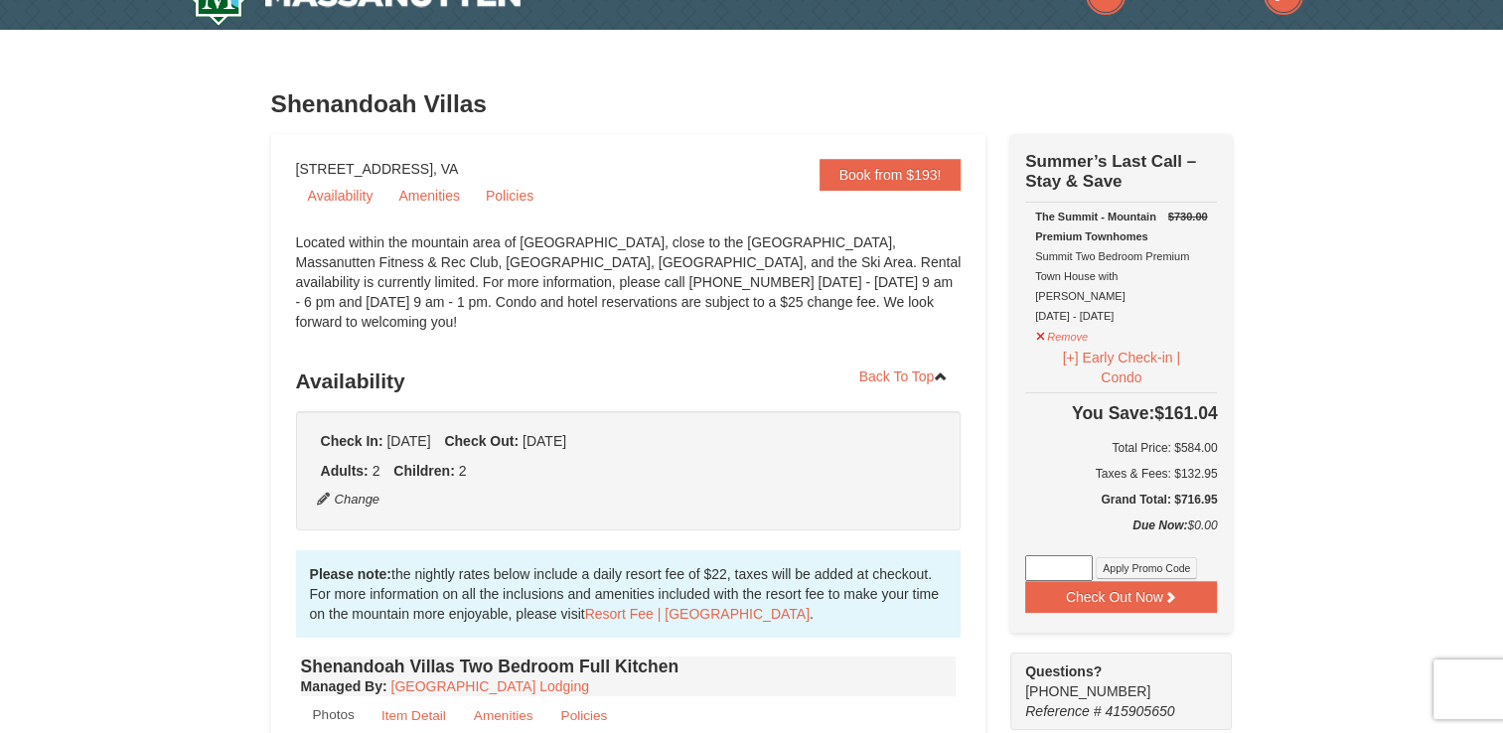
scroll to position [0, 0]
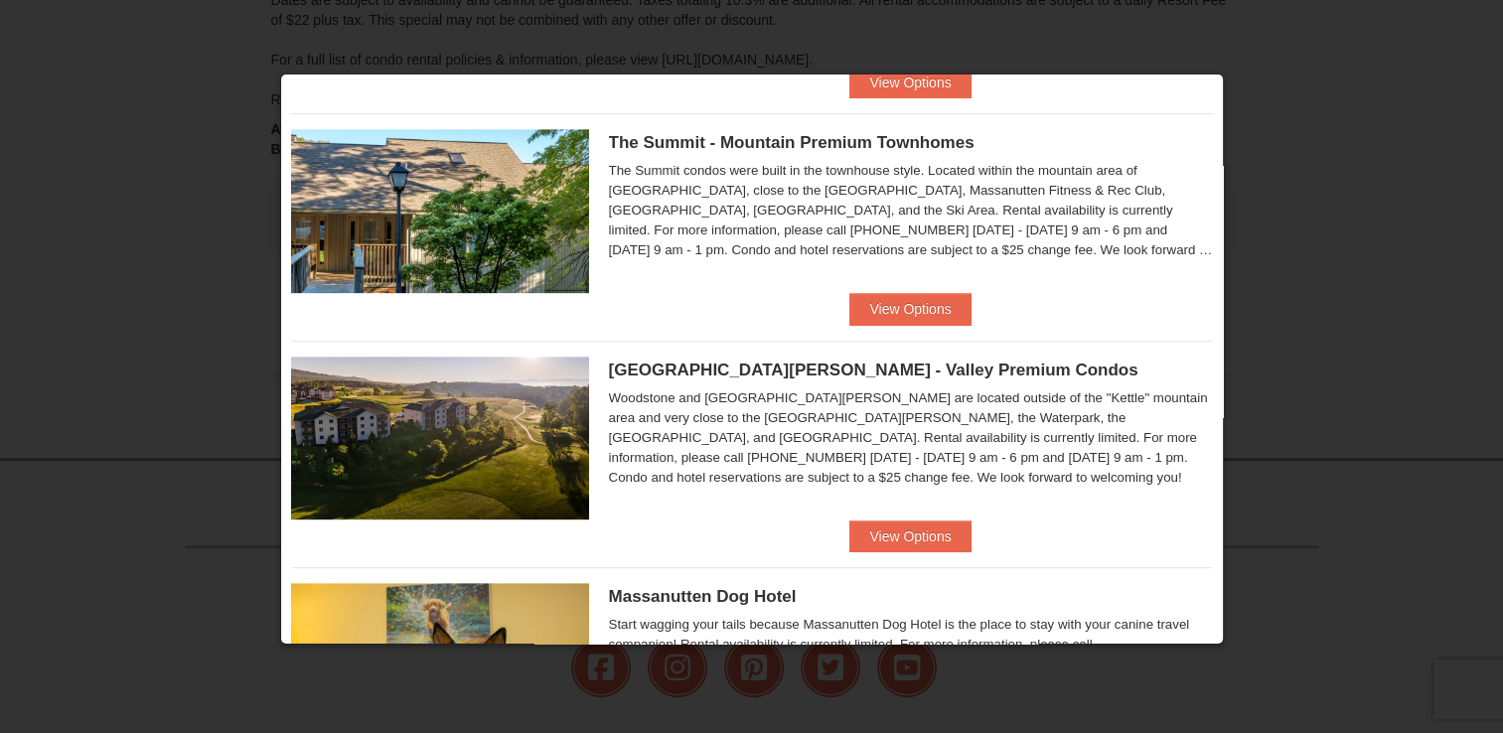
scroll to position [927, 0]
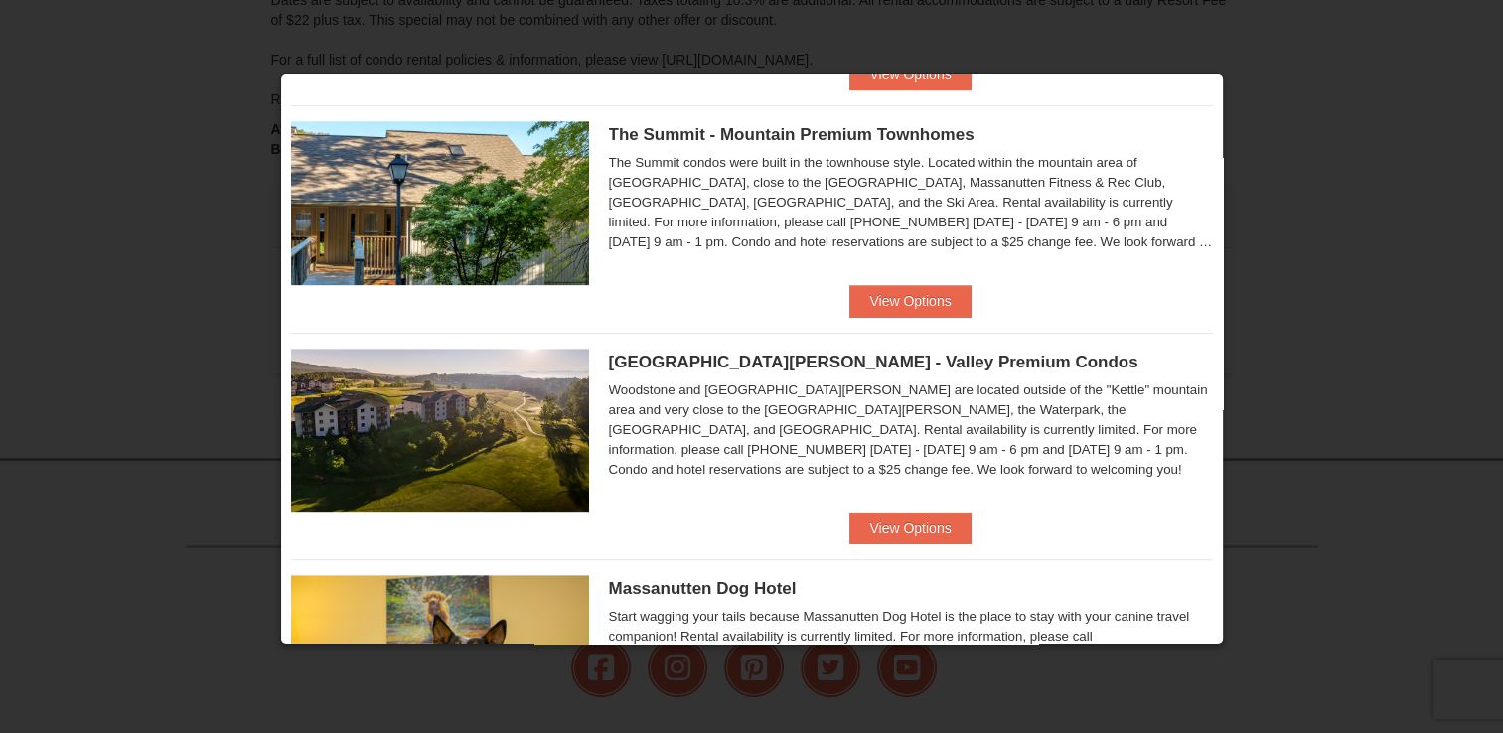
click at [1226, 630] on div at bounding box center [751, 366] width 1503 height 733
click at [1223, 622] on div at bounding box center [751, 366] width 1503 height 733
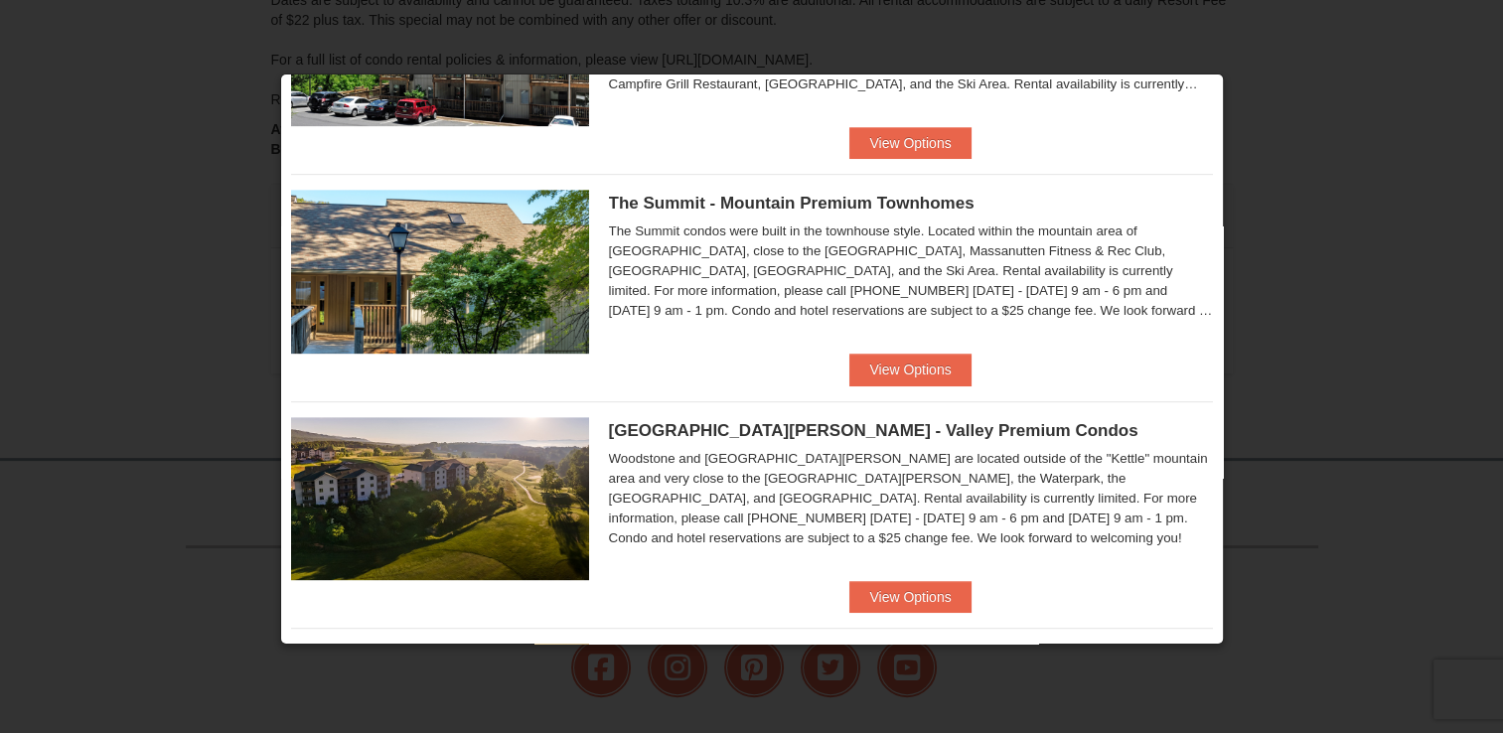
scroll to position [833, 0]
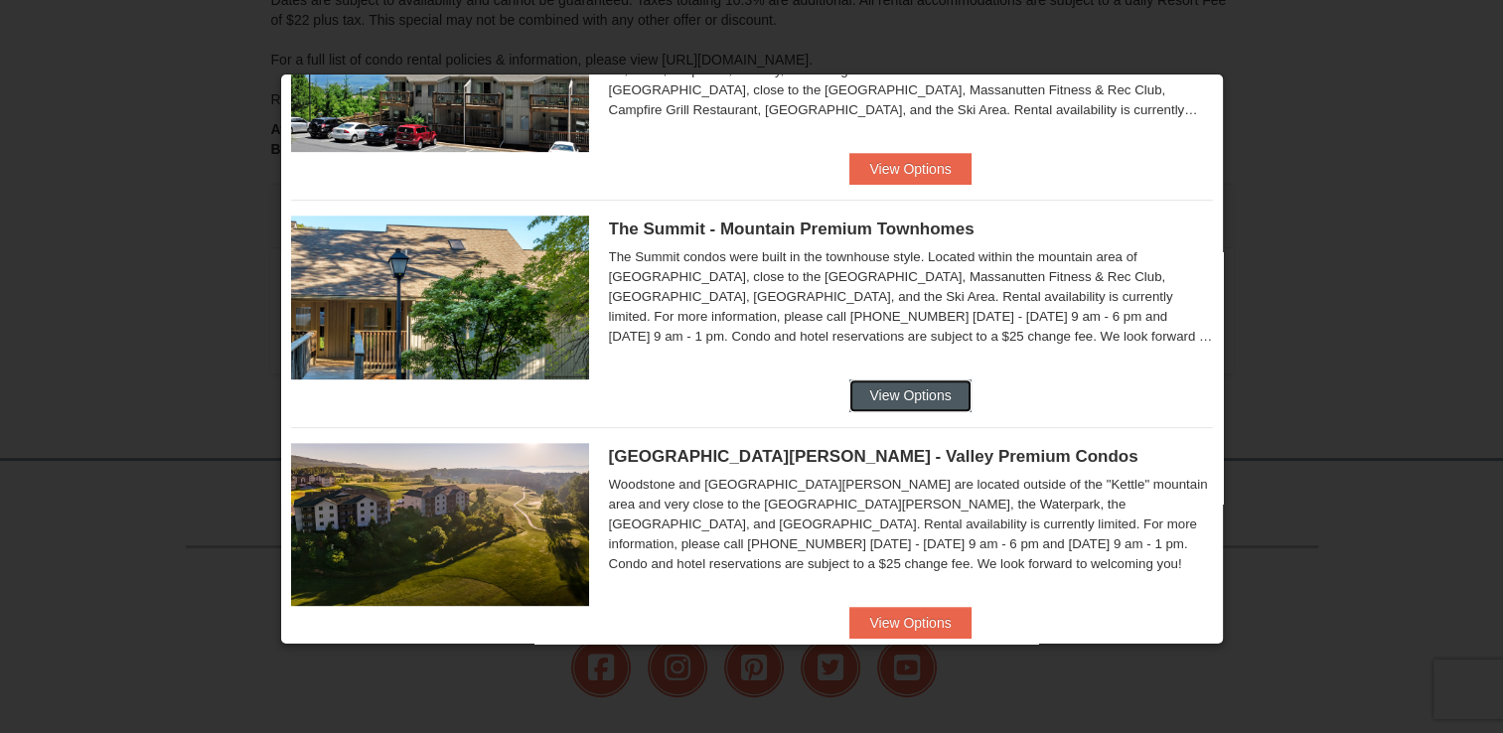
click at [900, 406] on button "View Options" at bounding box center [910, 396] width 121 height 32
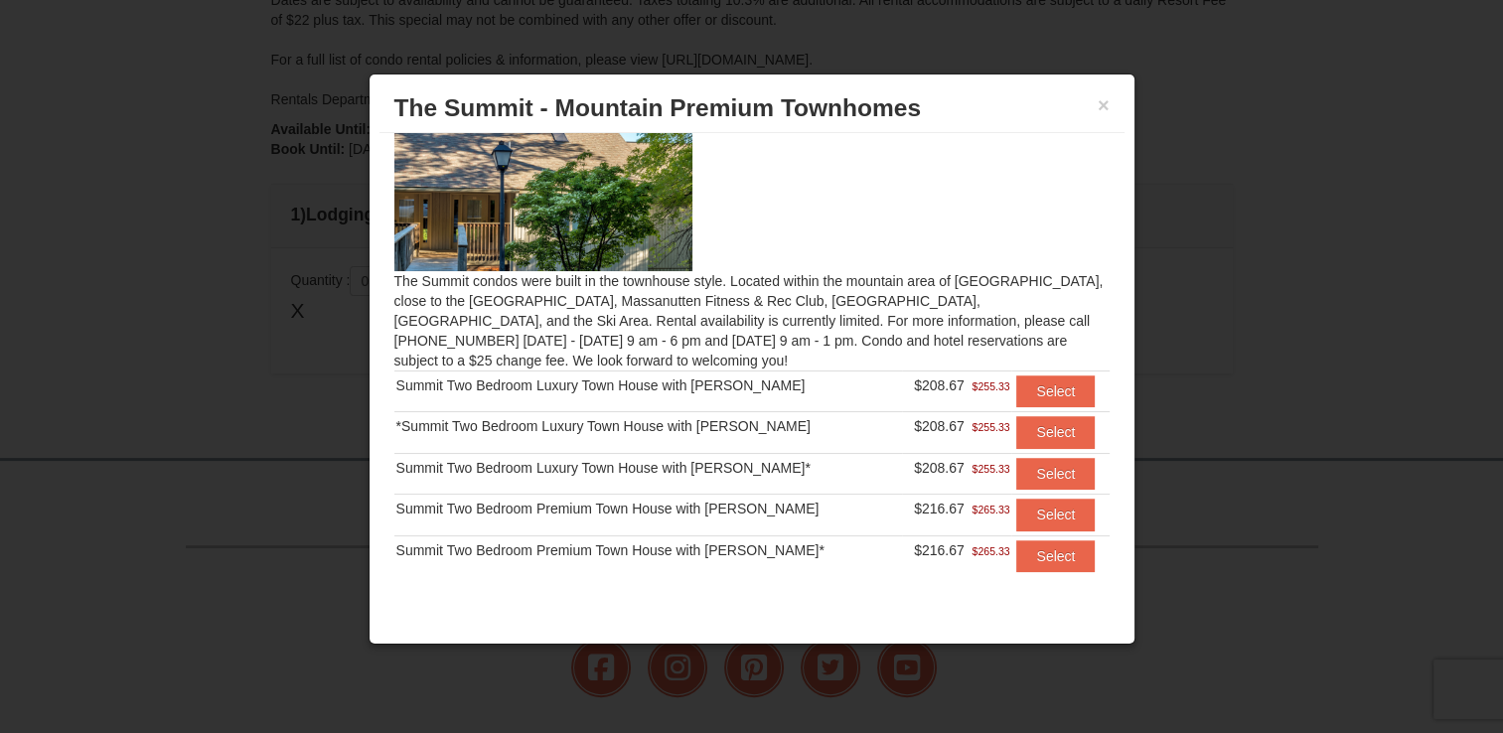
scroll to position [79, 0]
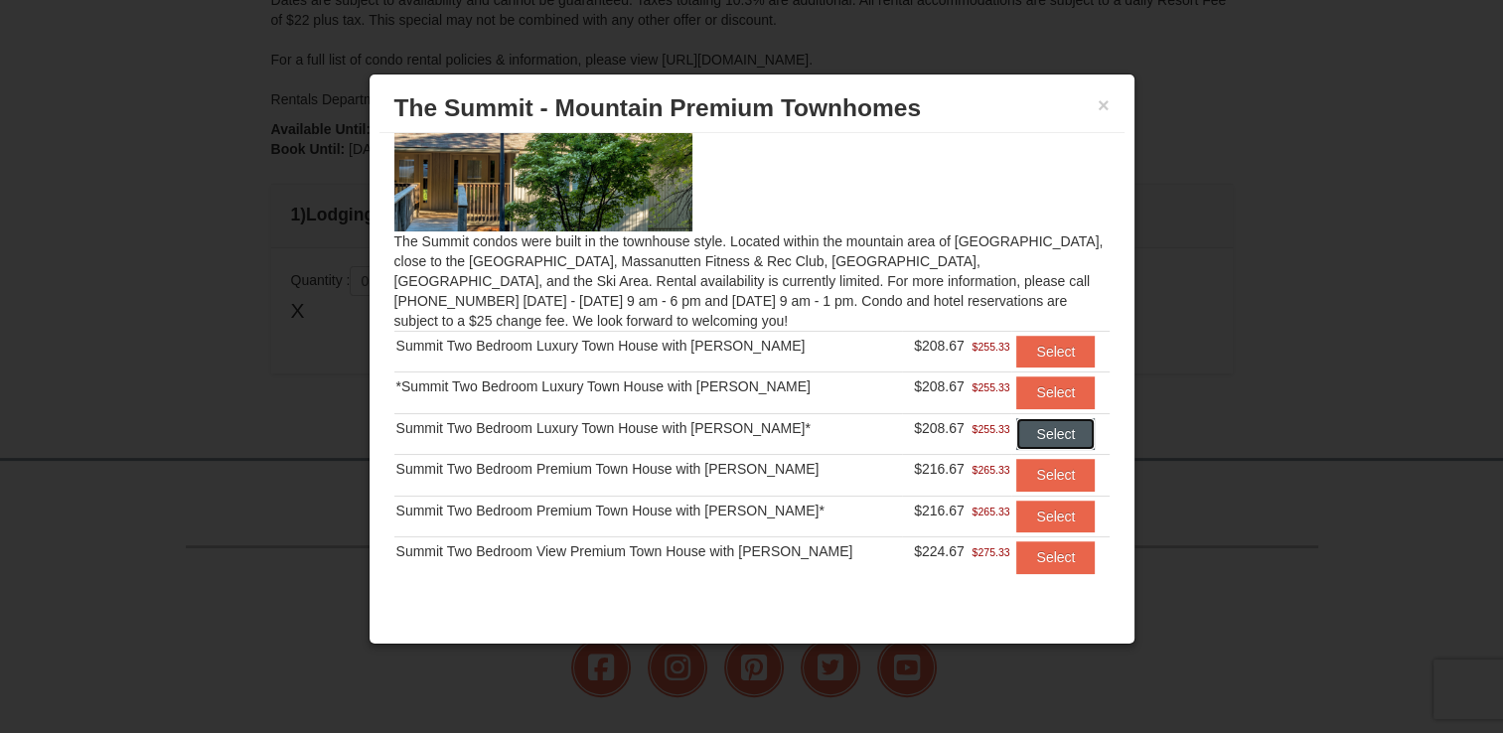
click at [1024, 435] on button "Select" at bounding box center [1055, 434] width 78 height 32
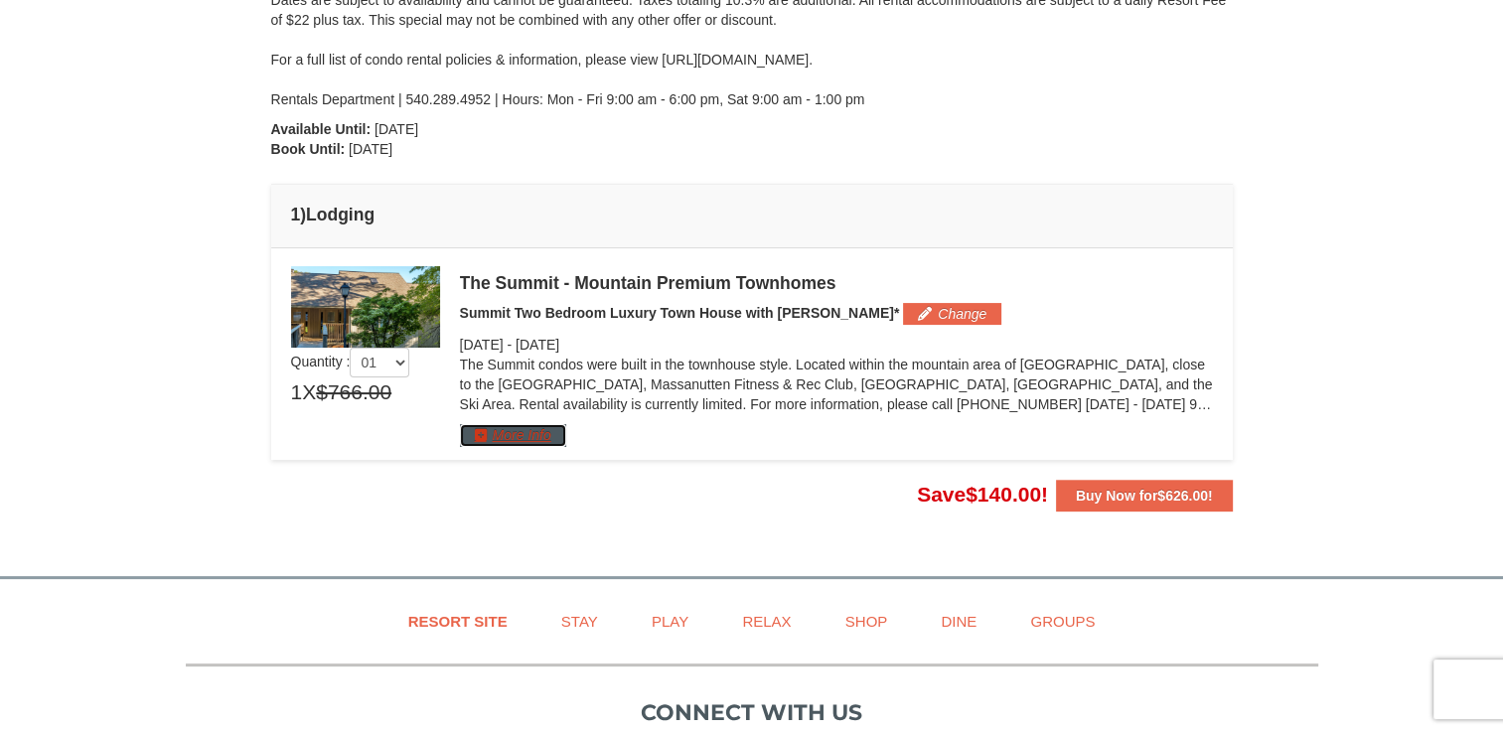
click at [517, 445] on button "More Info" at bounding box center [513, 435] width 106 height 22
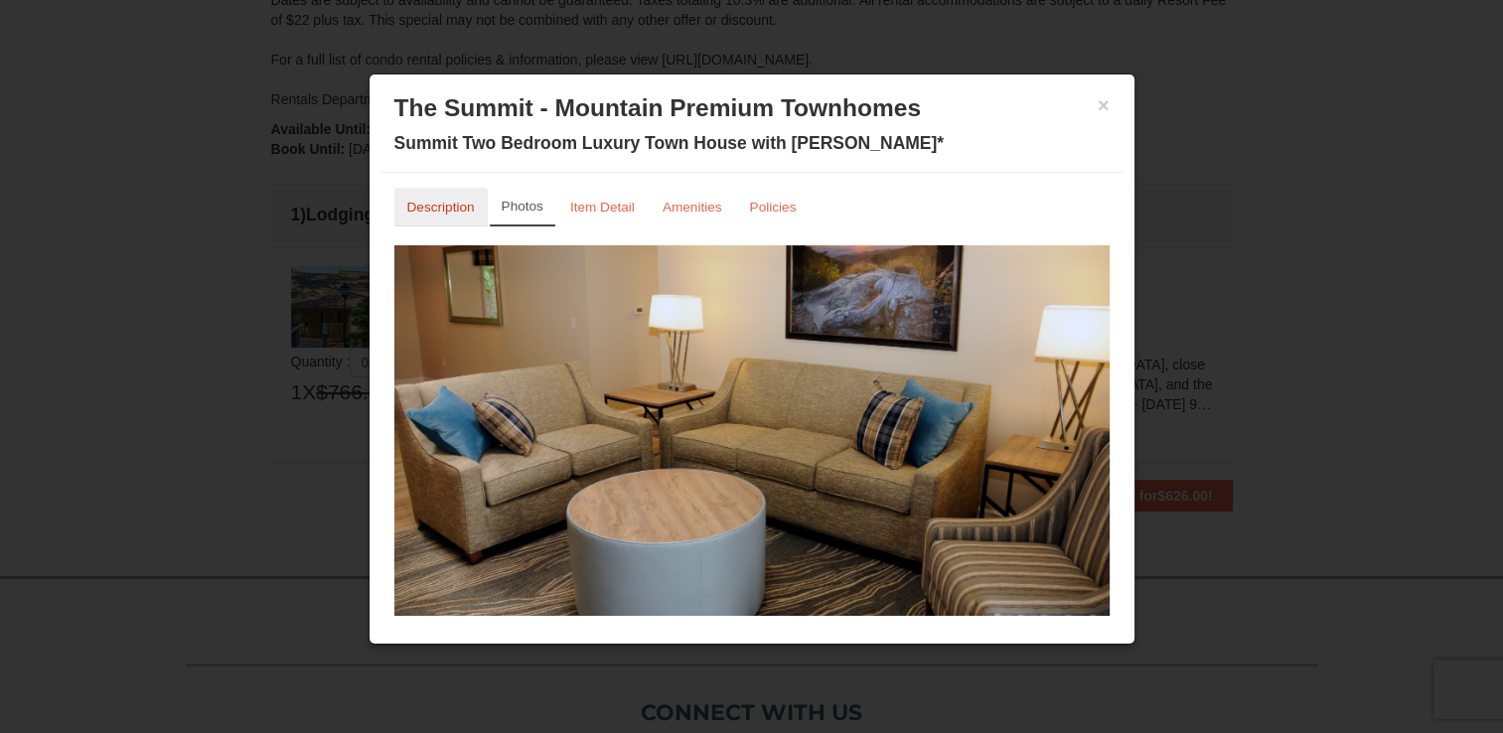
click at [462, 202] on small "Description" at bounding box center [441, 207] width 68 height 15
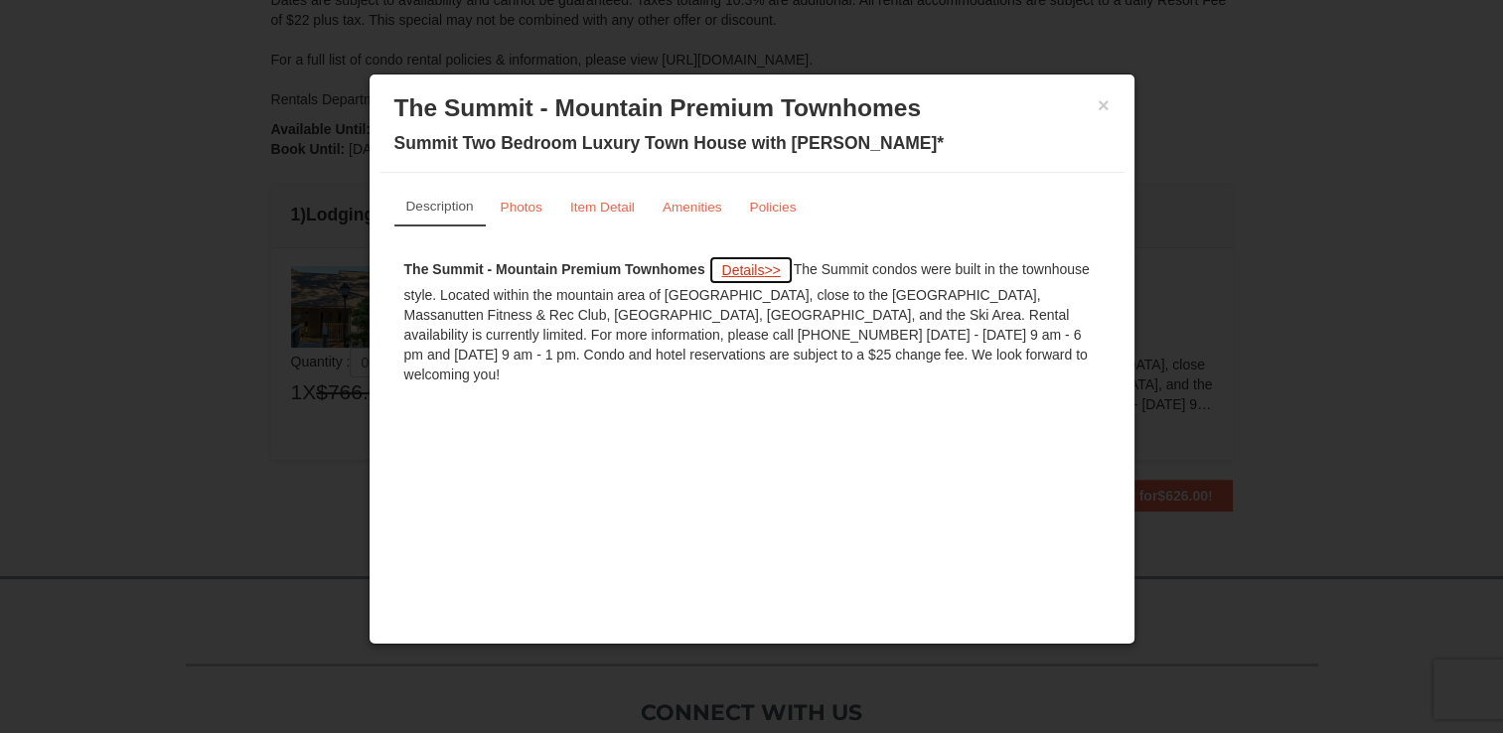
click at [756, 262] on span "Details" at bounding box center [742, 270] width 43 height 16
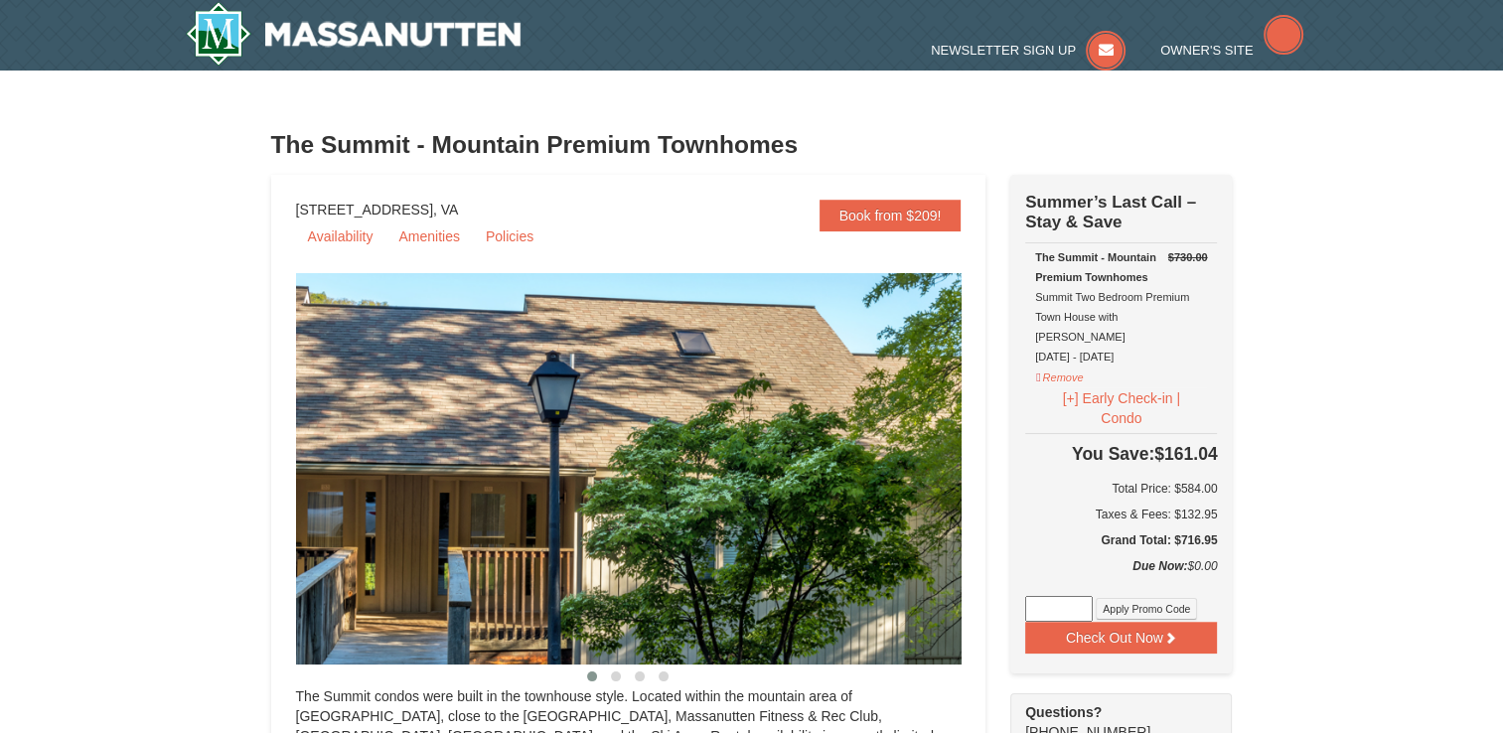
select select "9"
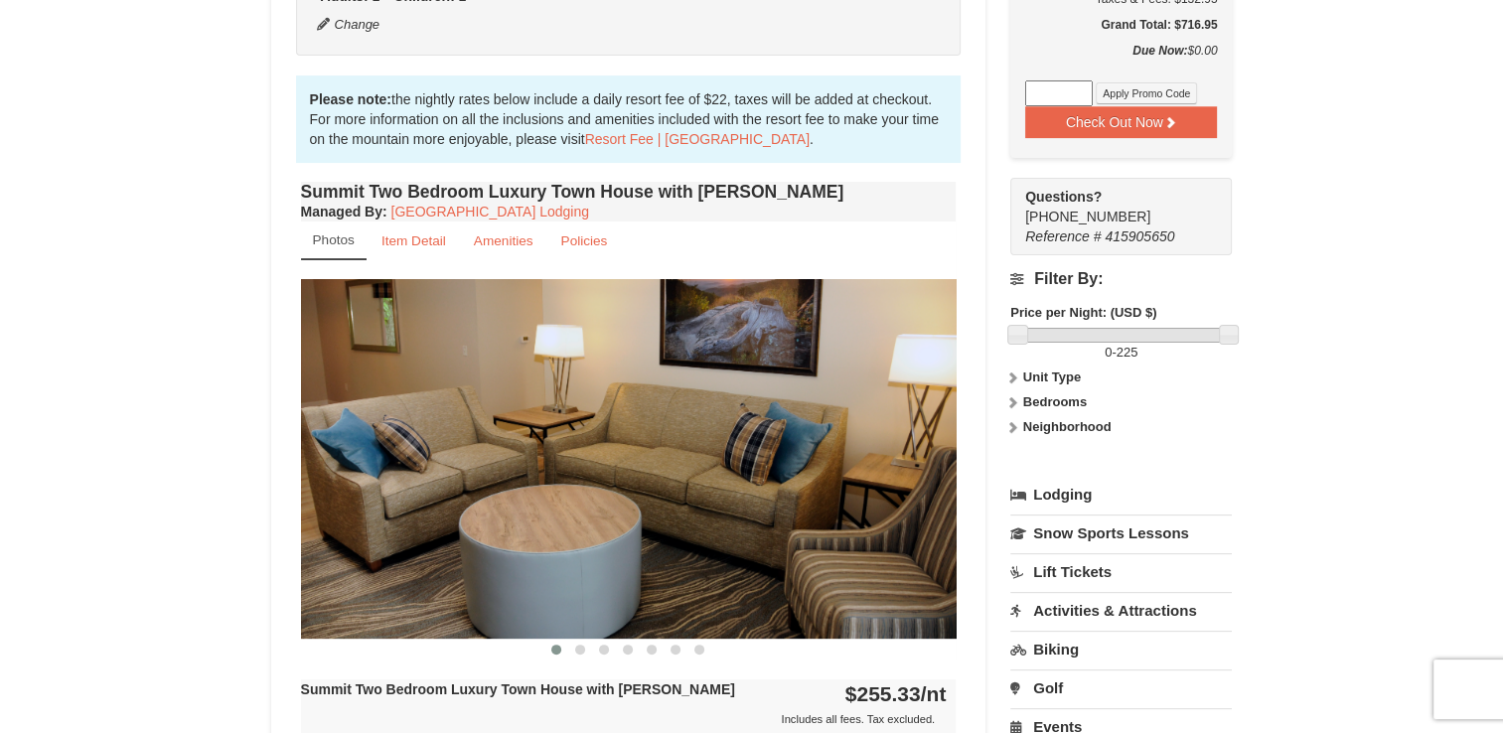
scroll to position [517, 0]
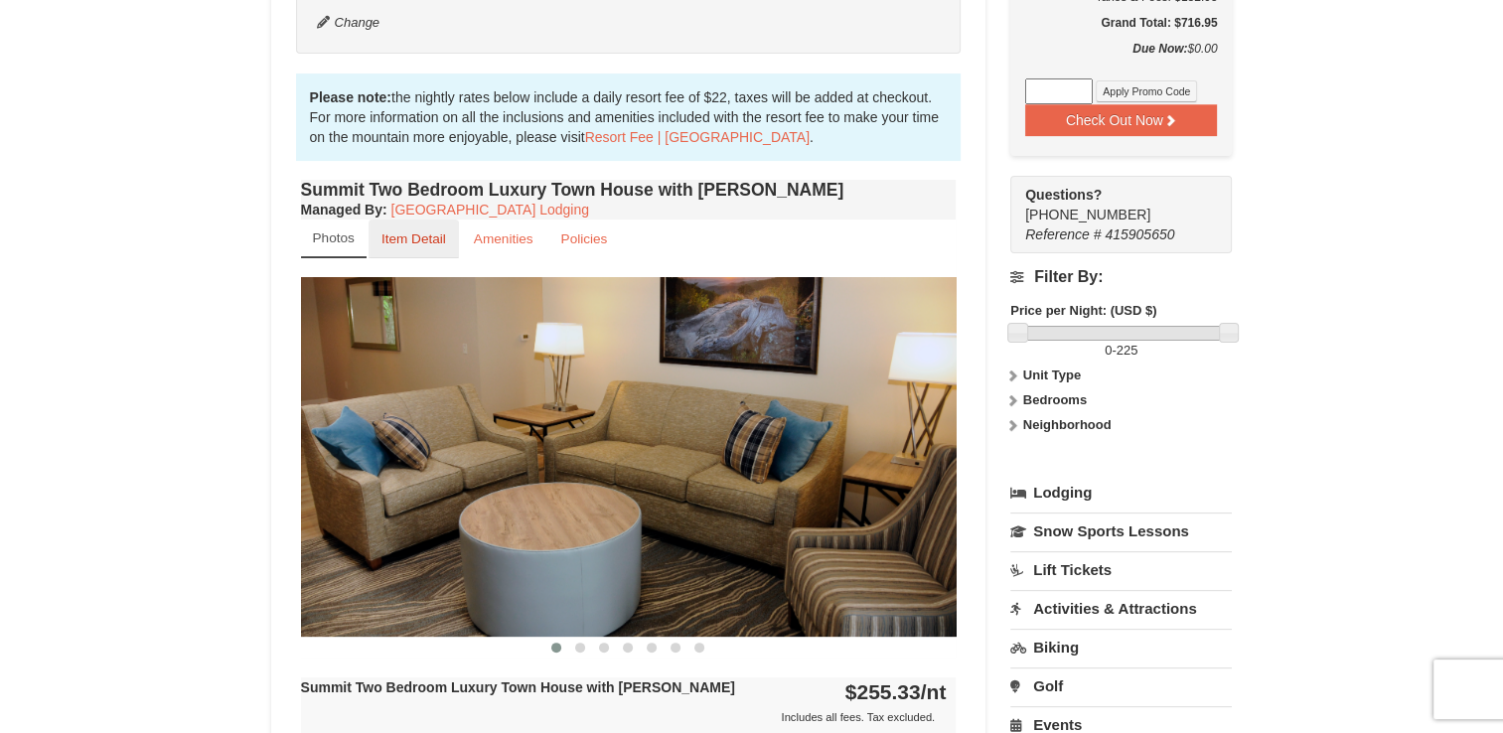
click at [420, 244] on small "Item Detail" at bounding box center [414, 239] width 65 height 15
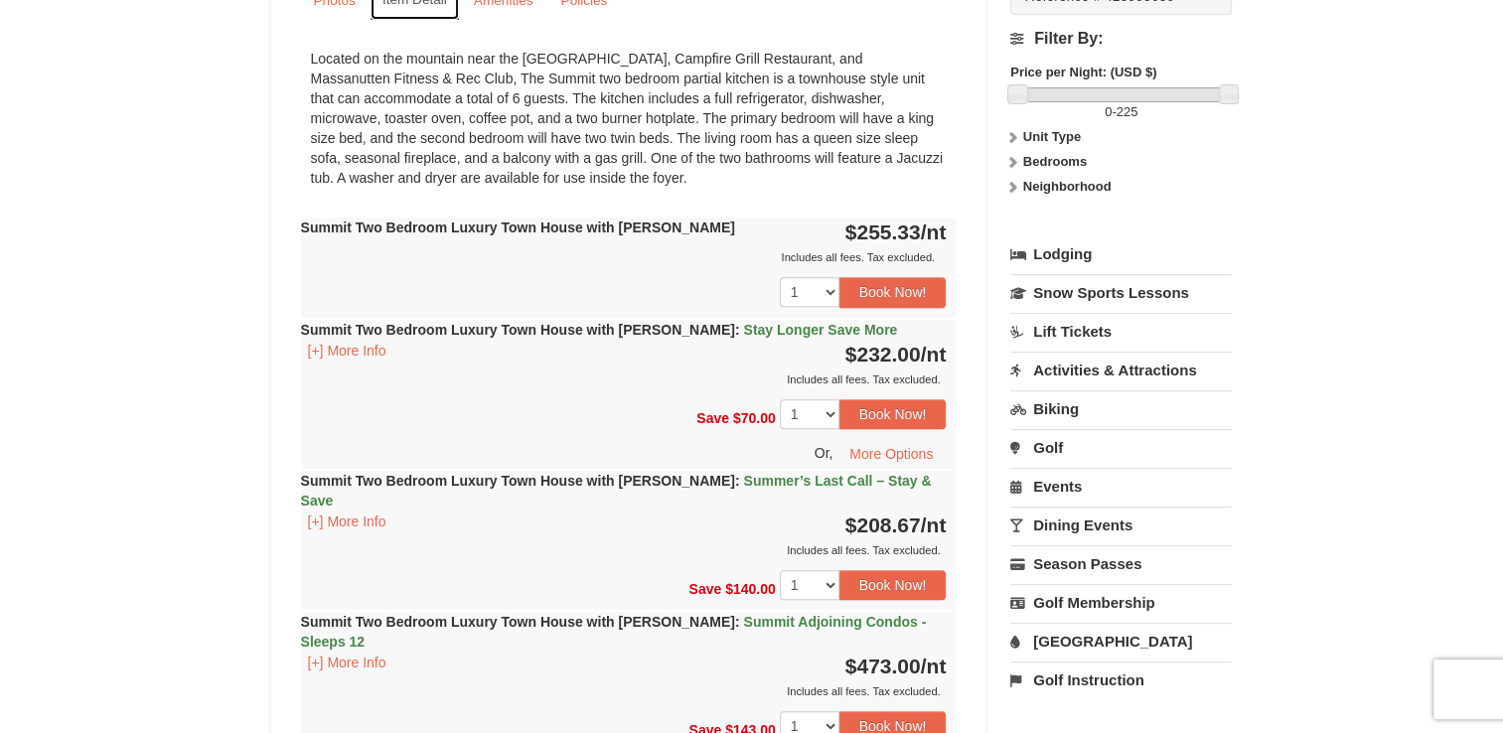
scroll to position [795, 0]
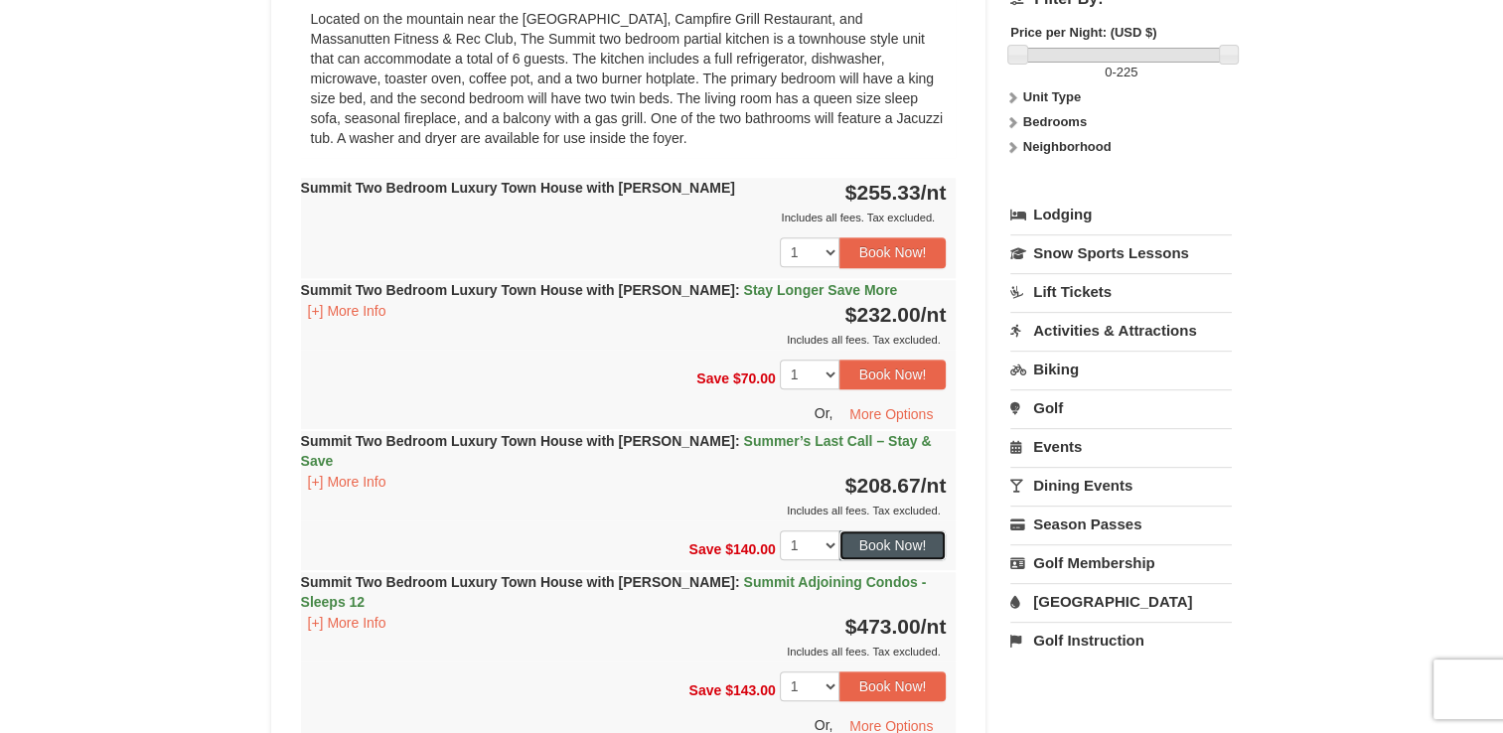
click at [914, 531] on button "Book Now!" at bounding box center [893, 546] width 107 height 30
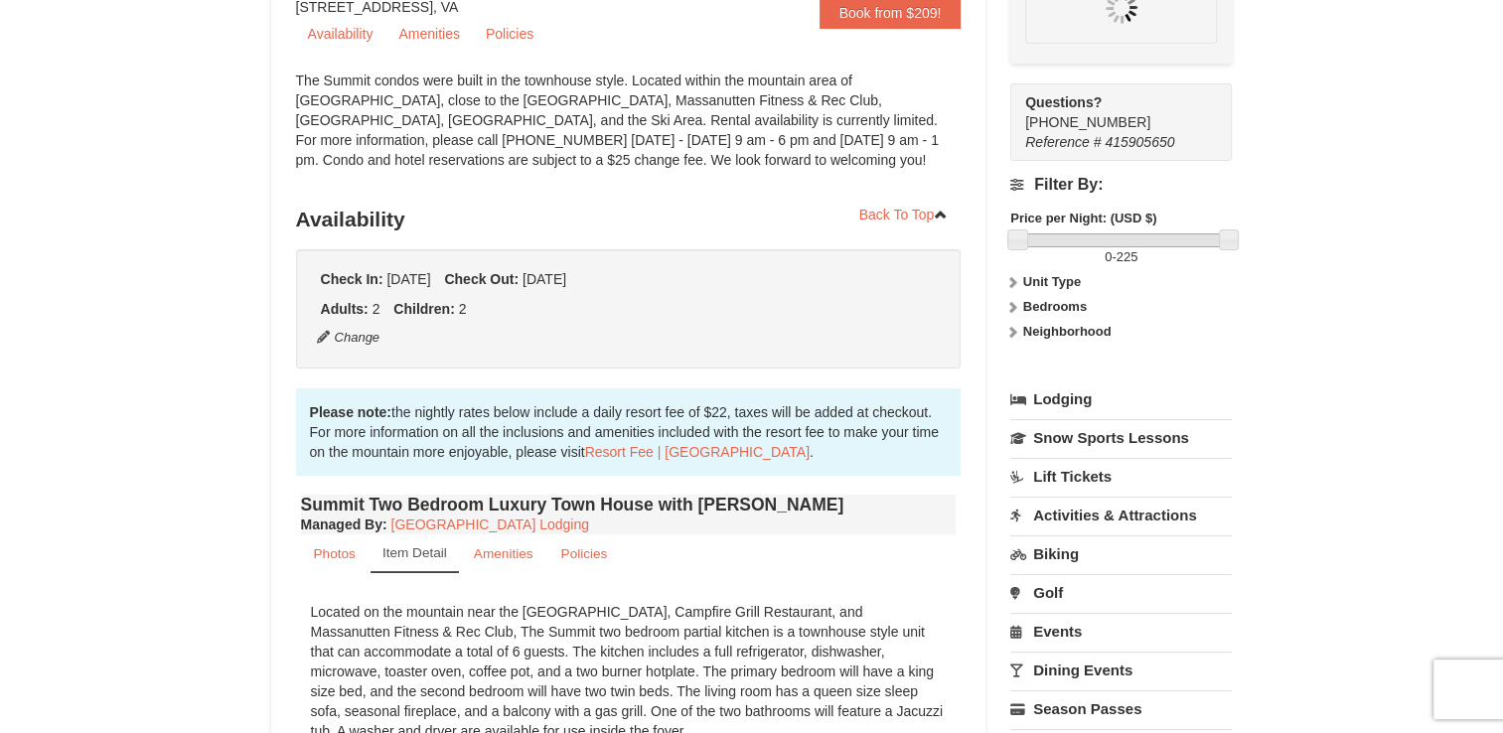
scroll to position [174, 0]
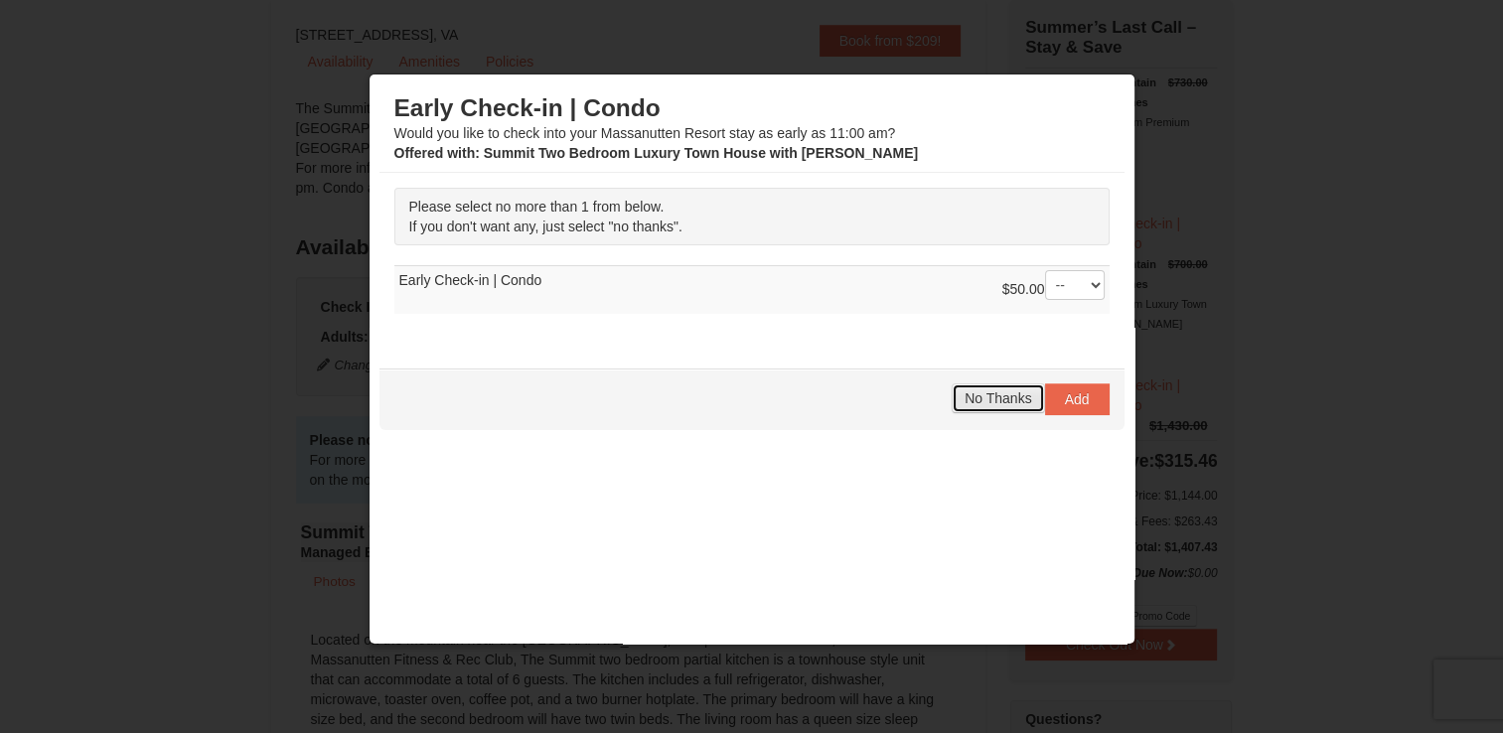
click at [983, 404] on button "No Thanks" at bounding box center [998, 399] width 92 height 30
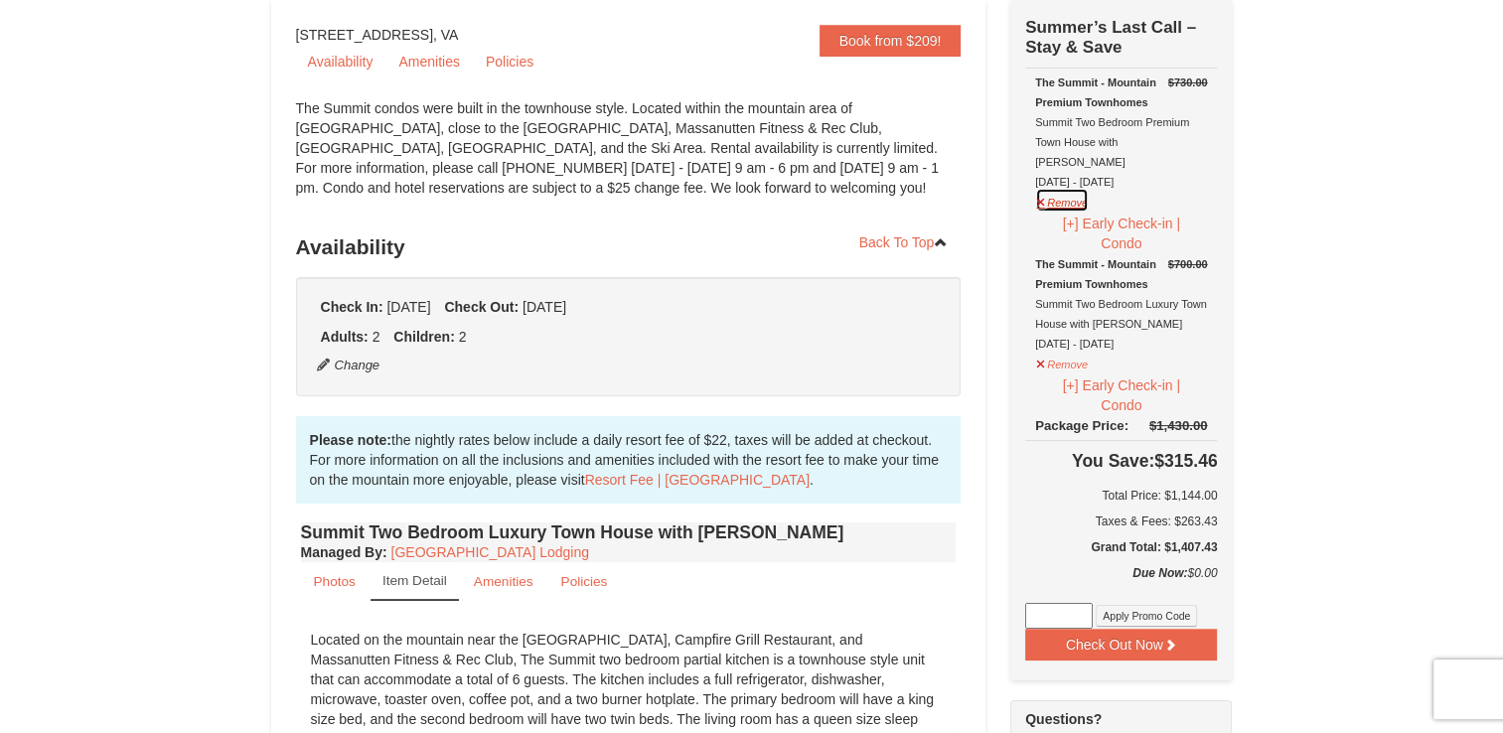
click at [1073, 188] on button "Remove" at bounding box center [1062, 200] width 54 height 25
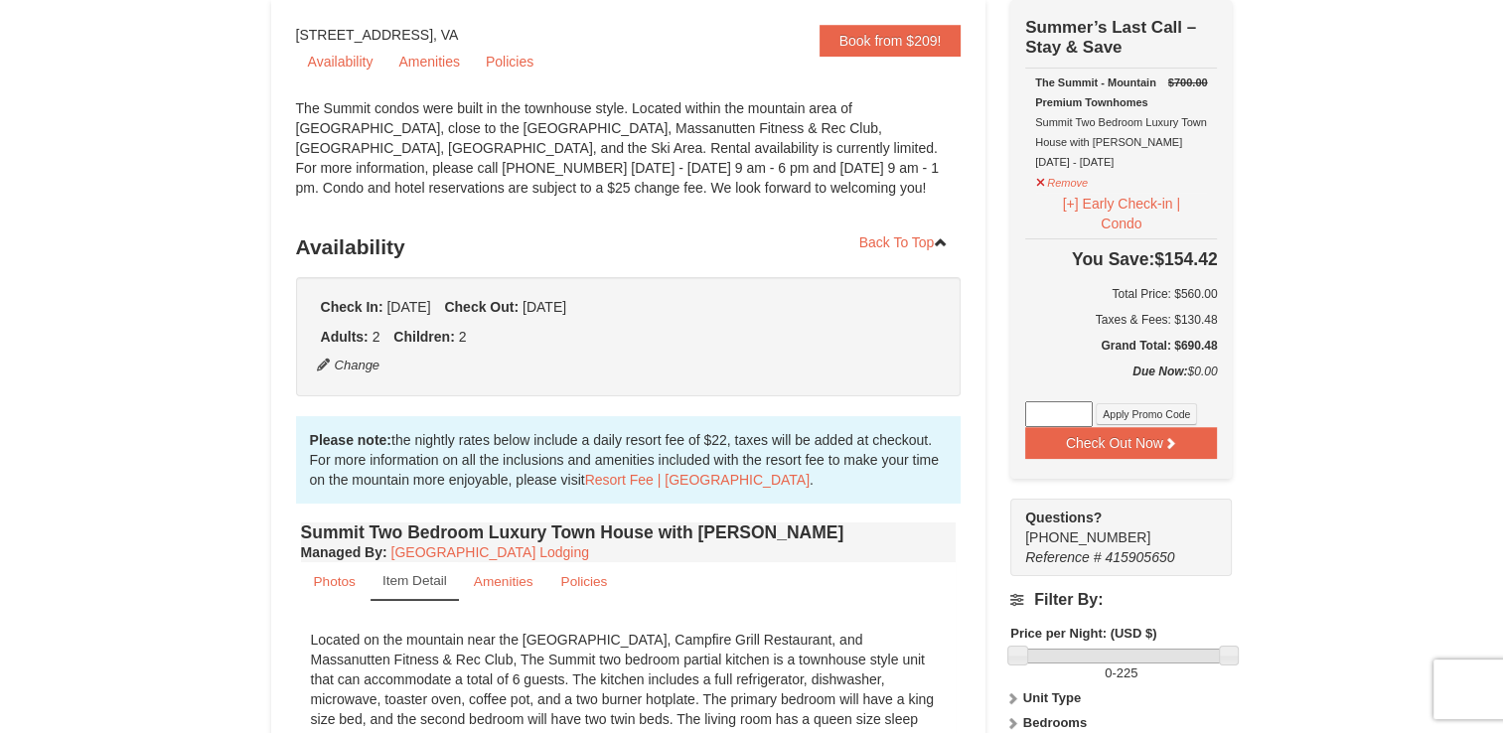
click at [1053, 413] on input at bounding box center [1059, 414] width 68 height 26
type input "SWING50IN24"
click at [1145, 409] on button "Apply Promo Code" at bounding box center [1146, 414] width 101 height 22
click at [1060, 411] on input at bounding box center [1059, 414] width 68 height 26
type input "GoDukes25"
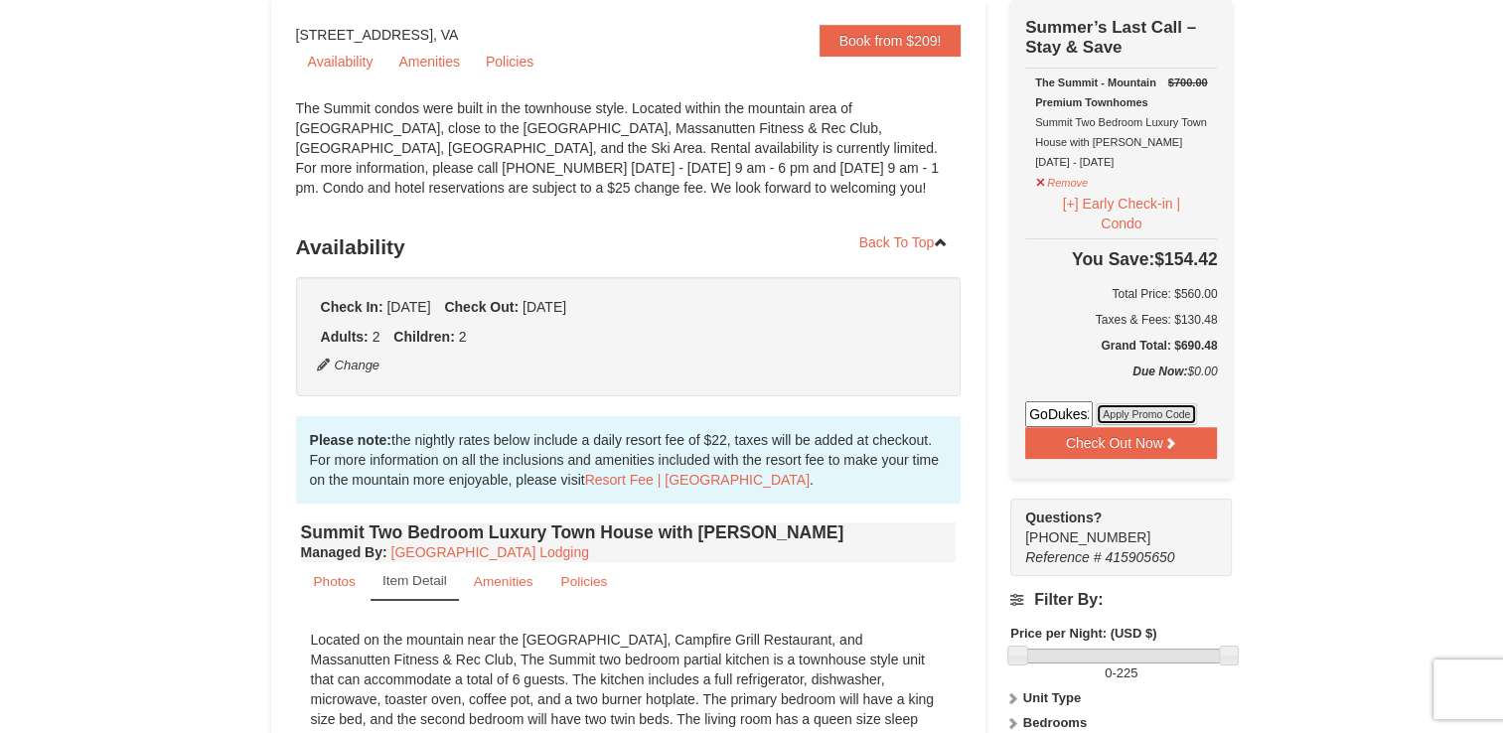
click at [1117, 414] on button "Apply Promo Code" at bounding box center [1146, 414] width 101 height 22
click at [1123, 443] on button "Check Out Now" at bounding box center [1121, 443] width 192 height 32
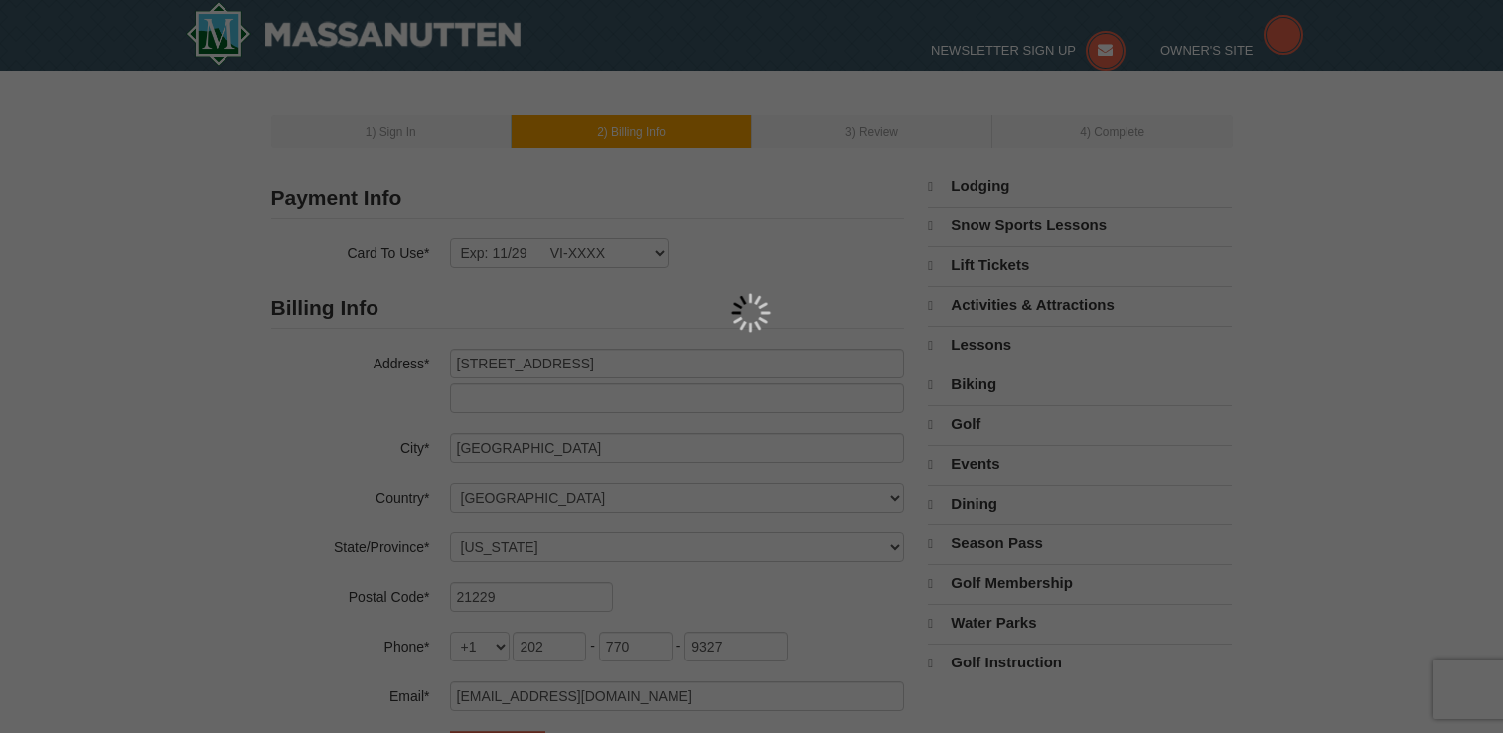
select select "MD"
select select "9"
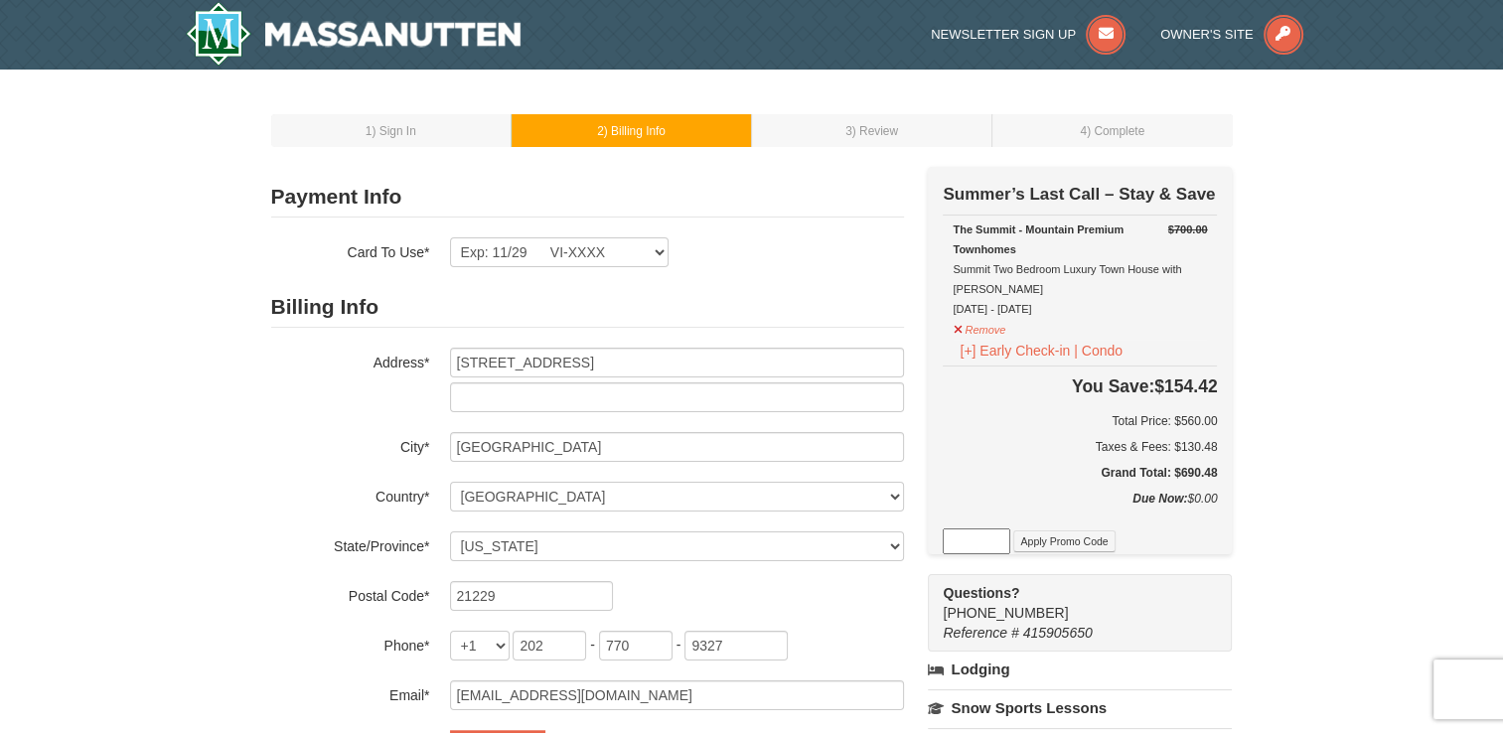
click at [1293, 528] on div "1 ) Sign In 2 ) Billing Info 3 ) Review ) Complete ×" at bounding box center [751, 624] width 1503 height 1109
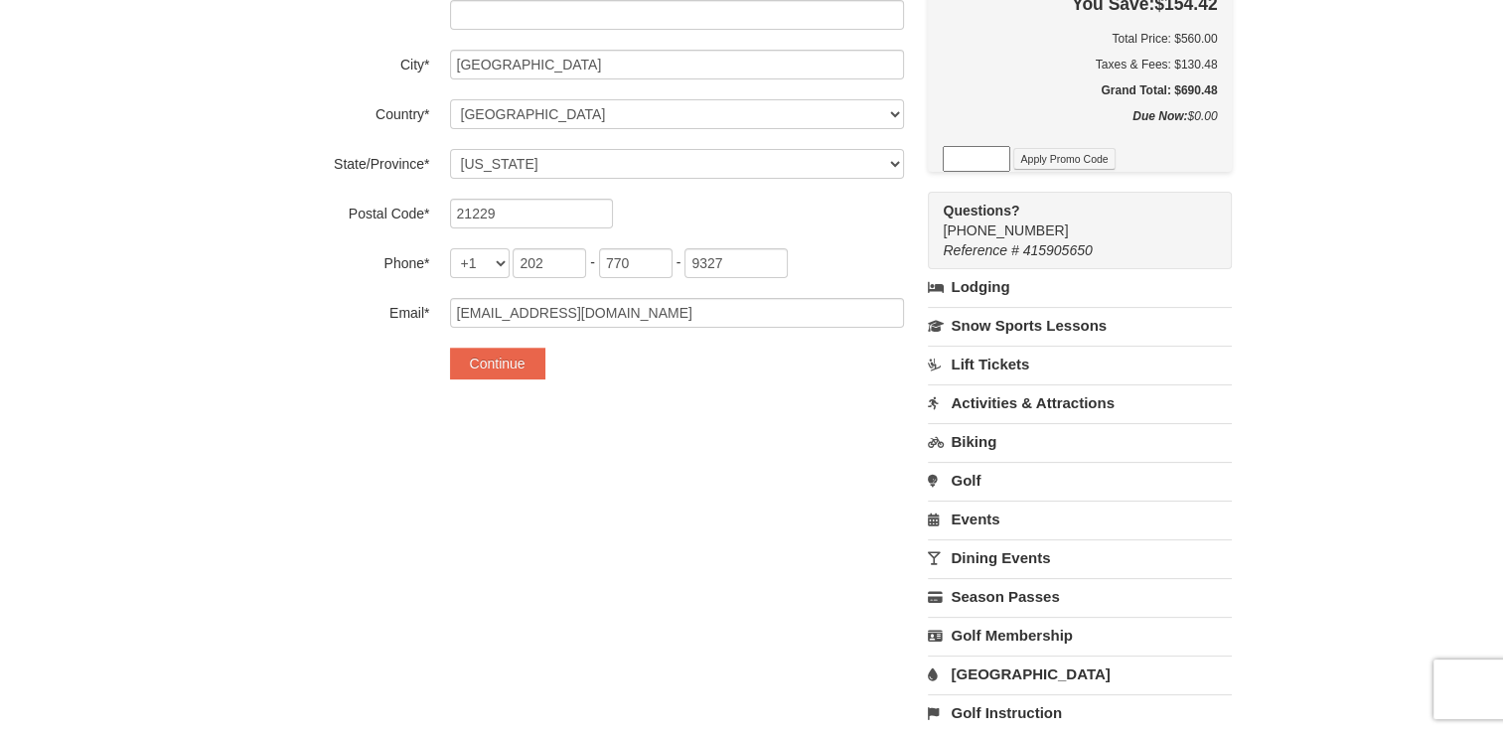
scroll to position [477, 0]
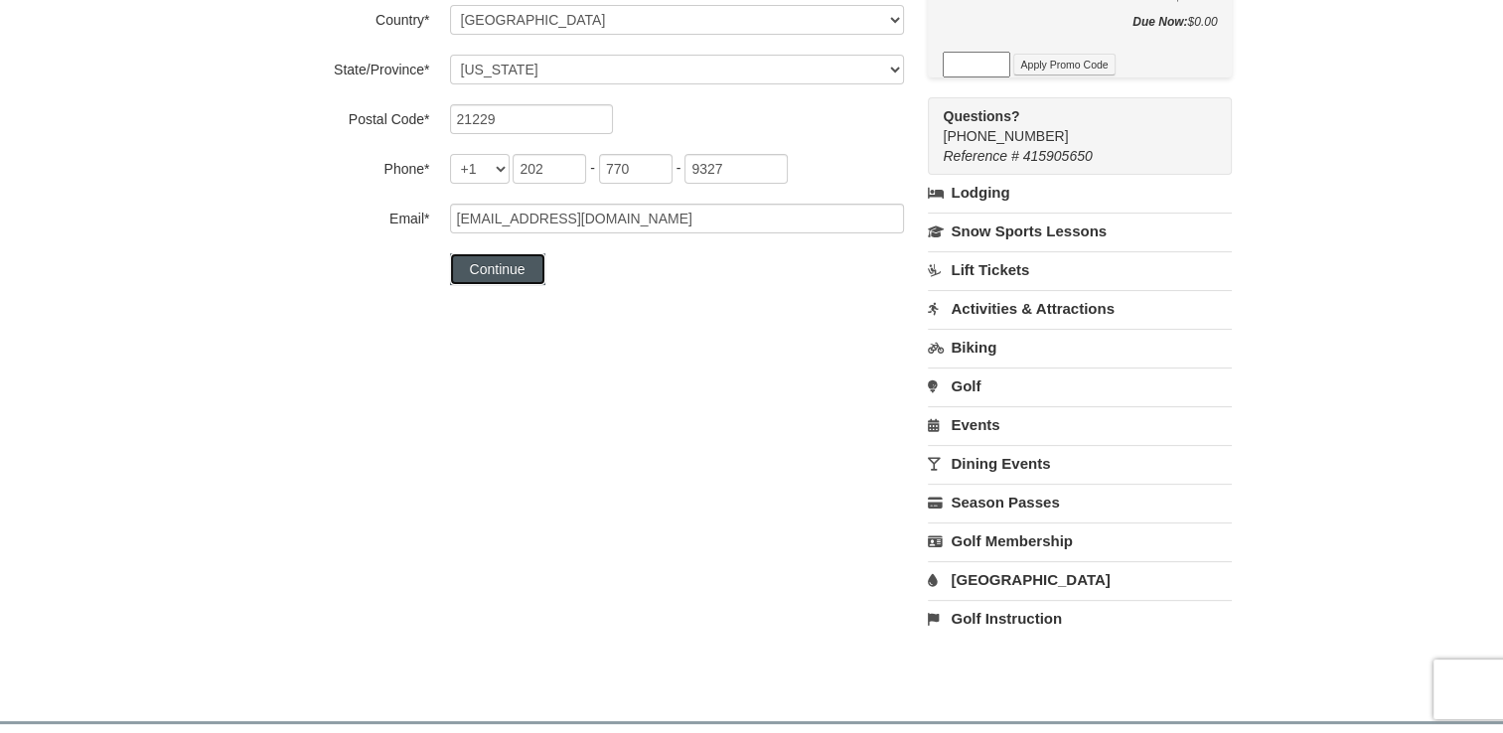
click at [491, 278] on button "Continue" at bounding box center [497, 269] width 95 height 32
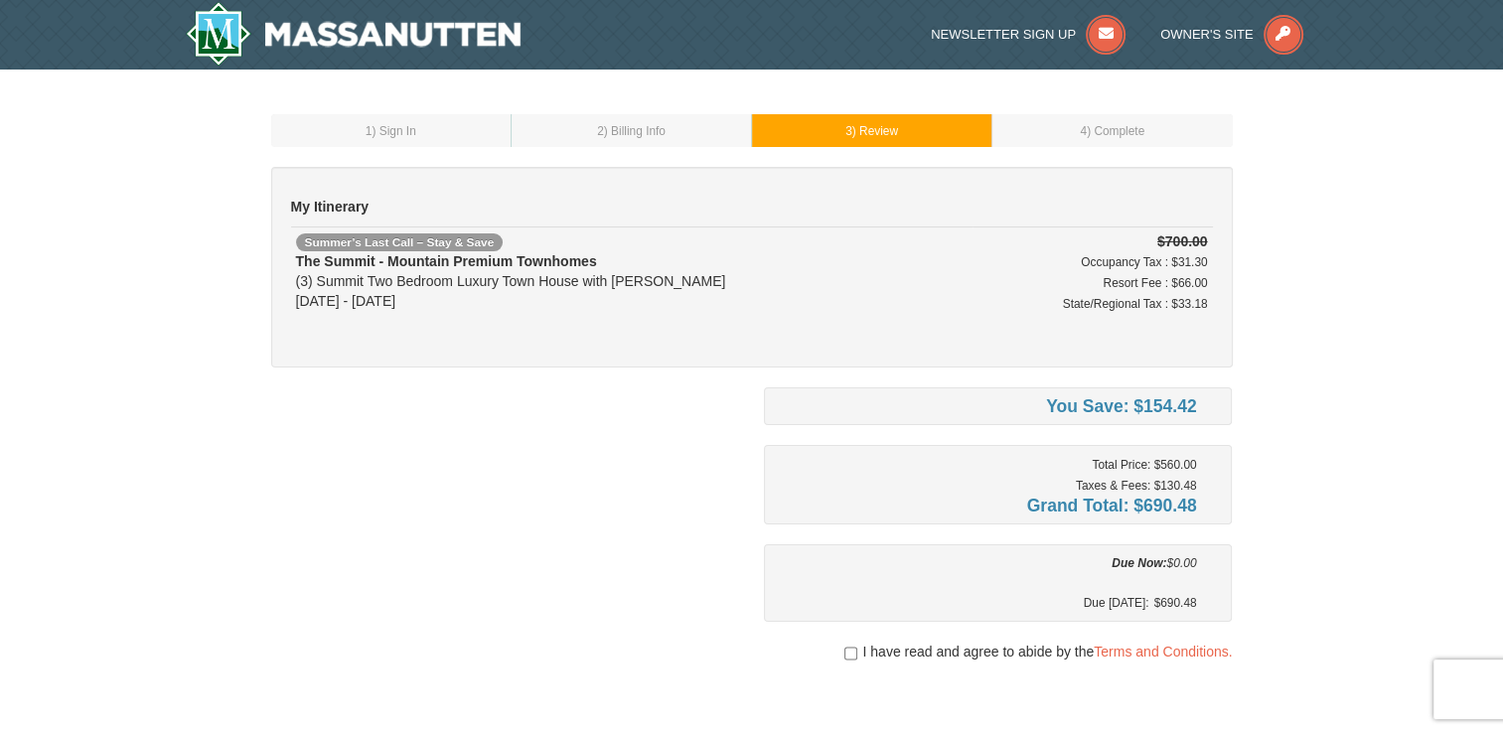
click at [1124, 642] on span "I have read and agree to abide by the Terms and Conditions." at bounding box center [1047, 652] width 370 height 20
click at [1141, 649] on link "Terms and Conditions." at bounding box center [1163, 652] width 138 height 16
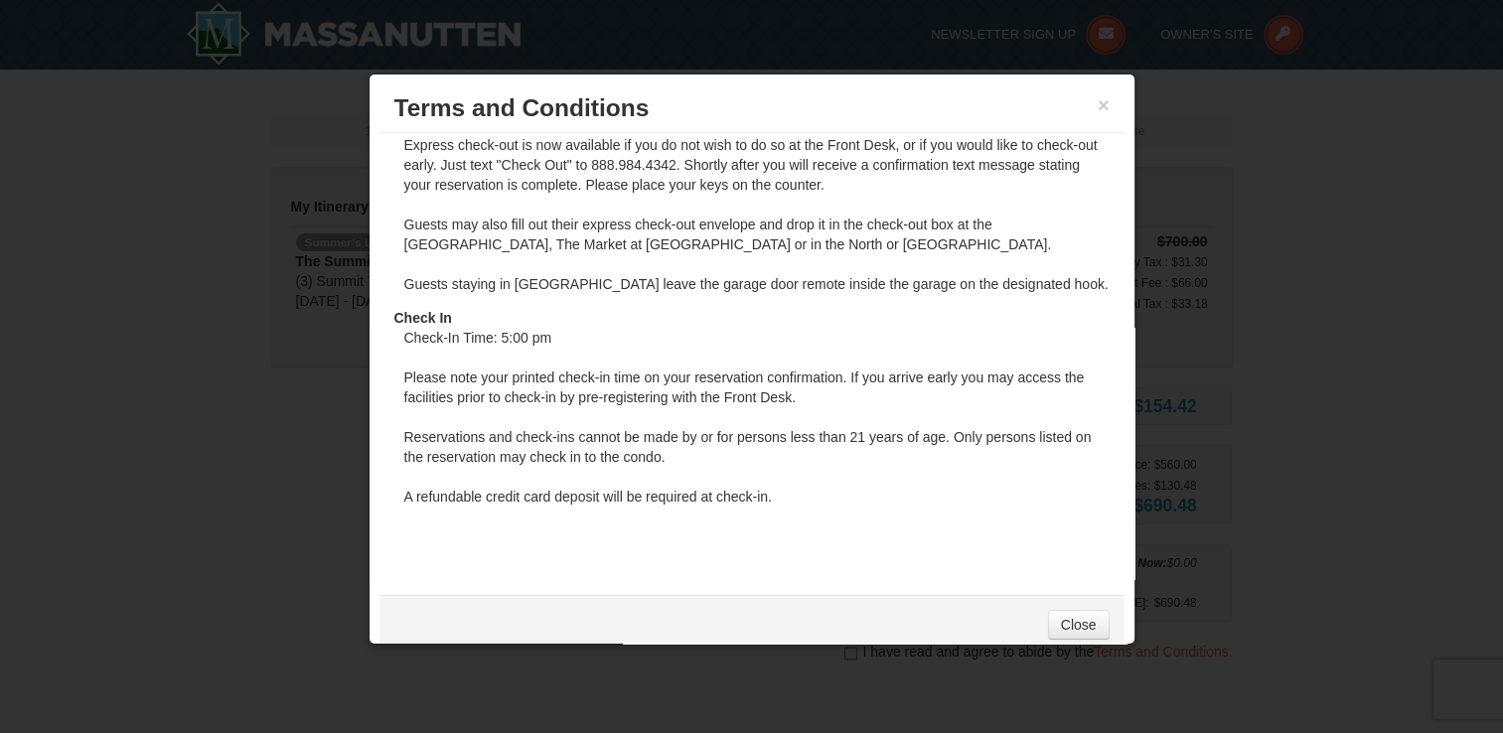
scroll to position [1377, 0]
click at [1057, 622] on link "Close" at bounding box center [1079, 625] width 62 height 30
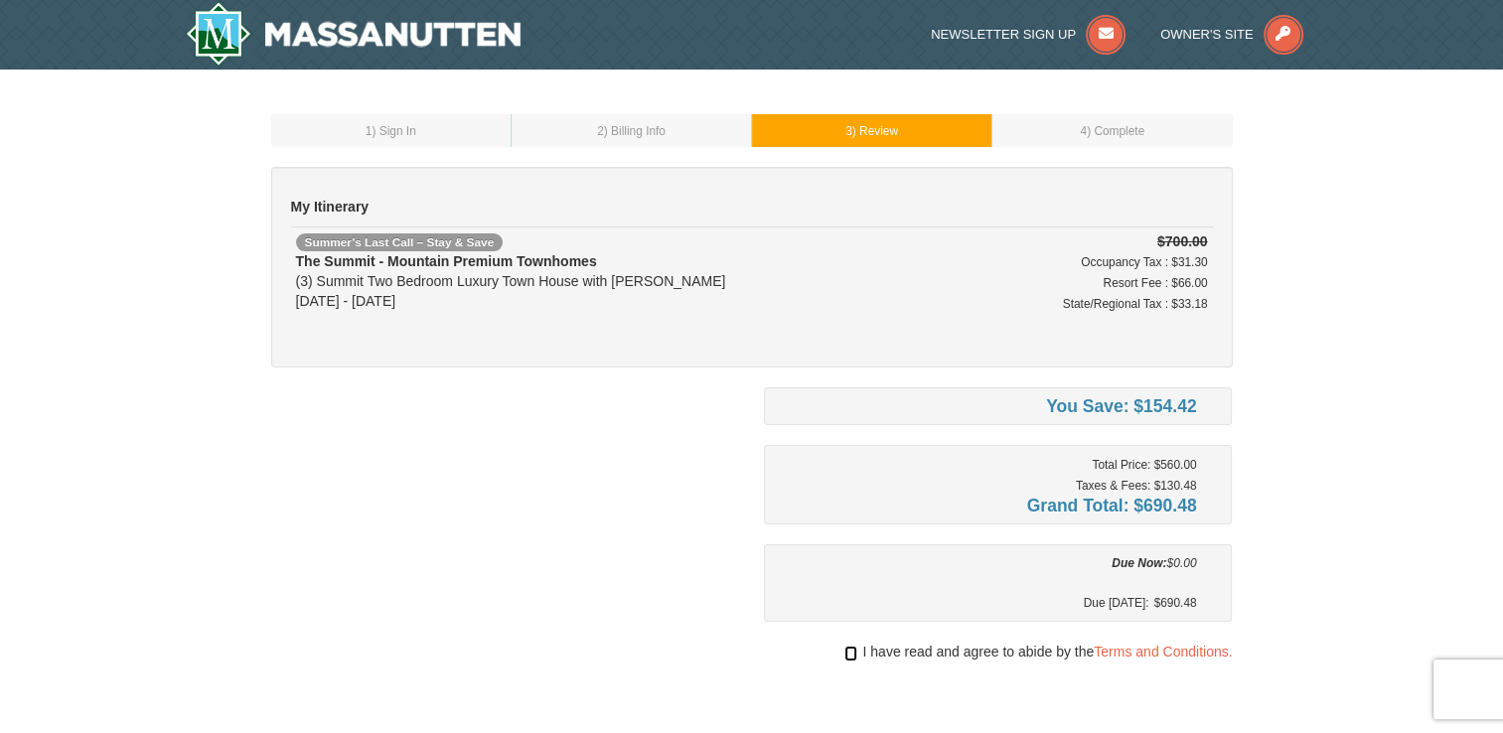
click at [848, 650] on input "checkbox" at bounding box center [851, 654] width 13 height 16
checkbox input "true"
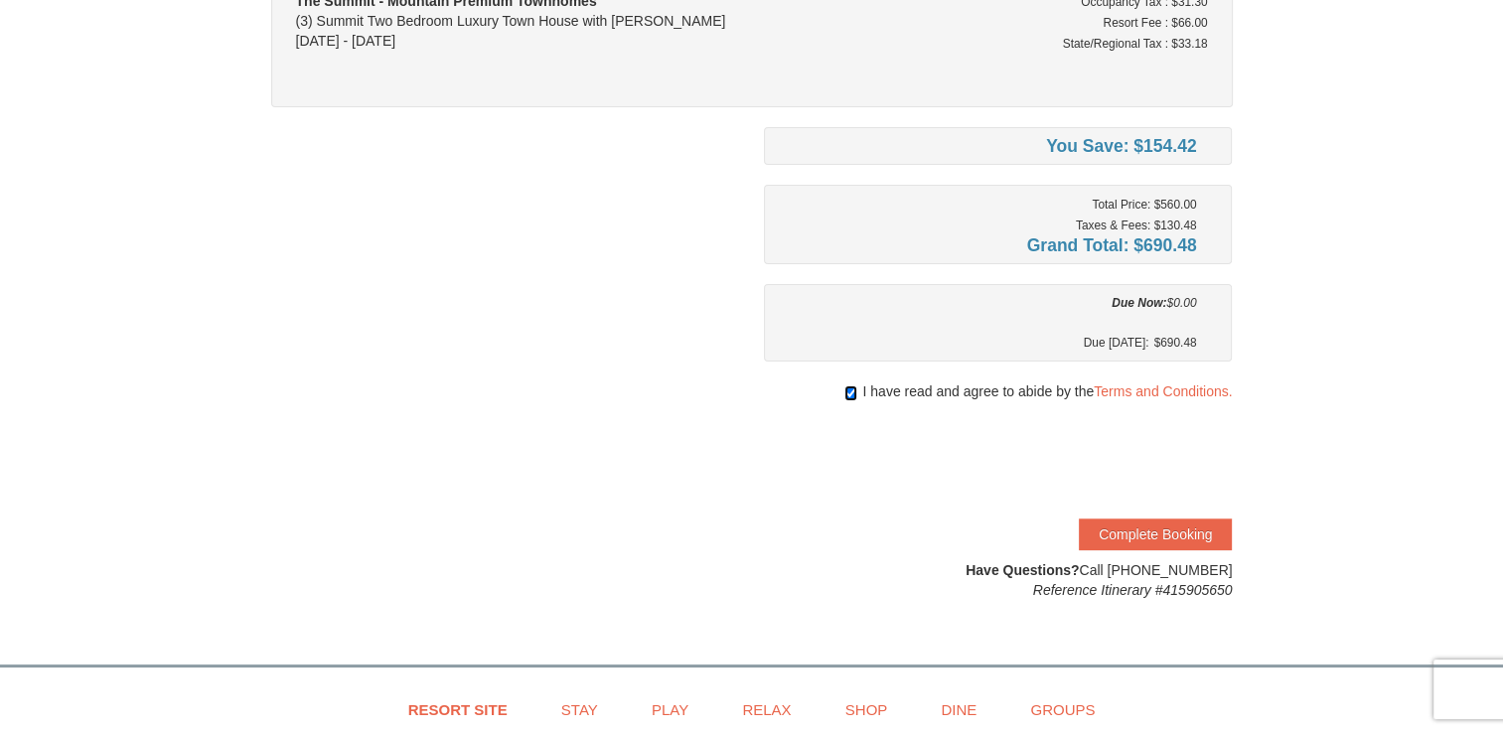
scroll to position [264, 0]
